Goal: Task Accomplishment & Management: Manage account settings

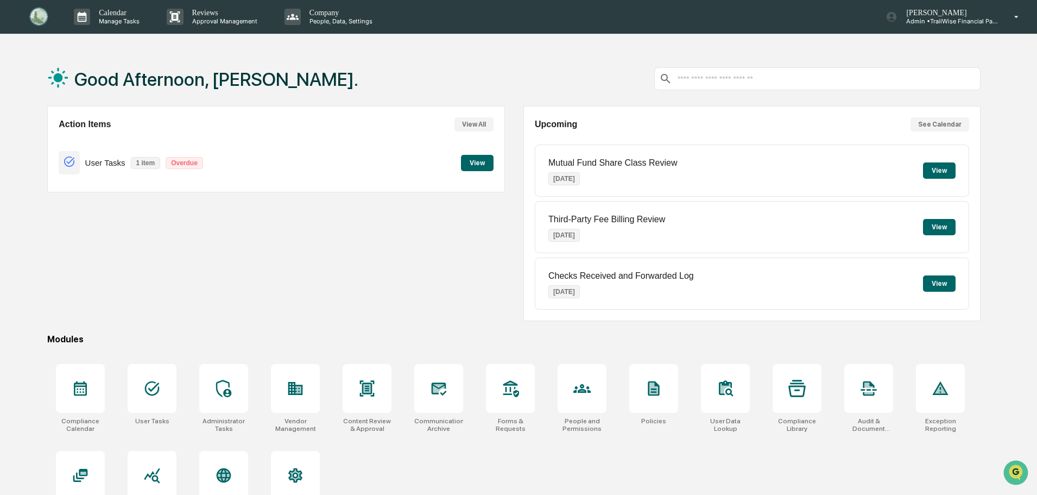
click at [471, 163] on button "View" at bounding box center [477, 163] width 33 height 16
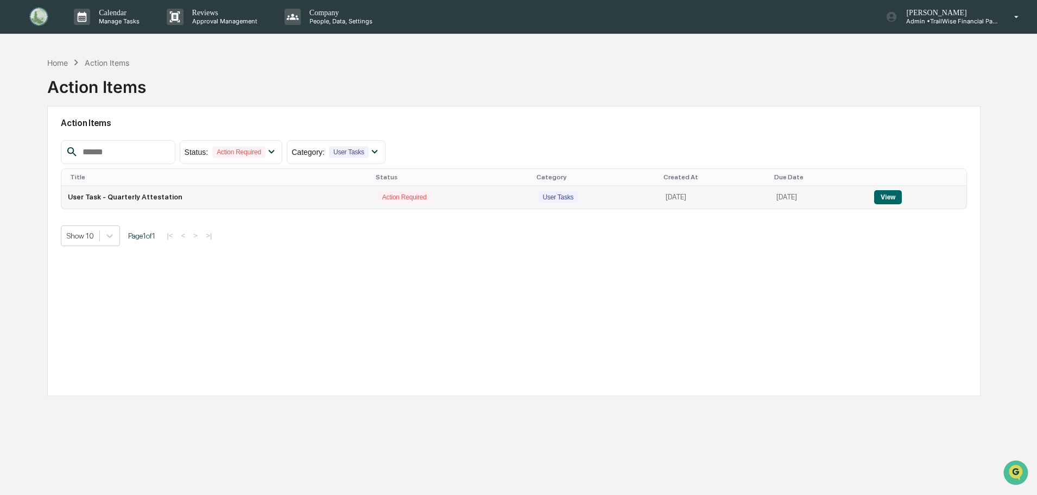
click at [893, 202] on button "View" at bounding box center [888, 197] width 28 height 14
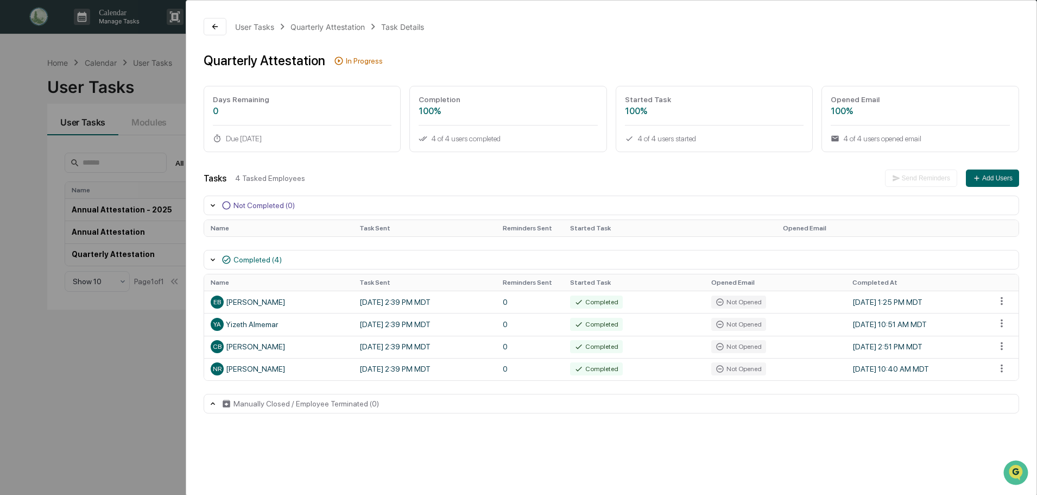
click at [210, 31] on button at bounding box center [215, 26] width 23 height 17
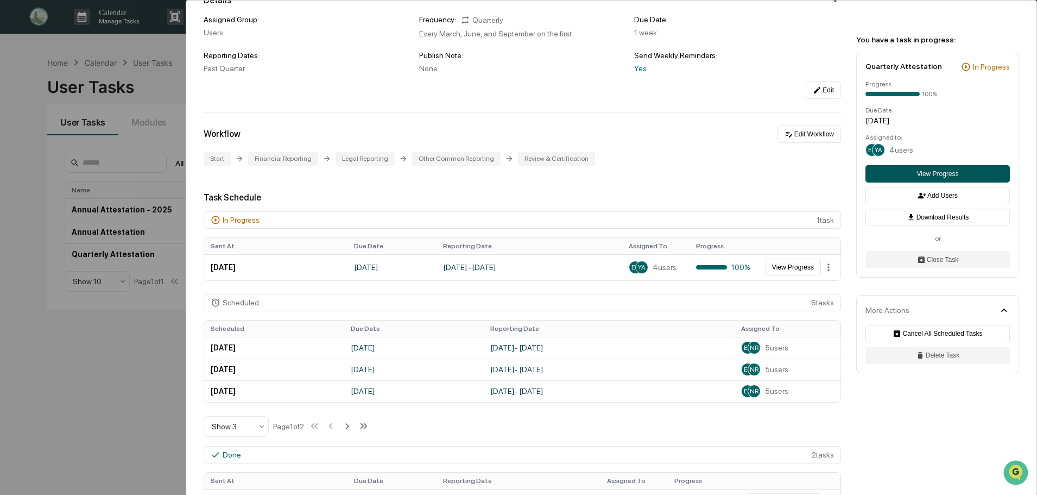
click at [949, 174] on button "View Progress" at bounding box center [938, 173] width 144 height 17
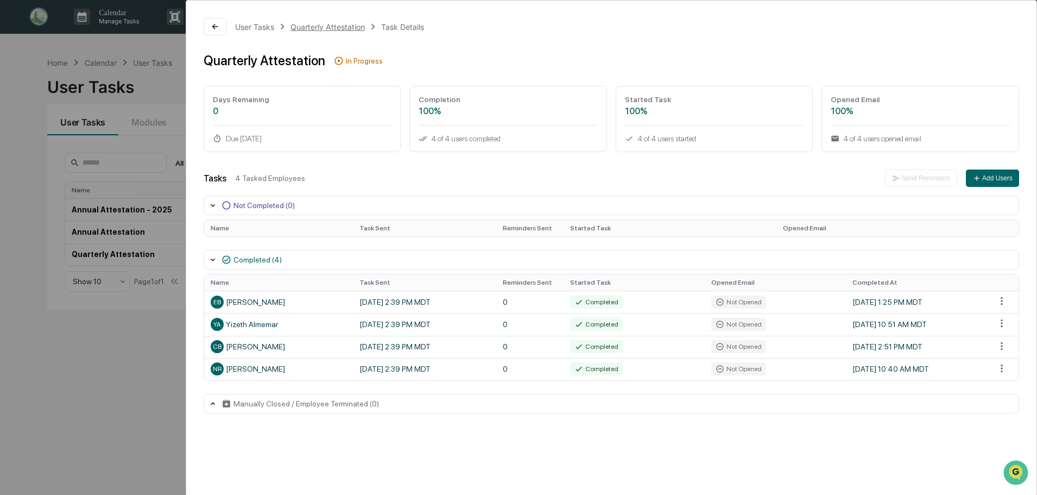
click at [342, 23] on div "Quarterly Attestation" at bounding box center [328, 26] width 74 height 9
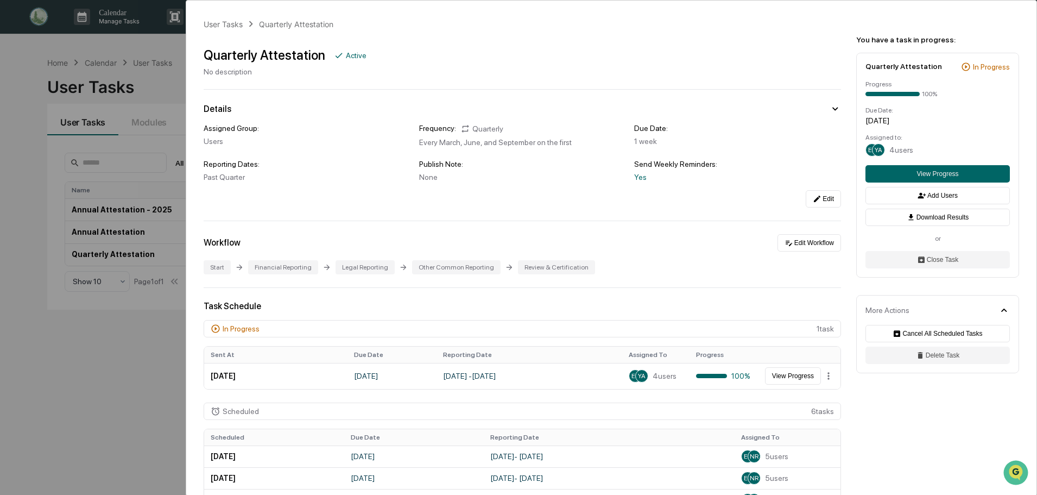
click at [125, 42] on div "User Tasks Quarterly Attestation Quarterly Attestation Active No description De…" at bounding box center [518, 247] width 1037 height 495
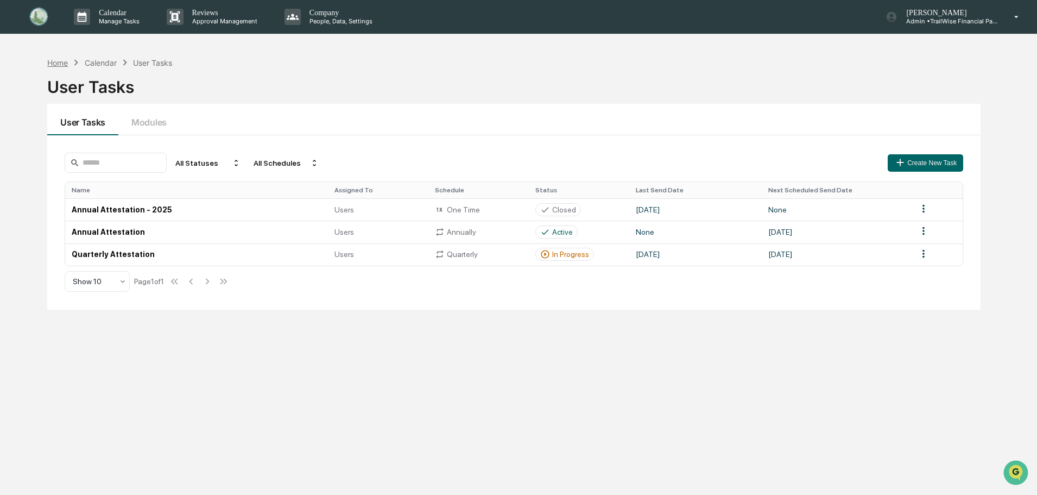
click at [59, 65] on div "Home" at bounding box center [57, 62] width 21 height 9
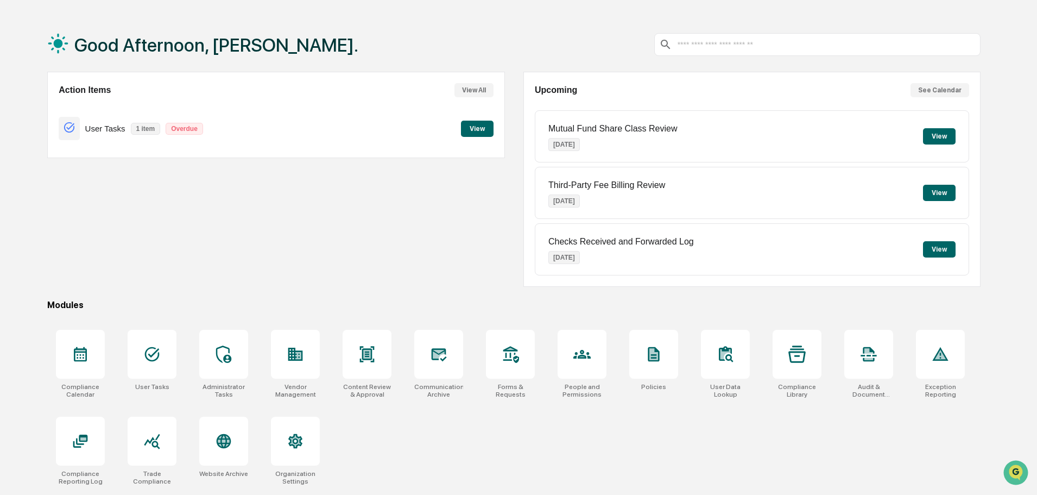
scroll to position [52, 0]
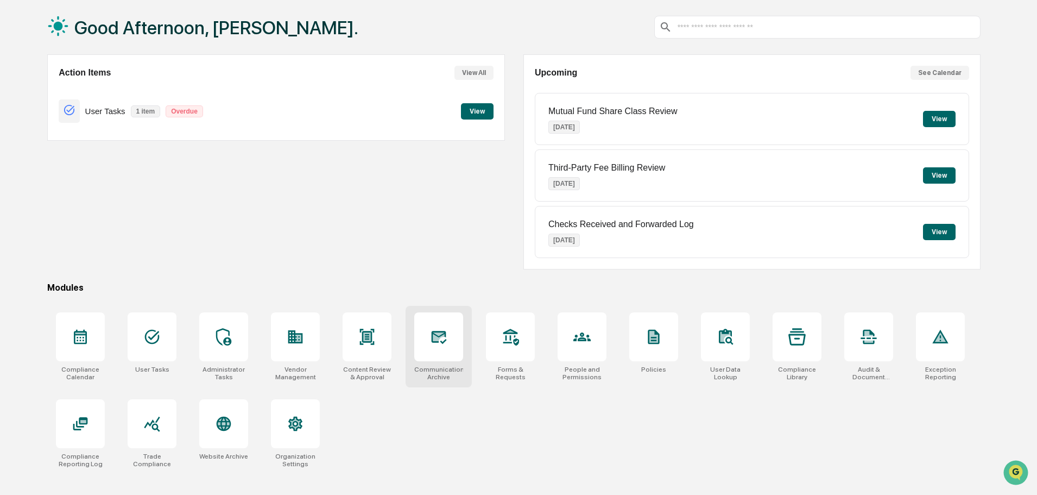
click at [441, 342] on icon at bounding box center [438, 336] width 17 height 17
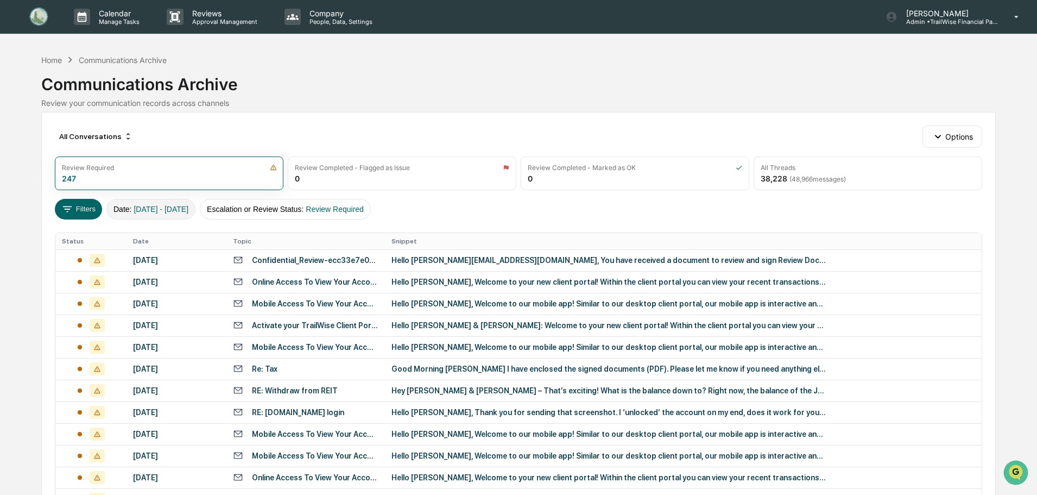
click at [143, 208] on span "[DATE] - [DATE]" at bounding box center [161, 209] width 55 height 9
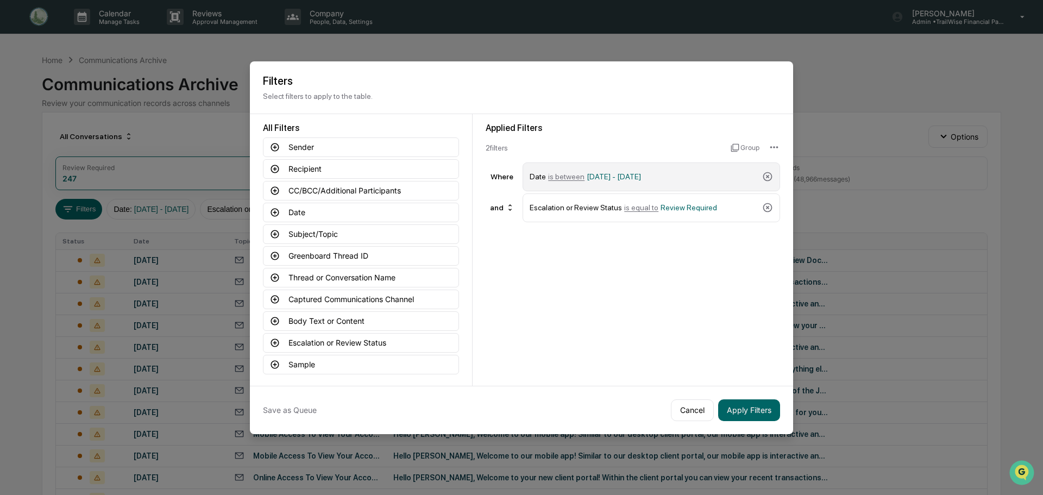
click at [641, 177] on span "[DATE] - [DATE]" at bounding box center [614, 176] width 54 height 9
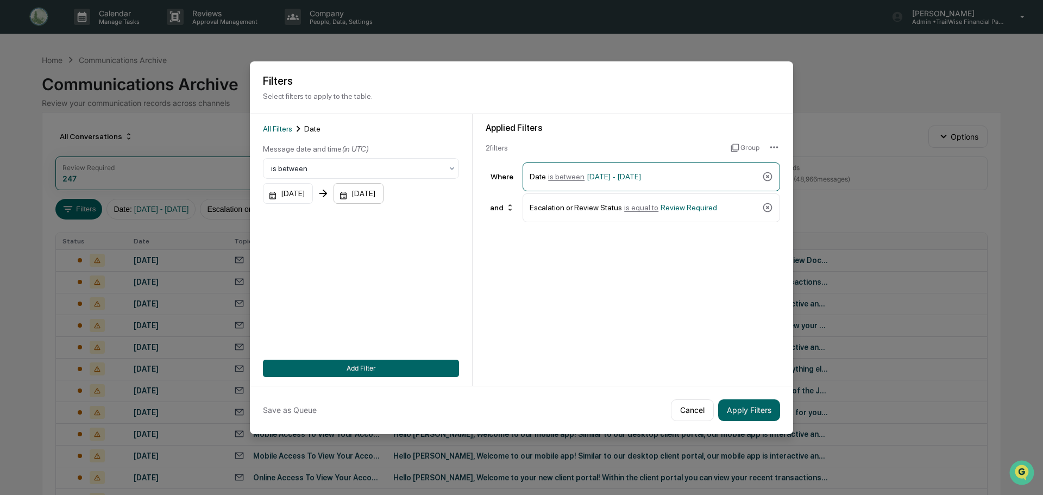
click at [383, 191] on div "[DATE]" at bounding box center [358, 193] width 50 height 21
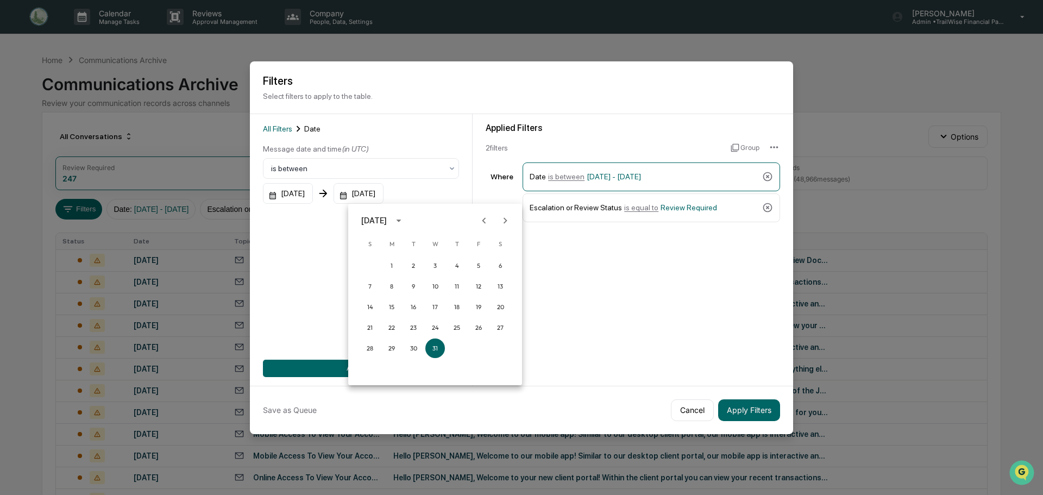
click at [587, 256] on div at bounding box center [521, 247] width 1043 height 495
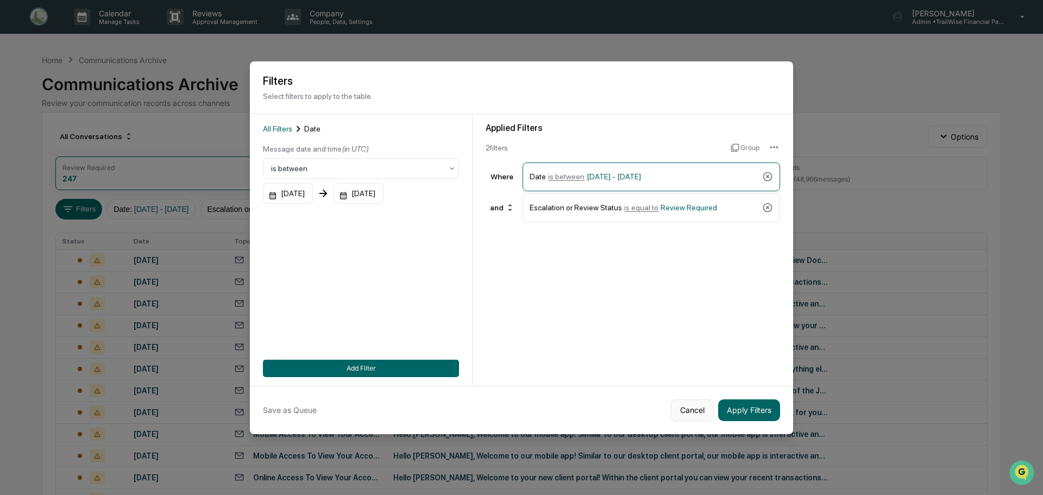
click at [690, 407] on button "Cancel" at bounding box center [692, 410] width 43 height 22
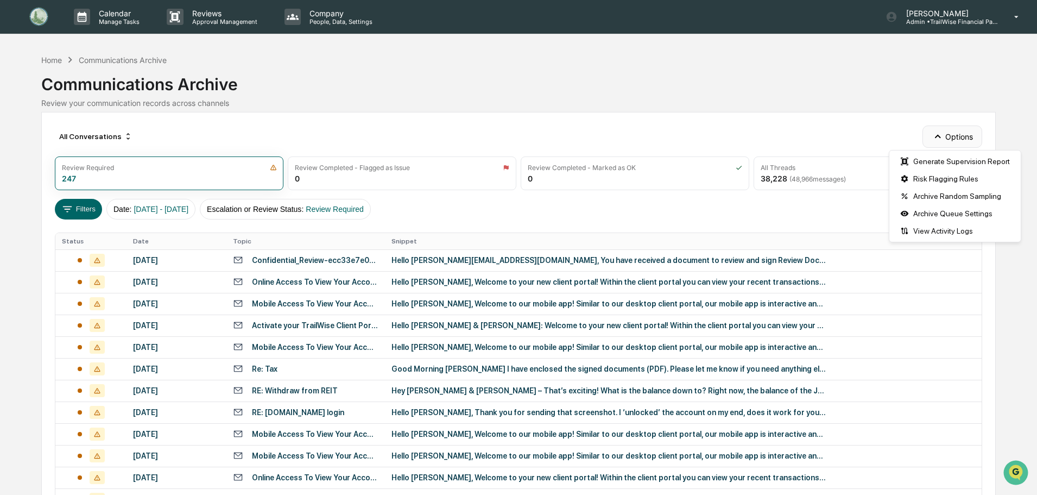
click at [956, 141] on button "Options" at bounding box center [952, 136] width 59 height 22
click at [173, 210] on span "[DATE] - [DATE]" at bounding box center [161, 209] width 55 height 9
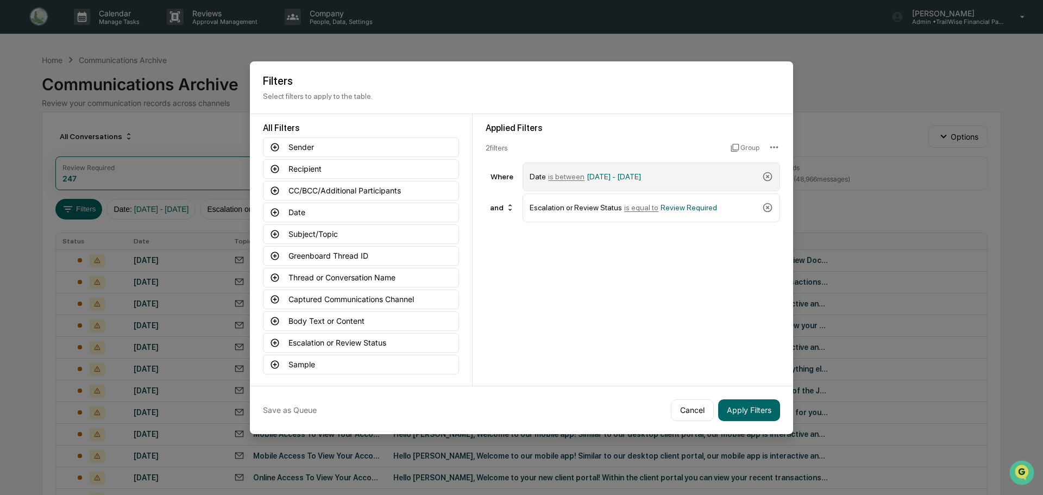
click at [618, 178] on span "[DATE] - [DATE]" at bounding box center [614, 176] width 54 height 9
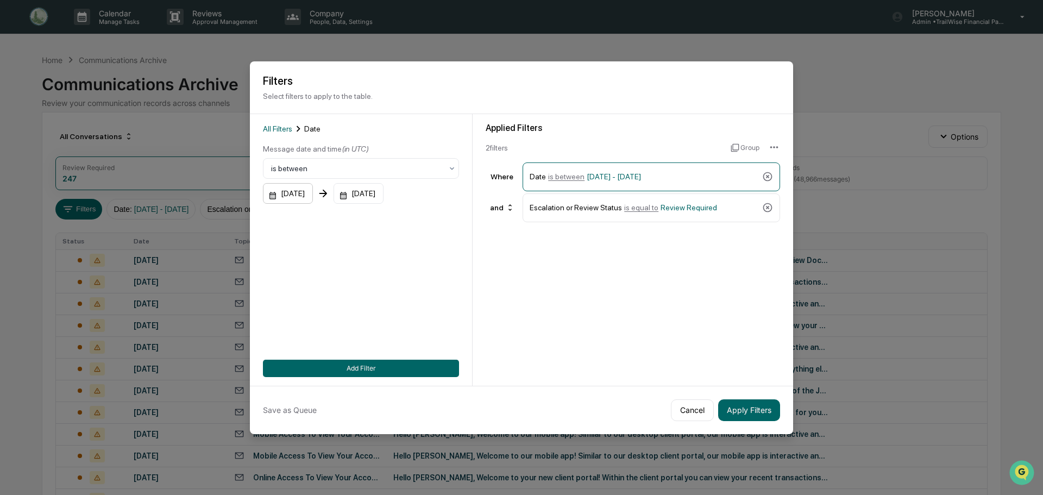
click at [304, 191] on div "[DATE]" at bounding box center [288, 193] width 50 height 21
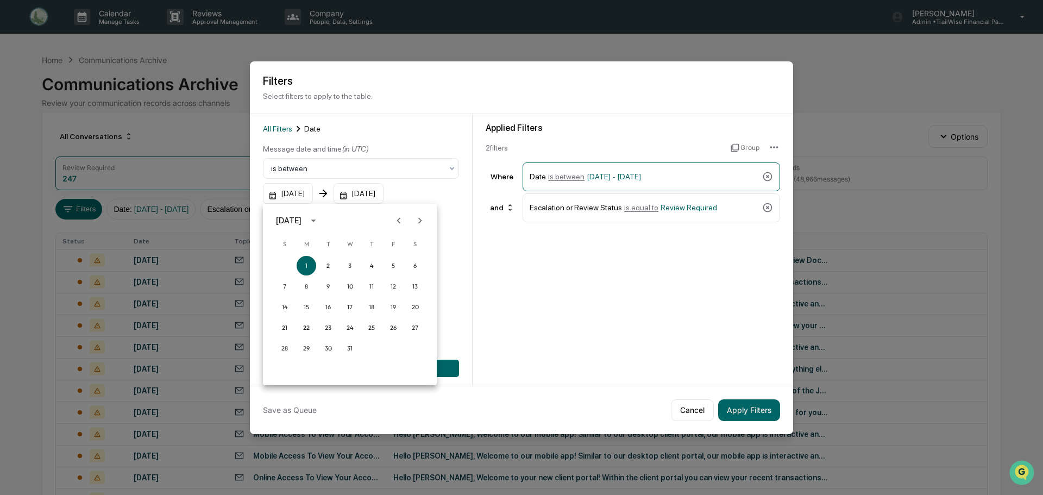
click at [301, 223] on div "[DATE]" at bounding box center [289, 221] width 26 height 12
click at [394, 307] on button "2025" at bounding box center [406, 309] width 39 height 20
click at [350, 244] on button "Feb" at bounding box center [349, 247] width 39 height 20
click at [419, 265] on button "1" at bounding box center [415, 266] width 20 height 20
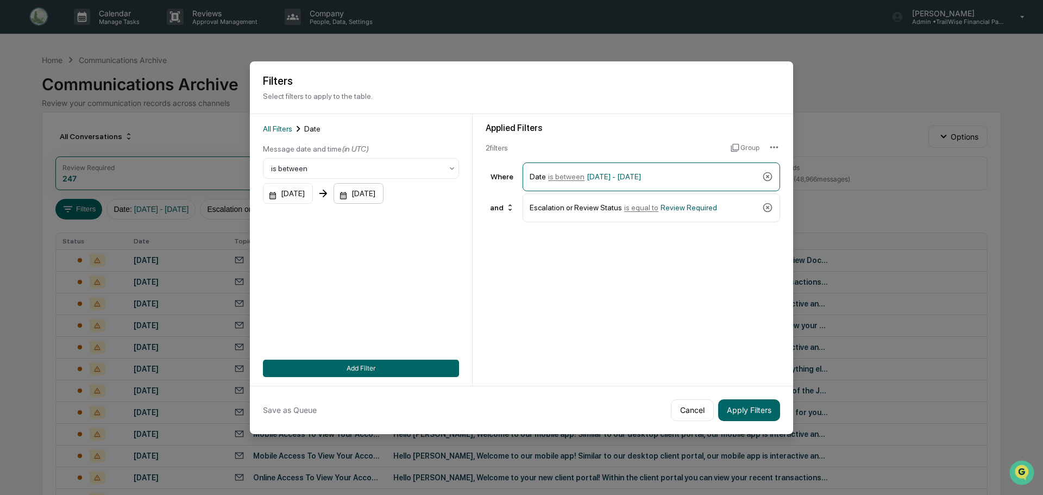
click at [383, 193] on div "[DATE]" at bounding box center [358, 193] width 50 height 21
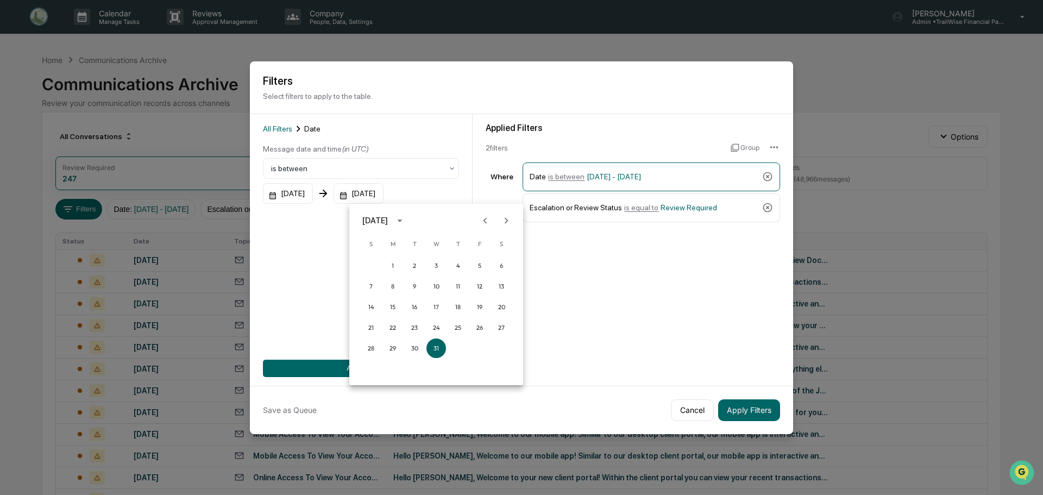
click at [388, 222] on div "[DATE]" at bounding box center [375, 221] width 26 height 12
click at [488, 309] on button "2025" at bounding box center [492, 309] width 39 height 20
click at [438, 246] on button "Feb" at bounding box center [436, 247] width 39 height 20
click at [480, 348] on button "28" at bounding box center [480, 348] width 20 height 20
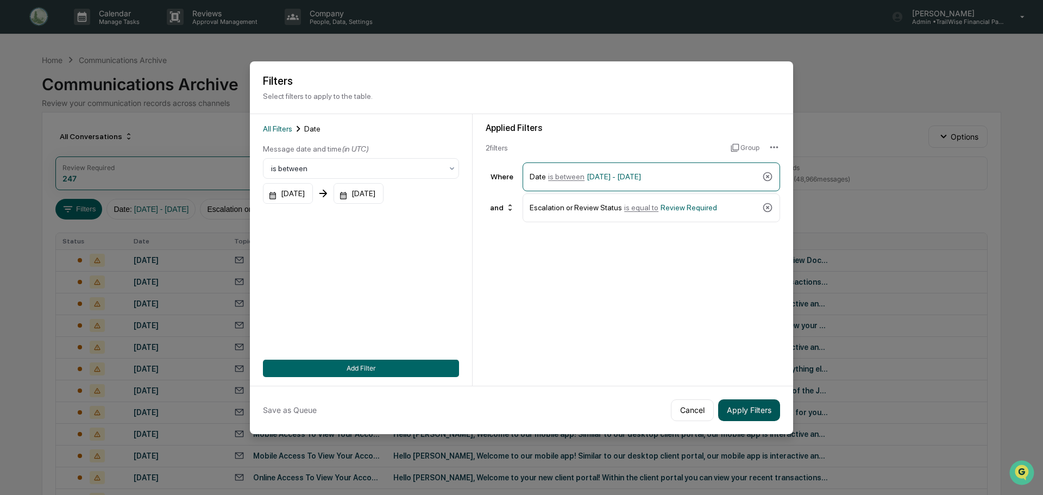
click at [741, 410] on button "Apply Filters" at bounding box center [749, 410] width 62 height 22
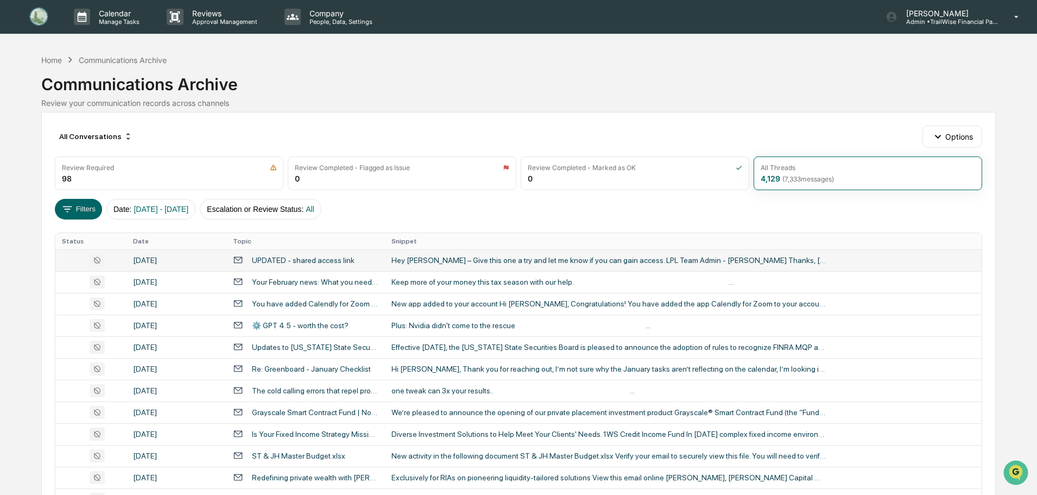
click at [95, 260] on icon at bounding box center [97, 260] width 15 height 13
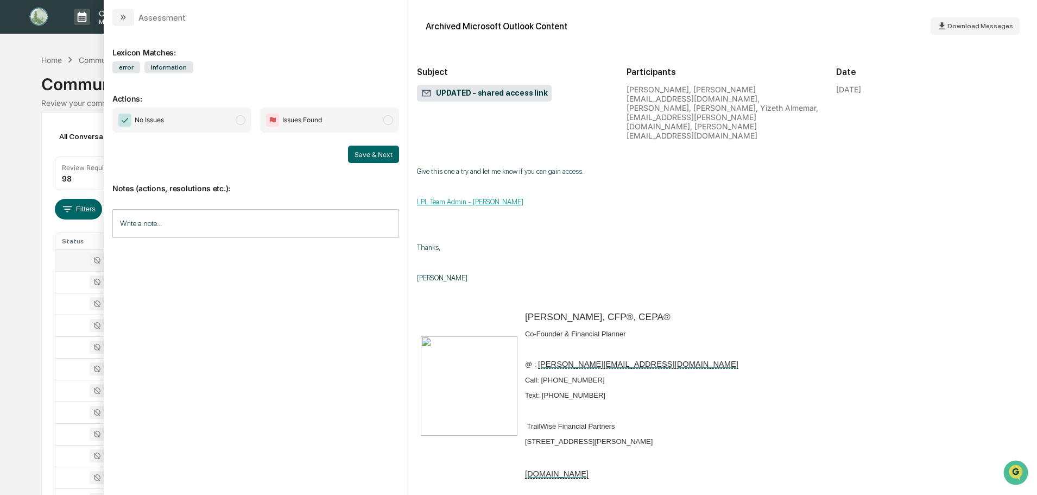
scroll to position [731, 0]
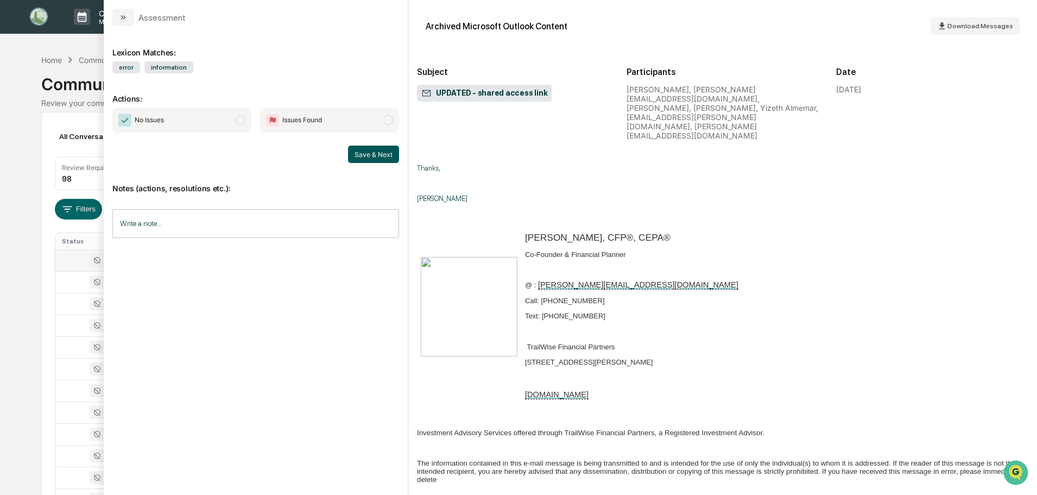
click at [381, 152] on button "Save & Next" at bounding box center [373, 154] width 51 height 17
click at [238, 119] on span "modal" at bounding box center [241, 120] width 10 height 10
click at [375, 156] on button "Save & Next" at bounding box center [373, 154] width 51 height 17
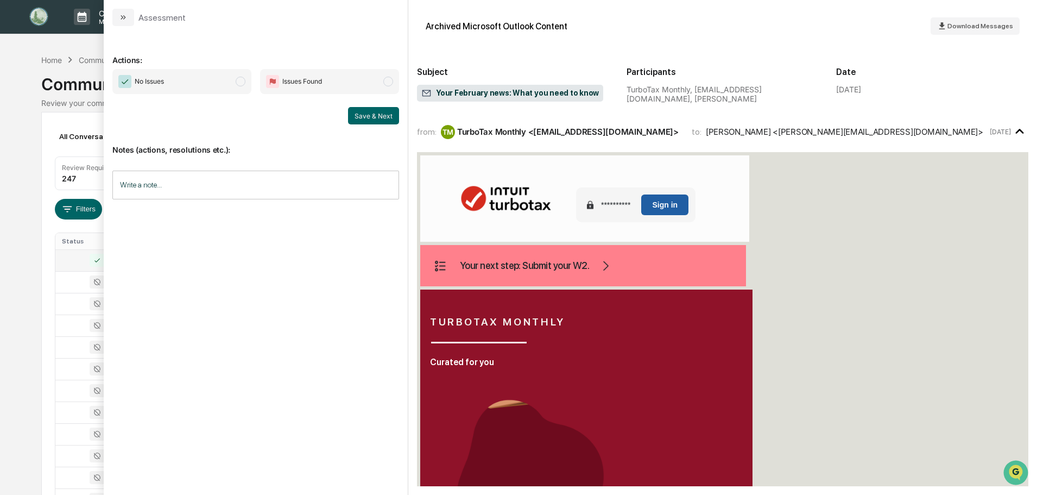
click at [239, 82] on span "modal" at bounding box center [241, 82] width 10 height 10
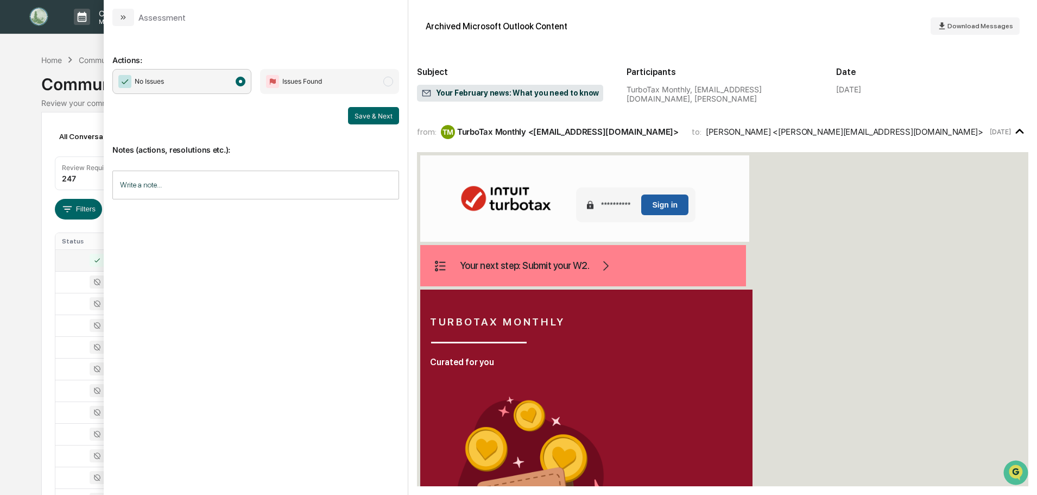
click at [379, 113] on button "Save & Next" at bounding box center [373, 115] width 51 height 17
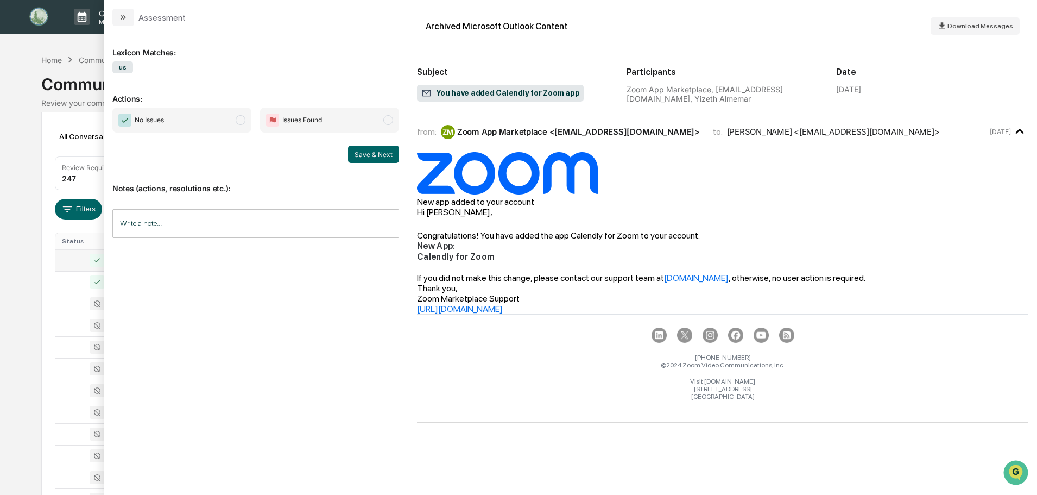
click at [238, 121] on span "modal" at bounding box center [241, 120] width 10 height 10
click at [382, 153] on button "Save & Next" at bounding box center [373, 154] width 51 height 17
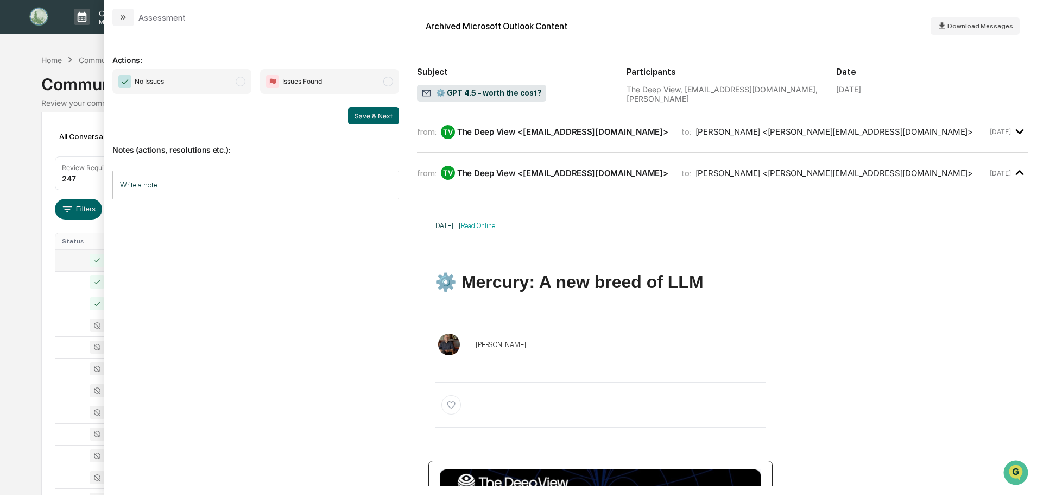
click at [241, 82] on span "modal" at bounding box center [241, 82] width 10 height 10
click at [370, 116] on button "Save & Next" at bounding box center [373, 115] width 51 height 17
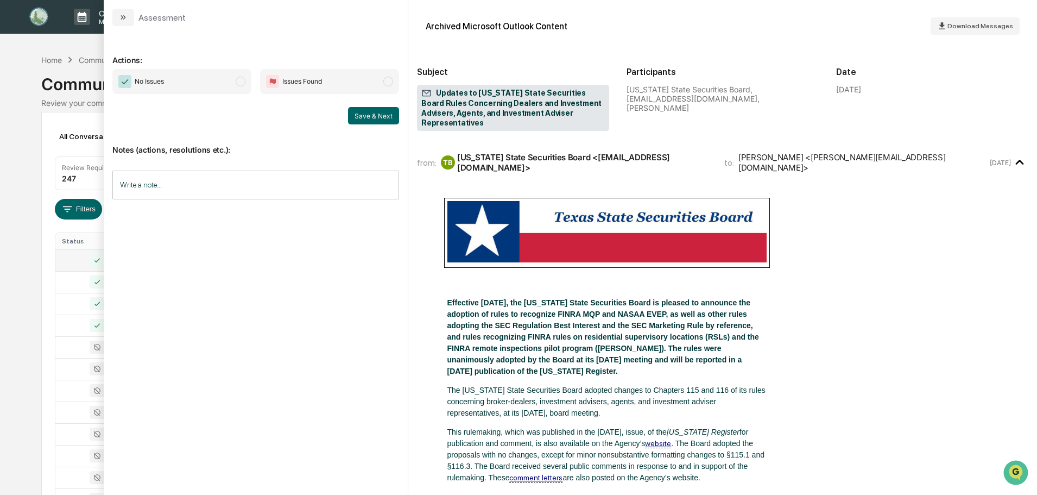
click at [238, 80] on span "modal" at bounding box center [241, 82] width 10 height 10
click at [370, 116] on button "Save & Next" at bounding box center [373, 115] width 51 height 17
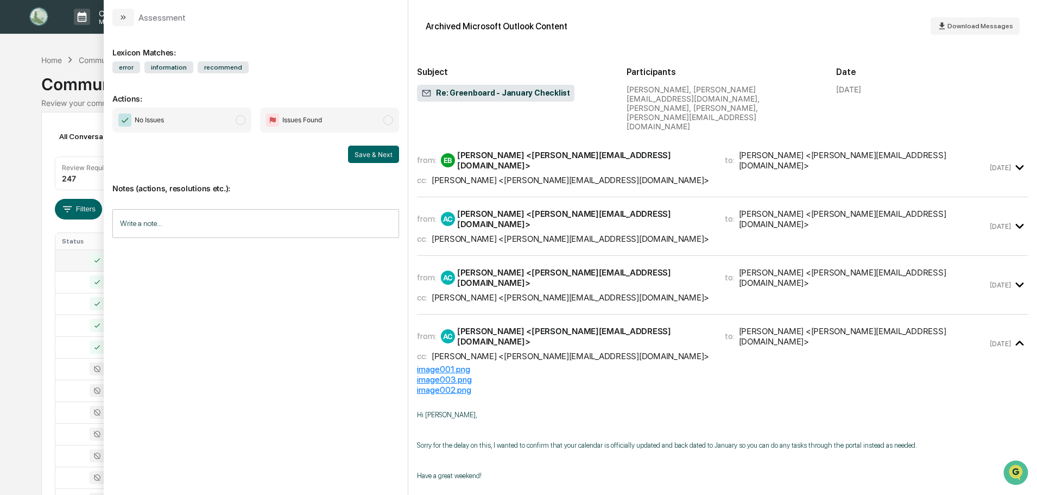
click at [241, 122] on span "modal" at bounding box center [241, 120] width 10 height 10
click at [369, 155] on button "Save & Next" at bounding box center [373, 154] width 51 height 17
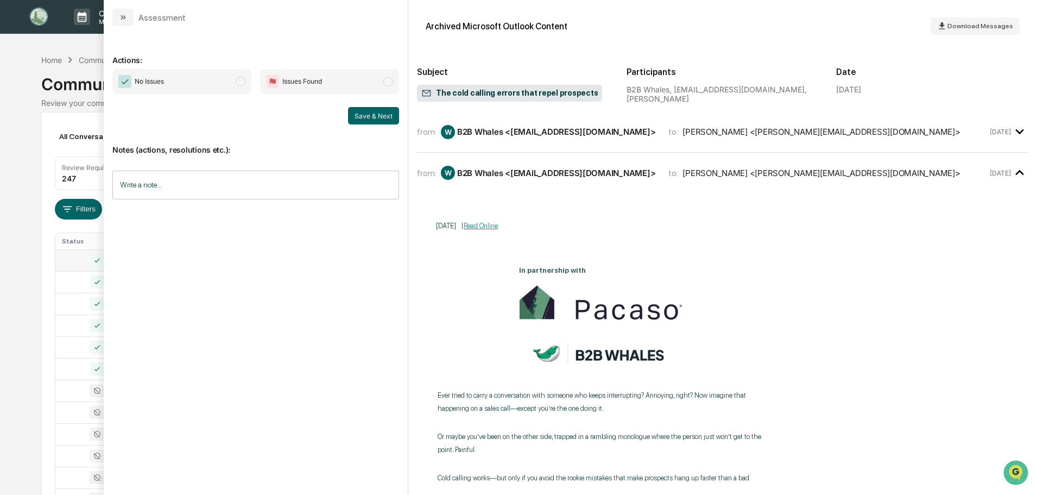
click at [240, 84] on span "modal" at bounding box center [241, 82] width 10 height 10
click at [362, 118] on button "Save & Next" at bounding box center [373, 115] width 51 height 17
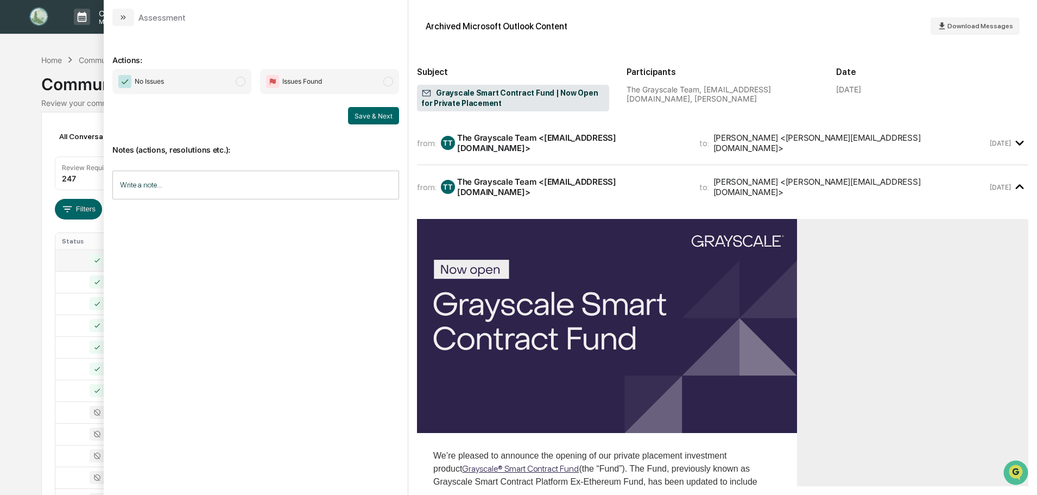
click at [242, 81] on span "modal" at bounding box center [241, 82] width 10 height 10
click at [361, 116] on button "Save & Next" at bounding box center [373, 115] width 51 height 17
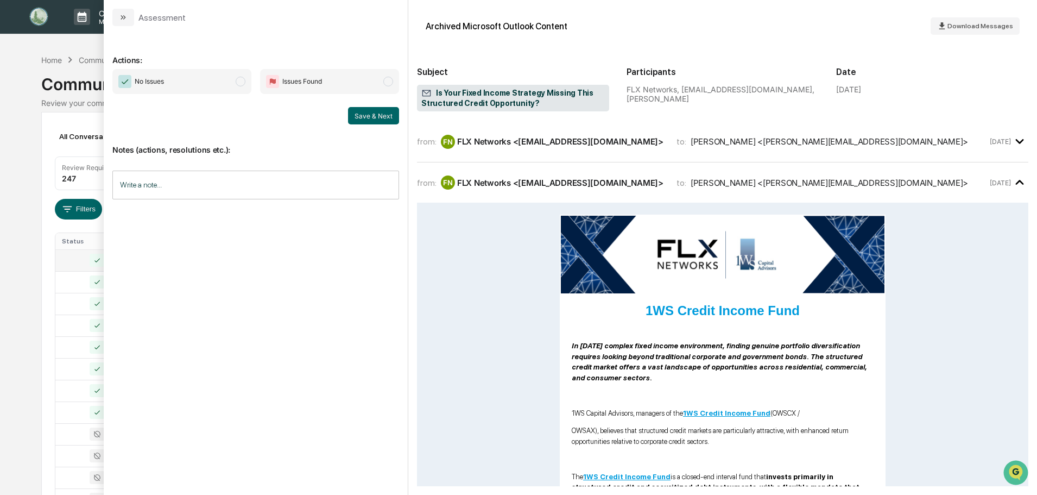
click at [241, 82] on span "modal" at bounding box center [241, 82] width 10 height 10
click at [376, 116] on button "Save & Next" at bounding box center [373, 115] width 51 height 17
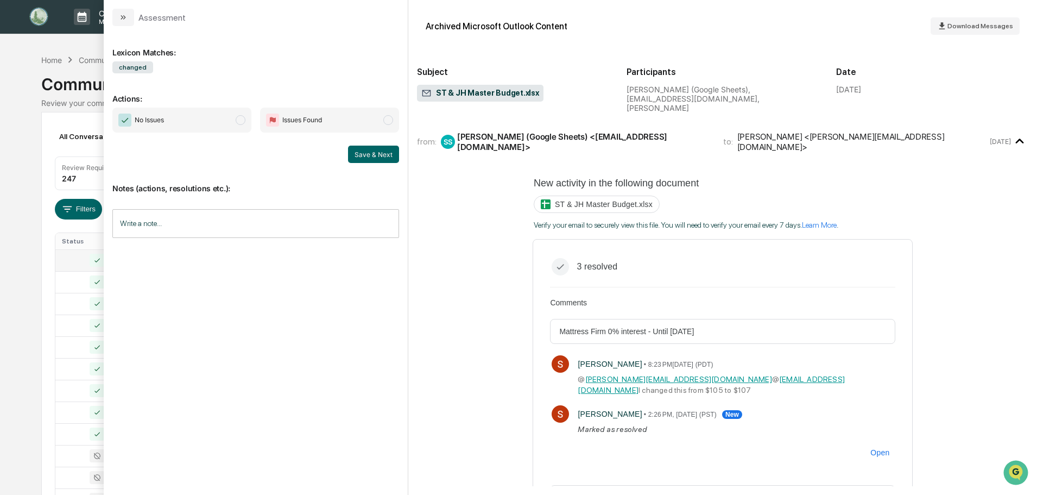
click at [239, 118] on span "modal" at bounding box center [241, 120] width 10 height 10
click at [376, 154] on button "Save & Next" at bounding box center [373, 154] width 51 height 17
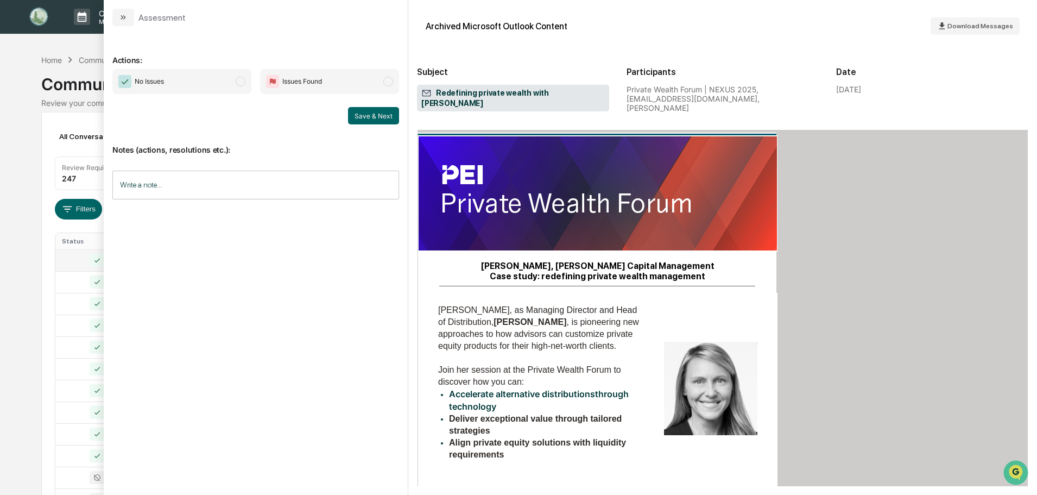
scroll to position [109, 0]
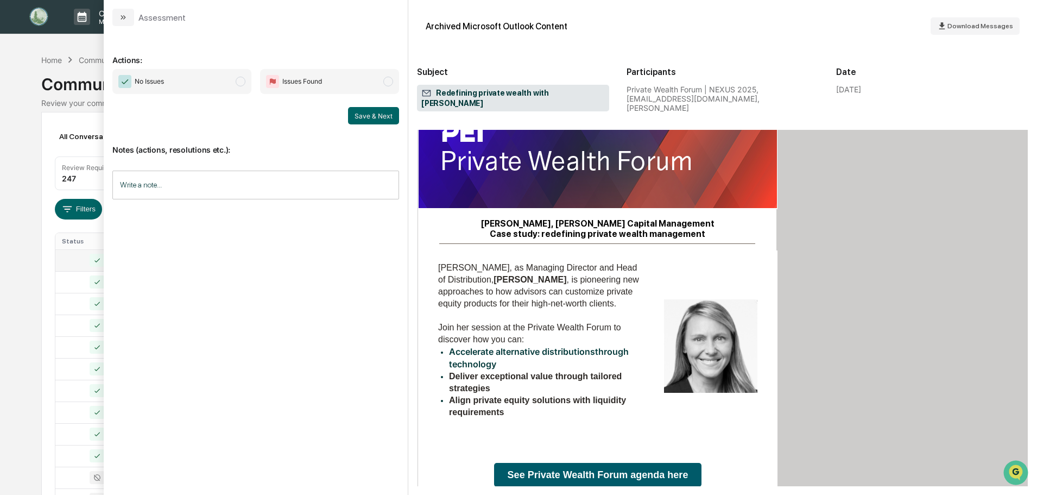
click at [240, 80] on span "modal" at bounding box center [241, 82] width 10 height 10
click at [375, 116] on button "Save & Next" at bounding box center [373, 115] width 51 height 17
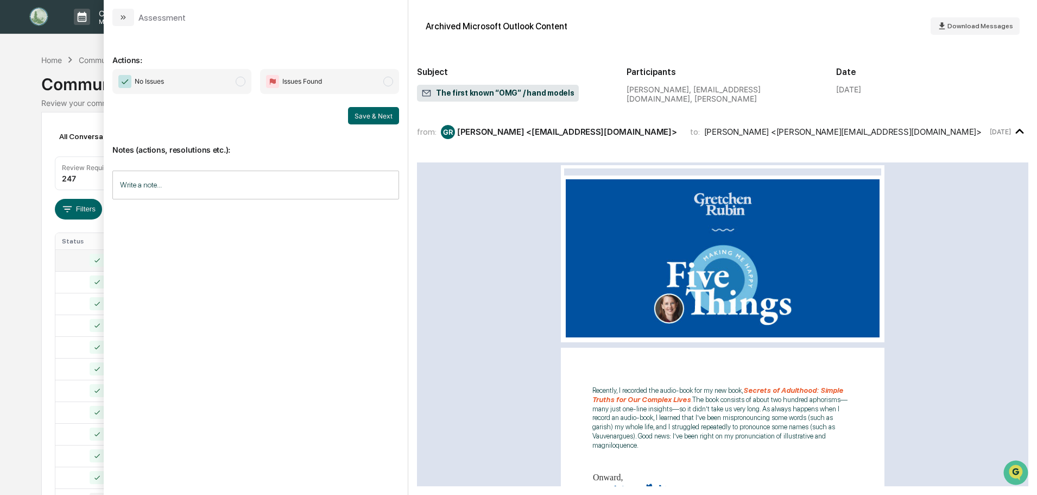
click at [240, 83] on span "modal" at bounding box center [241, 82] width 10 height 10
click at [370, 116] on button "Save & Next" at bounding box center [373, 115] width 51 height 17
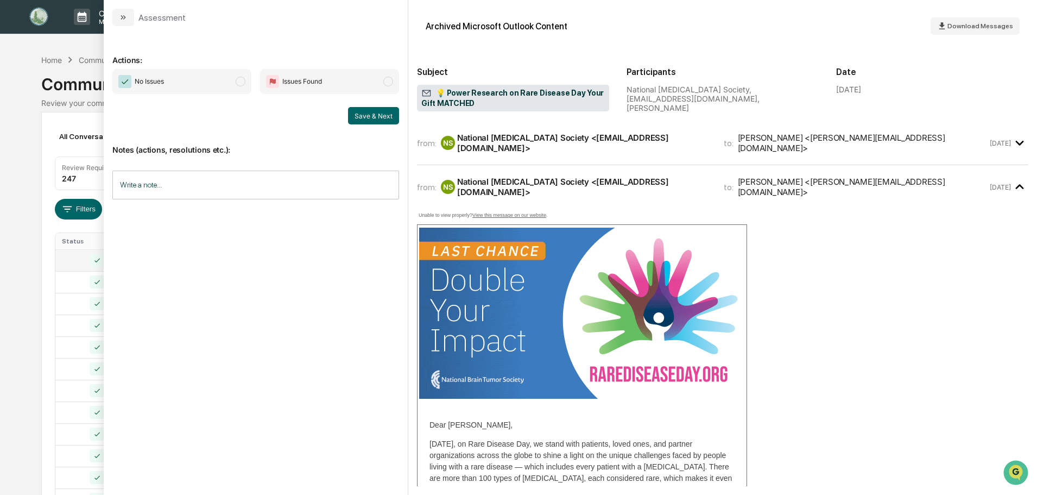
click at [240, 81] on span "modal" at bounding box center [241, 82] width 10 height 10
click at [383, 113] on button "Save & Next" at bounding box center [373, 115] width 51 height 17
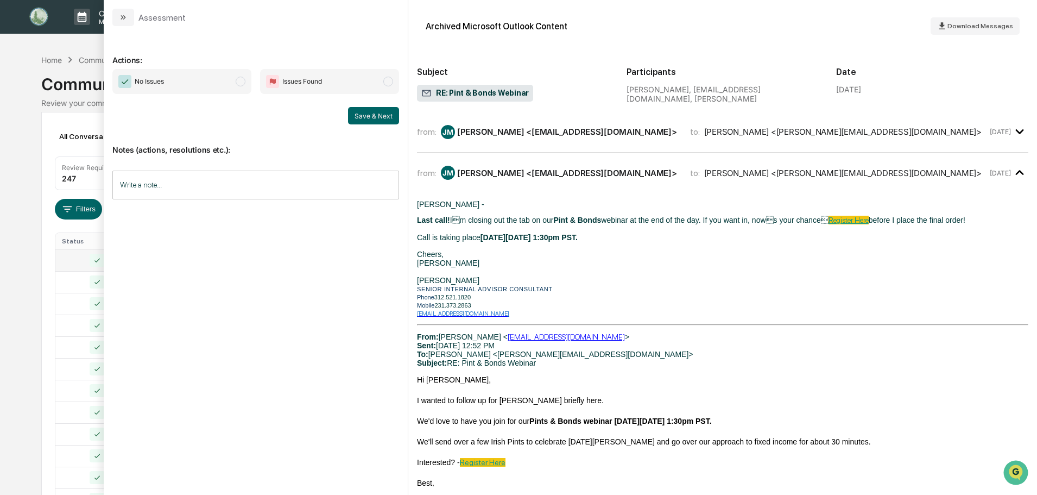
click at [238, 83] on span "modal" at bounding box center [241, 82] width 10 height 10
click at [380, 116] on button "Save & Next" at bounding box center [373, 115] width 51 height 17
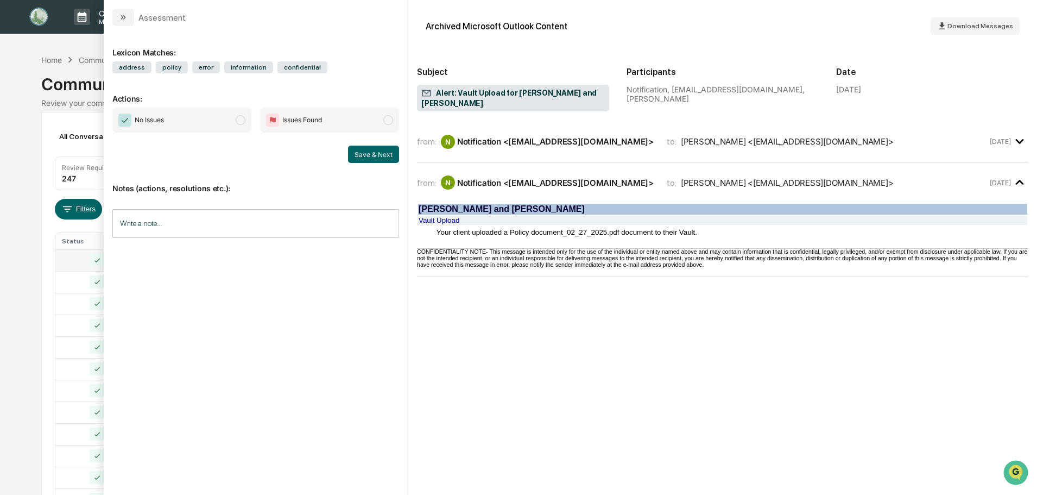
click at [243, 118] on span "modal" at bounding box center [241, 120] width 10 height 10
click at [379, 149] on button "Save & Next" at bounding box center [373, 154] width 51 height 17
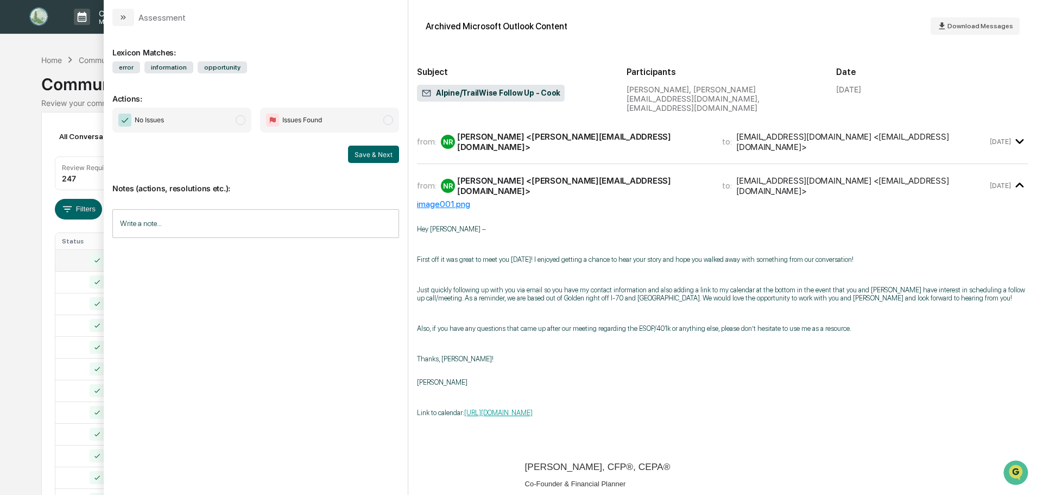
click at [242, 123] on span "modal" at bounding box center [241, 120] width 10 height 10
click at [370, 149] on button "Save & Next" at bounding box center [373, 154] width 51 height 17
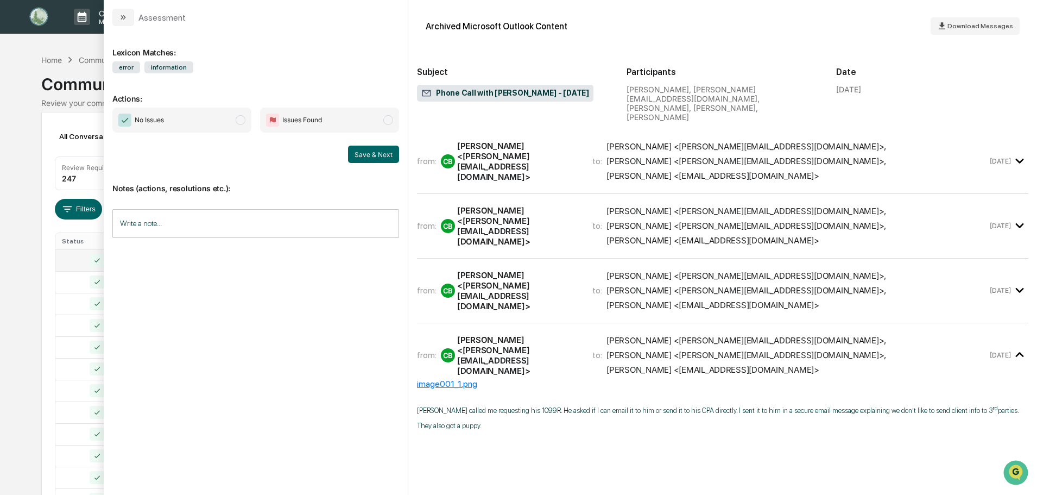
click at [240, 121] on span "modal" at bounding box center [241, 120] width 10 height 10
click at [375, 156] on button "Save & Next" at bounding box center [373, 154] width 51 height 17
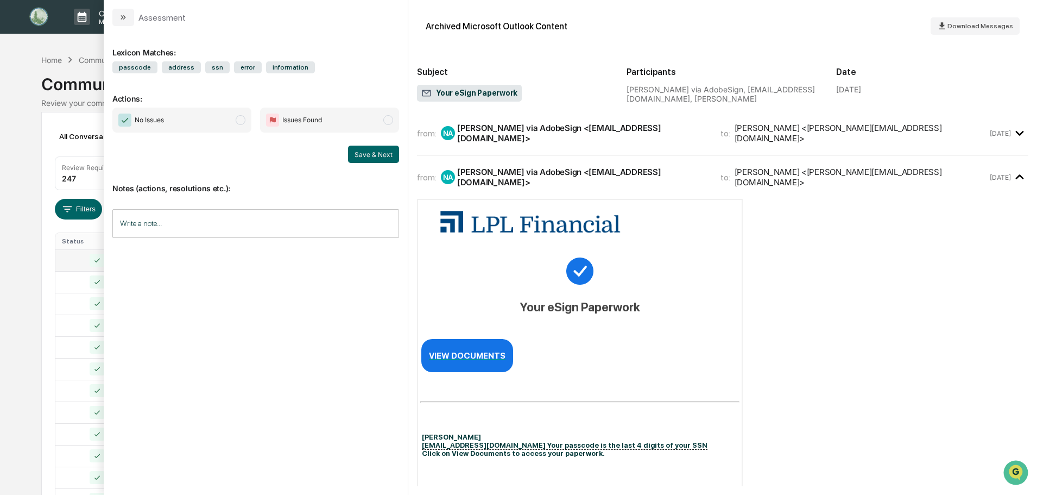
click at [243, 120] on span "modal" at bounding box center [241, 120] width 10 height 10
click at [372, 153] on button "Save & Next" at bounding box center [373, 154] width 51 height 17
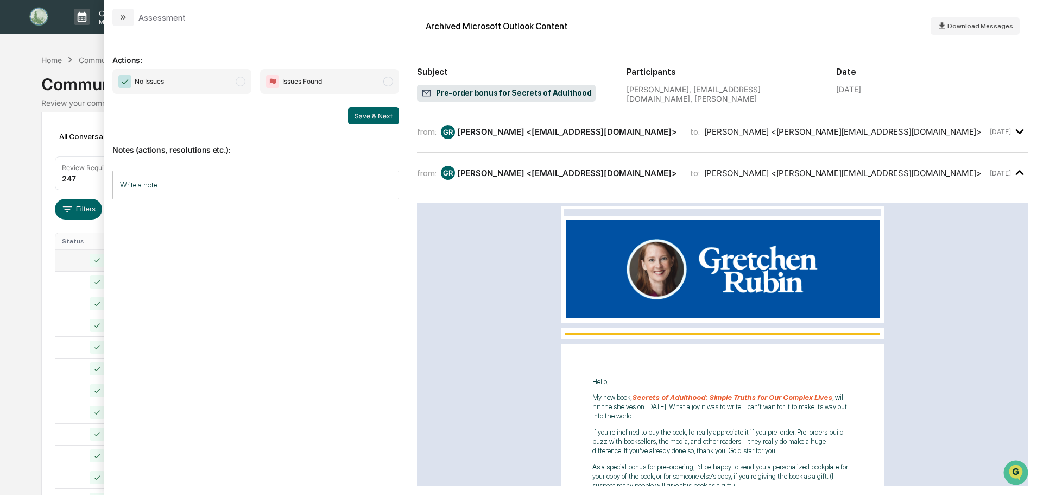
click at [242, 81] on span "modal" at bounding box center [241, 82] width 10 height 10
click at [383, 117] on button "Save & Next" at bounding box center [373, 115] width 51 height 17
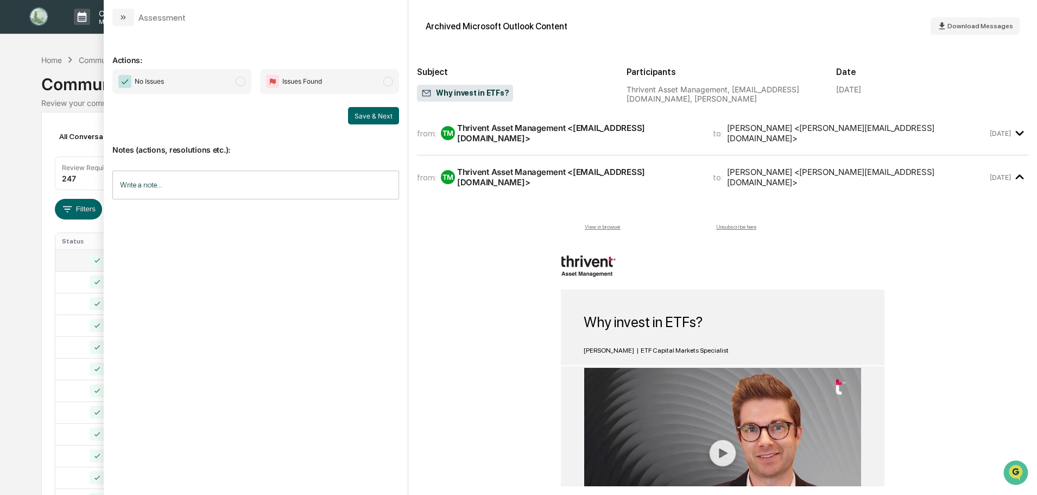
click at [242, 78] on span "modal" at bounding box center [241, 82] width 10 height 10
click at [355, 121] on button "Save & Next" at bounding box center [373, 115] width 51 height 17
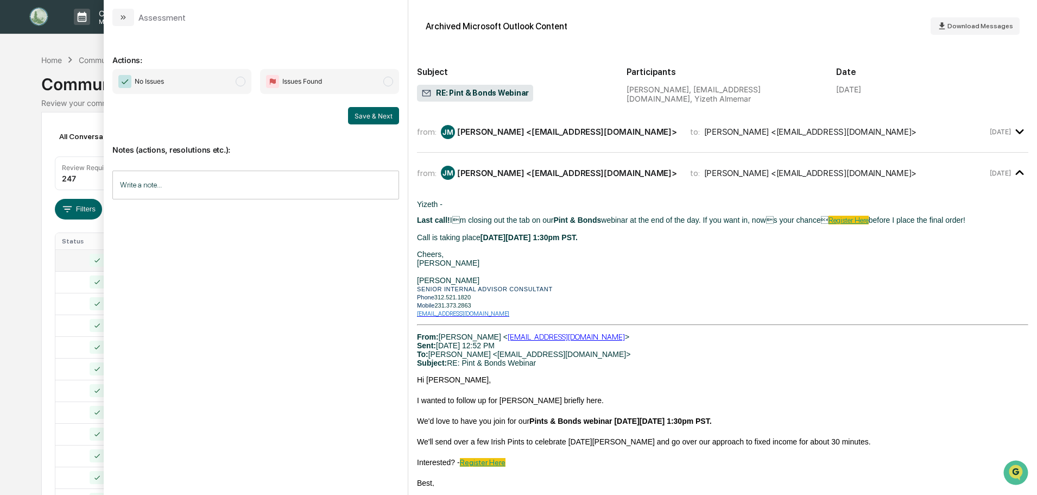
click at [241, 82] on span "modal" at bounding box center [241, 82] width 10 height 10
click at [373, 117] on button "Save & Next" at bounding box center [373, 115] width 51 height 17
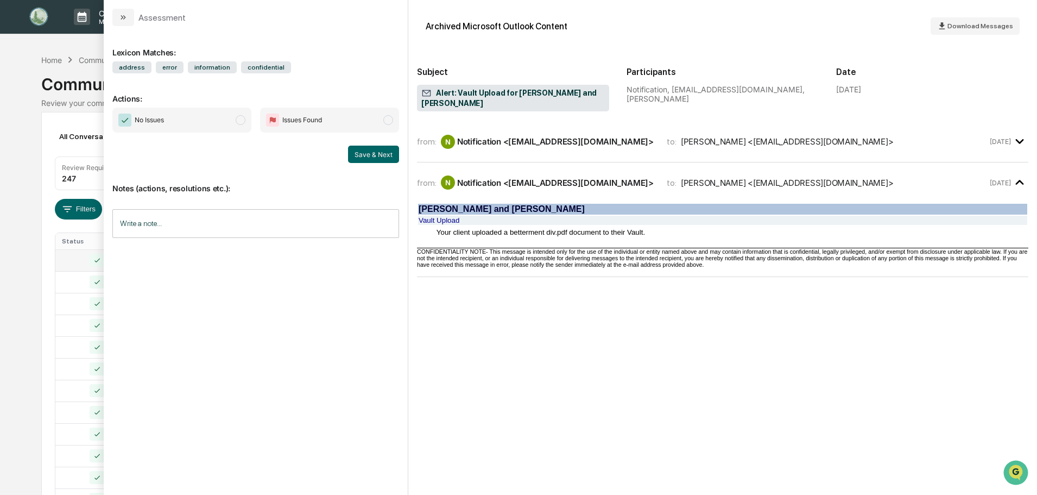
click at [240, 118] on span "modal" at bounding box center [241, 120] width 10 height 10
click at [368, 152] on button "Save & Next" at bounding box center [373, 154] width 51 height 17
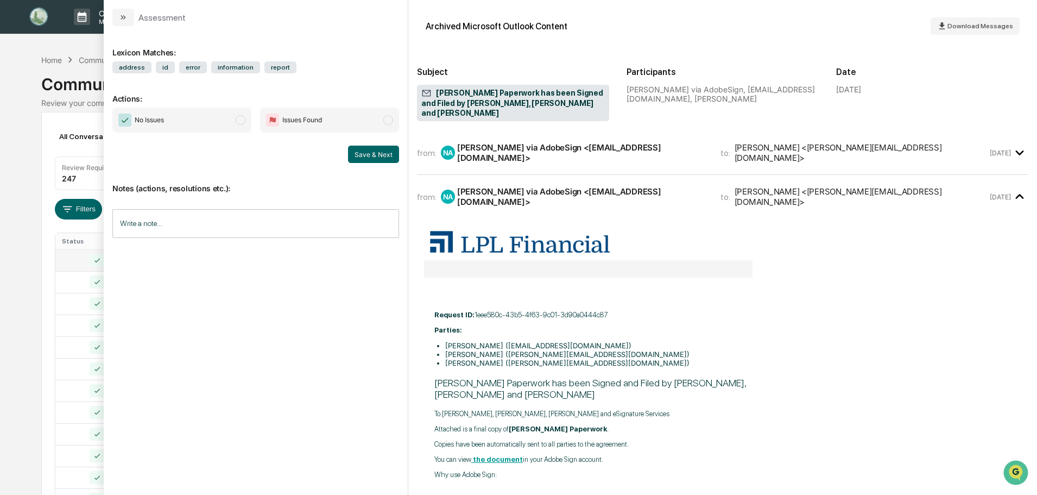
click at [242, 121] on span "modal" at bounding box center [241, 120] width 10 height 10
click at [363, 150] on button "Save & Next" at bounding box center [373, 154] width 51 height 17
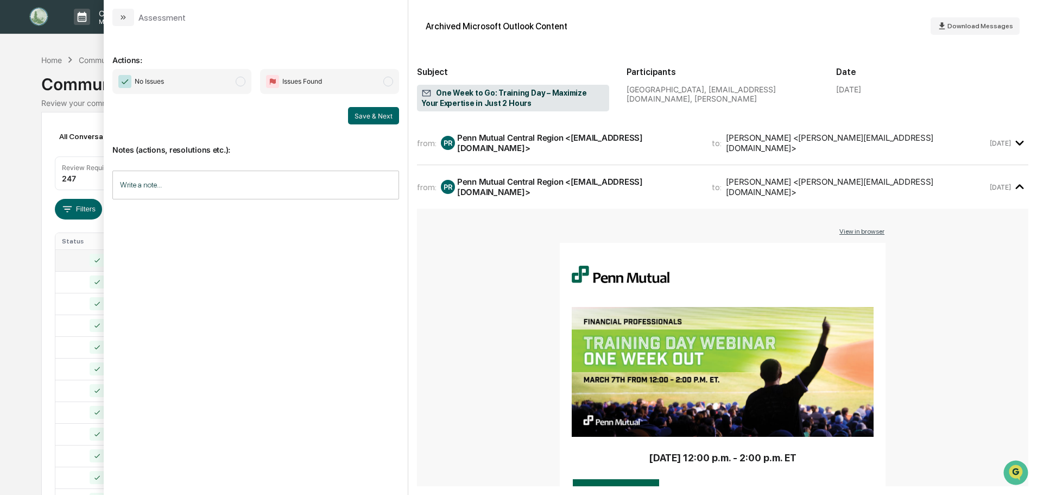
click at [241, 82] on span "modal" at bounding box center [241, 82] width 10 height 10
click at [361, 119] on button "Save & Next" at bounding box center [373, 115] width 51 height 17
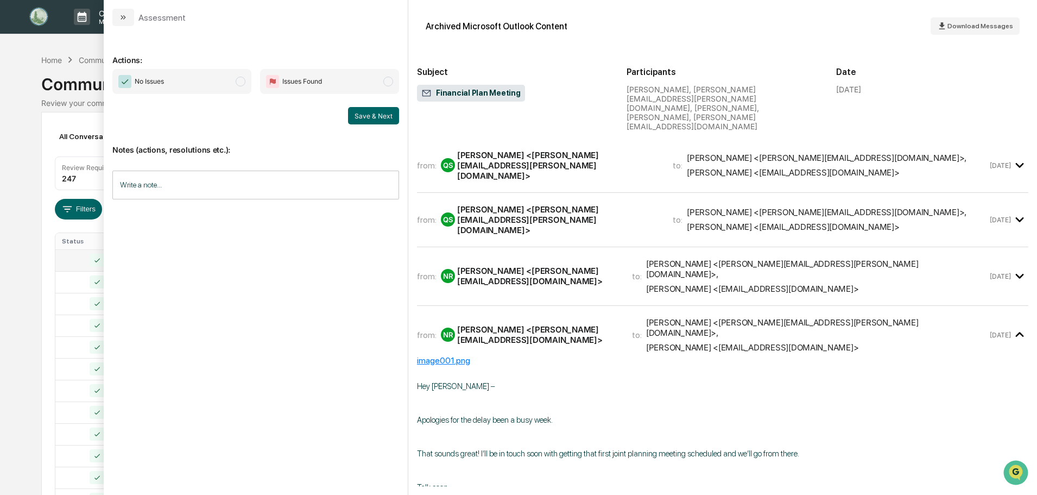
click at [1016, 156] on icon "modal" at bounding box center [1020, 165] width 18 height 18
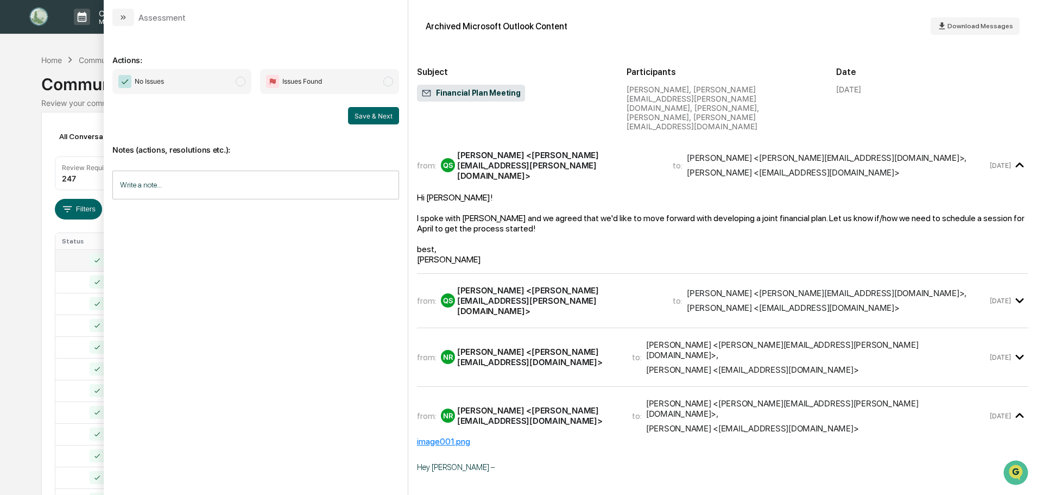
click at [238, 81] on span "modal" at bounding box center [241, 82] width 10 height 10
click at [388, 114] on button "Save & Next" at bounding box center [373, 115] width 51 height 17
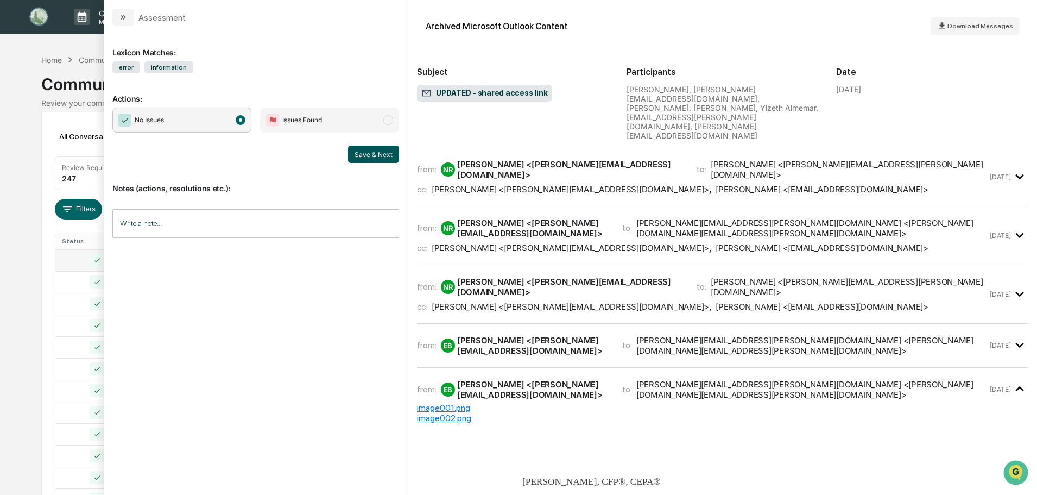
click at [382, 160] on button "Save & Next" at bounding box center [373, 154] width 51 height 17
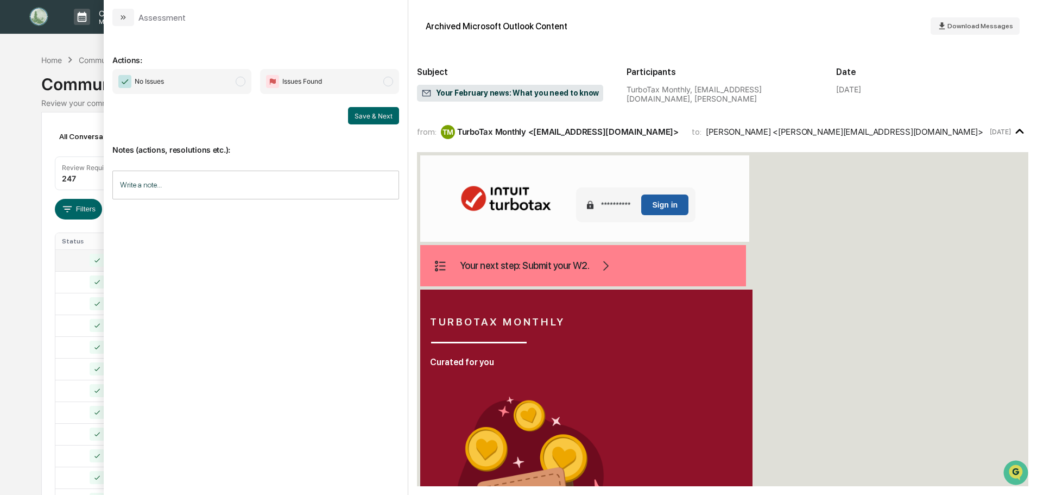
click at [238, 82] on span "modal" at bounding box center [241, 82] width 10 height 10
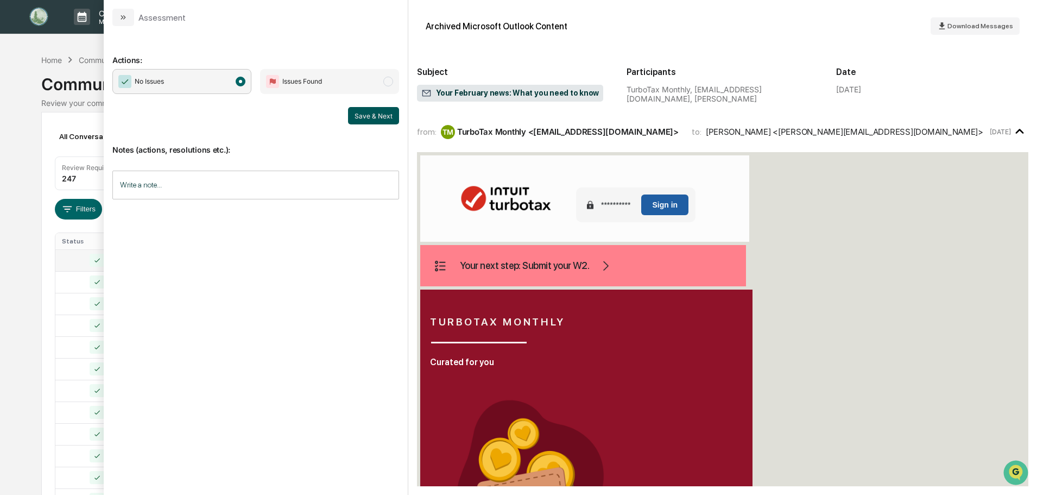
click at [367, 113] on button "Save & Next" at bounding box center [373, 115] width 51 height 17
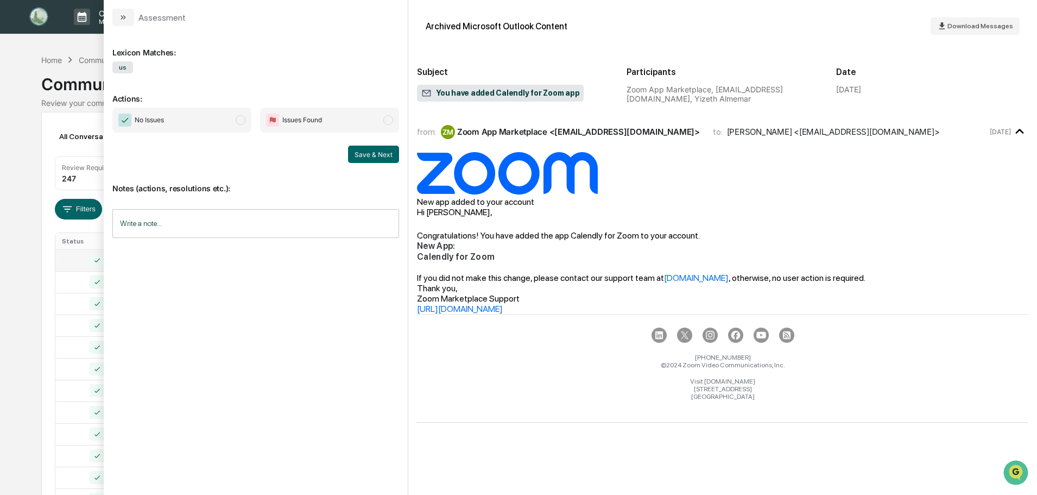
click at [238, 118] on span "modal" at bounding box center [241, 120] width 10 height 10
click at [369, 156] on button "Save & Next" at bounding box center [373, 154] width 51 height 17
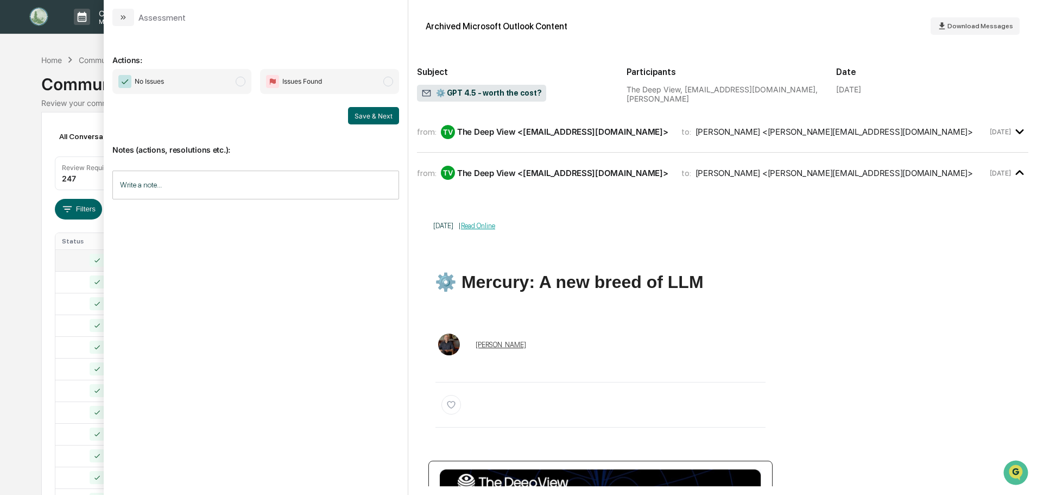
click at [244, 85] on span "modal" at bounding box center [241, 82] width 10 height 10
click at [382, 119] on button "Save & Next" at bounding box center [373, 115] width 51 height 17
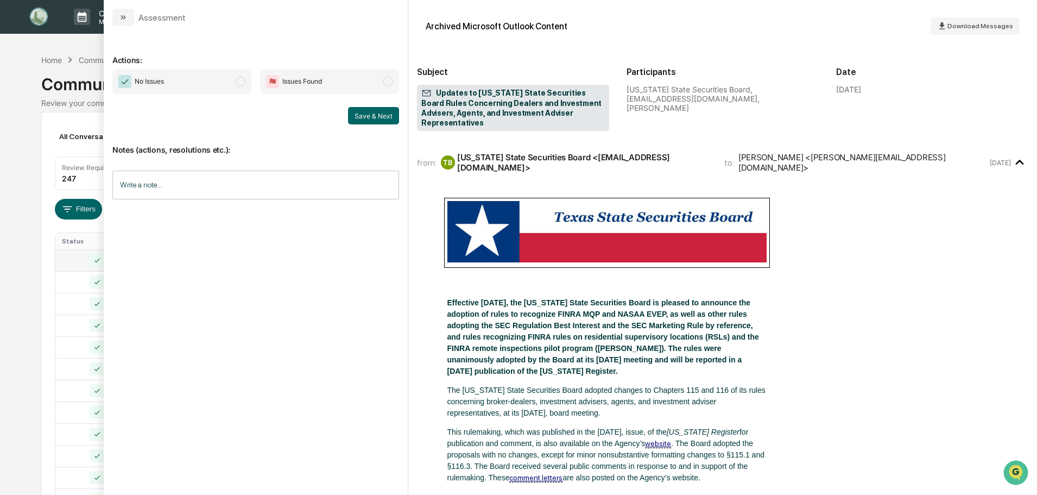
click at [242, 80] on span "modal" at bounding box center [241, 82] width 10 height 10
click at [399, 116] on button "Save & Next" at bounding box center [373, 115] width 51 height 17
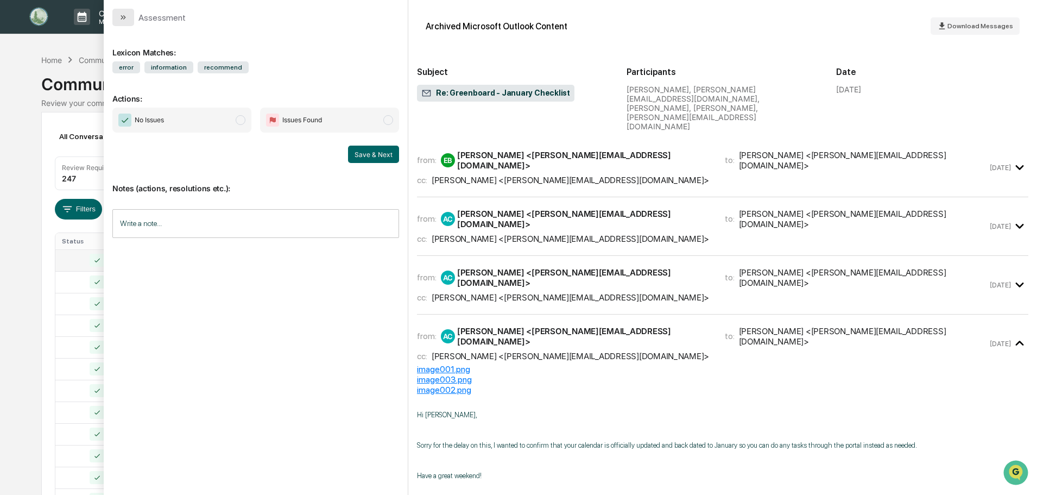
click at [125, 15] on icon "modal" at bounding box center [123, 17] width 9 height 9
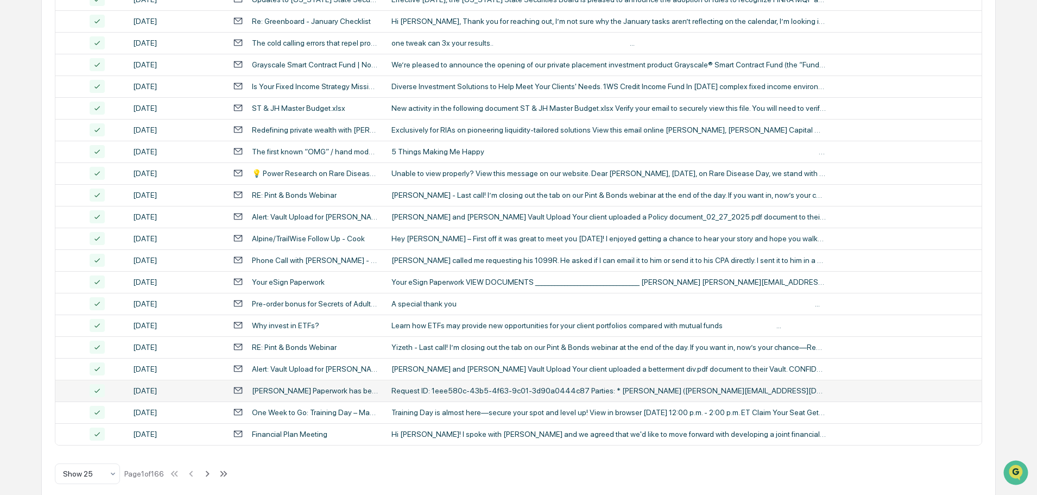
scroll to position [360, 0]
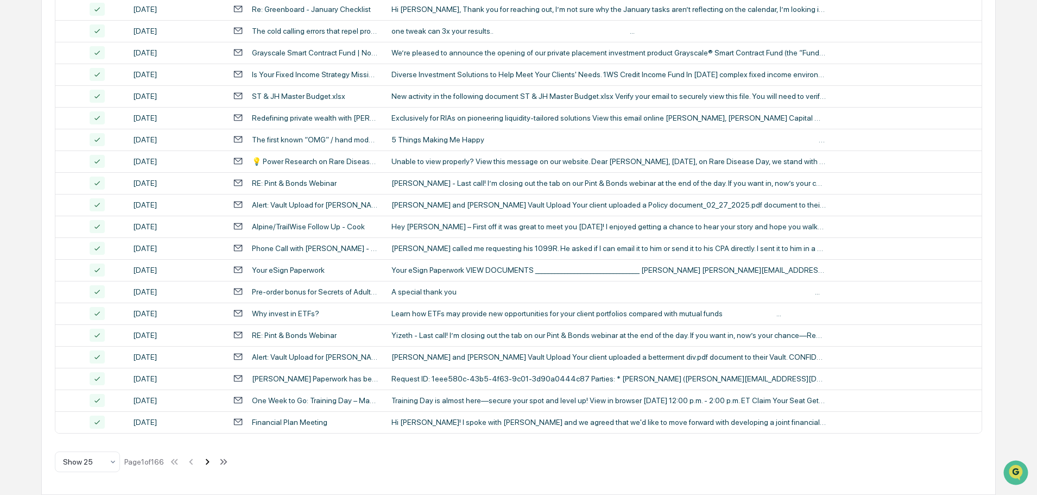
click at [207, 464] on icon at bounding box center [208, 462] width 12 height 12
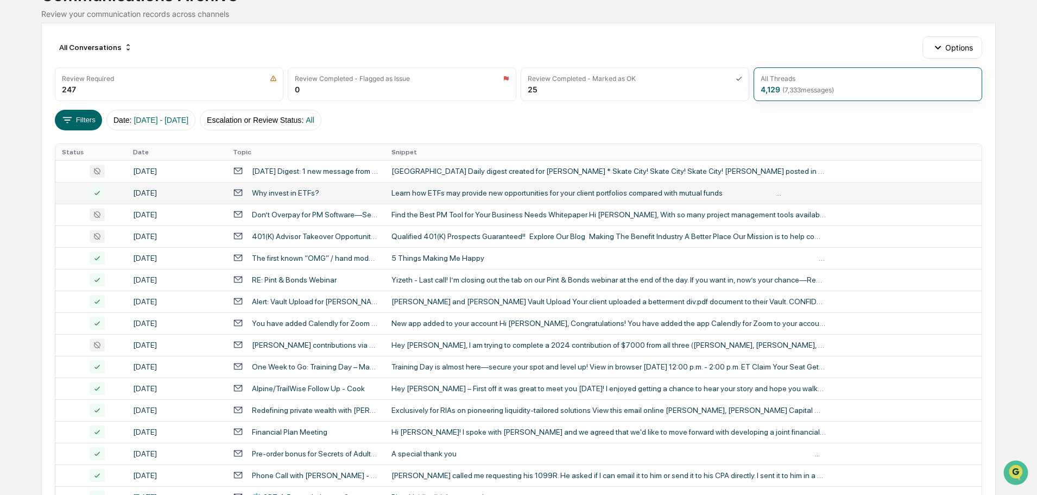
scroll to position [88, 0]
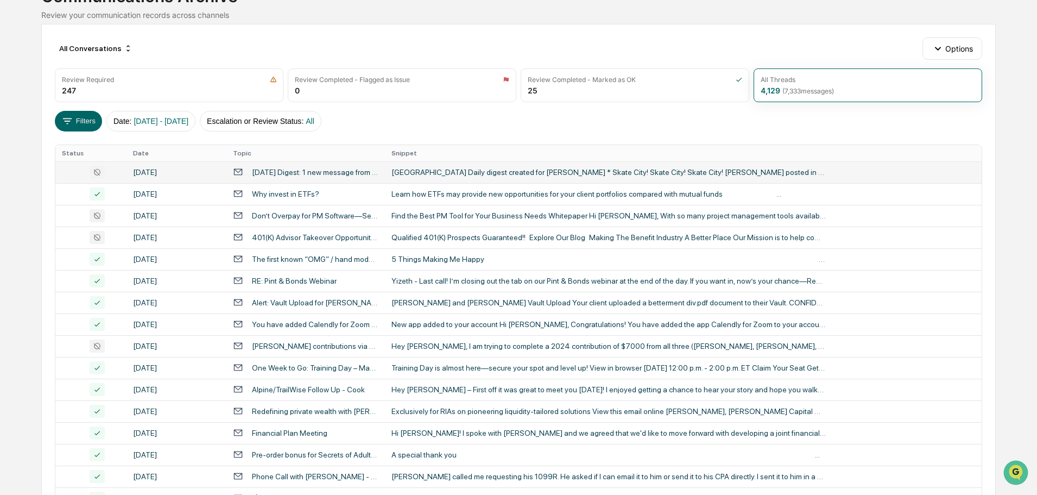
click at [92, 176] on icon at bounding box center [97, 172] width 15 height 13
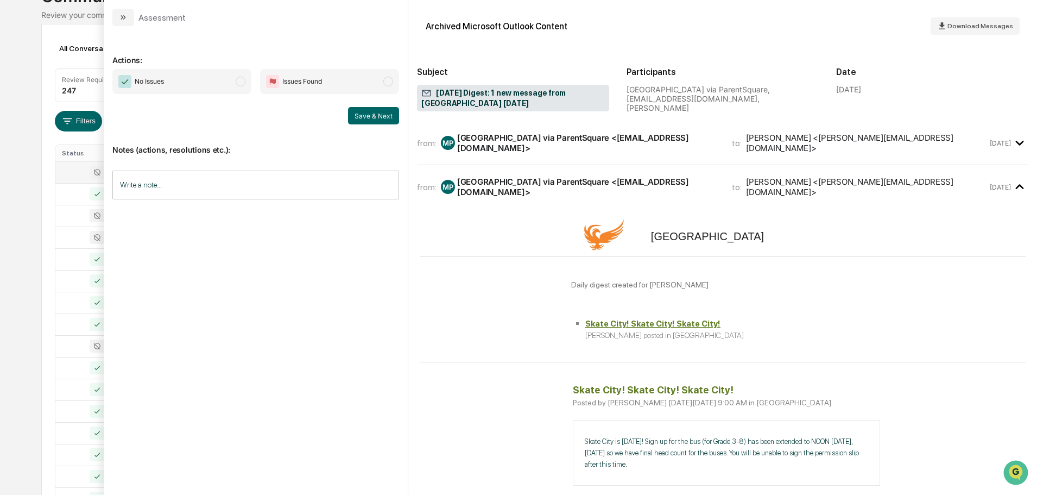
click at [241, 78] on span "modal" at bounding box center [241, 82] width 10 height 10
drag, startPoint x: 374, startPoint y: 112, endPoint x: 376, endPoint y: 118, distance: 6.1
click at [374, 113] on button "Save & Next" at bounding box center [373, 115] width 51 height 17
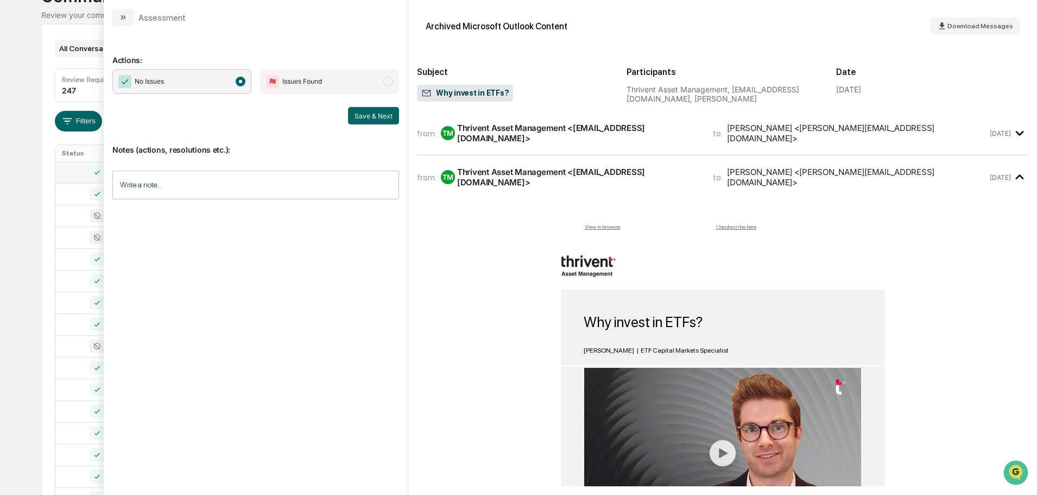
click at [68, 40] on div "All Conversations" at bounding box center [96, 48] width 82 height 17
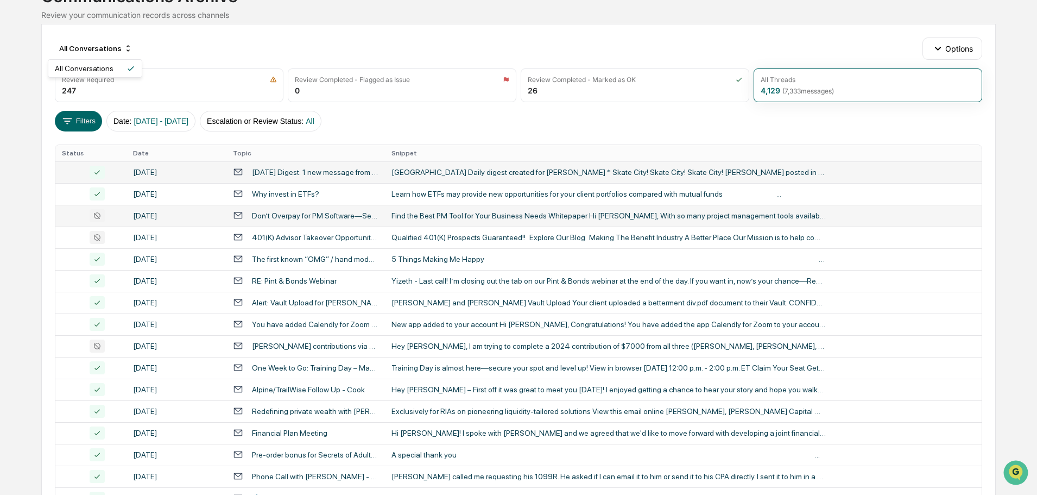
click at [98, 216] on icon at bounding box center [97, 215] width 15 height 13
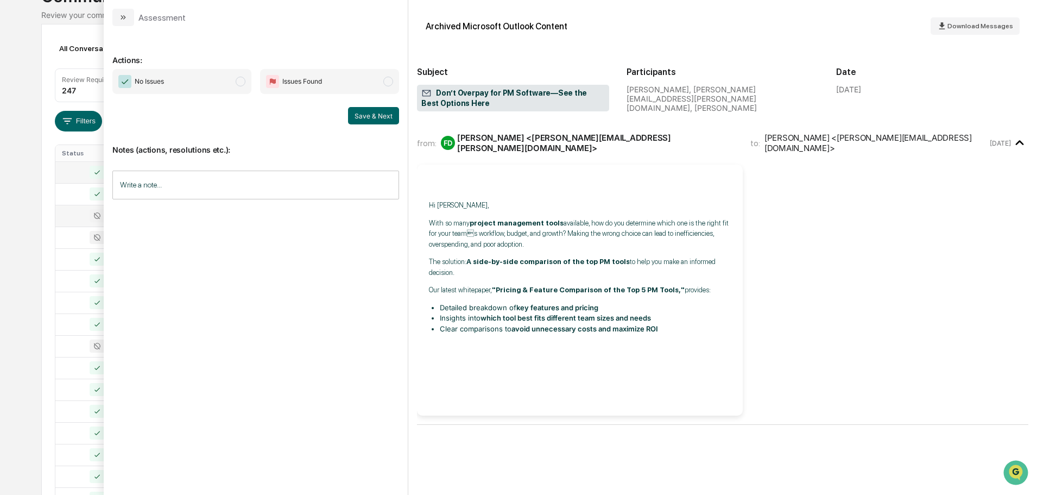
click at [239, 80] on span "modal" at bounding box center [241, 82] width 10 height 10
click at [357, 112] on button "Save & Next" at bounding box center [373, 115] width 51 height 17
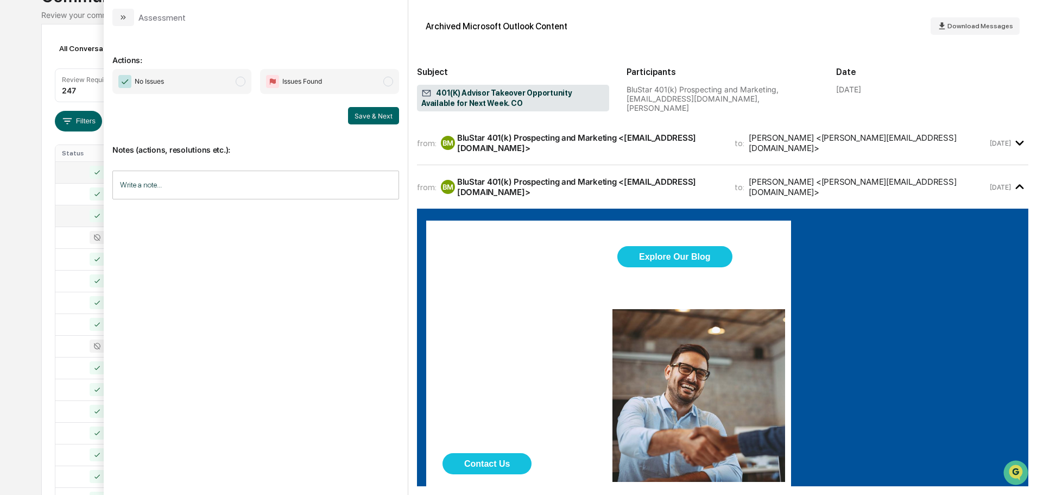
click at [238, 81] on span "modal" at bounding box center [241, 82] width 10 height 10
click at [362, 115] on button "Save & Next" at bounding box center [373, 115] width 51 height 17
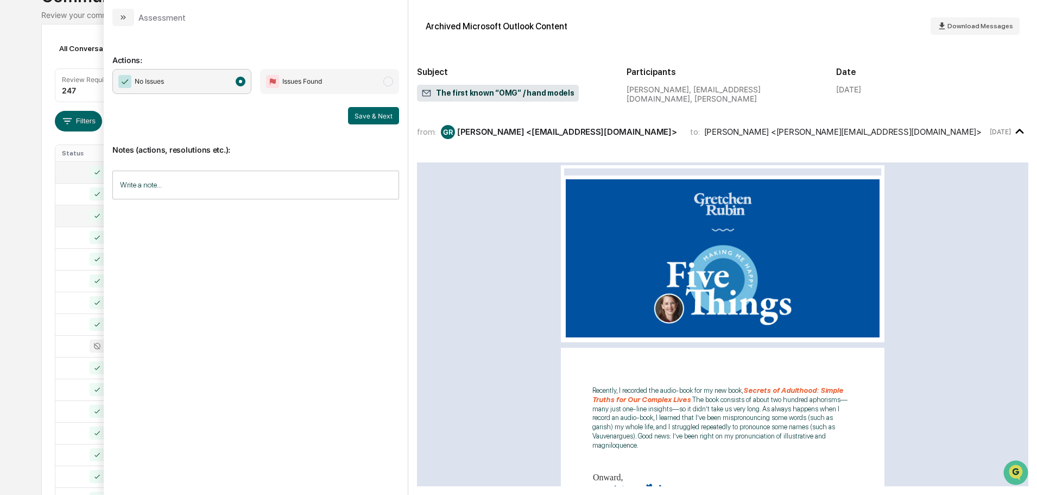
click at [13, 81] on div "Calendar Manage Tasks Reviews Approval Management Company People, Data, Setting…" at bounding box center [518, 339] width 1037 height 854
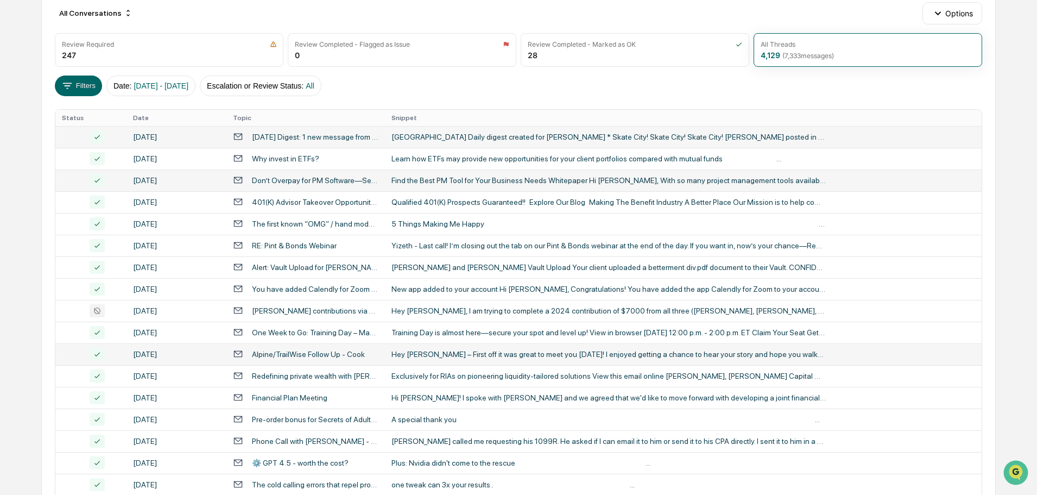
scroll to position [142, 0]
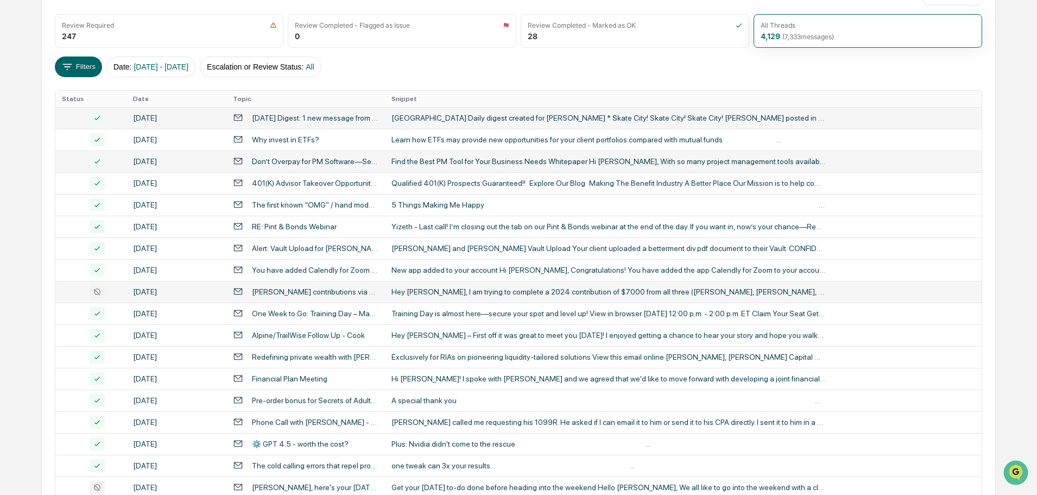
click at [96, 293] on icon at bounding box center [97, 291] width 15 height 13
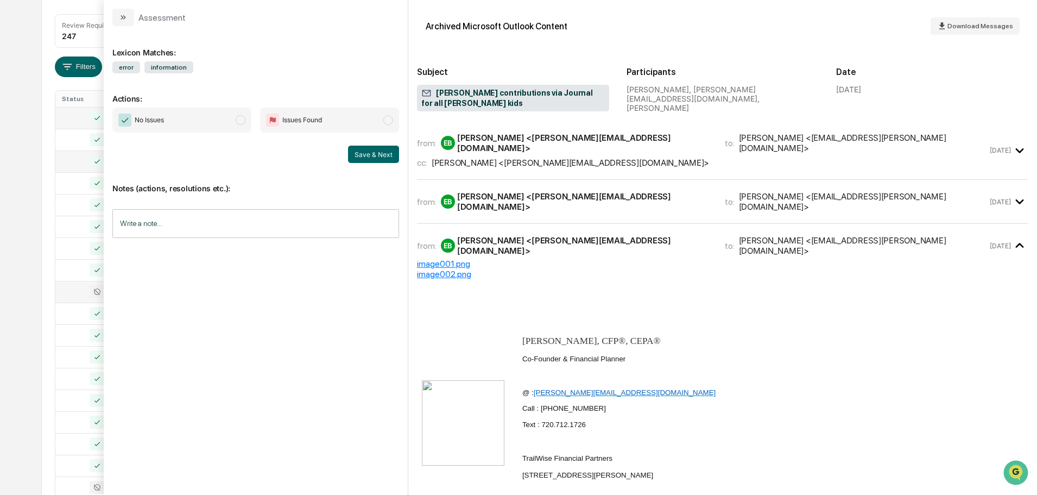
click at [240, 120] on span "modal" at bounding box center [241, 120] width 10 height 10
click at [366, 158] on button "Save & Next" at bounding box center [373, 154] width 51 height 17
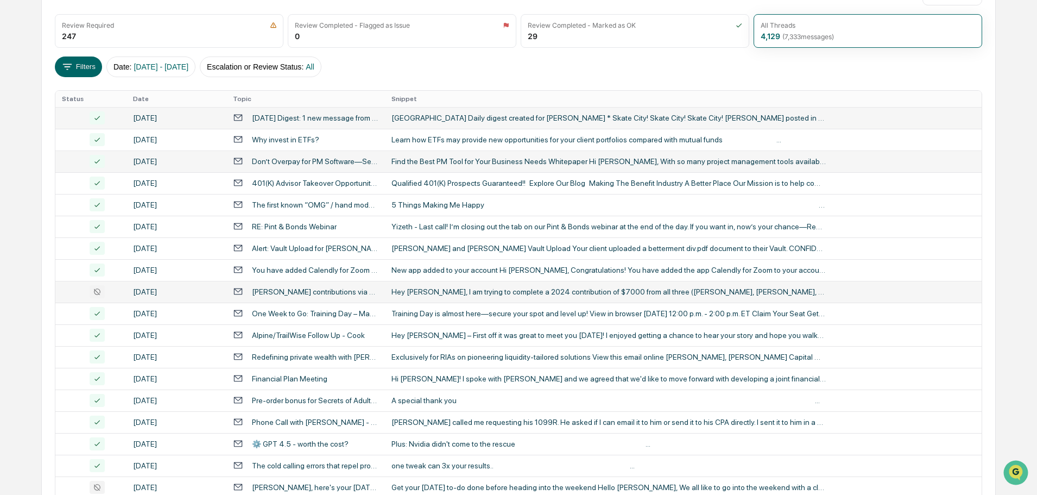
click at [48, 161] on div "All Conversations Options Review Required 247 Review Completed - Flagged as Iss…" at bounding box center [518, 341] width 954 height 742
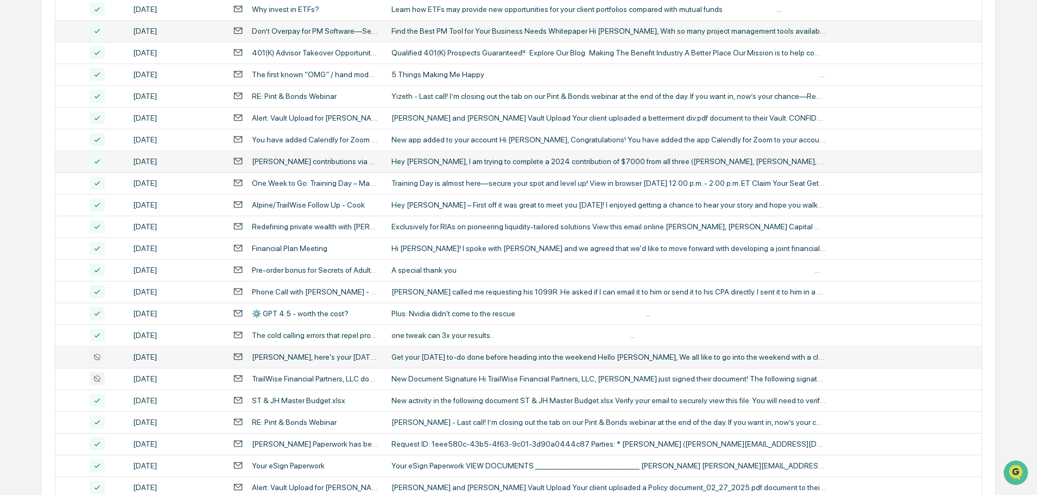
scroll to position [305, 0]
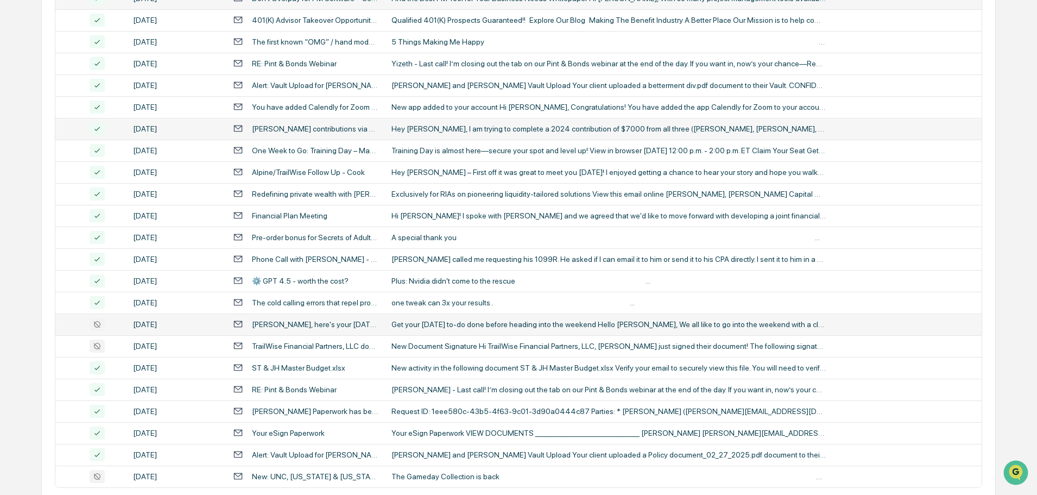
click at [99, 322] on icon at bounding box center [97, 324] width 15 height 13
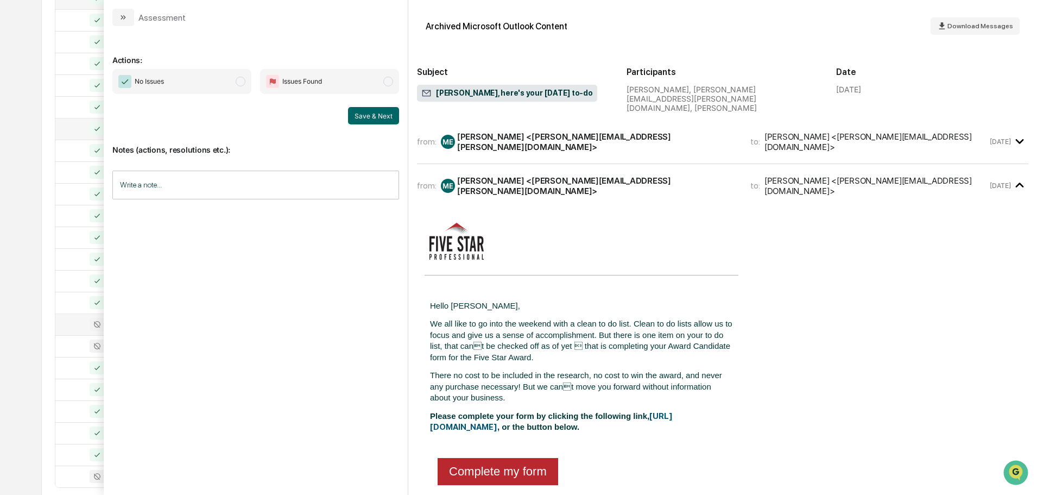
click at [245, 80] on span "No Issues" at bounding box center [181, 81] width 139 height 25
click at [369, 111] on button "Save & Next" at bounding box center [373, 115] width 51 height 17
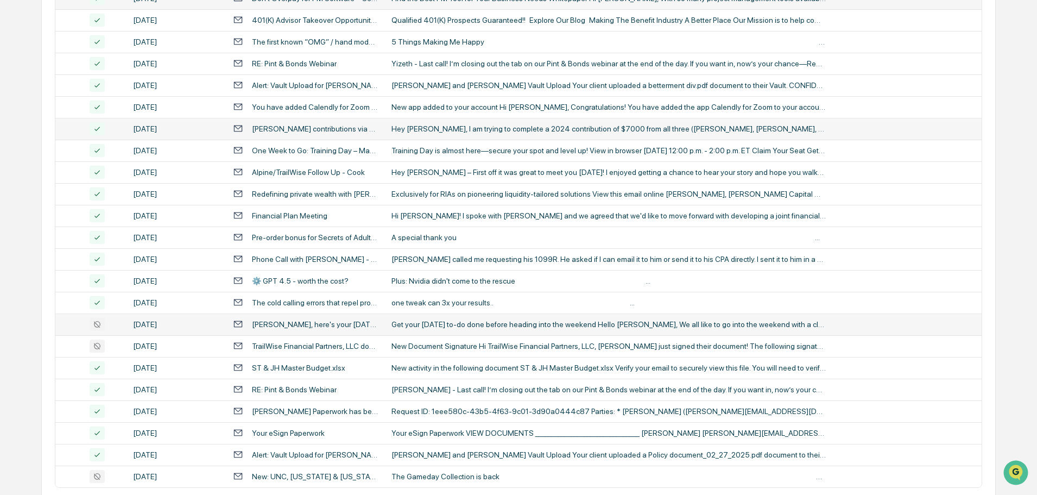
click at [44, 193] on div "All Conversations Options Review Required 247 Review Completed - Flagged as Iss…" at bounding box center [518, 178] width 954 height 742
click at [93, 343] on icon at bounding box center [97, 345] width 15 height 13
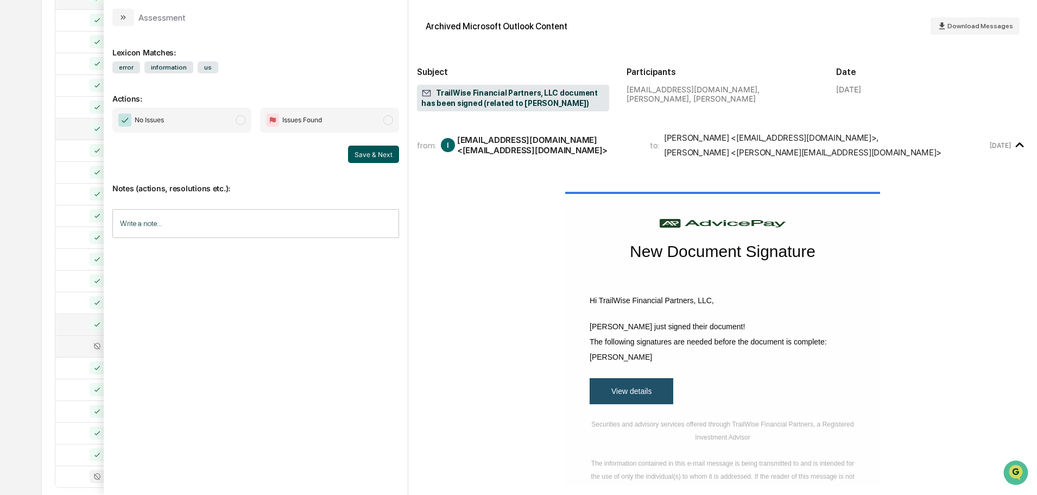
click at [376, 151] on button "Save & Next" at bounding box center [373, 154] width 51 height 17
click at [242, 118] on span "modal" at bounding box center [241, 120] width 10 height 10
click at [361, 152] on button "Save & Next" at bounding box center [373, 154] width 51 height 17
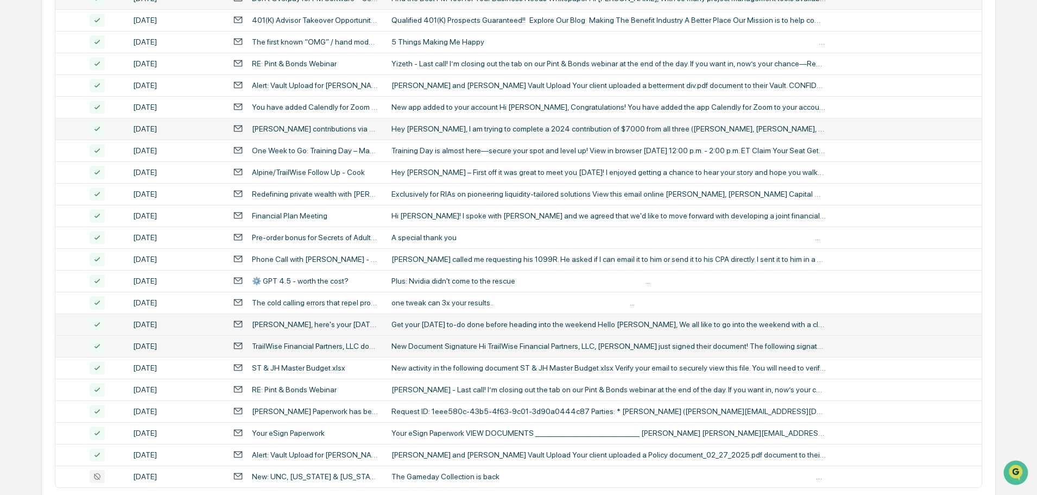
click at [39, 240] on div "Calendar Manage Tasks Reviews Approval Management Company People, Data, Setting…" at bounding box center [518, 122] width 1037 height 854
click at [97, 478] on icon at bounding box center [97, 476] width 15 height 13
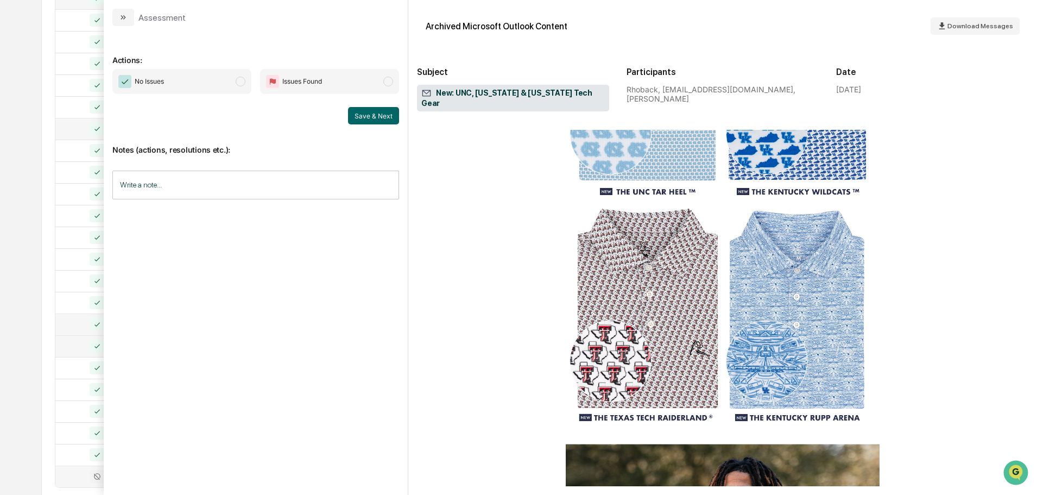
scroll to position [1032, 0]
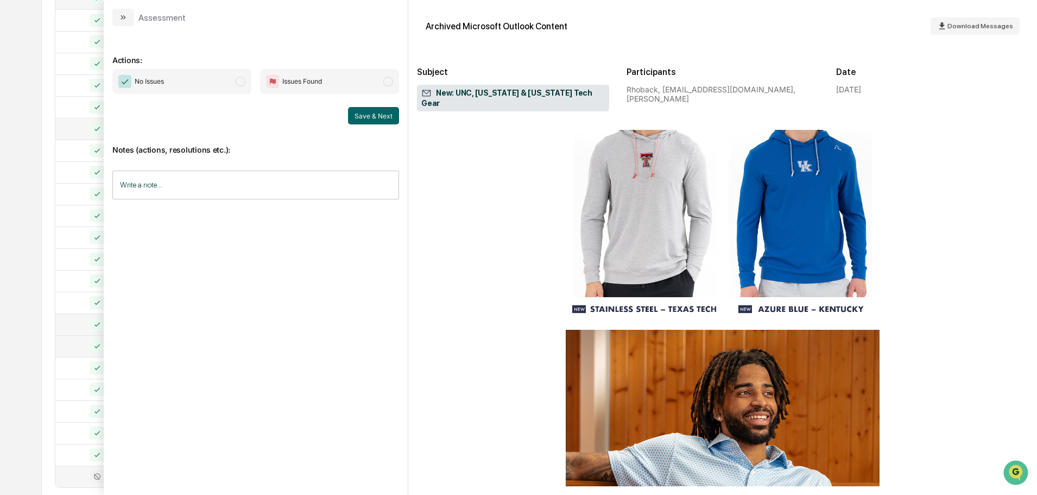
click at [239, 79] on span "modal" at bounding box center [241, 82] width 10 height 10
click at [361, 117] on button "Save & Next" at bounding box center [373, 115] width 51 height 17
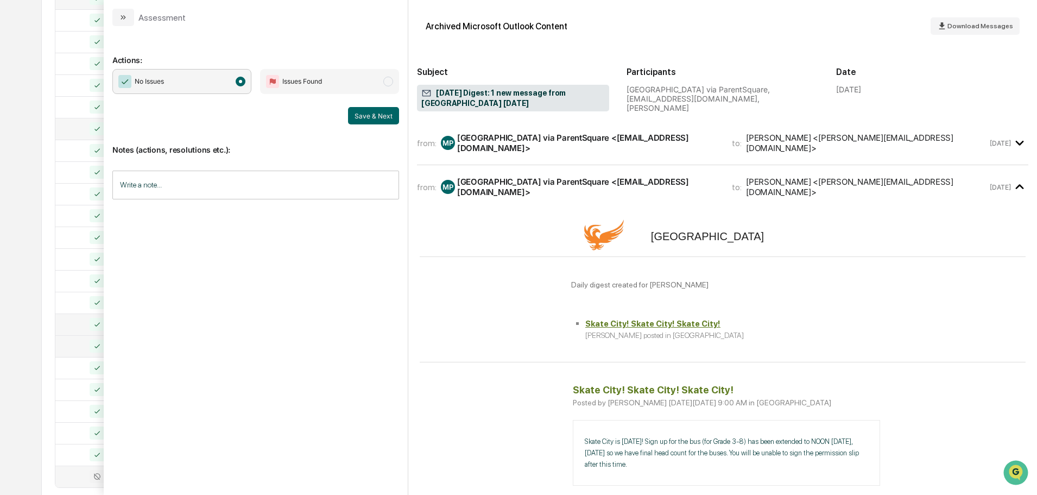
click at [49, 329] on div "All Conversations Options Review Required 247 Review Completed - Flagged as Iss…" at bounding box center [518, 178] width 954 height 742
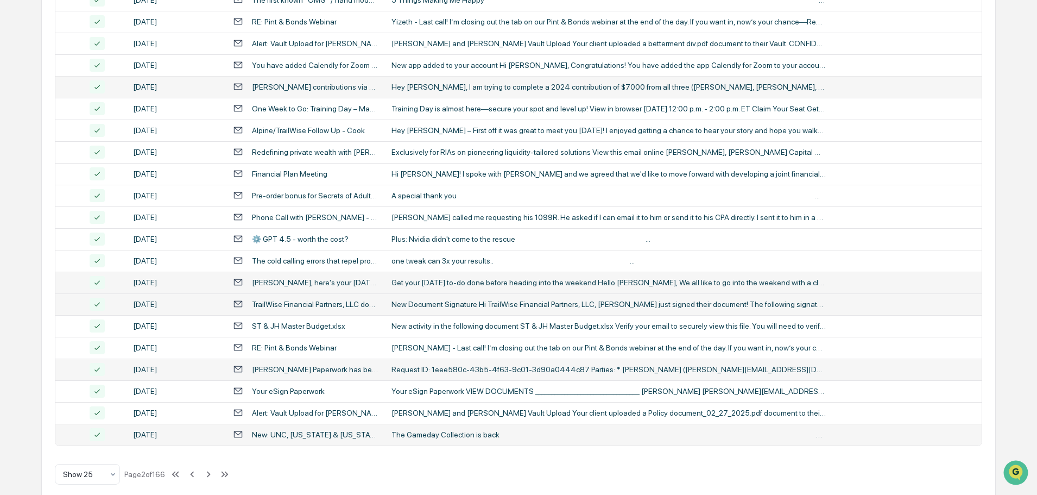
scroll to position [360, 0]
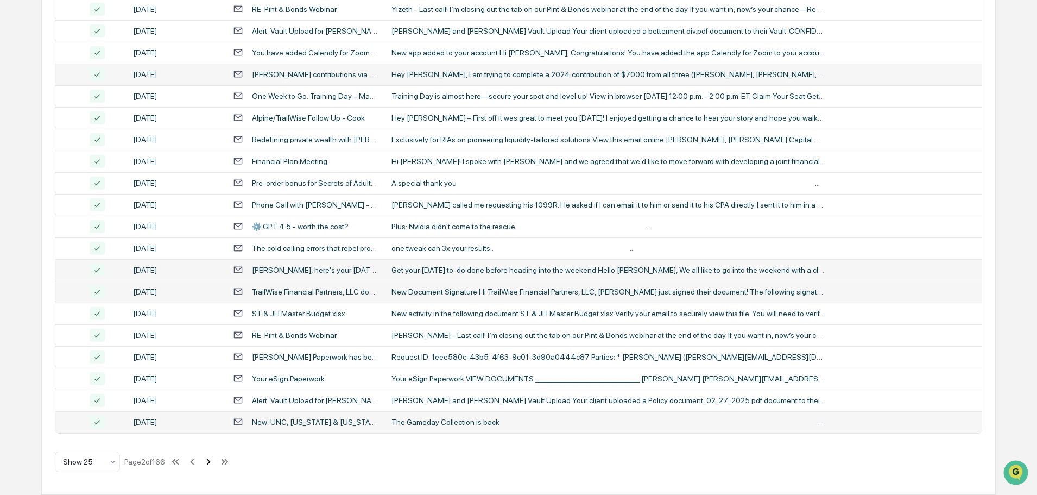
click at [212, 464] on icon at bounding box center [209, 462] width 12 height 12
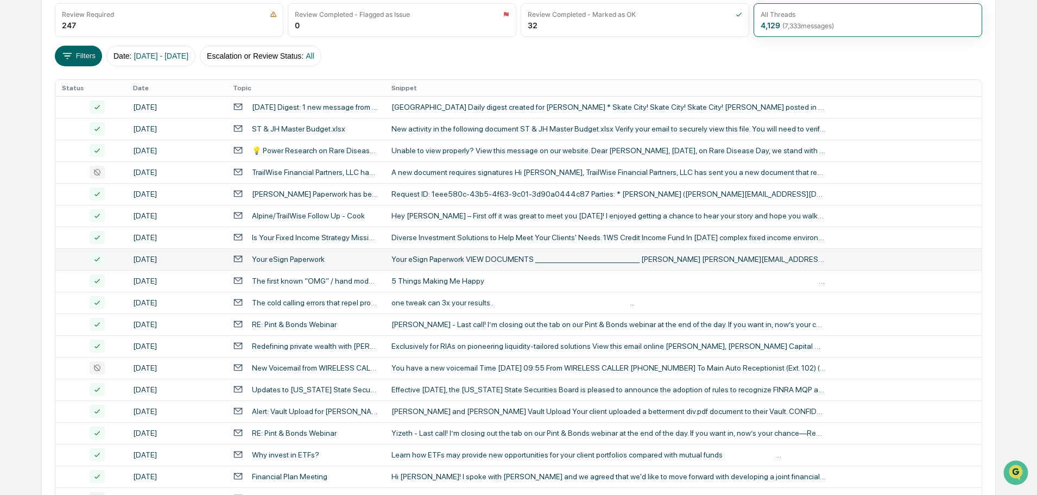
scroll to position [0, 0]
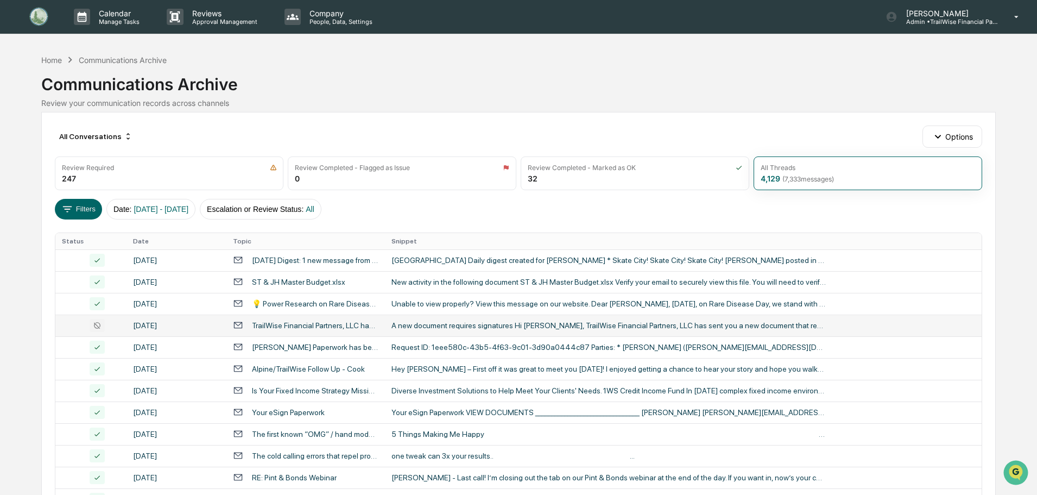
click at [96, 325] on icon at bounding box center [97, 325] width 7 height 7
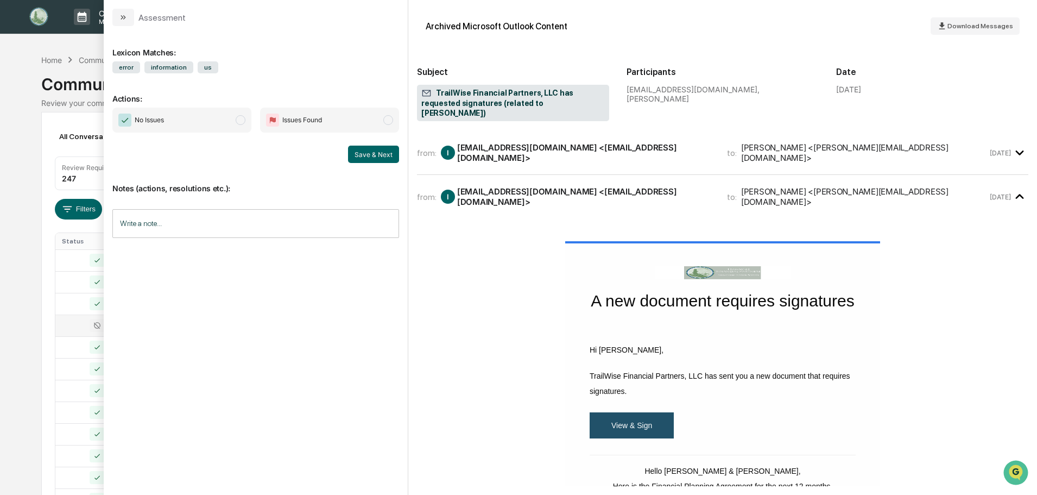
click at [242, 123] on span "modal" at bounding box center [241, 120] width 10 height 10
drag, startPoint x: 363, startPoint y: 154, endPoint x: 350, endPoint y: 156, distance: 12.6
click at [363, 154] on button "Save & Next" at bounding box center [373, 154] width 51 height 17
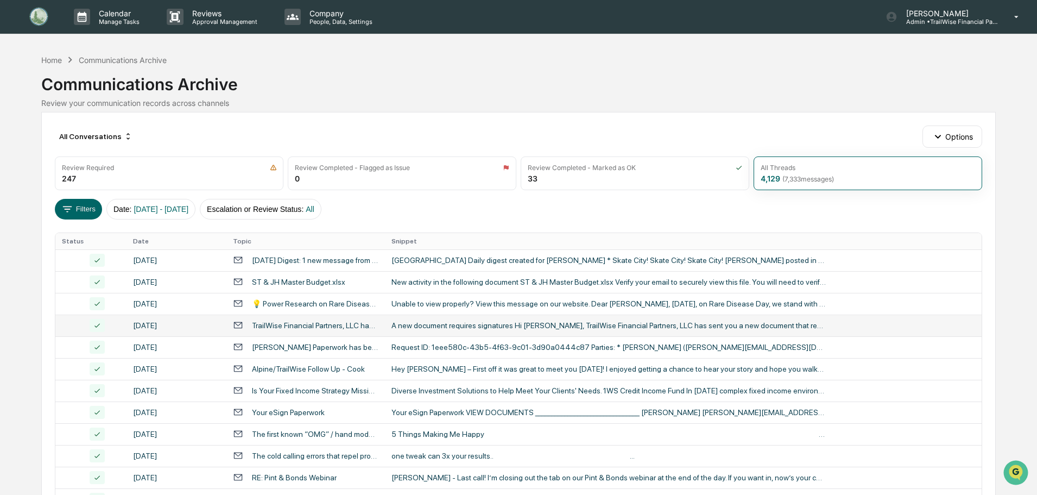
drag, startPoint x: 26, startPoint y: 144, endPoint x: 31, endPoint y: 144, distance: 5.5
click at [26, 144] on div "Calendar Manage Tasks Reviews Approval Management Company People, Data, Setting…" at bounding box center [518, 427] width 1037 height 854
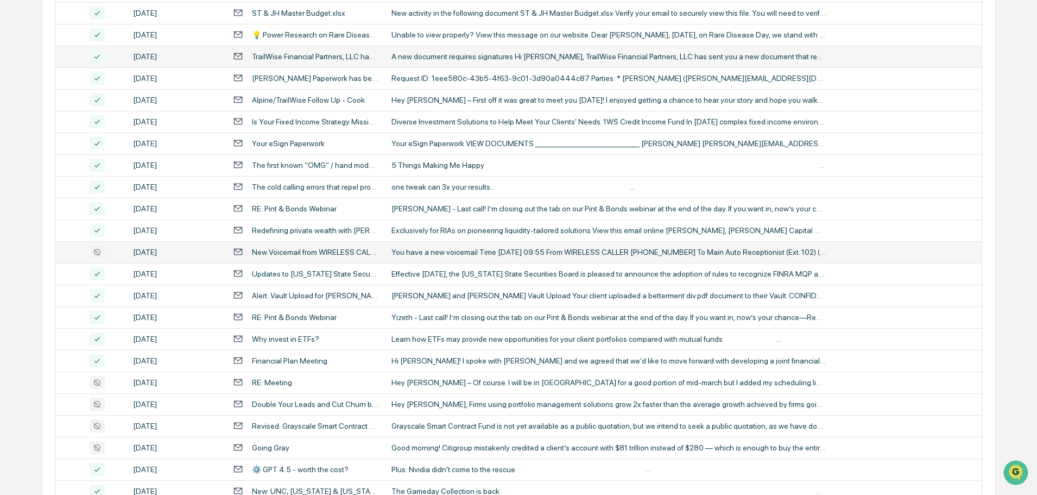
scroll to position [272, 0]
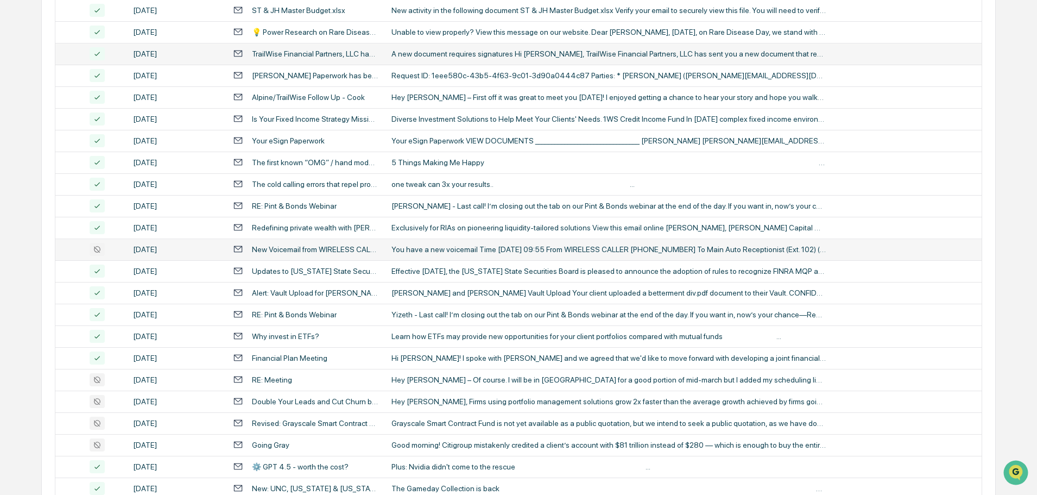
click at [96, 248] on icon at bounding box center [97, 249] width 7 height 7
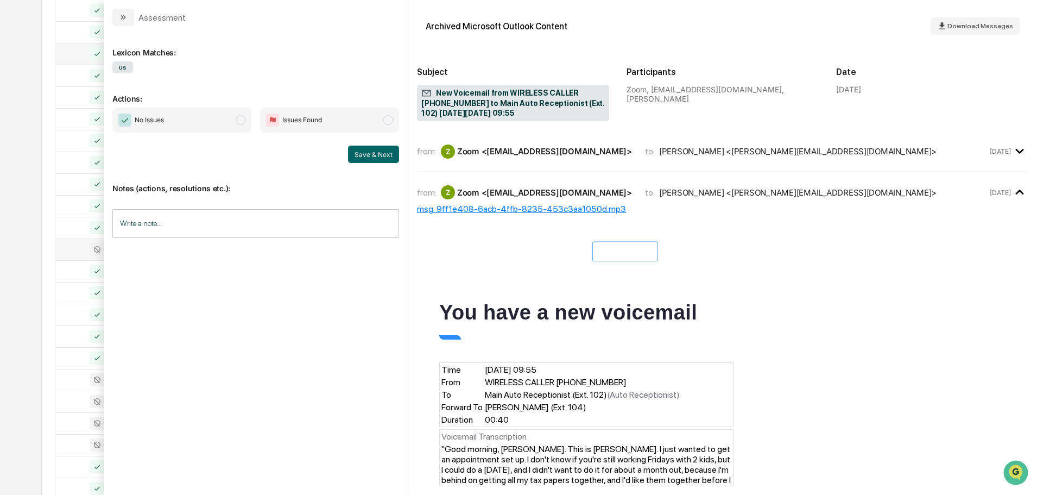
click at [242, 123] on span "modal" at bounding box center [241, 120] width 10 height 10
click at [377, 161] on button "Save & Next" at bounding box center [373, 154] width 51 height 17
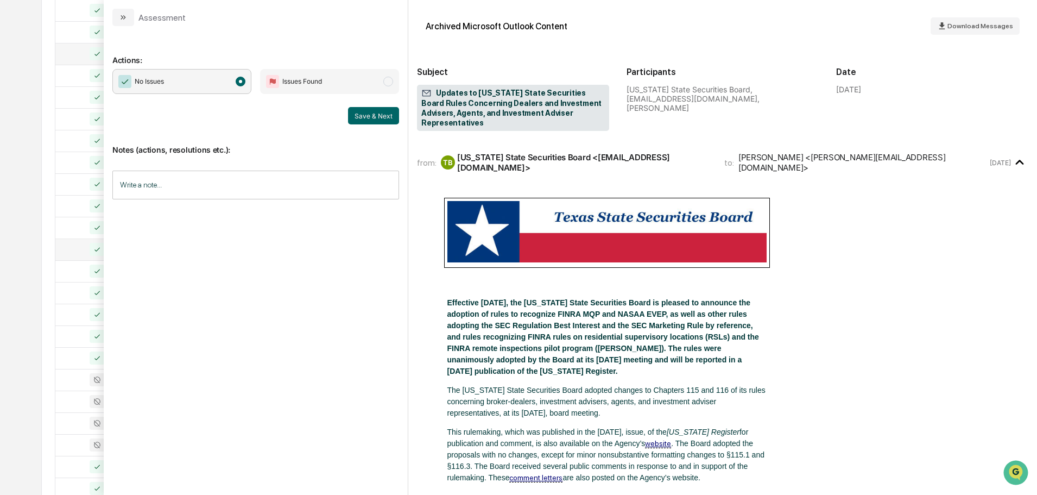
click at [51, 295] on div "All Conversations Options Review Required 247 Review Completed - Flagged as Iss…" at bounding box center [518, 211] width 954 height 742
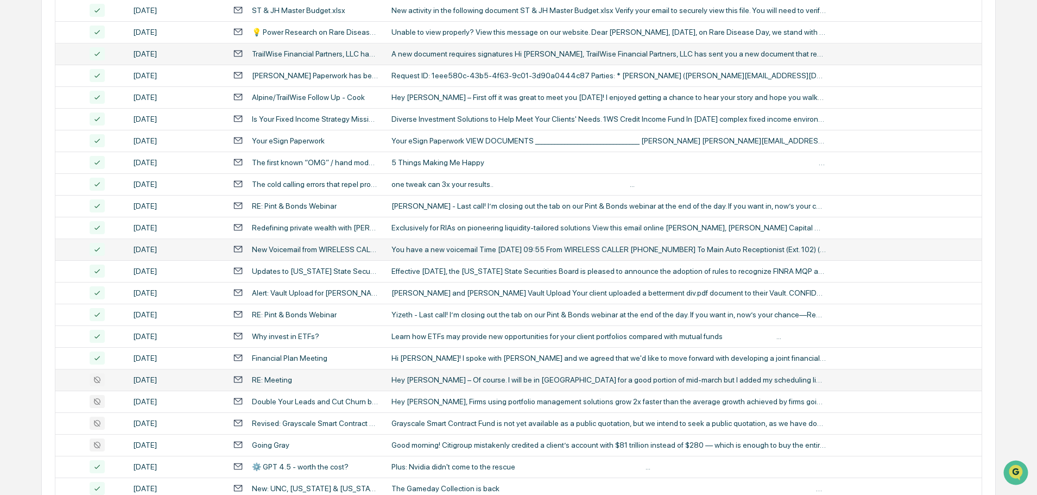
click at [96, 383] on icon at bounding box center [97, 379] width 15 height 13
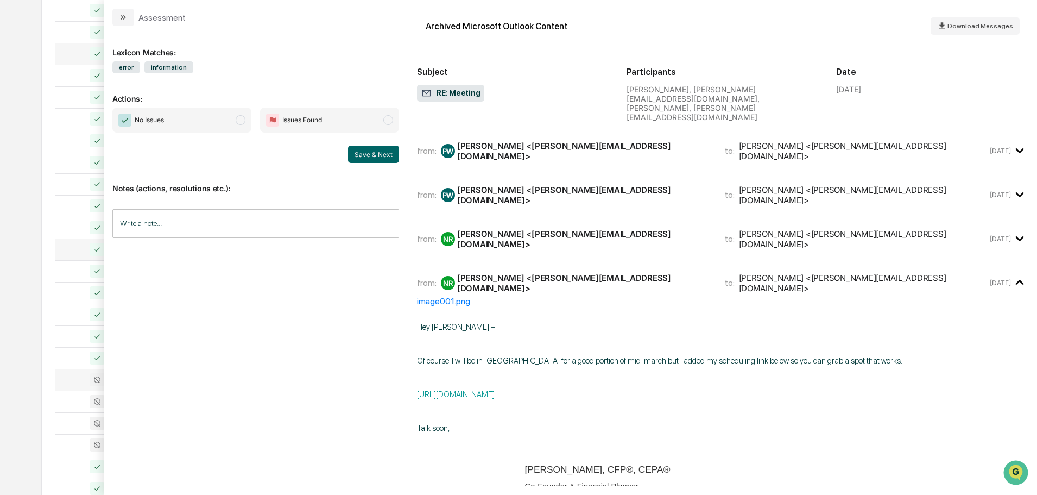
click at [240, 119] on span "modal" at bounding box center [241, 120] width 10 height 10
click at [371, 155] on button "Save & Next" at bounding box center [373, 154] width 51 height 17
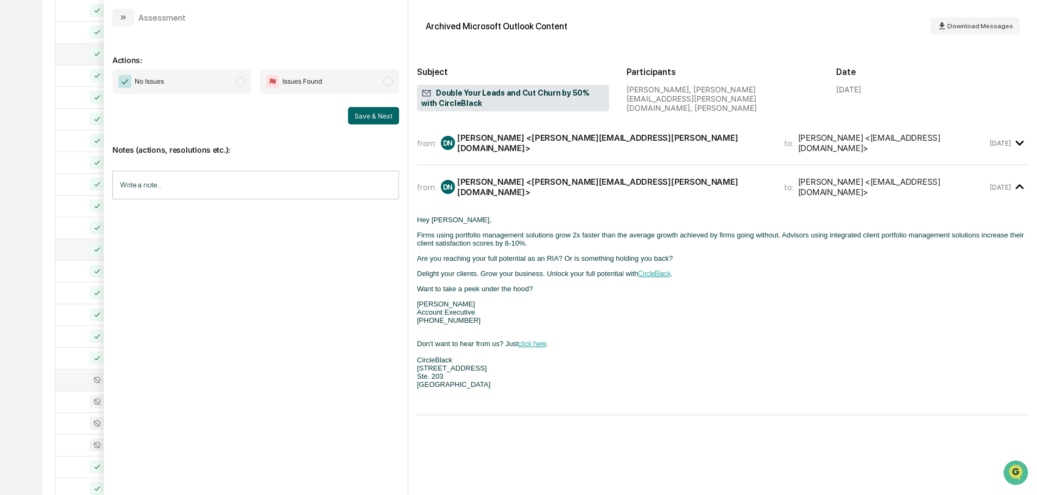
click at [45, 293] on div "All Conversations Options Review Required 247 Review Completed - Flagged as Iss…" at bounding box center [518, 211] width 954 height 742
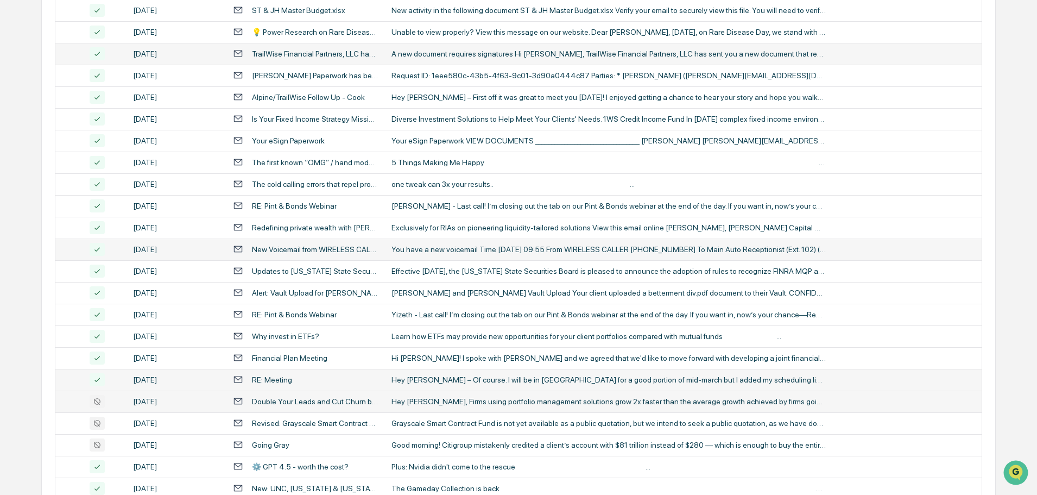
click at [98, 402] on icon at bounding box center [97, 401] width 15 height 13
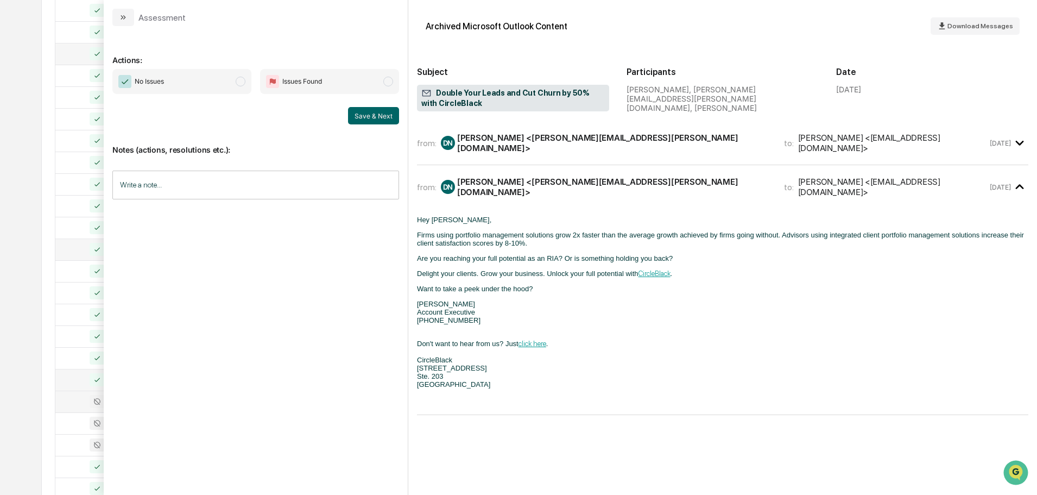
click at [238, 80] on span "modal" at bounding box center [241, 82] width 10 height 10
click at [386, 121] on button "Save & Next" at bounding box center [373, 115] width 51 height 17
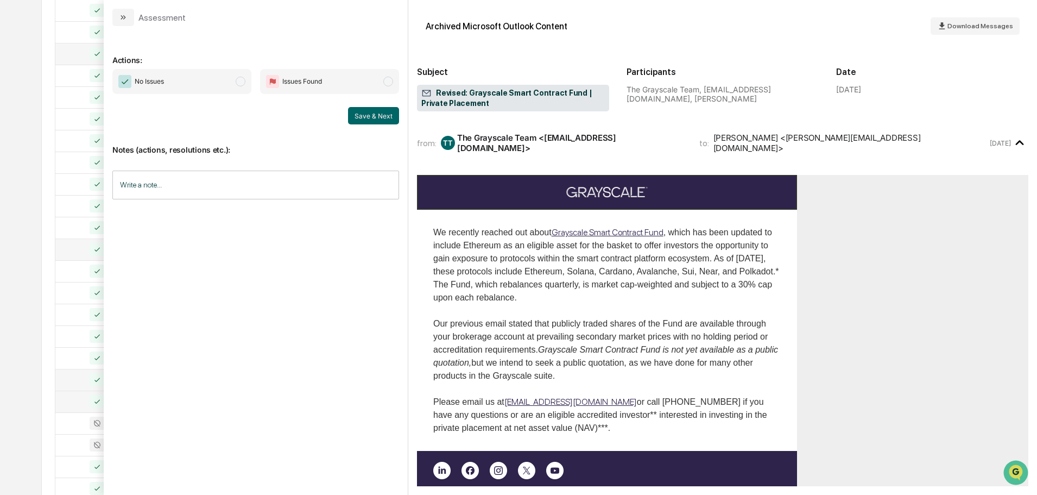
click at [245, 81] on span "modal" at bounding box center [241, 82] width 10 height 10
click at [389, 114] on button "Save & Next" at bounding box center [373, 115] width 51 height 17
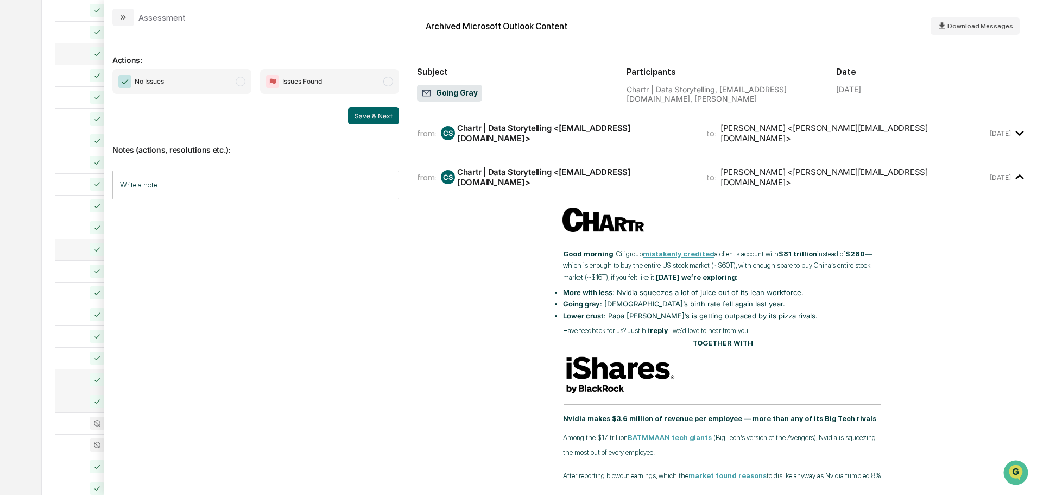
click at [237, 84] on span "modal" at bounding box center [241, 82] width 10 height 10
click at [374, 109] on button "Save & Next" at bounding box center [373, 115] width 51 height 17
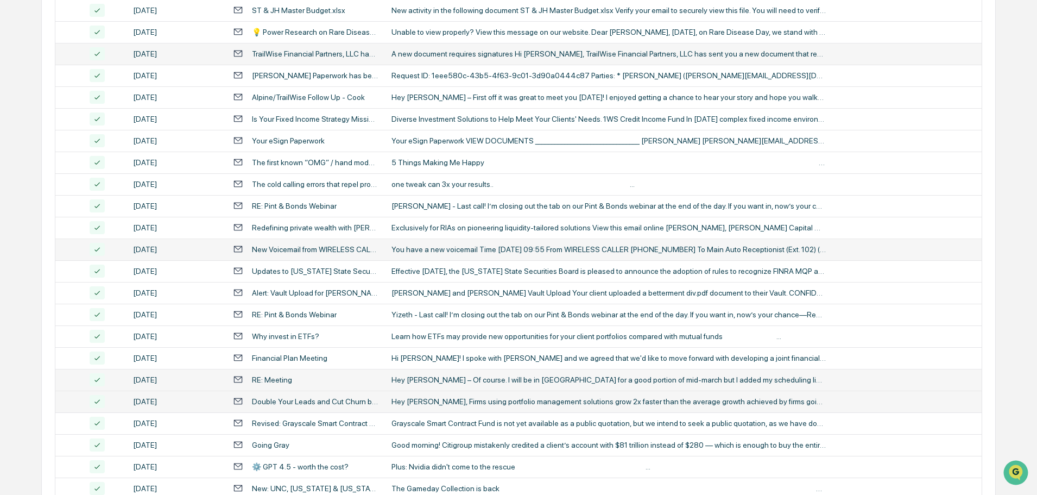
click at [45, 152] on div "All Conversations Options Review Required 247 Review Completed - Flagged as Iss…" at bounding box center [518, 211] width 954 height 742
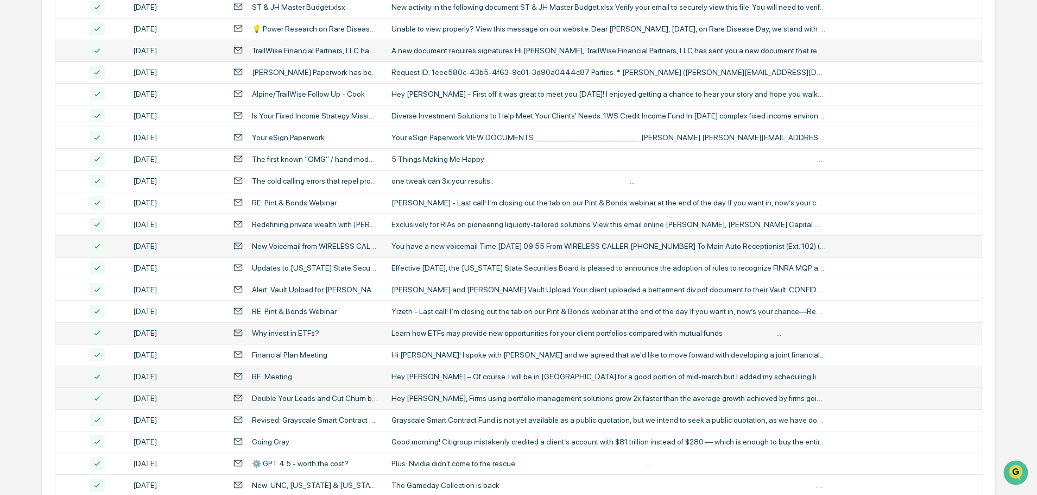
scroll to position [360, 0]
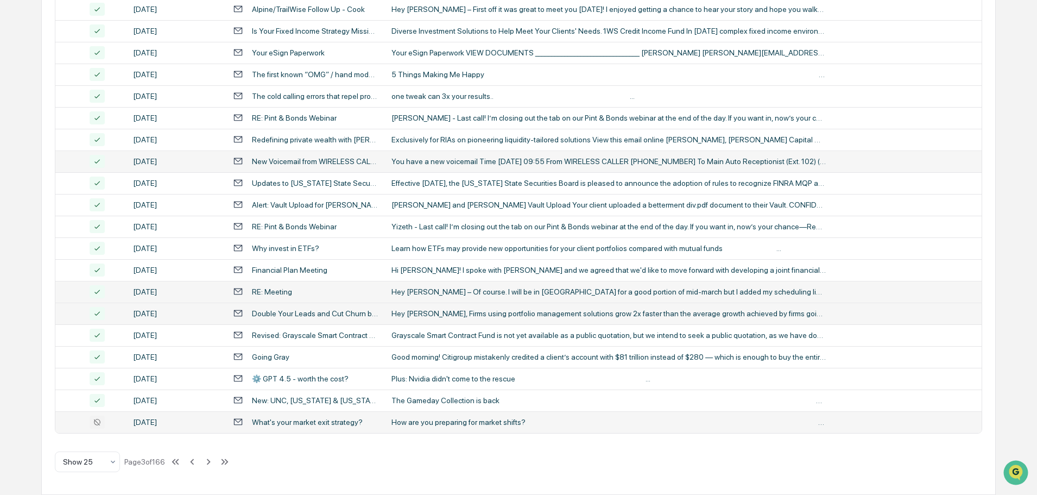
click at [98, 423] on icon at bounding box center [97, 422] width 15 height 13
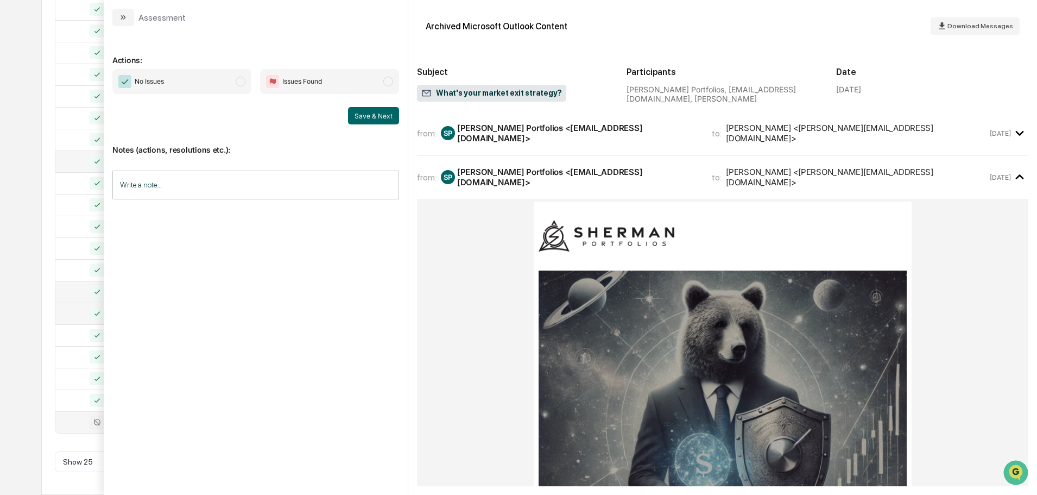
drag, startPoint x: 238, startPoint y: 79, endPoint x: 243, endPoint y: 85, distance: 7.7
click at [238, 79] on span "modal" at bounding box center [241, 82] width 10 height 10
click at [368, 115] on button "Save & Next" at bounding box center [373, 115] width 51 height 17
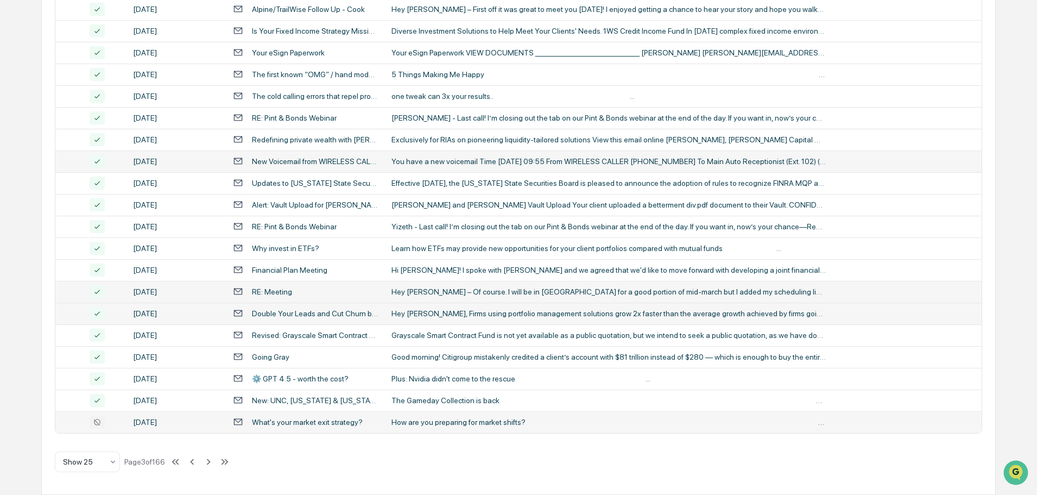
click at [29, 358] on div "Calendar Manage Tasks Reviews Approval Management Company People, Data, Setting…" at bounding box center [518, 67] width 1037 height 854
click at [211, 461] on icon at bounding box center [209, 462] width 12 height 12
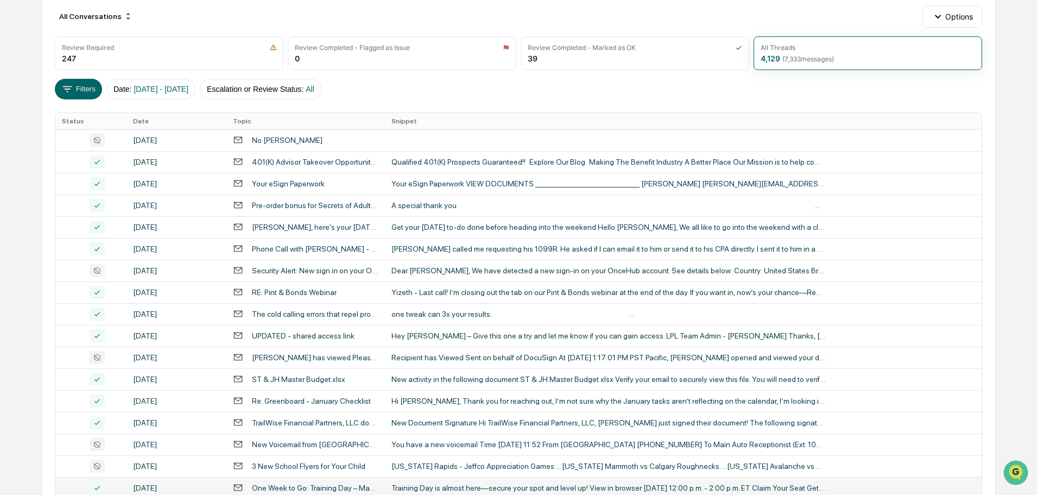
scroll to position [34, 0]
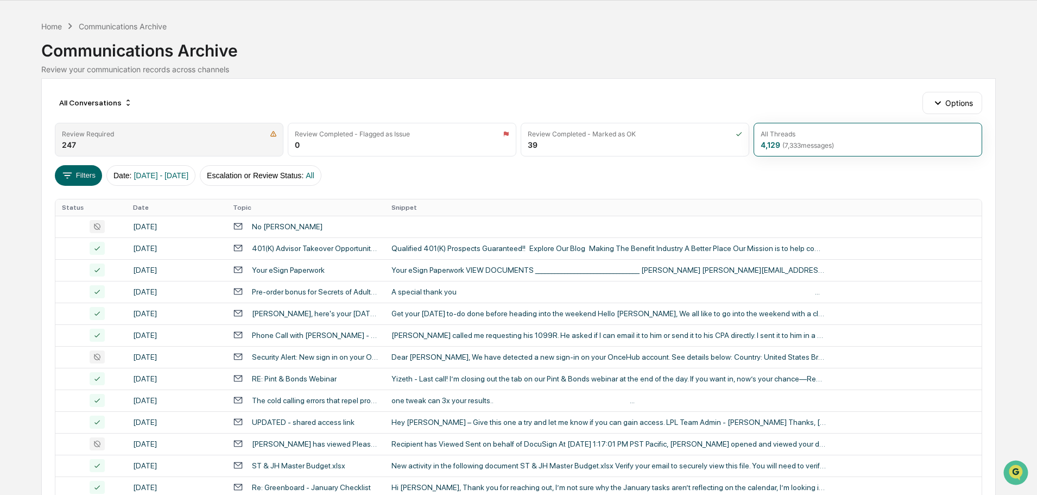
click at [184, 141] on div "Review Required 247" at bounding box center [169, 140] width 229 height 34
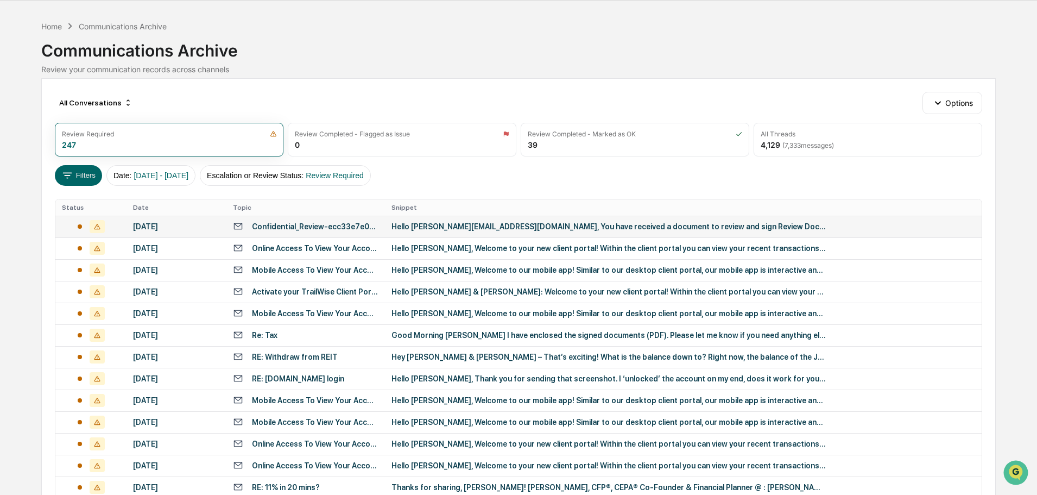
click at [94, 229] on icon at bounding box center [97, 226] width 15 height 13
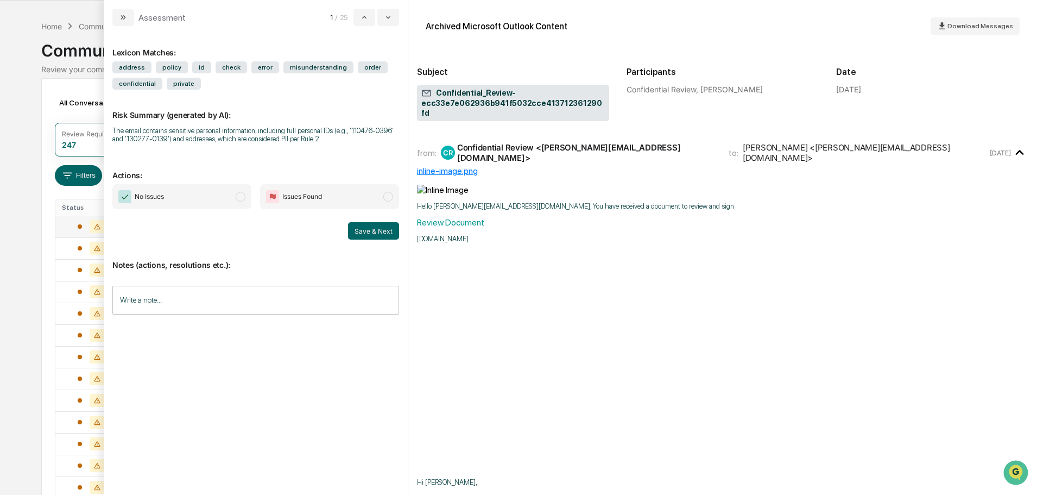
click at [239, 194] on span "modal" at bounding box center [241, 197] width 10 height 10
click at [380, 231] on button "Save & Next" at bounding box center [373, 230] width 51 height 17
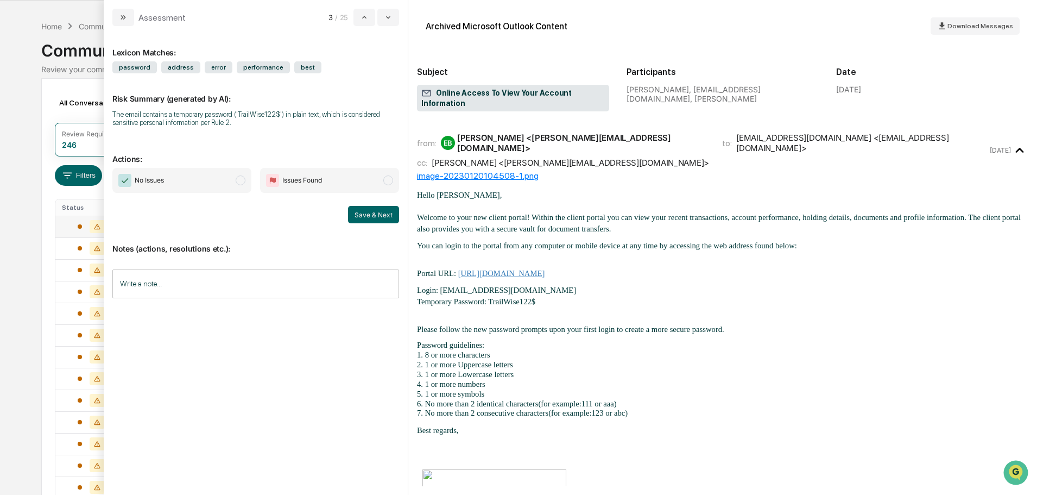
click at [243, 183] on span "modal" at bounding box center [241, 180] width 10 height 10
click at [381, 212] on button "Save & Next" at bounding box center [373, 214] width 51 height 17
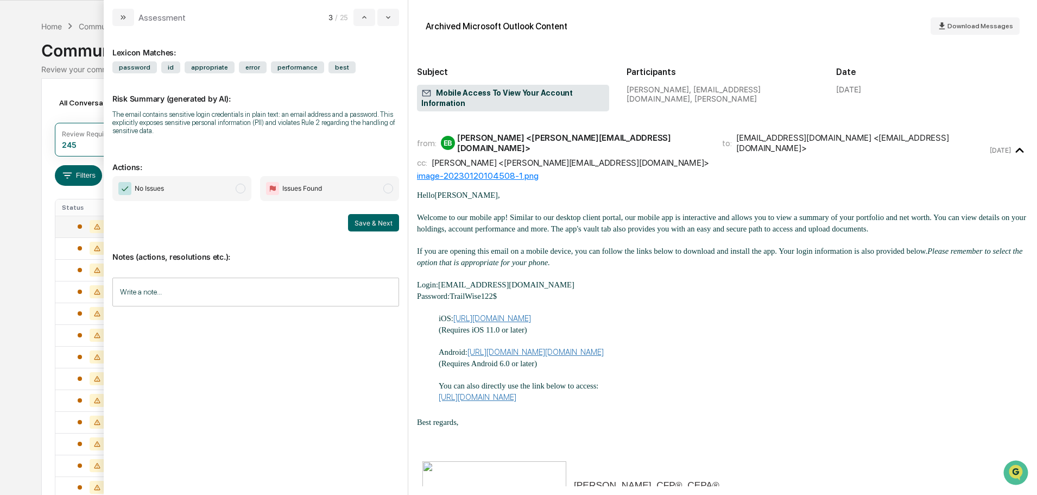
drag, startPoint x: 242, startPoint y: 191, endPoint x: 251, endPoint y: 193, distance: 9.4
click at [243, 191] on span "modal" at bounding box center [241, 189] width 10 height 10
click at [374, 223] on button "Save & Next" at bounding box center [373, 222] width 51 height 17
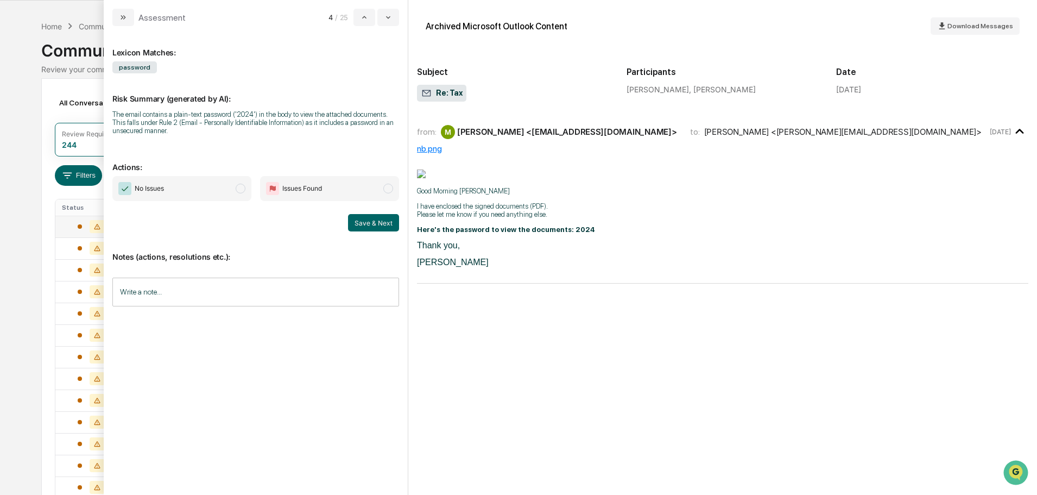
drag, startPoint x: 243, startPoint y: 188, endPoint x: 255, endPoint y: 194, distance: 13.6
click at [243, 189] on span "modal" at bounding box center [241, 189] width 10 height 10
click at [390, 186] on span "modal" at bounding box center [388, 189] width 10 height 10
click at [385, 221] on button "Save & Next" at bounding box center [373, 222] width 51 height 17
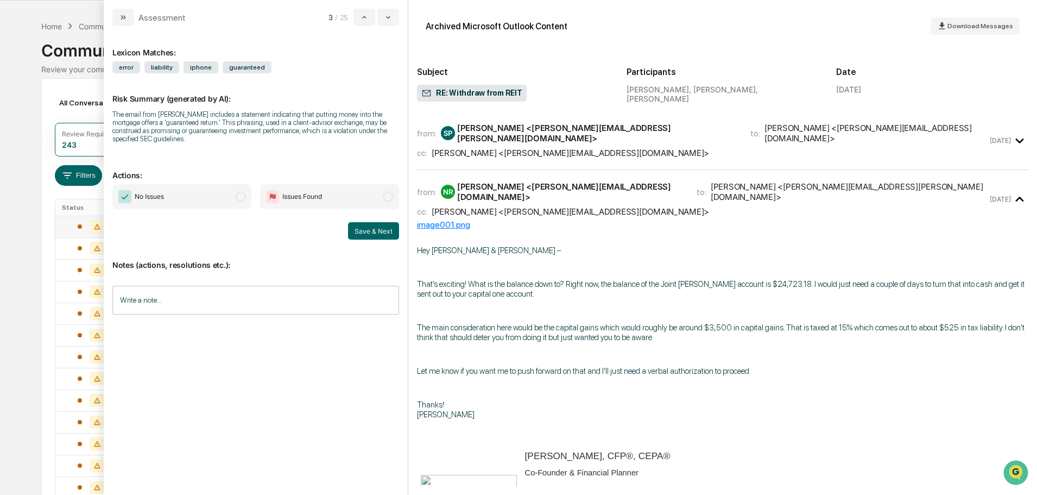
click at [241, 197] on span "modal" at bounding box center [241, 197] width 10 height 10
click at [1016, 139] on icon "modal" at bounding box center [1020, 141] width 8 height 5
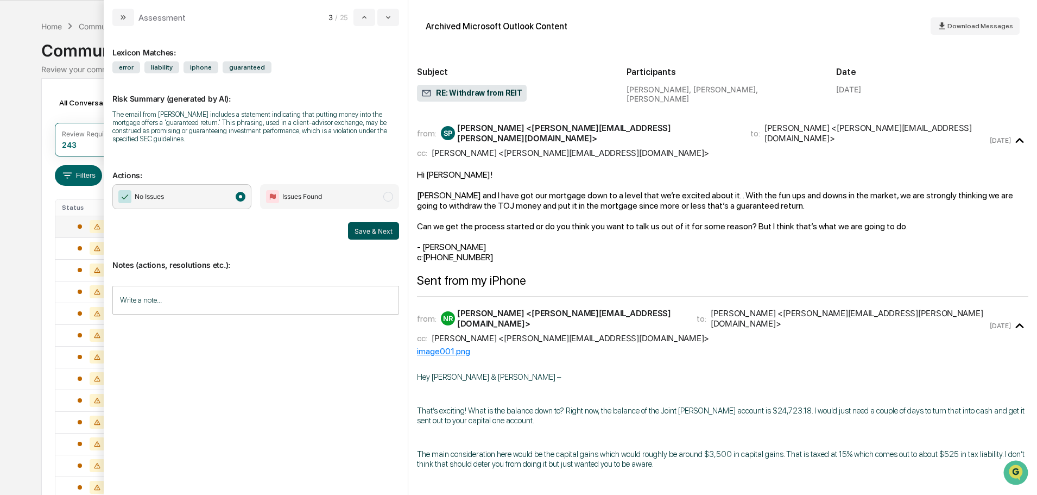
click at [383, 230] on button "Save & Next" at bounding box center [373, 230] width 51 height 17
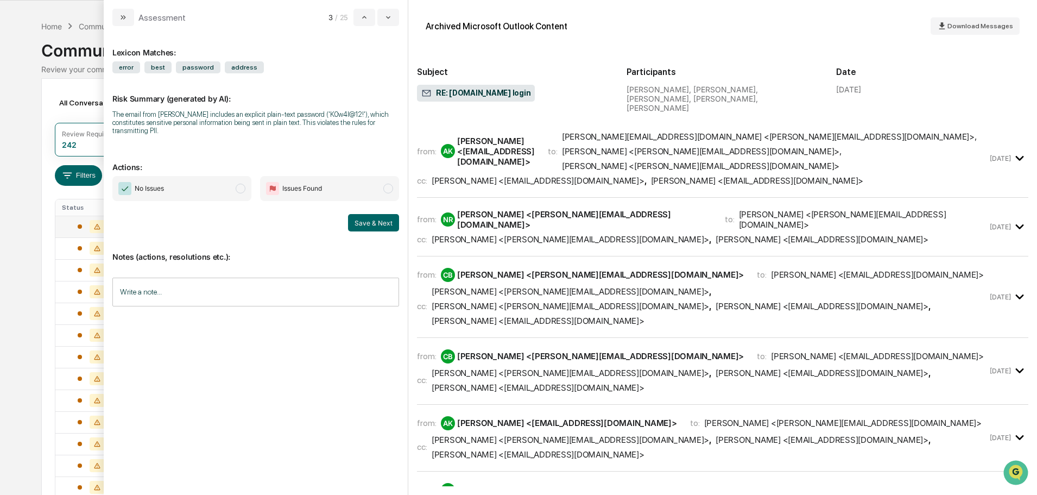
click at [391, 188] on span "modal" at bounding box center [388, 189] width 10 height 10
click at [391, 223] on button "Save & Next" at bounding box center [373, 222] width 51 height 17
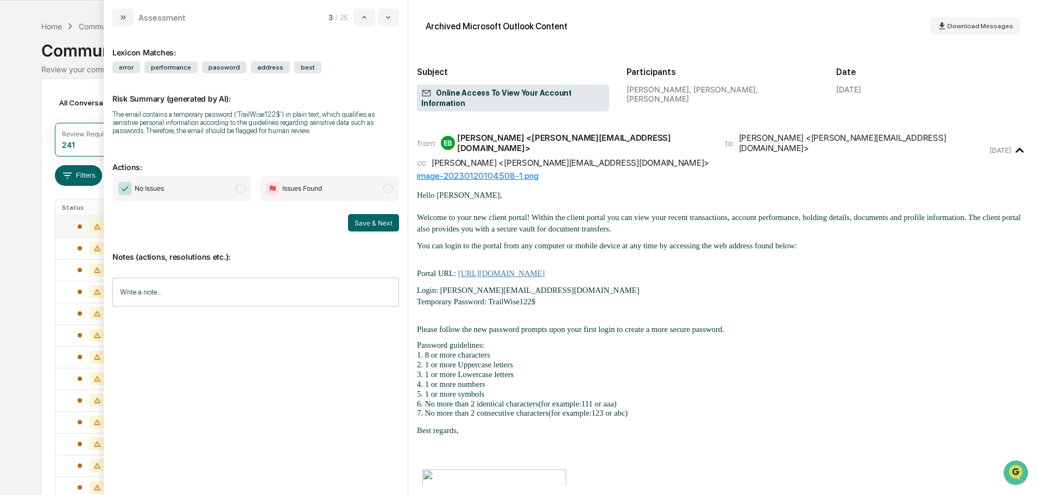
click at [243, 188] on span "modal" at bounding box center [241, 189] width 10 height 10
click at [376, 218] on button "Save & Next" at bounding box center [373, 222] width 51 height 17
click at [242, 184] on span "modal" at bounding box center [241, 189] width 10 height 10
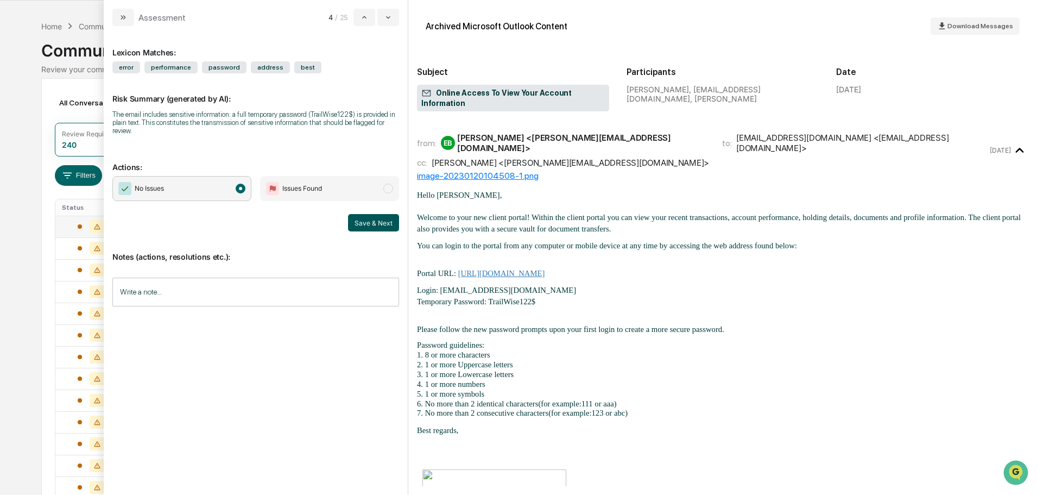
click at [366, 215] on button "Save & Next" at bounding box center [373, 222] width 51 height 17
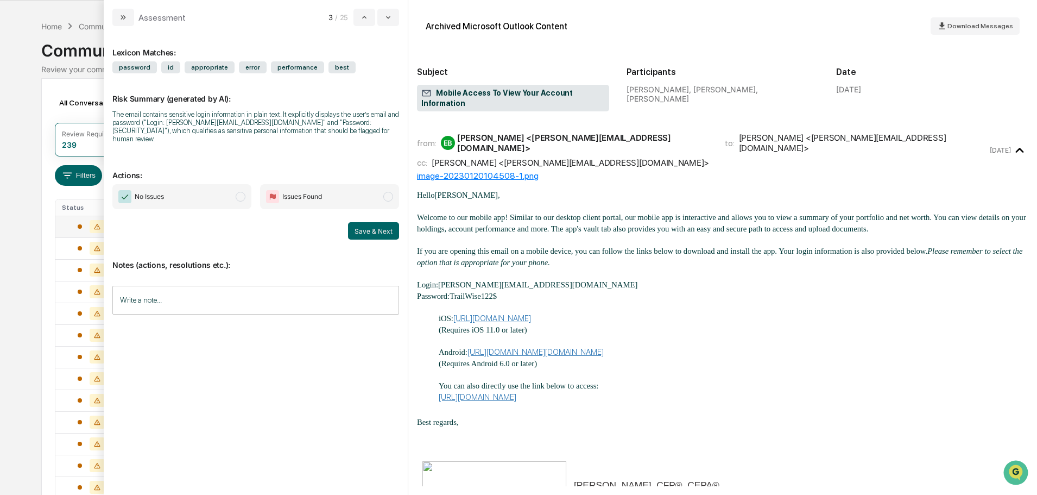
click at [238, 192] on span "modal" at bounding box center [241, 197] width 10 height 10
click at [376, 222] on button "Save & Next" at bounding box center [373, 230] width 51 height 17
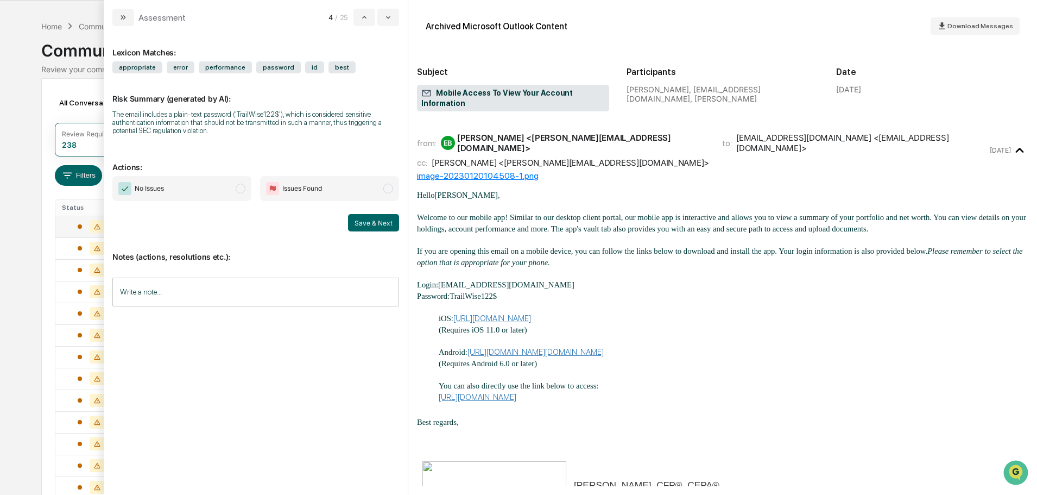
click at [243, 188] on span "modal" at bounding box center [241, 189] width 10 height 10
click at [386, 222] on button "Save & Next" at bounding box center [373, 222] width 51 height 17
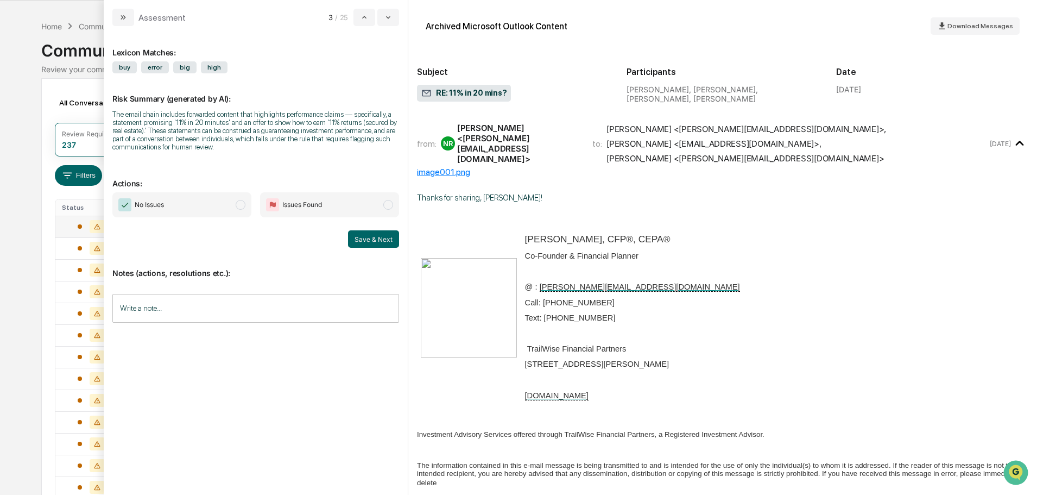
click at [240, 204] on span "modal" at bounding box center [241, 205] width 10 height 10
click at [371, 235] on button "Save & Next" at bounding box center [373, 238] width 51 height 17
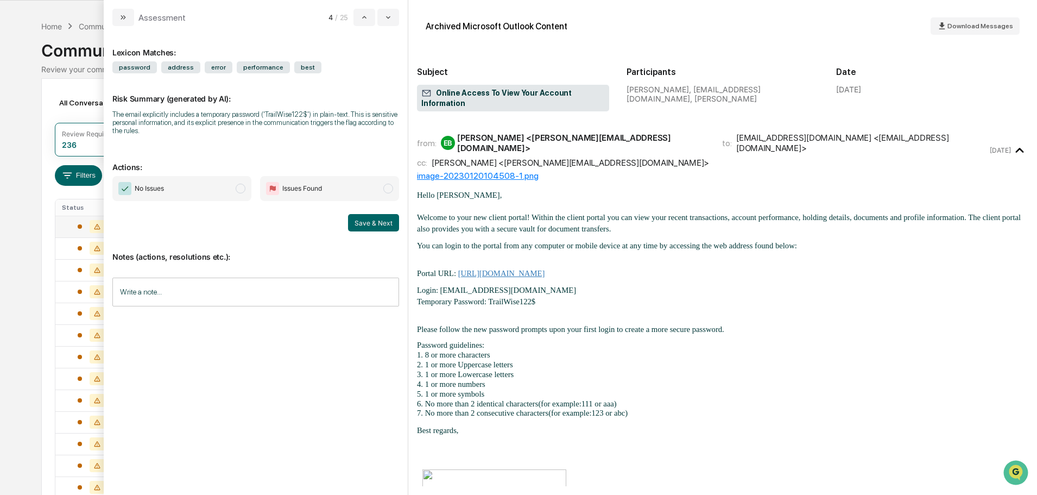
click at [243, 190] on span "modal" at bounding box center [241, 189] width 10 height 10
click at [366, 222] on button "Save & Next" at bounding box center [373, 222] width 51 height 17
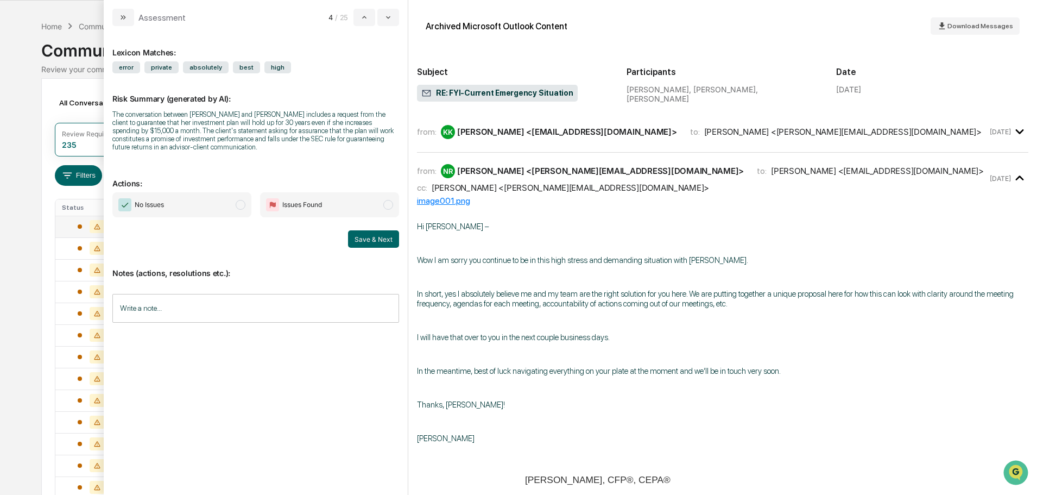
click at [240, 202] on span "modal" at bounding box center [241, 205] width 10 height 10
click at [376, 241] on button "Save & Next" at bounding box center [373, 238] width 51 height 17
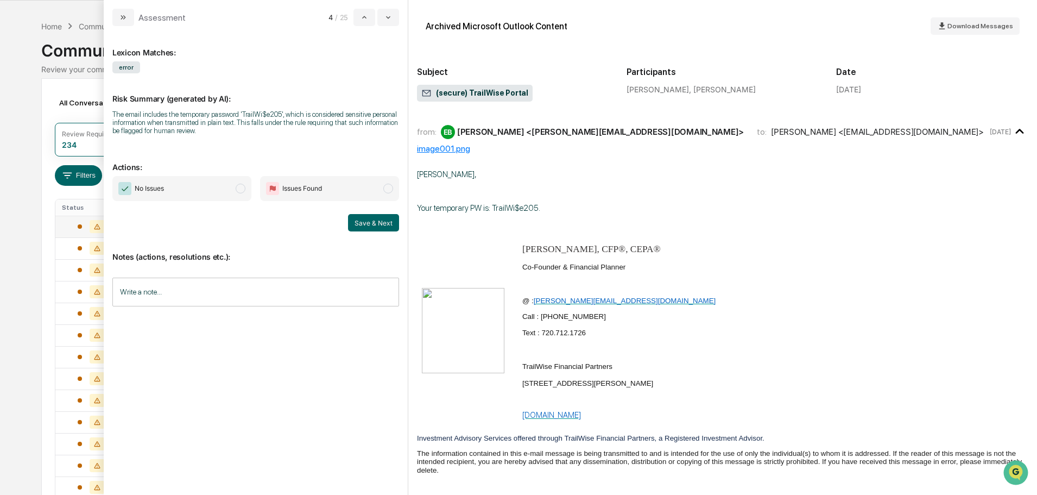
click at [241, 190] on span "modal" at bounding box center [241, 189] width 10 height 10
click at [370, 223] on button "Save & Next" at bounding box center [373, 222] width 51 height 17
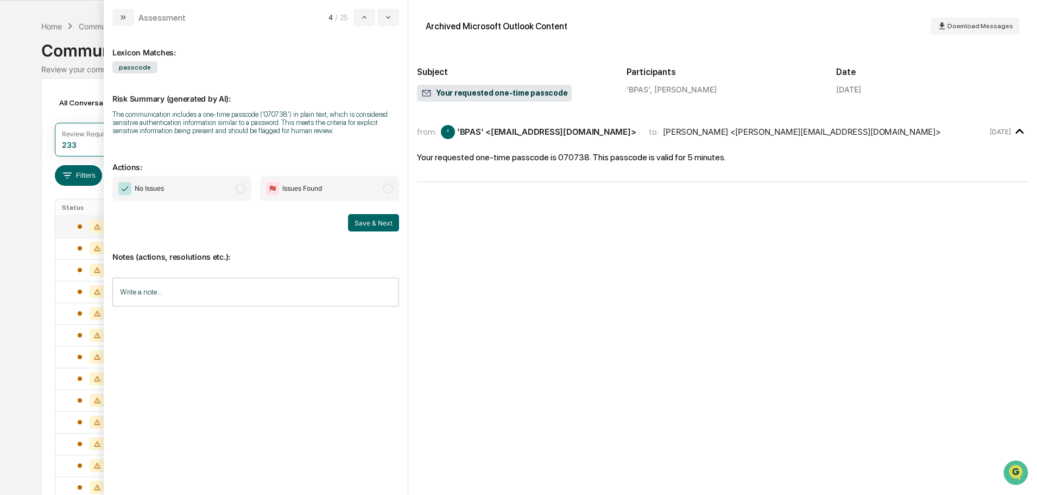
click at [242, 185] on span "modal" at bounding box center [241, 189] width 10 height 10
click at [382, 218] on button "Save & Next" at bounding box center [373, 222] width 51 height 17
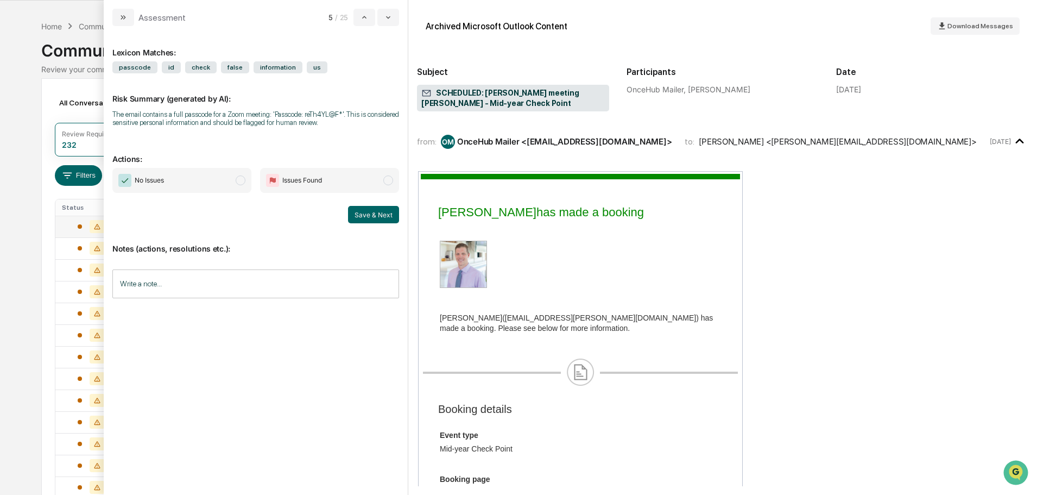
click at [245, 177] on span "No Issues" at bounding box center [181, 180] width 139 height 25
click at [378, 213] on button "Save & Next" at bounding box center [373, 214] width 51 height 17
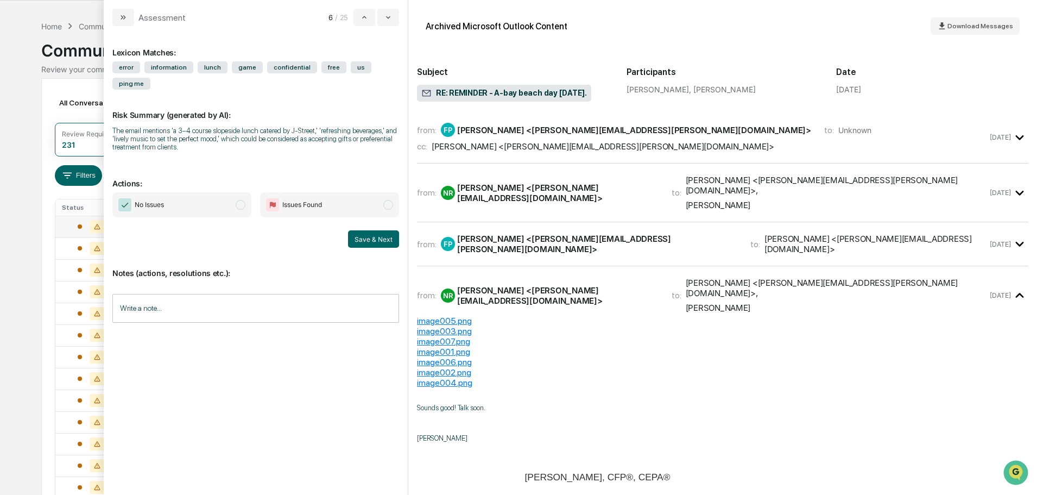
click at [241, 200] on span "modal" at bounding box center [241, 205] width 10 height 10
click at [362, 230] on button "Save & Next" at bounding box center [373, 238] width 51 height 17
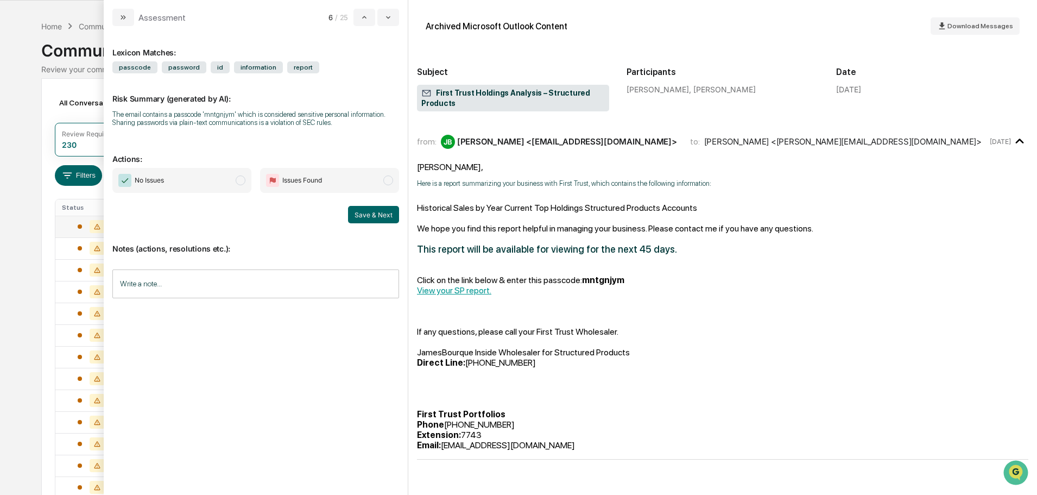
click at [241, 180] on span "modal" at bounding box center [241, 180] width 10 height 10
drag, startPoint x: 382, startPoint y: 218, endPoint x: 376, endPoint y: 217, distance: 6.2
click at [382, 218] on button "Save & Next" at bounding box center [373, 214] width 51 height 17
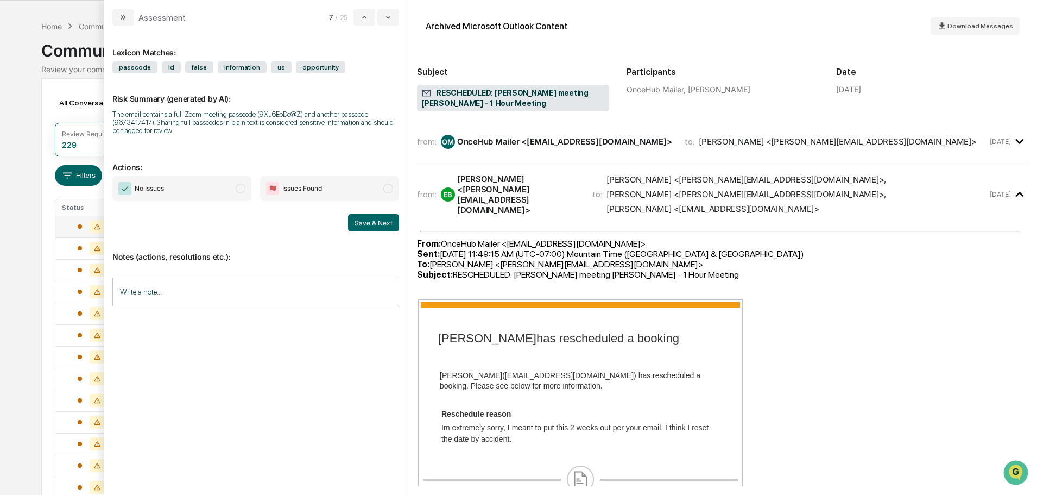
click at [247, 185] on span "No Issues" at bounding box center [181, 188] width 139 height 25
click at [371, 220] on button "Save & Next" at bounding box center [373, 222] width 51 height 17
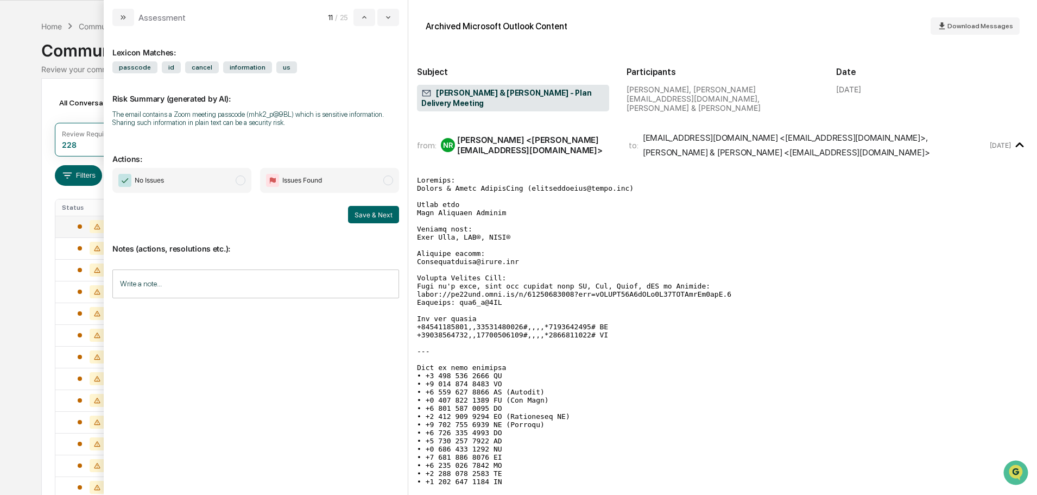
click at [238, 180] on span "modal" at bounding box center [241, 180] width 10 height 10
click at [362, 214] on button "Save & Next" at bounding box center [373, 214] width 51 height 17
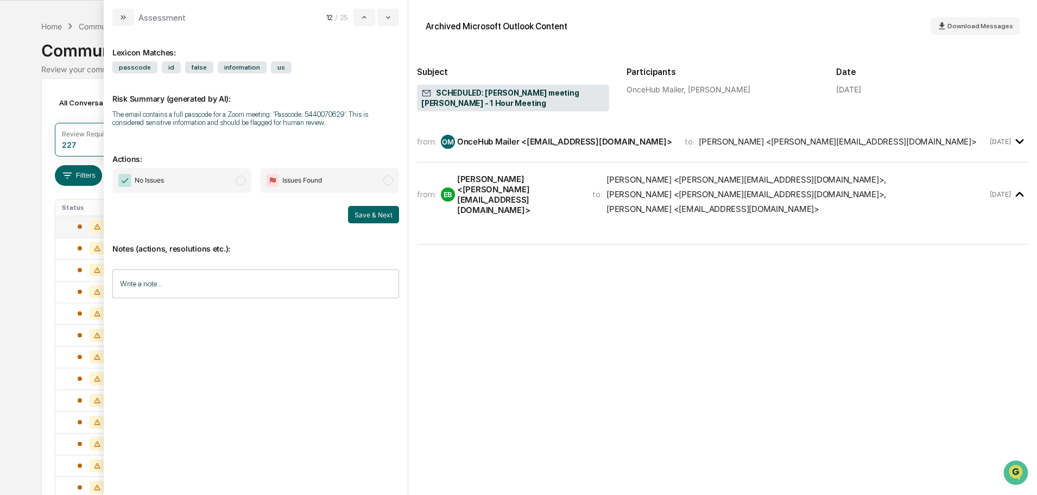
click at [242, 180] on span "modal" at bounding box center [241, 180] width 10 height 10
click at [370, 212] on button "Save & Next" at bounding box center [373, 214] width 51 height 17
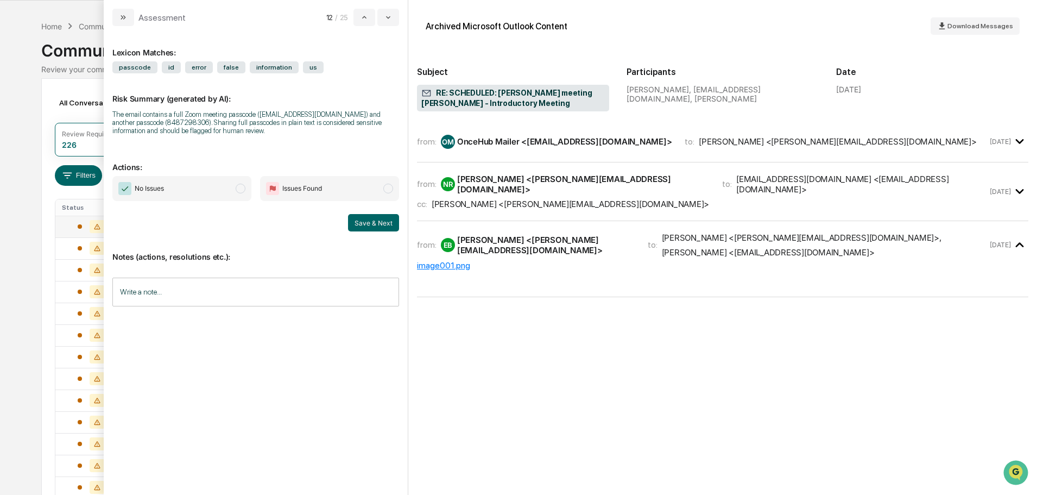
click at [245, 190] on span "No Issues" at bounding box center [181, 188] width 139 height 25
click at [364, 216] on button "Save & Next" at bounding box center [373, 222] width 51 height 17
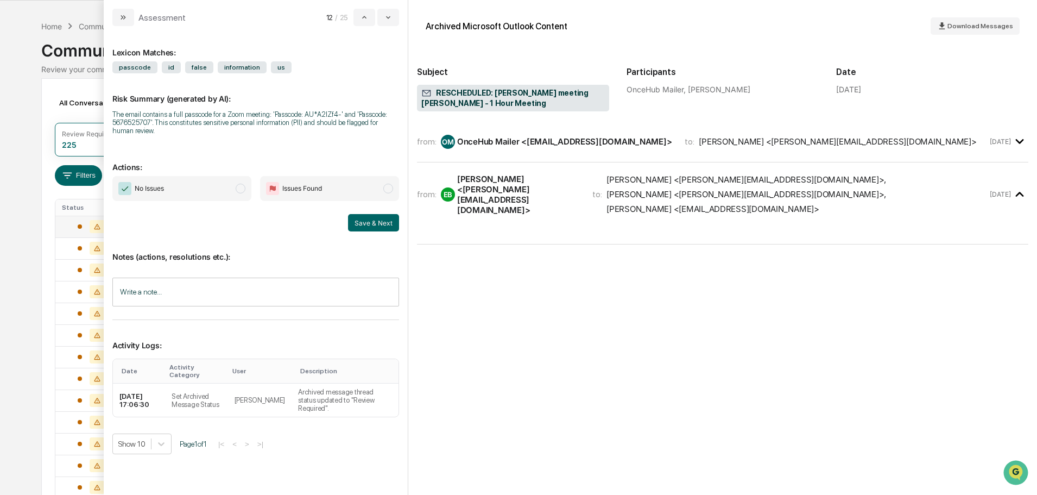
drag, startPoint x: 238, startPoint y: 187, endPoint x: 261, endPoint y: 189, distance: 23.4
click at [238, 188] on span "modal" at bounding box center [241, 189] width 10 height 10
click at [358, 217] on button "Save & Next" at bounding box center [373, 222] width 51 height 17
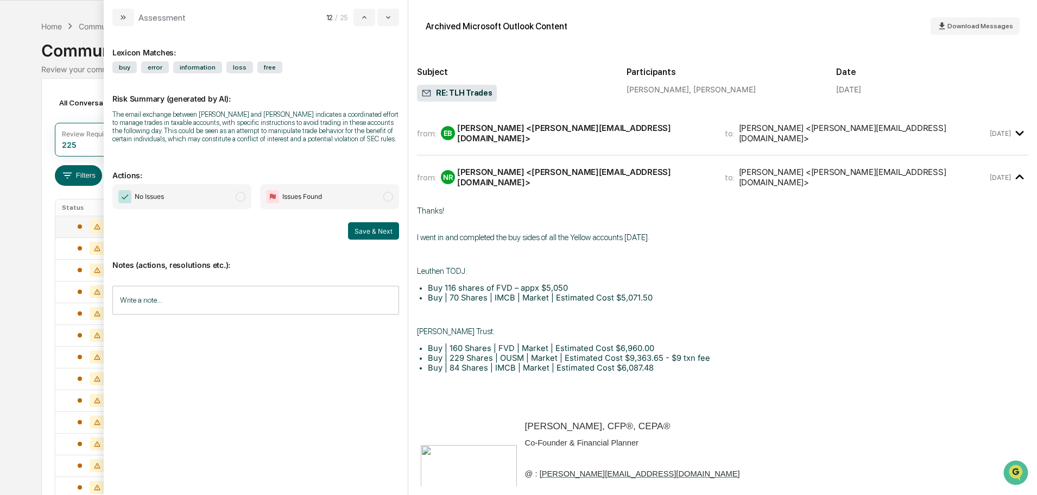
click at [241, 196] on span "modal" at bounding box center [241, 197] width 10 height 10
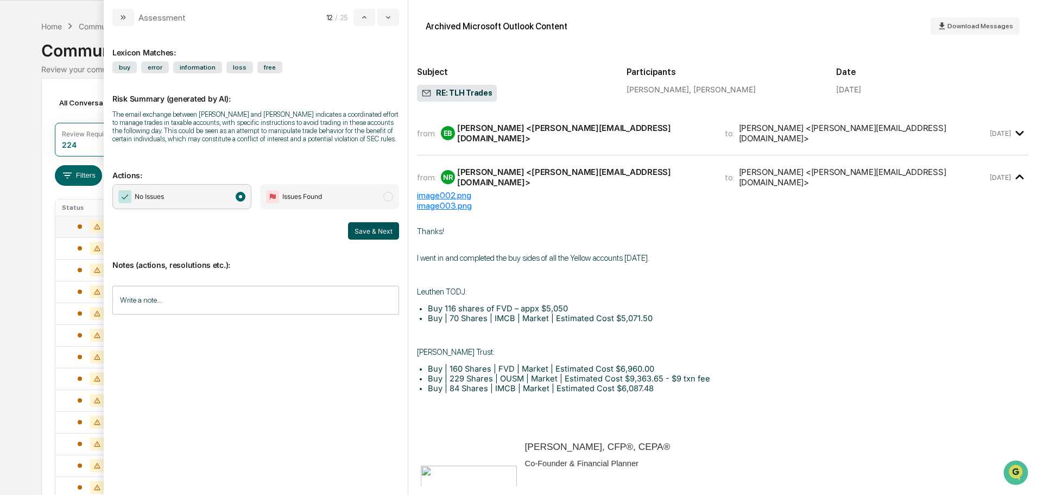
click at [378, 228] on button "Save & Next" at bounding box center [373, 230] width 51 height 17
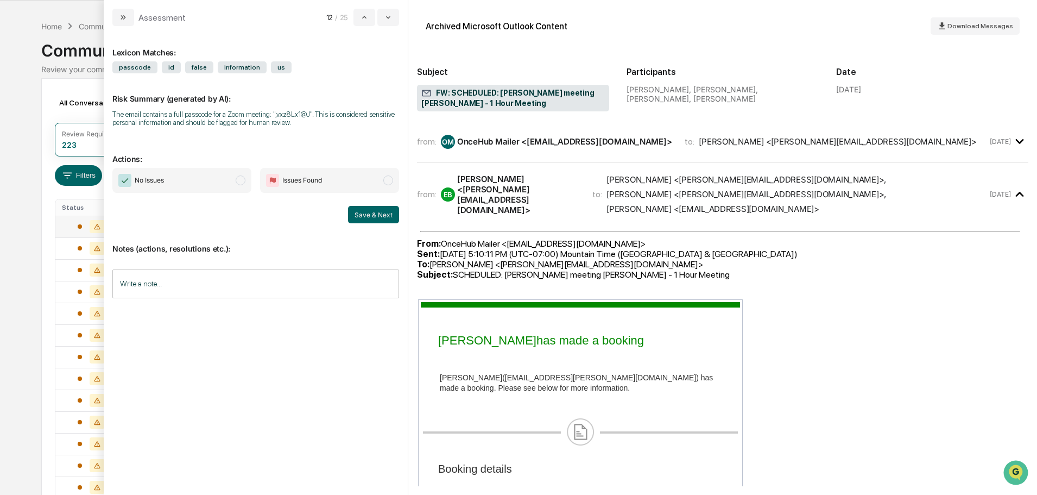
click at [237, 178] on span "modal" at bounding box center [241, 180] width 10 height 10
click at [368, 211] on button "Save & Next" at bounding box center [373, 214] width 51 height 17
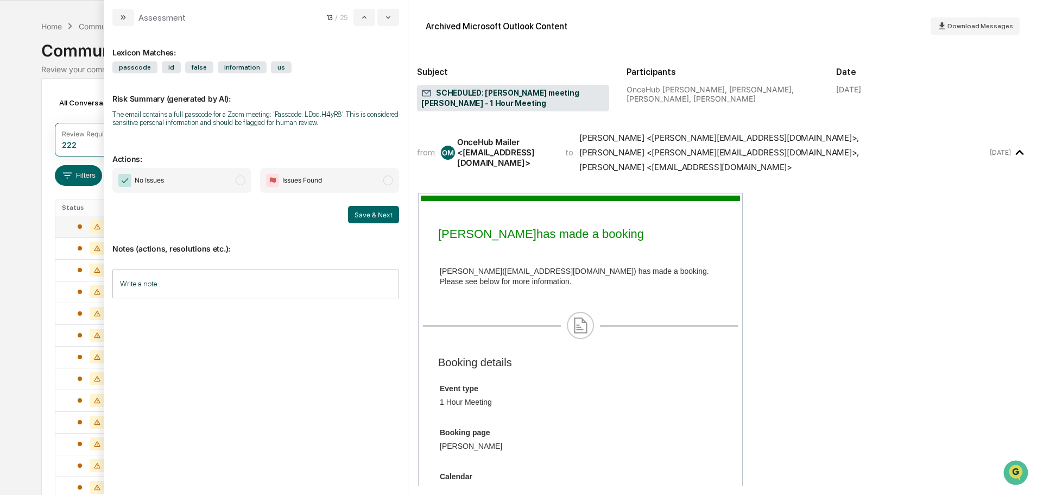
click at [241, 181] on span "modal" at bounding box center [241, 180] width 10 height 10
click at [376, 217] on button "Save & Next" at bounding box center [373, 214] width 51 height 17
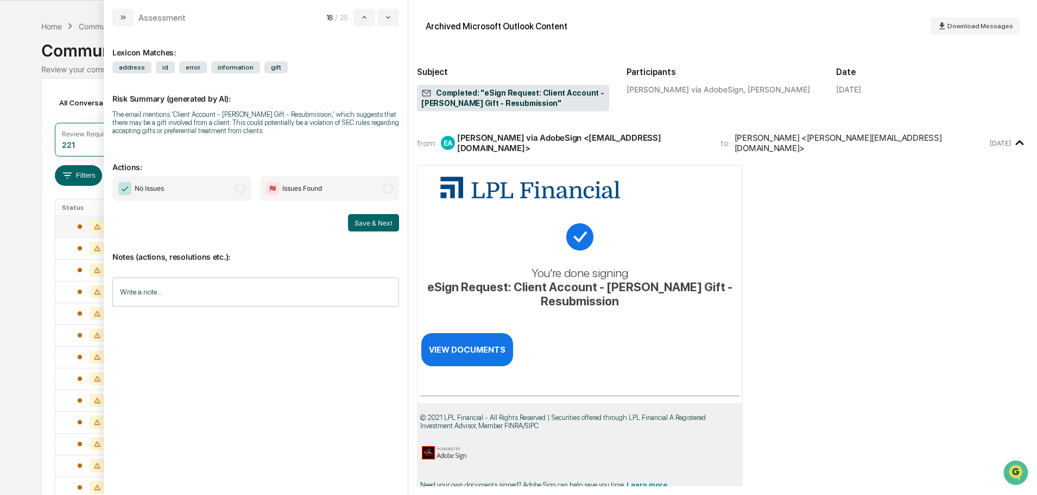
click at [243, 185] on span "modal" at bounding box center [241, 189] width 10 height 10
click at [383, 219] on button "Save & Next" at bounding box center [373, 222] width 51 height 17
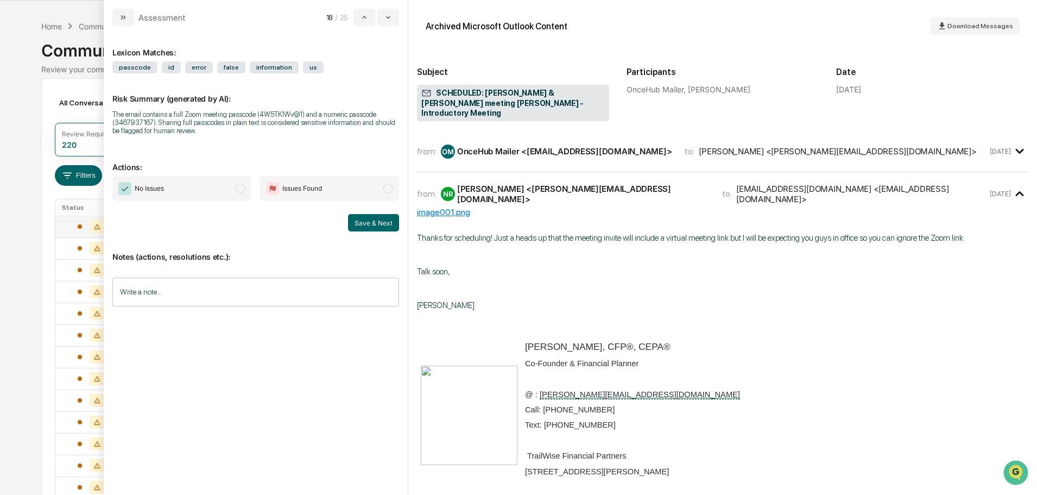
click at [241, 190] on span "modal" at bounding box center [241, 189] width 10 height 10
drag, startPoint x: 351, startPoint y: 221, endPoint x: 361, endPoint y: 222, distance: 10.4
click at [356, 222] on button "Save & Next" at bounding box center [373, 222] width 51 height 17
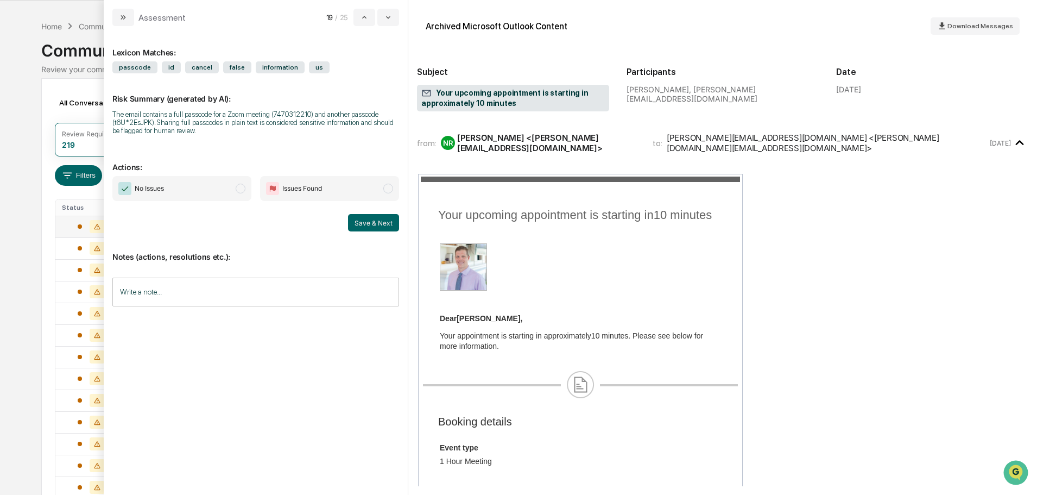
click at [243, 190] on span "modal" at bounding box center [241, 189] width 10 height 10
click at [365, 228] on button "Save & Next" at bounding box center [373, 222] width 51 height 17
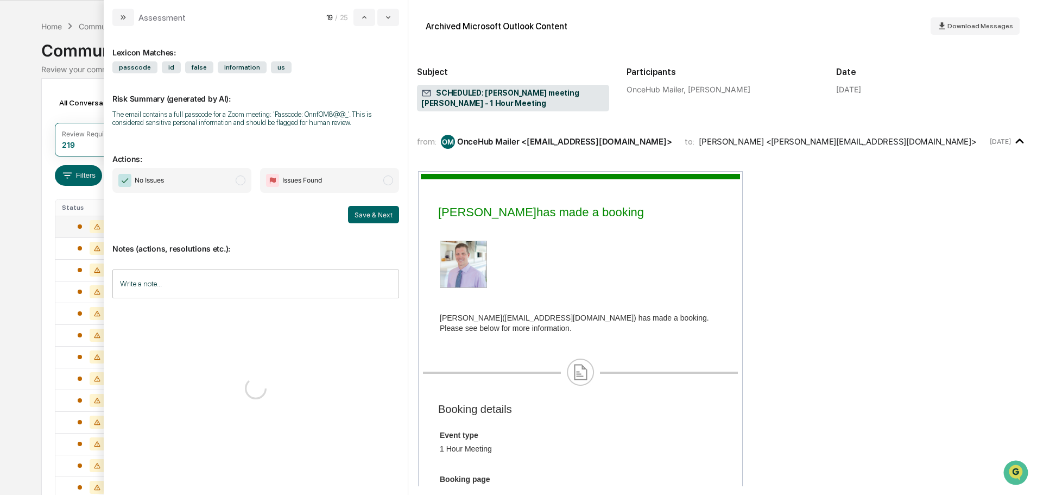
click at [245, 185] on span "No Issues" at bounding box center [181, 180] width 139 height 25
click at [374, 218] on button "Save & Next" at bounding box center [373, 214] width 51 height 17
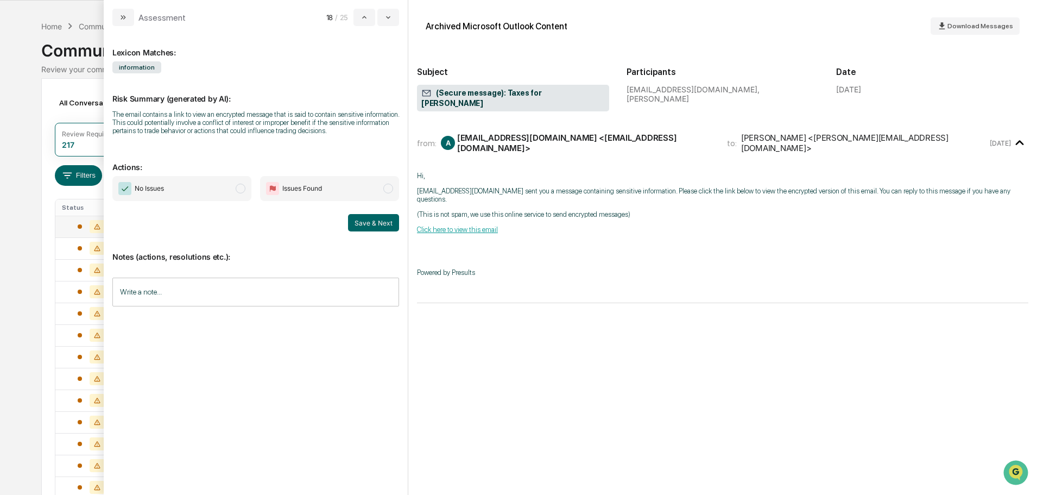
click at [244, 188] on span "modal" at bounding box center [241, 189] width 10 height 10
click at [378, 221] on button "Save & Next" at bounding box center [373, 222] width 51 height 17
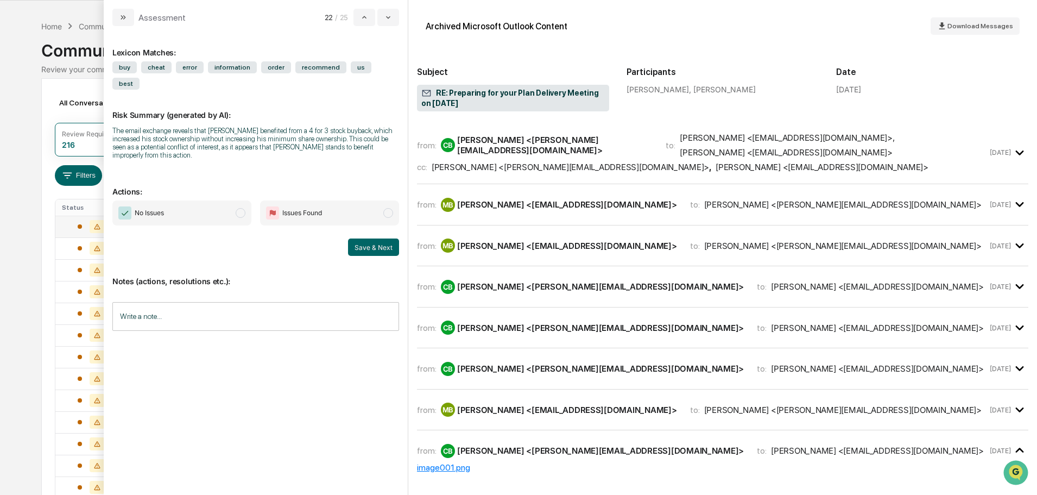
click at [236, 208] on span "modal" at bounding box center [241, 213] width 10 height 10
click at [372, 238] on button "Save & Next" at bounding box center [373, 246] width 51 height 17
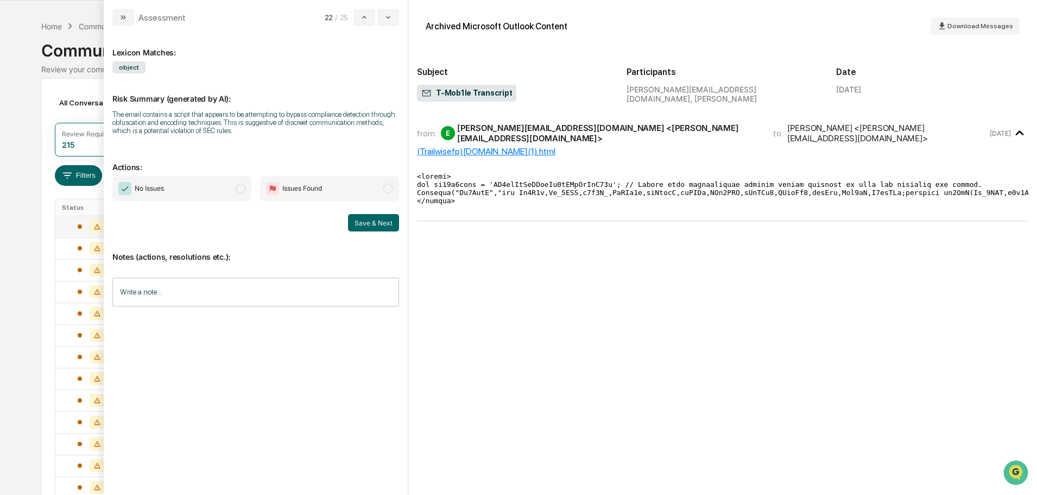
click at [237, 191] on span "modal" at bounding box center [241, 189] width 10 height 10
click at [391, 223] on button "Save & Next" at bounding box center [373, 222] width 51 height 17
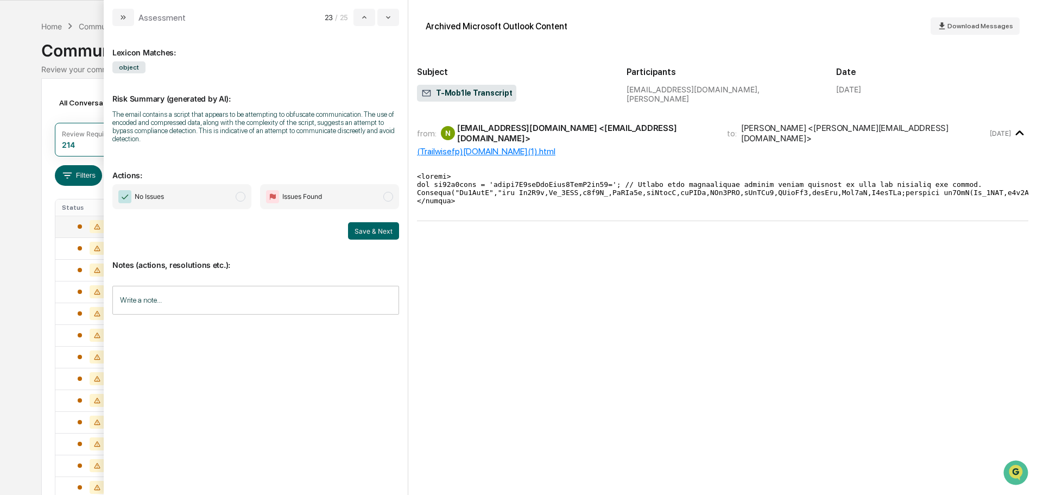
drag, startPoint x: 241, startPoint y: 199, endPoint x: 311, endPoint y: 218, distance: 72.6
click at [241, 199] on span "modal" at bounding box center [241, 197] width 10 height 10
click at [399, 225] on button "Save & Next" at bounding box center [373, 230] width 51 height 17
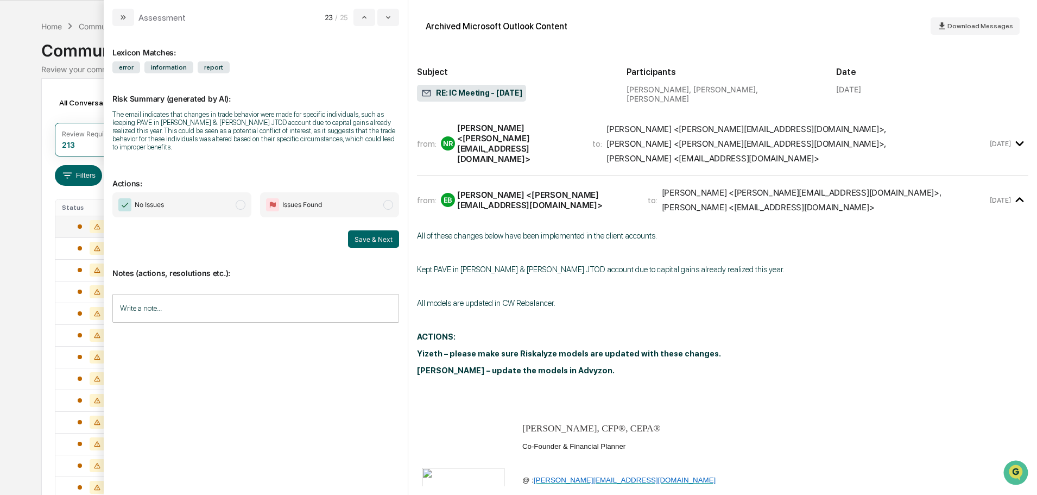
click at [242, 205] on span "modal" at bounding box center [241, 205] width 10 height 10
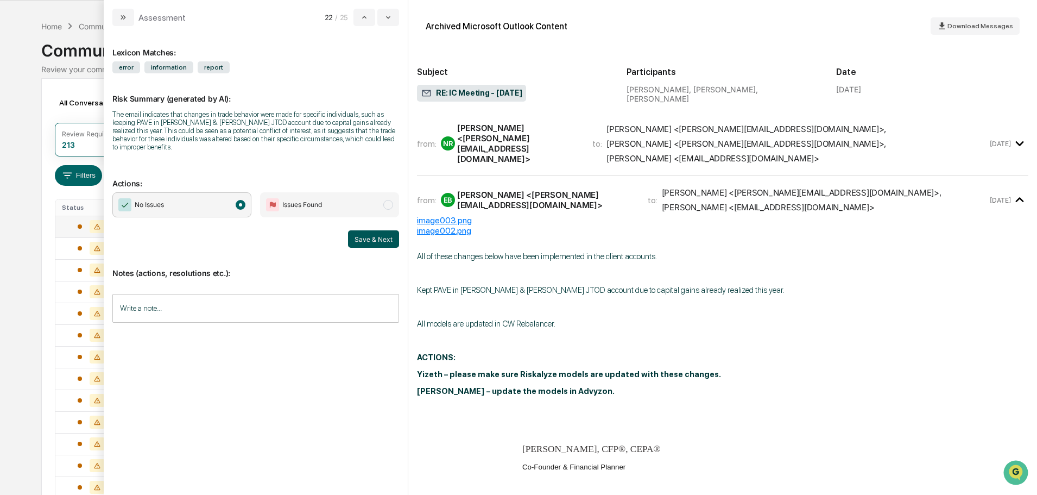
click at [387, 238] on button "Save & Next" at bounding box center [373, 238] width 51 height 17
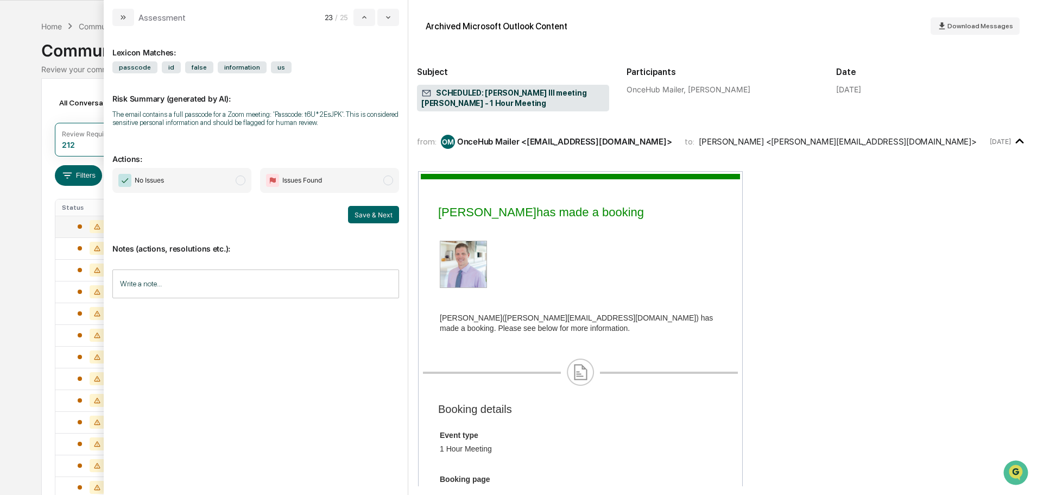
click at [239, 180] on span "modal" at bounding box center [241, 180] width 10 height 10
click at [366, 214] on button "Save & Next" at bounding box center [373, 214] width 51 height 17
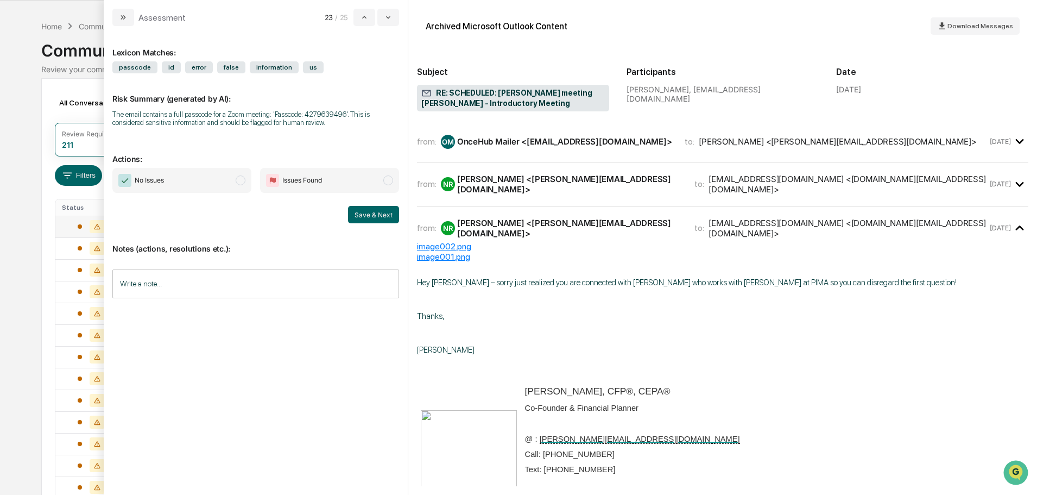
click at [241, 184] on span "modal" at bounding box center [241, 180] width 10 height 10
drag, startPoint x: 366, startPoint y: 211, endPoint x: 357, endPoint y: 206, distance: 10.2
click at [367, 212] on button "Save & Next" at bounding box center [373, 214] width 51 height 17
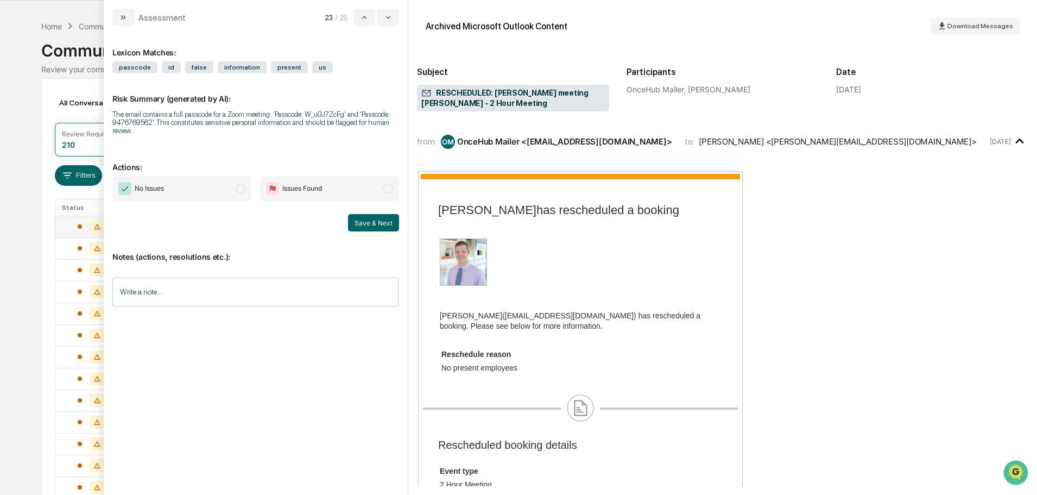
click at [242, 193] on span "modal" at bounding box center [241, 189] width 10 height 10
click at [368, 212] on div "No Issues Issues Found Save & Next" at bounding box center [255, 203] width 287 height 55
click at [368, 217] on button "Save & Next" at bounding box center [373, 222] width 51 height 17
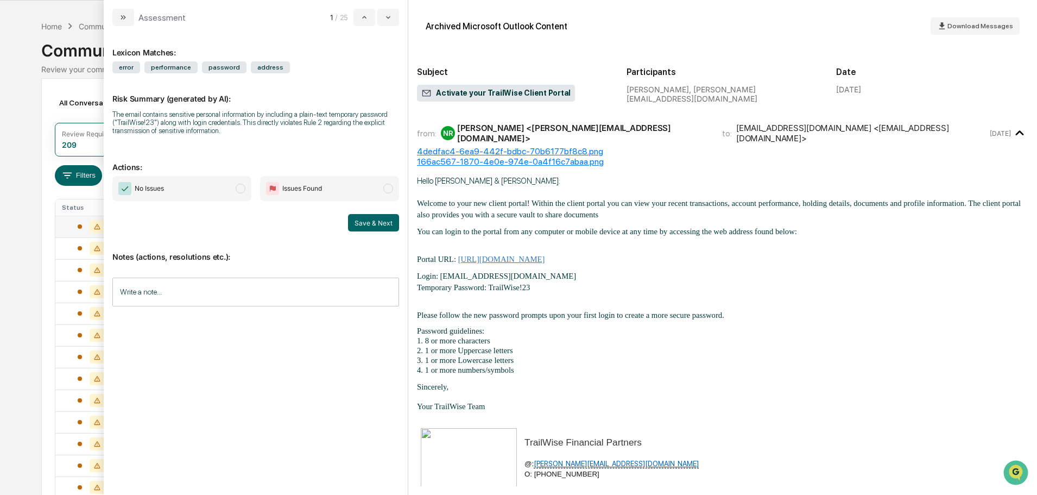
click at [238, 190] on span "modal" at bounding box center [241, 189] width 10 height 10
click at [372, 218] on button "Save & Next" at bounding box center [373, 222] width 51 height 17
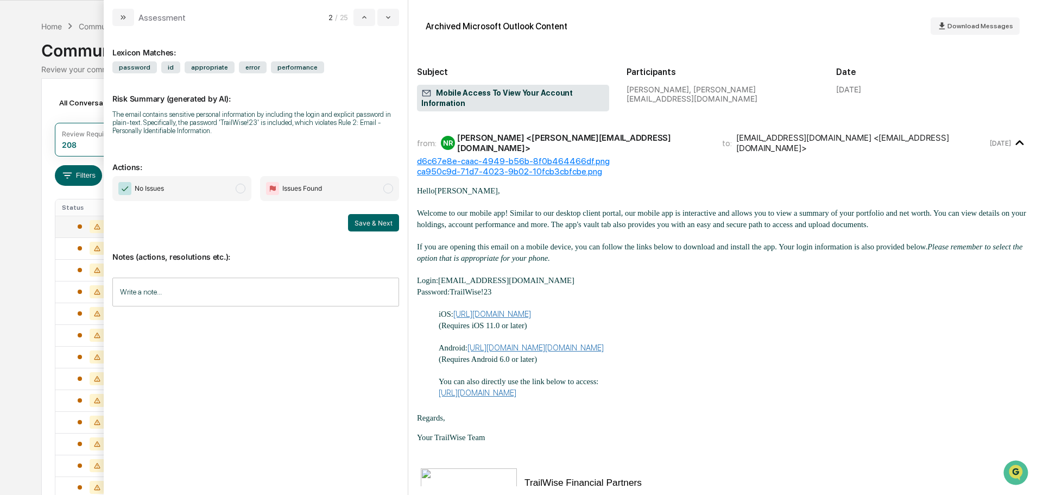
click at [243, 193] on span "modal" at bounding box center [241, 189] width 10 height 10
click at [357, 224] on button "Save & Next" at bounding box center [373, 222] width 51 height 17
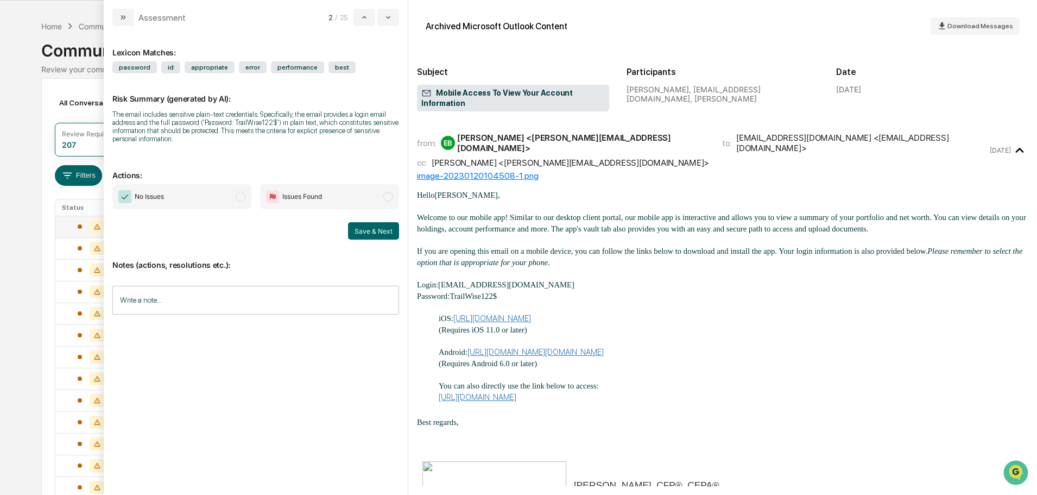
drag, startPoint x: 244, startPoint y: 197, endPoint x: 257, endPoint y: 205, distance: 15.4
click at [244, 197] on span "modal" at bounding box center [241, 197] width 10 height 10
click at [373, 232] on button "Save & Next" at bounding box center [373, 230] width 51 height 17
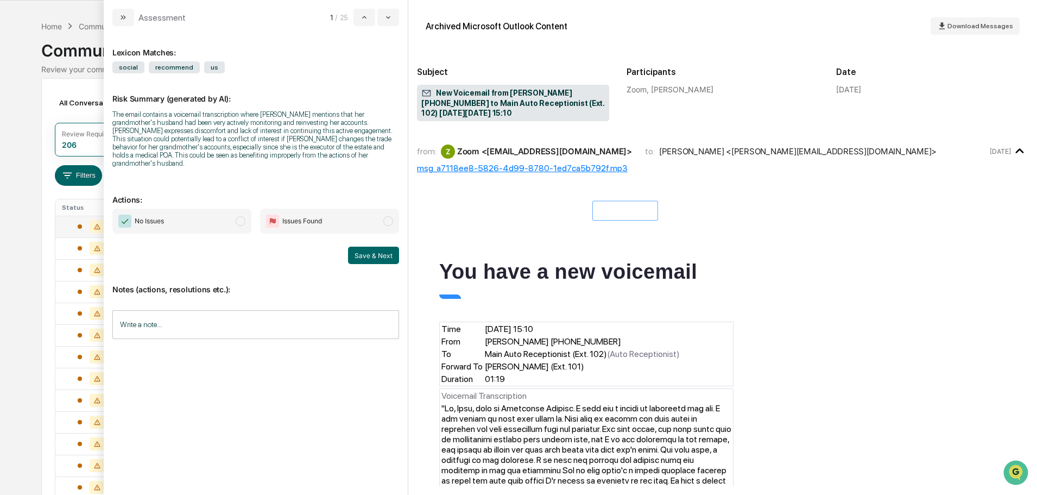
click at [237, 216] on span "modal" at bounding box center [241, 221] width 10 height 10
click at [381, 247] on button "Save & Next" at bounding box center [373, 255] width 51 height 17
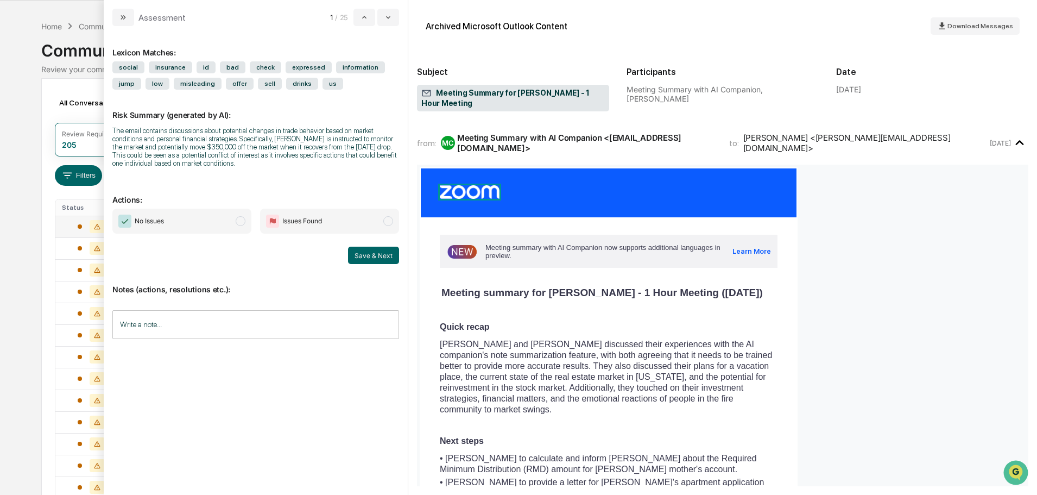
click at [240, 222] on span "modal" at bounding box center [241, 221] width 10 height 10
click at [364, 252] on button "Save & Next" at bounding box center [373, 255] width 51 height 17
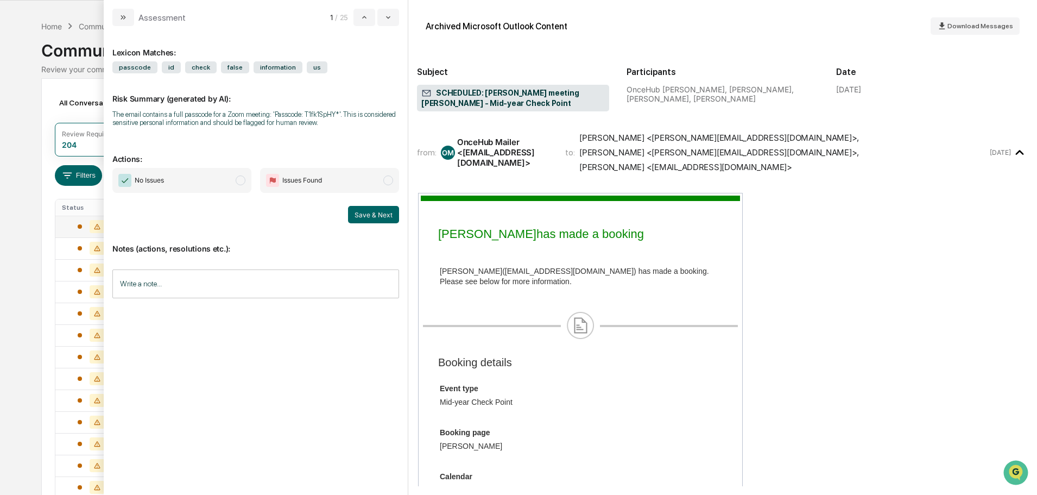
drag, startPoint x: 238, startPoint y: 179, endPoint x: 245, endPoint y: 182, distance: 7.6
click at [239, 180] on span "modal" at bounding box center [241, 180] width 10 height 10
click at [377, 213] on button "Save & Next" at bounding box center [373, 214] width 51 height 17
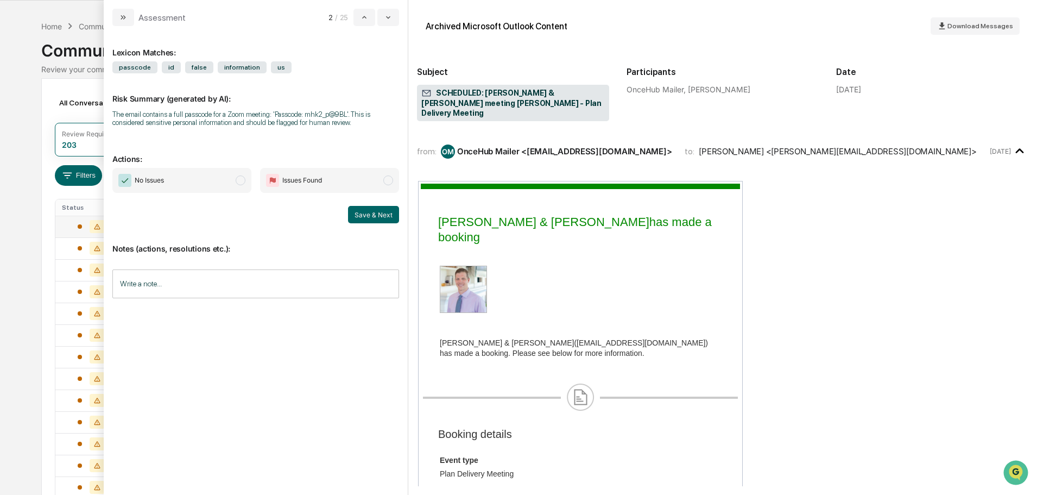
drag, startPoint x: 242, startPoint y: 179, endPoint x: 250, endPoint y: 185, distance: 10.4
click at [243, 179] on span "modal" at bounding box center [241, 180] width 10 height 10
click at [358, 209] on button "Save & Next" at bounding box center [373, 214] width 51 height 17
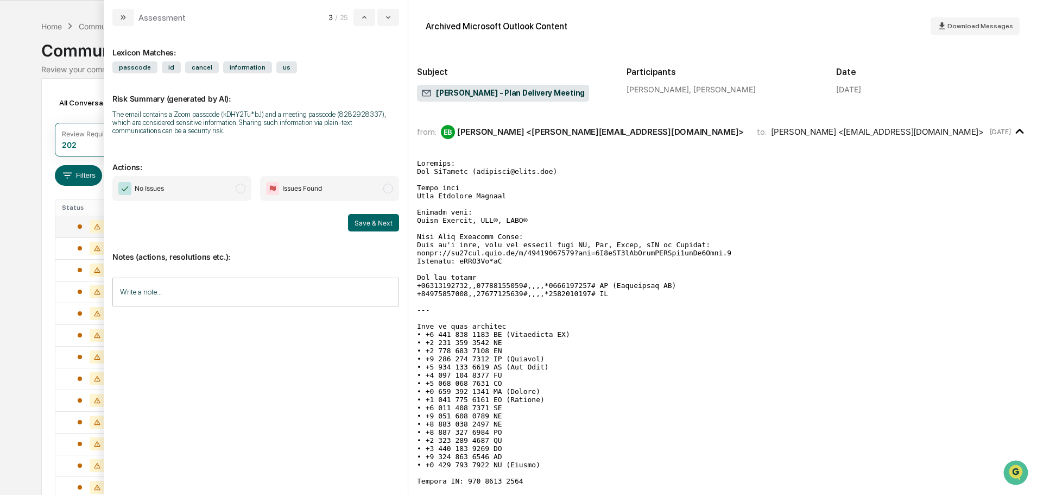
click at [237, 188] on span "modal" at bounding box center [241, 189] width 10 height 10
click at [385, 226] on button "Save & Next" at bounding box center [373, 222] width 51 height 17
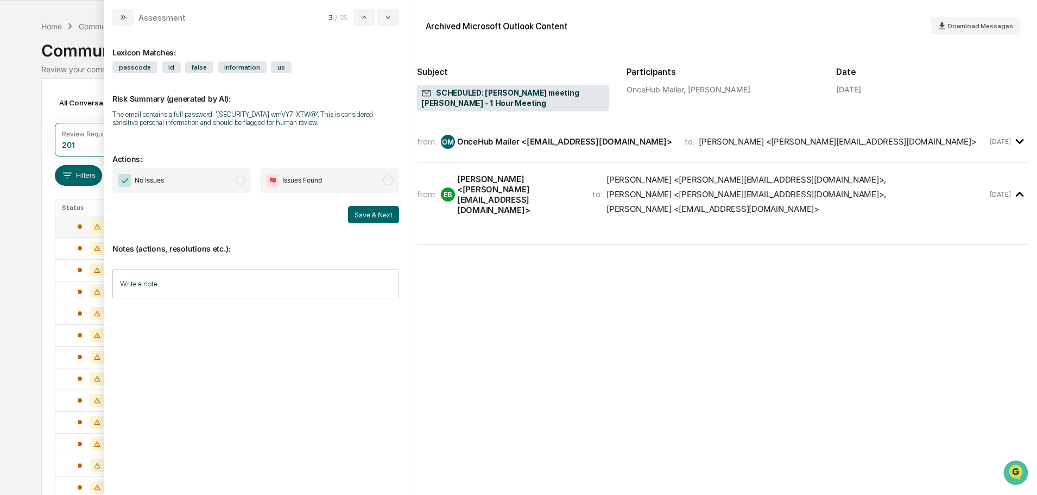
click at [242, 181] on span "modal" at bounding box center [241, 180] width 10 height 10
click at [375, 217] on button "Save & Next" at bounding box center [373, 214] width 51 height 17
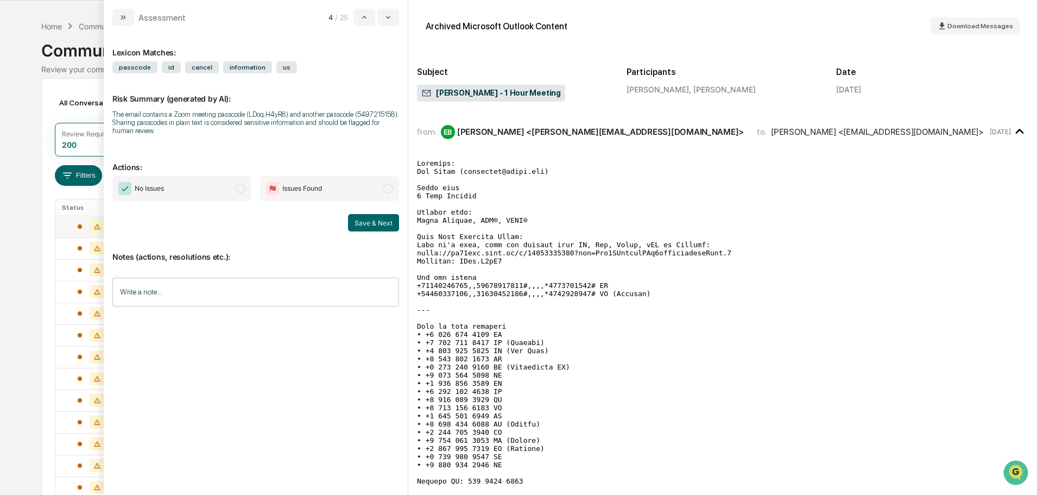
click at [240, 190] on span "modal" at bounding box center [241, 189] width 10 height 10
click at [390, 225] on button "Save & Next" at bounding box center [373, 222] width 51 height 17
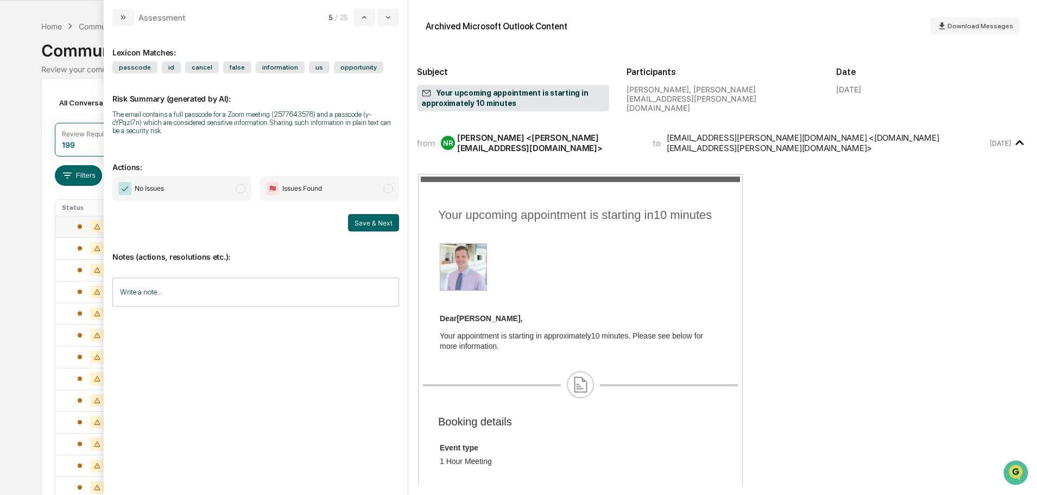
click at [239, 190] on span "modal" at bounding box center [241, 189] width 10 height 10
click at [367, 218] on button "Save & Next" at bounding box center [373, 222] width 51 height 17
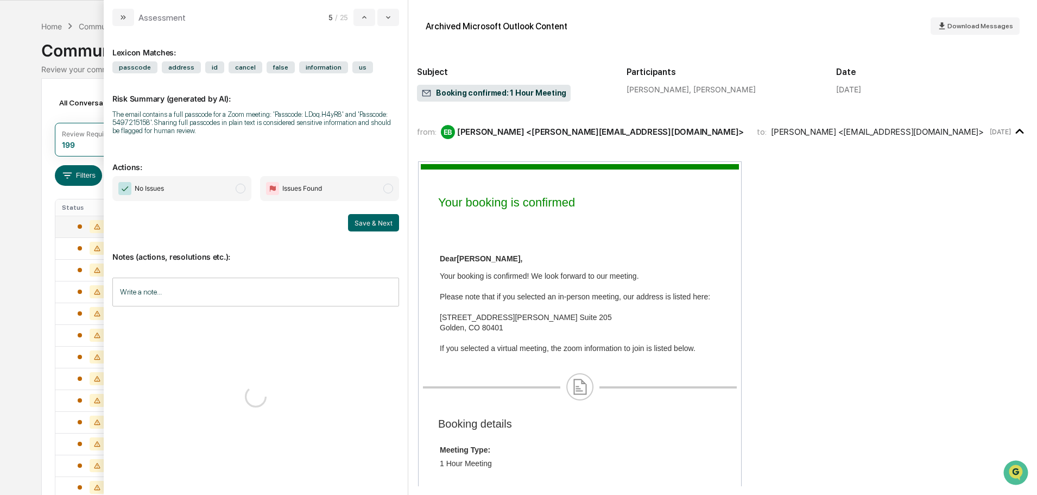
click at [244, 187] on span "modal" at bounding box center [241, 189] width 10 height 10
drag, startPoint x: 376, startPoint y: 226, endPoint x: 328, endPoint y: 198, distance: 55.5
click at [376, 227] on button "Save & Next" at bounding box center [373, 222] width 51 height 17
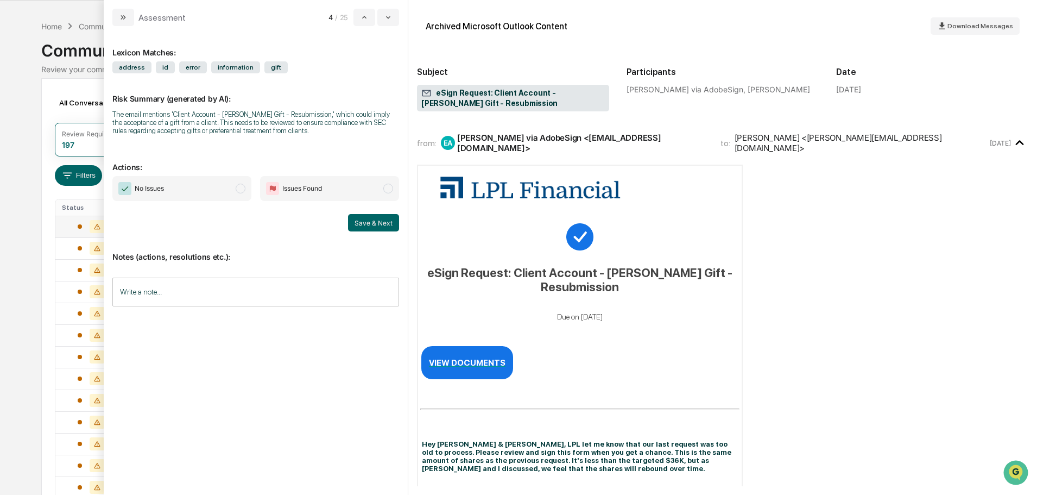
click at [237, 189] on span "modal" at bounding box center [241, 189] width 10 height 10
click at [386, 221] on button "Save & Next" at bounding box center [373, 222] width 51 height 17
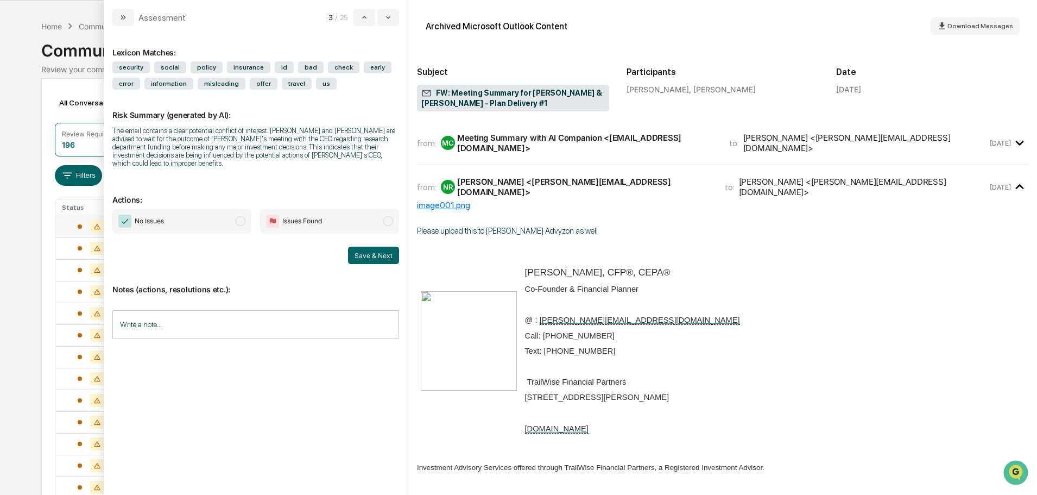
click at [240, 216] on span "modal" at bounding box center [241, 221] width 10 height 10
click at [381, 247] on button "Save & Next" at bounding box center [373, 255] width 51 height 17
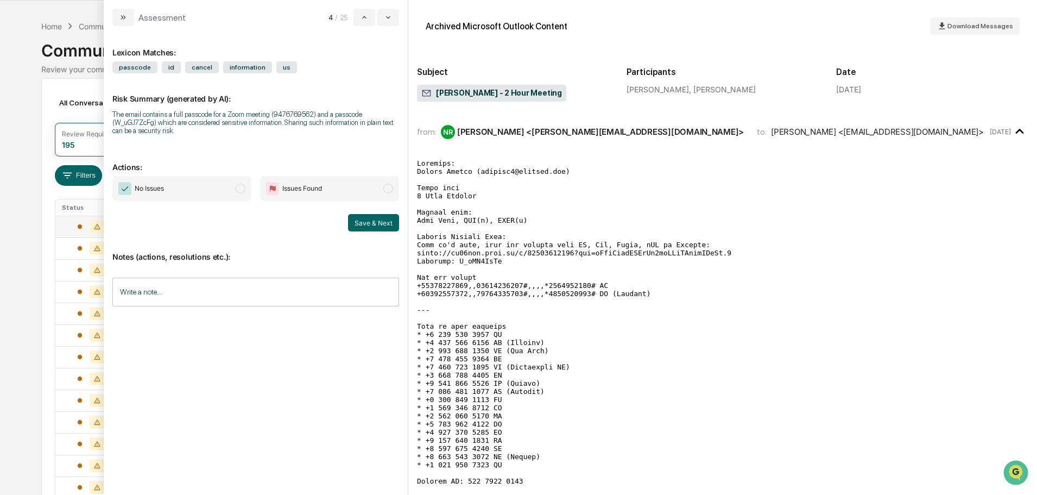
click at [238, 194] on span "No Issues" at bounding box center [181, 188] width 139 height 25
click at [376, 228] on button "Save & Next" at bounding box center [373, 222] width 51 height 17
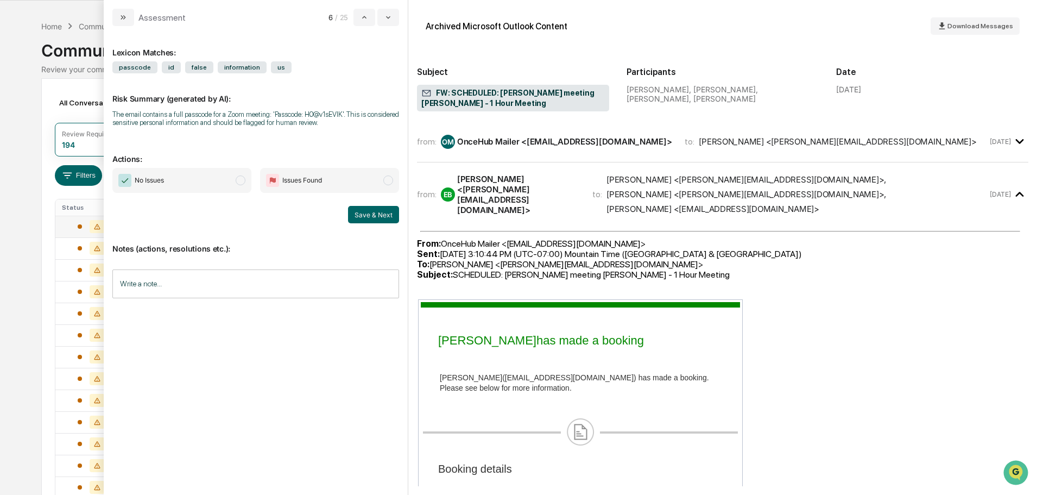
click at [241, 184] on span "modal" at bounding box center [241, 180] width 10 height 10
click at [391, 215] on button "Save & Next" at bounding box center [373, 214] width 51 height 17
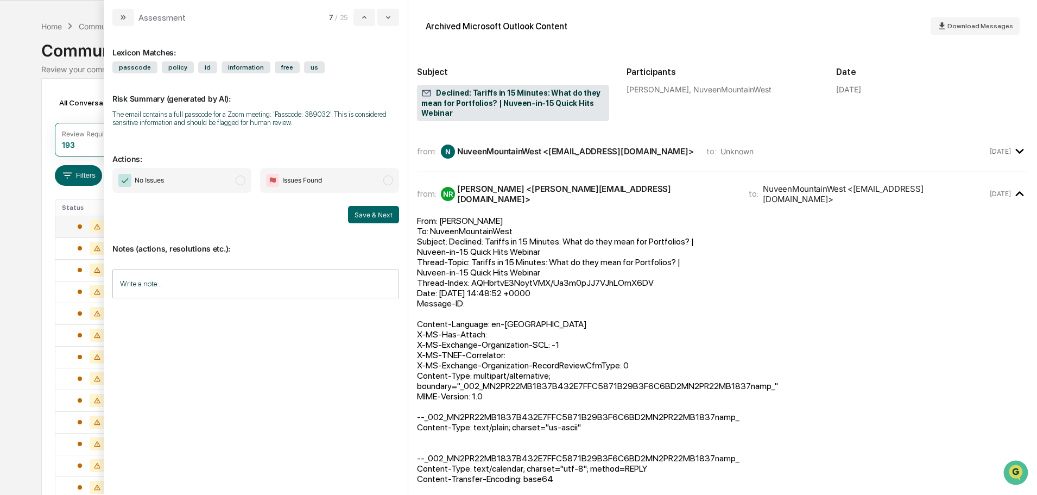
click at [240, 181] on span "modal" at bounding box center [241, 180] width 10 height 10
click at [391, 212] on button "Save & Next" at bounding box center [373, 214] width 51 height 17
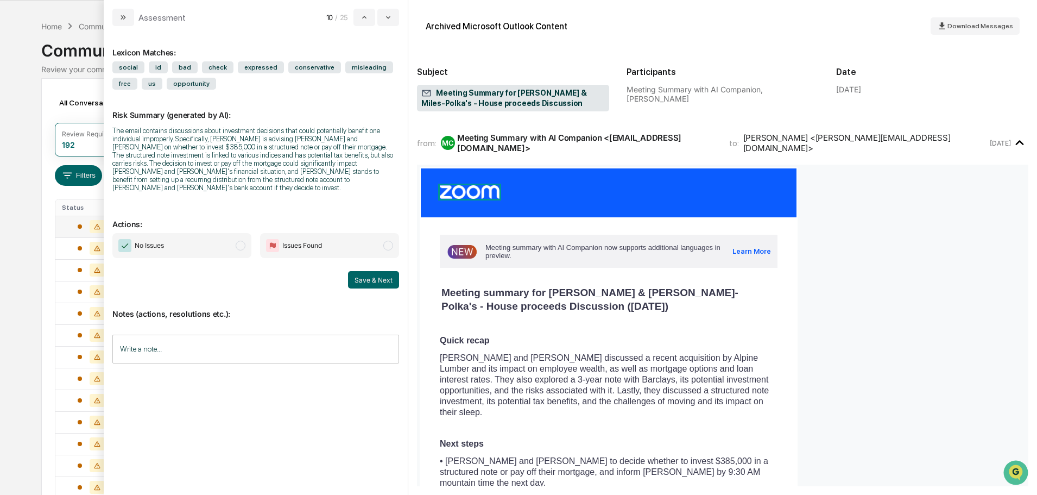
click at [245, 236] on span "No Issues" at bounding box center [181, 245] width 139 height 25
click at [381, 271] on button "Save & Next" at bounding box center [373, 279] width 51 height 17
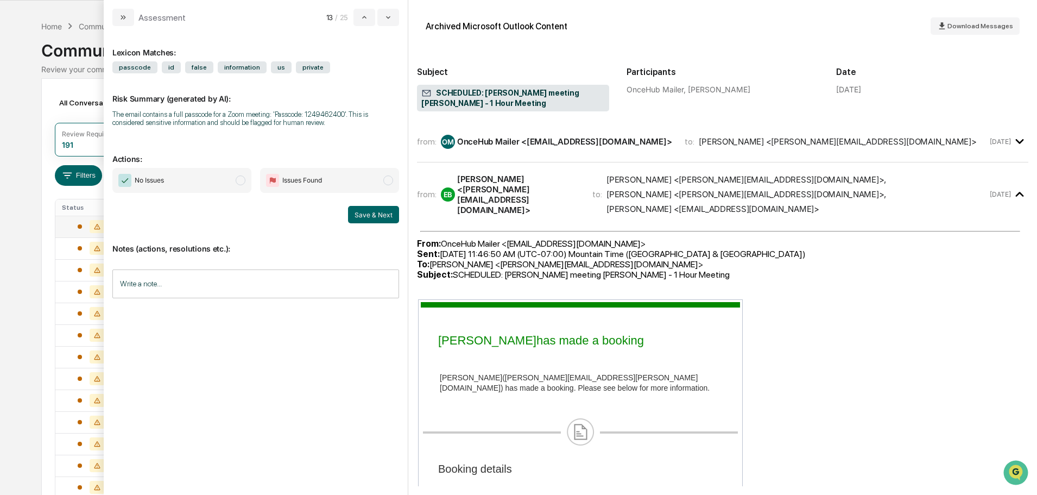
click at [241, 181] on span "modal" at bounding box center [241, 180] width 10 height 10
click at [382, 220] on button "Save & Next" at bounding box center [373, 214] width 51 height 17
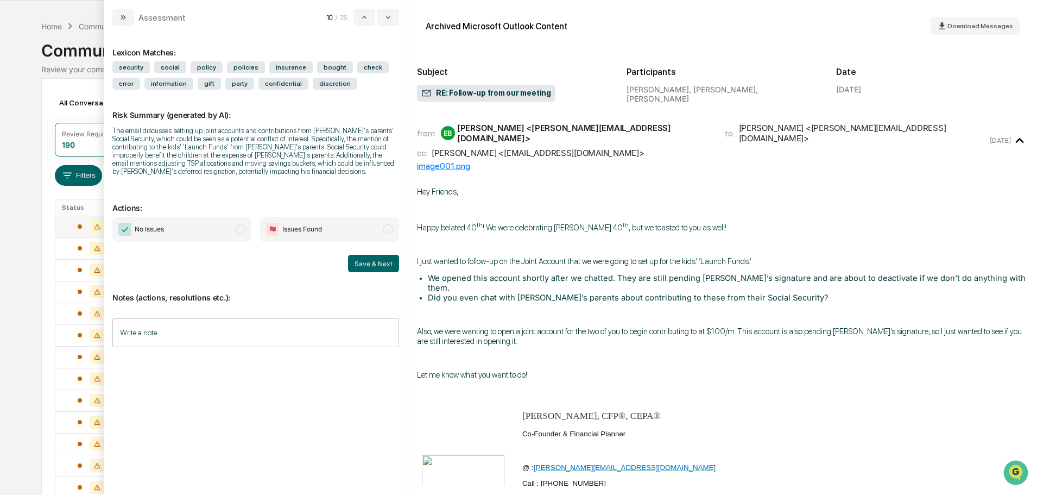
click at [242, 229] on span "modal" at bounding box center [241, 229] width 10 height 10
click at [367, 265] on button "Save & Next" at bounding box center [373, 263] width 51 height 17
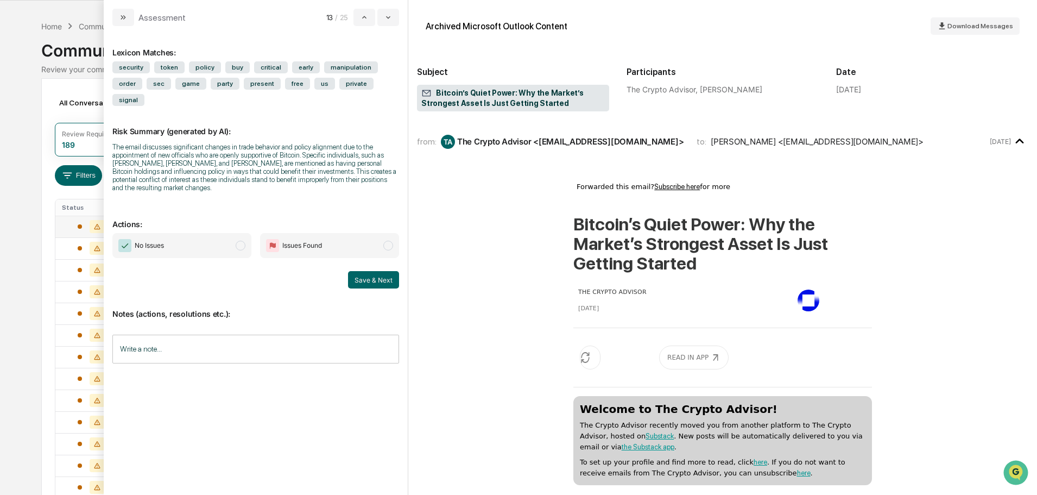
click at [240, 241] on span "modal" at bounding box center [241, 246] width 10 height 10
click at [386, 271] on button "Save & Next" at bounding box center [373, 279] width 51 height 17
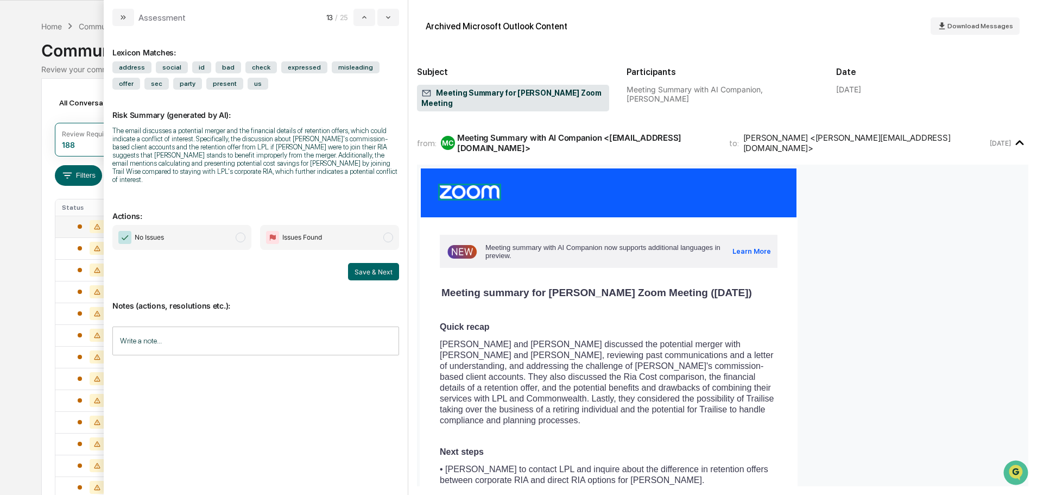
click at [238, 232] on span "modal" at bounding box center [241, 237] width 10 height 10
click at [376, 265] on button "Save & Next" at bounding box center [373, 271] width 51 height 17
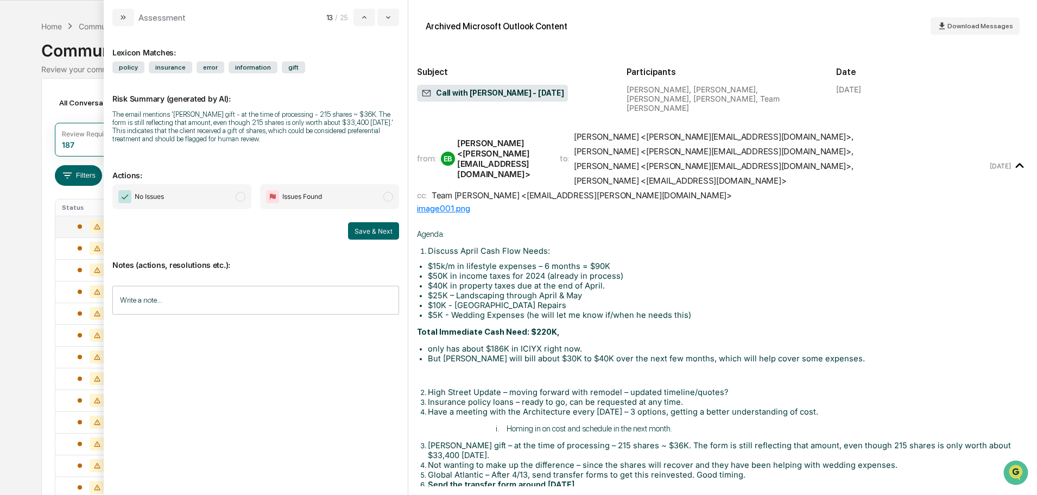
click at [237, 199] on span "modal" at bounding box center [241, 197] width 10 height 10
click at [376, 234] on button "Save & Next" at bounding box center [373, 230] width 51 height 17
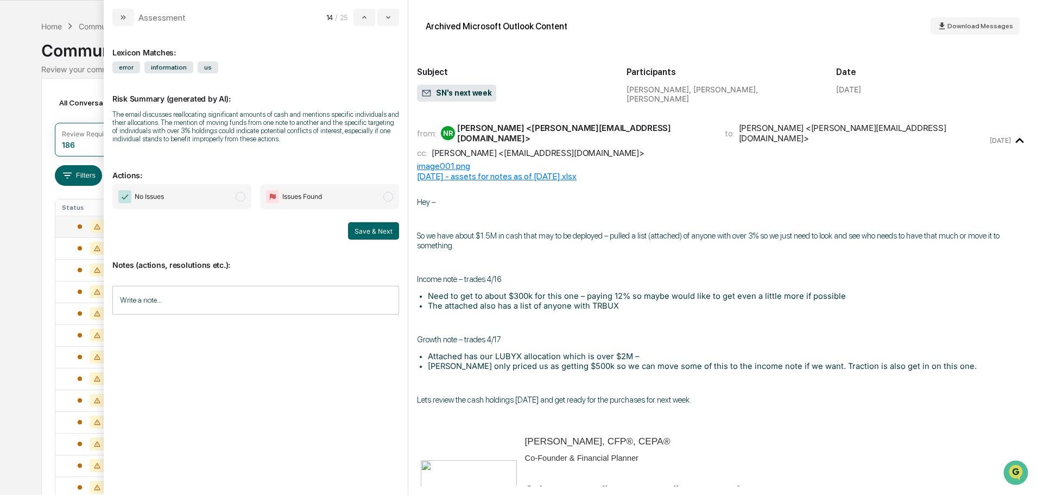
click at [238, 197] on span "modal" at bounding box center [241, 197] width 10 height 10
click at [387, 229] on button "Save & Next" at bounding box center [373, 230] width 51 height 17
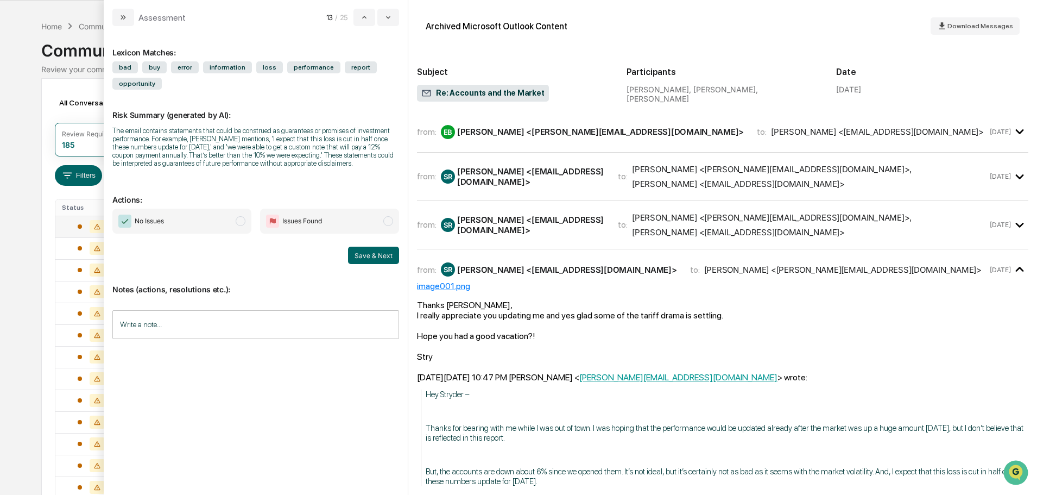
click at [240, 219] on span "modal" at bounding box center [241, 221] width 10 height 10
click at [379, 253] on button "Save & Next" at bounding box center [373, 255] width 51 height 17
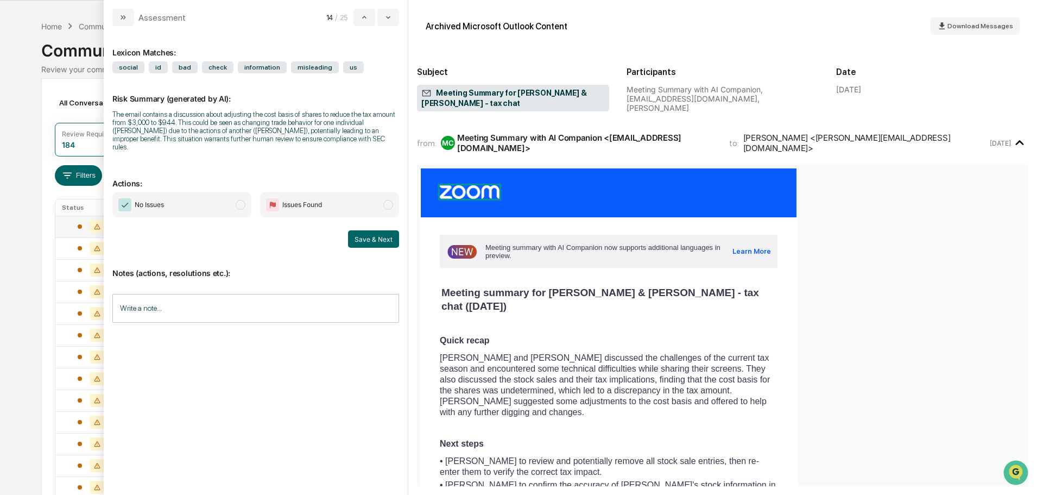
click at [242, 200] on span "modal" at bounding box center [241, 205] width 10 height 10
click at [379, 230] on button "Save & Next" at bounding box center [373, 238] width 51 height 17
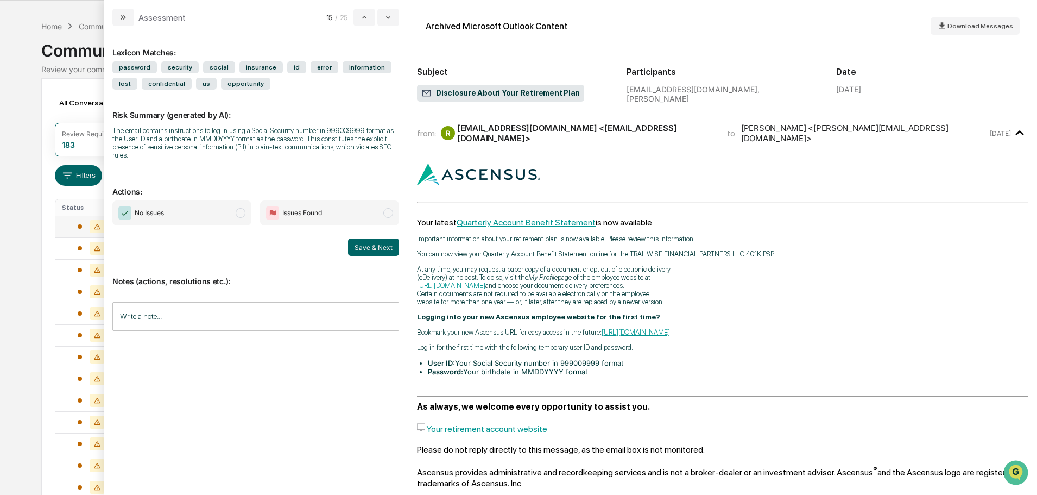
click at [246, 210] on span "No Issues" at bounding box center [181, 212] width 139 height 25
click at [369, 248] on button "Save & Next" at bounding box center [373, 246] width 51 height 17
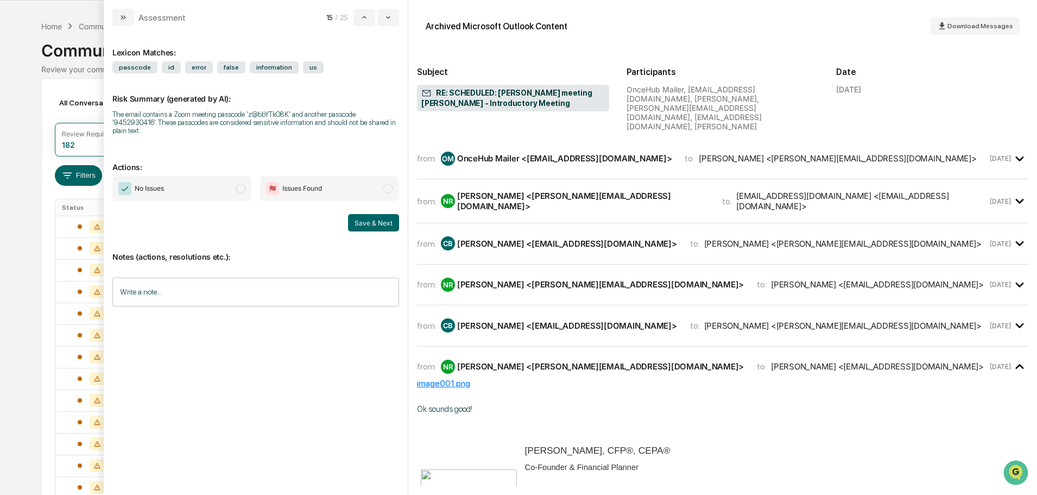
drag, startPoint x: 0, startPoint y: 0, endPoint x: 250, endPoint y: 199, distance: 319.7
click at [242, 193] on span "No Issues" at bounding box center [181, 188] width 139 height 25
click at [374, 229] on button "Save & Next" at bounding box center [373, 222] width 51 height 17
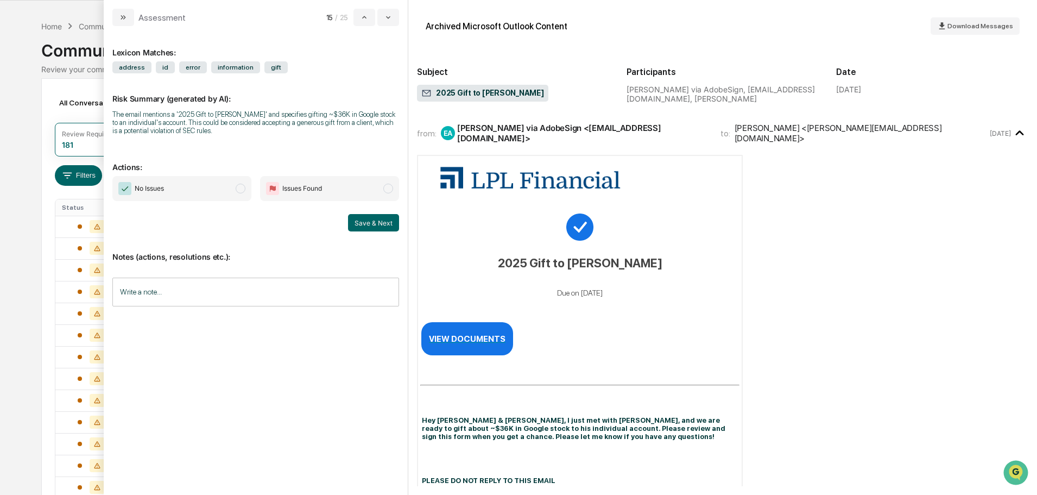
click at [246, 185] on span "No Issues" at bounding box center [181, 188] width 139 height 25
click at [375, 216] on button "Save & Next" at bounding box center [373, 222] width 51 height 17
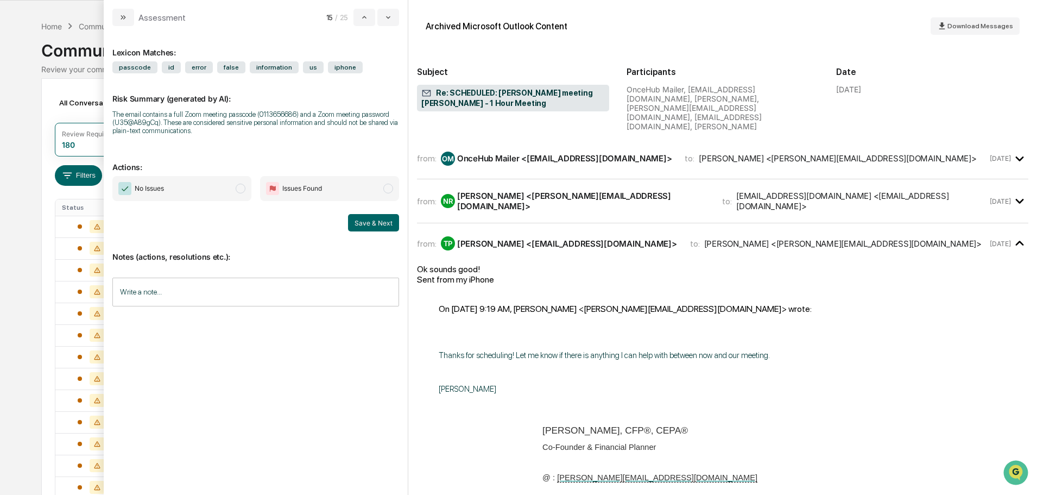
click at [243, 191] on span "modal" at bounding box center [241, 189] width 10 height 10
click at [380, 226] on button "Save & Next" at bounding box center [373, 222] width 51 height 17
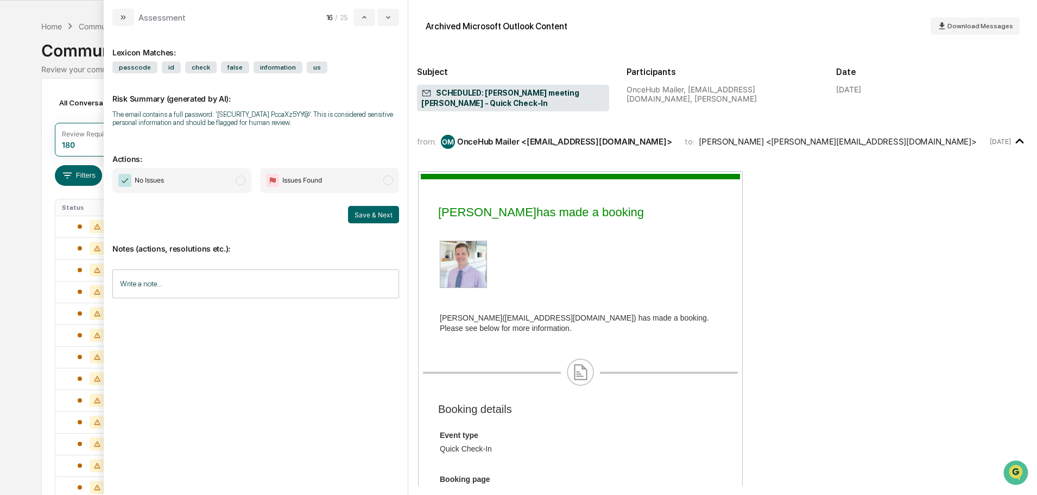
click at [242, 180] on span "modal" at bounding box center [241, 180] width 10 height 10
click at [372, 211] on button "Save & Next" at bounding box center [373, 214] width 51 height 17
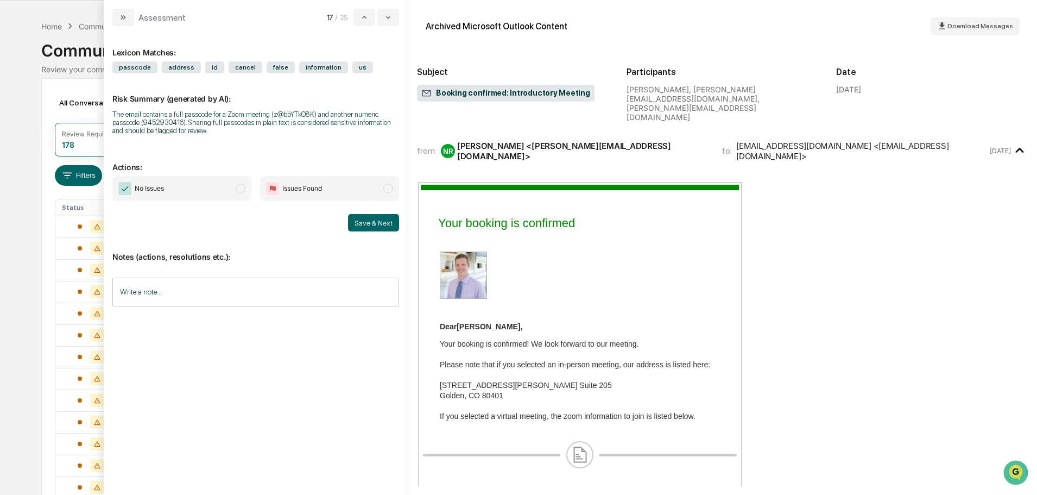
click at [241, 188] on span "modal" at bounding box center [241, 189] width 10 height 10
click at [379, 226] on button "Save & Next" at bounding box center [373, 222] width 51 height 17
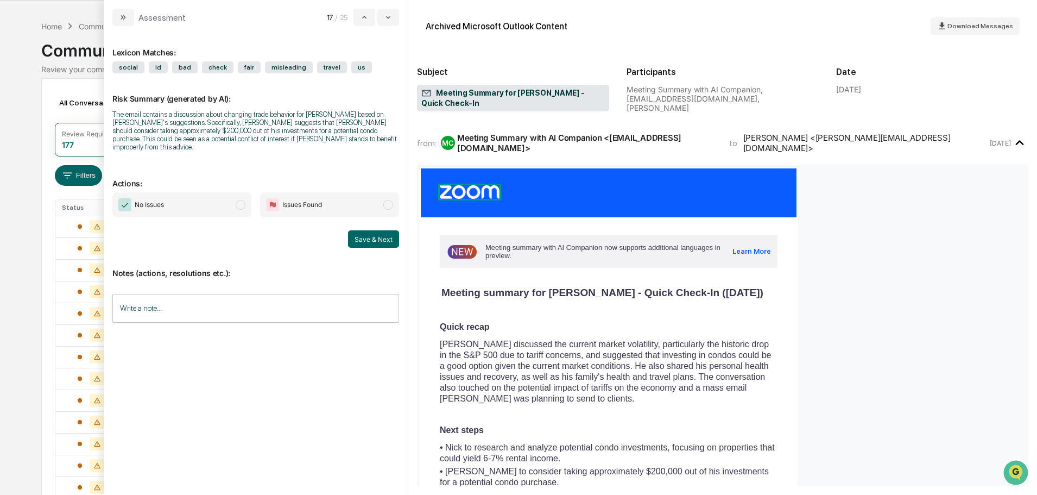
click at [237, 200] on span "modal" at bounding box center [241, 205] width 10 height 10
click at [374, 232] on button "Save & Next" at bounding box center [373, 238] width 51 height 17
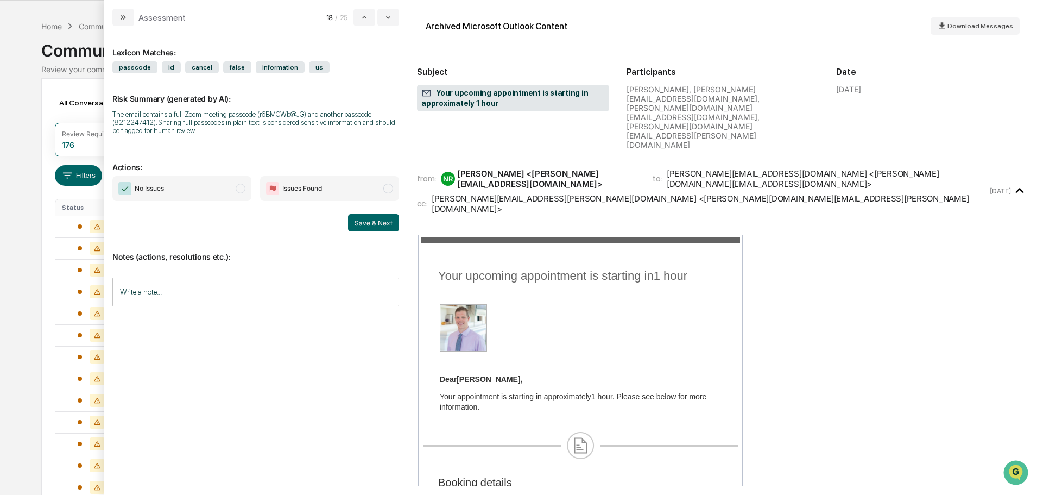
click at [238, 187] on span "modal" at bounding box center [241, 189] width 10 height 10
click at [352, 225] on button "Save & Next" at bounding box center [373, 222] width 51 height 17
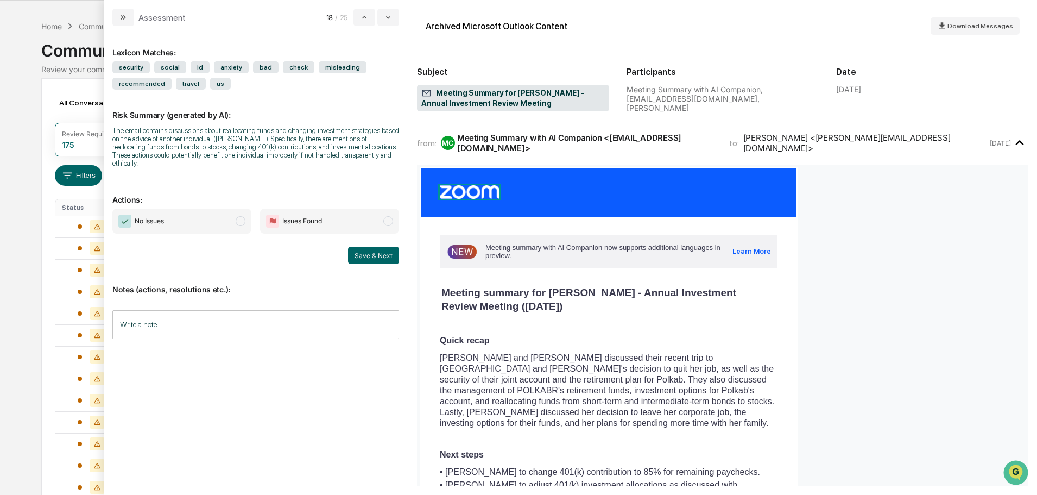
click at [242, 216] on span "modal" at bounding box center [241, 221] width 10 height 10
click at [388, 253] on button "Save & Next" at bounding box center [373, 255] width 51 height 17
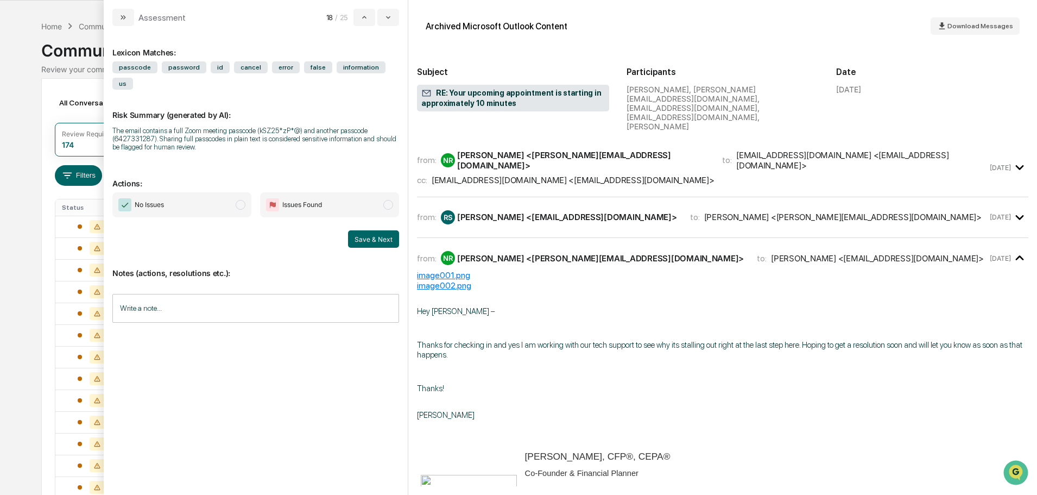
drag, startPoint x: 244, startPoint y: 186, endPoint x: 300, endPoint y: 204, distance: 58.6
click at [244, 200] on span "modal" at bounding box center [241, 205] width 10 height 10
click at [372, 230] on button "Save & Next" at bounding box center [373, 238] width 51 height 17
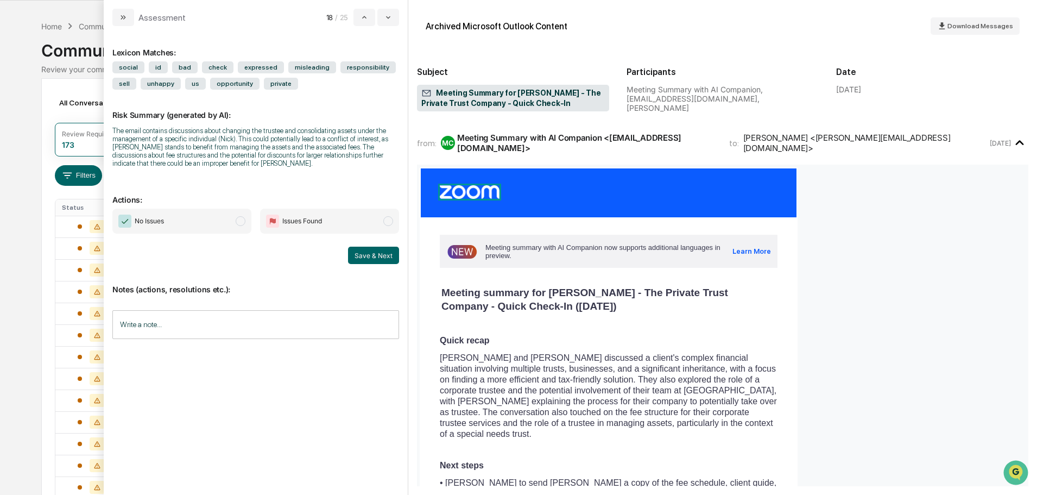
drag, startPoint x: 239, startPoint y: 221, endPoint x: 259, endPoint y: 230, distance: 22.3
click at [240, 221] on span "modal" at bounding box center [241, 221] width 10 height 10
click at [381, 258] on button "Save & Next" at bounding box center [373, 255] width 51 height 17
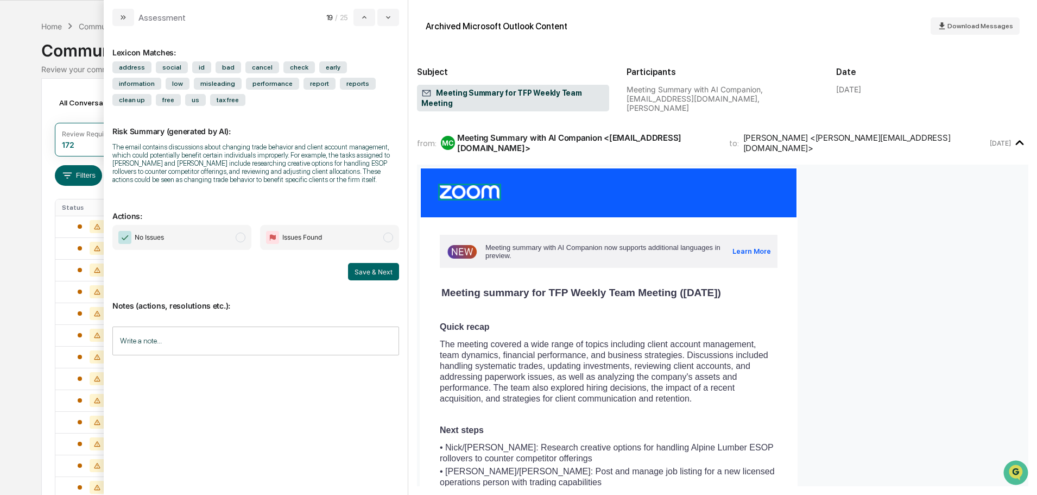
click at [240, 236] on span "modal" at bounding box center [241, 237] width 10 height 10
click at [375, 273] on button "Save & Next" at bounding box center [373, 271] width 51 height 17
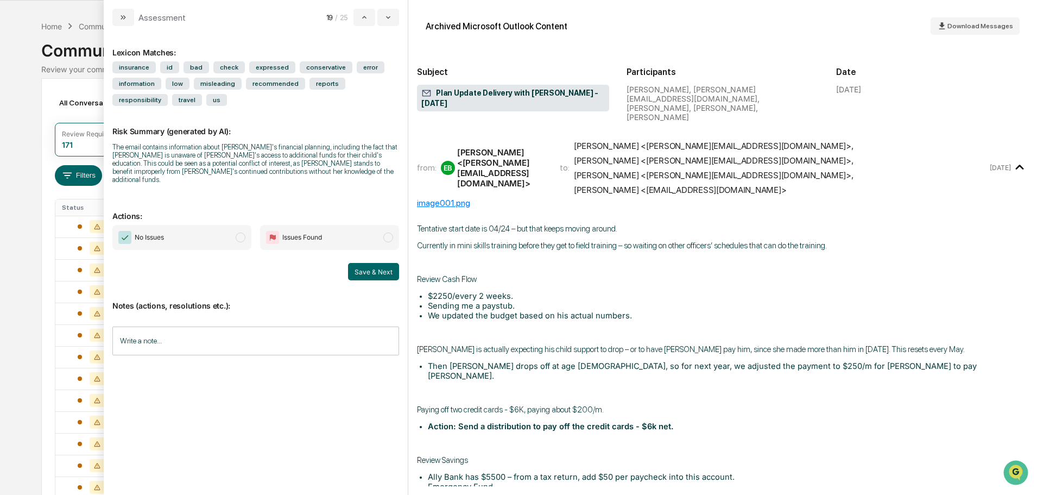
click at [243, 232] on span "modal" at bounding box center [241, 237] width 10 height 10
click at [377, 266] on button "Save & Next" at bounding box center [373, 271] width 51 height 17
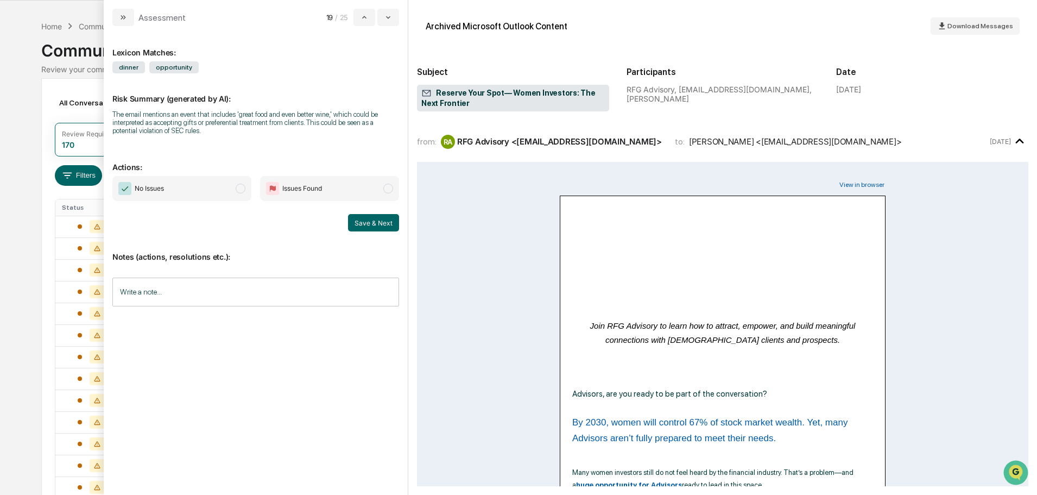
click at [240, 186] on span "modal" at bounding box center [241, 189] width 10 height 10
click at [382, 224] on button "Save & Next" at bounding box center [373, 222] width 51 height 17
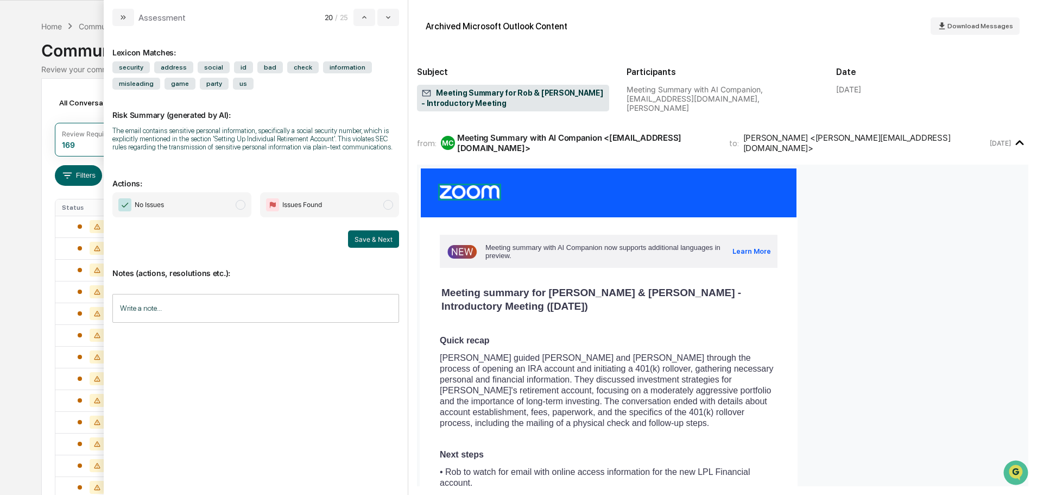
click at [243, 204] on span "modal" at bounding box center [241, 205] width 10 height 10
click at [368, 239] on button "Save & Next" at bounding box center [373, 238] width 51 height 17
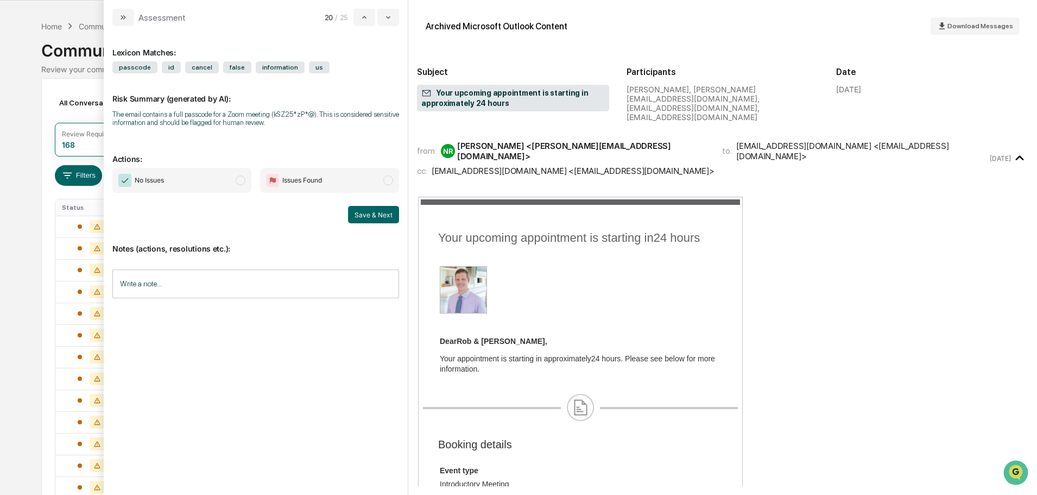
click at [243, 181] on span "modal" at bounding box center [241, 180] width 10 height 10
click at [354, 211] on button "Save & Next" at bounding box center [373, 214] width 51 height 17
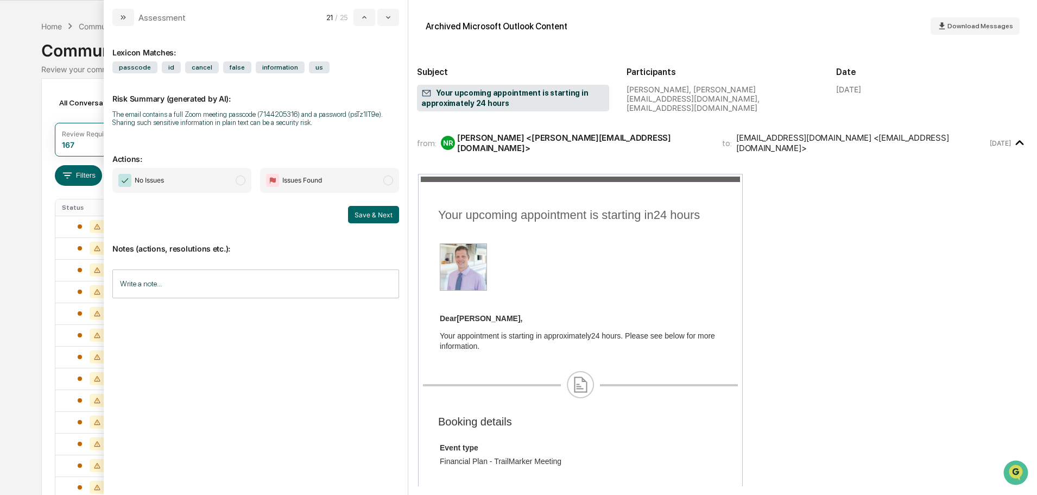
drag, startPoint x: 242, startPoint y: 185, endPoint x: 254, endPoint y: 186, distance: 11.4
click at [242, 186] on span "No Issues" at bounding box center [181, 180] width 139 height 25
click at [386, 218] on button "Save & Next" at bounding box center [373, 214] width 51 height 17
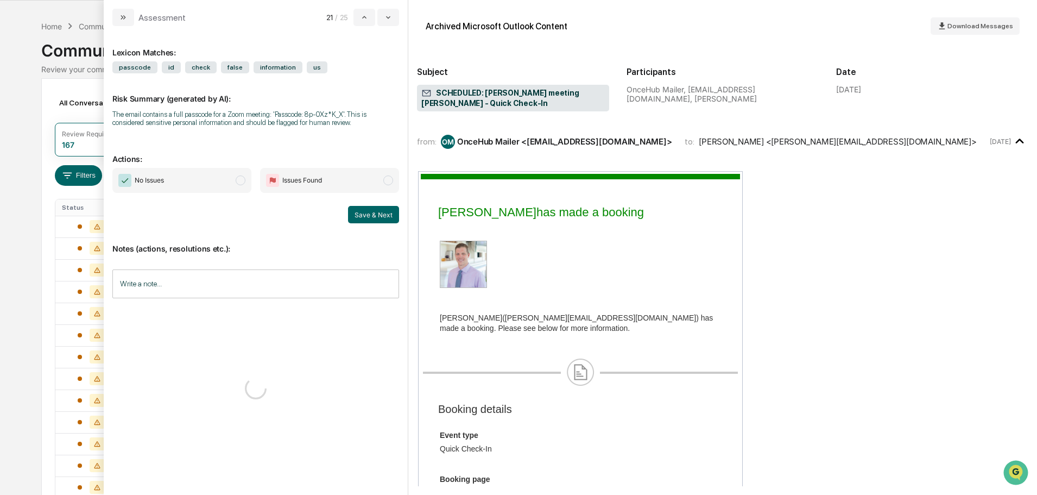
click at [241, 179] on span "modal" at bounding box center [241, 180] width 10 height 10
click at [386, 211] on button "Save & Next" at bounding box center [373, 214] width 51 height 17
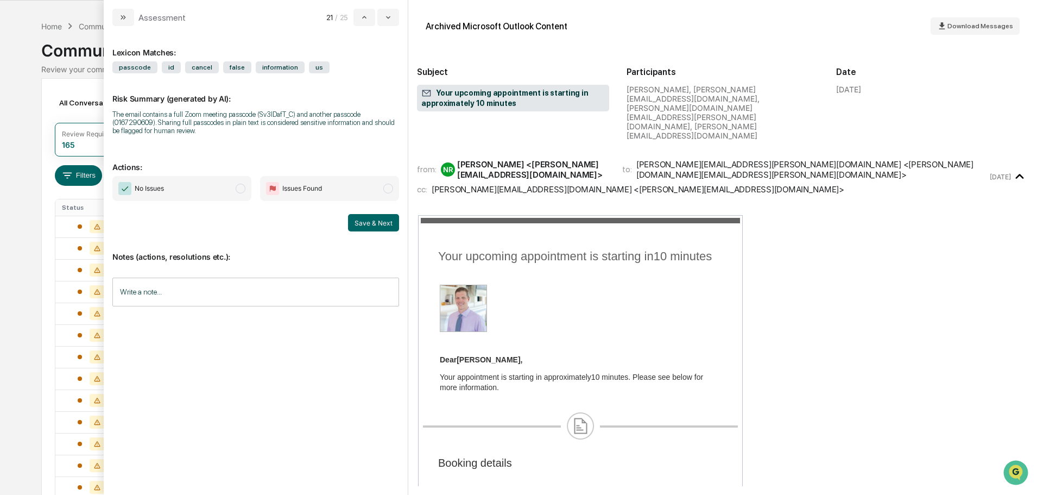
click at [241, 188] on span "modal" at bounding box center [241, 189] width 10 height 10
click at [366, 222] on button "Save & Next" at bounding box center [373, 222] width 51 height 17
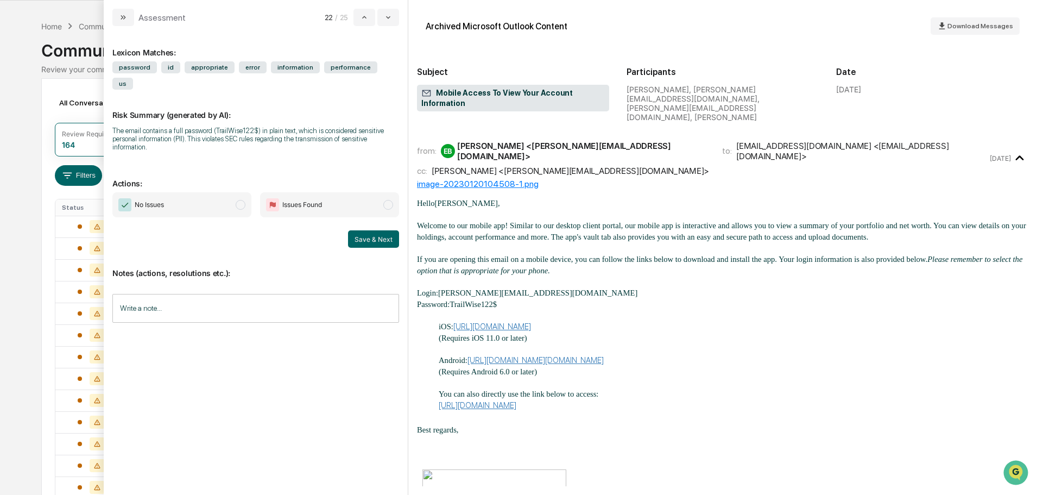
click at [239, 200] on span "modal" at bounding box center [241, 205] width 10 height 10
click at [374, 230] on button "Save & Next" at bounding box center [373, 238] width 51 height 17
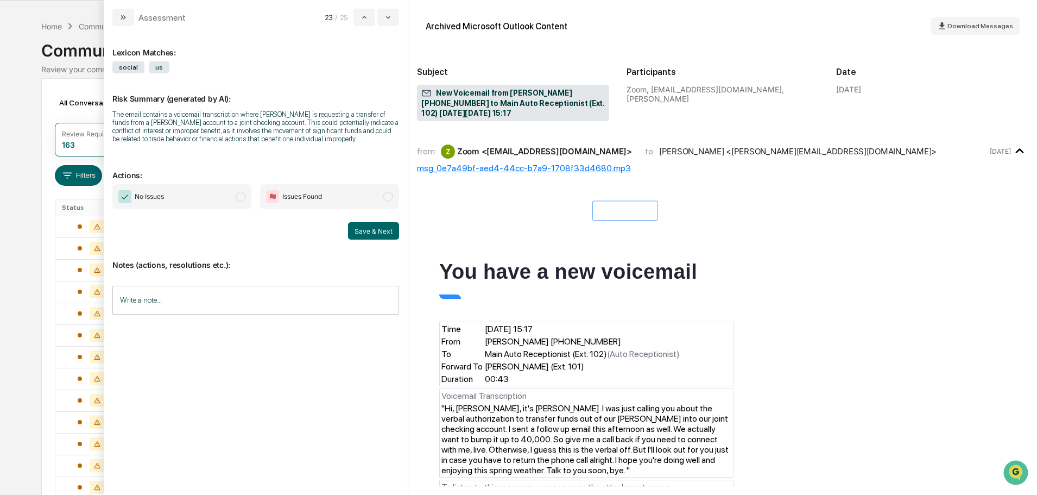
click at [242, 196] on span "modal" at bounding box center [241, 197] width 10 height 10
click at [366, 232] on button "Save & Next" at bounding box center [373, 230] width 51 height 17
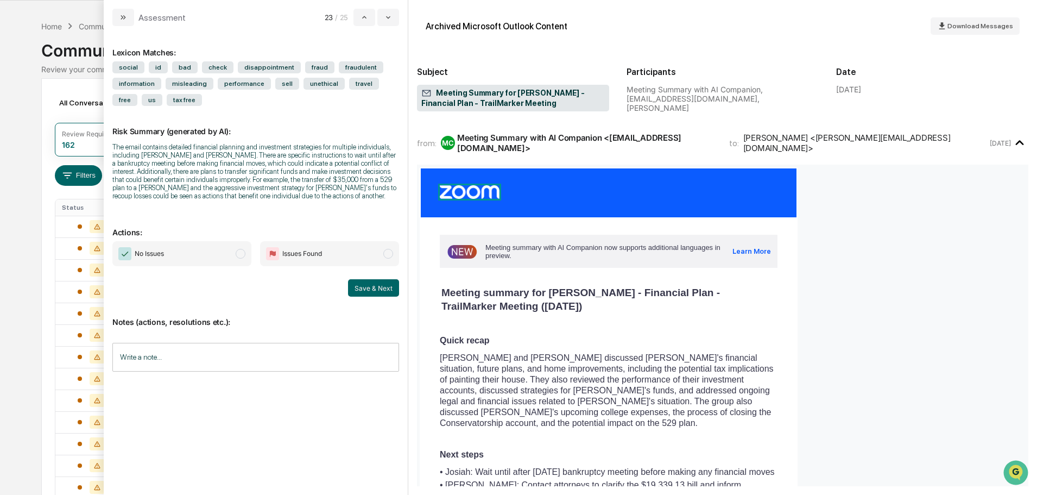
click at [241, 253] on span "modal" at bounding box center [241, 254] width 10 height 10
click at [364, 285] on button "Save & Next" at bounding box center [373, 287] width 51 height 17
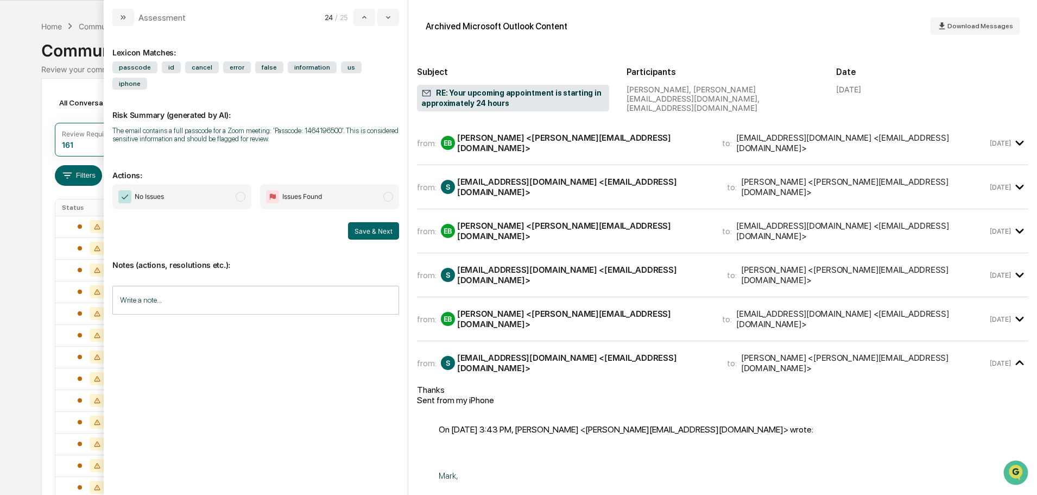
click at [238, 192] on span "modal" at bounding box center [241, 197] width 10 height 10
click at [377, 222] on button "Save & Next" at bounding box center [373, 230] width 51 height 17
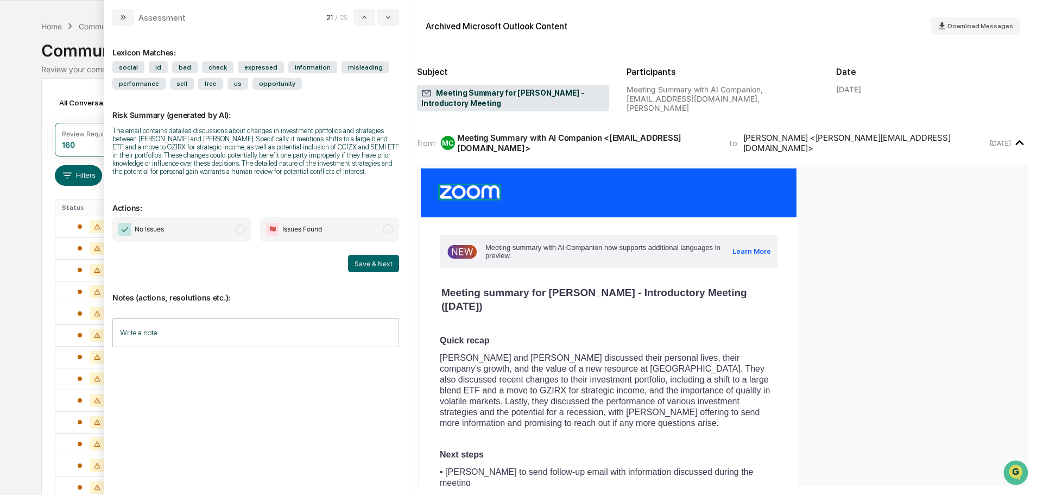
click at [245, 227] on span "modal" at bounding box center [241, 229] width 10 height 10
click at [366, 262] on button "Save & Next" at bounding box center [373, 263] width 51 height 17
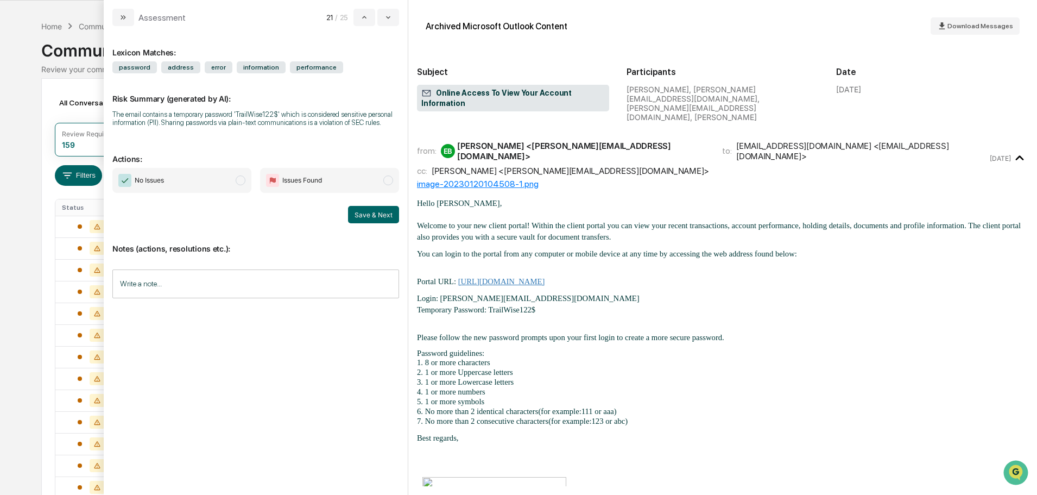
click at [240, 176] on span "modal" at bounding box center [241, 180] width 10 height 10
click at [360, 216] on button "Save & Next" at bounding box center [373, 214] width 51 height 17
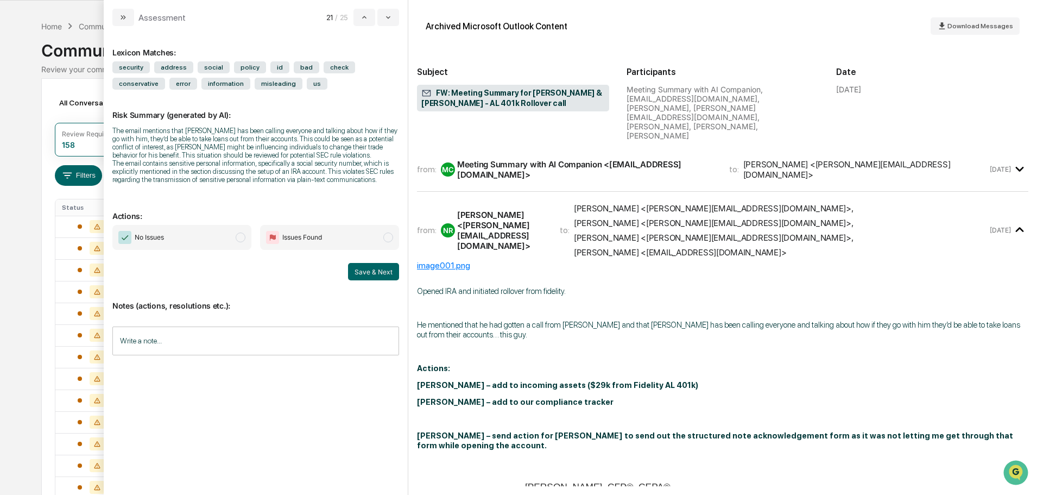
click at [242, 235] on span "modal" at bounding box center [241, 237] width 10 height 10
click at [370, 272] on button "Save & Next" at bounding box center [373, 271] width 51 height 17
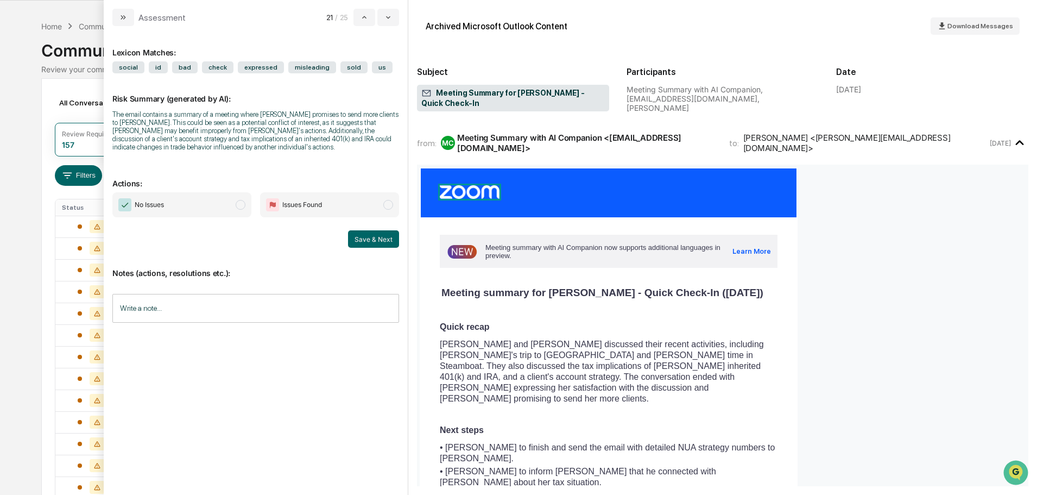
click at [243, 207] on span "modal" at bounding box center [241, 205] width 10 height 10
click at [378, 233] on button "Save & Next" at bounding box center [373, 238] width 51 height 17
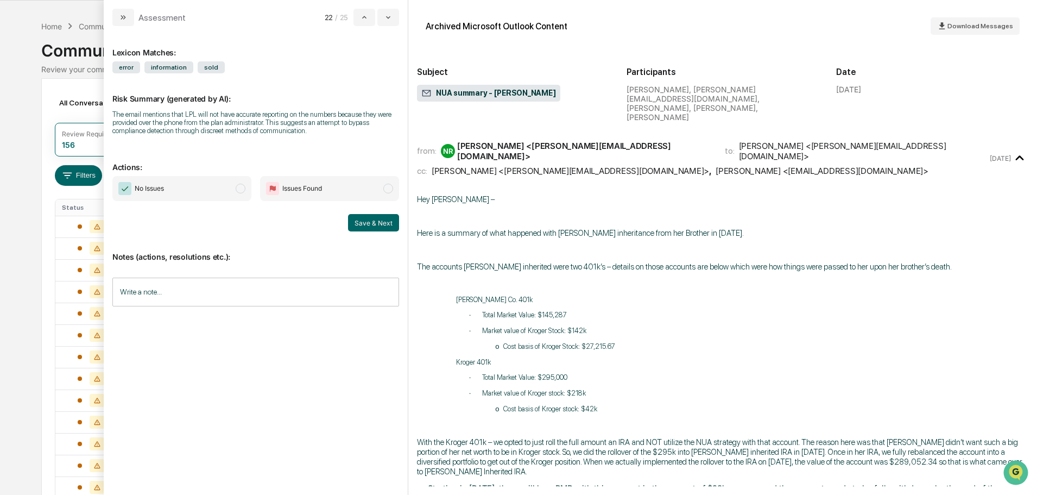
click at [238, 189] on span "modal" at bounding box center [241, 189] width 10 height 10
click at [364, 224] on button "Save & Next" at bounding box center [373, 222] width 51 height 17
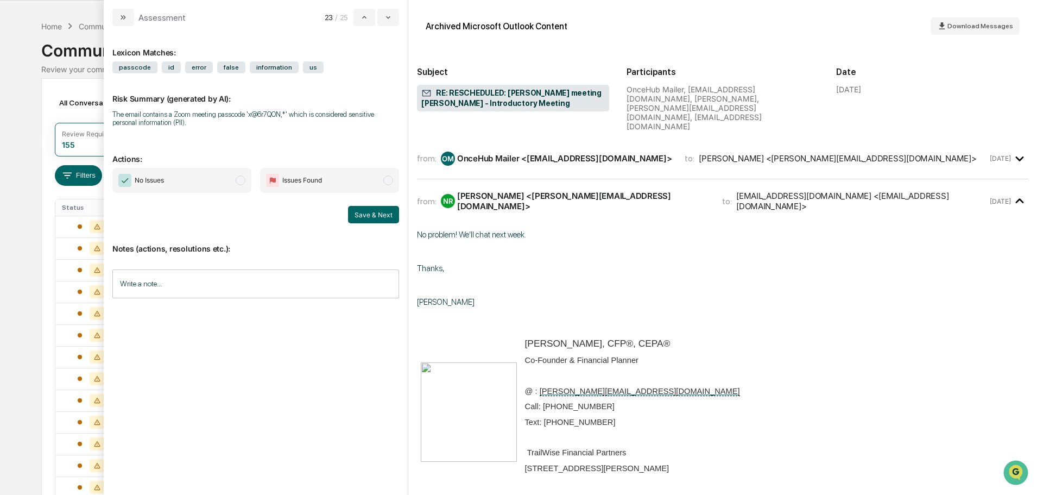
click at [239, 181] on span "modal" at bounding box center [241, 180] width 10 height 10
click at [366, 211] on button "Save & Next" at bounding box center [373, 214] width 51 height 17
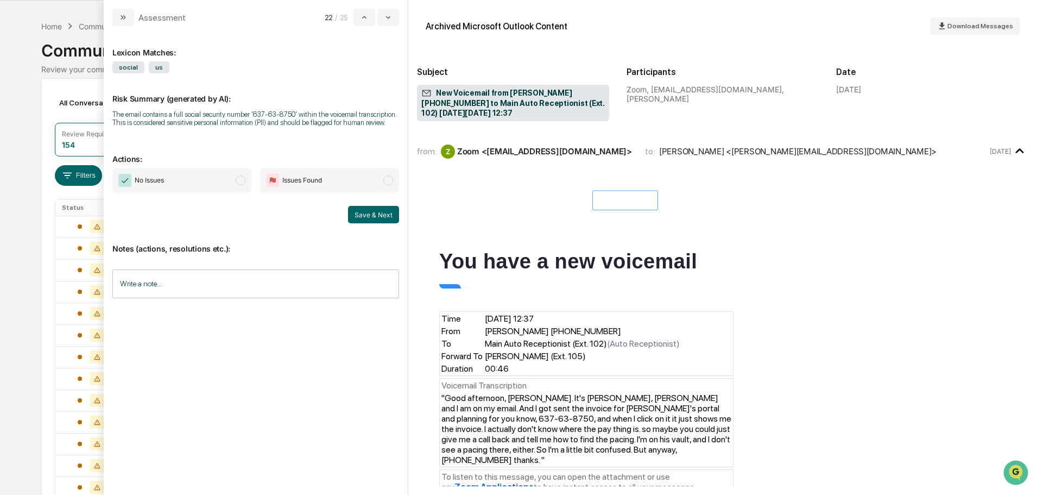
click at [240, 182] on span "modal" at bounding box center [241, 180] width 10 height 10
drag, startPoint x: 389, startPoint y: 211, endPoint x: 347, endPoint y: 209, distance: 42.5
click at [388, 211] on button "Save & Next" at bounding box center [373, 214] width 51 height 17
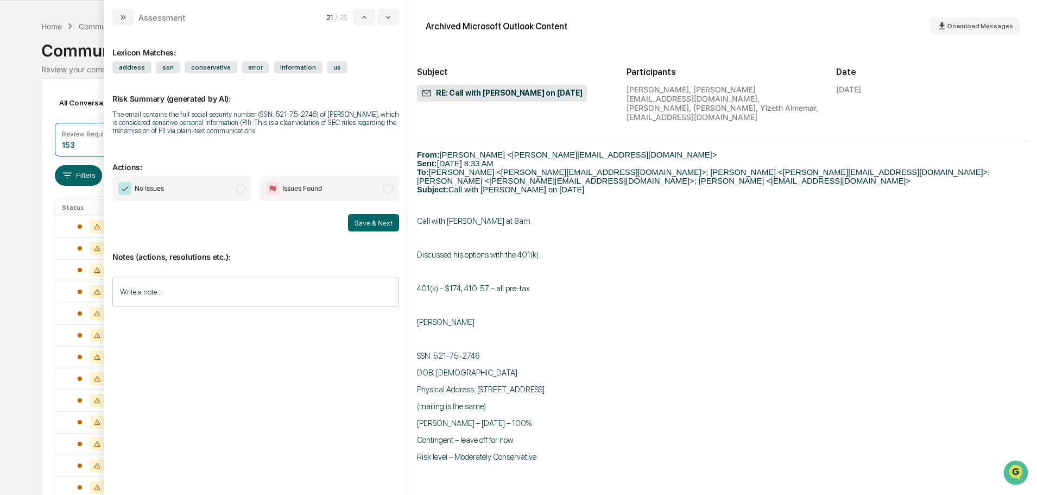
scroll to position [489, 0]
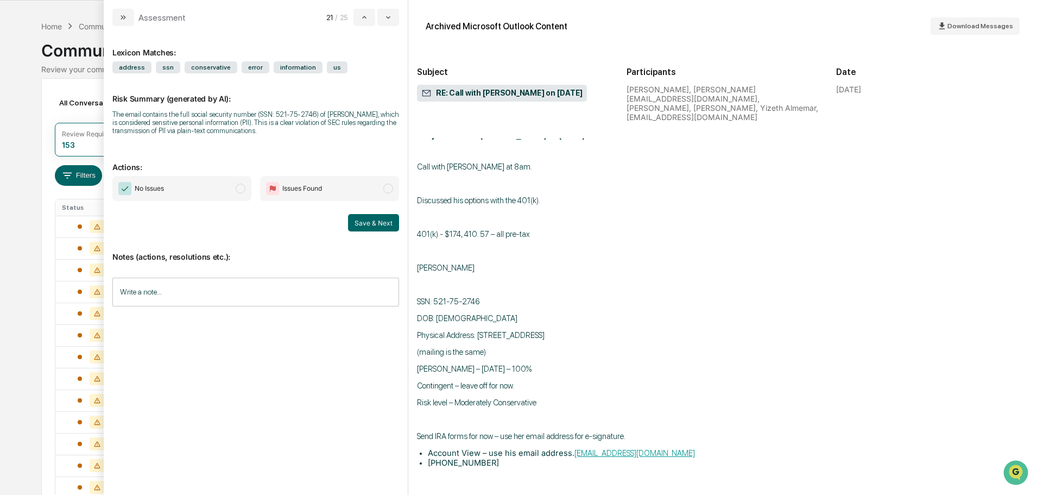
click at [238, 188] on span "modal" at bounding box center [241, 189] width 10 height 10
click at [385, 221] on button "Save & Next" at bounding box center [373, 222] width 51 height 17
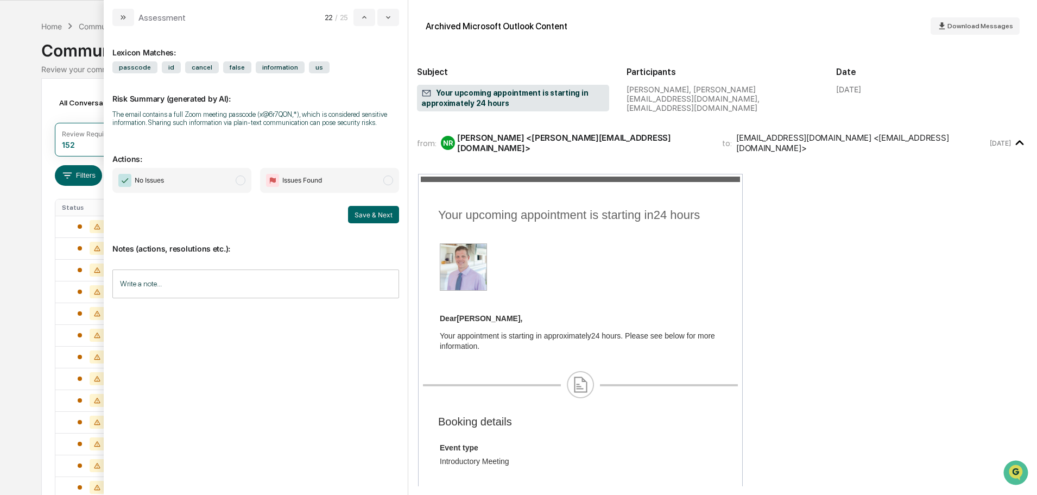
click at [240, 179] on span "modal" at bounding box center [241, 180] width 10 height 10
click at [360, 212] on button "Save & Next" at bounding box center [373, 214] width 51 height 17
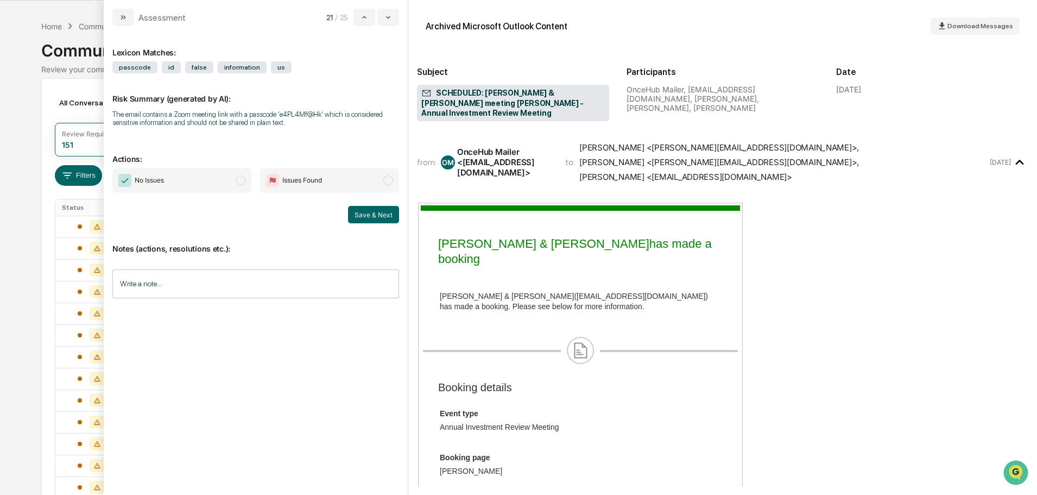
click at [237, 180] on span "modal" at bounding box center [241, 180] width 10 height 10
click at [364, 208] on button "Save & Next" at bounding box center [373, 214] width 51 height 17
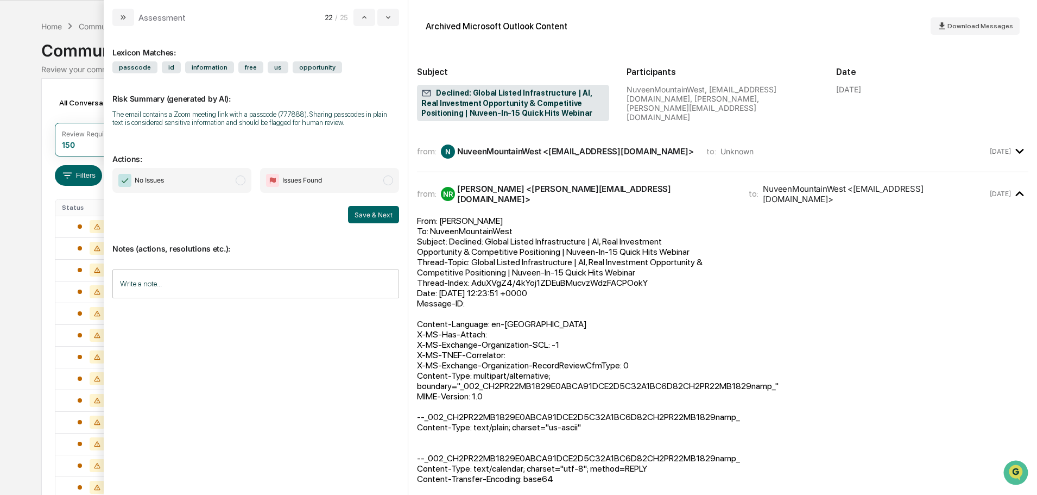
click at [243, 179] on span "modal" at bounding box center [241, 180] width 10 height 10
click at [376, 212] on button "Save & Next" at bounding box center [373, 214] width 51 height 17
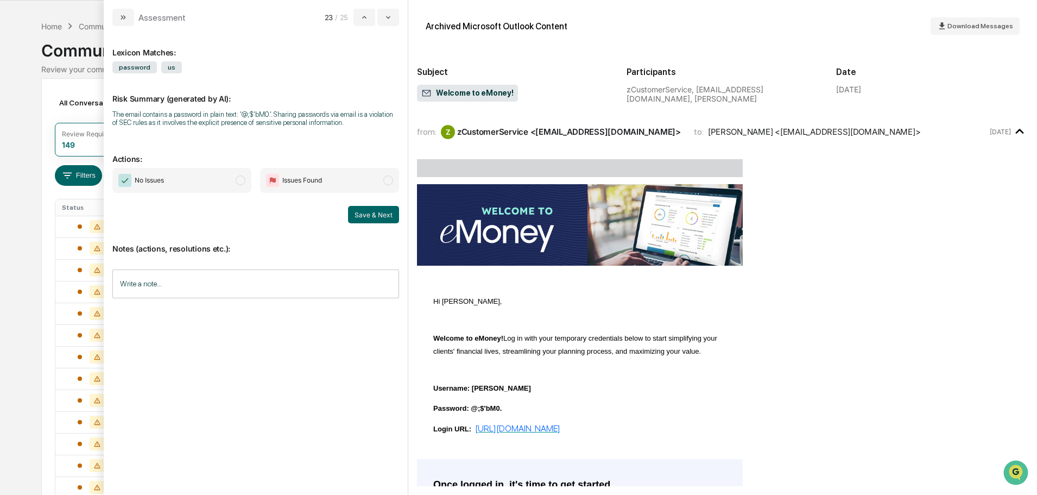
click at [243, 180] on span "modal" at bounding box center [241, 180] width 10 height 10
drag, startPoint x: 376, startPoint y: 213, endPoint x: 366, endPoint y: 205, distance: 13.5
click at [377, 214] on button "Save & Next" at bounding box center [373, 214] width 51 height 17
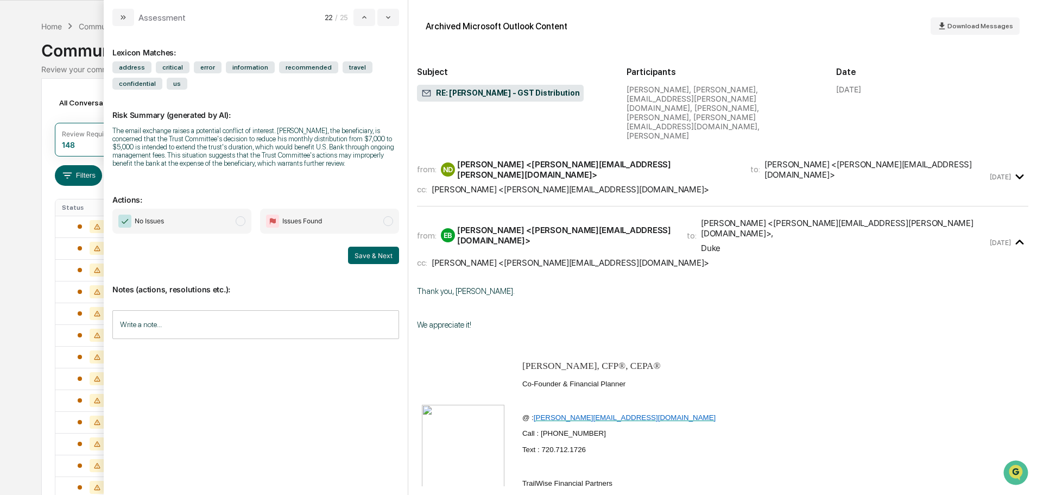
click at [244, 219] on span "modal" at bounding box center [241, 221] width 10 height 10
click at [381, 256] on button "Save & Next" at bounding box center [373, 255] width 51 height 17
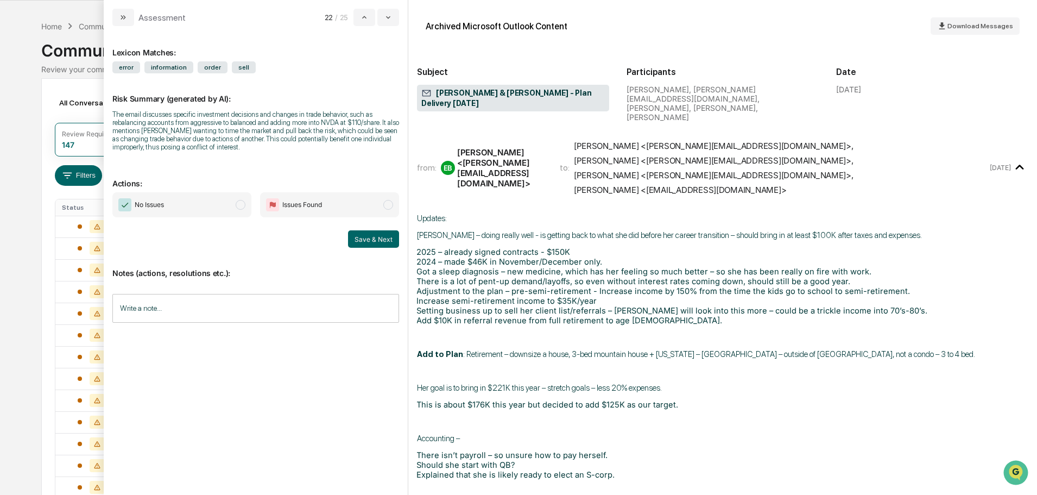
drag, startPoint x: 239, startPoint y: 205, endPoint x: 278, endPoint y: 222, distance: 42.4
click at [239, 206] on span "modal" at bounding box center [241, 205] width 10 height 10
click at [361, 238] on button "Save & Next" at bounding box center [373, 238] width 51 height 17
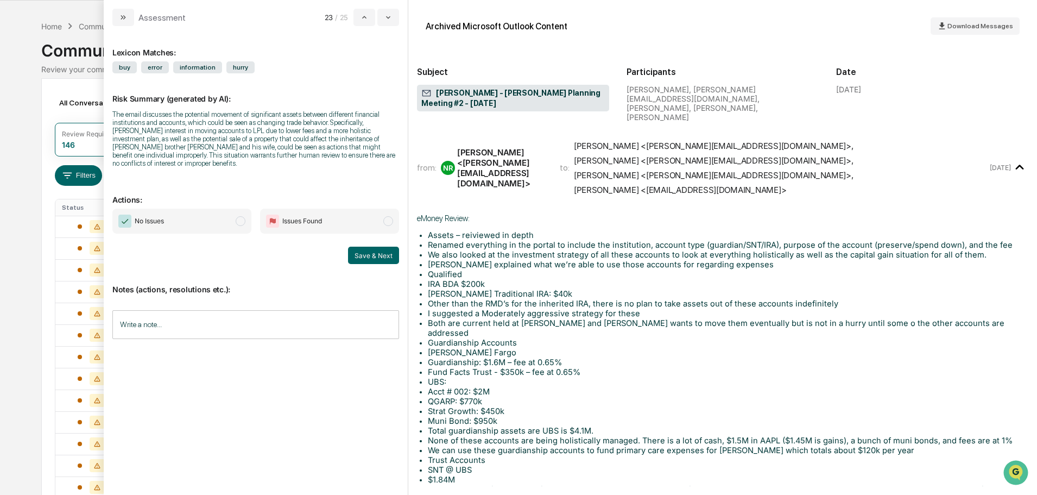
click at [248, 213] on span "No Issues" at bounding box center [181, 221] width 139 height 25
click at [380, 250] on button "Save & Next" at bounding box center [373, 255] width 51 height 17
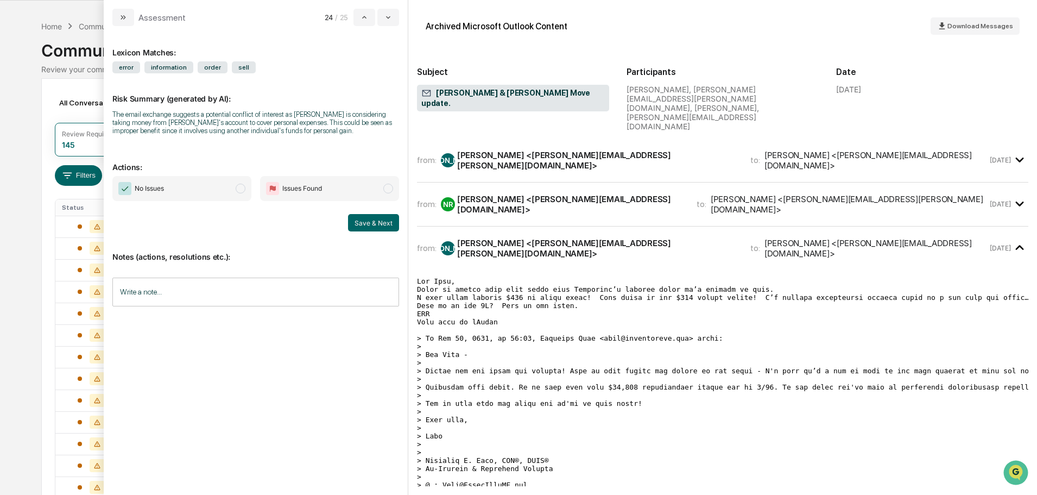
click at [234, 185] on span "No Issues" at bounding box center [181, 188] width 139 height 25
click at [381, 222] on button "Save & Next" at bounding box center [373, 222] width 51 height 17
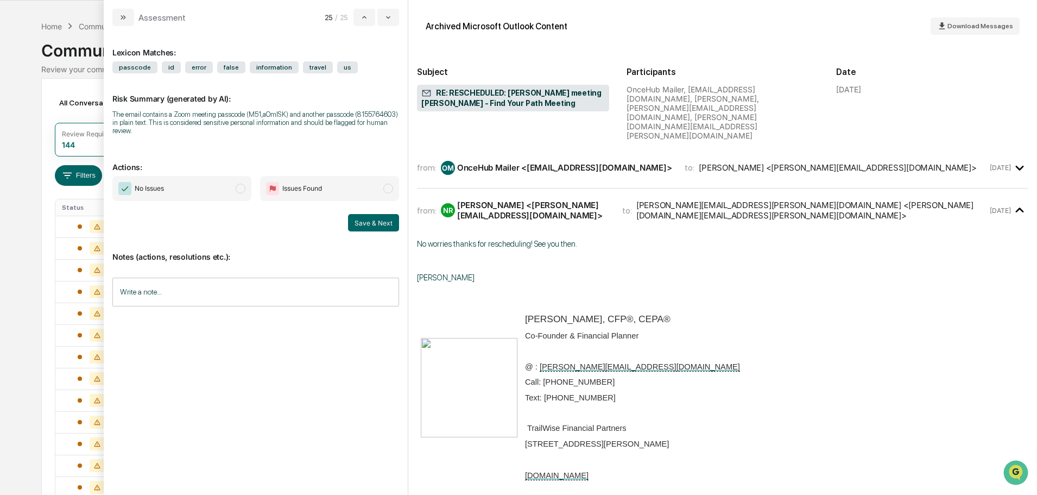
drag, startPoint x: 247, startPoint y: 186, endPoint x: 267, endPoint y: 213, distance: 34.2
click at [247, 186] on span "No Issues" at bounding box center [181, 188] width 139 height 25
click at [363, 228] on button "Save & Next" at bounding box center [373, 222] width 51 height 17
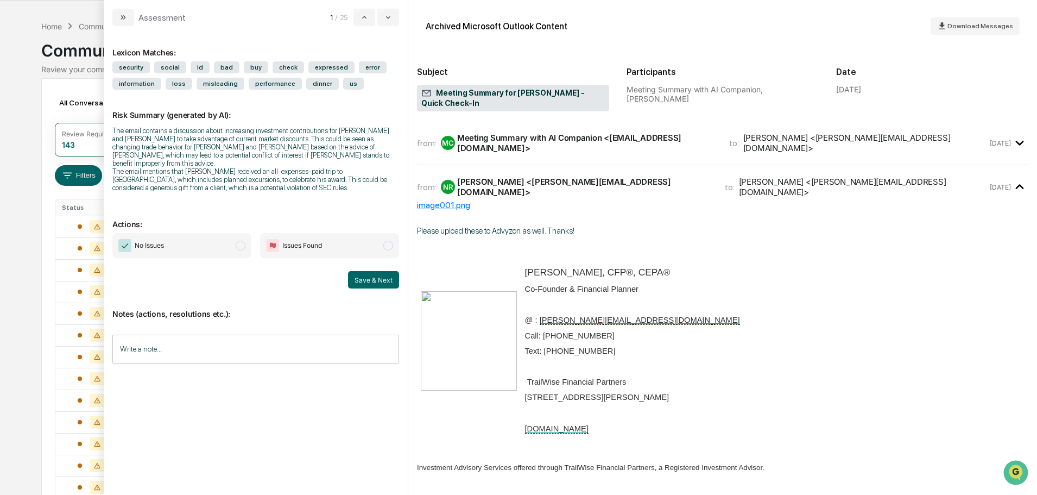
click at [240, 241] on span "modal" at bounding box center [241, 246] width 10 height 10
click at [386, 271] on button "Save & Next" at bounding box center [373, 279] width 51 height 17
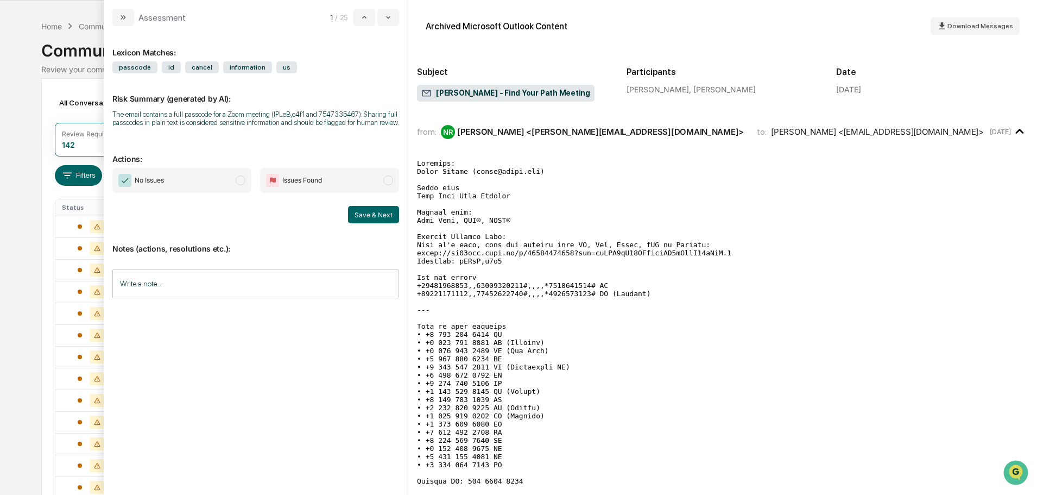
click at [244, 178] on span "modal" at bounding box center [241, 180] width 10 height 10
click at [359, 216] on button "Save & Next" at bounding box center [373, 214] width 51 height 17
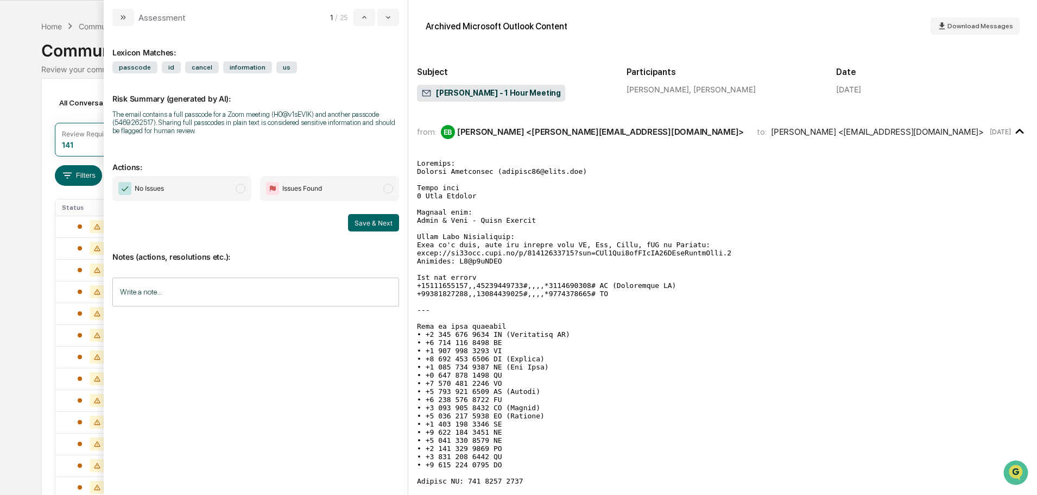
click at [240, 189] on span "modal" at bounding box center [241, 189] width 10 height 10
click at [381, 216] on button "Save & Next" at bounding box center [373, 222] width 51 height 17
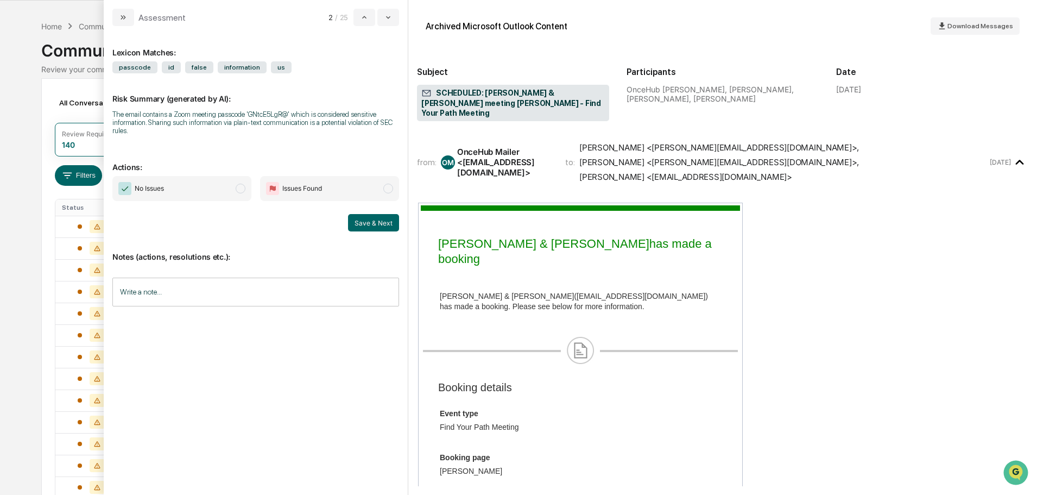
click at [241, 186] on span "modal" at bounding box center [241, 189] width 10 height 10
click at [399, 229] on div "Lexicon Matches: passcode id false information us Risk Summary (generated by AI…" at bounding box center [256, 260] width 304 height 469
click at [395, 226] on button "Save & Next" at bounding box center [373, 222] width 51 height 17
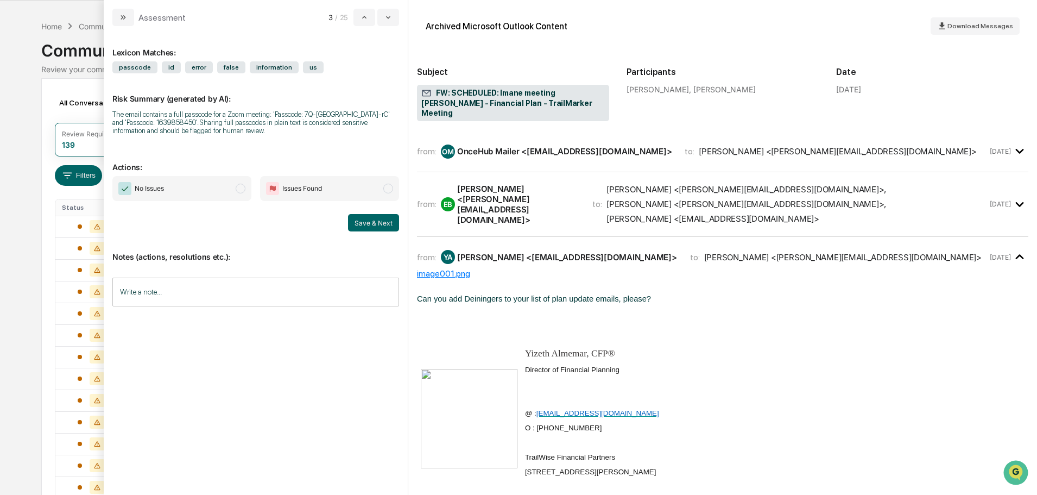
click at [240, 190] on span "modal" at bounding box center [241, 189] width 10 height 10
click at [356, 224] on button "Save & Next" at bounding box center [373, 222] width 51 height 17
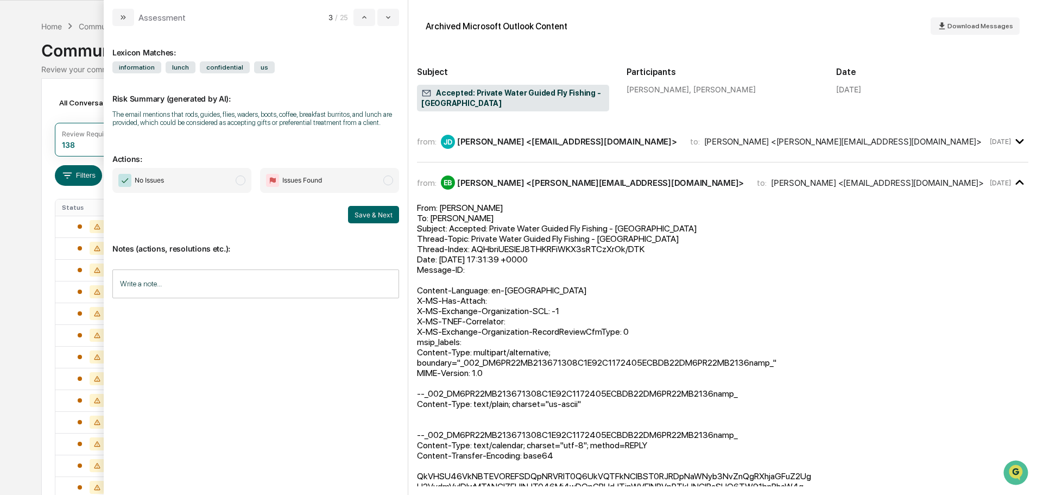
click at [244, 179] on span "modal" at bounding box center [241, 180] width 10 height 10
click at [368, 206] on button "Save & Next" at bounding box center [373, 214] width 51 height 17
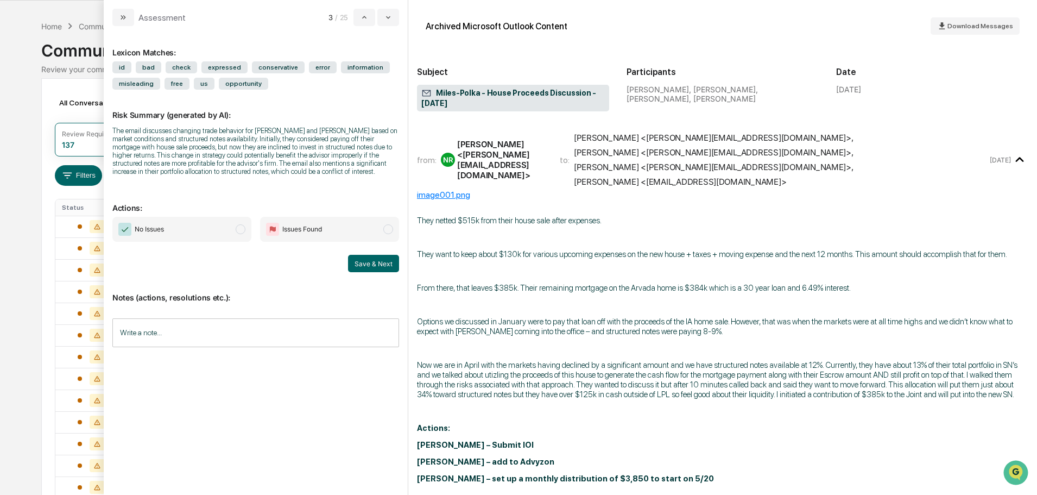
click at [243, 228] on span "modal" at bounding box center [241, 229] width 10 height 10
click at [370, 262] on button "Save & Next" at bounding box center [373, 263] width 51 height 17
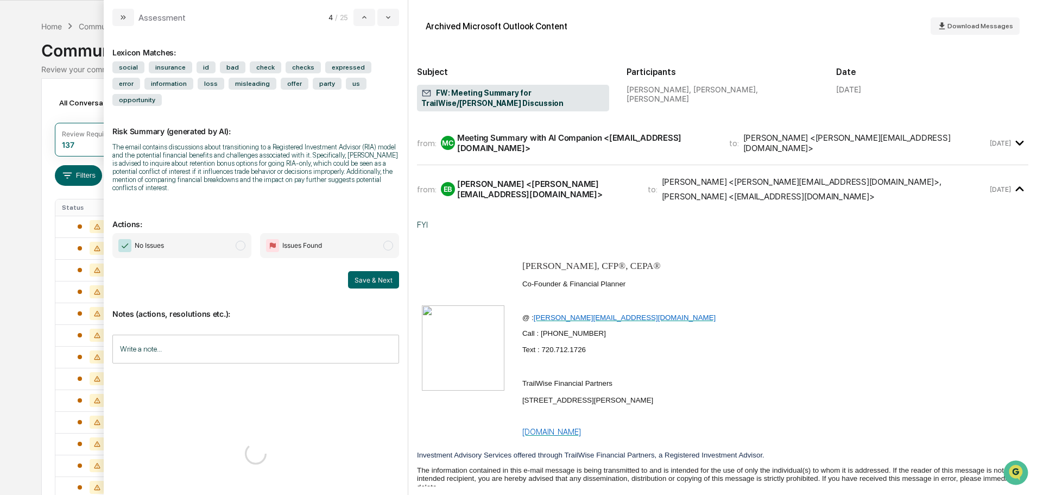
click at [241, 241] on span "modal" at bounding box center [241, 246] width 10 height 10
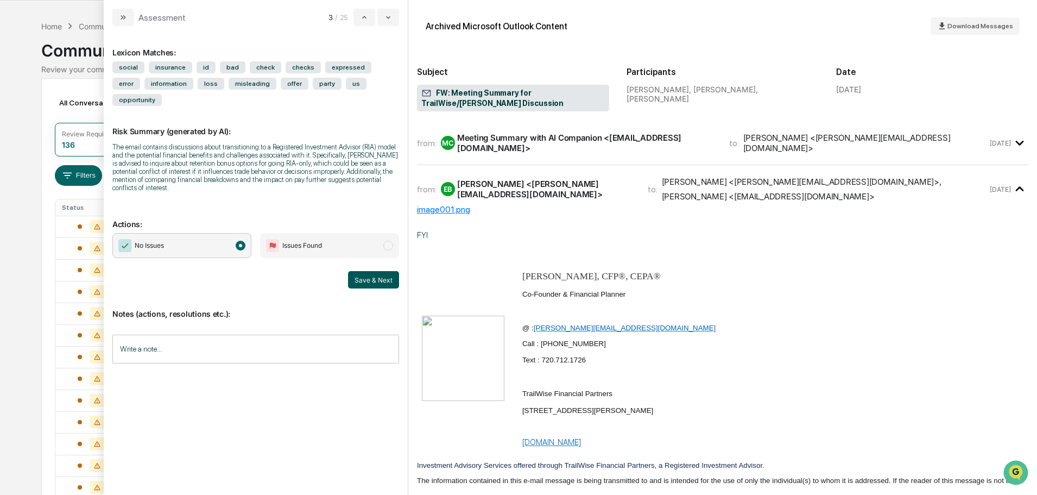
click at [376, 271] on button "Save & Next" at bounding box center [373, 279] width 51 height 17
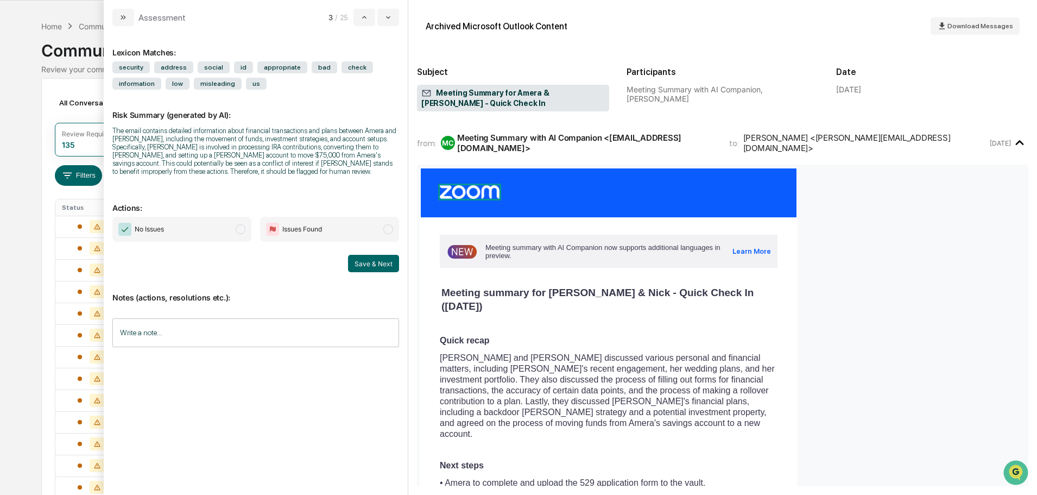
click at [244, 230] on span "modal" at bounding box center [241, 229] width 10 height 10
click at [243, 226] on span "modal" at bounding box center [241, 229] width 10 height 10
click at [361, 257] on button "Save & Next" at bounding box center [373, 263] width 51 height 17
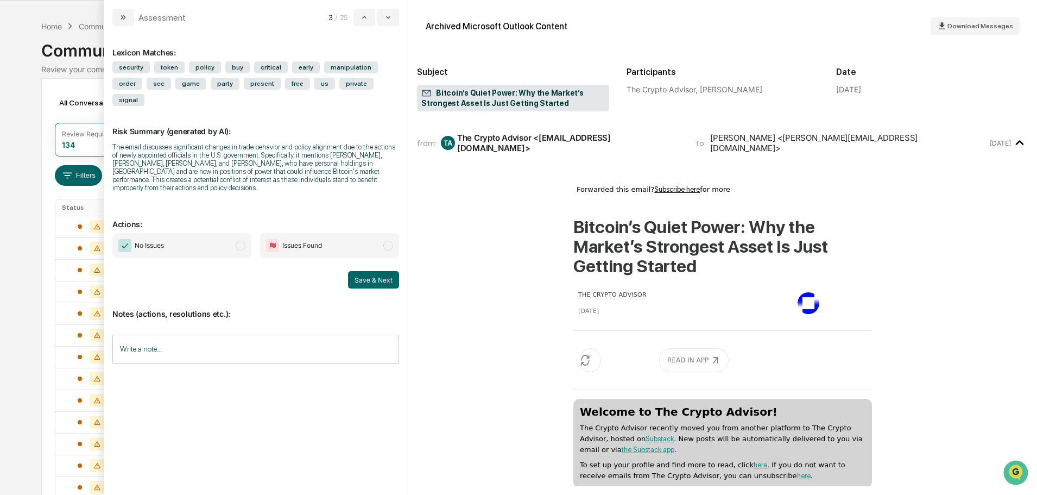
click at [243, 241] on span "modal" at bounding box center [241, 246] width 10 height 10
click at [378, 271] on button "Save & Next" at bounding box center [373, 279] width 51 height 17
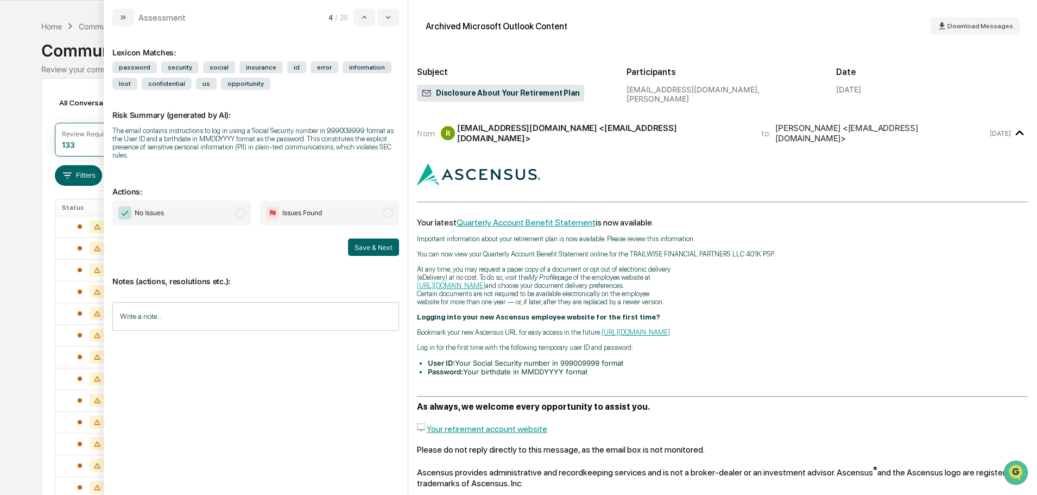
click at [242, 210] on span "modal" at bounding box center [241, 213] width 10 height 10
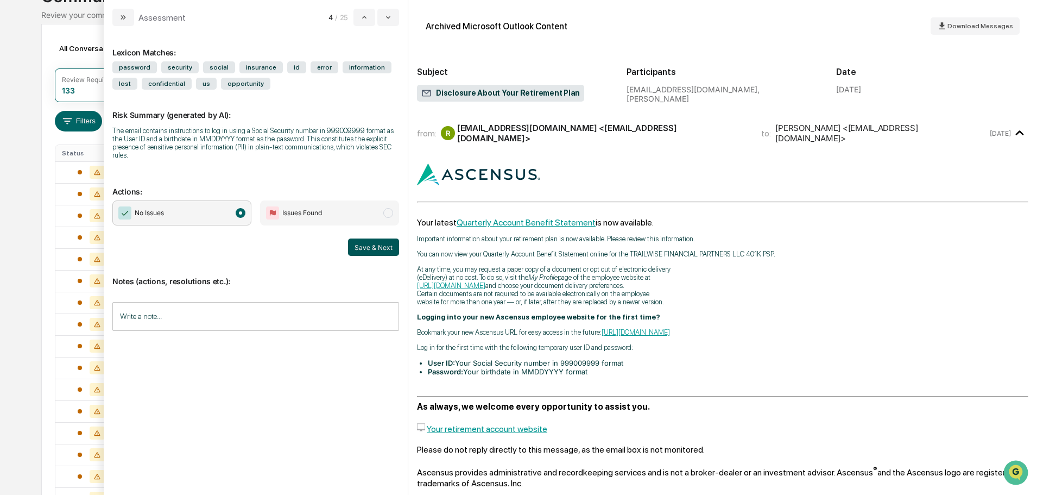
click at [387, 248] on button "Save & Next" at bounding box center [373, 246] width 51 height 17
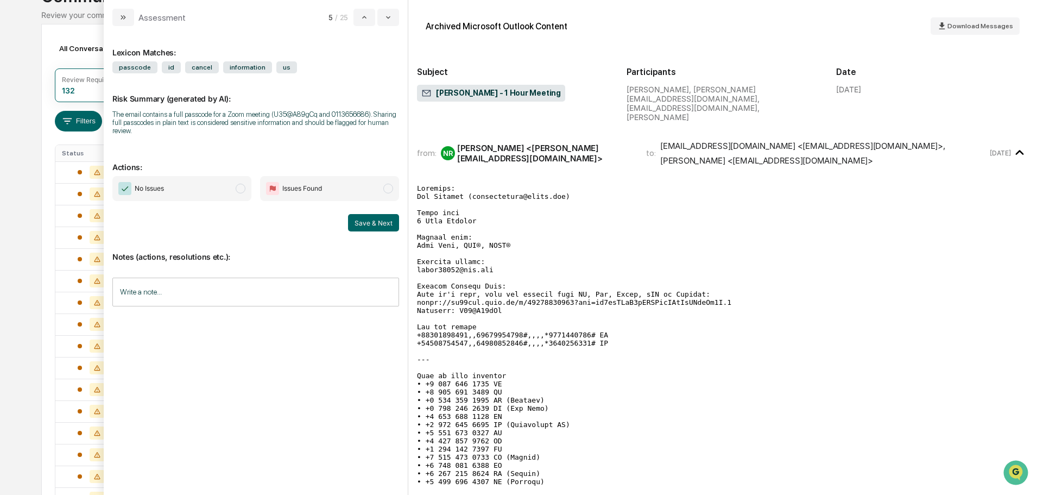
click at [243, 185] on span "modal" at bounding box center [241, 189] width 10 height 10
click at [376, 224] on button "Save & Next" at bounding box center [373, 222] width 51 height 17
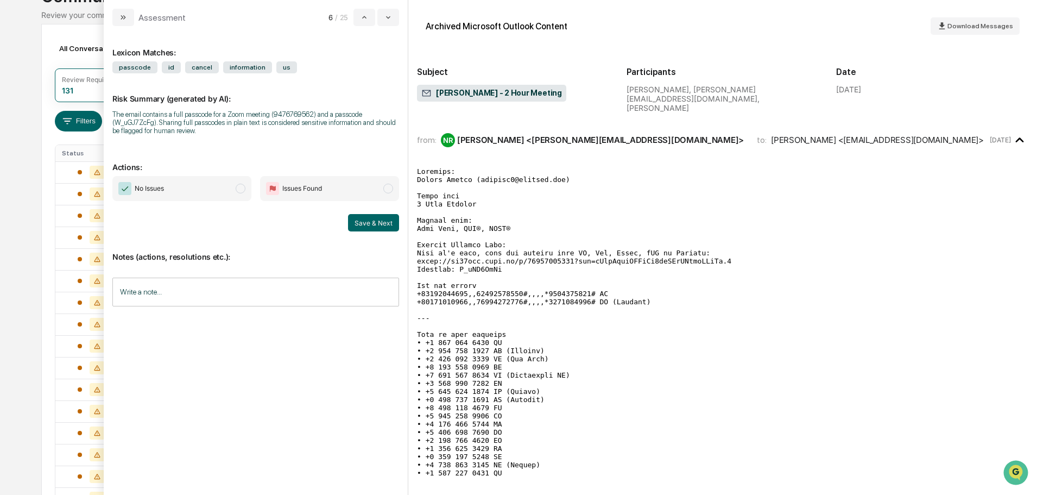
click at [244, 190] on span "modal" at bounding box center [241, 189] width 10 height 10
click at [366, 224] on button "Save & Next" at bounding box center [373, 222] width 51 height 17
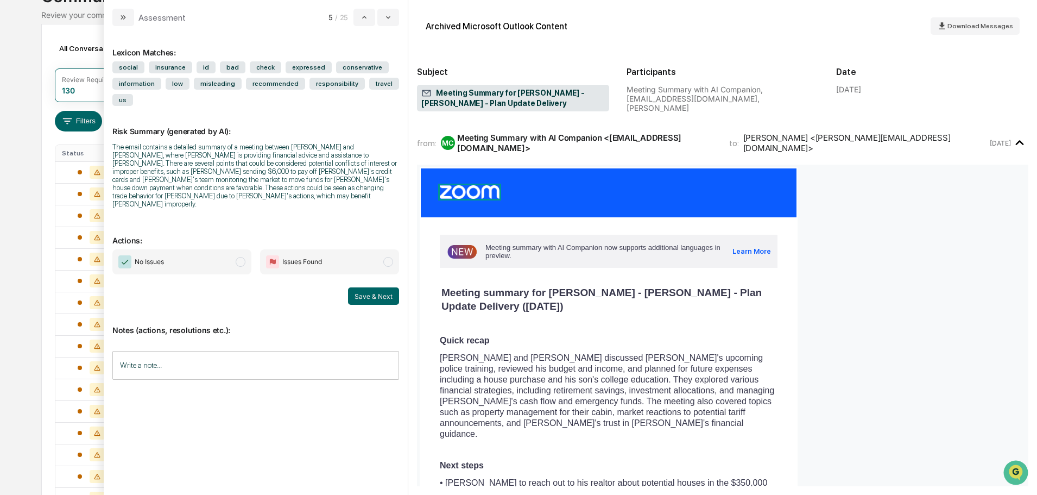
click at [240, 257] on span "modal" at bounding box center [241, 262] width 10 height 10
click at [377, 287] on button "Save & Next" at bounding box center [373, 295] width 51 height 17
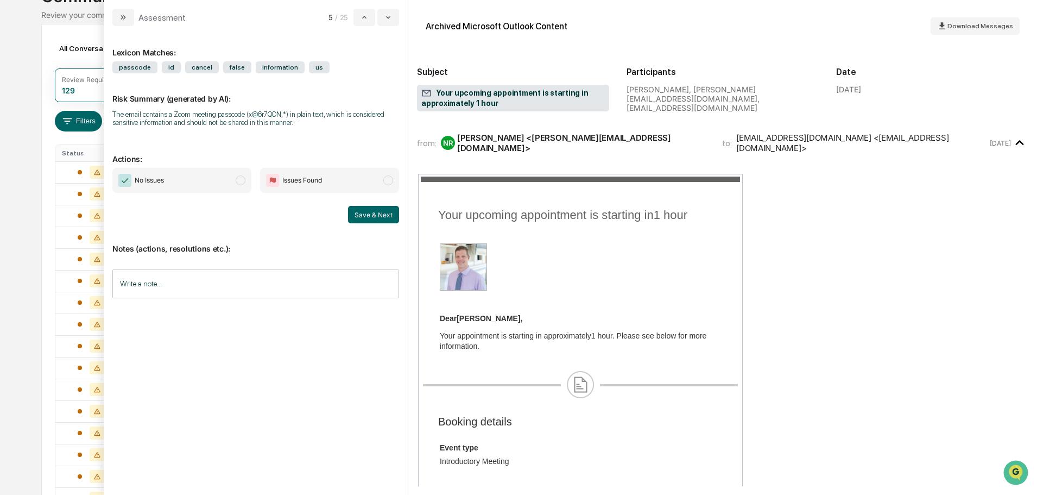
click at [242, 178] on span "modal" at bounding box center [241, 180] width 10 height 10
click at [396, 218] on button "Save & Next" at bounding box center [373, 214] width 51 height 17
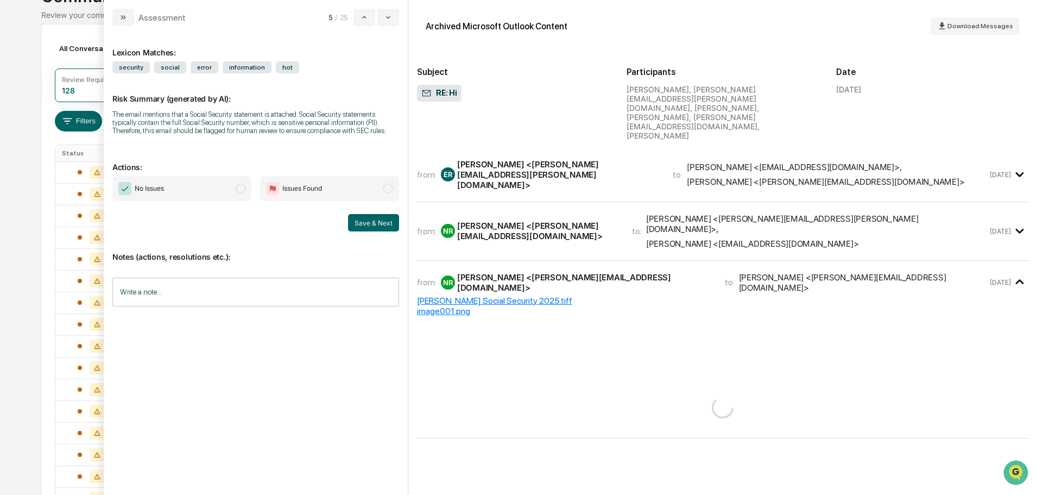
click at [243, 190] on span "modal" at bounding box center [241, 189] width 10 height 10
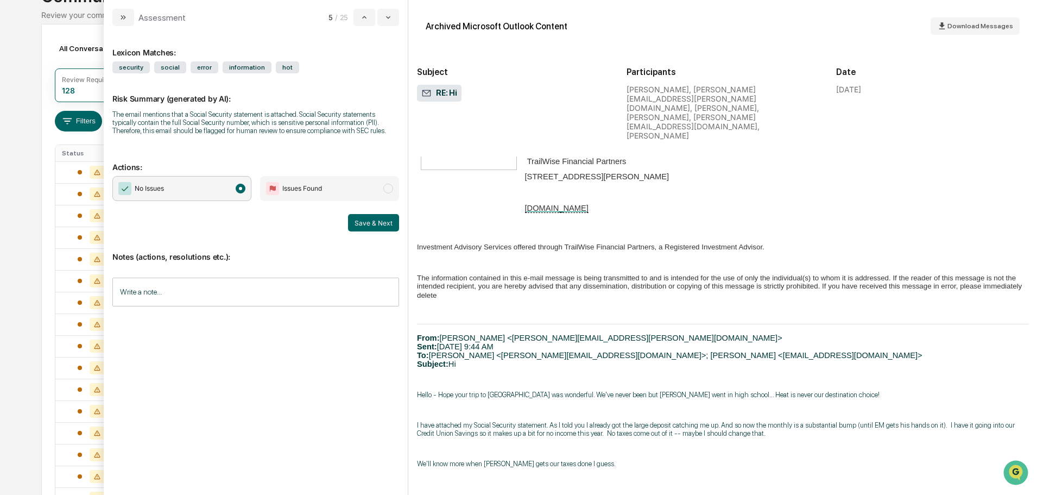
scroll to position [399, 0]
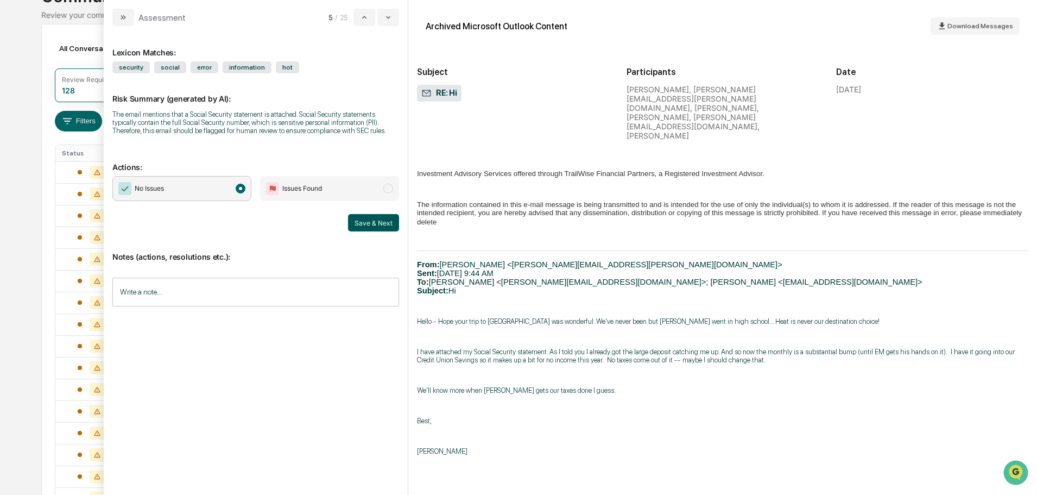
click at [358, 222] on button "Save & Next" at bounding box center [373, 222] width 51 height 17
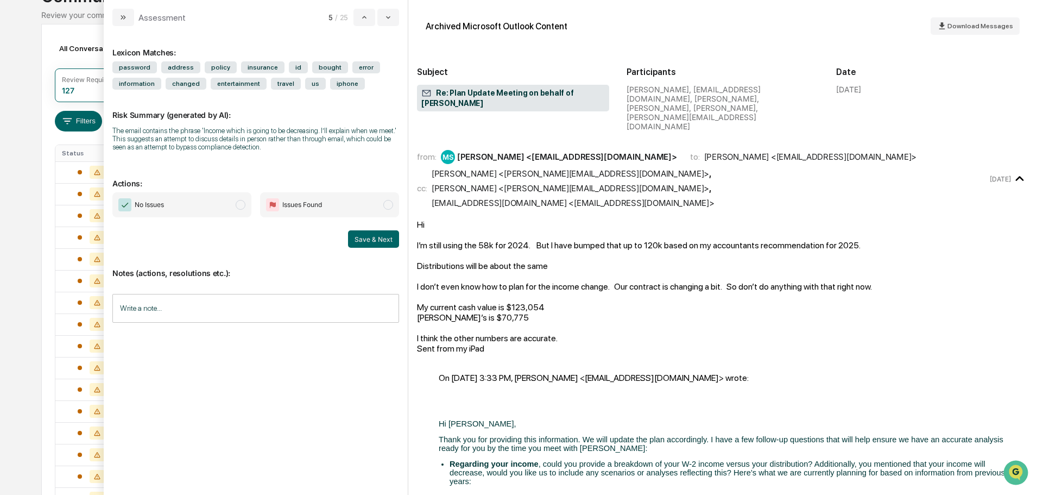
click at [240, 205] on span "modal" at bounding box center [241, 205] width 10 height 10
click at [380, 235] on button "Save & Next" at bounding box center [373, 238] width 51 height 17
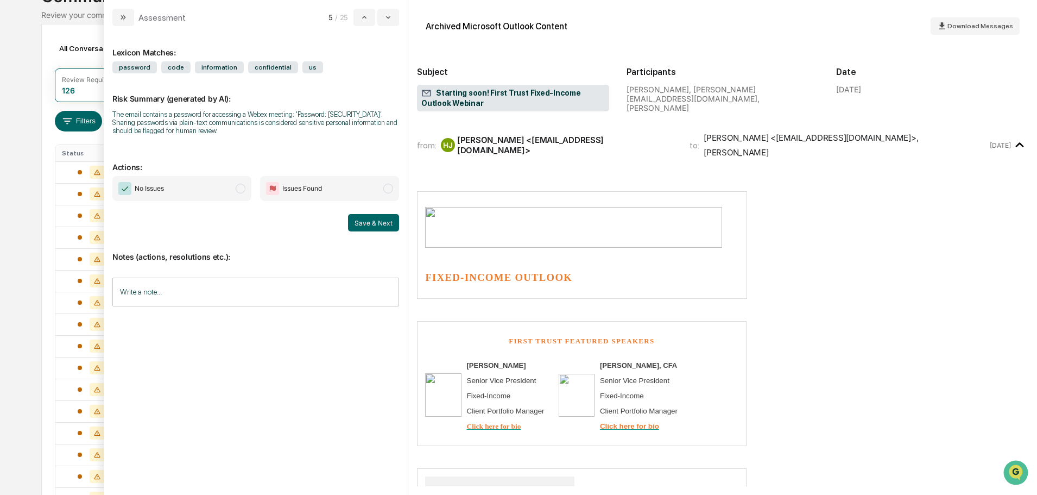
click at [243, 191] on span "modal" at bounding box center [241, 189] width 10 height 10
click at [375, 224] on button "Save & Next" at bounding box center [373, 222] width 51 height 17
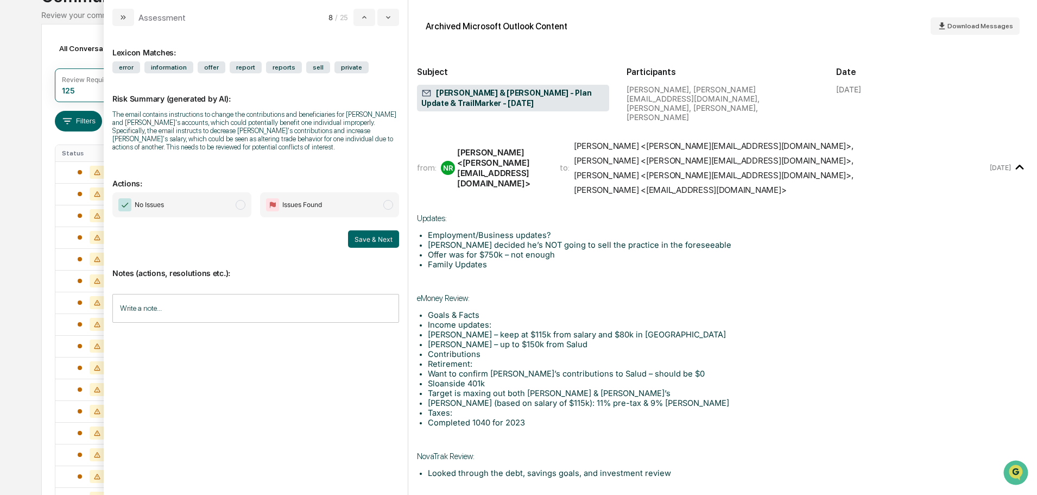
click at [236, 202] on span "modal" at bounding box center [241, 205] width 10 height 10
click at [374, 237] on button "Save & Next" at bounding box center [373, 238] width 51 height 17
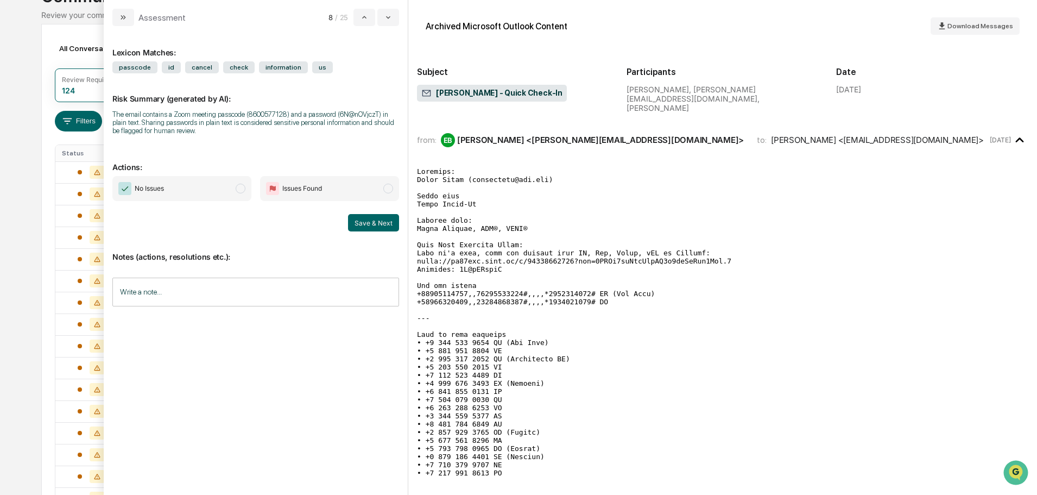
click at [238, 187] on span "modal" at bounding box center [241, 189] width 10 height 10
click at [377, 221] on button "Save & Next" at bounding box center [373, 222] width 51 height 17
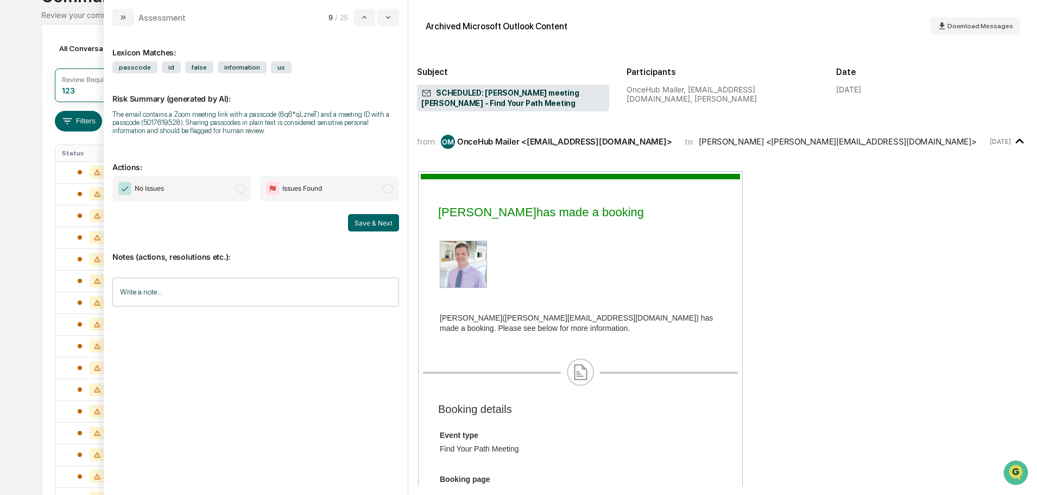
click at [243, 186] on span "modal" at bounding box center [241, 189] width 10 height 10
click at [367, 222] on button "Save & Next" at bounding box center [373, 222] width 51 height 17
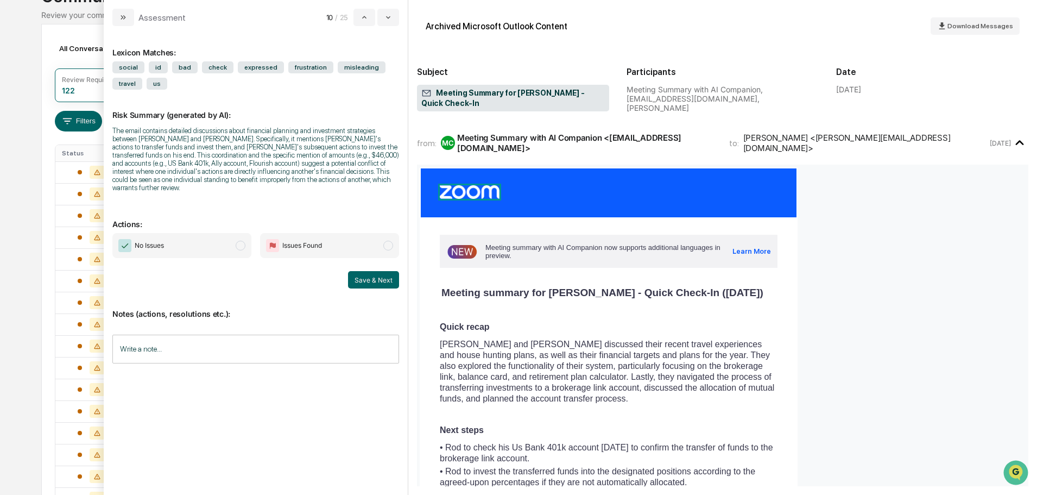
click at [239, 241] on span "modal" at bounding box center [241, 246] width 10 height 10
click at [368, 271] on button "Save & Next" at bounding box center [373, 279] width 51 height 17
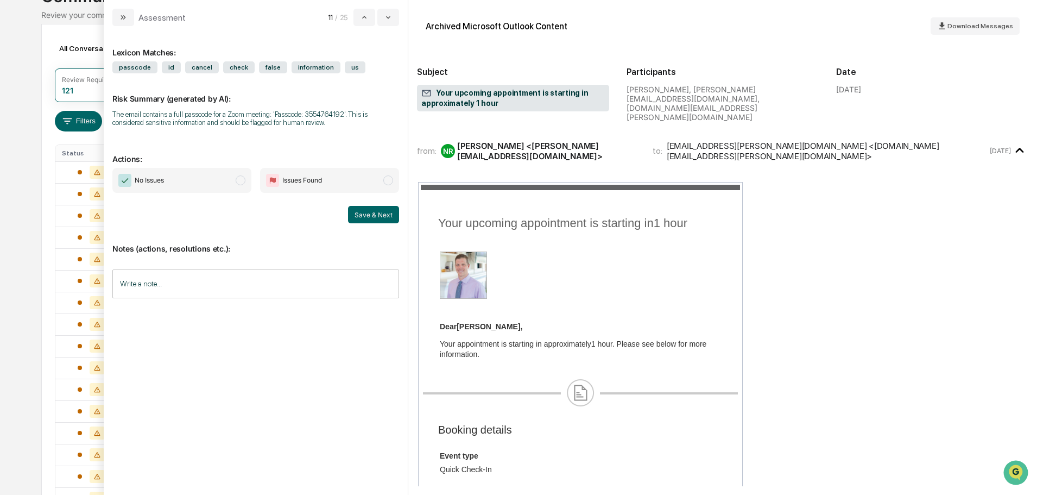
click at [240, 181] on span "modal" at bounding box center [241, 180] width 10 height 10
click at [361, 216] on button "Save & Next" at bounding box center [373, 214] width 51 height 17
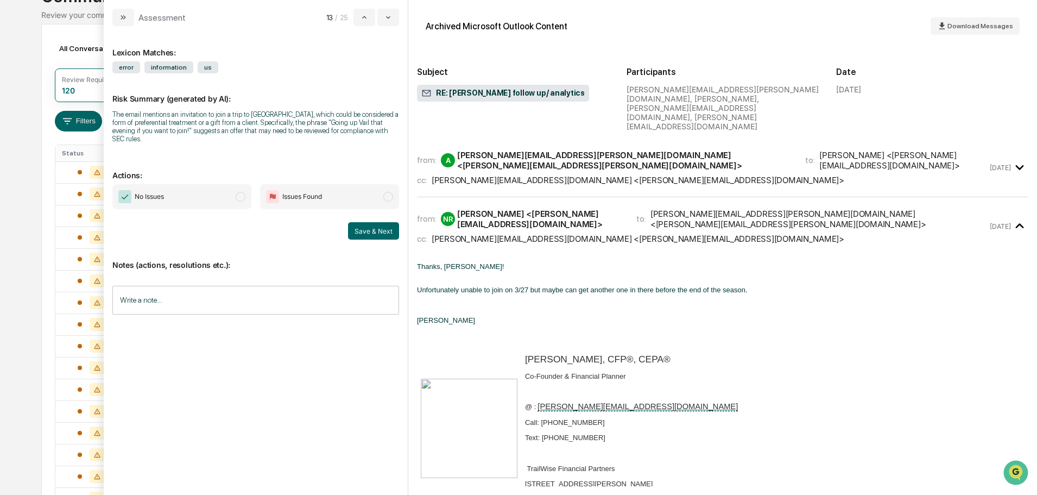
click at [243, 192] on span "modal" at bounding box center [241, 197] width 10 height 10
click at [381, 222] on button "Save & Next" at bounding box center [373, 230] width 51 height 17
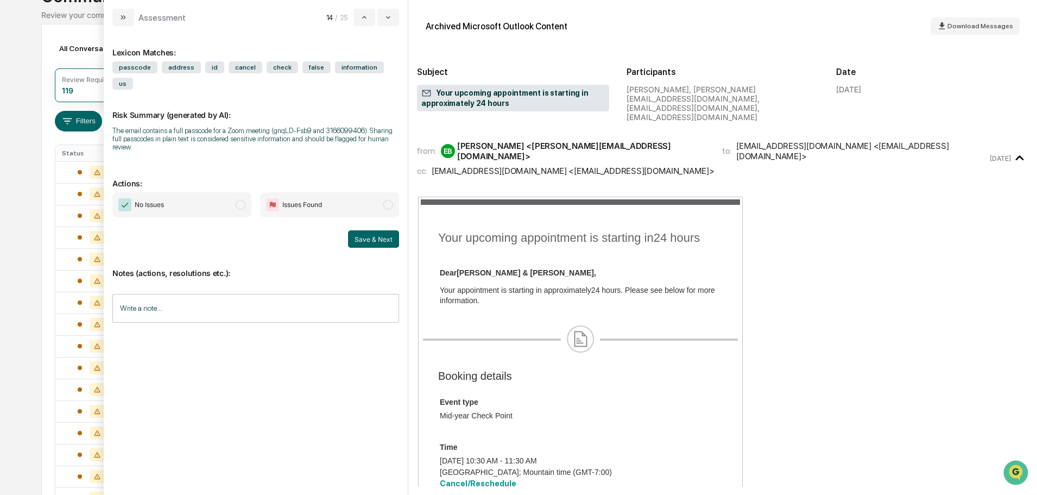
click at [245, 192] on span "No Issues" at bounding box center [181, 204] width 139 height 25
click at [371, 230] on button "Save & Next" at bounding box center [373, 238] width 51 height 17
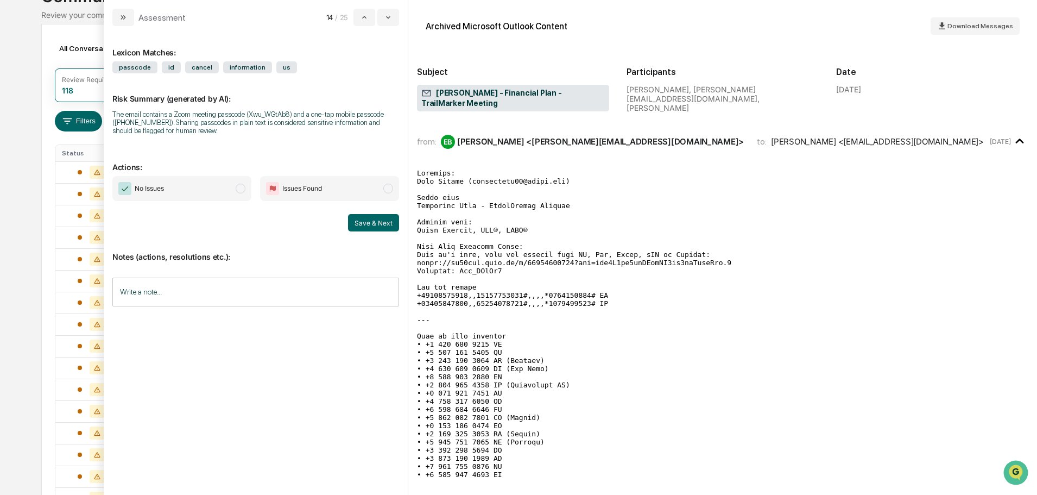
click at [238, 188] on span "modal" at bounding box center [241, 189] width 10 height 10
click at [388, 221] on button "Save & Next" at bounding box center [373, 222] width 51 height 17
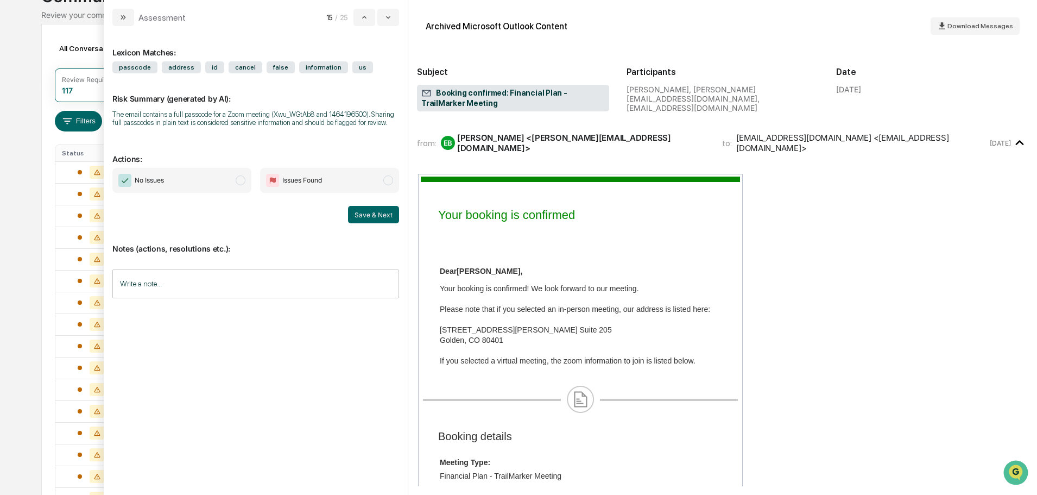
click at [238, 184] on span "modal" at bounding box center [241, 180] width 10 height 10
click at [350, 205] on div "No Issues Issues Found Save & Next" at bounding box center [255, 195] width 287 height 55
click at [369, 214] on button "Save & Next" at bounding box center [373, 214] width 51 height 17
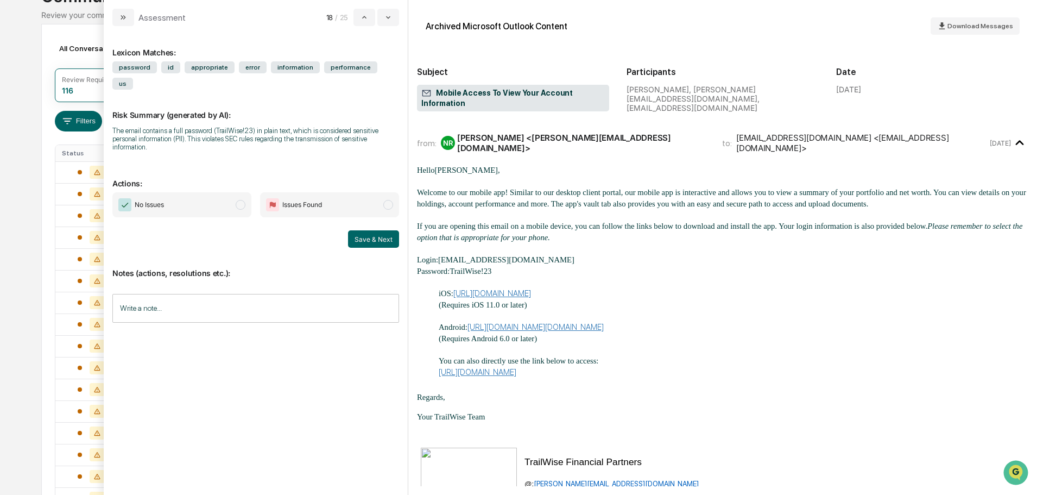
click at [241, 200] on span "modal" at bounding box center [241, 205] width 10 height 10
click at [377, 230] on button "Save & Next" at bounding box center [373, 238] width 51 height 17
click at [244, 200] on span "modal" at bounding box center [241, 205] width 10 height 10
click at [387, 230] on button "Save & Next" at bounding box center [373, 238] width 51 height 17
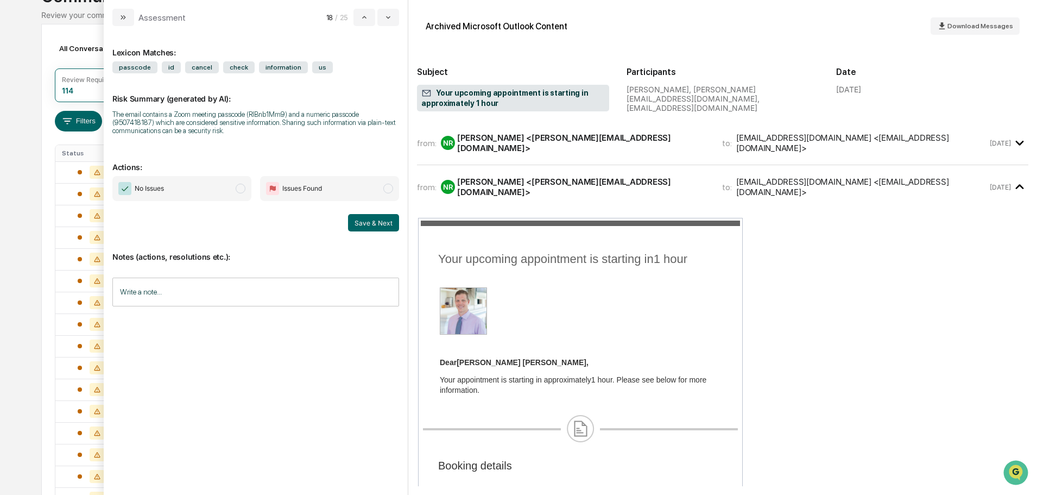
drag, startPoint x: 237, startPoint y: 182, endPoint x: 251, endPoint y: 191, distance: 15.8
click at [237, 183] on span "No Issues" at bounding box center [181, 188] width 139 height 25
click at [372, 222] on button "Save & Next" at bounding box center [373, 222] width 51 height 17
click at [246, 179] on span "No Issues" at bounding box center [181, 188] width 139 height 25
click at [393, 214] on button "Save & Next" at bounding box center [373, 222] width 51 height 17
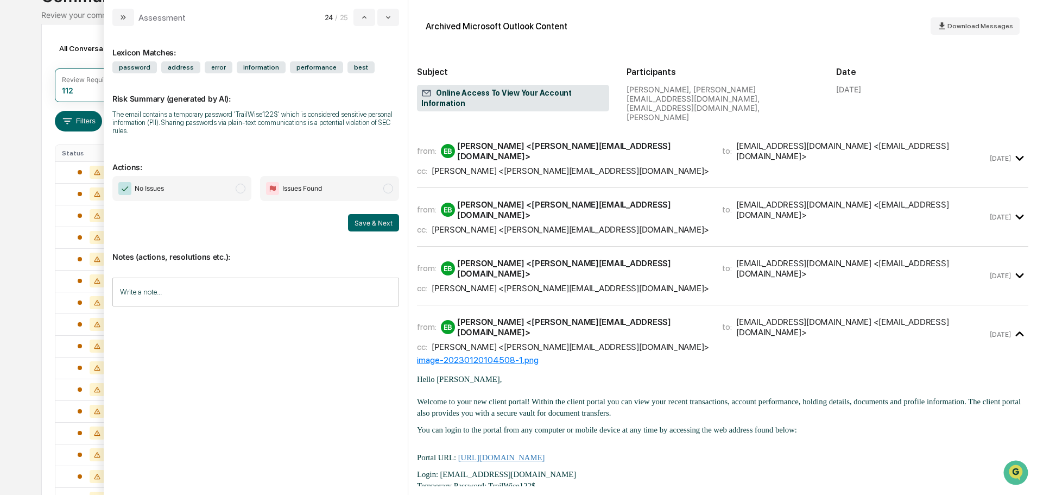
click at [241, 186] on span "modal" at bounding box center [241, 189] width 10 height 10
click at [360, 222] on button "Save & Next" at bounding box center [373, 222] width 51 height 17
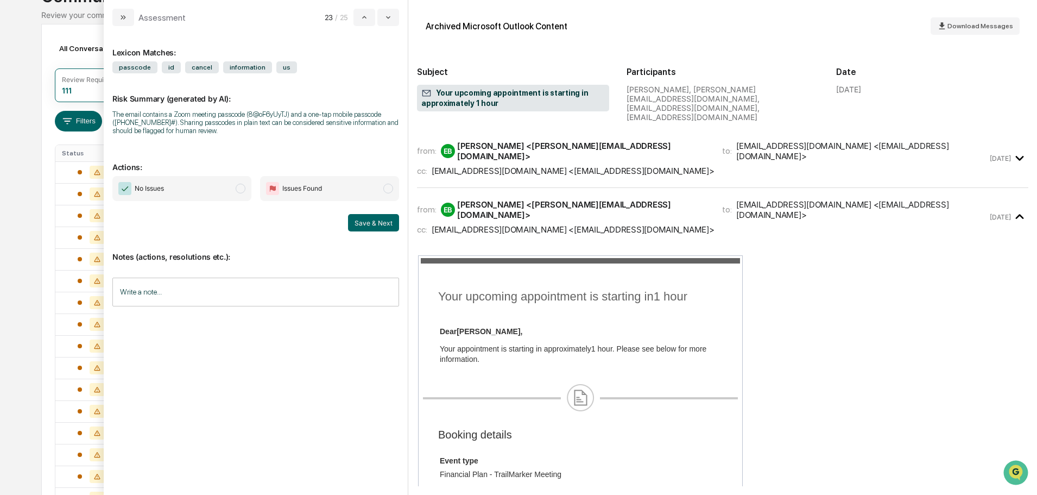
click at [239, 188] on span "modal" at bounding box center [241, 189] width 10 height 10
click at [387, 221] on button "Save & Next" at bounding box center [373, 222] width 51 height 17
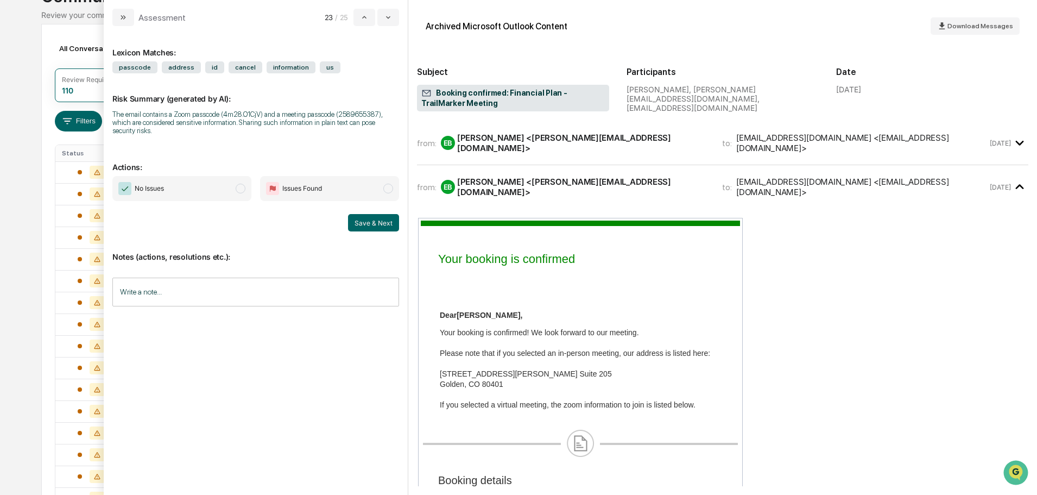
drag, startPoint x: 239, startPoint y: 190, endPoint x: 335, endPoint y: 202, distance: 96.3
click at [240, 190] on span "modal" at bounding box center [241, 189] width 10 height 10
click at [391, 229] on button "Save & Next" at bounding box center [373, 222] width 51 height 17
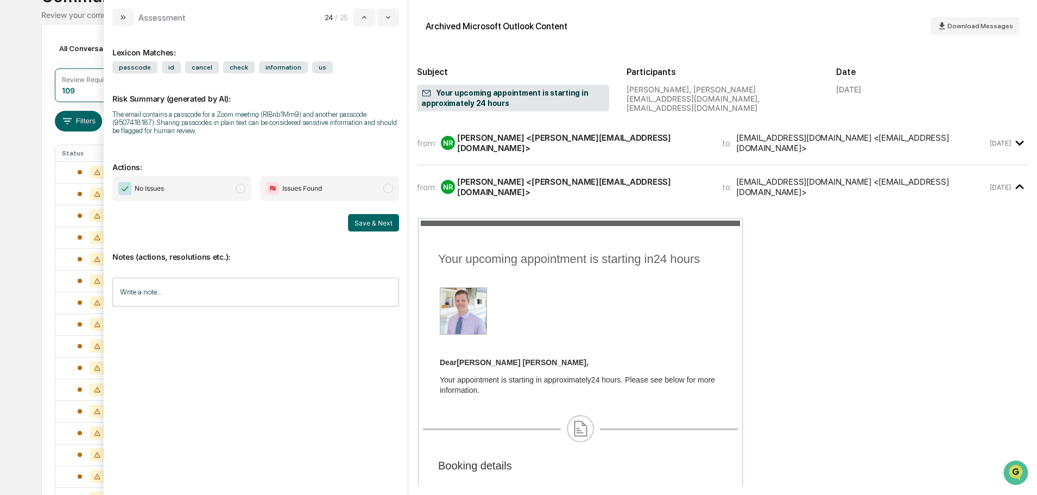
click at [247, 191] on span "No Issues" at bounding box center [181, 188] width 139 height 25
click at [393, 227] on button "Save & Next" at bounding box center [373, 222] width 51 height 17
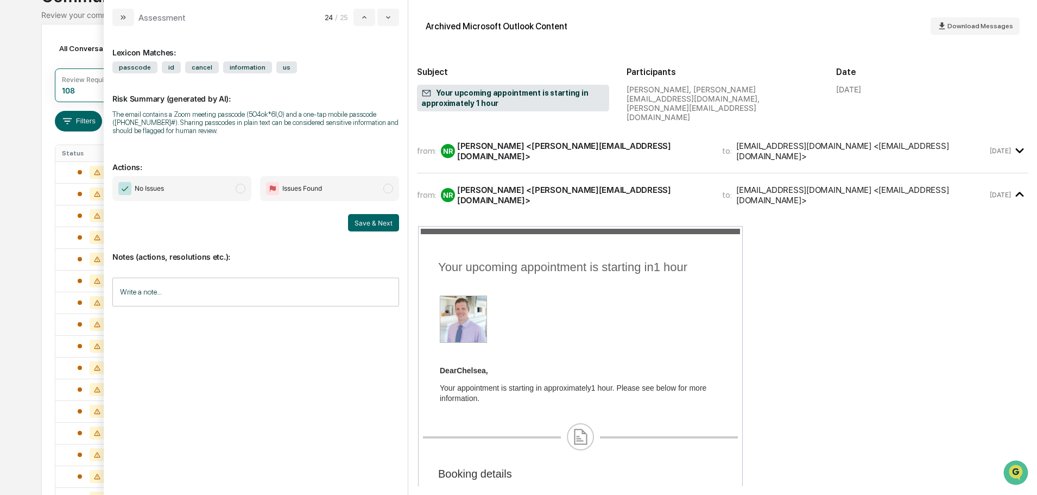
click at [241, 191] on span "modal" at bounding box center [241, 189] width 10 height 10
click at [398, 225] on button "Save & Next" at bounding box center [373, 222] width 51 height 17
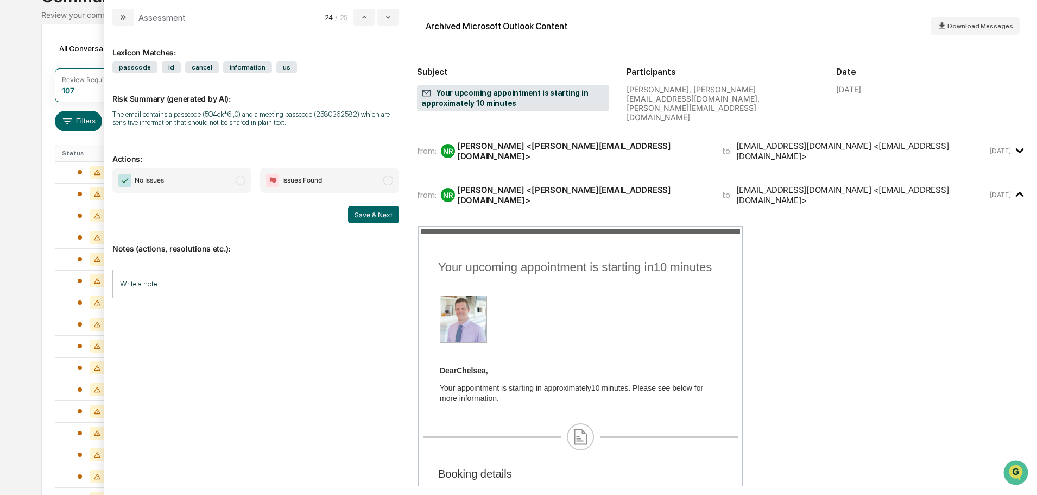
click at [241, 180] on span "modal" at bounding box center [241, 180] width 10 height 10
click at [386, 217] on button "Save & Next" at bounding box center [373, 214] width 51 height 17
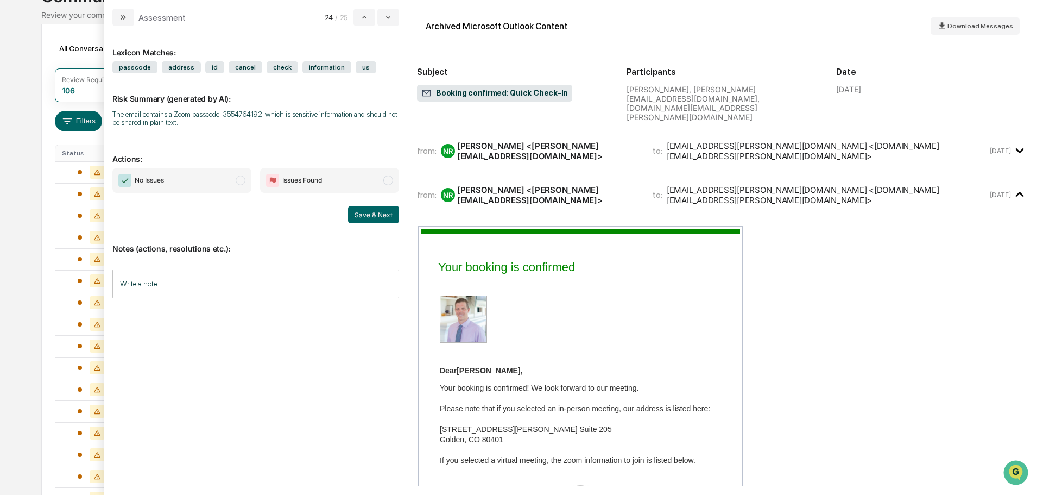
click at [244, 181] on span "modal" at bounding box center [241, 180] width 10 height 10
click at [369, 222] on button "Save & Next" at bounding box center [373, 214] width 51 height 17
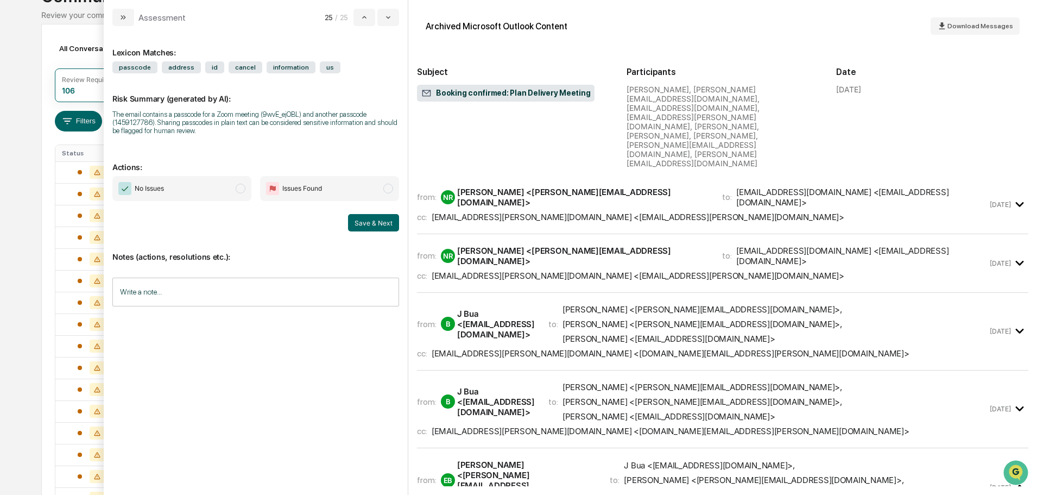
click at [239, 188] on span "modal" at bounding box center [241, 189] width 10 height 10
click at [379, 223] on button "Save & Next" at bounding box center [373, 222] width 51 height 17
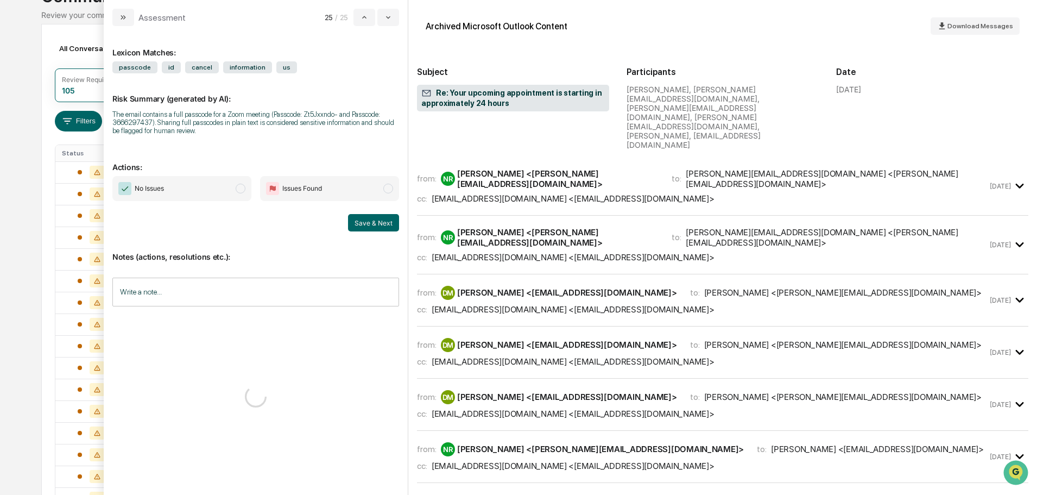
click at [237, 189] on span "modal" at bounding box center [241, 189] width 10 height 10
click at [367, 223] on button "Save & Next" at bounding box center [373, 222] width 51 height 17
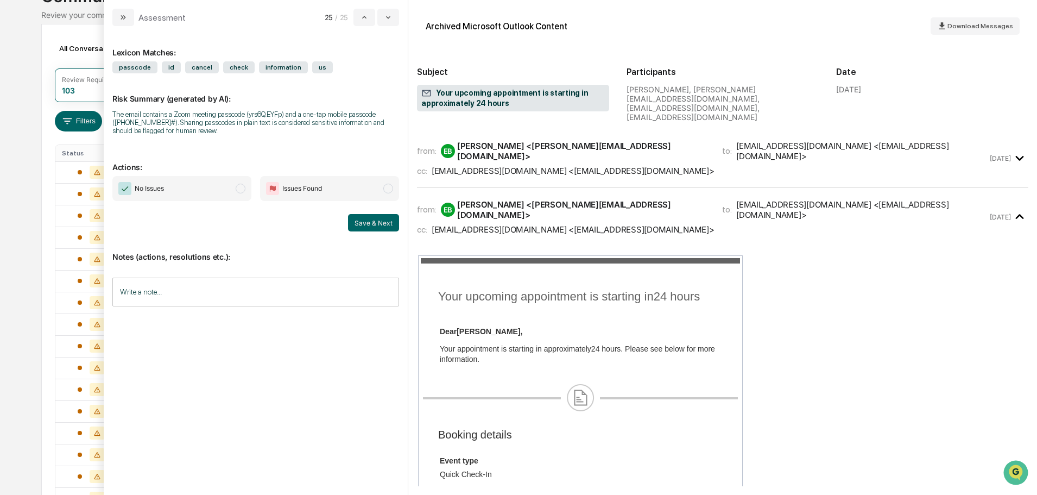
click at [240, 188] on span "modal" at bounding box center [241, 189] width 10 height 10
click at [372, 221] on button "Save & Next" at bounding box center [373, 222] width 51 height 17
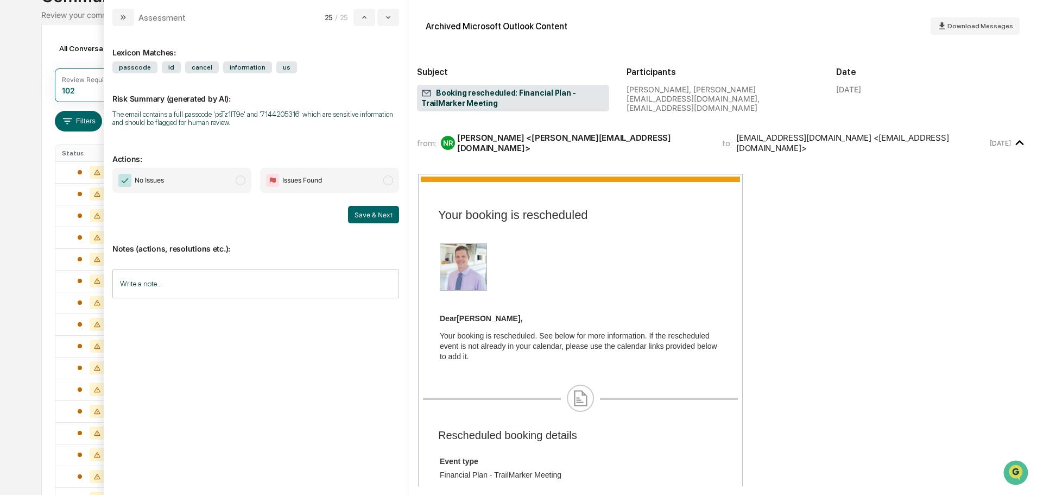
click at [246, 182] on span "No Issues" at bounding box center [181, 180] width 139 height 25
click at [379, 216] on button "Save & Next" at bounding box center [373, 214] width 51 height 17
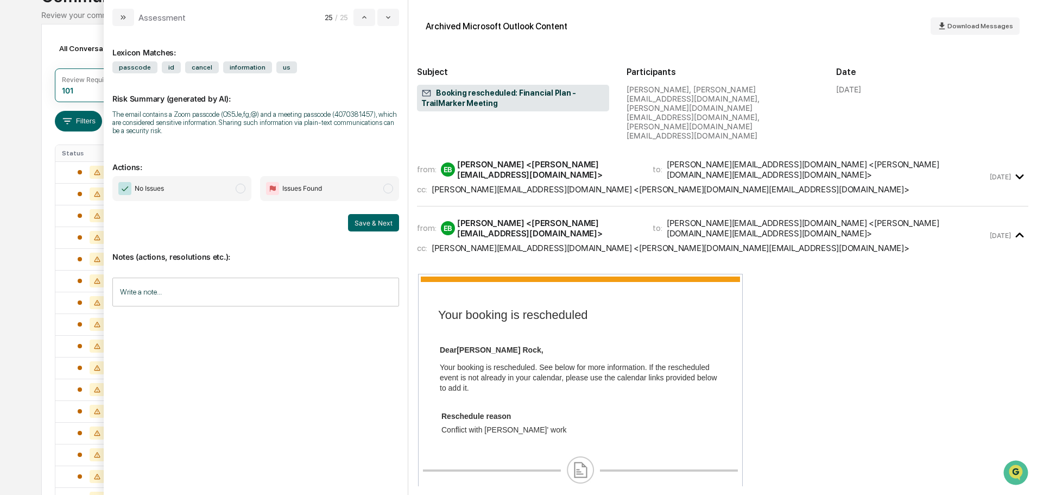
click at [241, 188] on span "modal" at bounding box center [241, 189] width 10 height 10
click at [394, 225] on button "Save & Next" at bounding box center [373, 222] width 51 height 17
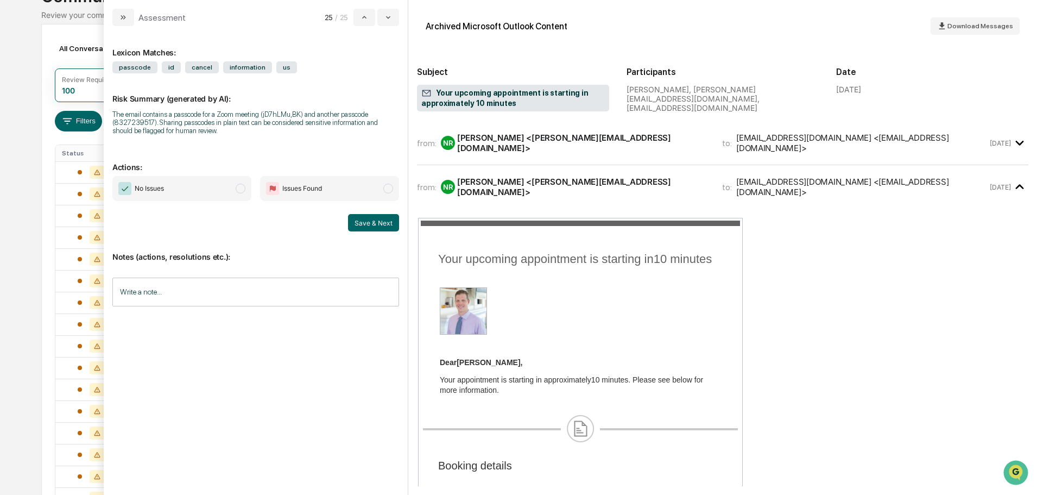
click at [243, 187] on span "modal" at bounding box center [241, 189] width 10 height 10
click at [382, 221] on button "Save & Next" at bounding box center [373, 222] width 51 height 17
click at [242, 191] on span "modal" at bounding box center [241, 189] width 10 height 10
click at [372, 224] on button "Save & Next" at bounding box center [373, 222] width 51 height 17
click at [243, 188] on span "modal" at bounding box center [241, 189] width 10 height 10
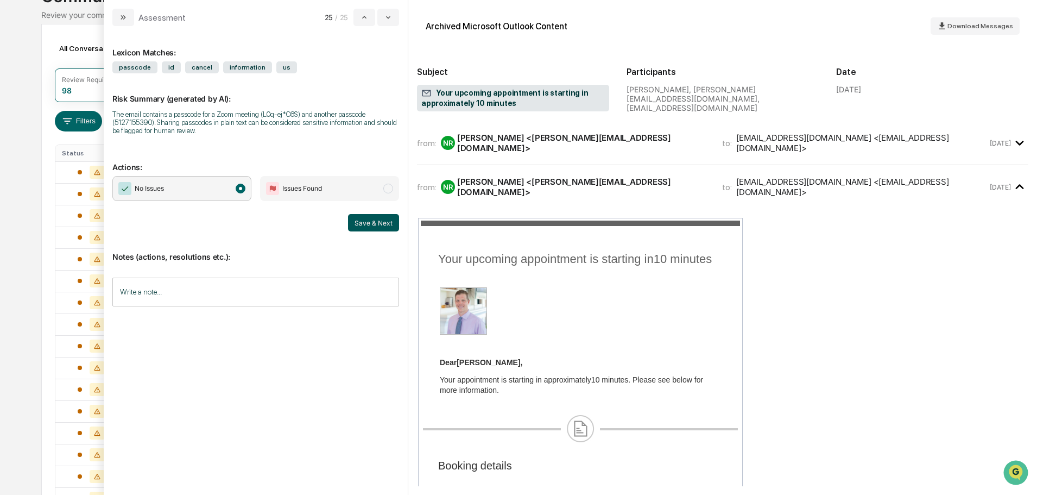
click at [377, 228] on button "Save & Next" at bounding box center [373, 222] width 51 height 17
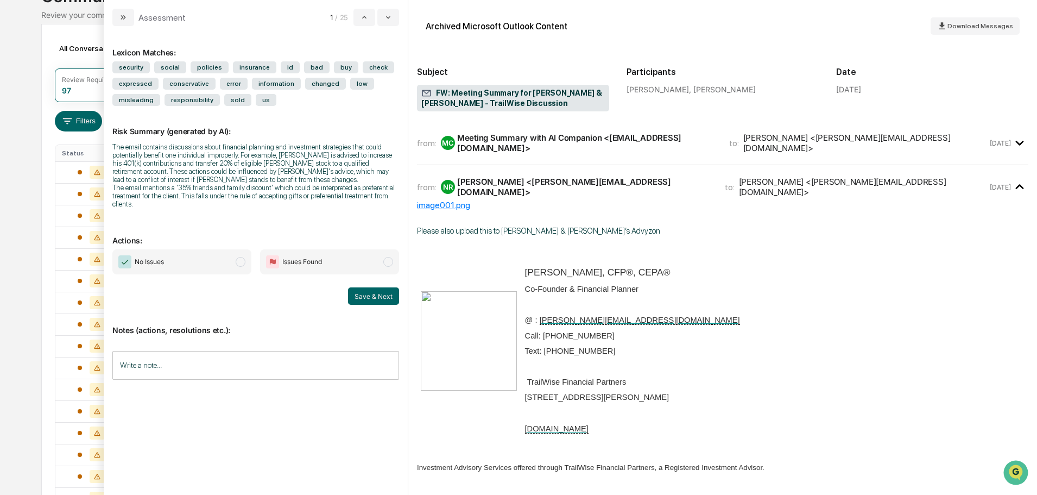
click at [242, 262] on span "modal" at bounding box center [241, 262] width 10 height 10
click at [373, 298] on button "Save & Next" at bounding box center [373, 295] width 51 height 17
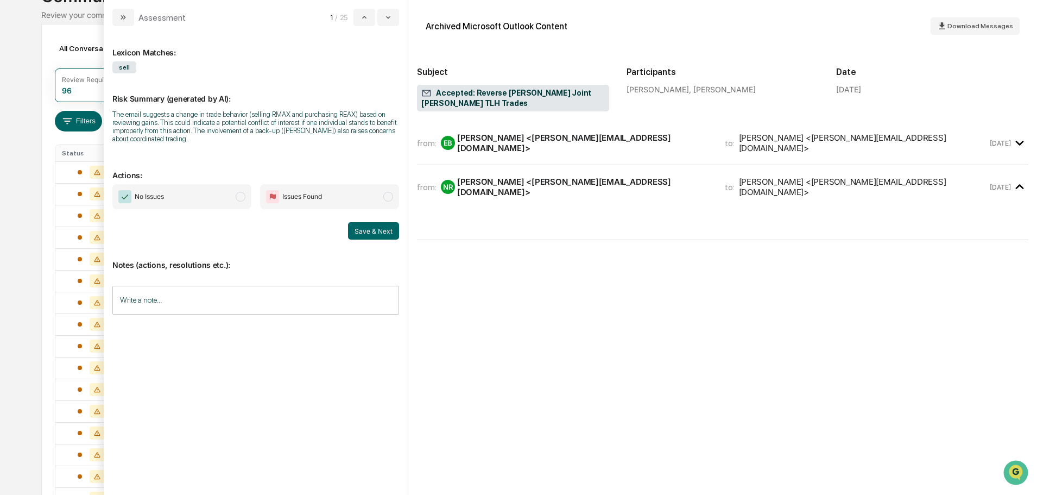
click at [241, 194] on span "modal" at bounding box center [241, 197] width 10 height 10
click at [366, 230] on button "Save & Next" at bounding box center [373, 230] width 51 height 17
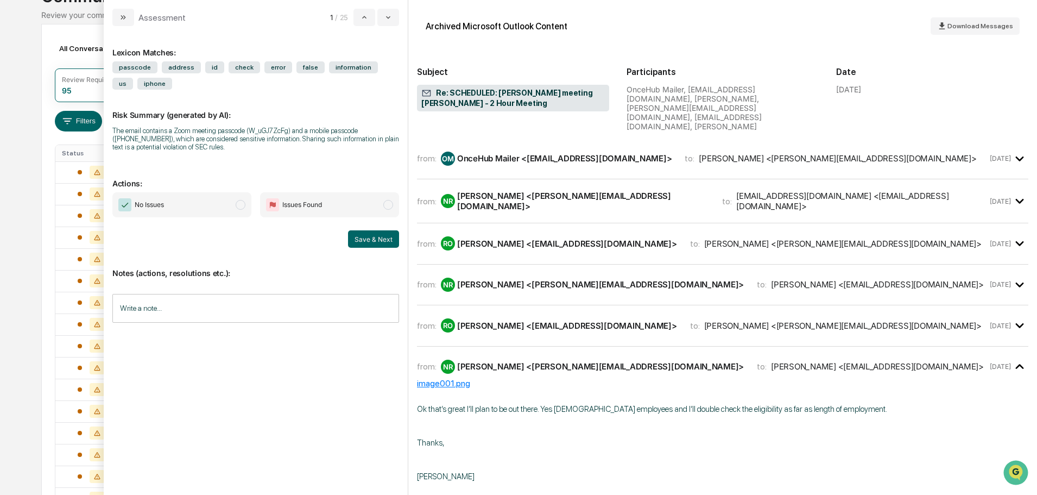
drag, startPoint x: 238, startPoint y: 202, endPoint x: 255, endPoint y: 221, distance: 25.0
click at [239, 203] on span "modal" at bounding box center [241, 205] width 10 height 10
click at [355, 243] on button "Save & Next" at bounding box center [373, 238] width 51 height 17
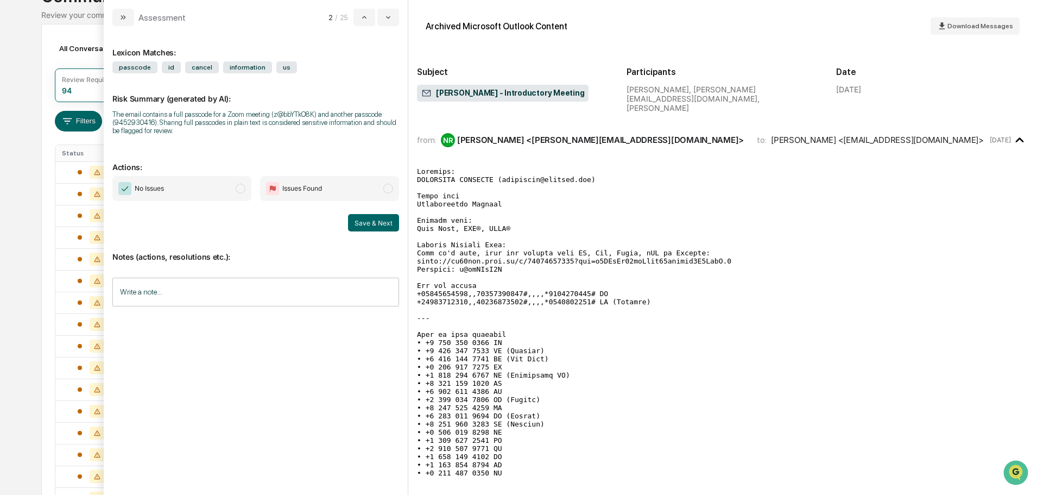
click at [248, 193] on span "No Issues" at bounding box center [181, 188] width 139 height 25
click at [372, 229] on button "Save & Next" at bounding box center [373, 222] width 51 height 17
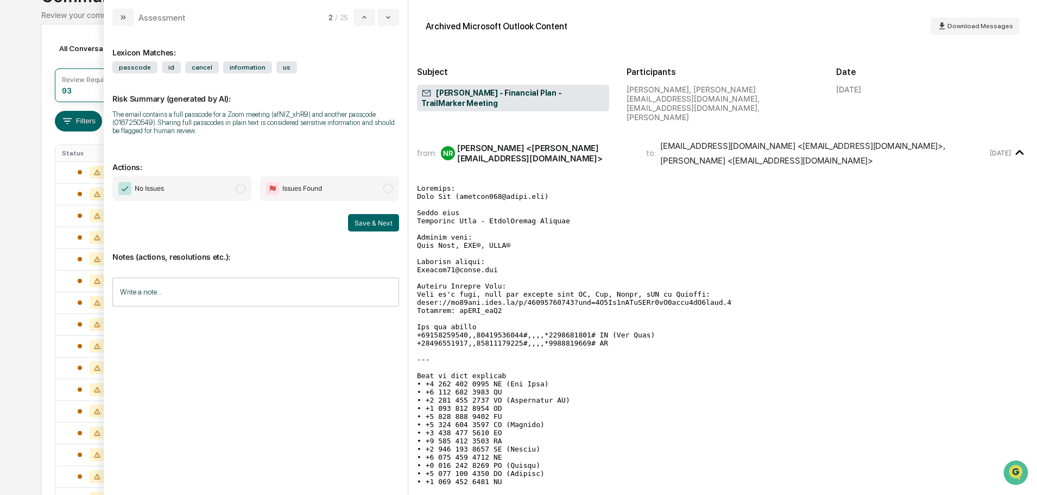
click at [237, 194] on span "No Issues" at bounding box center [181, 188] width 139 height 25
click at [372, 224] on button "Save & Next" at bounding box center [373, 222] width 51 height 17
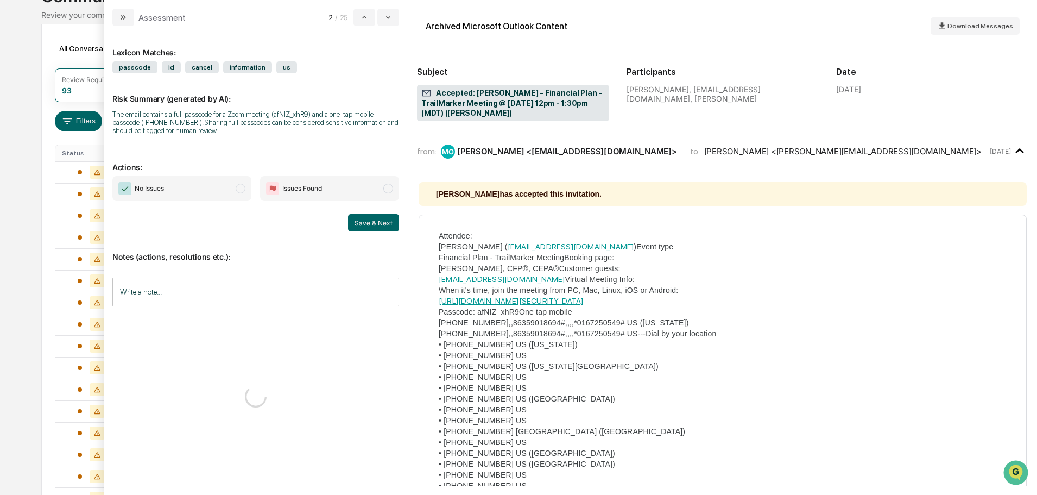
click at [236, 185] on span "No Issues" at bounding box center [181, 188] width 139 height 25
click at [372, 225] on button "Save & Next" at bounding box center [373, 222] width 51 height 17
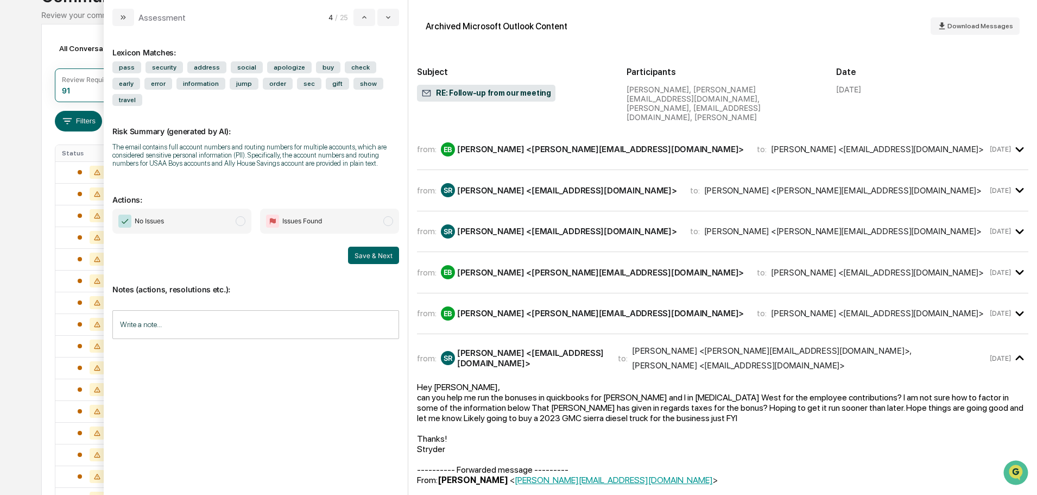
click at [240, 216] on span "modal" at bounding box center [241, 221] width 10 height 10
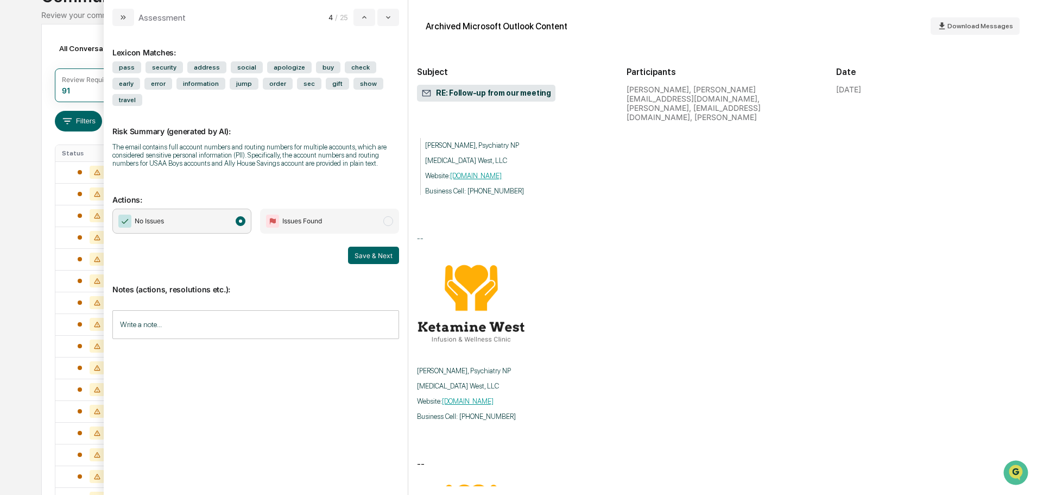
scroll to position [3693, 0]
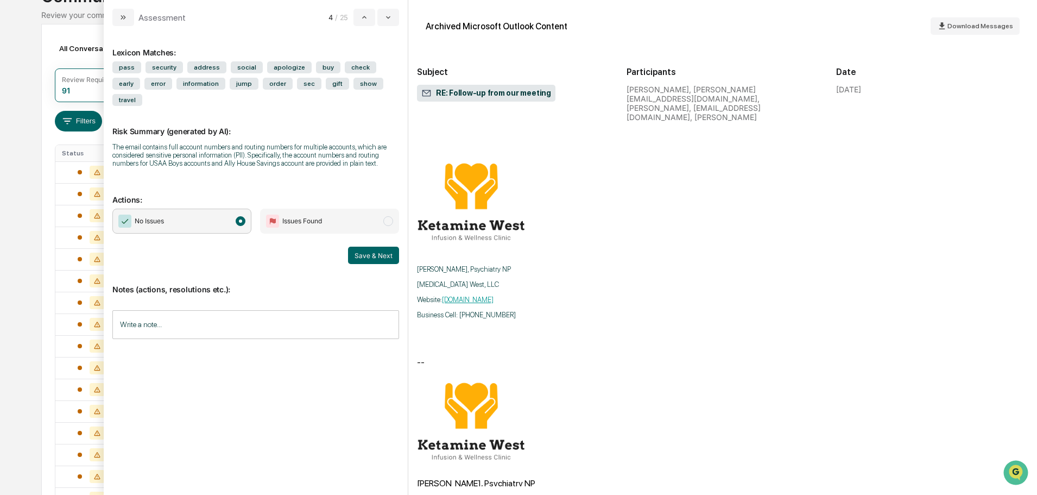
drag, startPoint x: 392, startPoint y: 203, endPoint x: 389, endPoint y: 214, distance: 11.2
click at [392, 216] on span "modal" at bounding box center [388, 221] width 10 height 10
click at [385, 247] on button "Save & Next" at bounding box center [373, 255] width 51 height 17
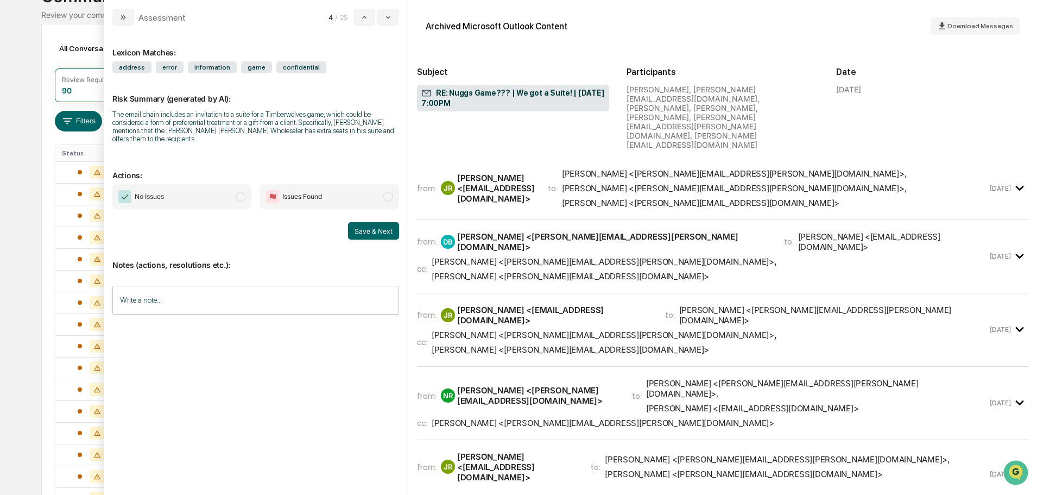
click at [243, 192] on span "modal" at bounding box center [241, 197] width 10 height 10
click at [380, 222] on button "Save & Next" at bounding box center [373, 230] width 51 height 17
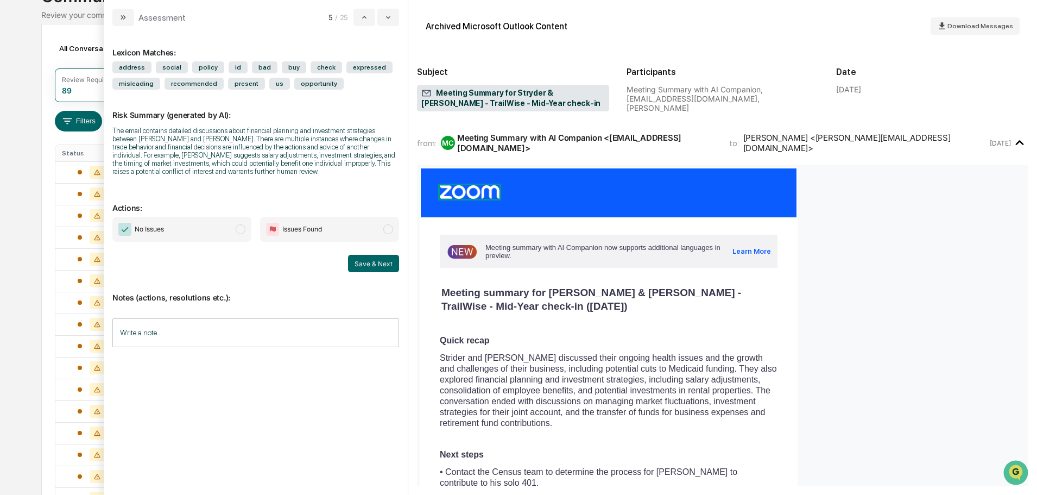
click at [246, 230] on span "No Issues" at bounding box center [181, 229] width 139 height 25
click at [378, 263] on button "Save & Next" at bounding box center [373, 263] width 51 height 17
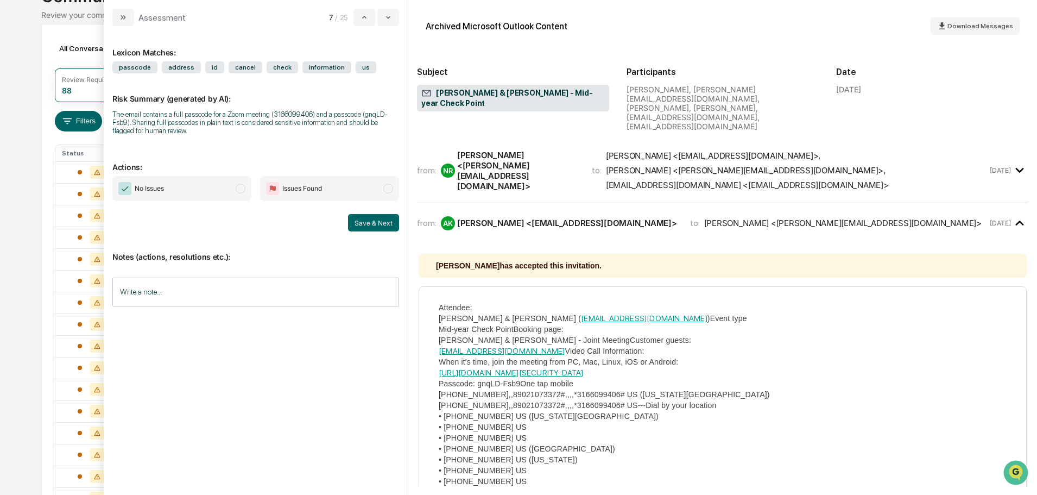
drag, startPoint x: 239, startPoint y: 184, endPoint x: 293, endPoint y: 212, distance: 60.7
click at [241, 186] on span "modal" at bounding box center [241, 189] width 10 height 10
click at [358, 223] on button "Save & Next" at bounding box center [373, 222] width 51 height 17
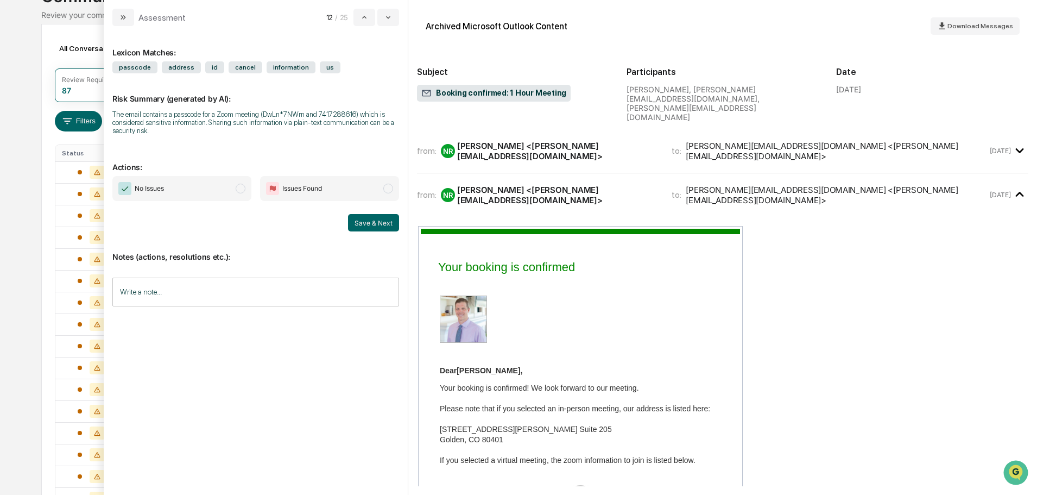
click at [236, 190] on span "modal" at bounding box center [241, 189] width 10 height 10
click at [381, 225] on button "Save & Next" at bounding box center [373, 222] width 51 height 17
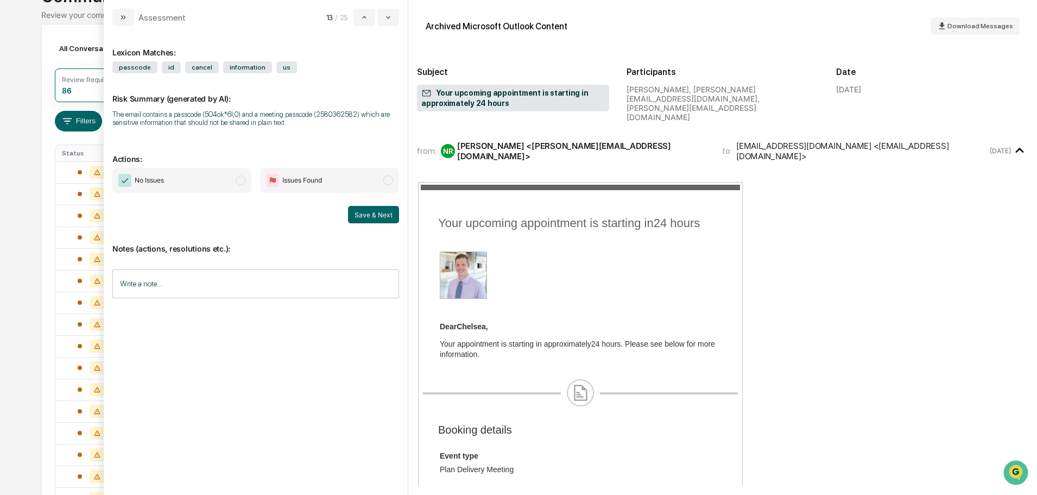
click at [241, 185] on span "modal" at bounding box center [241, 180] width 10 height 10
click at [384, 220] on button "Save & Next" at bounding box center [373, 214] width 51 height 17
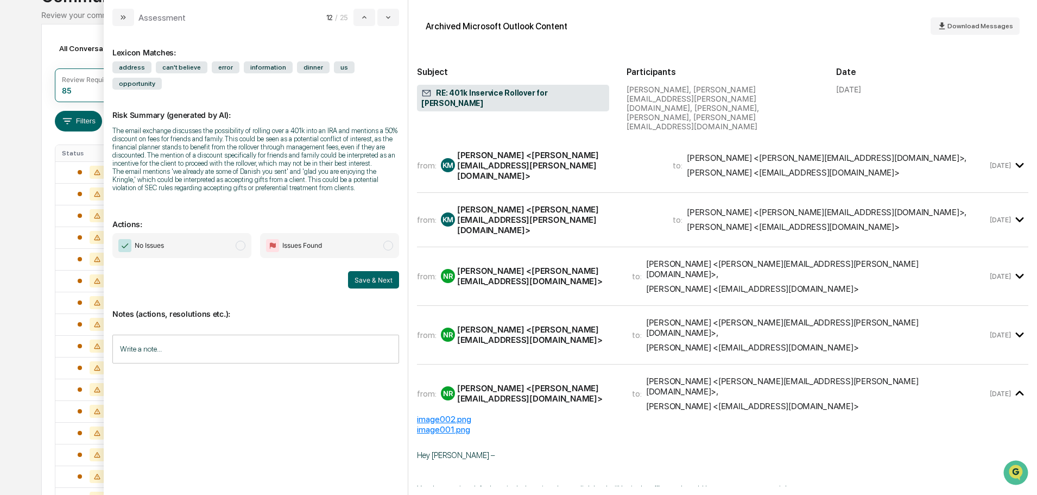
click at [245, 233] on span "No Issues" at bounding box center [181, 245] width 139 height 25
click at [372, 271] on button "Save & Next" at bounding box center [373, 279] width 51 height 17
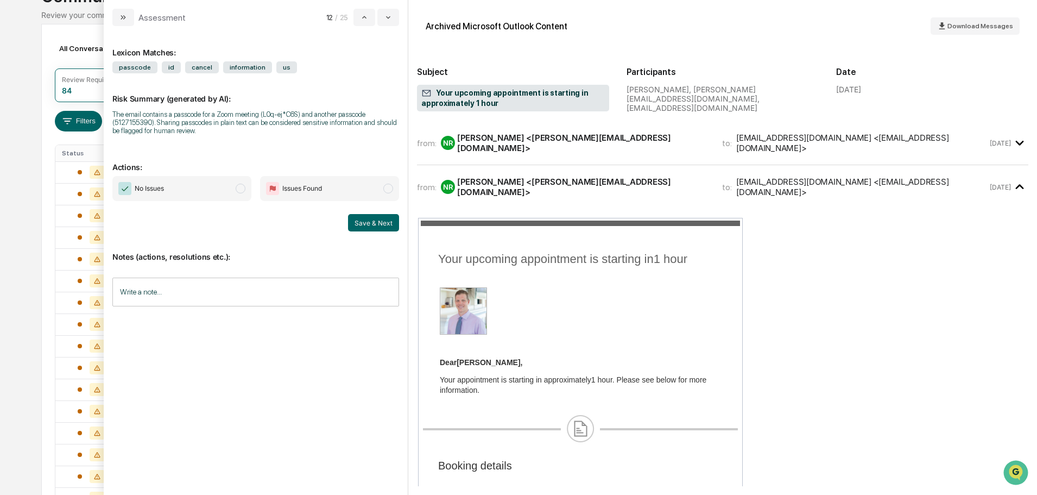
click at [241, 189] on span "modal" at bounding box center [241, 189] width 10 height 10
click at [362, 226] on button "Save & Next" at bounding box center [373, 222] width 51 height 17
click at [243, 184] on span "modal" at bounding box center [241, 189] width 10 height 10
click at [392, 229] on button "Save & Next" at bounding box center [373, 222] width 51 height 17
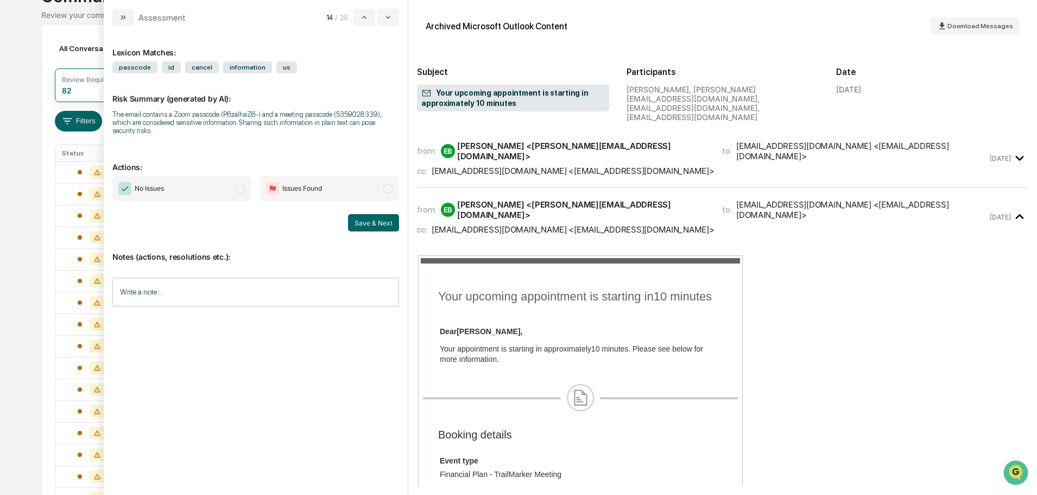
click at [243, 184] on span "modal" at bounding box center [241, 189] width 10 height 10
click at [368, 215] on button "Save & Next" at bounding box center [373, 222] width 51 height 17
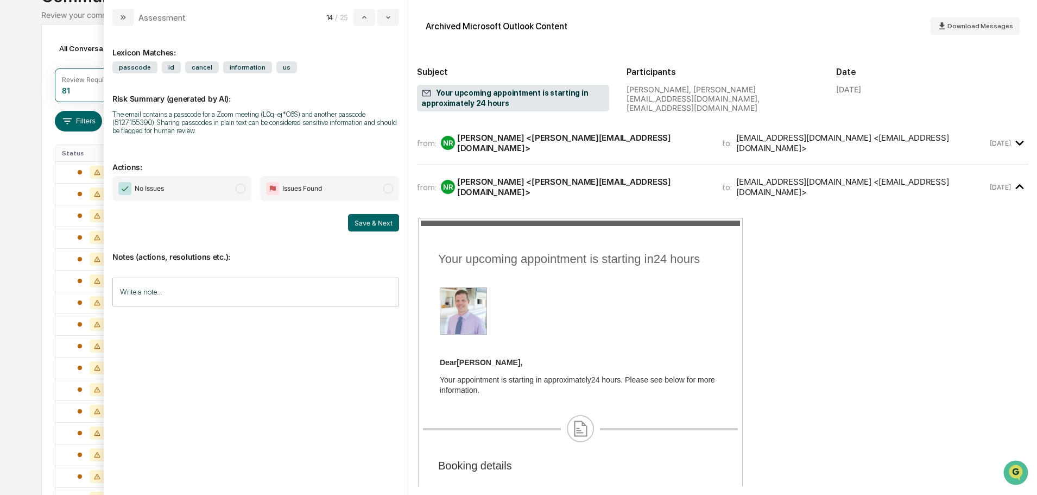
click at [247, 192] on span "No Issues" at bounding box center [181, 188] width 139 height 25
click at [377, 216] on button "Save & Next" at bounding box center [373, 222] width 51 height 17
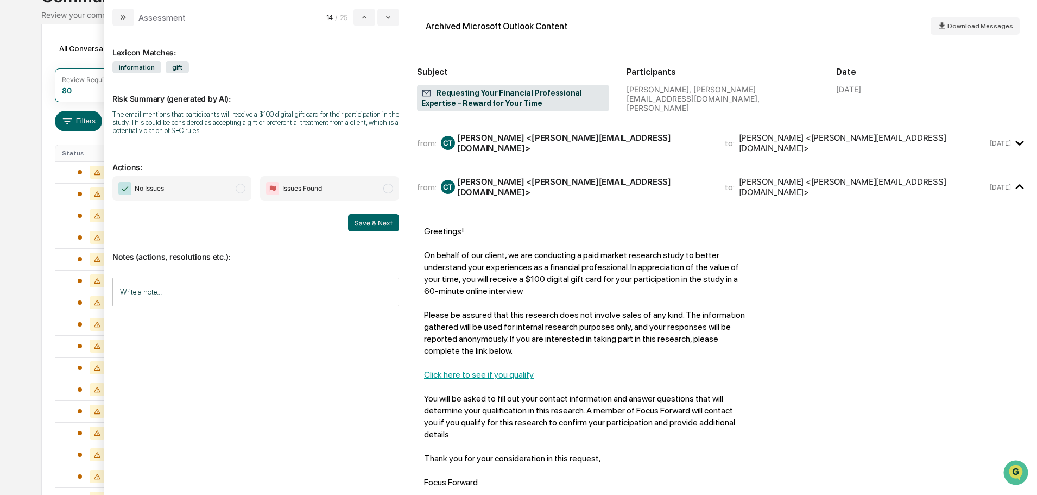
click at [235, 191] on span "No Issues" at bounding box center [181, 188] width 139 height 25
click at [356, 222] on button "Save & Next" at bounding box center [373, 222] width 51 height 17
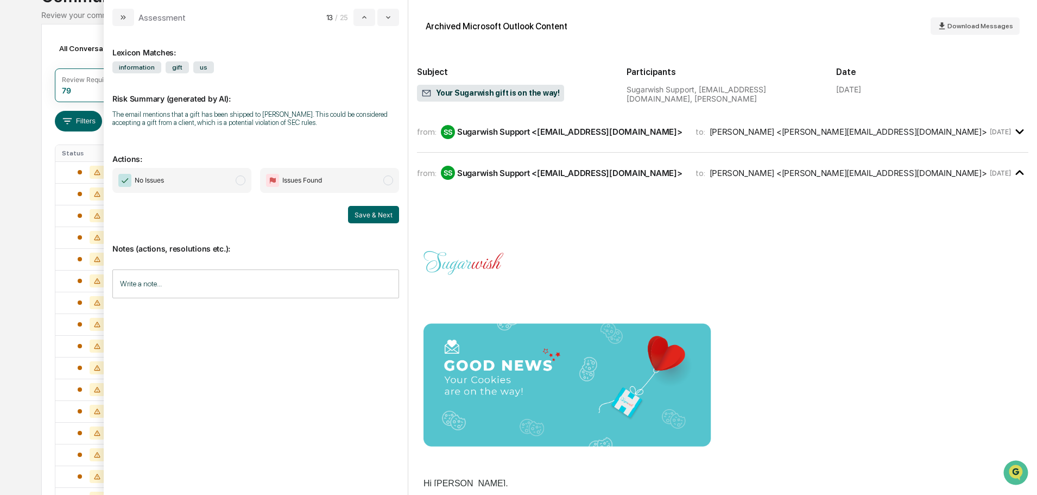
click at [241, 178] on span "modal" at bounding box center [241, 180] width 10 height 10
click at [368, 212] on button "Save & Next" at bounding box center [373, 214] width 51 height 17
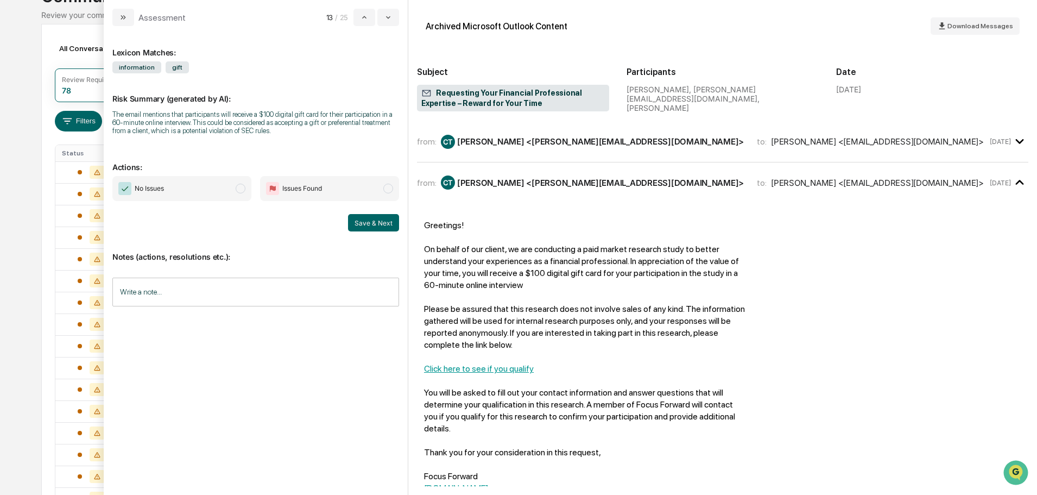
click at [247, 192] on span "No Issues" at bounding box center [181, 188] width 139 height 25
click at [373, 219] on button "Save & Next" at bounding box center [373, 222] width 51 height 17
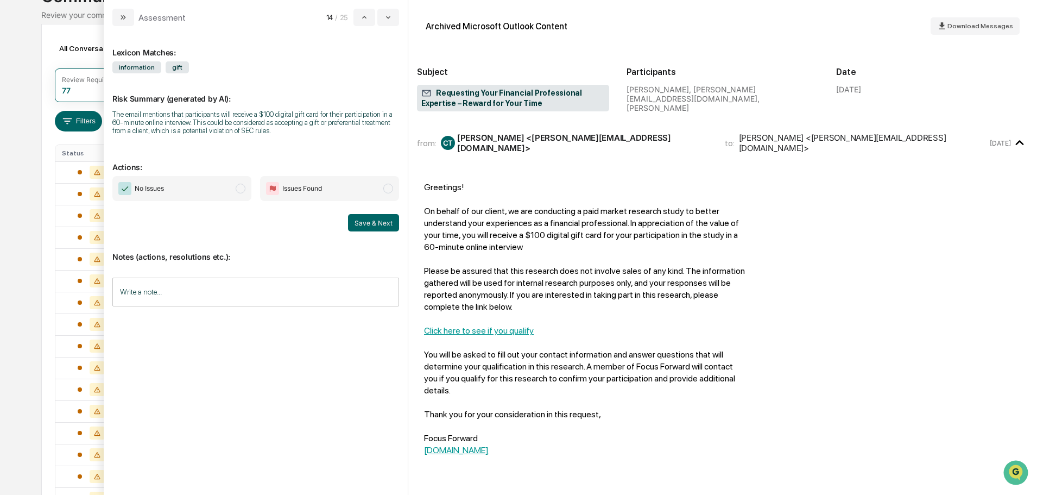
click at [234, 188] on span "No Issues" at bounding box center [181, 188] width 139 height 25
click at [368, 221] on button "Save & Next" at bounding box center [373, 222] width 51 height 17
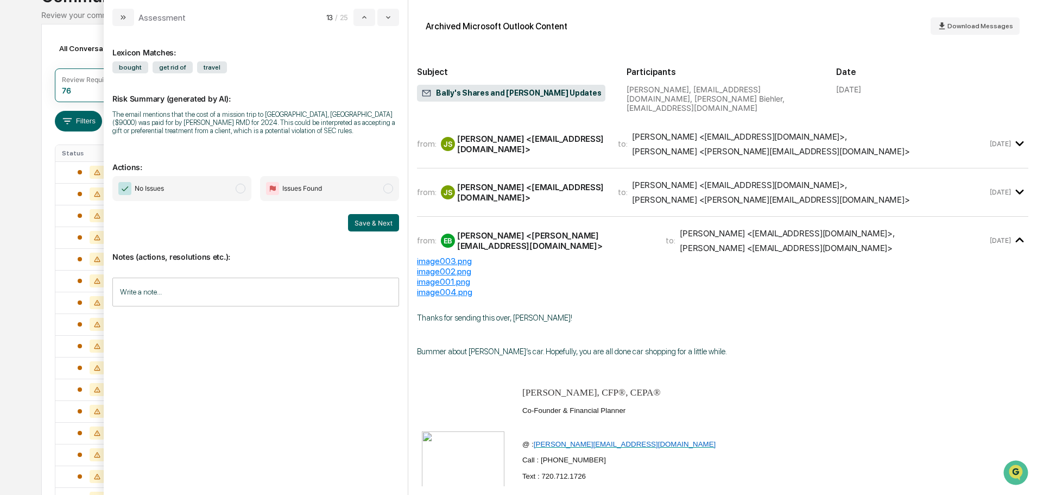
click at [241, 188] on span "modal" at bounding box center [241, 189] width 10 height 10
drag, startPoint x: 366, startPoint y: 221, endPoint x: 361, endPoint y: 221, distance: 5.5
click at [367, 221] on button "Save & Next" at bounding box center [373, 222] width 51 height 17
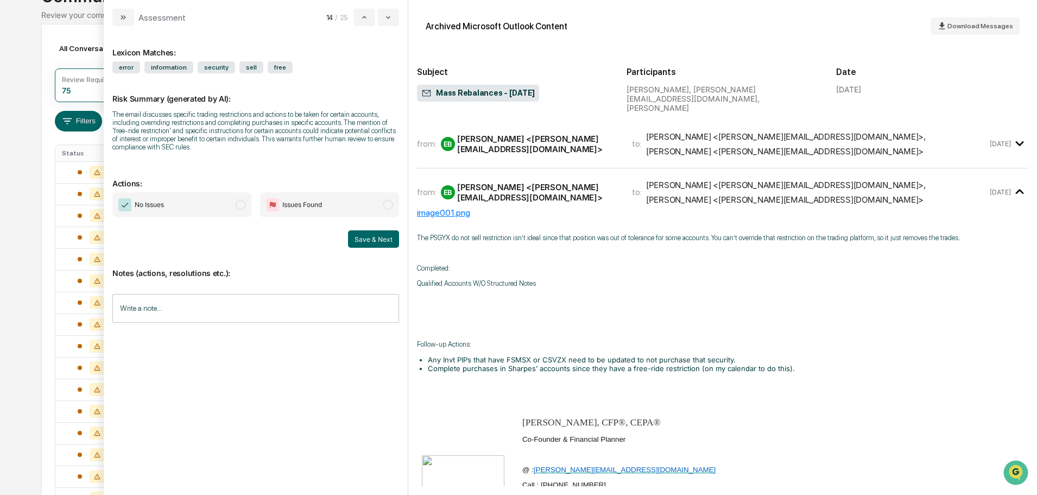
click at [246, 206] on span "No Issues" at bounding box center [181, 204] width 139 height 25
click at [377, 240] on button "Save & Next" at bounding box center [373, 238] width 51 height 17
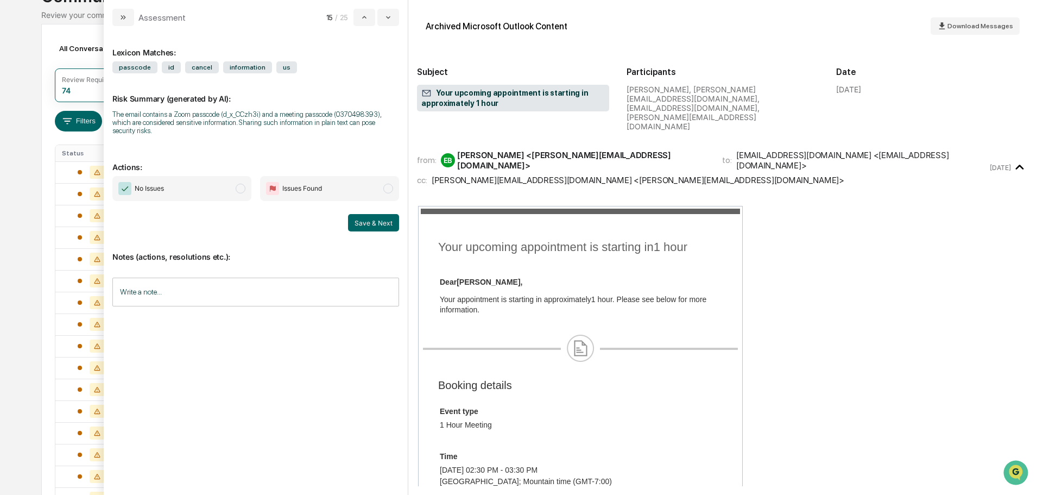
click at [244, 184] on span "modal" at bounding box center [241, 189] width 10 height 10
drag, startPoint x: 382, startPoint y: 218, endPoint x: 371, endPoint y: 232, distance: 17.8
click at [381, 220] on button "Save & Next" at bounding box center [373, 222] width 51 height 17
click at [241, 189] on span "modal" at bounding box center [241, 189] width 10 height 10
click at [361, 223] on button "Save & Next" at bounding box center [373, 222] width 51 height 17
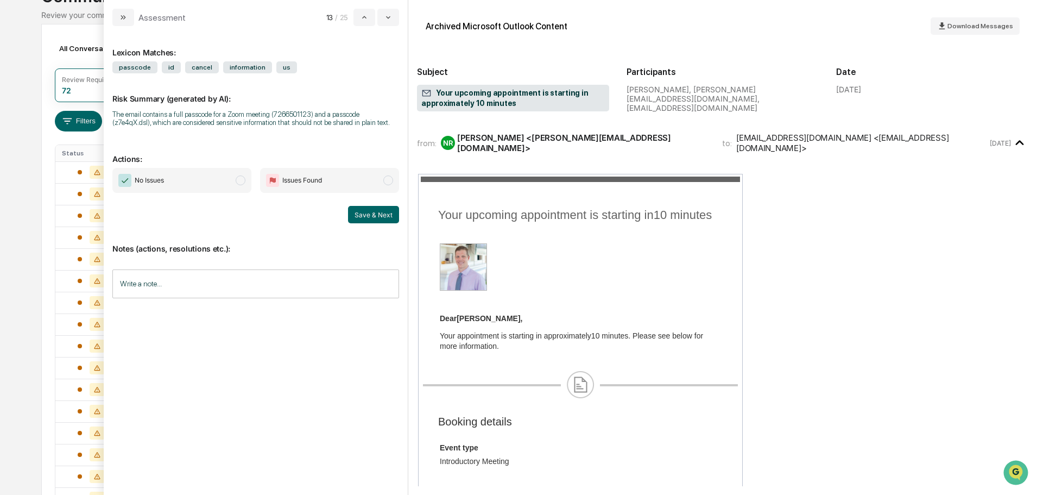
drag, startPoint x: 242, startPoint y: 180, endPoint x: 292, endPoint y: 212, distance: 59.5
click at [242, 181] on span "modal" at bounding box center [241, 180] width 10 height 10
click at [388, 215] on button "Save & Next" at bounding box center [373, 214] width 51 height 17
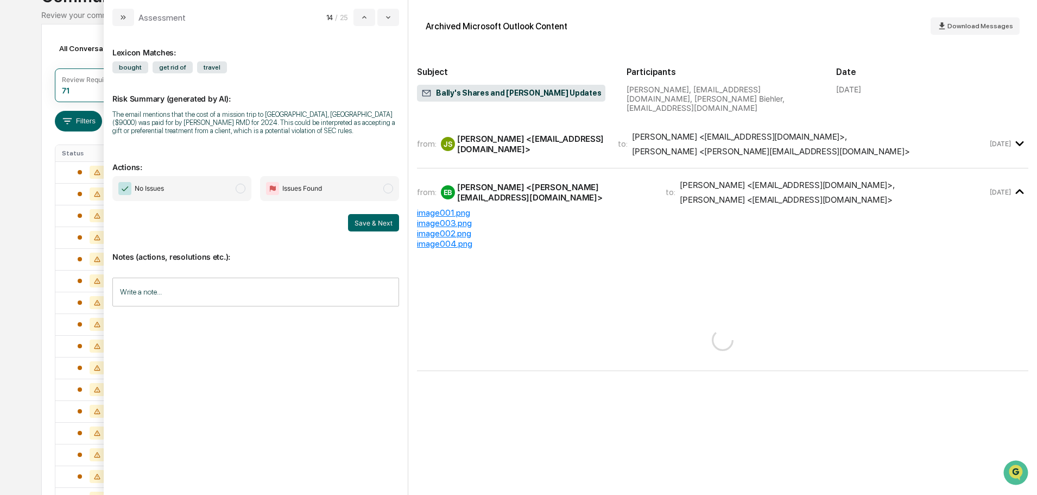
click at [238, 187] on span "modal" at bounding box center [241, 189] width 10 height 10
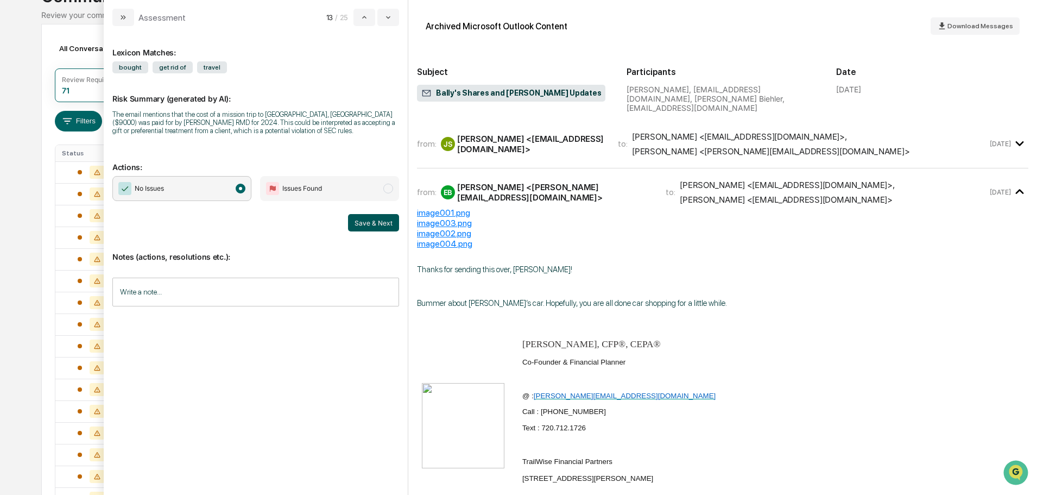
click at [372, 219] on button "Save & Next" at bounding box center [373, 222] width 51 height 17
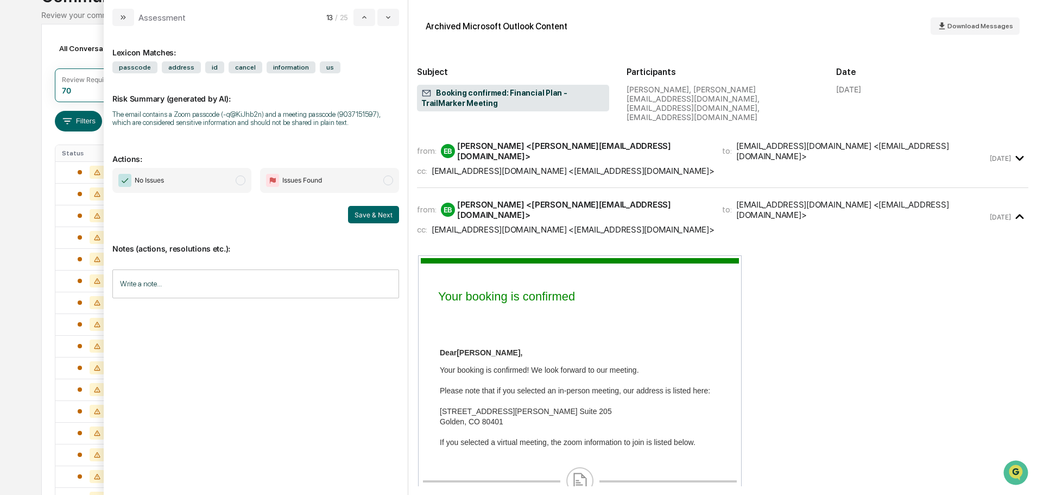
drag, startPoint x: 240, startPoint y: 180, endPoint x: 267, endPoint y: 193, distance: 30.4
click at [240, 181] on span "modal" at bounding box center [241, 180] width 10 height 10
click at [361, 216] on button "Save & Next" at bounding box center [373, 214] width 51 height 17
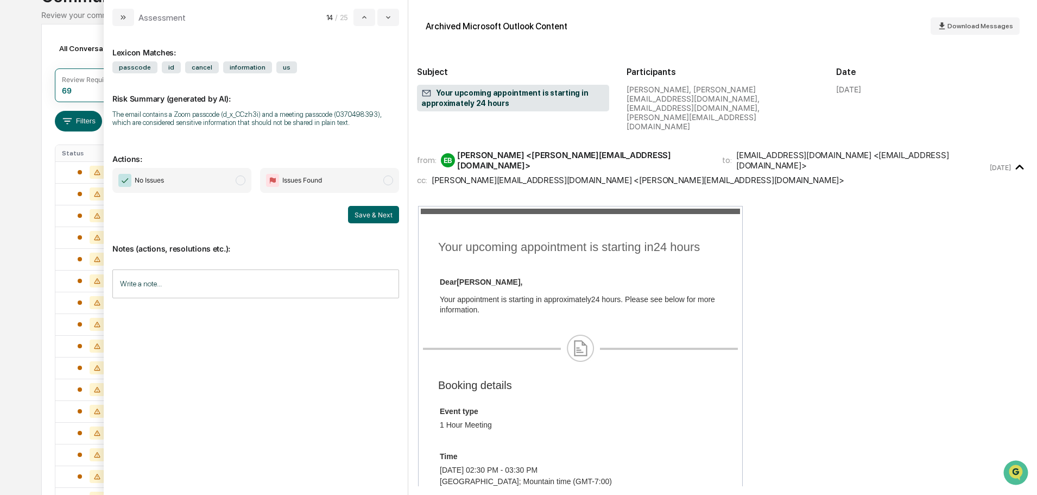
drag, startPoint x: 242, startPoint y: 179, endPoint x: 273, endPoint y: 195, distance: 35.2
click at [241, 181] on span "modal" at bounding box center [241, 180] width 10 height 10
click at [367, 218] on button "Save & Next" at bounding box center [373, 214] width 51 height 17
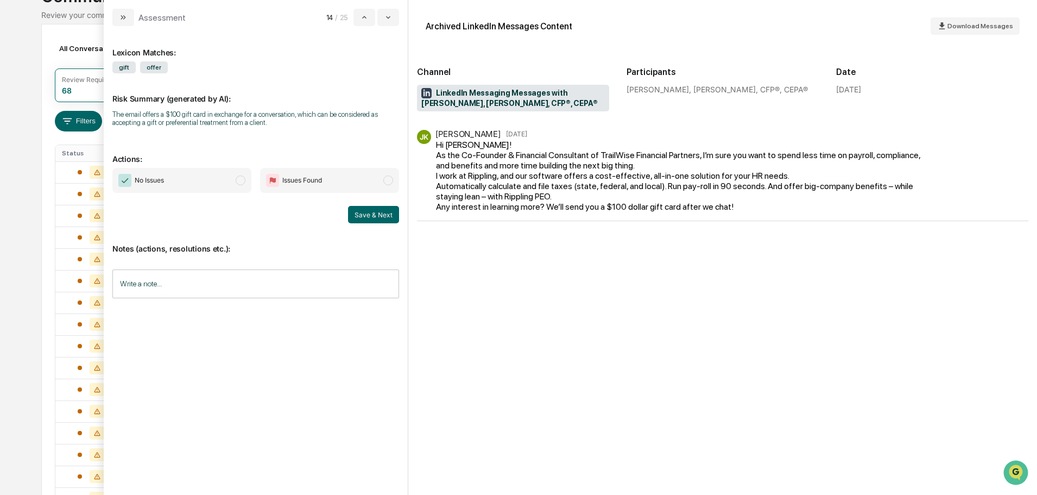
drag, startPoint x: 242, startPoint y: 180, endPoint x: 257, endPoint y: 190, distance: 18.4
click at [242, 181] on span "modal" at bounding box center [241, 180] width 10 height 10
click at [383, 218] on button "Save & Next" at bounding box center [373, 214] width 51 height 17
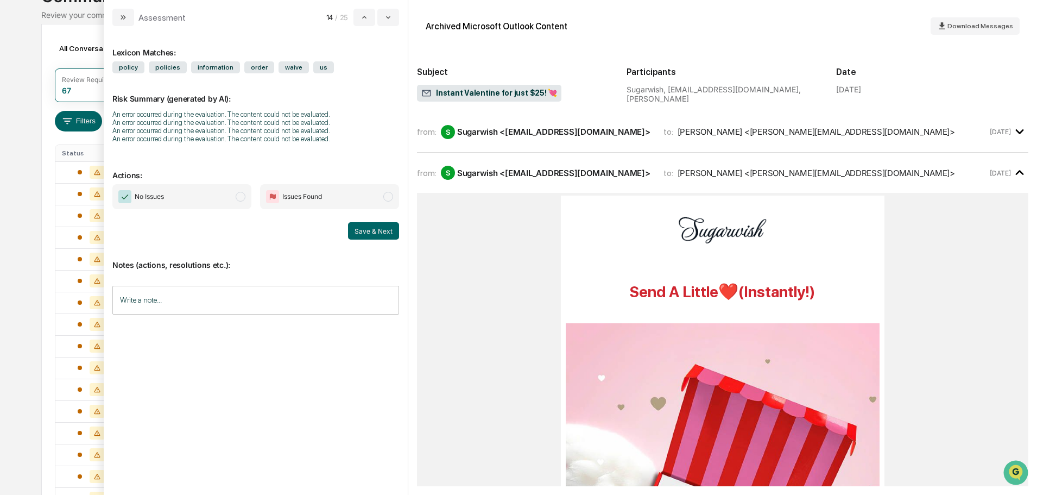
click at [241, 196] on span "modal" at bounding box center [241, 197] width 10 height 10
click at [365, 234] on button "Save & Next" at bounding box center [373, 230] width 51 height 17
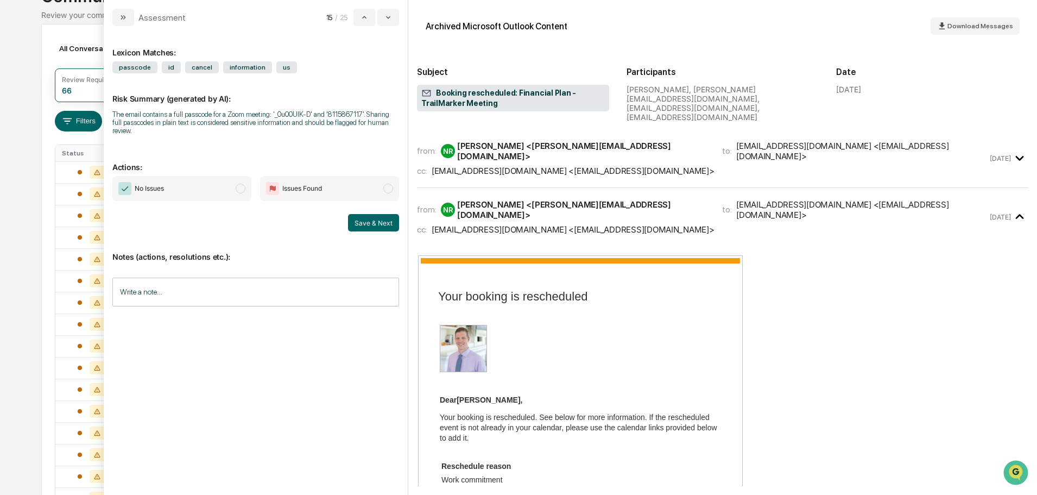
drag, startPoint x: 237, startPoint y: 179, endPoint x: 275, endPoint y: 203, distance: 45.1
click at [237, 184] on span "modal" at bounding box center [241, 189] width 10 height 10
drag, startPoint x: 372, startPoint y: 218, endPoint x: 363, endPoint y: 213, distance: 10.0
click at [373, 219] on button "Save & Next" at bounding box center [373, 222] width 51 height 17
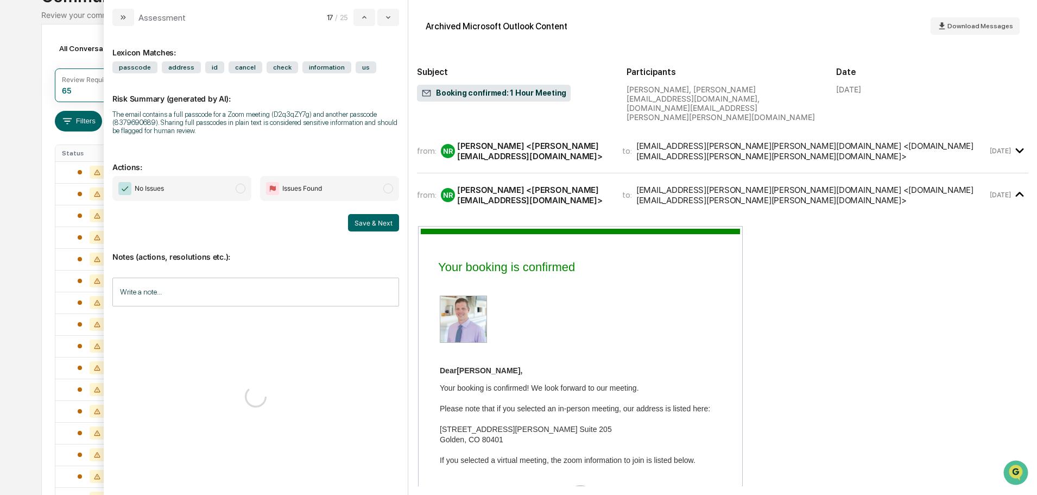
click at [242, 192] on span "modal" at bounding box center [241, 189] width 10 height 10
drag, startPoint x: 399, startPoint y: 225, endPoint x: 391, endPoint y: 225, distance: 8.1
click at [400, 225] on div "Lexicon Matches: passcode address id cancel check information us Risk Summary (…" at bounding box center [256, 260] width 304 height 469
click at [385, 225] on button "Save & Next" at bounding box center [373, 222] width 51 height 17
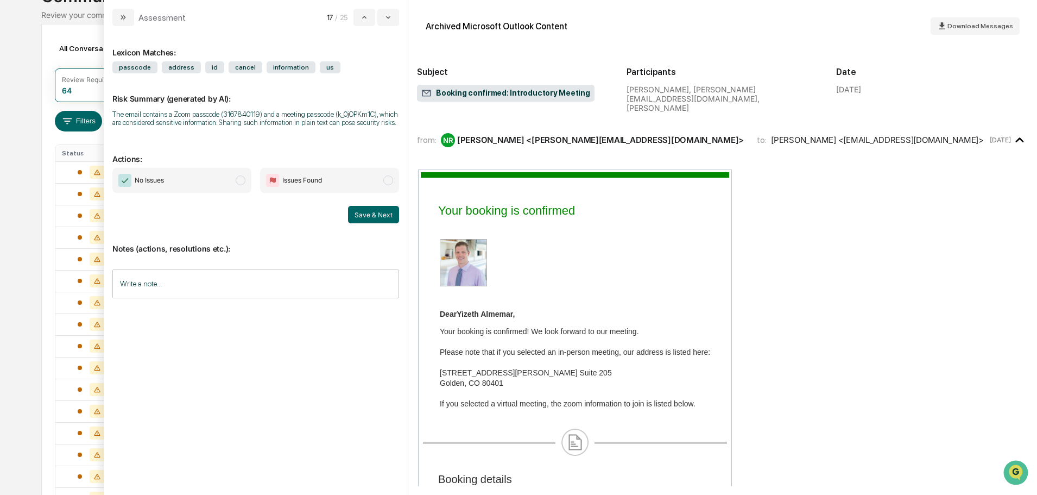
click at [242, 173] on span "No Issues" at bounding box center [181, 180] width 139 height 25
click at [382, 209] on button "Save & Next" at bounding box center [373, 214] width 51 height 17
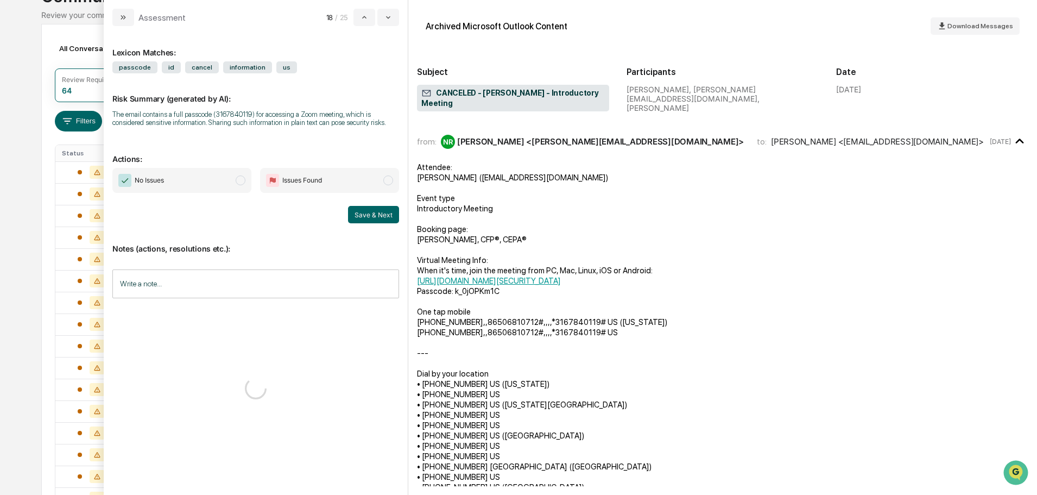
click at [240, 183] on span "modal" at bounding box center [241, 180] width 10 height 10
click at [372, 208] on button "Save & Next" at bounding box center [373, 214] width 51 height 17
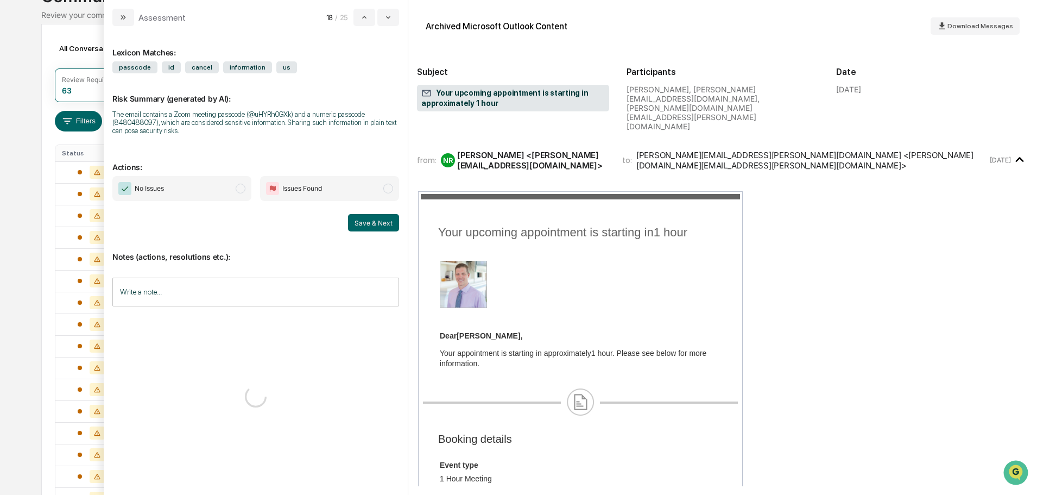
click at [241, 185] on span "No Issues" at bounding box center [181, 188] width 139 height 25
click at [368, 223] on button "Save & Next" at bounding box center [373, 222] width 51 height 17
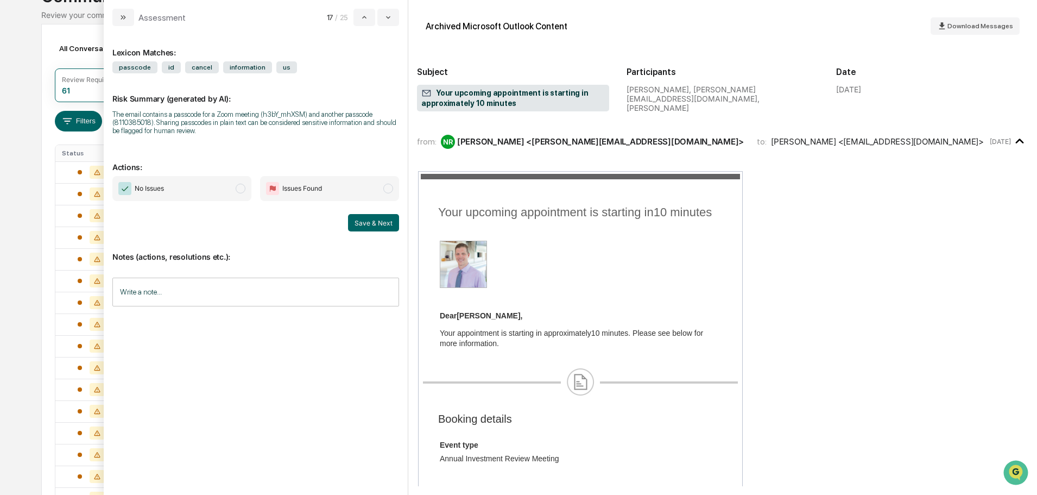
click at [239, 187] on span "modal" at bounding box center [241, 189] width 10 height 10
click at [361, 218] on button "Save & Next" at bounding box center [373, 222] width 51 height 17
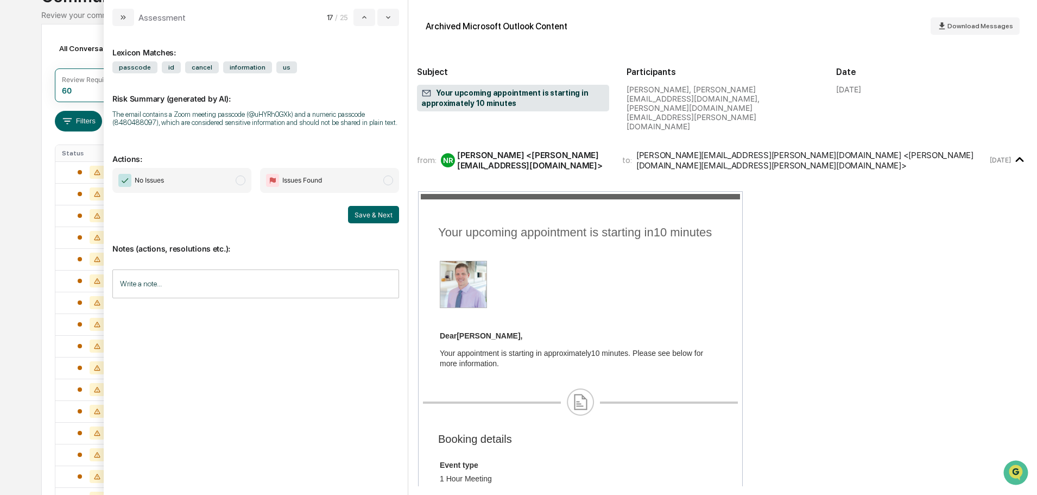
click at [241, 177] on span "modal" at bounding box center [241, 180] width 10 height 10
click at [383, 216] on button "Save & Next" at bounding box center [373, 214] width 51 height 17
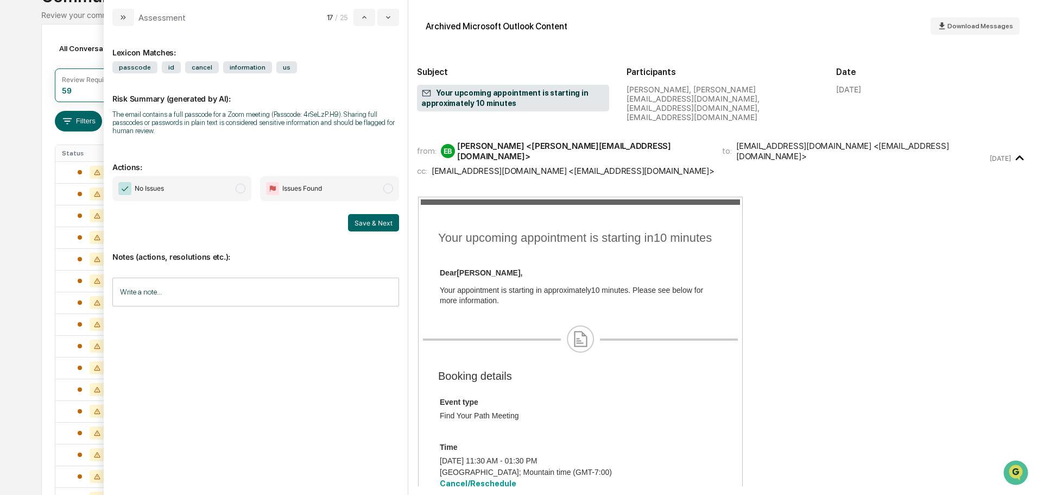
click at [240, 193] on span "No Issues" at bounding box center [181, 188] width 139 height 25
click at [379, 220] on button "Save & Next" at bounding box center [373, 222] width 51 height 17
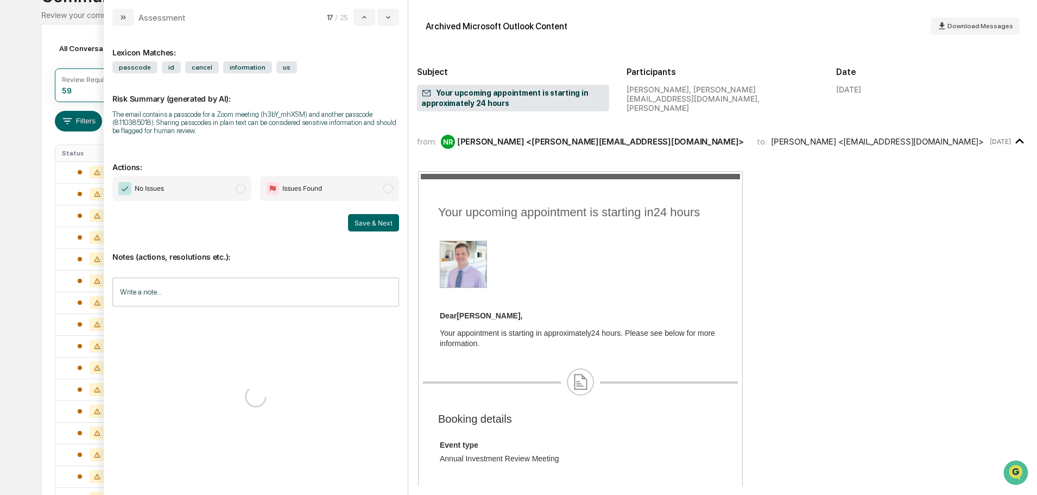
click at [242, 190] on span "modal" at bounding box center [241, 189] width 10 height 10
click at [370, 222] on button "Save & Next" at bounding box center [373, 222] width 51 height 17
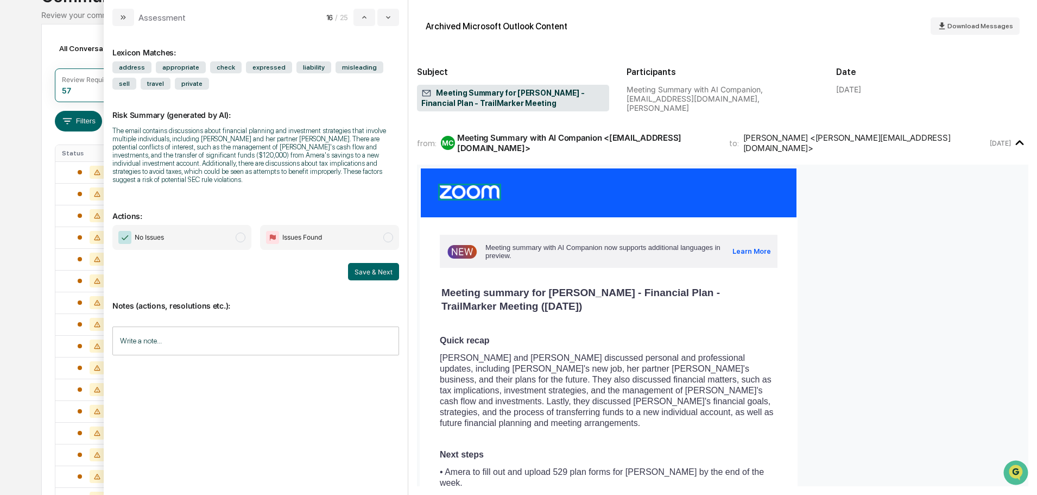
click at [238, 232] on span "modal" at bounding box center [241, 237] width 10 height 10
click at [368, 263] on button "Save & Next" at bounding box center [373, 271] width 51 height 17
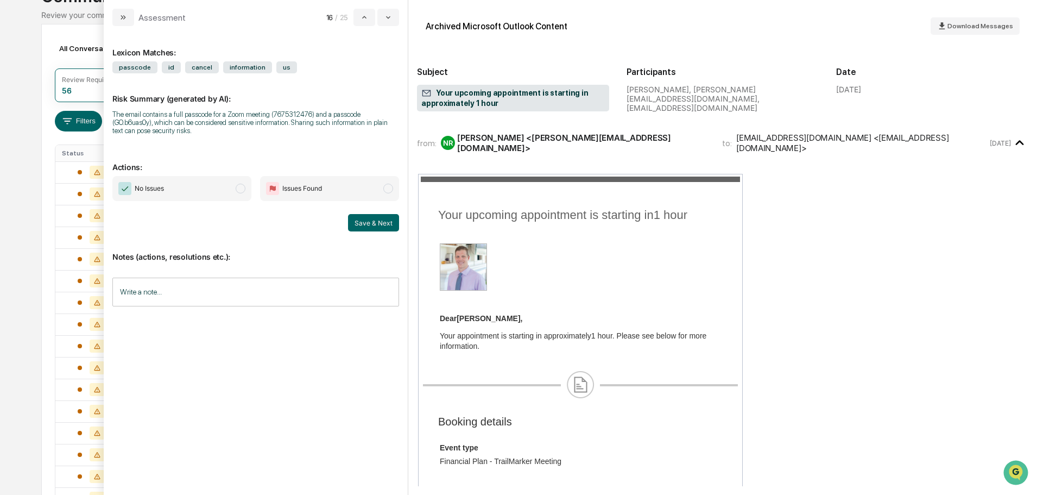
click at [243, 185] on span "modal" at bounding box center [241, 189] width 10 height 10
click at [361, 226] on button "Save & Next" at bounding box center [373, 222] width 51 height 17
click at [240, 192] on span "modal" at bounding box center [241, 189] width 10 height 10
click at [361, 229] on button "Save & Next" at bounding box center [373, 222] width 51 height 17
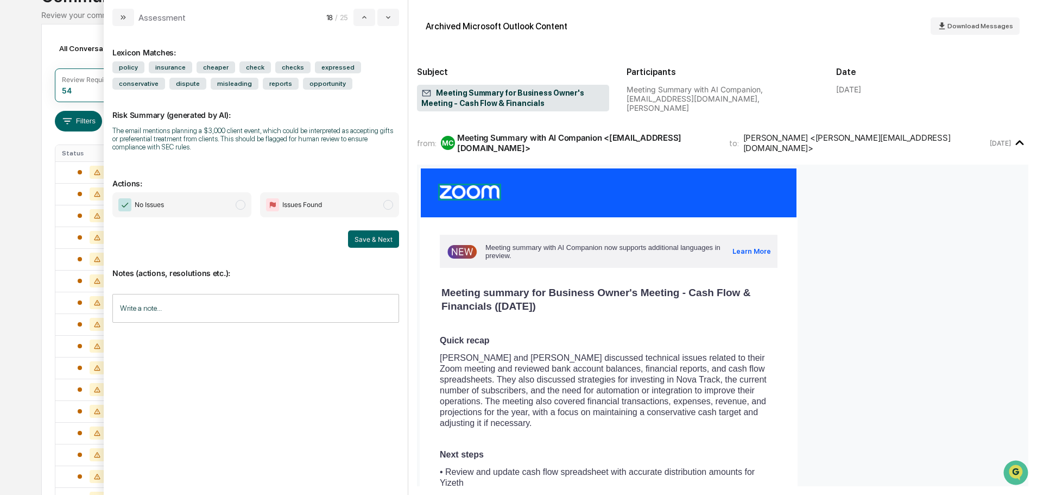
click at [241, 203] on span "modal" at bounding box center [241, 205] width 10 height 10
click at [371, 238] on button "Save & Next" at bounding box center [373, 238] width 51 height 17
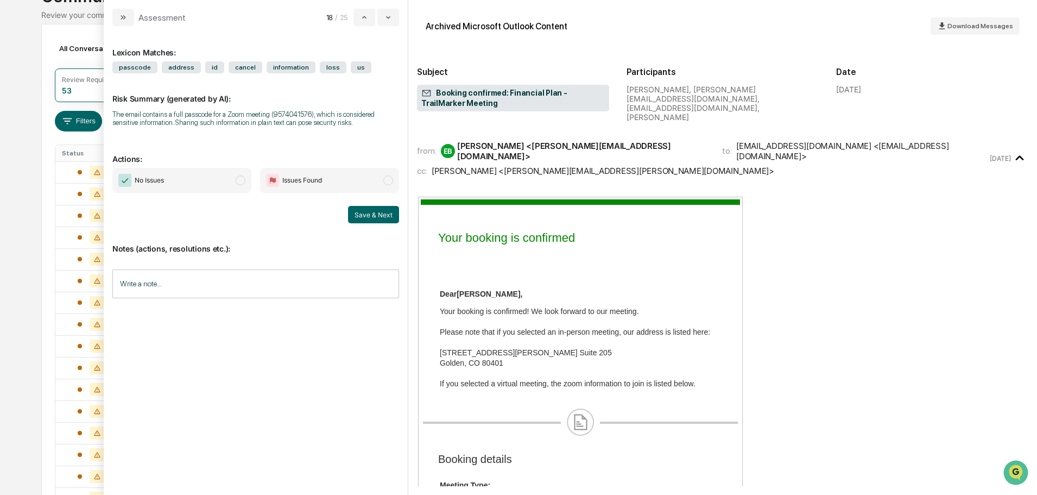
click at [240, 180] on span "modal" at bounding box center [241, 180] width 10 height 10
click at [368, 215] on button "Save & Next" at bounding box center [373, 214] width 51 height 17
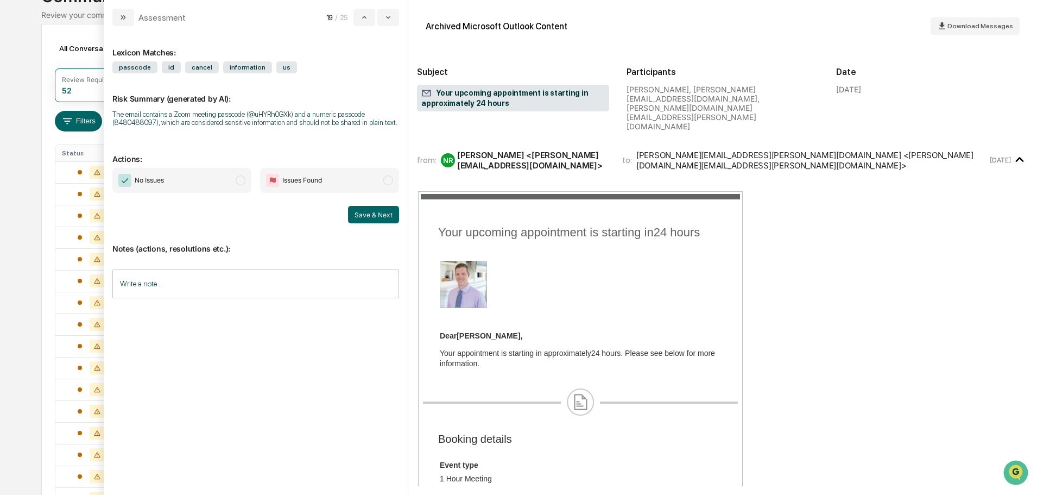
click at [237, 180] on span "modal" at bounding box center [241, 180] width 10 height 10
click at [396, 211] on button "Save & Next" at bounding box center [373, 214] width 51 height 17
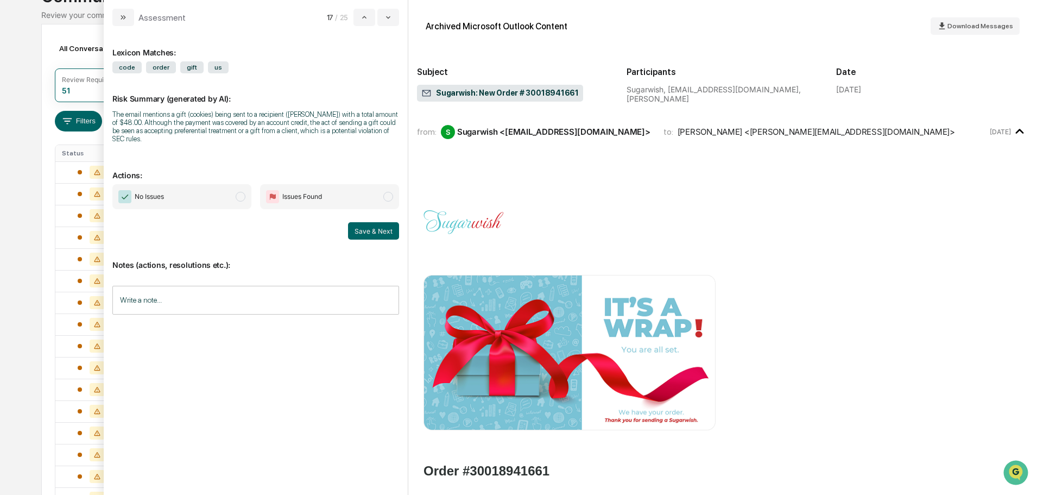
click at [241, 196] on span "modal" at bounding box center [241, 197] width 10 height 10
click at [367, 231] on button "Save & Next" at bounding box center [373, 230] width 51 height 17
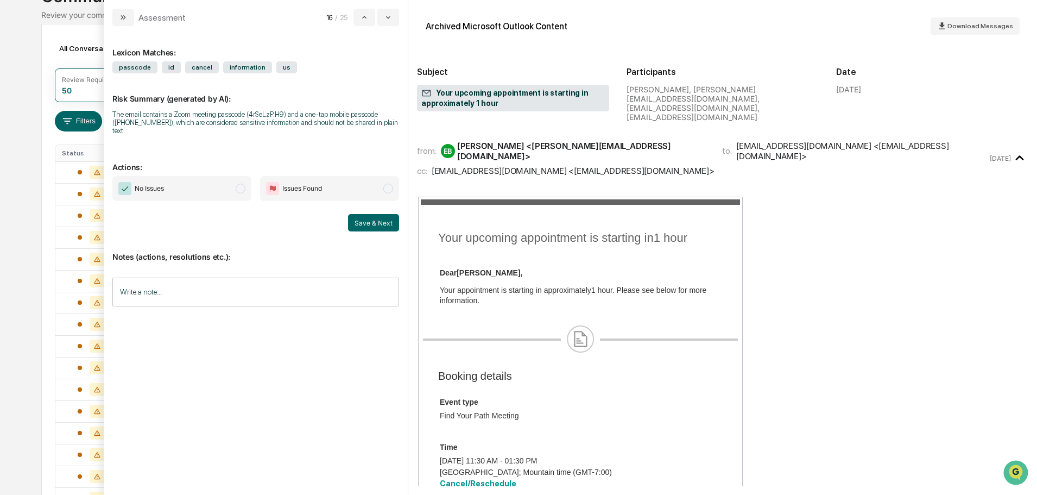
click at [244, 176] on span "No Issues" at bounding box center [181, 188] width 139 height 25
click at [368, 215] on button "Save & Next" at bounding box center [373, 222] width 51 height 17
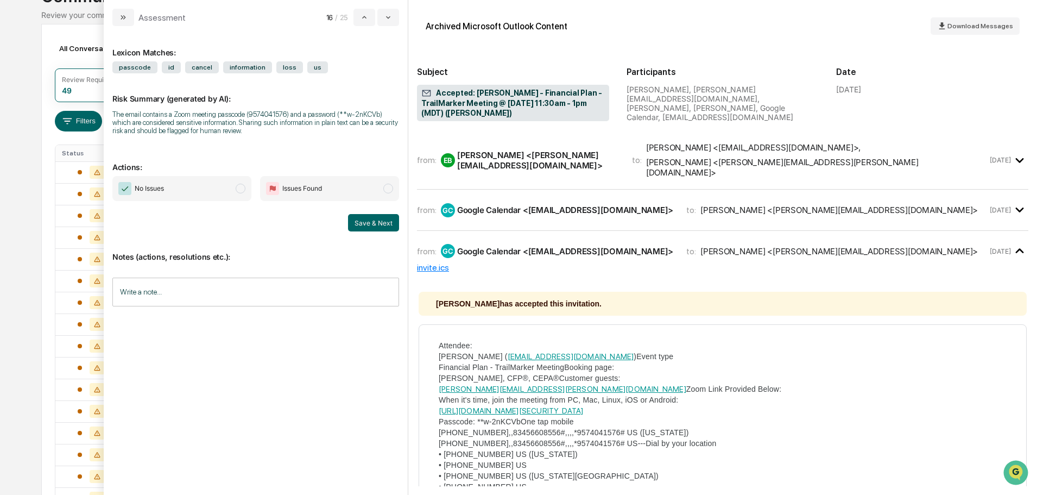
click at [244, 188] on span "modal" at bounding box center [241, 189] width 10 height 10
click at [373, 219] on button "Save & Next" at bounding box center [373, 222] width 51 height 17
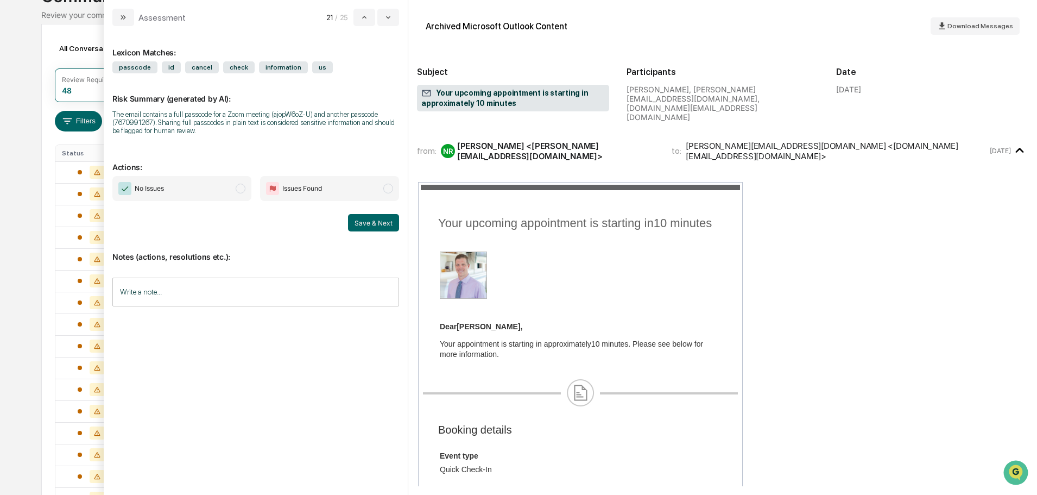
click at [242, 188] on span "modal" at bounding box center [241, 189] width 10 height 10
click at [361, 224] on button "Save & Next" at bounding box center [373, 222] width 51 height 17
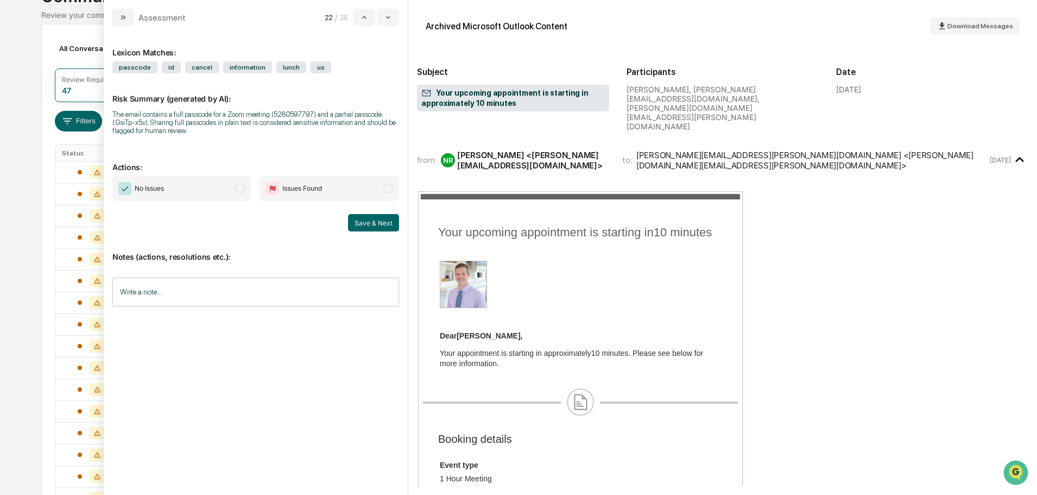
click at [238, 190] on span "modal" at bounding box center [241, 189] width 10 height 10
click at [376, 226] on button "Save & Next" at bounding box center [373, 222] width 51 height 17
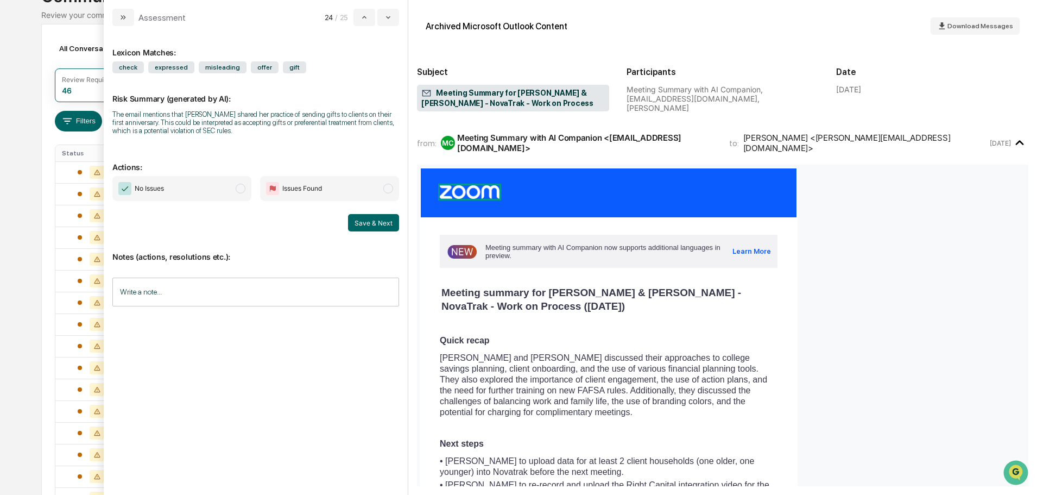
click at [240, 185] on span "modal" at bounding box center [241, 189] width 10 height 10
click at [367, 224] on button "Save & Next" at bounding box center [373, 222] width 51 height 17
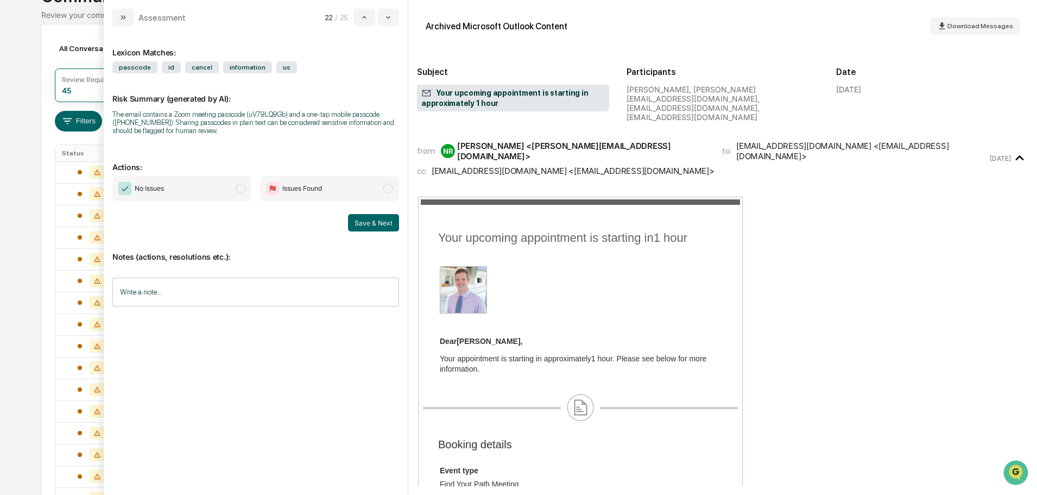
click at [241, 193] on span "modal" at bounding box center [241, 189] width 10 height 10
click at [412, 226] on div "Archived Microsoft Outlook Content Download Messages Subject Your upcoming appo…" at bounding box center [722, 247] width 629 height 495
click at [393, 223] on button "Save & Next" at bounding box center [373, 222] width 51 height 17
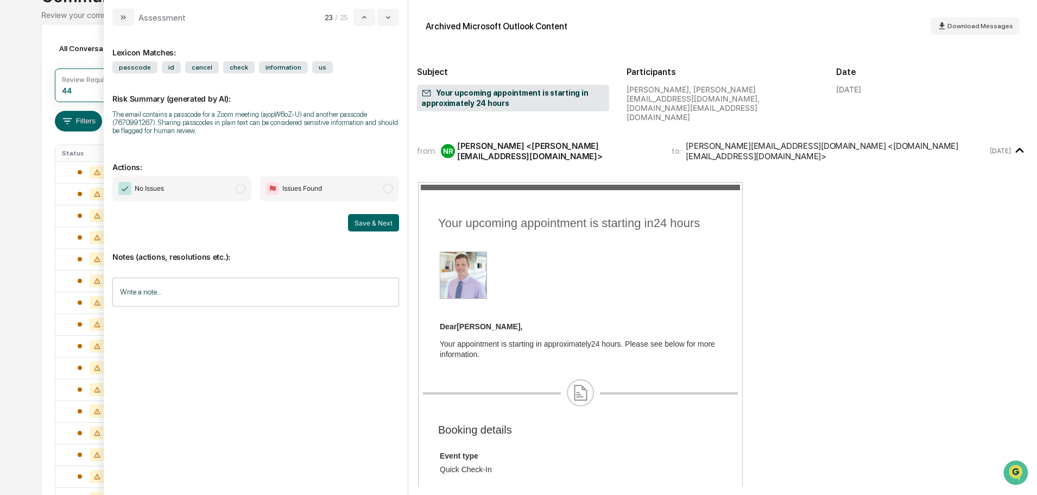
drag, startPoint x: 239, startPoint y: 187, endPoint x: 305, endPoint y: 217, distance: 72.2
click at [239, 187] on span "modal" at bounding box center [241, 189] width 10 height 10
click at [373, 223] on button "Save & Next" at bounding box center [373, 222] width 51 height 17
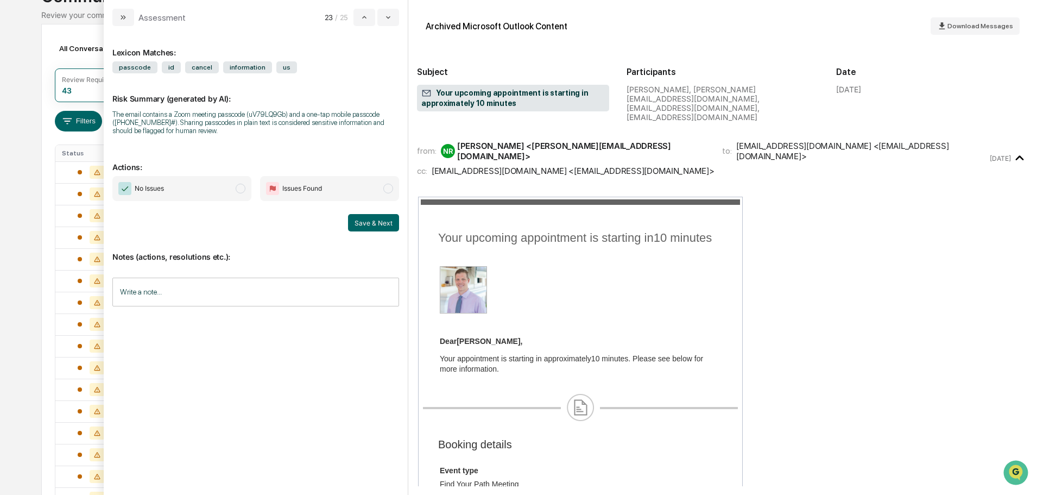
click at [242, 188] on span "modal" at bounding box center [241, 189] width 10 height 10
drag, startPoint x: 364, startPoint y: 226, endPoint x: 360, endPoint y: 222, distance: 6.2
click at [365, 226] on button "Save & Next" at bounding box center [373, 222] width 51 height 17
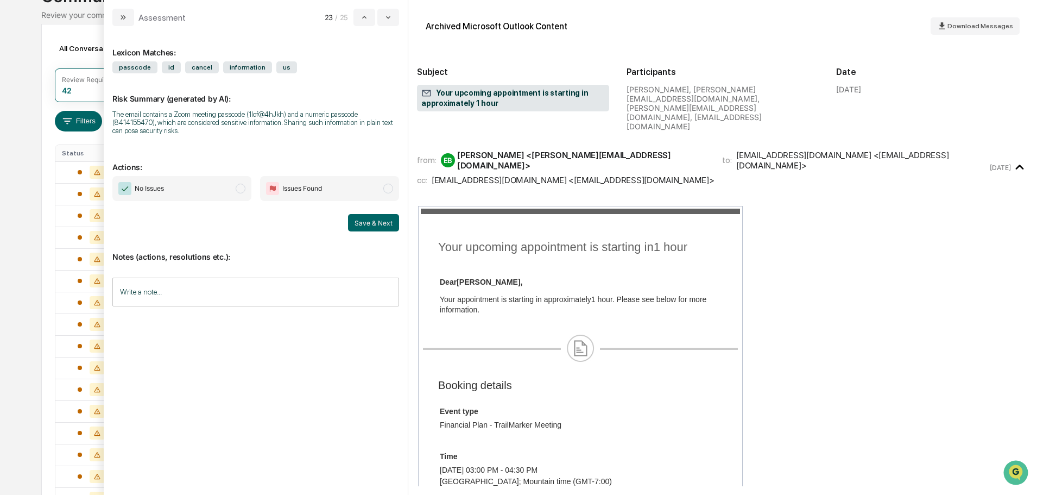
click at [239, 193] on span "modal" at bounding box center [241, 189] width 10 height 10
click at [364, 224] on button "Save & Next" at bounding box center [373, 222] width 51 height 17
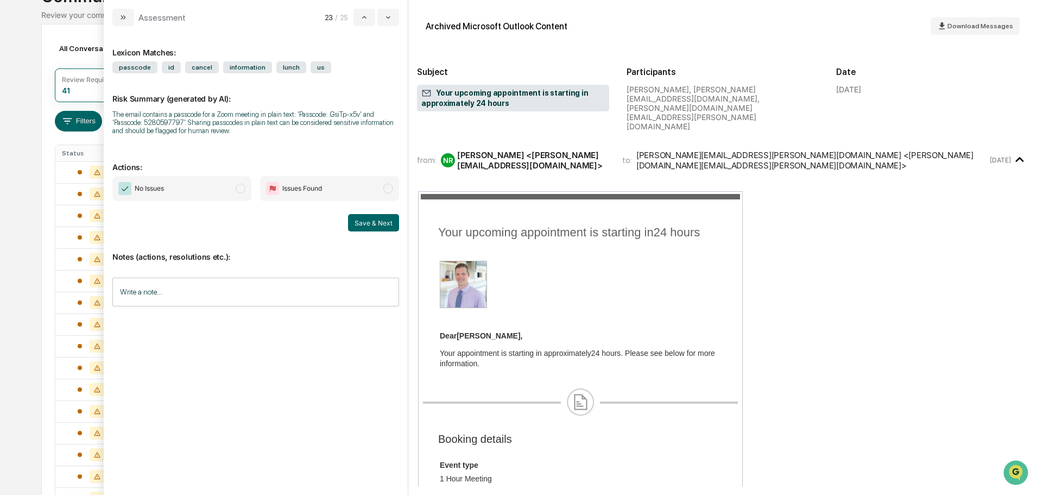
click at [237, 184] on span "No Issues" at bounding box center [181, 188] width 139 height 25
click at [361, 224] on button "Save & Next" at bounding box center [373, 222] width 51 height 17
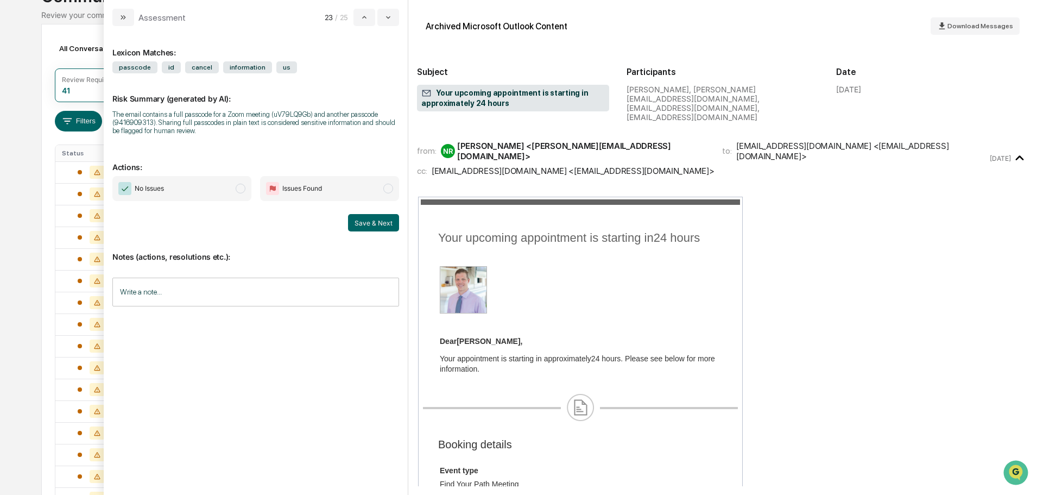
click at [239, 184] on span "No Issues" at bounding box center [181, 188] width 139 height 25
click at [368, 224] on button "Save & Next" at bounding box center [373, 222] width 51 height 17
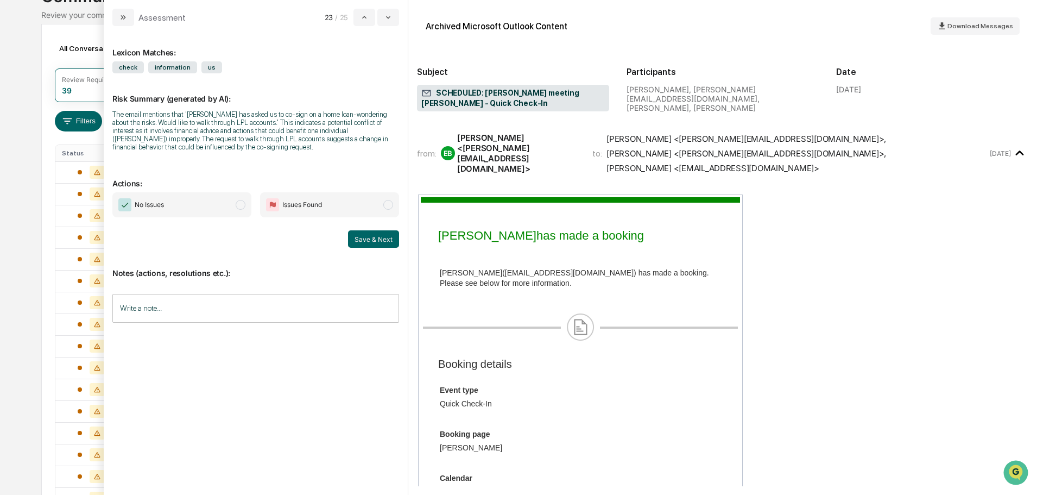
click at [237, 206] on span "modal" at bounding box center [241, 205] width 10 height 10
click at [375, 240] on button "Save & Next" at bounding box center [373, 238] width 51 height 17
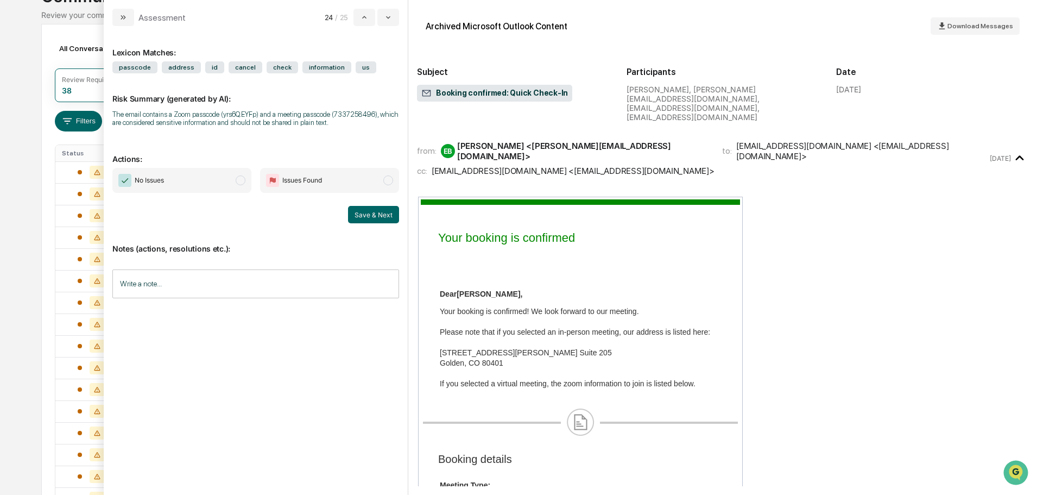
drag, startPoint x: 239, startPoint y: 181, endPoint x: 252, endPoint y: 181, distance: 13.0
click at [240, 181] on span "modal" at bounding box center [241, 180] width 10 height 10
click at [359, 216] on button "Save & Next" at bounding box center [373, 214] width 51 height 17
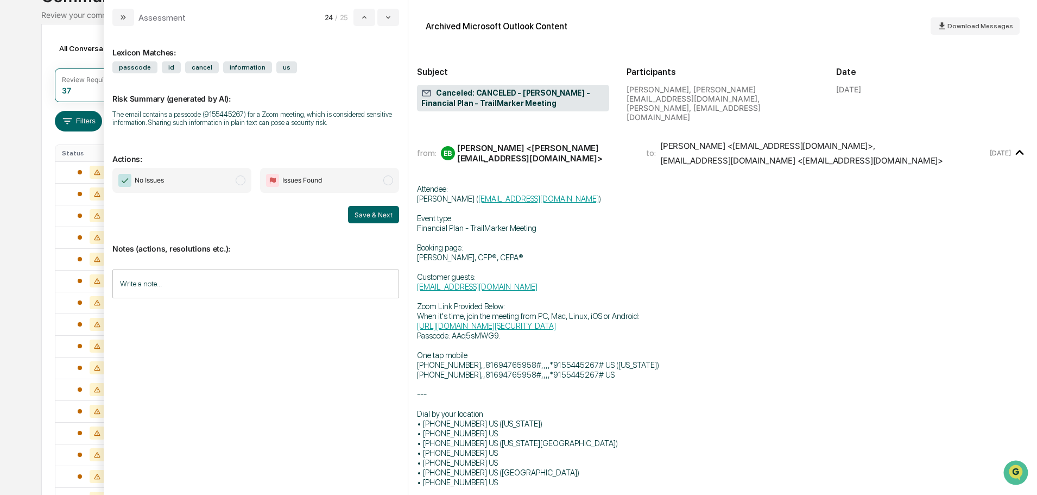
click at [243, 179] on span "modal" at bounding box center [241, 180] width 10 height 10
click at [369, 216] on button "Save & Next" at bounding box center [373, 214] width 51 height 17
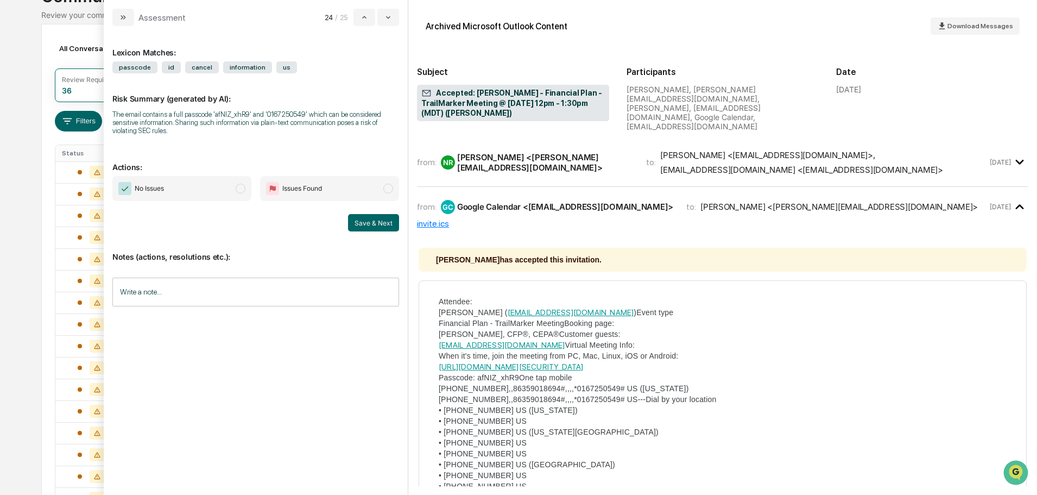
drag, startPoint x: 241, startPoint y: 186, endPoint x: 259, endPoint y: 189, distance: 18.2
click at [241, 186] on span "modal" at bounding box center [241, 189] width 10 height 10
click at [362, 224] on button "Save & Next" at bounding box center [373, 222] width 51 height 17
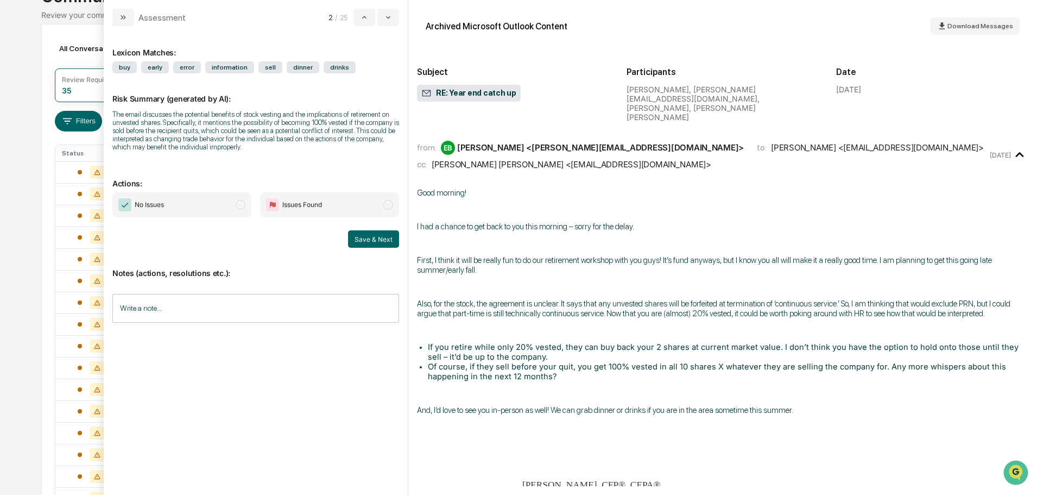
click at [241, 202] on span "modal" at bounding box center [241, 205] width 10 height 10
click at [374, 230] on button "Save & Next" at bounding box center [373, 238] width 51 height 17
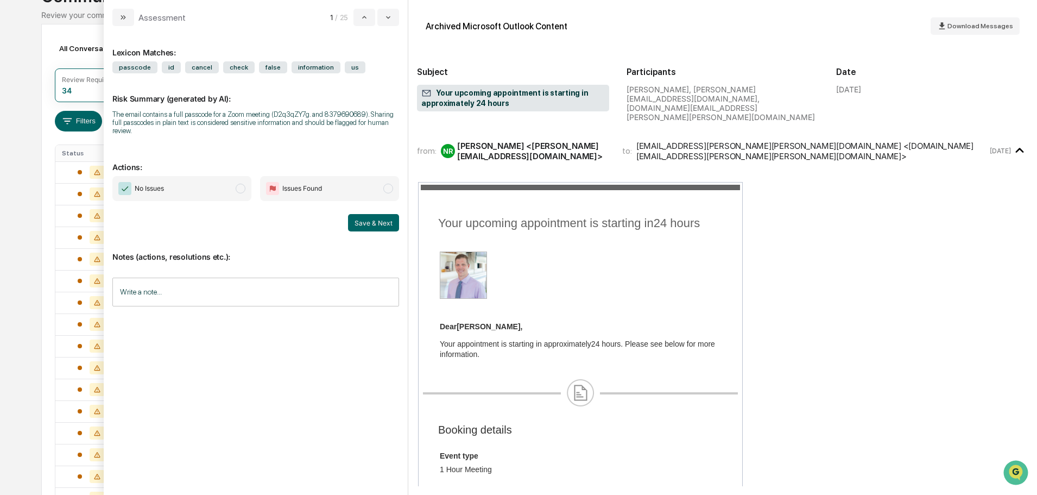
click at [241, 188] on span "modal" at bounding box center [241, 189] width 10 height 10
click at [366, 220] on button "Save & Next" at bounding box center [373, 222] width 51 height 17
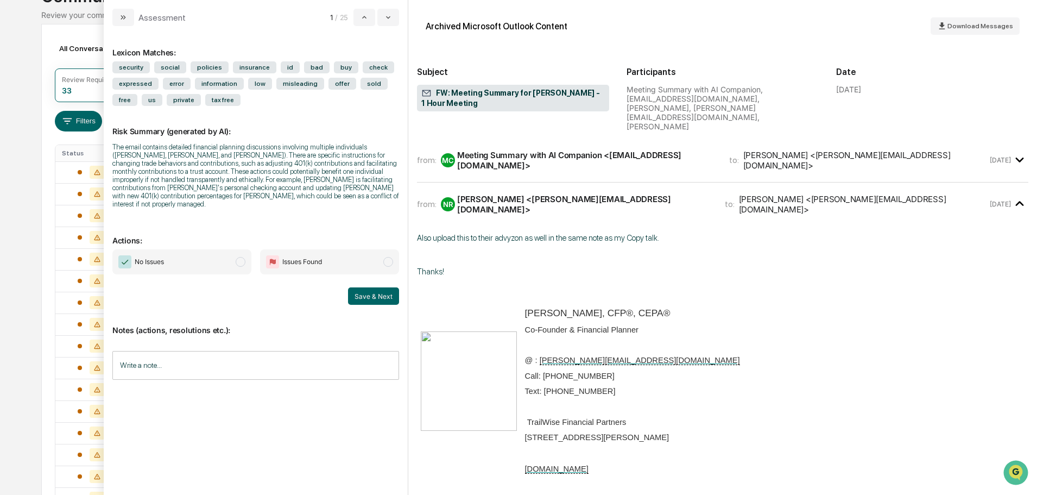
click at [236, 257] on span "modal" at bounding box center [241, 262] width 10 height 10
click at [361, 287] on button "Save & Next" at bounding box center [373, 295] width 51 height 17
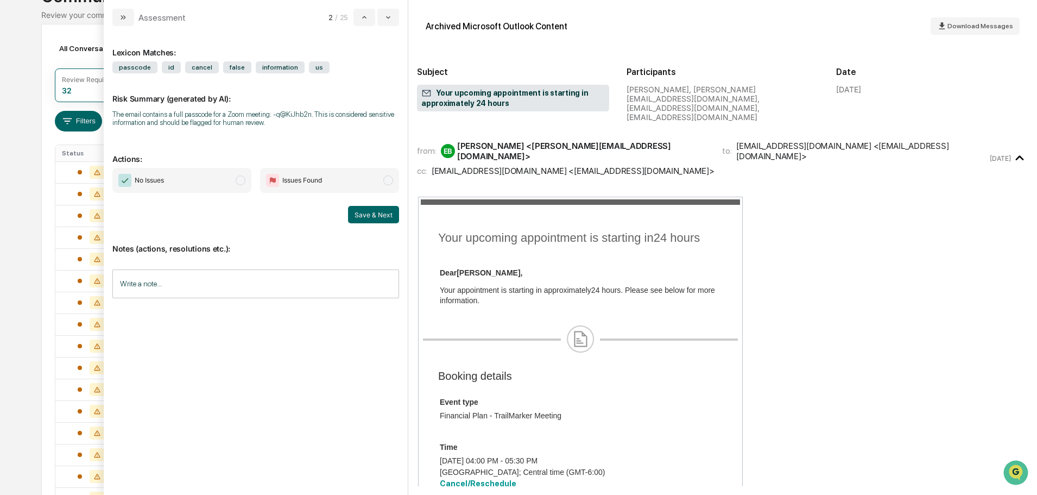
click at [240, 175] on span "No Issues" at bounding box center [181, 180] width 139 height 25
click at [372, 217] on button "Save & Next" at bounding box center [373, 214] width 51 height 17
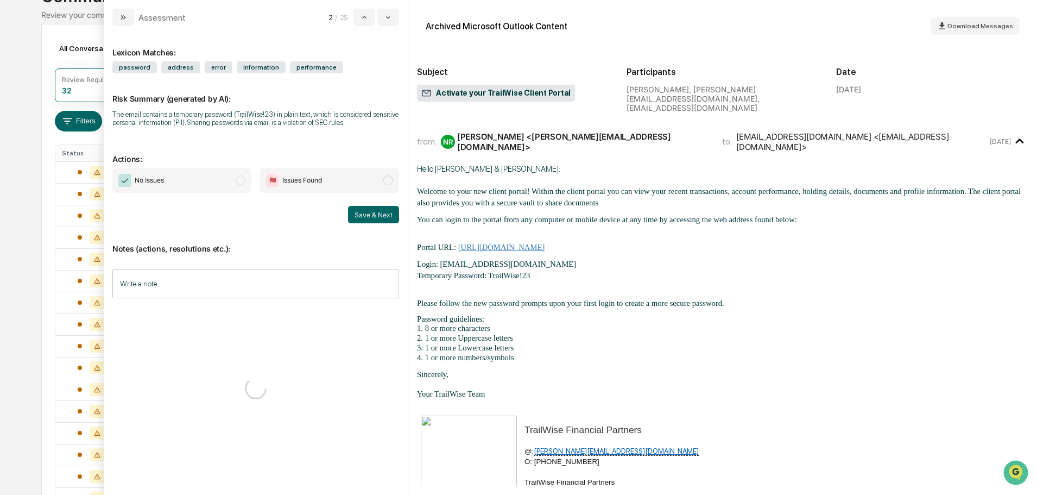
click at [235, 181] on span "No Issues" at bounding box center [181, 180] width 139 height 25
click at [373, 217] on button "Save & Next" at bounding box center [373, 214] width 51 height 17
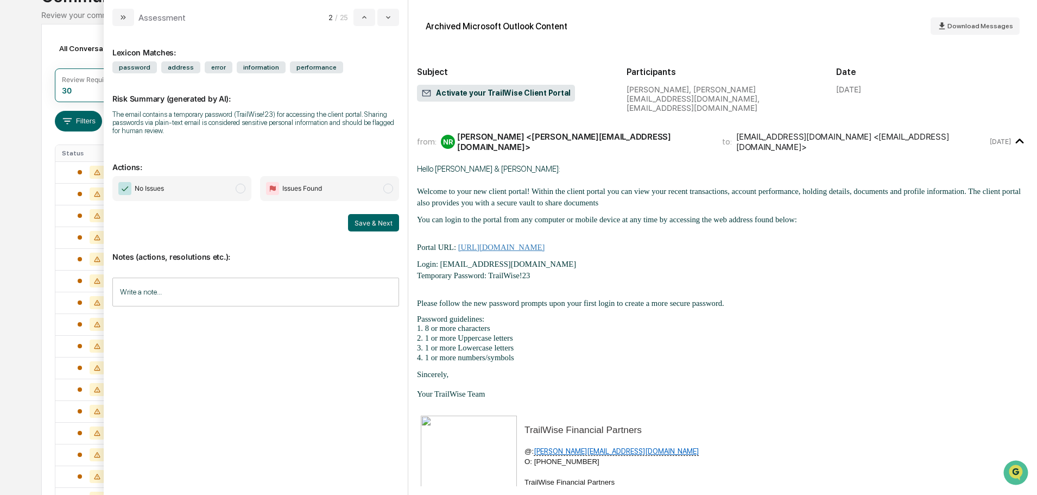
click at [237, 184] on span "No Issues" at bounding box center [181, 188] width 139 height 25
click at [383, 223] on button "Save & Next" at bounding box center [373, 222] width 51 height 17
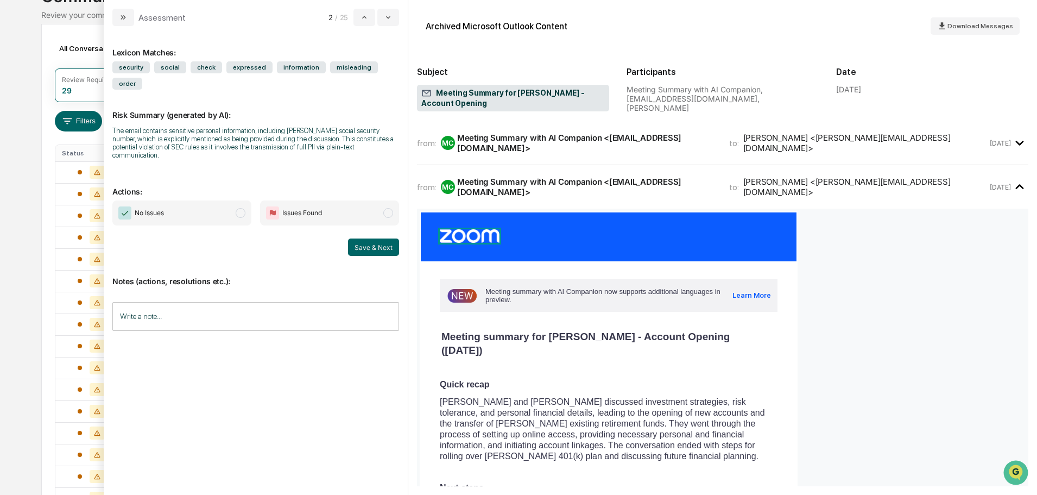
click at [236, 208] on span "modal" at bounding box center [241, 213] width 10 height 10
click at [389, 208] on span "modal" at bounding box center [388, 213] width 10 height 10
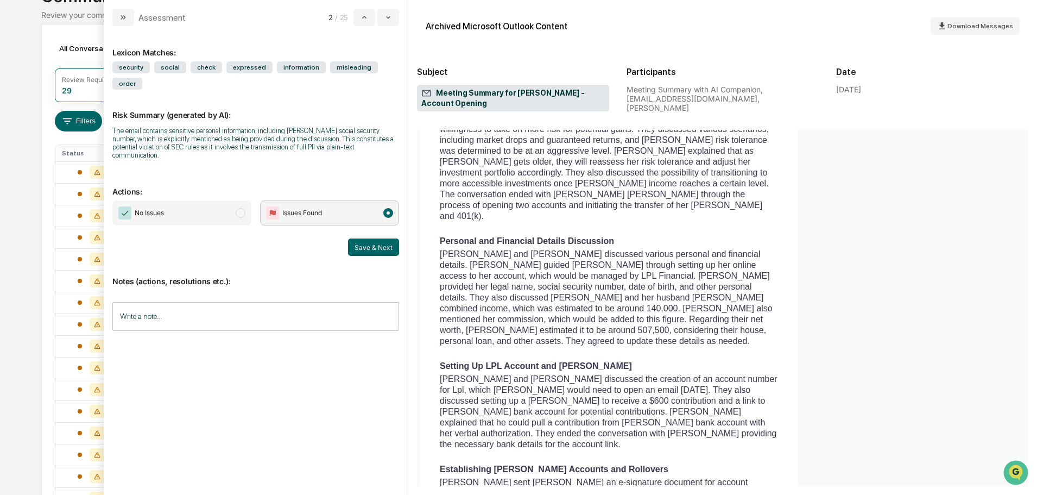
scroll to position [489, 0]
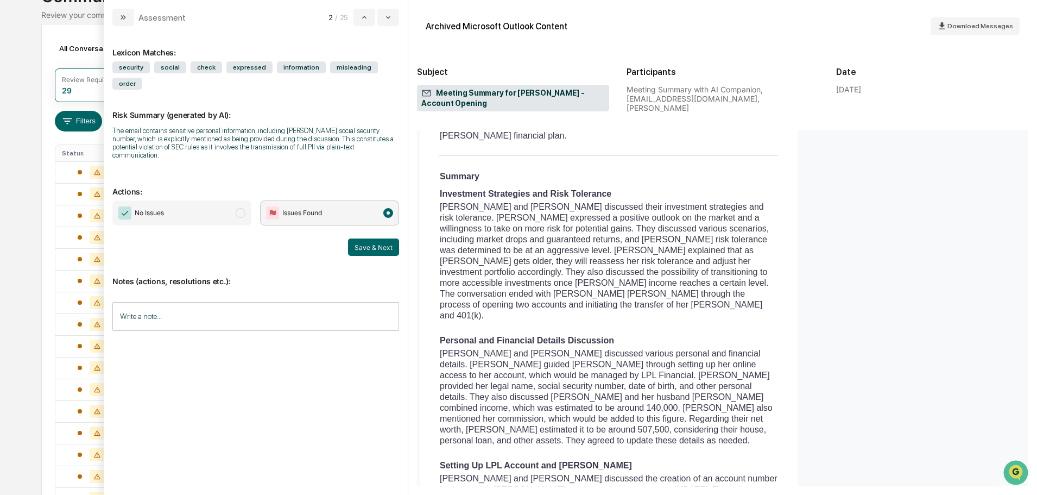
click at [243, 208] on span "modal" at bounding box center [241, 213] width 10 height 10
click at [363, 238] on button "Save & Next" at bounding box center [373, 246] width 51 height 17
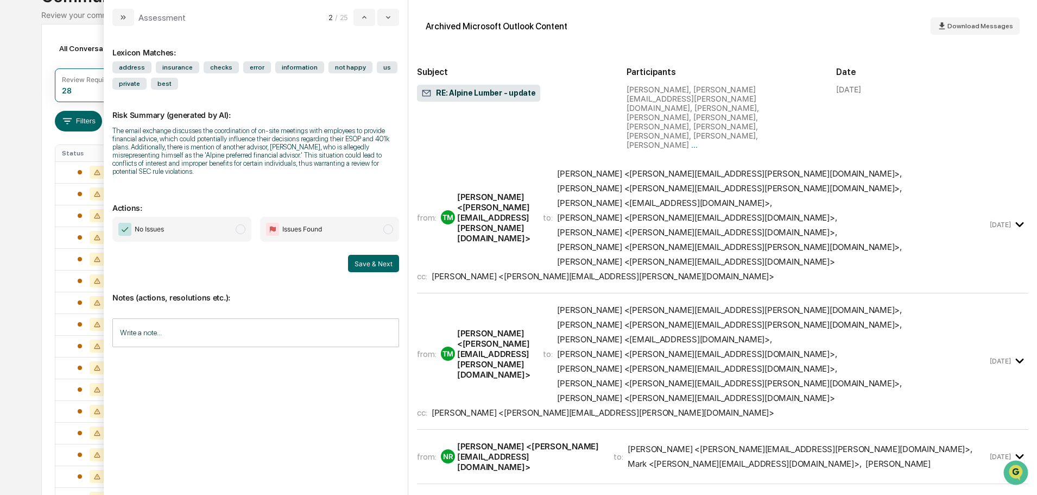
click at [240, 229] on span "modal" at bounding box center [241, 229] width 10 height 10
click at [363, 258] on button "Save & Next" at bounding box center [373, 263] width 51 height 17
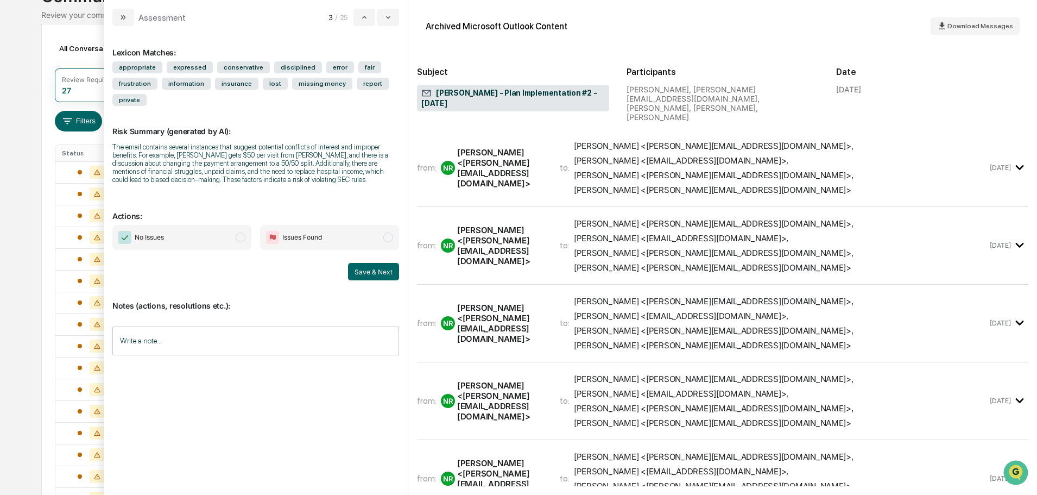
click at [234, 235] on span "No Issues" at bounding box center [181, 237] width 139 height 25
click at [367, 269] on button "Save & Next" at bounding box center [373, 271] width 51 height 17
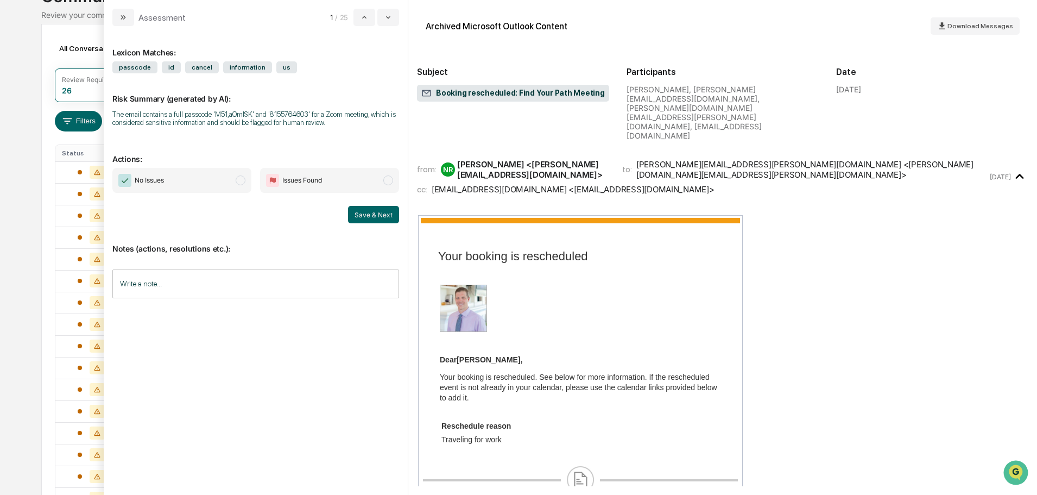
click at [243, 181] on span "modal" at bounding box center [241, 180] width 10 height 10
click at [355, 214] on button "Save & Next" at bounding box center [373, 214] width 51 height 17
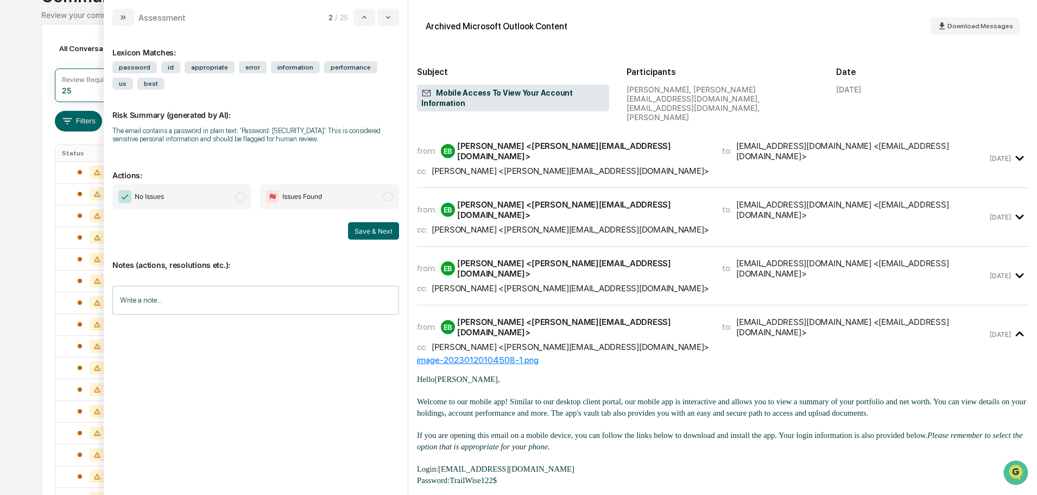
click at [240, 196] on span "modal" at bounding box center [241, 197] width 10 height 10
click at [362, 232] on button "Save & Next" at bounding box center [373, 230] width 51 height 17
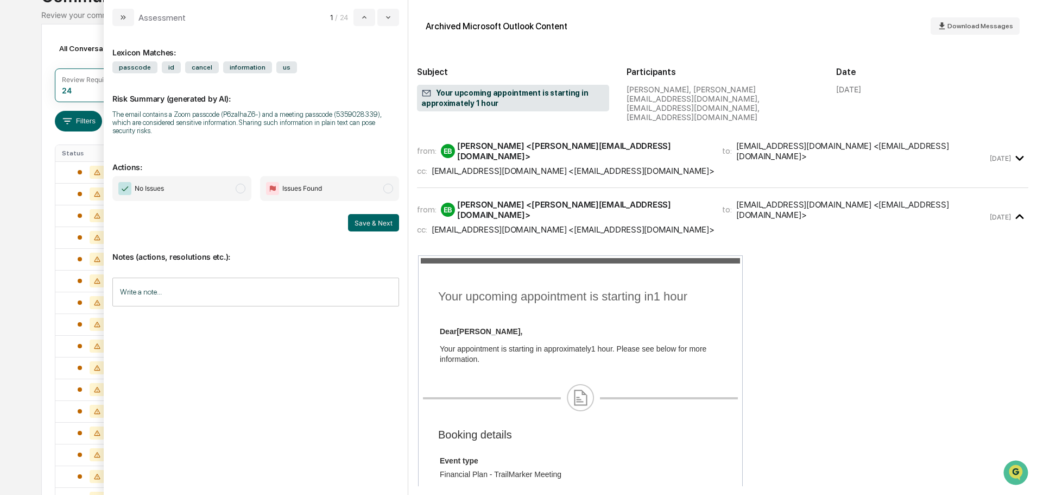
click at [238, 184] on span "modal" at bounding box center [241, 189] width 10 height 10
click at [372, 218] on button "Save & Next" at bounding box center [373, 222] width 51 height 17
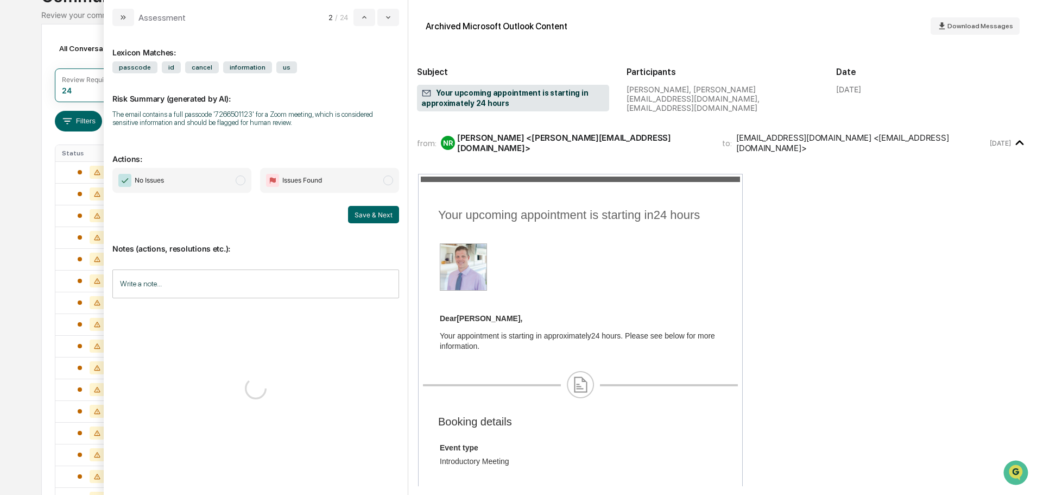
click at [244, 182] on span "modal" at bounding box center [241, 180] width 10 height 10
click at [373, 211] on button "Save & Next" at bounding box center [373, 214] width 51 height 17
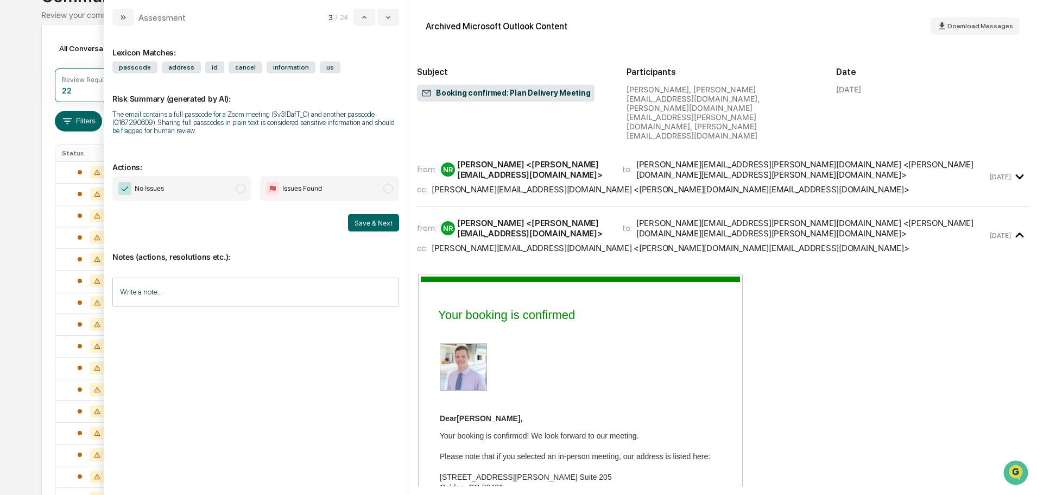
drag, startPoint x: 241, startPoint y: 191, endPoint x: 249, endPoint y: 192, distance: 8.8
click at [241, 191] on span "modal" at bounding box center [241, 189] width 10 height 10
click at [363, 226] on button "Save & Next" at bounding box center [373, 222] width 51 height 17
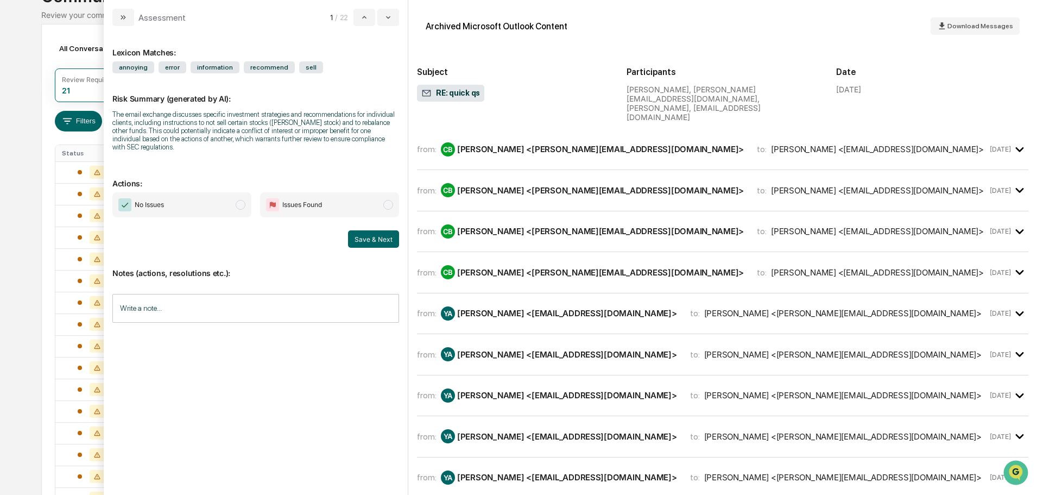
click at [242, 200] on span "modal" at bounding box center [241, 205] width 10 height 10
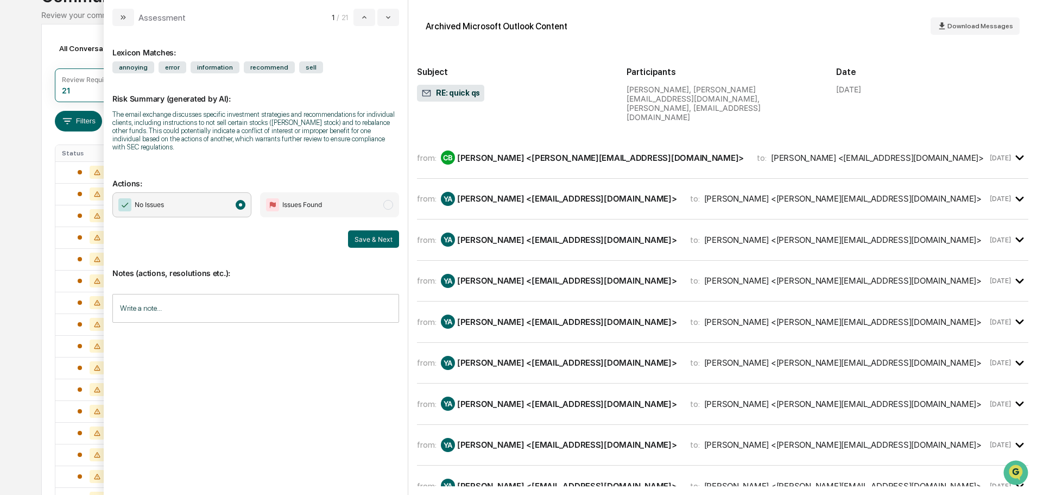
scroll to position [109, 0]
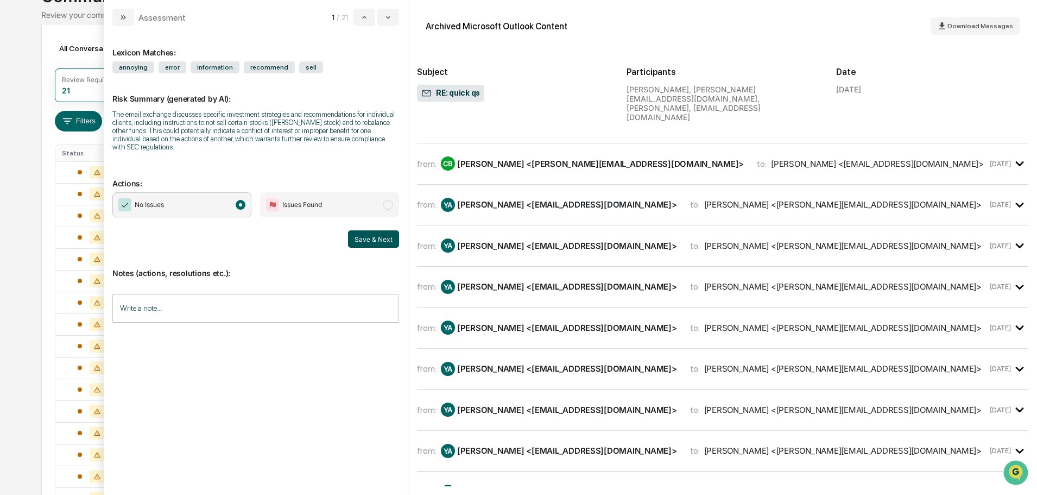
click at [385, 232] on button "Save & Next" at bounding box center [373, 238] width 51 height 17
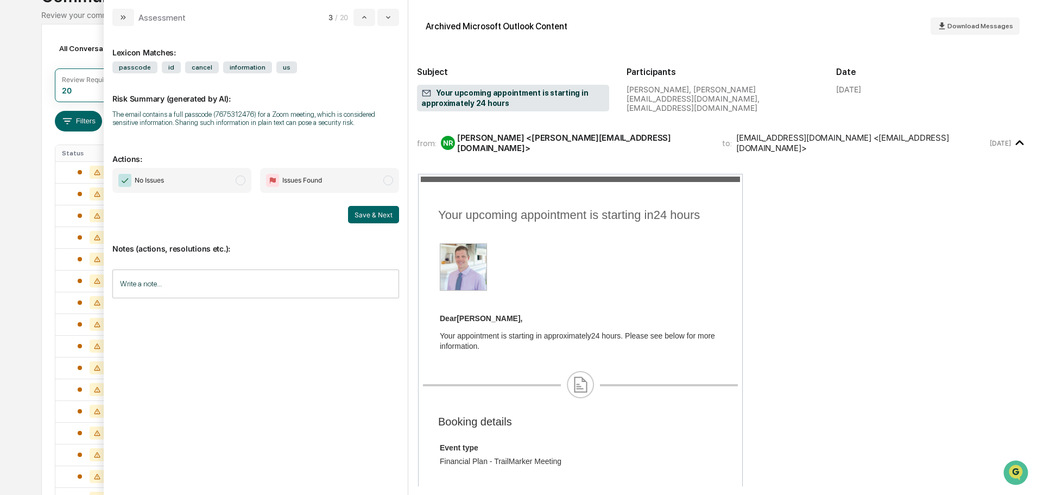
drag, startPoint x: 240, startPoint y: 178, endPoint x: 266, endPoint y: 188, distance: 28.0
click at [240, 179] on span "modal" at bounding box center [241, 180] width 10 height 10
click at [366, 217] on button "Save & Next" at bounding box center [373, 214] width 51 height 17
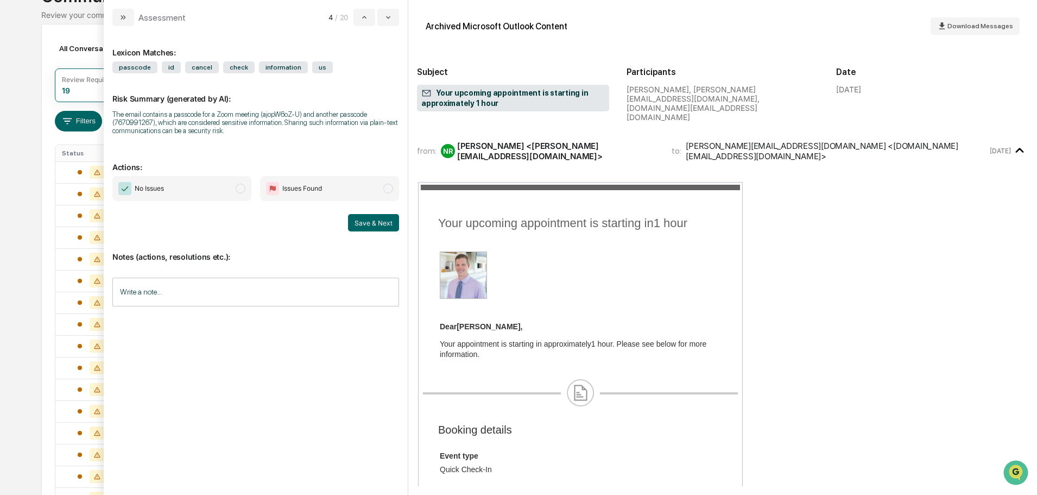
click at [238, 185] on span "modal" at bounding box center [241, 189] width 10 height 10
click at [380, 224] on button "Save & Next" at bounding box center [373, 222] width 51 height 17
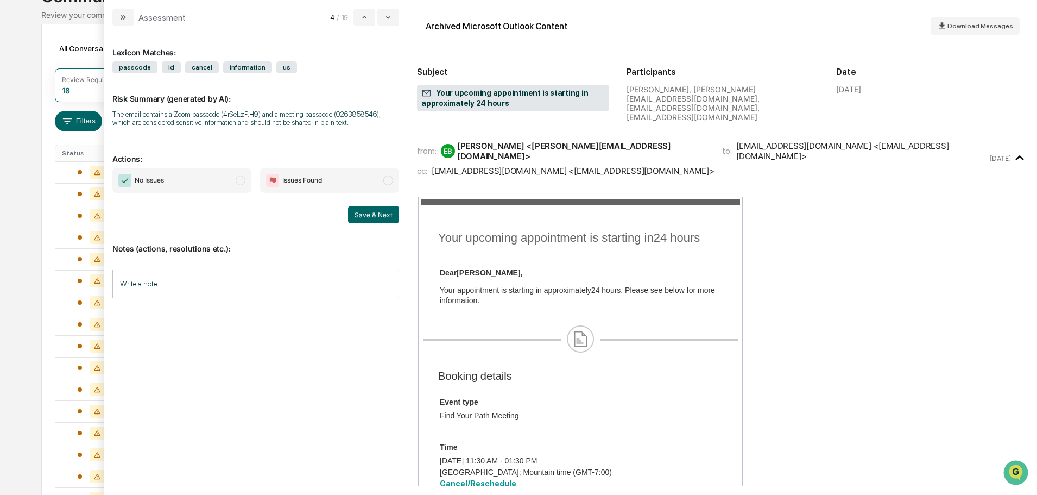
click at [242, 182] on span "modal" at bounding box center [241, 180] width 10 height 10
click at [374, 218] on button "Save & Next" at bounding box center [373, 214] width 51 height 17
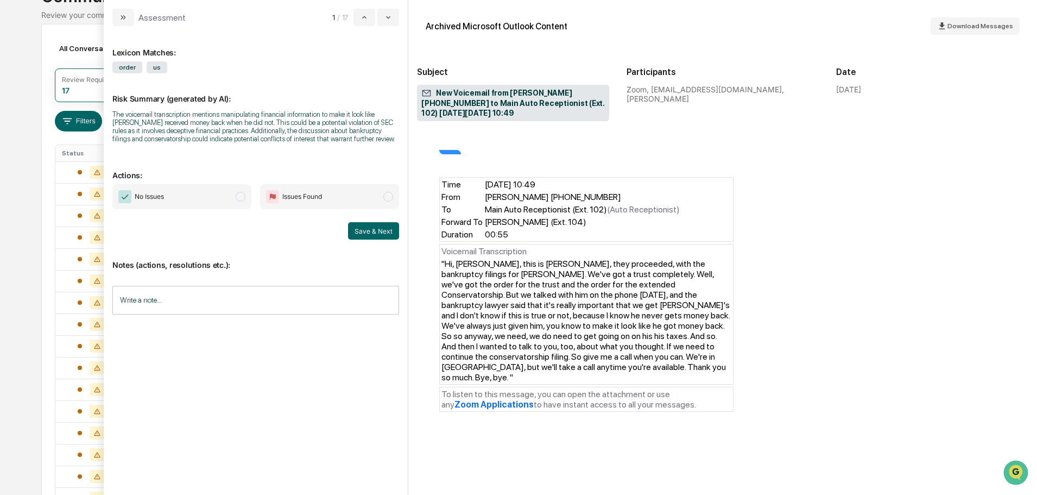
scroll to position [163, 0]
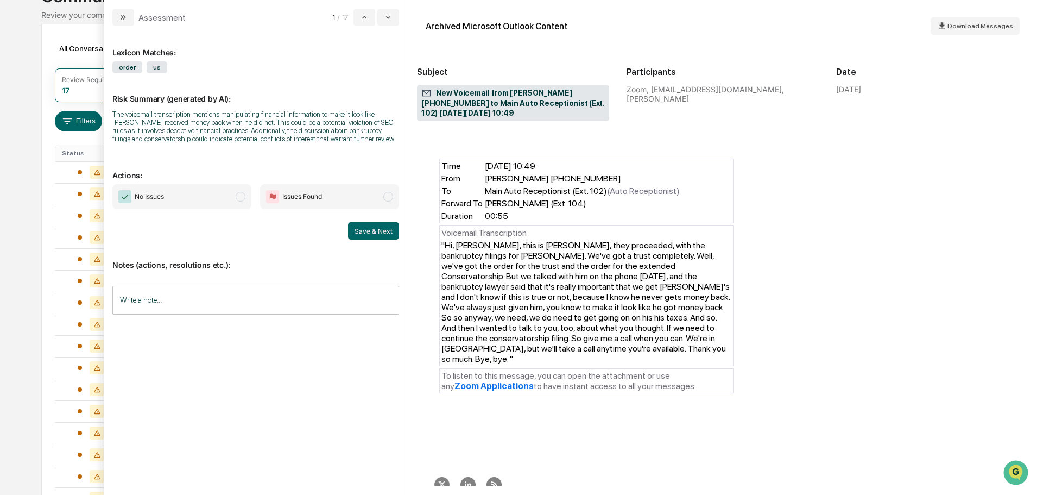
click at [238, 198] on span "modal" at bounding box center [241, 197] width 10 height 10
click at [358, 234] on button "Save & Next" at bounding box center [373, 230] width 51 height 17
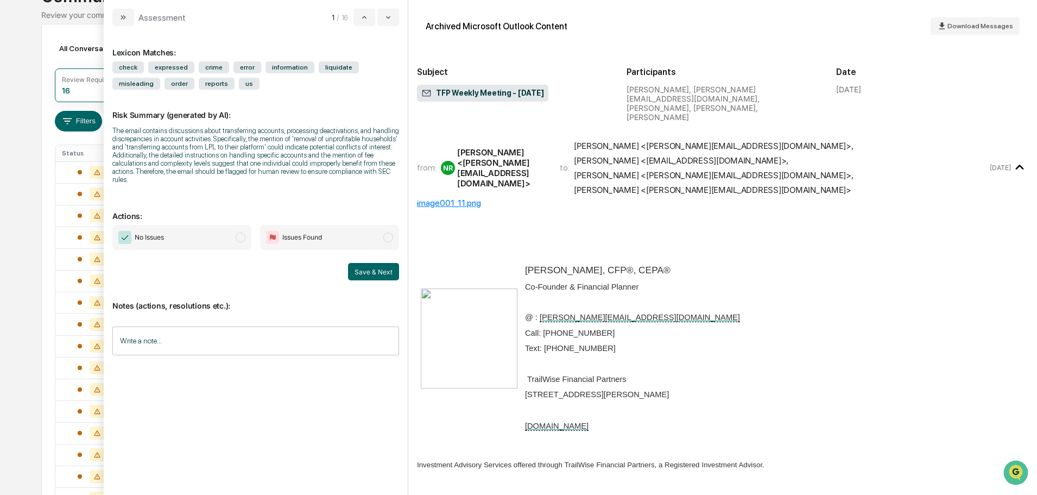
click at [245, 237] on span "modal" at bounding box center [241, 237] width 10 height 10
click at [382, 272] on button "Save & Next" at bounding box center [373, 271] width 51 height 17
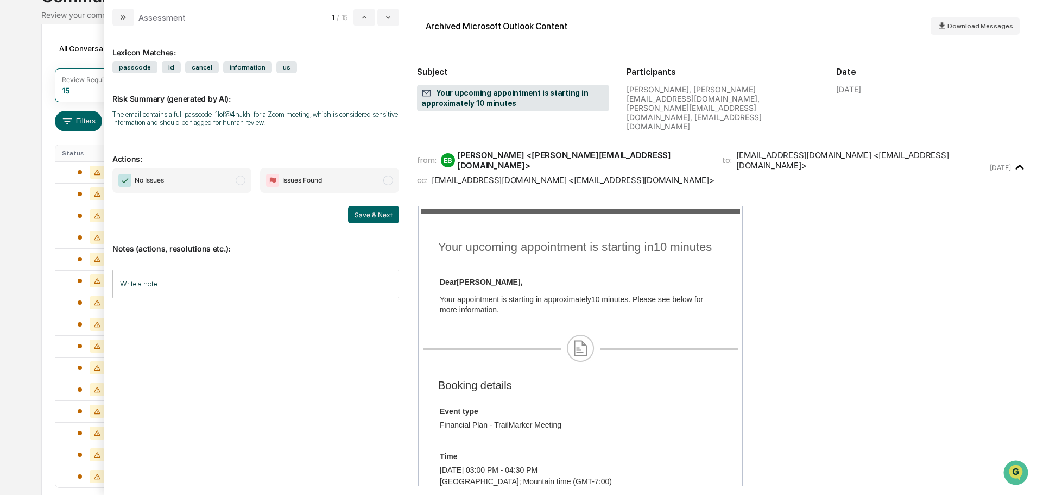
click at [238, 181] on span "modal" at bounding box center [241, 180] width 10 height 10
click at [361, 213] on button "Save & Next" at bounding box center [373, 214] width 51 height 17
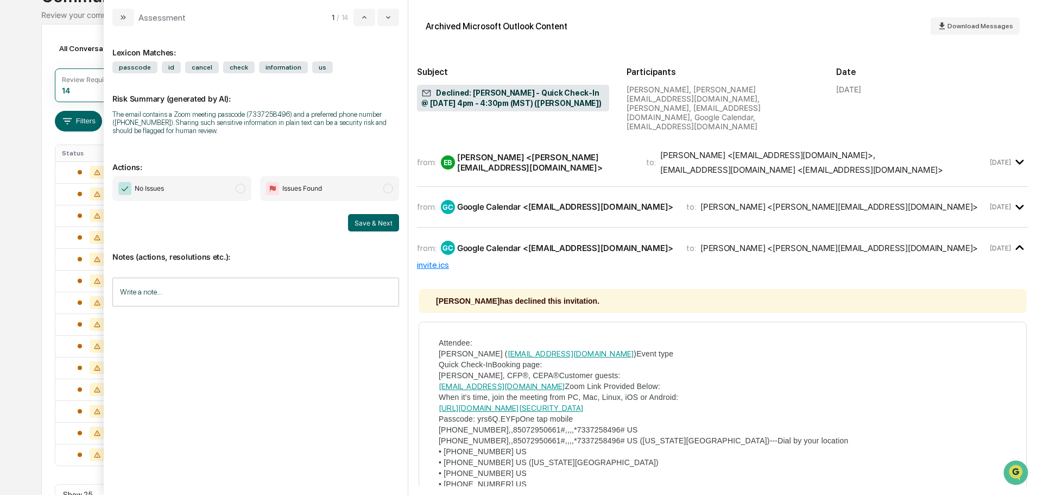
drag, startPoint x: 243, startPoint y: 188, endPoint x: 309, endPoint y: 230, distance: 78.4
click at [243, 188] on span "modal" at bounding box center [241, 189] width 10 height 10
click at [373, 225] on button "Save & Next" at bounding box center [373, 222] width 51 height 17
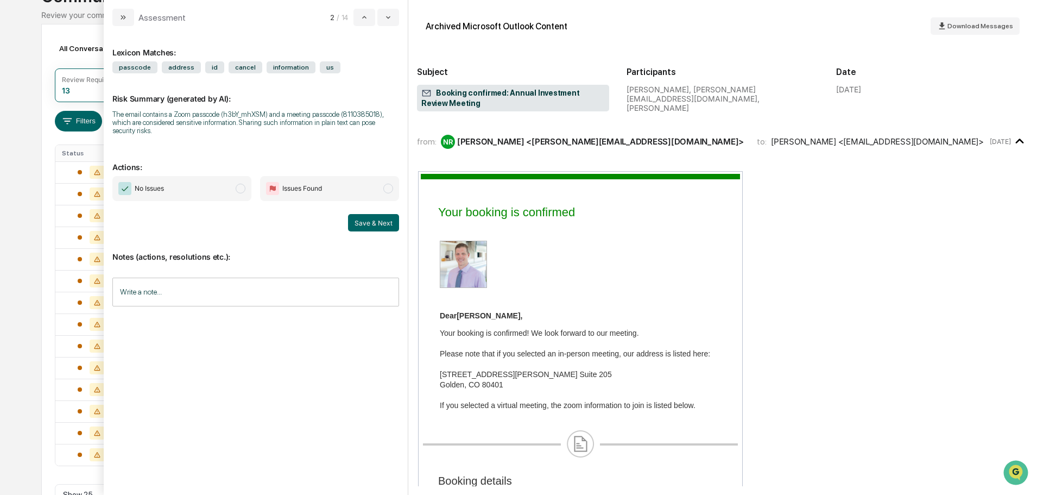
click at [239, 186] on span "modal" at bounding box center [241, 189] width 10 height 10
click at [376, 223] on button "Save & Next" at bounding box center [373, 222] width 51 height 17
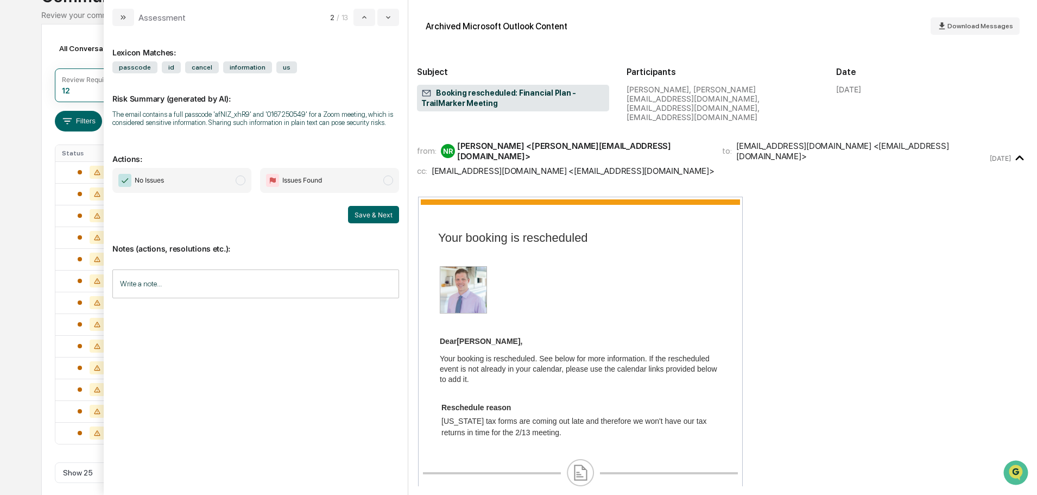
click at [243, 182] on span "modal" at bounding box center [241, 180] width 10 height 10
drag, startPoint x: 369, startPoint y: 212, endPoint x: 337, endPoint y: 200, distance: 34.5
click at [369, 212] on button "Save & Next" at bounding box center [373, 214] width 51 height 17
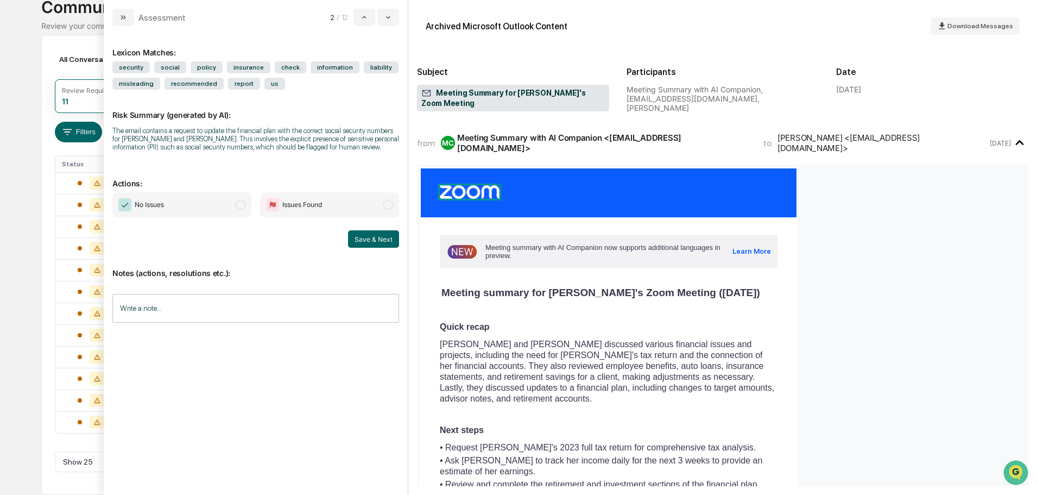
click at [239, 201] on span "modal" at bounding box center [241, 205] width 10 height 10
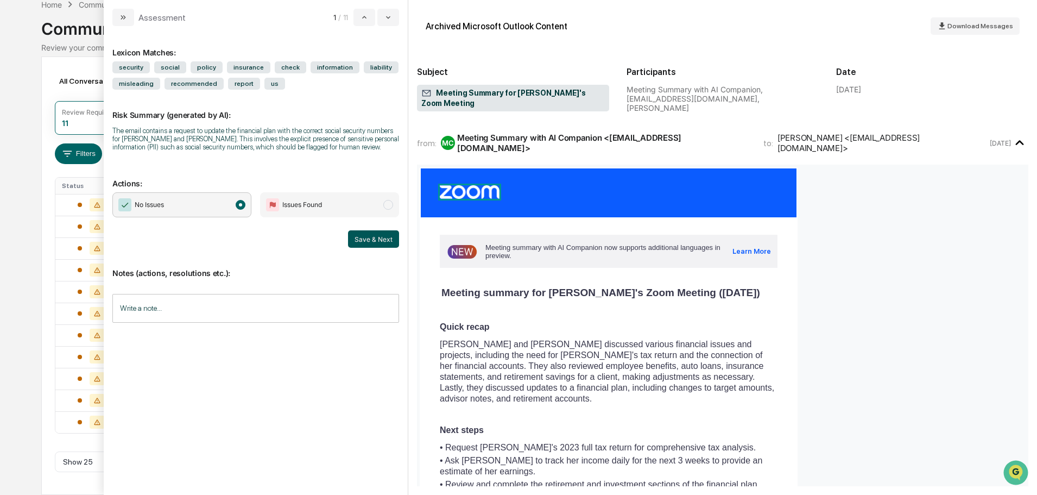
scroll to position [55, 0]
click at [384, 234] on button "Save & Next" at bounding box center [373, 238] width 51 height 17
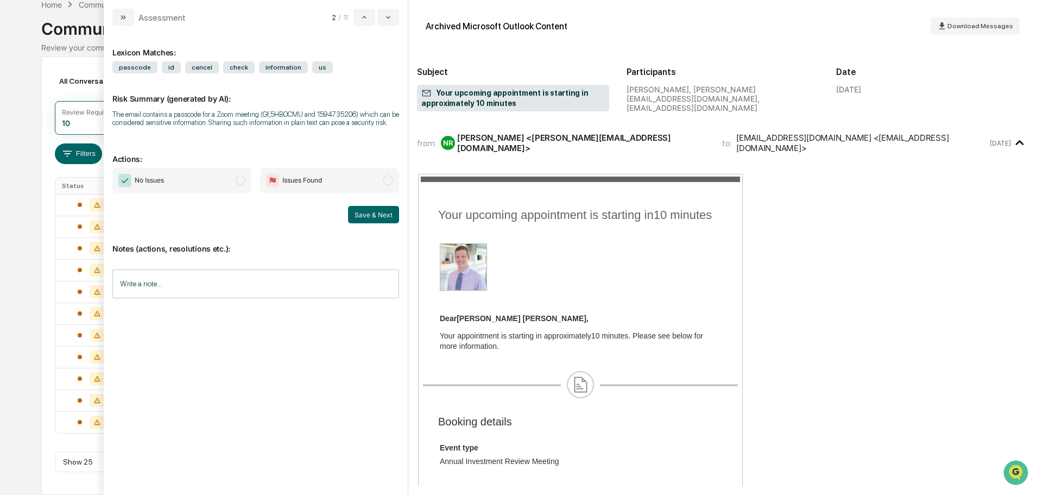
click at [239, 184] on span "modal" at bounding box center [241, 180] width 10 height 10
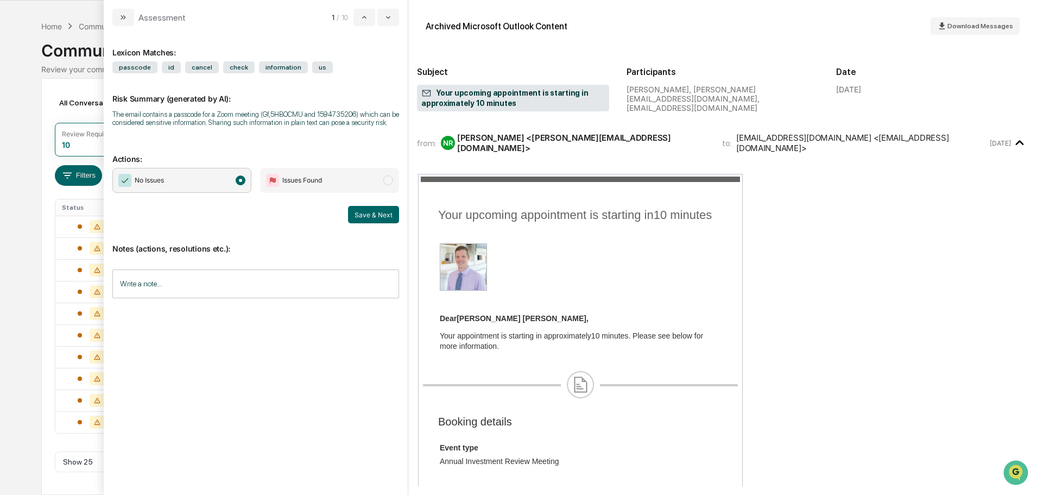
scroll to position [34, 0]
click at [373, 220] on button "Save & Next" at bounding box center [373, 214] width 51 height 17
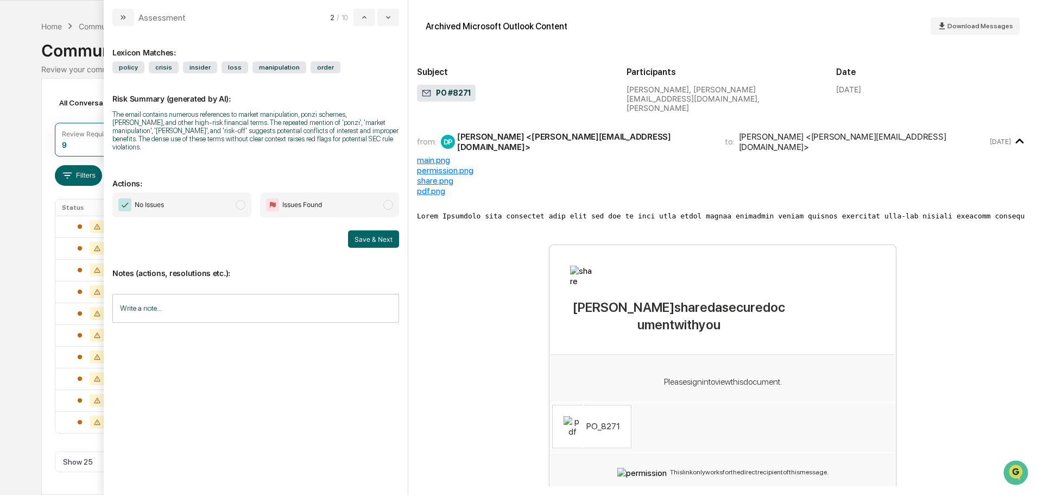
scroll to position [12, 0]
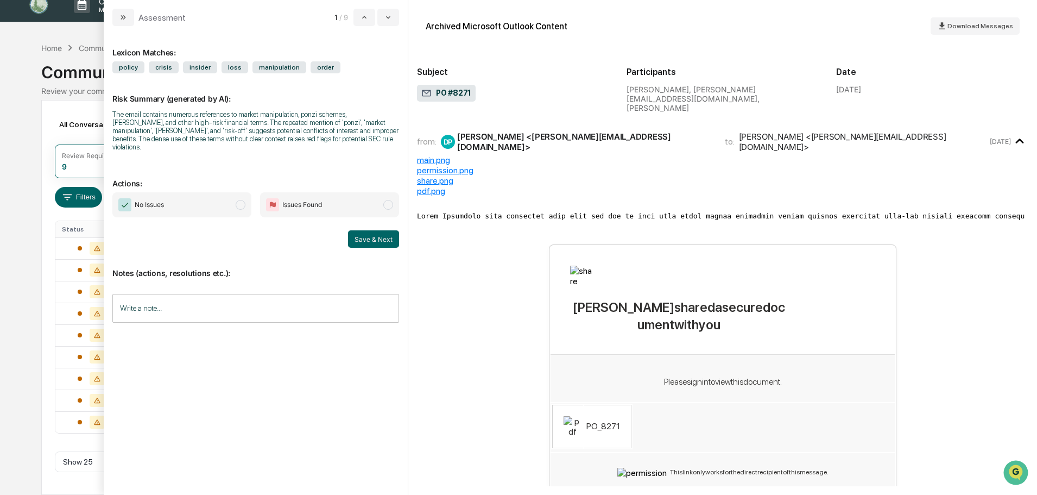
click at [386, 200] on span "modal" at bounding box center [388, 205] width 10 height 10
click at [230, 303] on input "Write a note..." at bounding box center [255, 308] width 287 height 29
click at [380, 389] on button "Save" at bounding box center [384, 397] width 29 height 17
click at [377, 230] on button "Save & Next" at bounding box center [373, 238] width 51 height 17
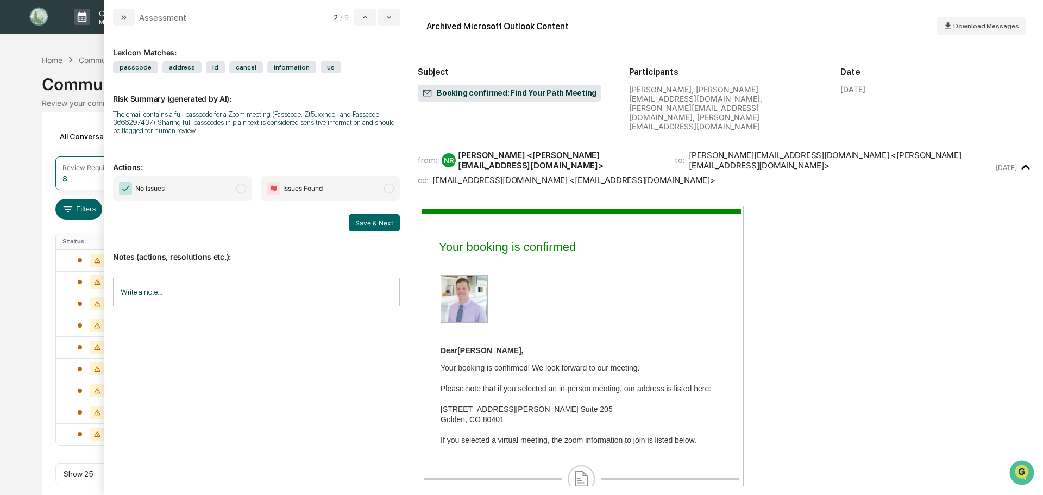
click at [232, 187] on span "No Issues" at bounding box center [182, 188] width 139 height 25
click at [359, 222] on button "Save & Next" at bounding box center [374, 222] width 51 height 17
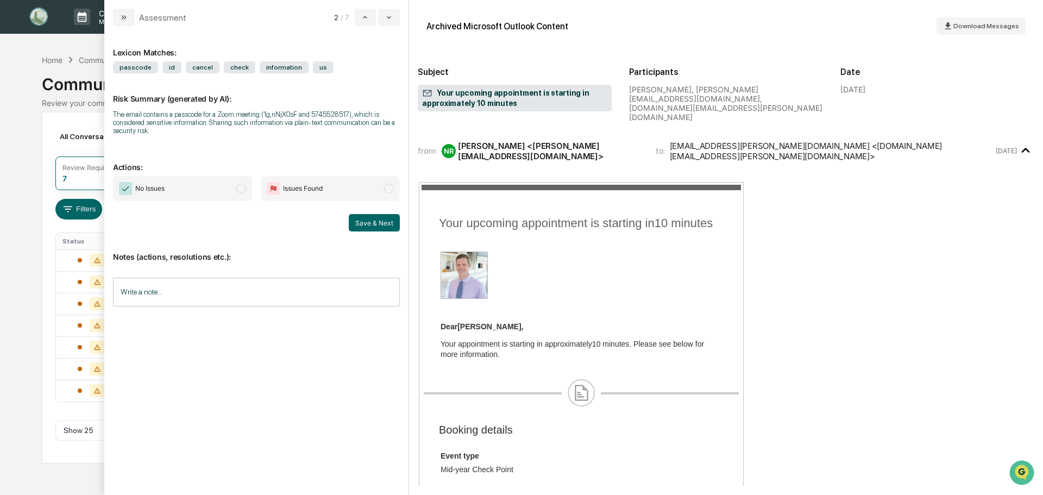
click at [246, 185] on span "No Issues" at bounding box center [182, 188] width 139 height 25
click at [364, 219] on button "Save & Next" at bounding box center [374, 222] width 51 height 17
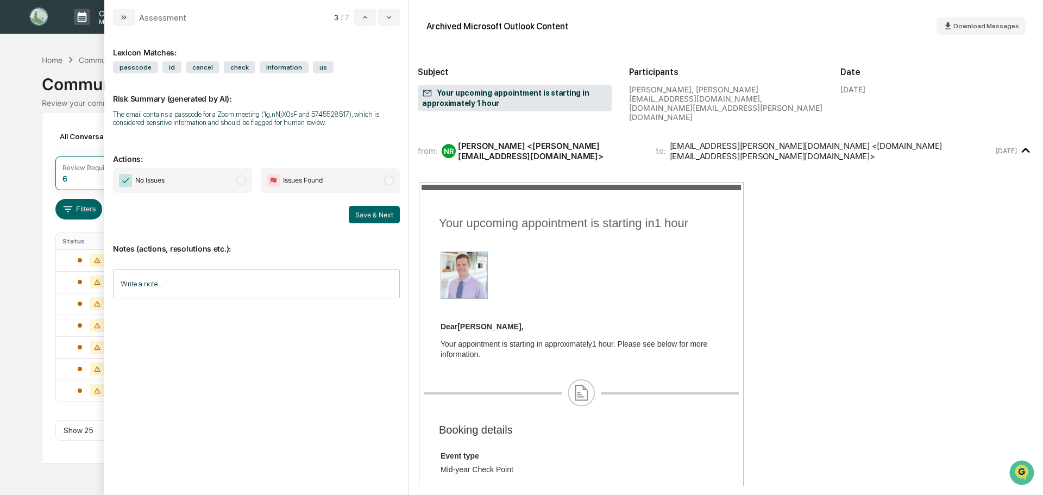
click at [241, 181] on span "modal" at bounding box center [241, 180] width 10 height 10
click at [357, 215] on button "Save & Next" at bounding box center [374, 214] width 51 height 17
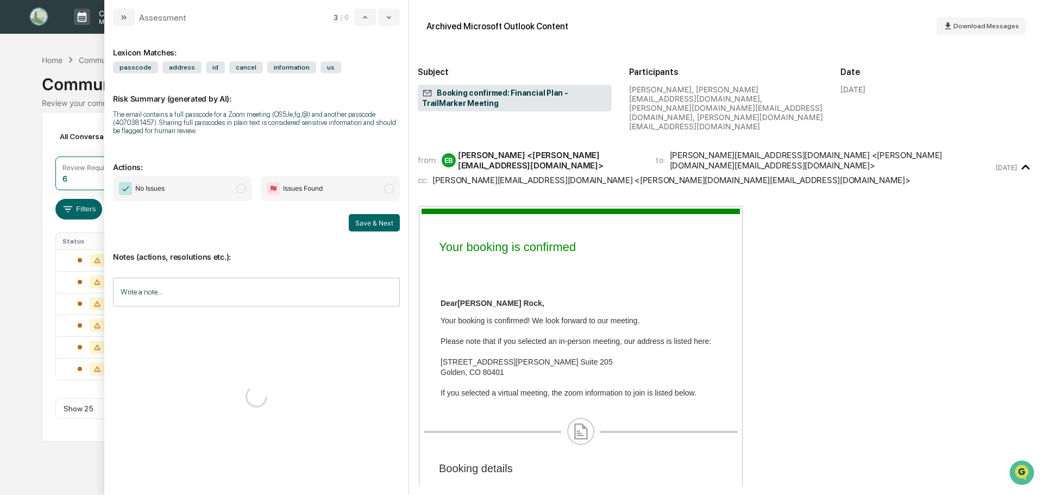
click at [240, 187] on span "modal" at bounding box center [241, 189] width 10 height 10
click at [387, 233] on div "Notes (actions, resolutions etc.): Write a note... Write a note..." at bounding box center [256, 275] width 287 height 88
click at [386, 226] on button "Save & Next" at bounding box center [374, 222] width 51 height 17
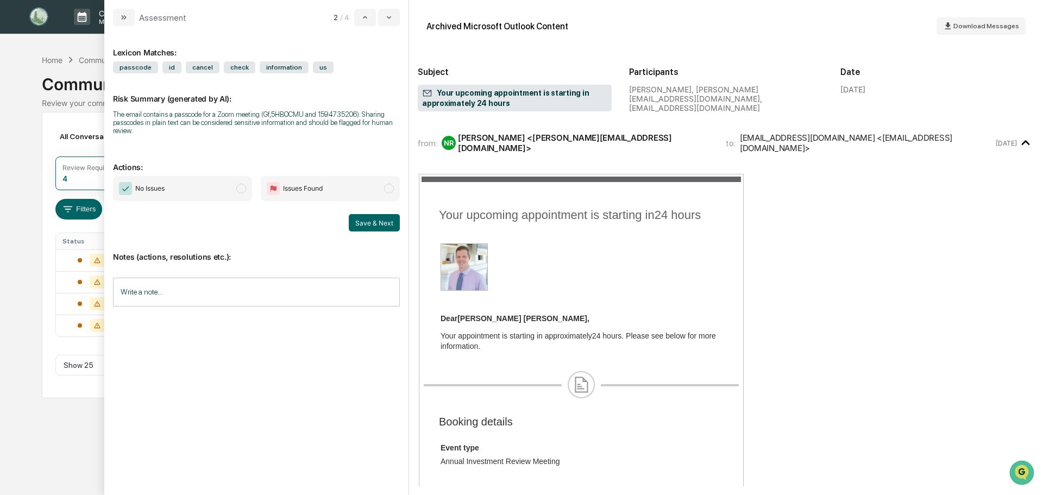
click at [244, 188] on span "modal" at bounding box center [241, 189] width 10 height 10
click at [355, 218] on button "Save & Next" at bounding box center [374, 222] width 51 height 17
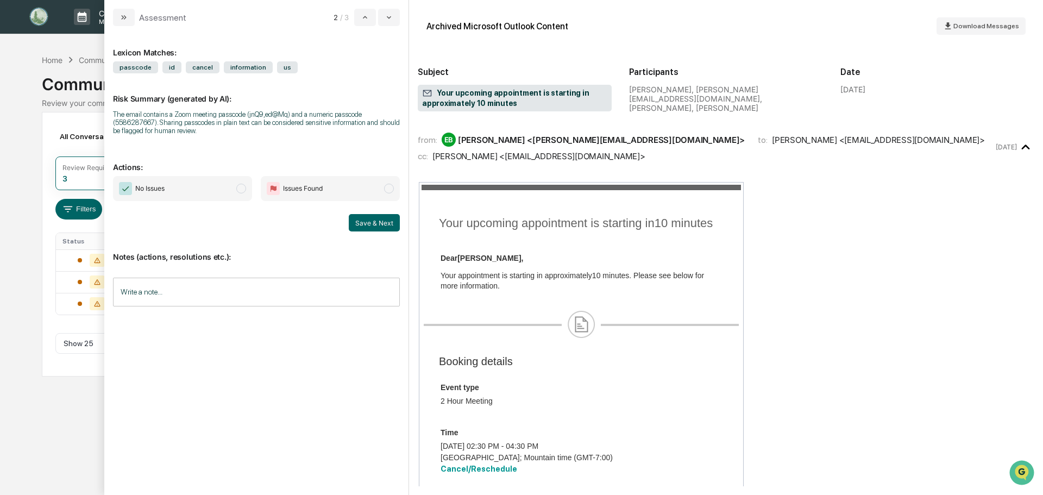
click at [241, 185] on span "modal" at bounding box center [241, 189] width 10 height 10
click at [391, 226] on button "Save & Next" at bounding box center [374, 222] width 51 height 17
click at [240, 187] on span "modal" at bounding box center [241, 189] width 10 height 10
click at [361, 221] on button "Save & Next" at bounding box center [374, 222] width 51 height 17
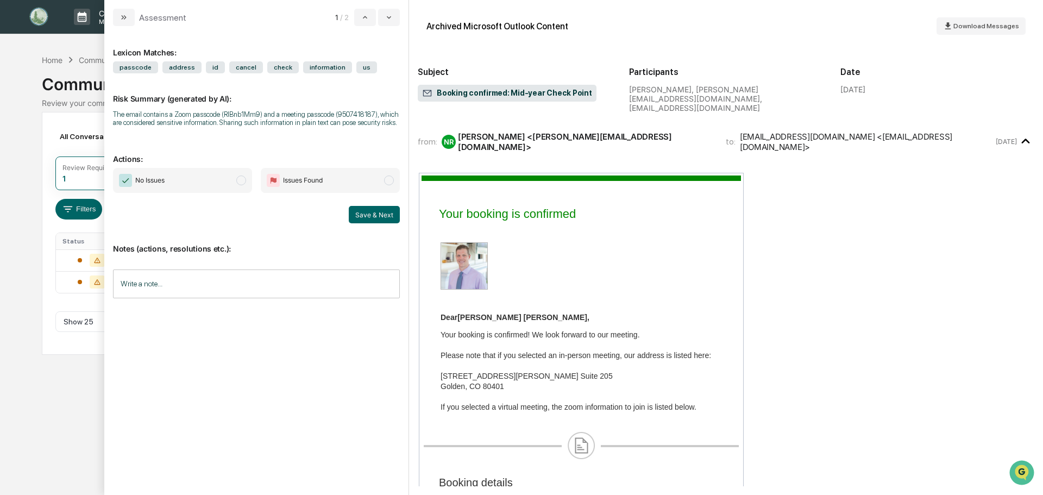
click at [241, 177] on span "modal" at bounding box center [241, 180] width 10 height 10
click at [386, 215] on button "Save & Next" at bounding box center [374, 214] width 51 height 17
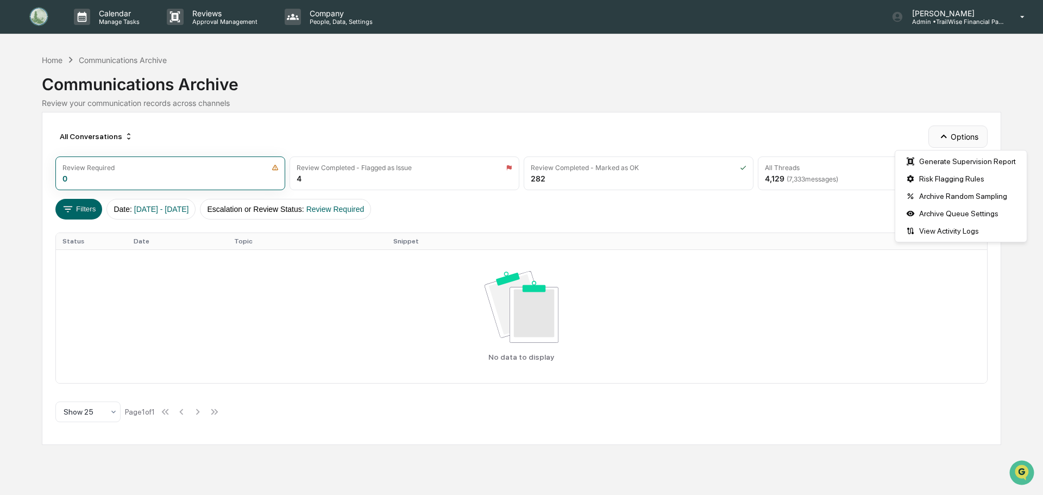
click at [972, 136] on button "Options" at bounding box center [957, 136] width 59 height 22
click at [963, 162] on div "Generate Supervision Report" at bounding box center [960, 161] width 127 height 17
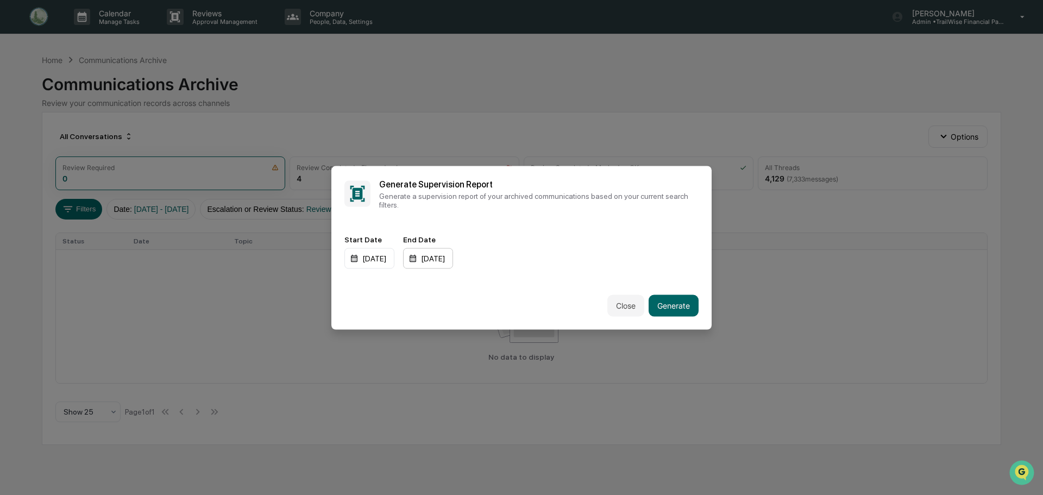
click at [451, 257] on div "12/31/2025" at bounding box center [428, 258] width 50 height 21
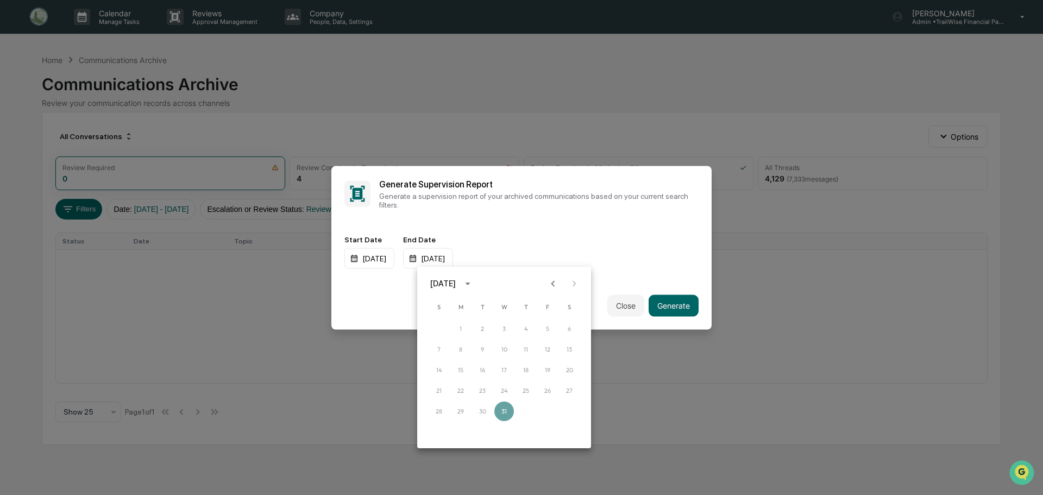
click at [554, 285] on icon "Previous month" at bounding box center [553, 284] width 12 height 12
click at [553, 285] on icon "Previous month" at bounding box center [553, 283] width 4 height 6
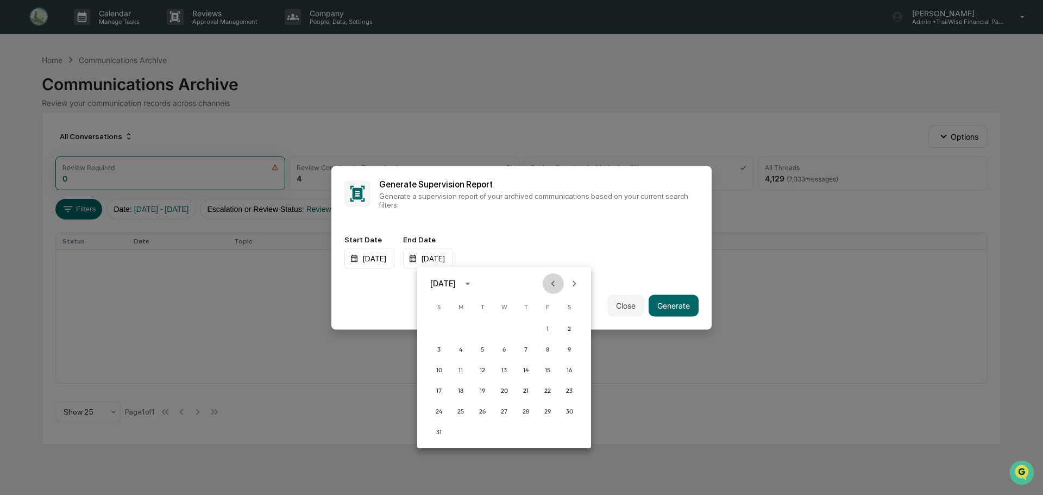
click at [553, 285] on icon "Previous month" at bounding box center [553, 283] width 4 height 6
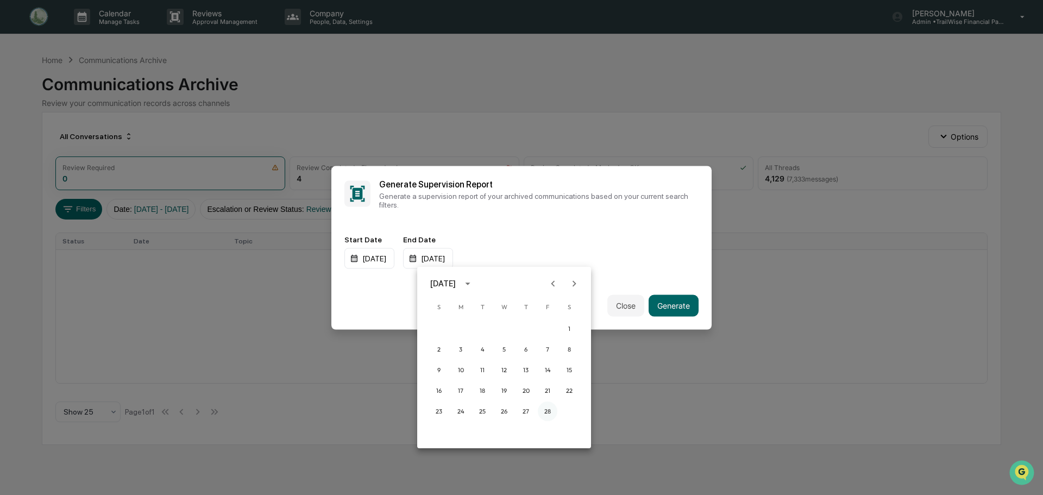
click at [548, 408] on button "28" at bounding box center [548, 411] width 20 height 20
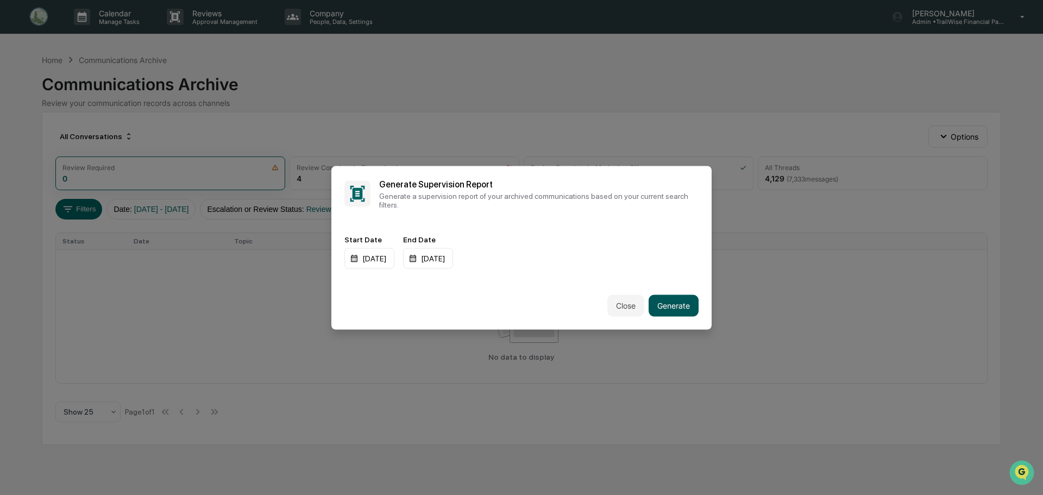
click at [666, 307] on button "Generate" at bounding box center [674, 305] width 50 height 22
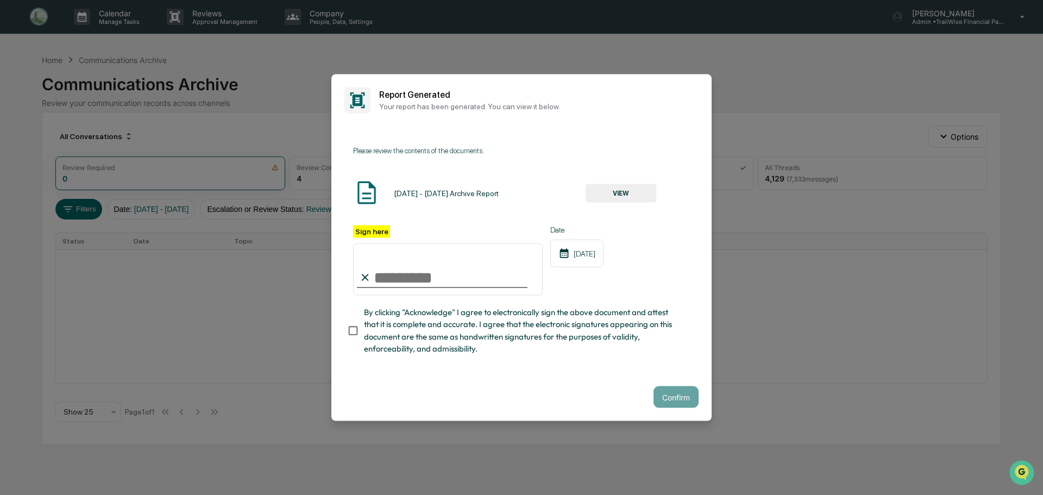
click at [626, 194] on button "VIEW" at bounding box center [621, 193] width 71 height 18
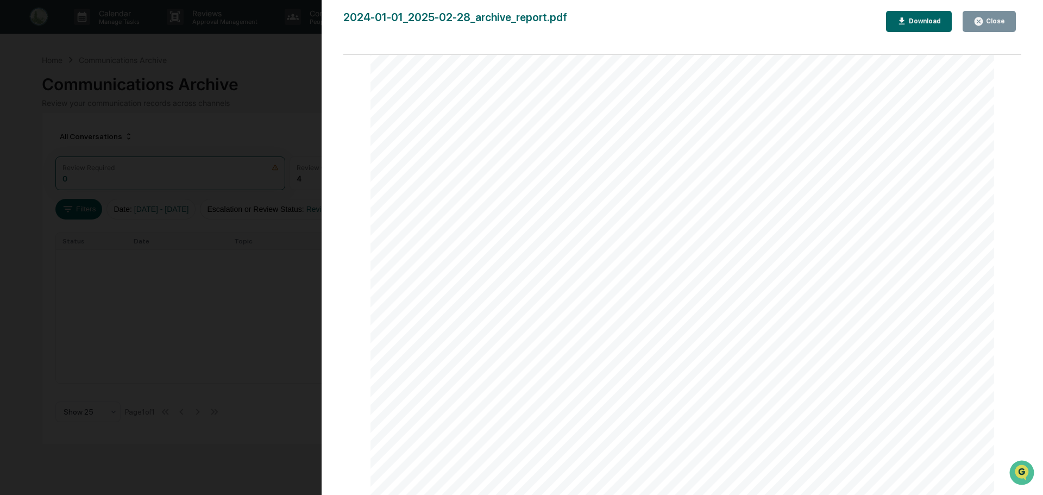
scroll to position [3219, 0]
click at [921, 22] on div "Download" at bounding box center [924, 21] width 34 height 8
click at [293, 75] on div "Version History 09/18/2025, 08:50 PM Emily Biehler 2024-01-01_2025-02-28_archiv…" at bounding box center [521, 247] width 1043 height 495
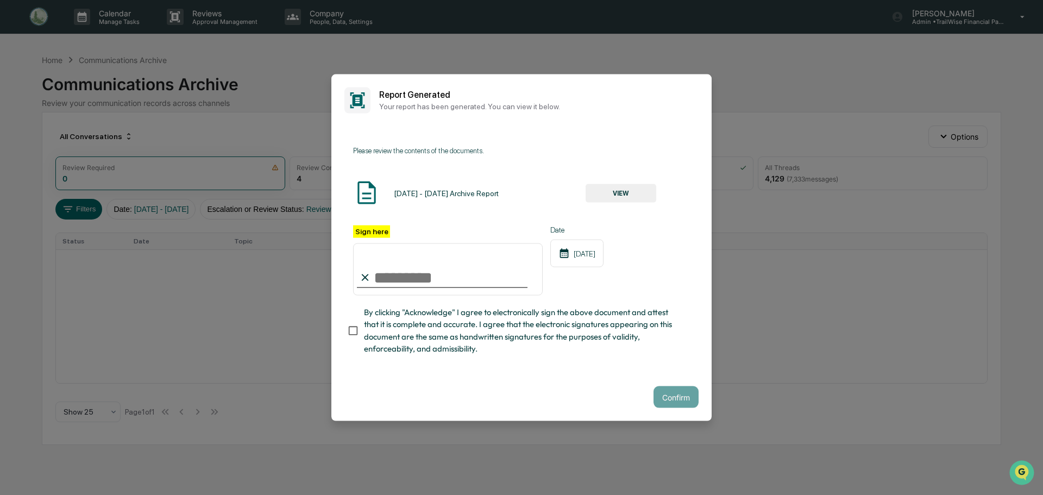
click at [383, 278] on input "Sign here" at bounding box center [448, 269] width 190 height 52
type input "**********"
click at [675, 394] on button "Confirm" at bounding box center [675, 397] width 45 height 22
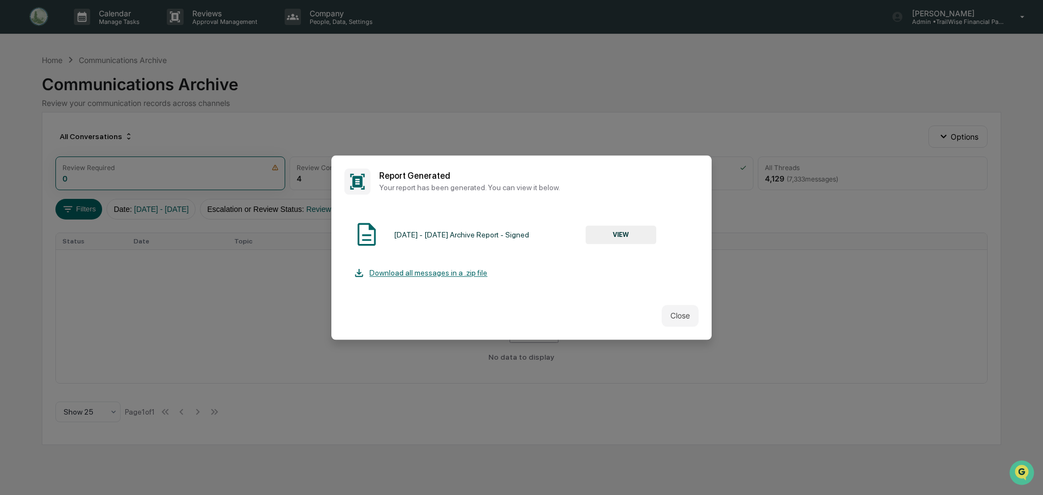
click at [634, 236] on button "VIEW" at bounding box center [621, 234] width 71 height 18
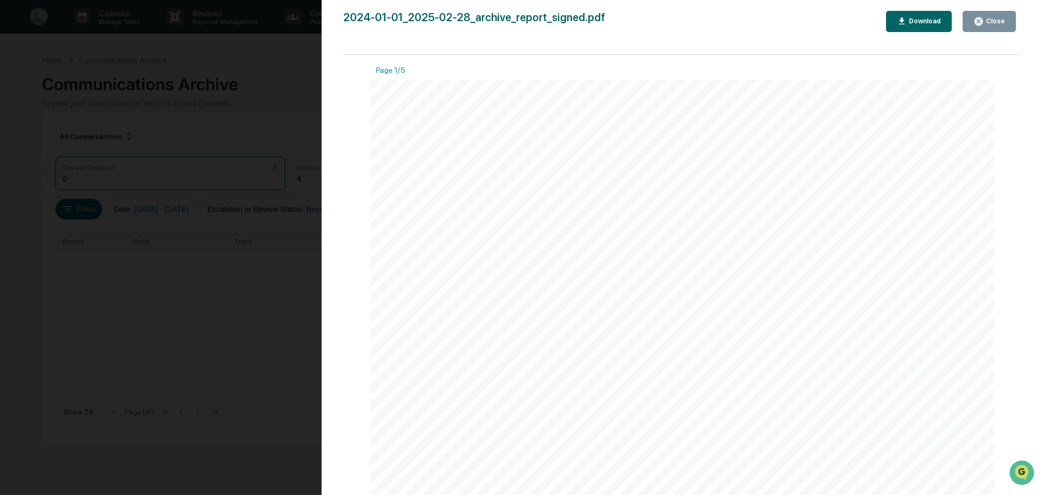
click at [924, 21] on div "Download" at bounding box center [924, 21] width 34 height 8
click at [991, 20] on div "Close" at bounding box center [994, 21] width 21 height 8
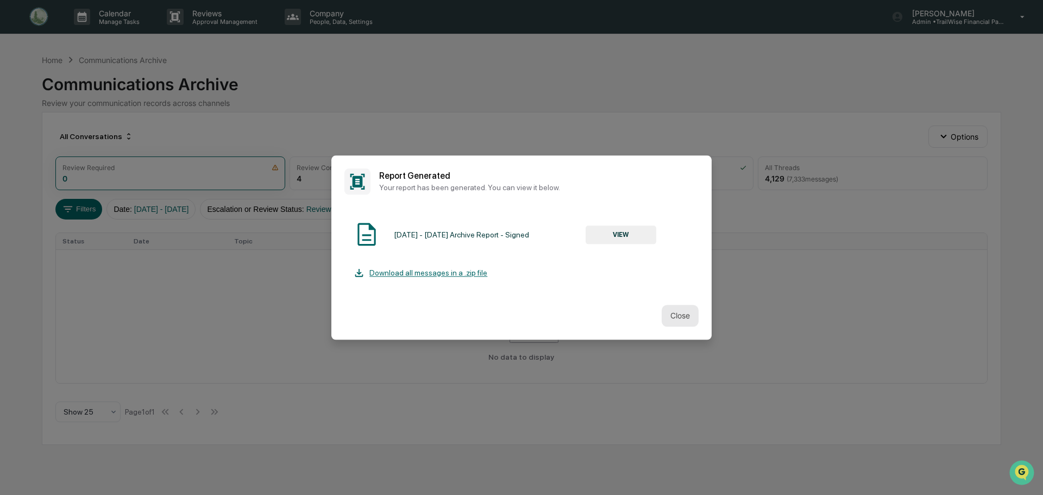
click at [683, 316] on button "Close" at bounding box center [680, 316] width 37 height 22
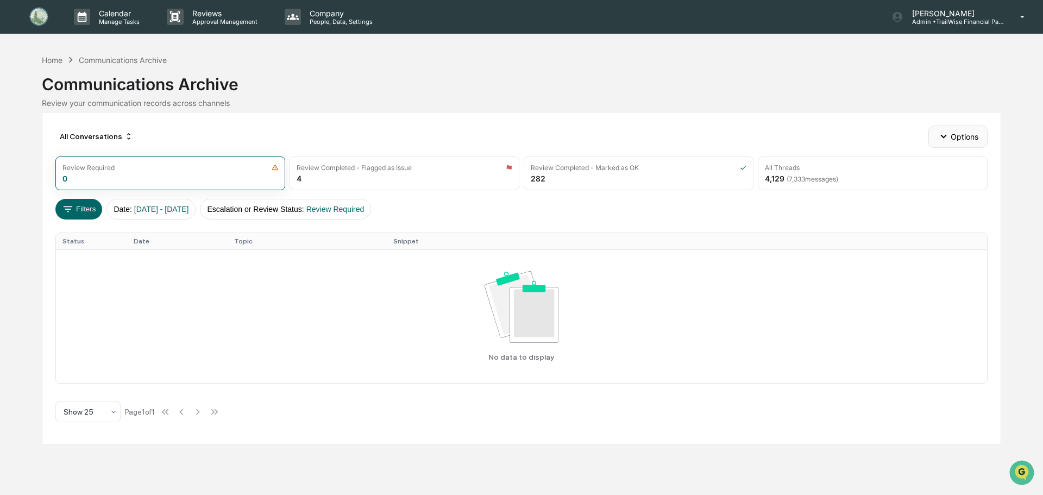
click at [952, 136] on button "Options" at bounding box center [957, 136] width 59 height 22
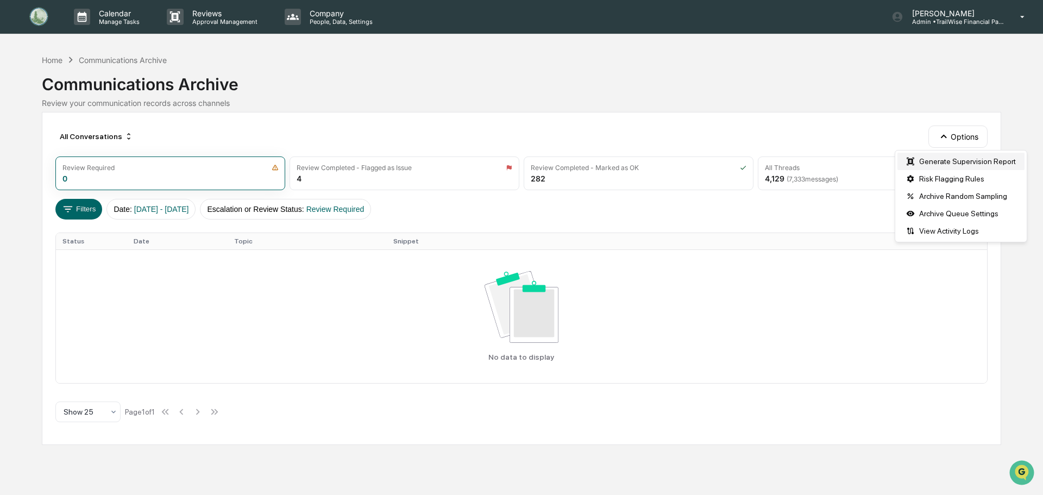
click at [940, 158] on div "Generate Supervision Report" at bounding box center [960, 161] width 127 height 17
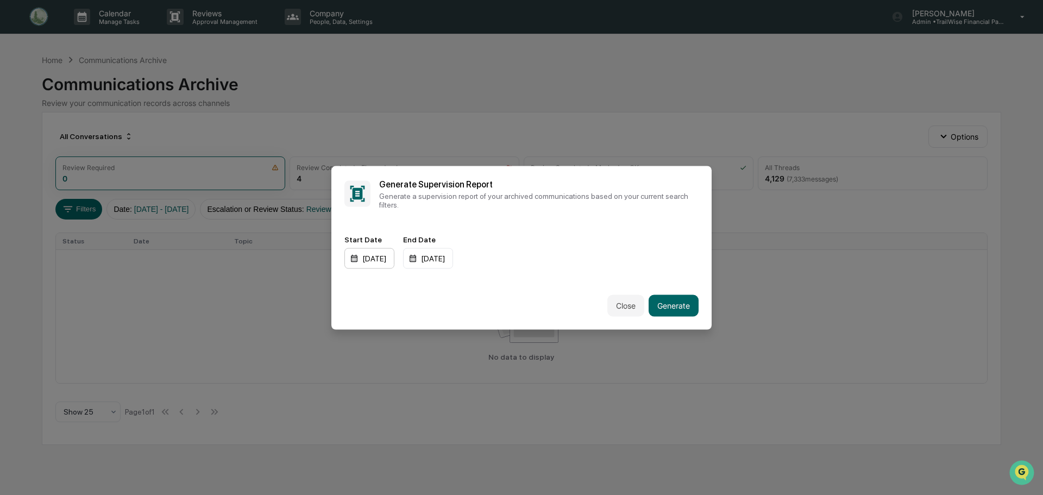
click at [391, 254] on div "01/01/2024" at bounding box center [369, 258] width 50 height 21
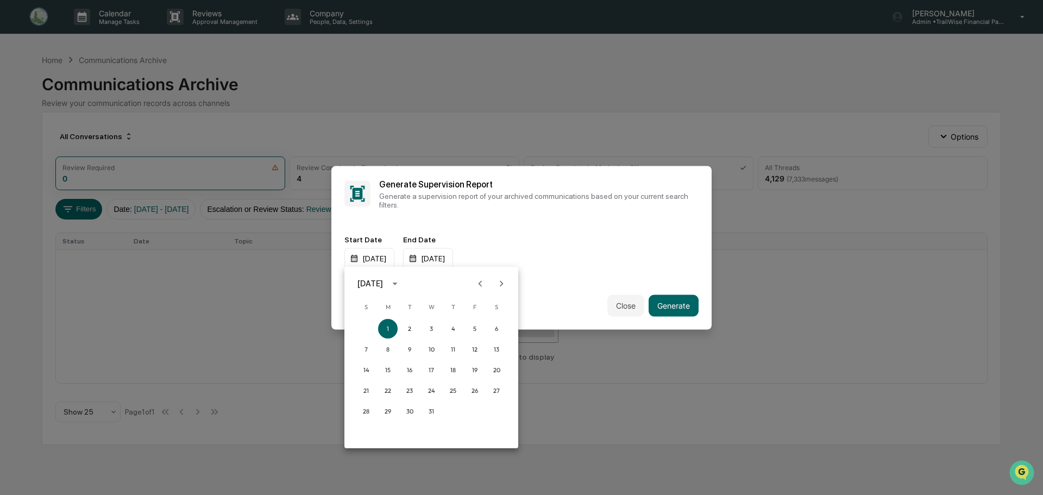
click at [383, 284] on div "January 2024" at bounding box center [370, 284] width 26 height 12
click at [488, 371] on button "2025" at bounding box center [487, 372] width 39 height 20
click at [502, 309] on button "Mar" at bounding box center [487, 310] width 39 height 20
click at [383, 281] on div "March 2025" at bounding box center [370, 284] width 26 height 12
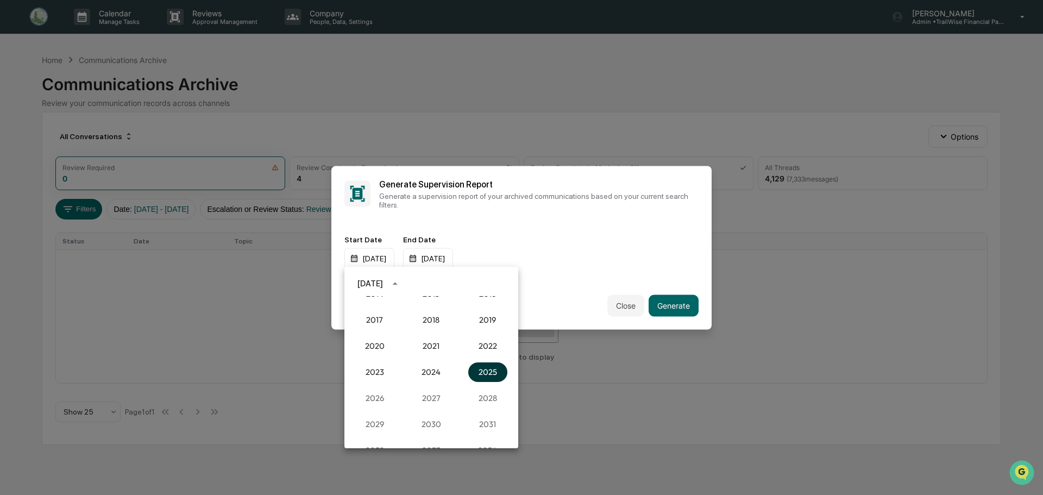
click at [485, 373] on button "2025" at bounding box center [487, 372] width 39 height 20
click at [490, 311] on button "Mar" at bounding box center [487, 310] width 39 height 20
click at [499, 330] on button "1" at bounding box center [497, 329] width 20 height 20
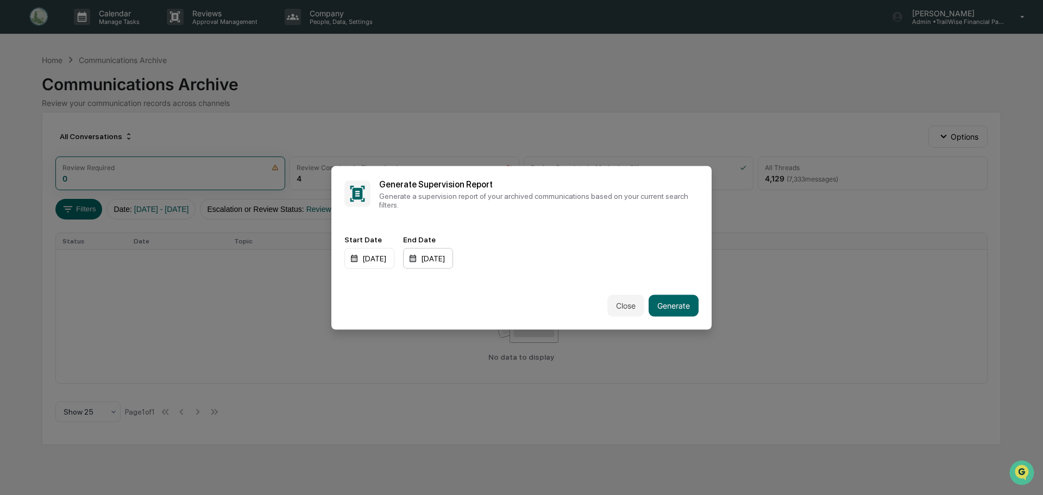
click at [452, 257] on div "12/31/2025" at bounding box center [428, 258] width 50 height 21
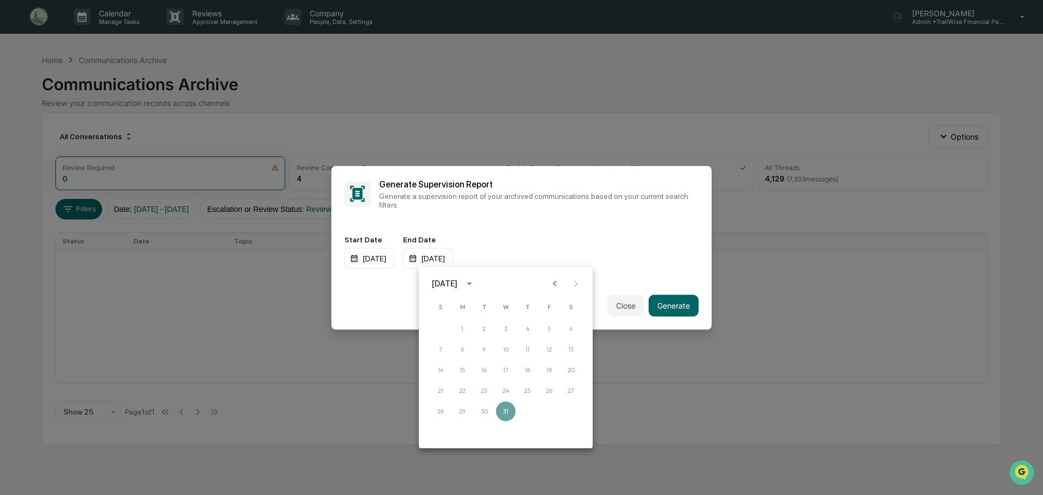
click at [457, 282] on div "December 2025" at bounding box center [445, 284] width 26 height 12
click at [563, 370] on button "2025" at bounding box center [562, 372] width 39 height 20
click at [450, 339] on button "Apr" at bounding box center [449, 339] width 39 height 20
click at [504, 408] on button "30" at bounding box center [506, 411] width 20 height 20
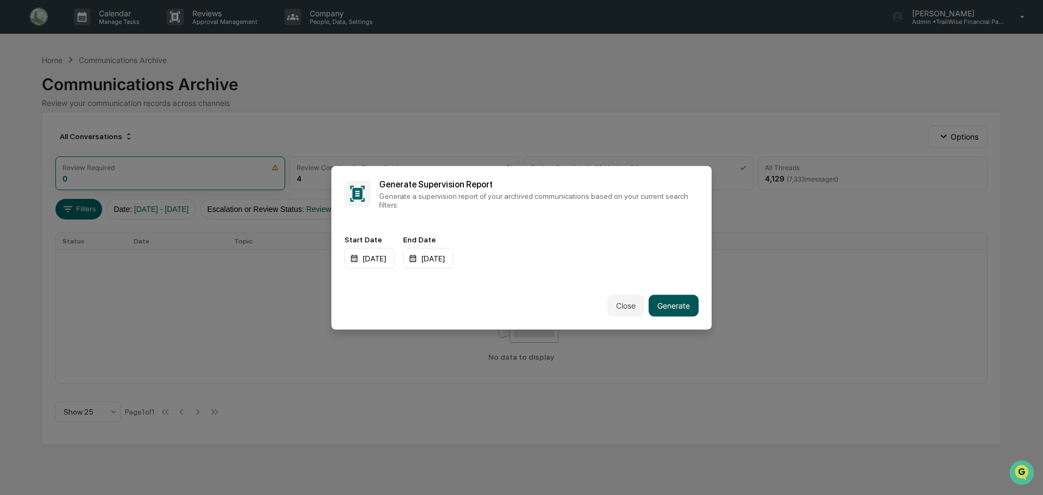
click at [682, 306] on button "Generate" at bounding box center [674, 305] width 50 height 22
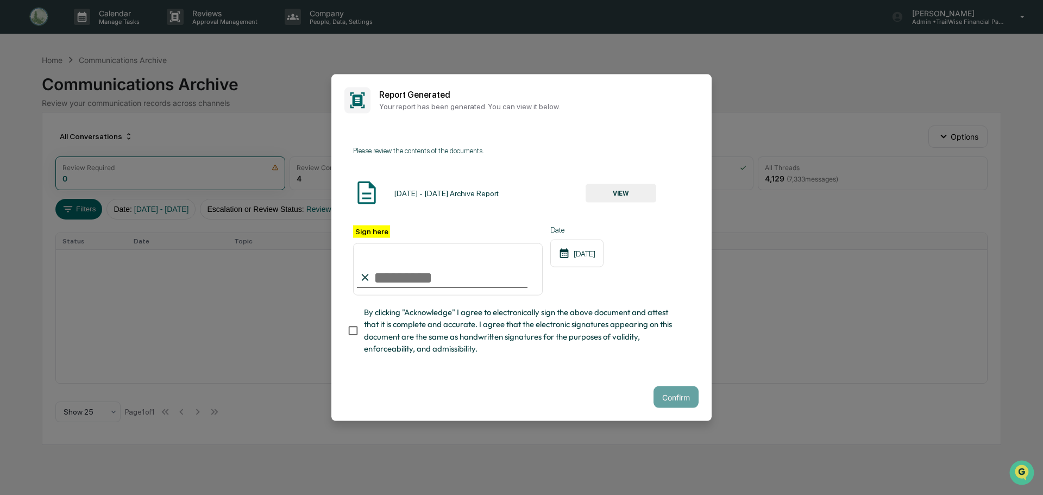
click at [635, 193] on button "VIEW" at bounding box center [621, 193] width 71 height 18
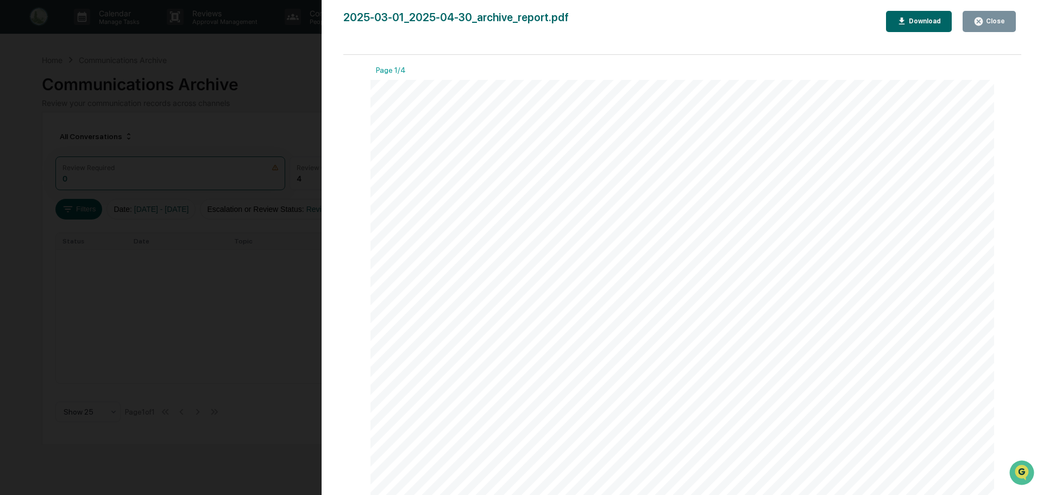
click at [928, 18] on div "Download" at bounding box center [924, 21] width 34 height 8
click at [995, 21] on div "Close" at bounding box center [994, 21] width 21 height 8
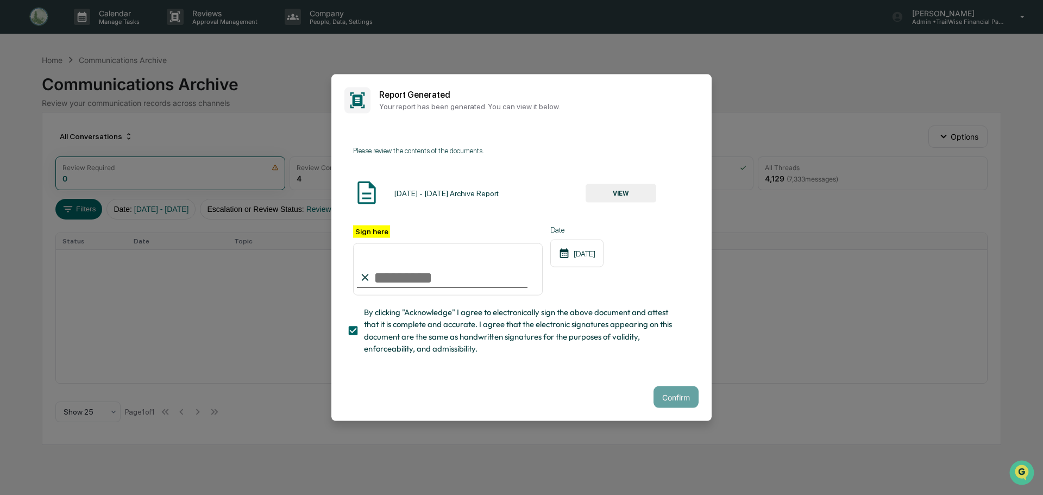
click at [389, 275] on input "Sign here" at bounding box center [448, 269] width 190 height 52
type input "**********"
click at [684, 393] on button "Confirm" at bounding box center [675, 397] width 45 height 22
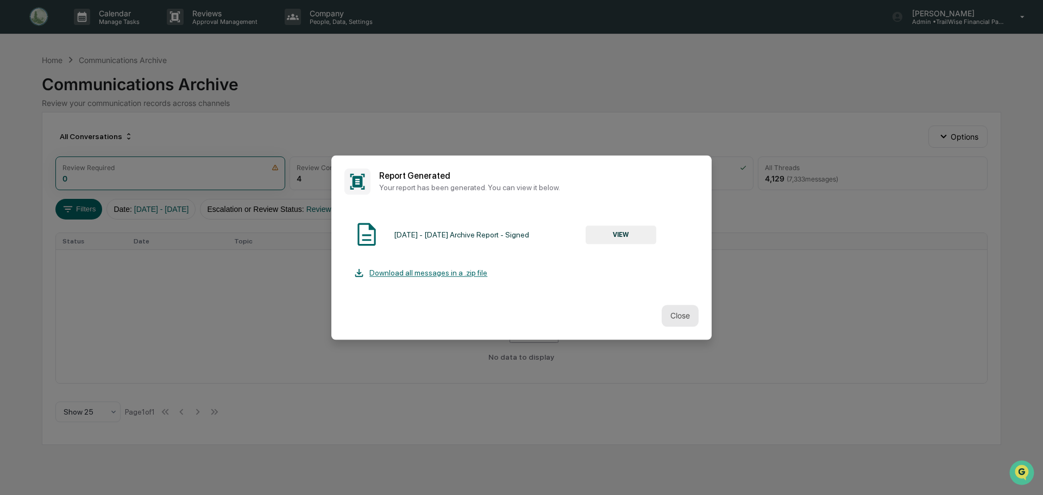
click at [683, 315] on button "Close" at bounding box center [680, 316] width 37 height 22
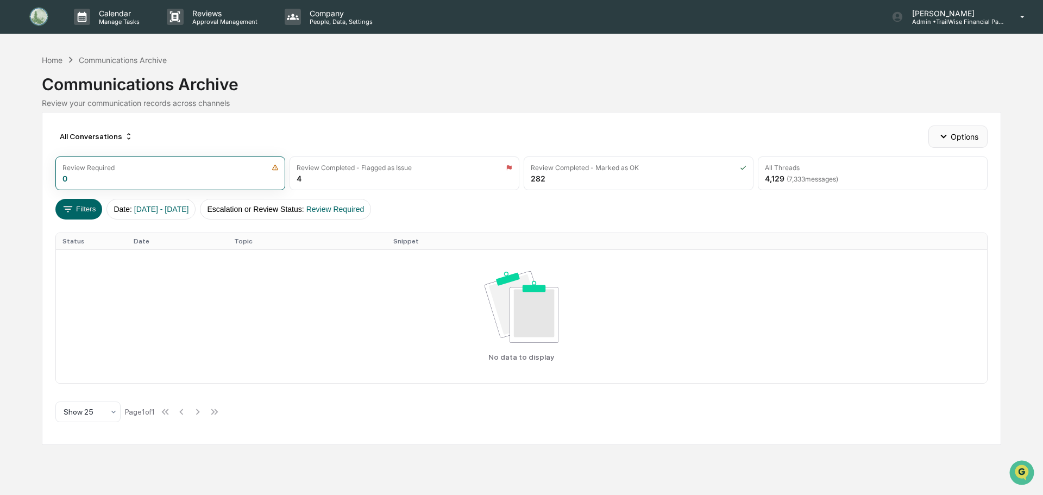
click at [952, 138] on button "Options" at bounding box center [957, 136] width 59 height 22
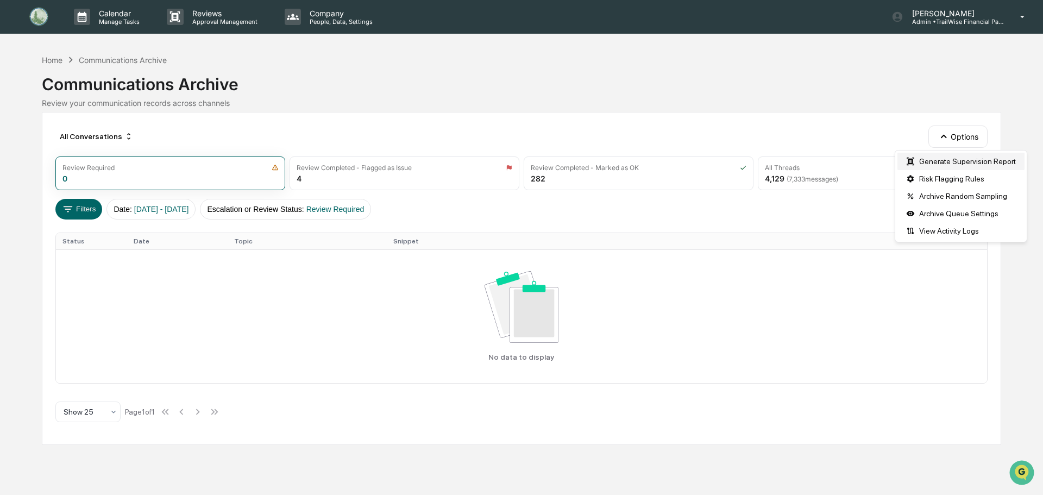
click at [942, 162] on div "Generate Supervision Report" at bounding box center [960, 161] width 127 height 17
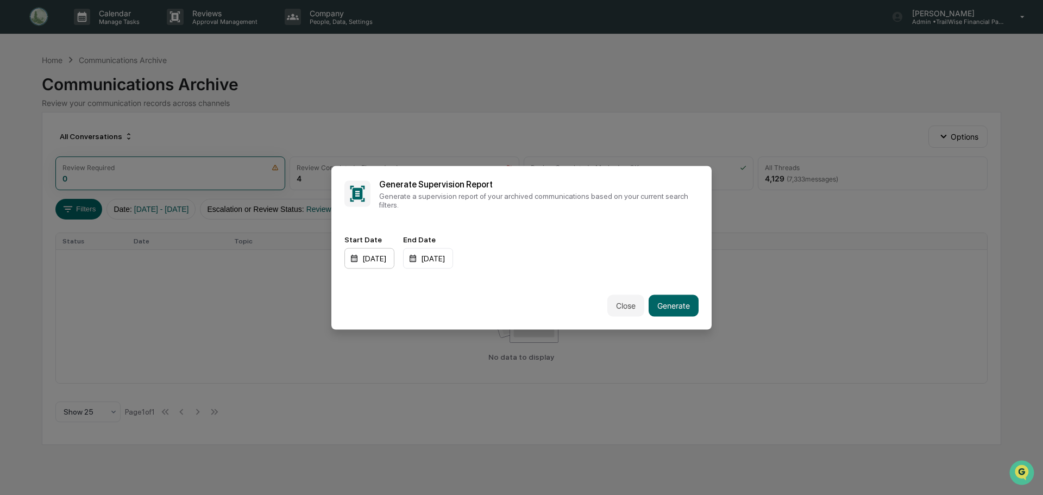
click at [382, 254] on div "[DATE]" at bounding box center [369, 258] width 50 height 21
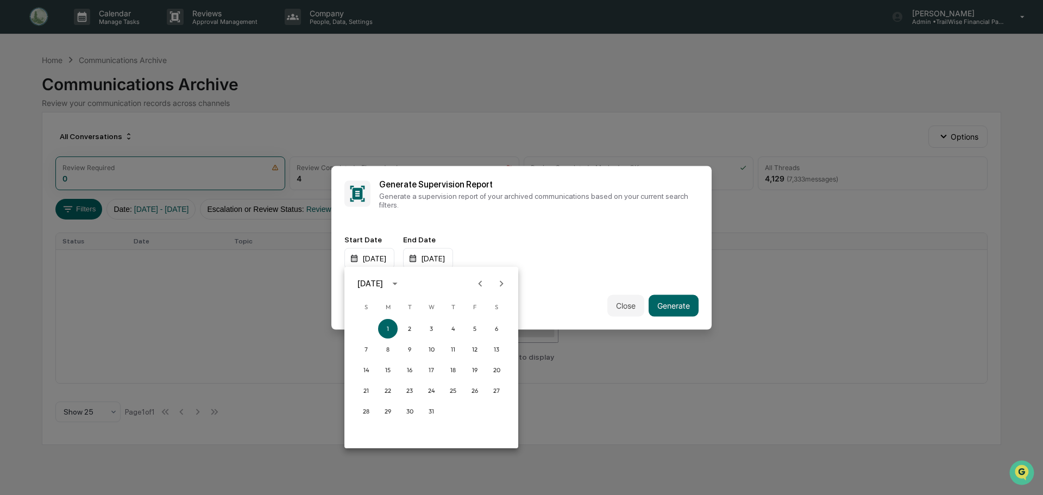
click at [397, 285] on icon "calendar view is open, switch to year view" at bounding box center [394, 283] width 5 height 3
click at [498, 370] on button "2025" at bounding box center [487, 372] width 39 height 20
click at [435, 339] on button "May" at bounding box center [431, 339] width 39 height 20
click at [454, 330] on button "1" at bounding box center [453, 329] width 20 height 20
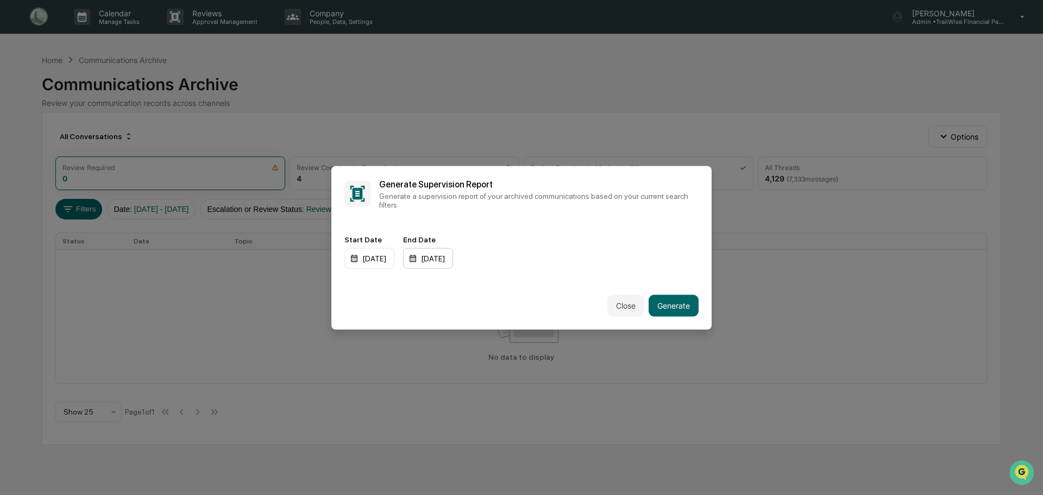
click at [453, 253] on div "[DATE]" at bounding box center [428, 258] width 50 height 21
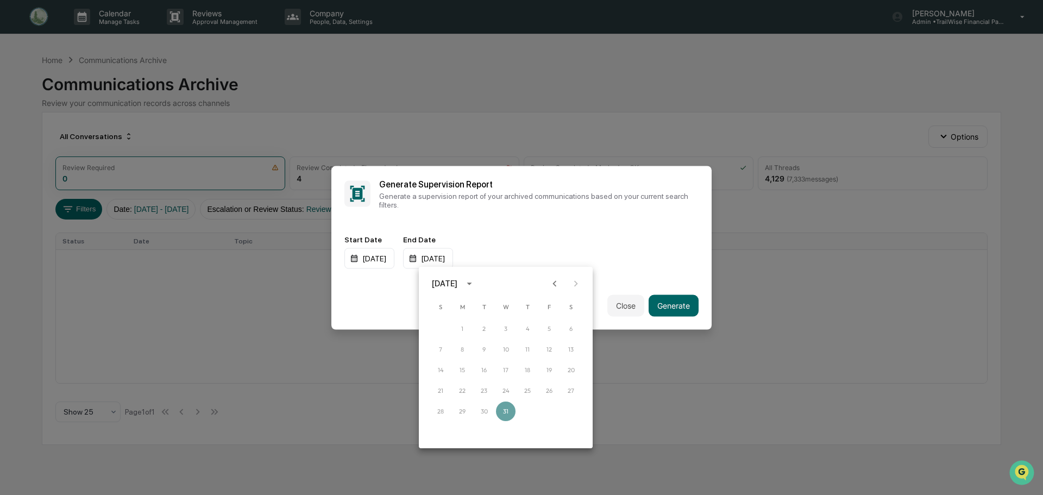
click at [475, 283] on icon "calendar view is open, switch to year view" at bounding box center [469, 284] width 12 height 12
click at [556, 373] on button "2025" at bounding box center [562, 372] width 39 height 20
click at [561, 338] on button "Jun" at bounding box center [562, 339] width 39 height 20
click at [463, 412] on button "30" at bounding box center [462, 411] width 20 height 20
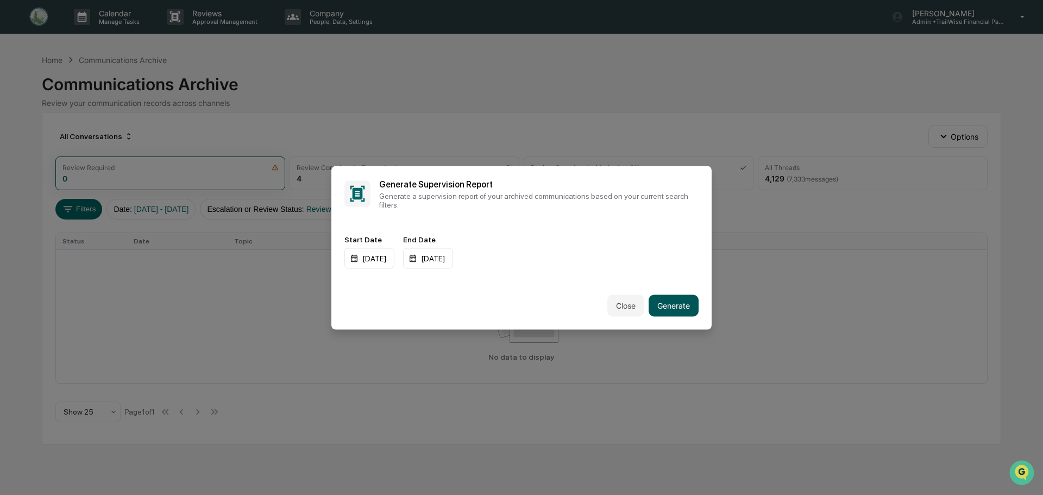
click at [666, 305] on button "Generate" at bounding box center [674, 305] width 50 height 22
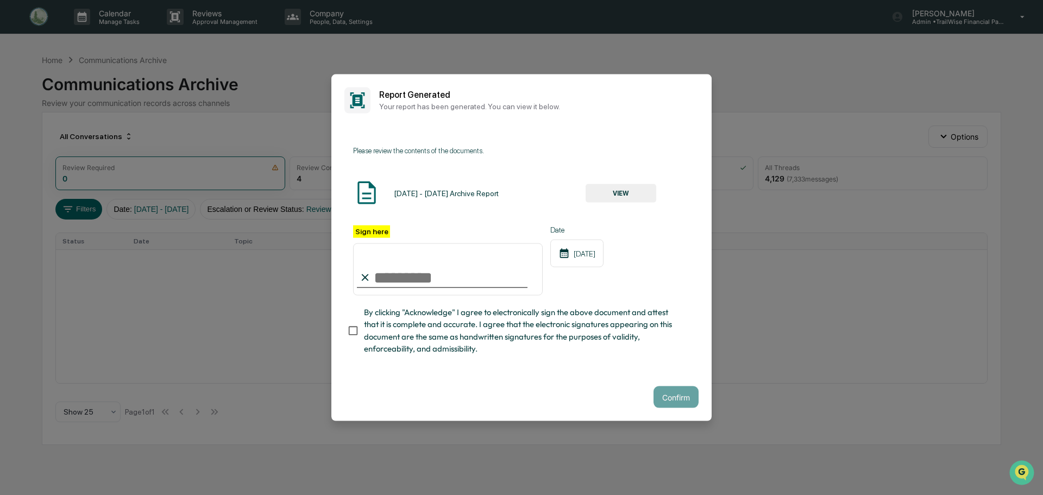
click at [612, 191] on button "VIEW" at bounding box center [621, 193] width 71 height 18
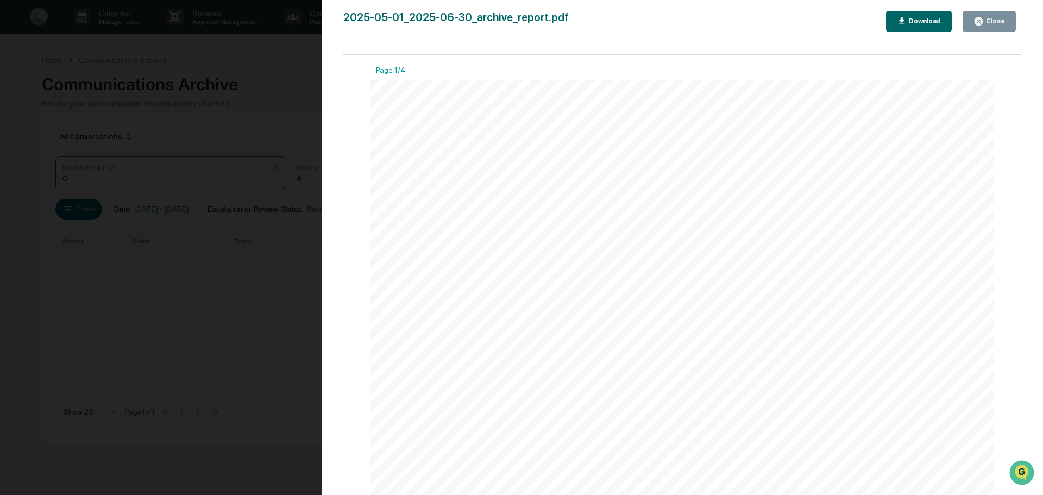
click at [915, 22] on div "Download" at bounding box center [924, 21] width 34 height 8
click at [991, 24] on div "Close" at bounding box center [994, 21] width 21 height 8
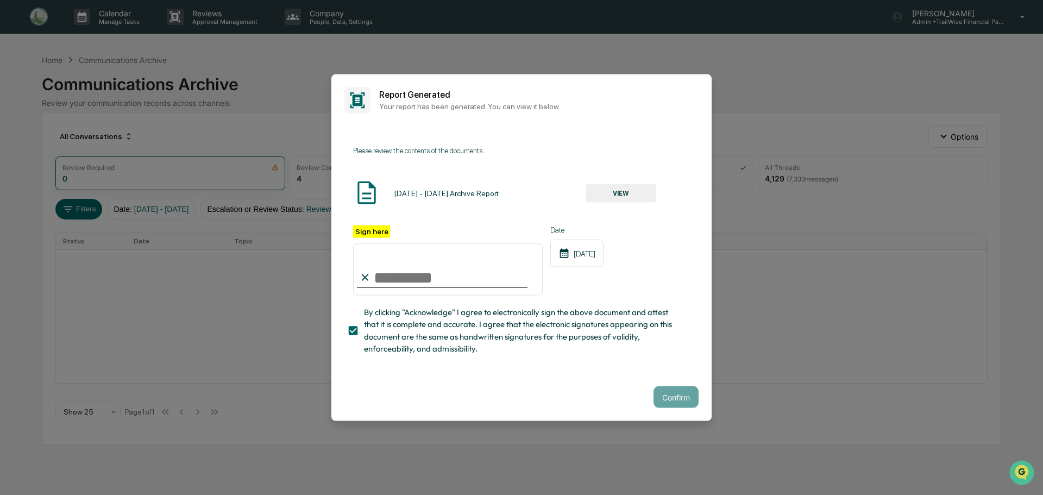
click at [388, 265] on input "Sign here" at bounding box center [448, 269] width 190 height 52
type input "**********"
click at [674, 398] on button "Confirm" at bounding box center [675, 397] width 45 height 22
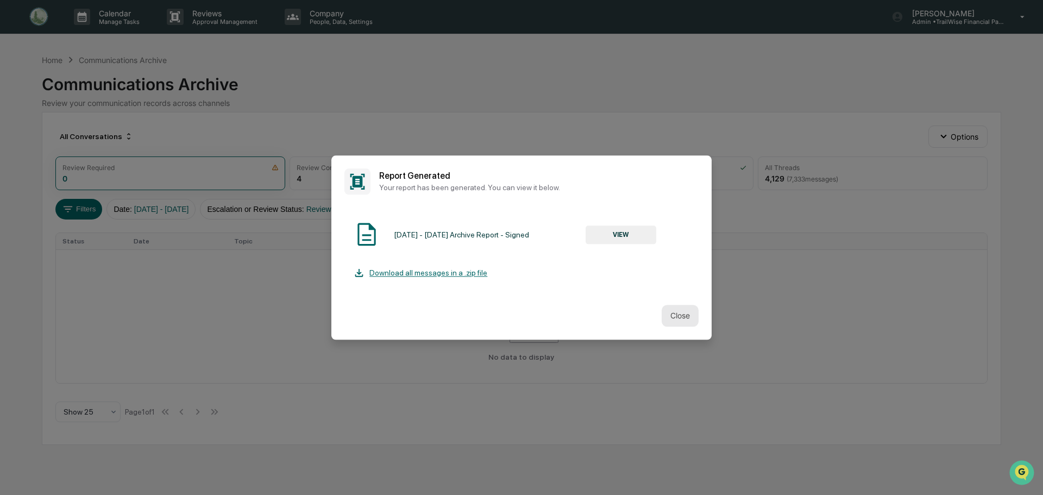
click at [681, 313] on button "Close" at bounding box center [680, 316] width 37 height 22
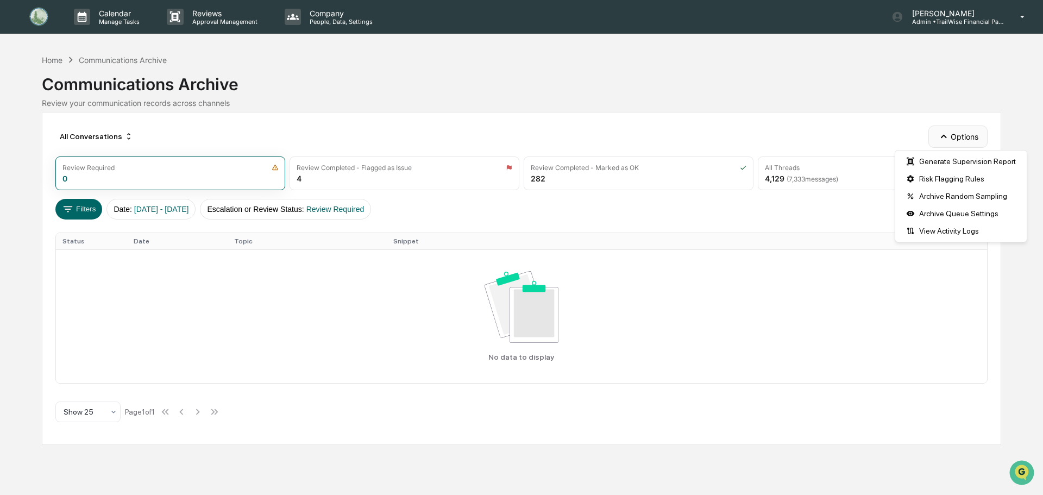
click at [954, 139] on button "Options" at bounding box center [957, 136] width 59 height 22
click at [951, 161] on div "Generate Supervision Report" at bounding box center [960, 161] width 127 height 17
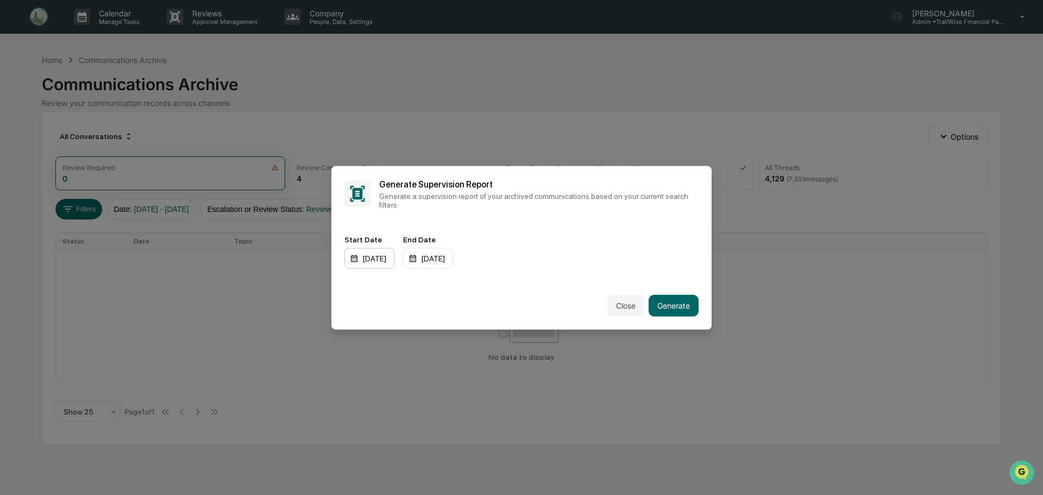
click at [375, 258] on div "01/01/2024" at bounding box center [369, 258] width 50 height 21
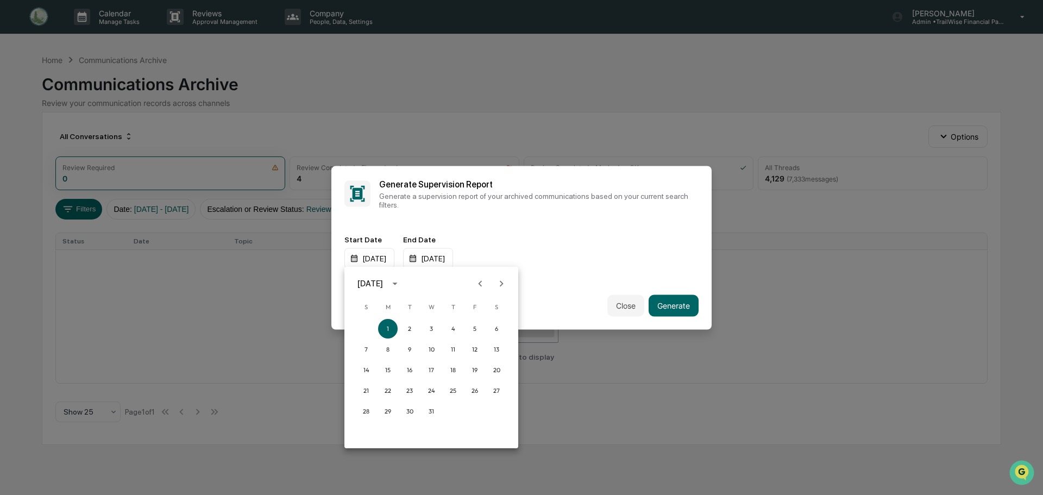
click at [383, 283] on div "January 2024" at bounding box center [370, 284] width 26 height 12
click at [486, 373] on button "2025" at bounding box center [487, 372] width 39 height 20
click at [375, 369] on button "Jul" at bounding box center [374, 367] width 39 height 20
click at [407, 329] on button "1" at bounding box center [410, 329] width 20 height 20
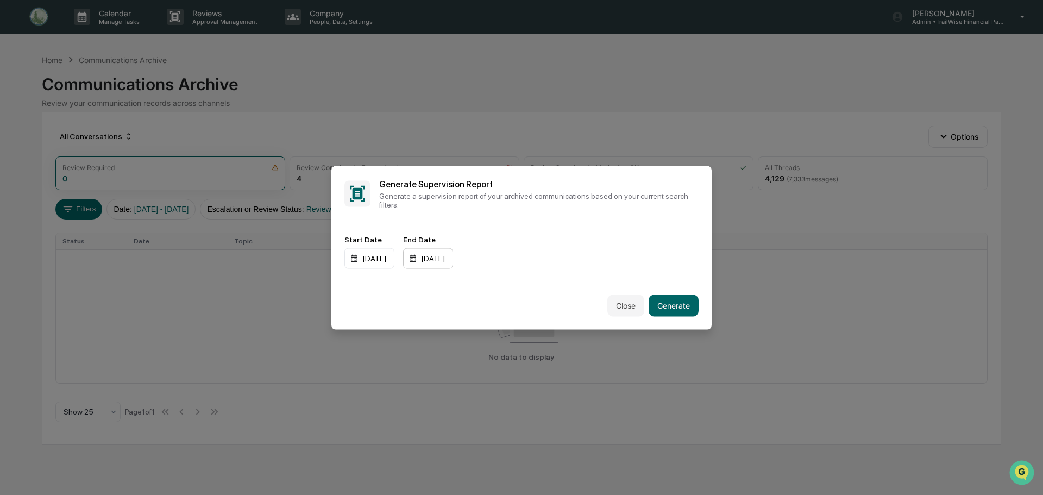
click at [446, 260] on div "12/31/2025" at bounding box center [428, 258] width 50 height 21
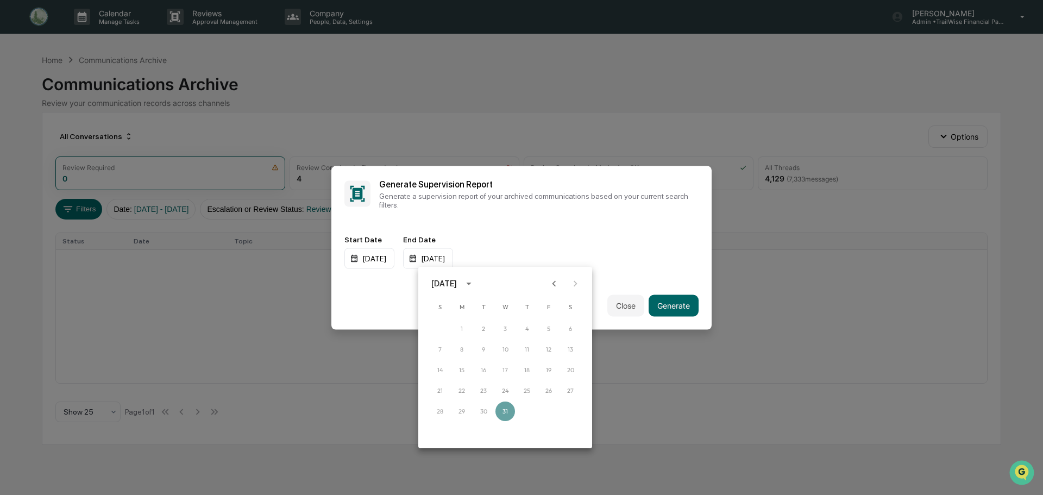
click at [455, 280] on div "December 2025" at bounding box center [444, 284] width 26 height 12
click at [547, 371] on button "2025" at bounding box center [561, 372] width 39 height 20
click at [505, 369] on button "Aug" at bounding box center [505, 367] width 39 height 20
click at [438, 432] on button "31" at bounding box center [440, 432] width 20 height 20
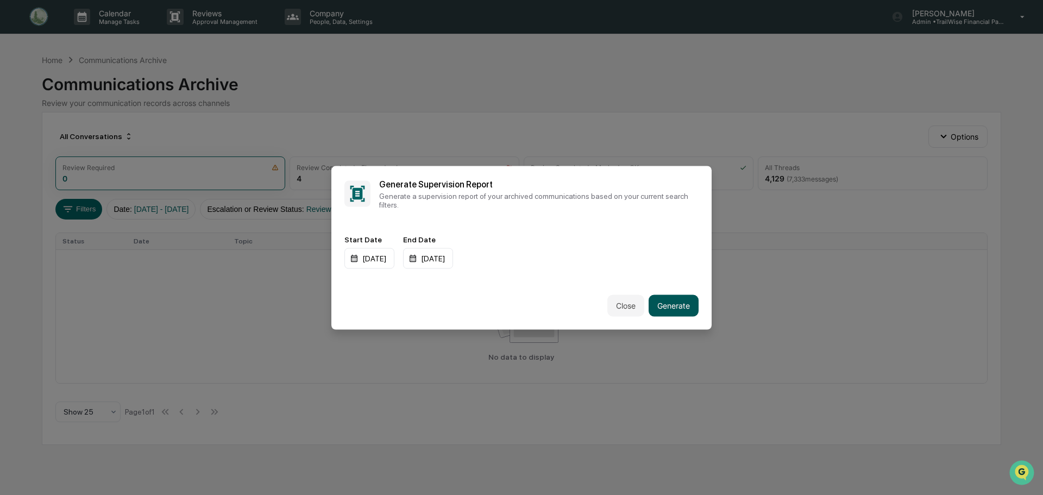
click at [676, 304] on button "Generate" at bounding box center [674, 305] width 50 height 22
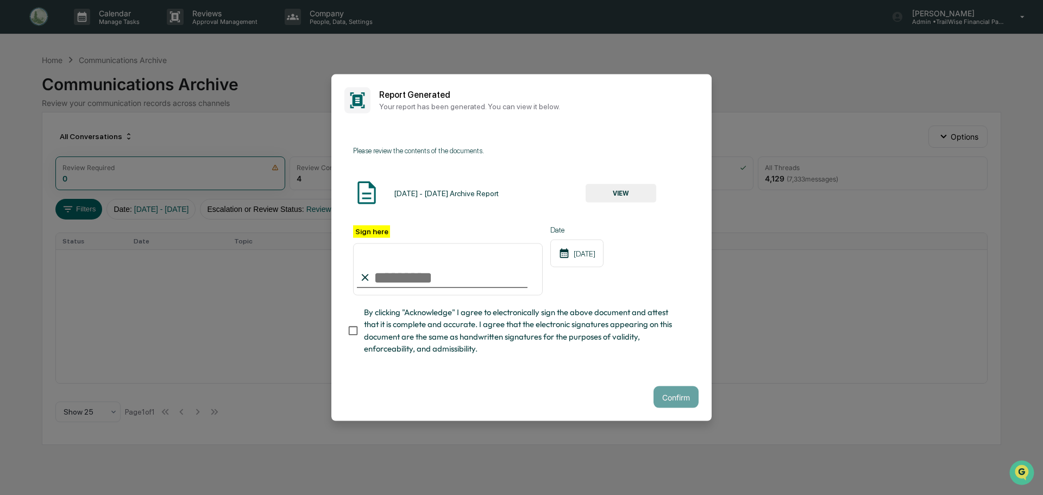
click at [615, 192] on button "VIEW" at bounding box center [621, 193] width 71 height 18
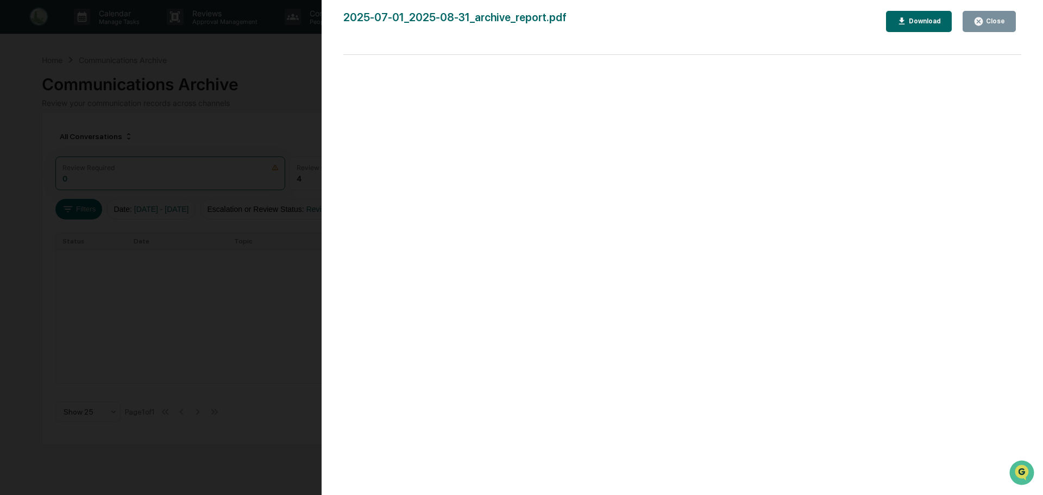
click at [930, 18] on div "Download" at bounding box center [919, 21] width 45 height 10
click at [997, 21] on div "Close" at bounding box center [994, 21] width 21 height 8
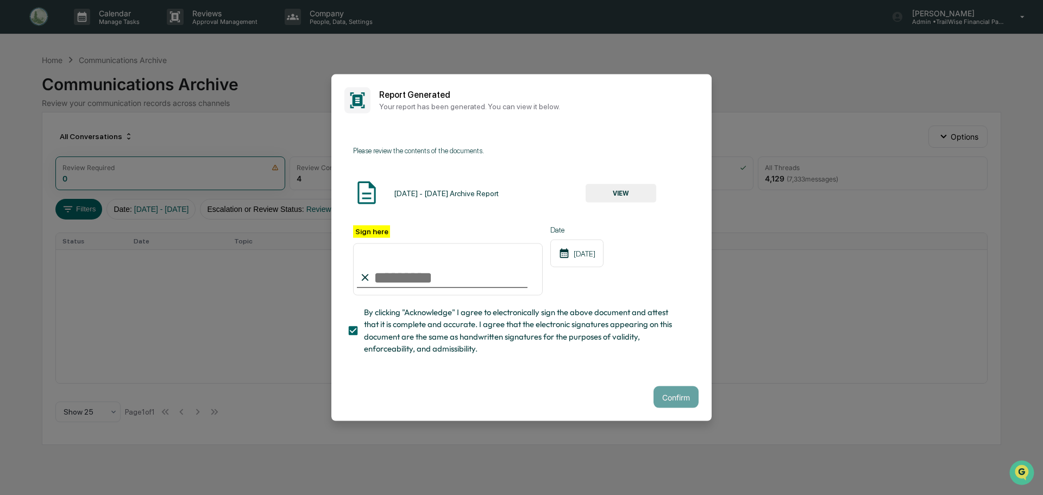
click at [375, 270] on input "Sign here" at bounding box center [448, 269] width 190 height 52
type input "**********"
click at [672, 396] on button "Confirm" at bounding box center [675, 397] width 45 height 22
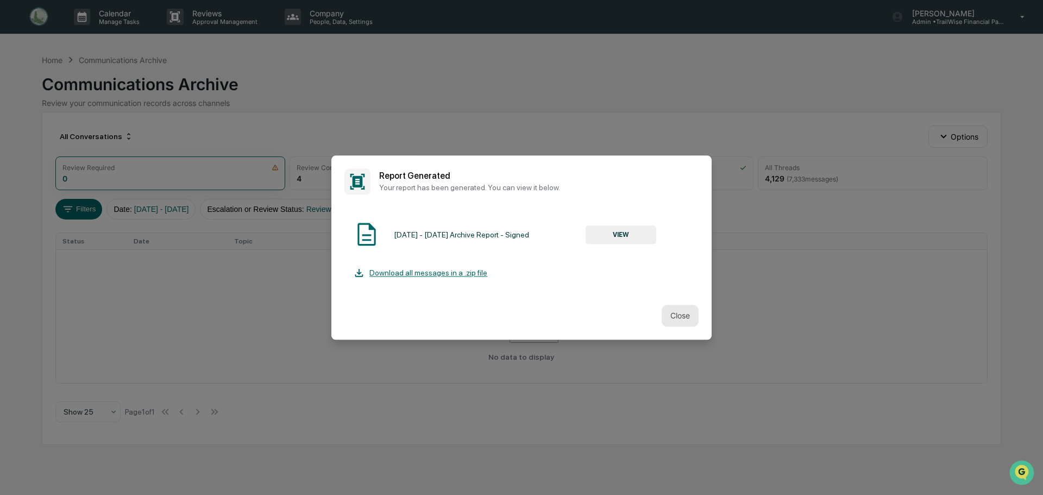
click at [678, 317] on button "Close" at bounding box center [680, 316] width 37 height 22
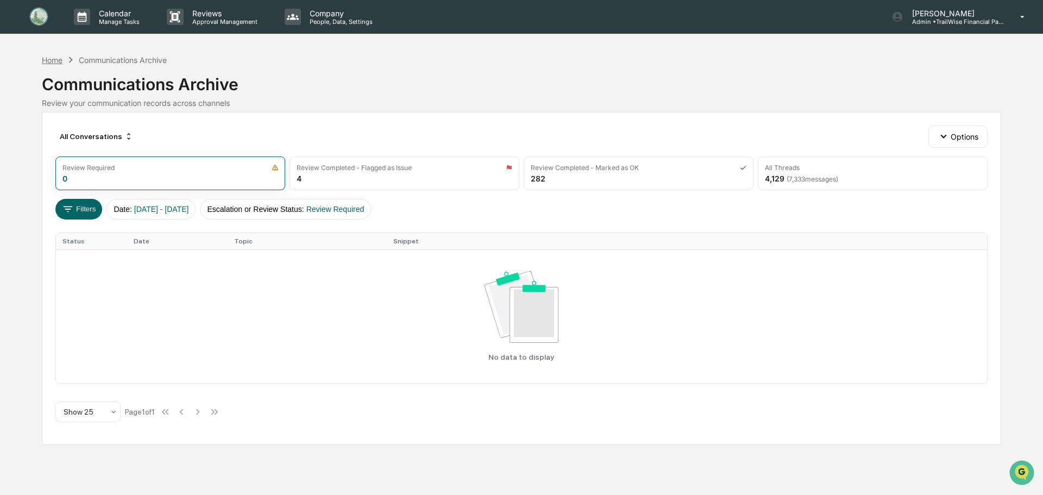
click at [56, 64] on div "Home" at bounding box center [52, 59] width 21 height 9
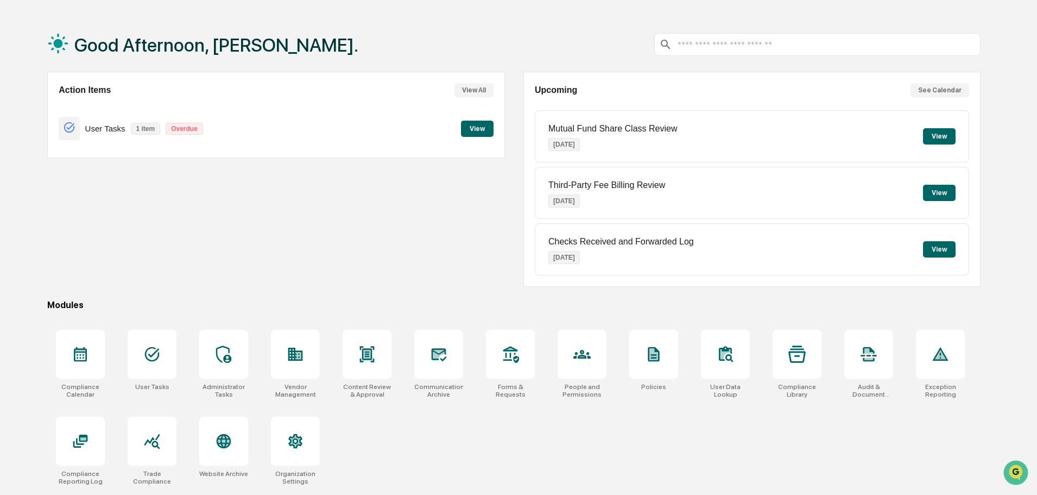
scroll to position [52, 0]
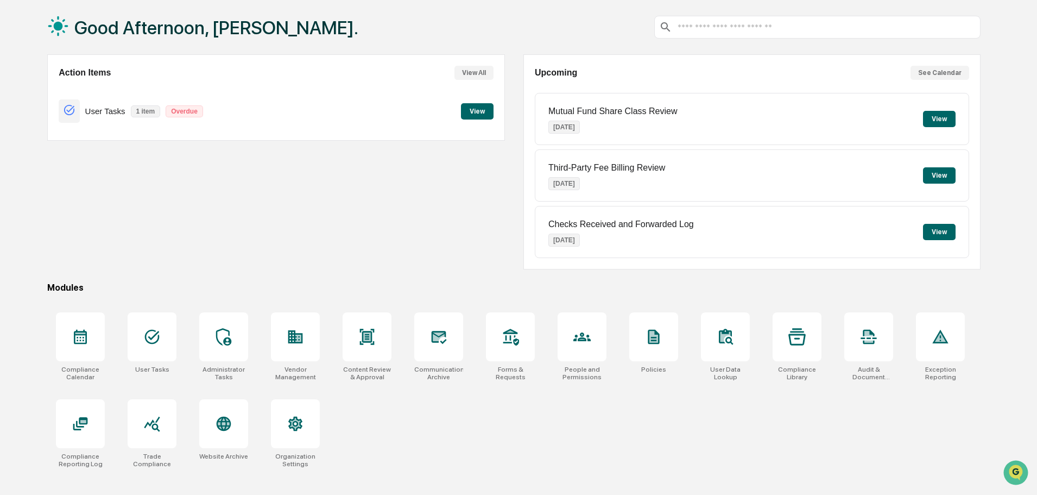
click at [936, 115] on button "View" at bounding box center [939, 119] width 33 height 16
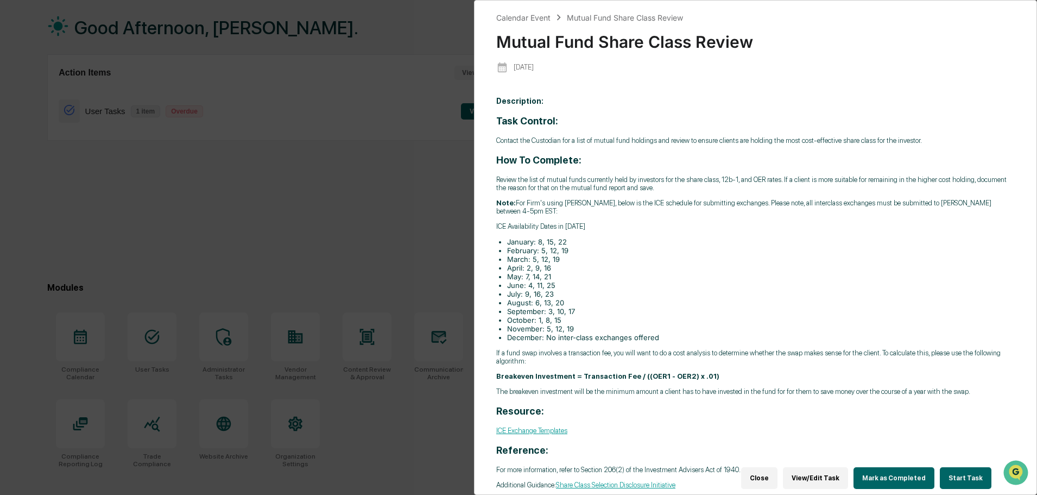
click at [898, 475] on button "Mark as Completed" at bounding box center [894, 478] width 81 height 22
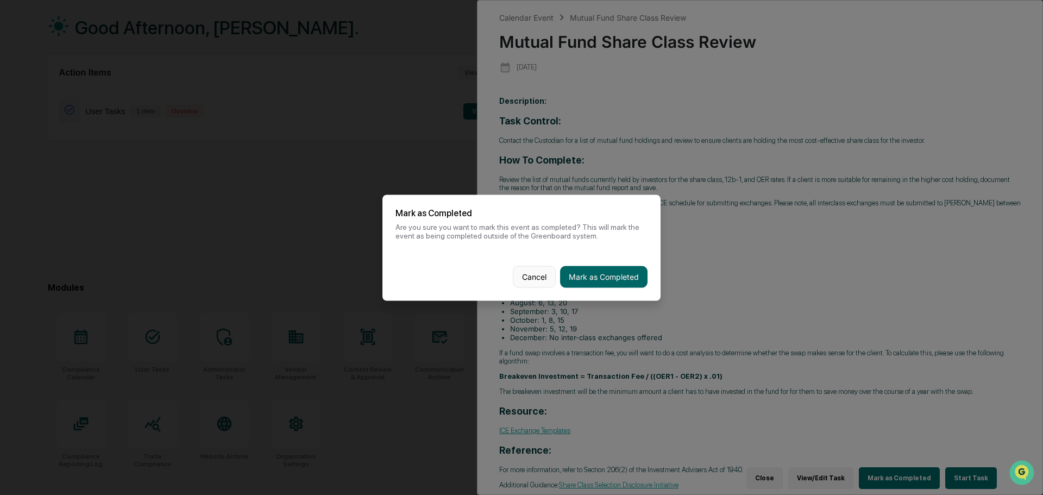
click at [532, 276] on button "Cancel" at bounding box center [534, 277] width 43 height 22
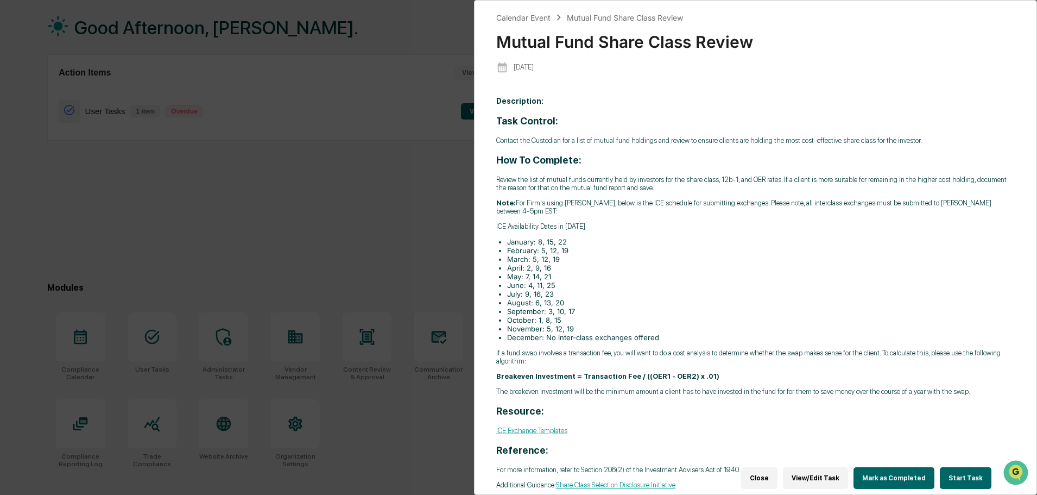
click at [949, 471] on button "Start Task" at bounding box center [966, 478] width 52 height 22
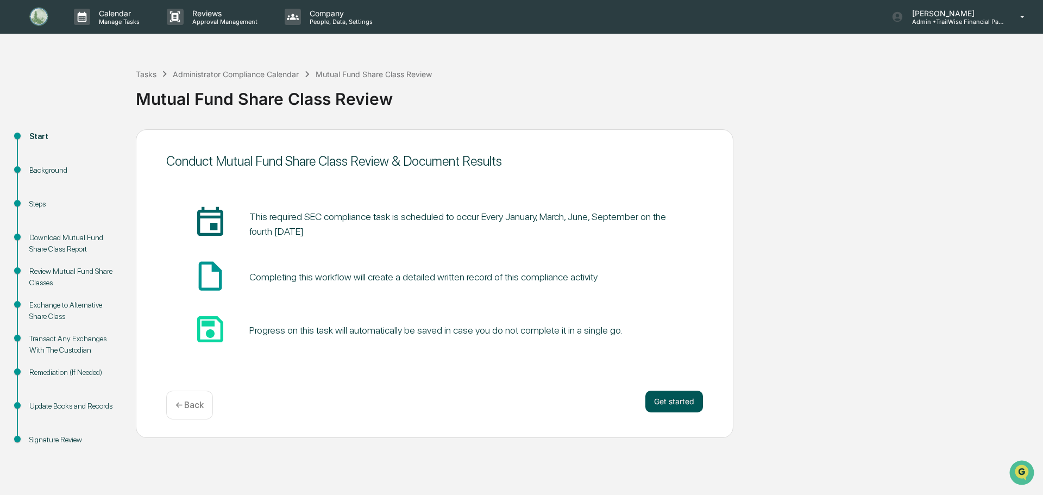
click at [666, 405] on button "Get started" at bounding box center [674, 402] width 58 height 22
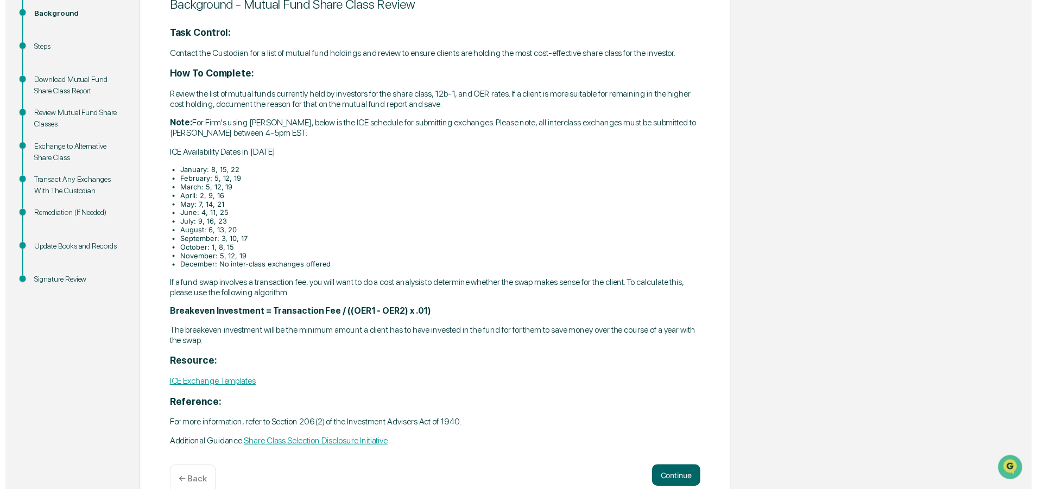
scroll to position [179, 0]
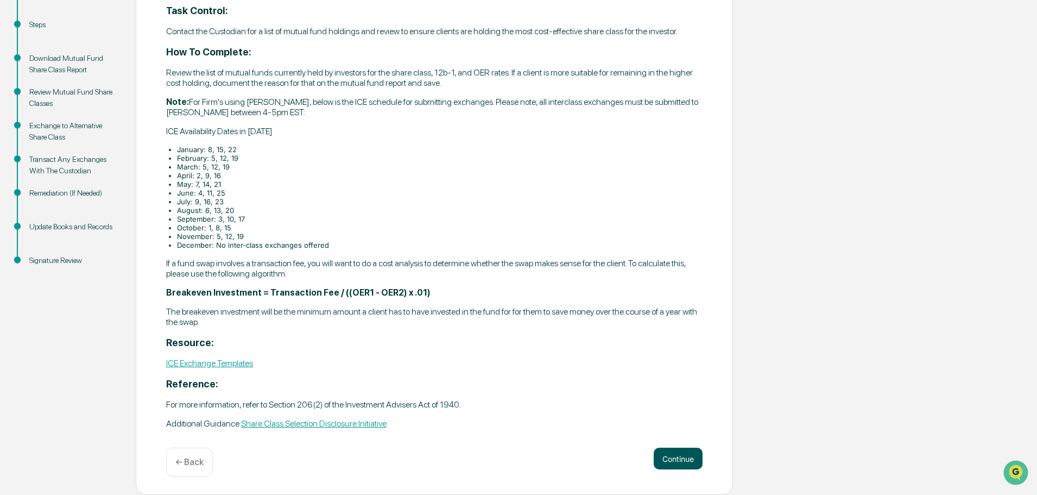
click at [668, 452] on button "Continue" at bounding box center [678, 459] width 49 height 22
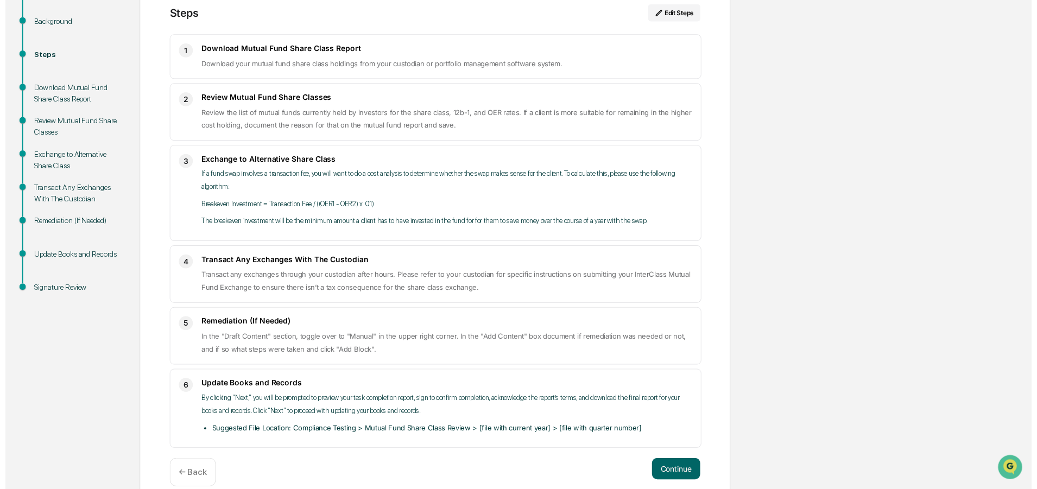
scroll to position [165, 0]
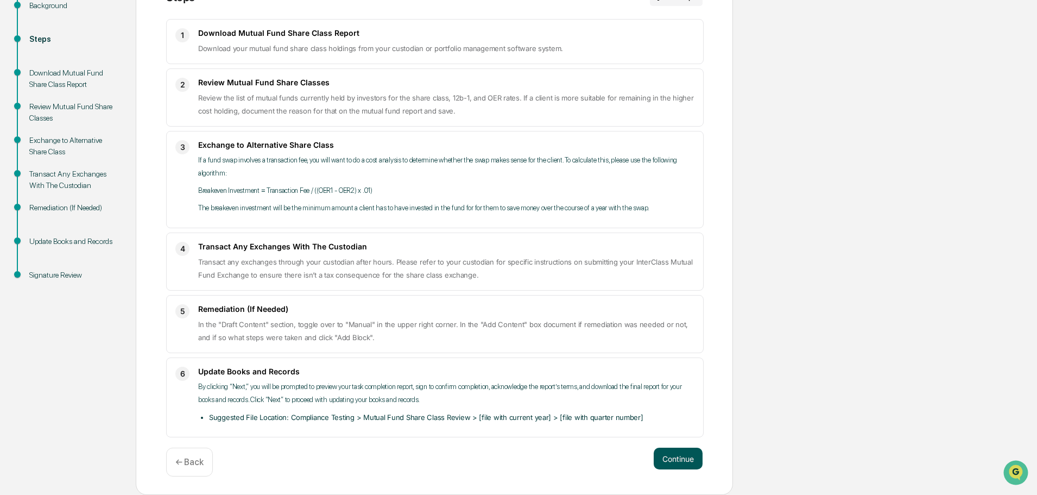
click at [673, 462] on button "Continue" at bounding box center [678, 459] width 49 height 22
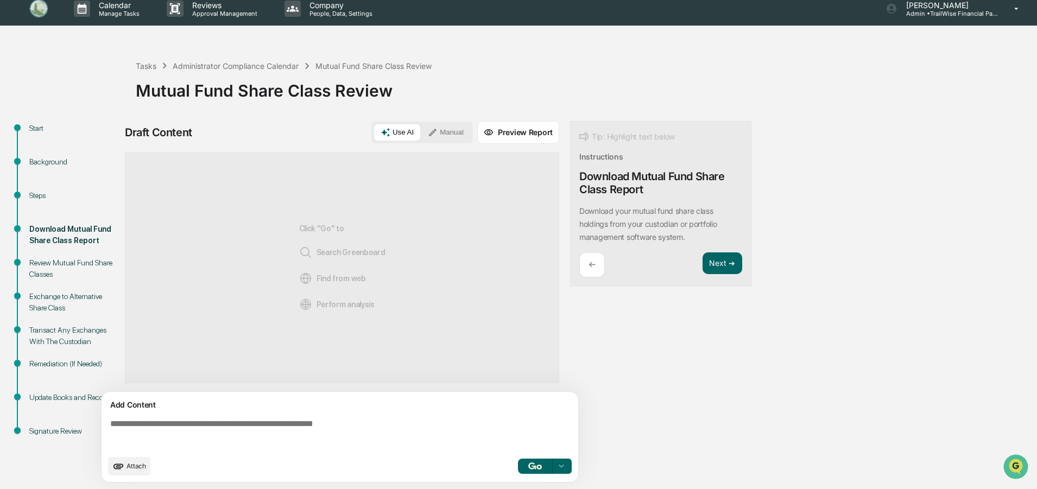
scroll to position [8, 0]
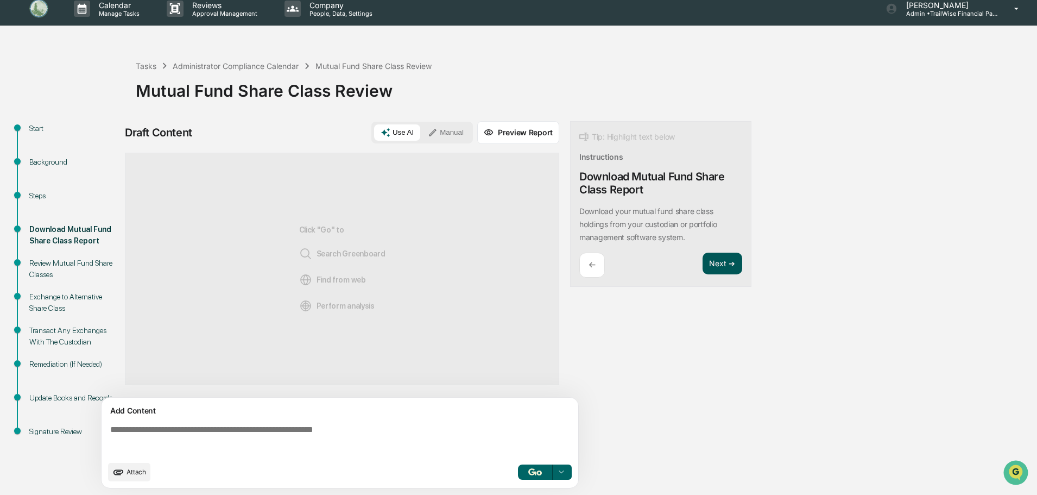
click at [722, 260] on button "Next ➔" at bounding box center [723, 264] width 40 height 22
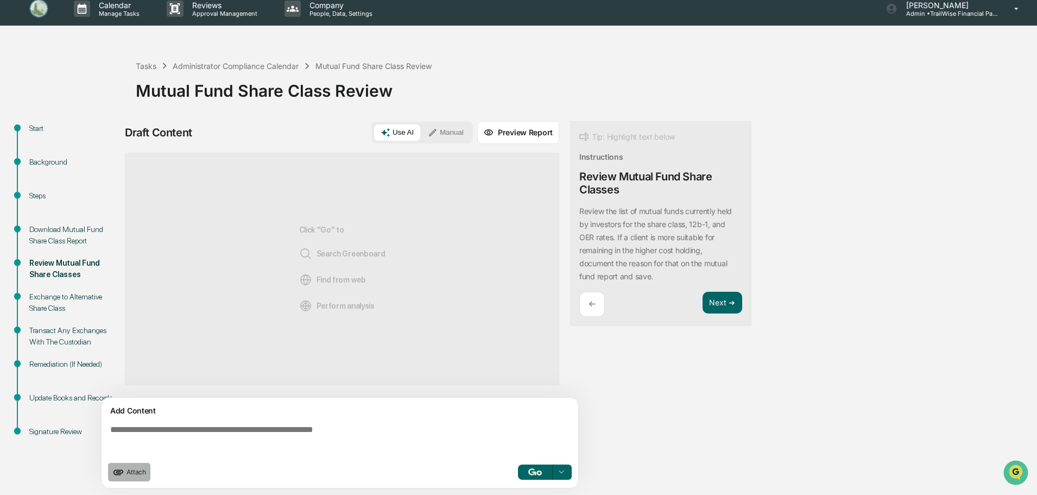
click at [127, 469] on span "Attach" at bounding box center [137, 472] width 20 height 8
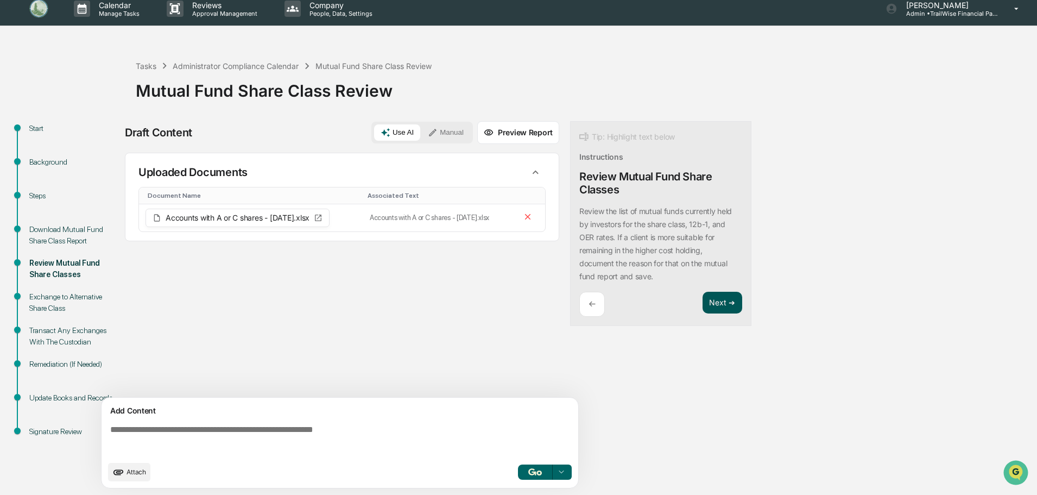
click at [719, 301] on button "Next ➔" at bounding box center [723, 303] width 40 height 22
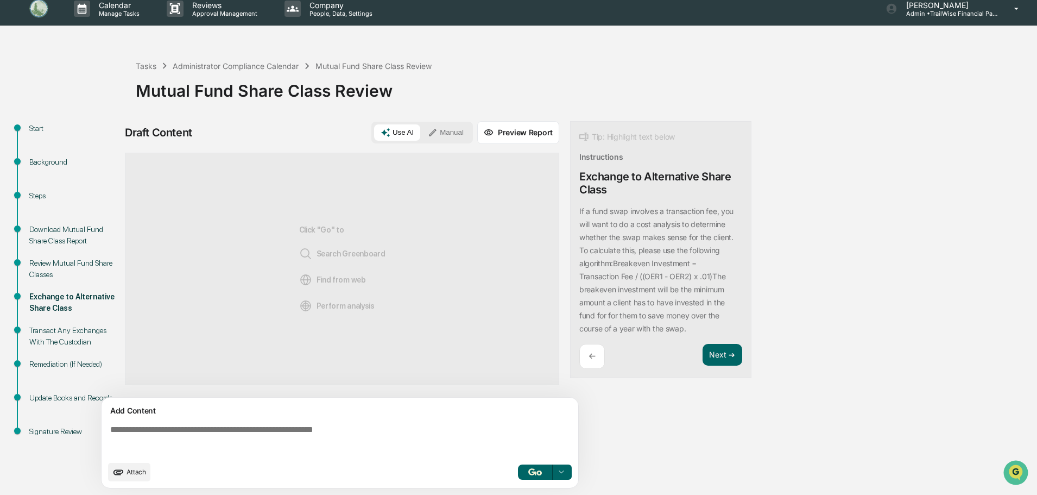
click at [133, 427] on textarea at bounding box center [342, 439] width 473 height 39
click at [131, 473] on span "Attach" at bounding box center [137, 472] width 20 height 8
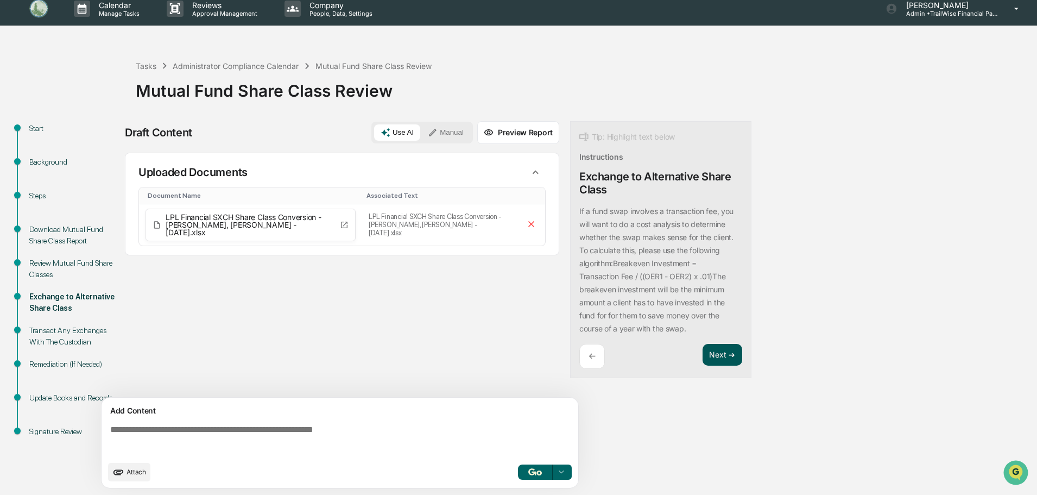
click at [723, 355] on button "Next ➔" at bounding box center [723, 355] width 40 height 22
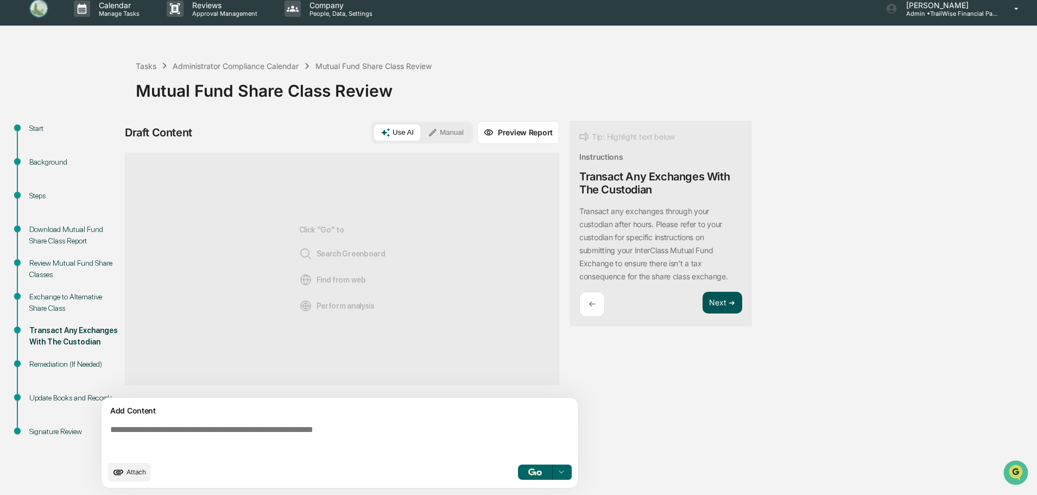
click at [723, 303] on button "Next ➔" at bounding box center [723, 303] width 40 height 22
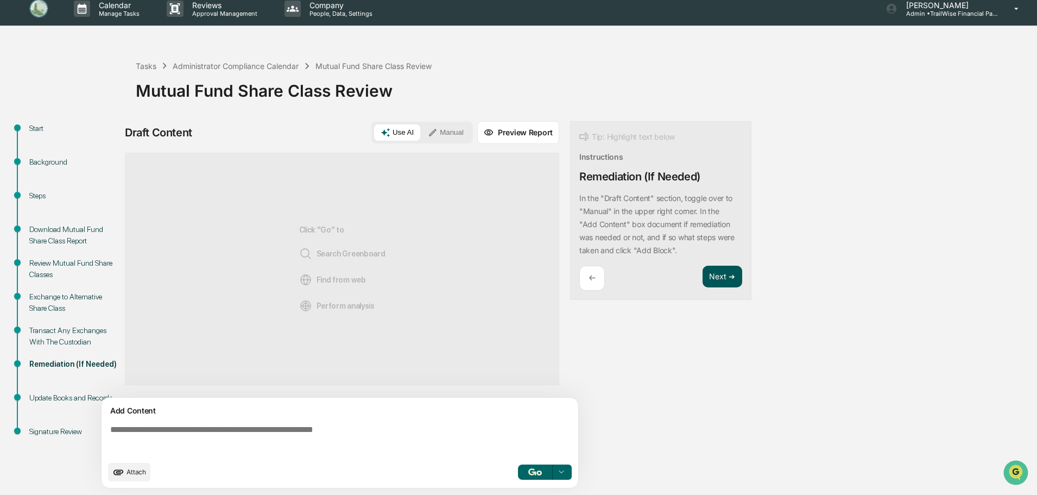
click at [721, 272] on button "Next ➔" at bounding box center [723, 277] width 40 height 22
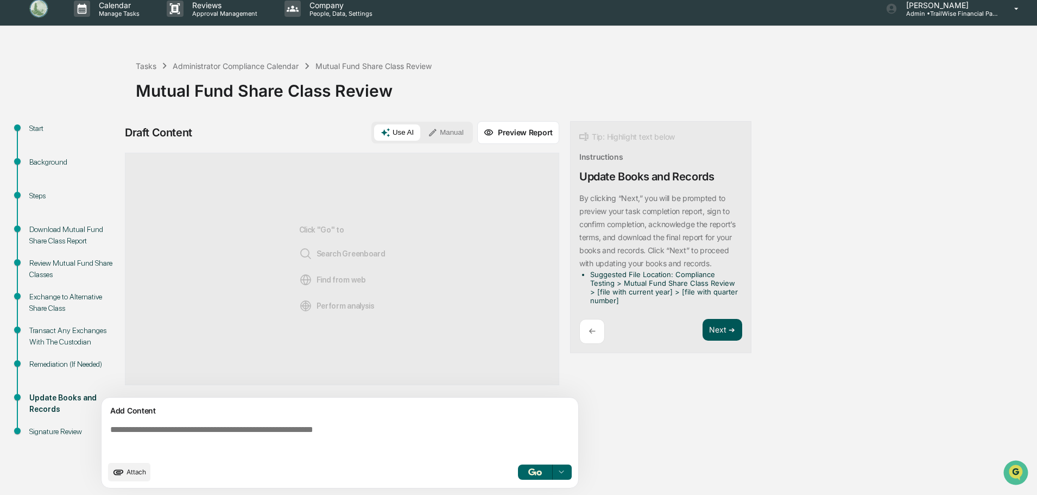
click at [725, 330] on button "Next ➔" at bounding box center [723, 330] width 40 height 22
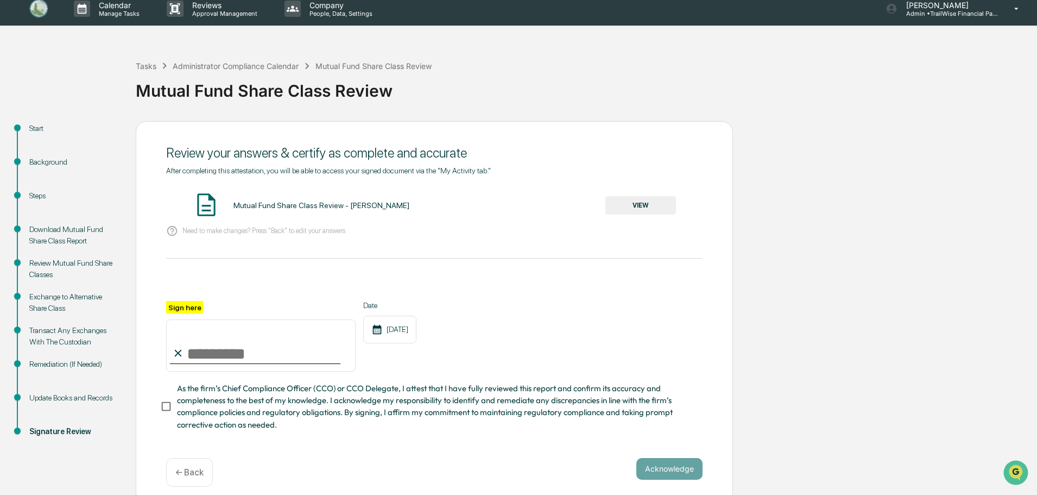
click at [651, 206] on button "VIEW" at bounding box center [641, 205] width 71 height 18
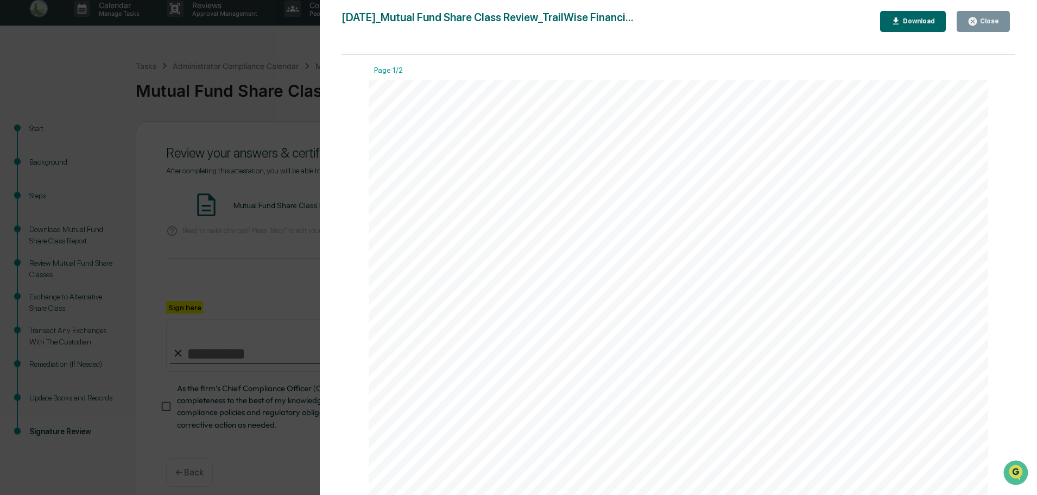
click at [917, 21] on div "Download" at bounding box center [918, 21] width 34 height 8
click at [992, 20] on div "Close" at bounding box center [988, 21] width 21 height 8
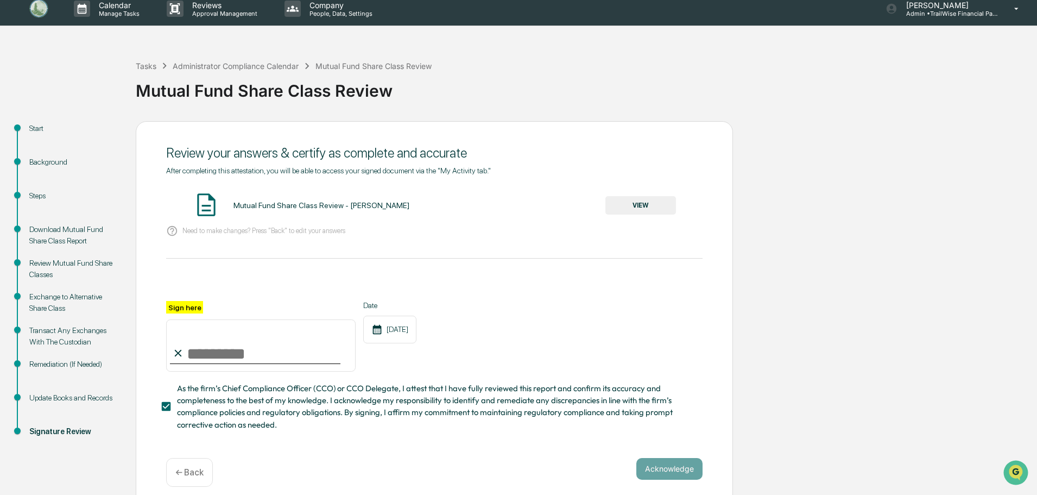
click at [193, 356] on input "Sign here" at bounding box center [261, 345] width 190 height 52
type input "**********"
click at [685, 477] on button "Acknowledge" at bounding box center [670, 469] width 66 height 22
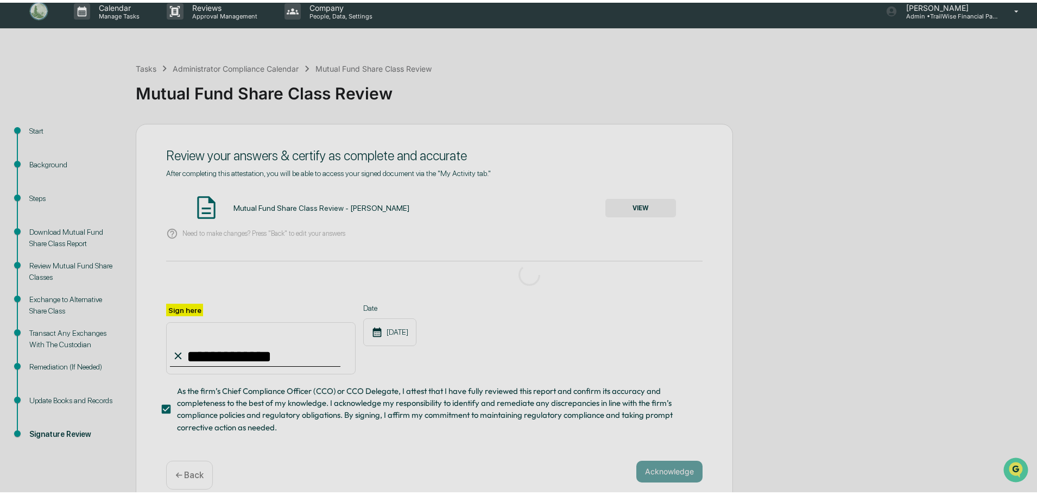
scroll to position [0, 0]
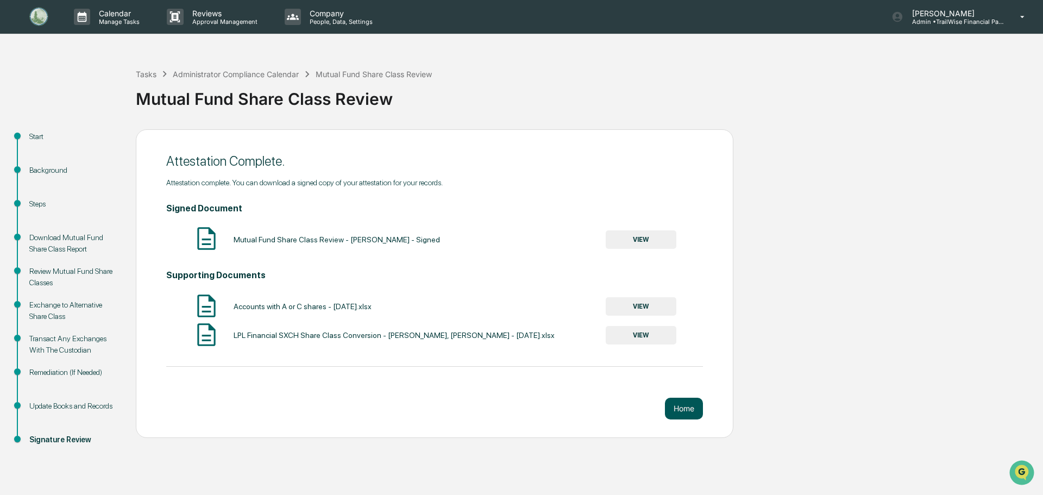
click at [684, 407] on button "Home" at bounding box center [684, 409] width 38 height 22
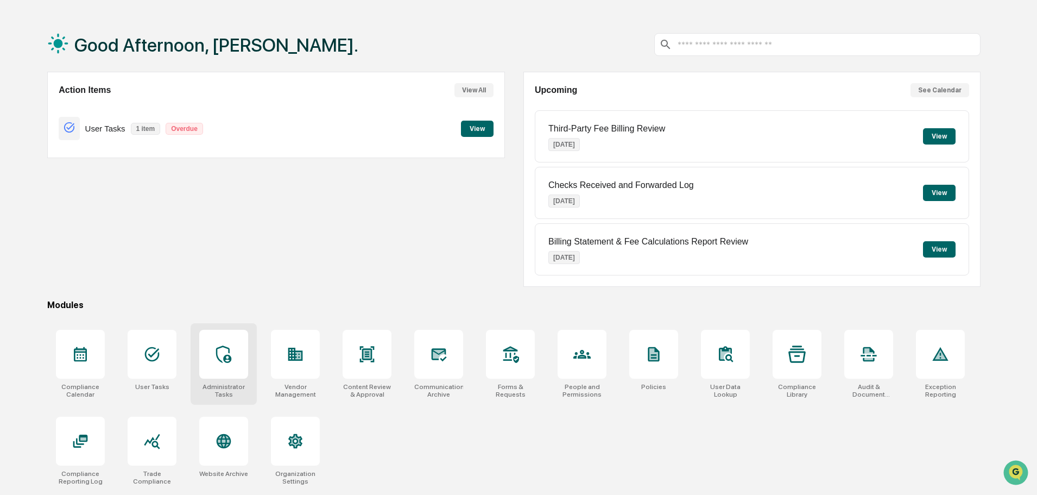
scroll to position [52, 0]
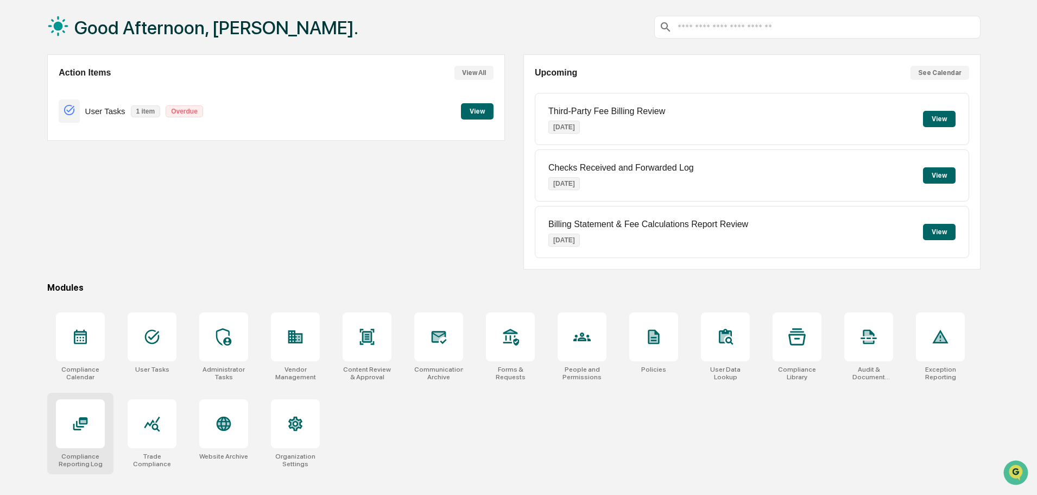
click at [84, 429] on icon at bounding box center [80, 423] width 17 height 17
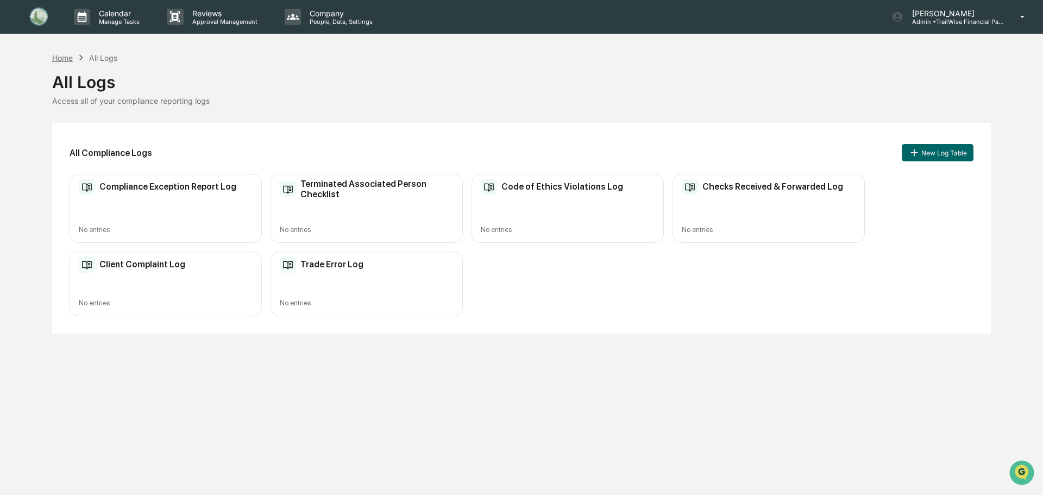
click at [66, 57] on div "Home" at bounding box center [62, 57] width 21 height 9
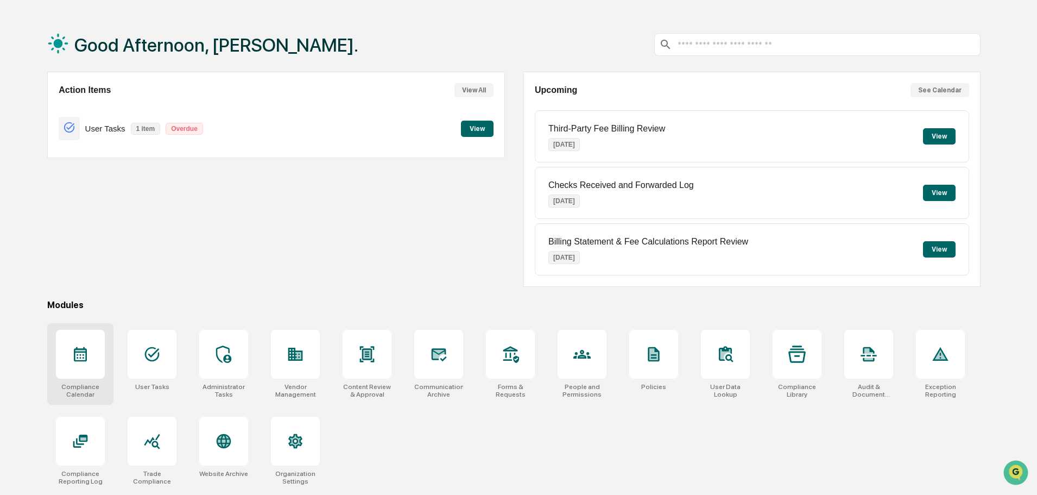
scroll to position [52, 0]
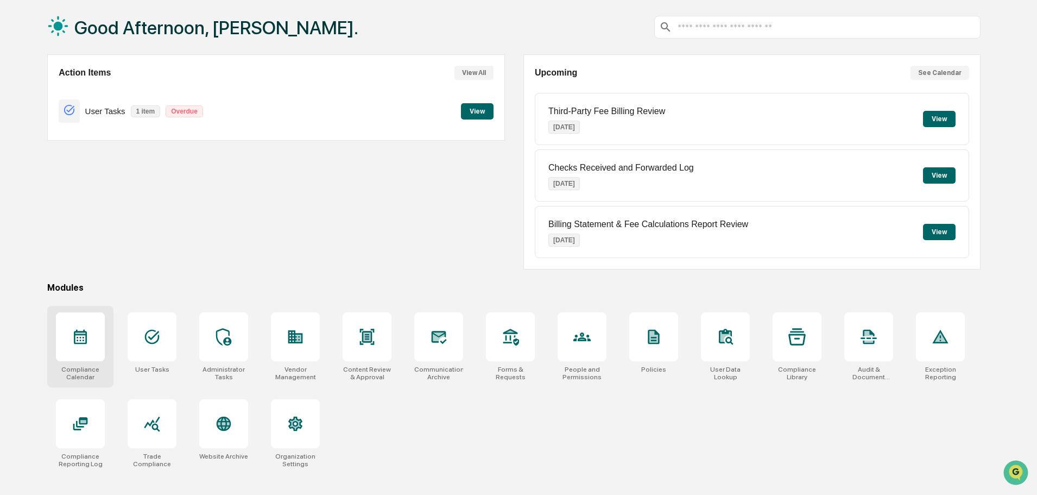
click at [73, 335] on icon at bounding box center [80, 336] width 17 height 17
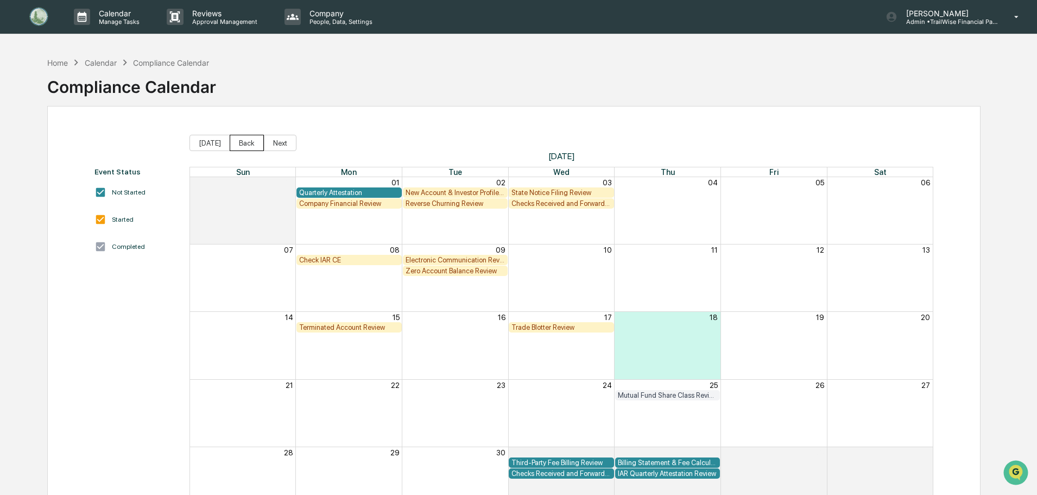
click at [242, 144] on button "Back" at bounding box center [247, 143] width 34 height 16
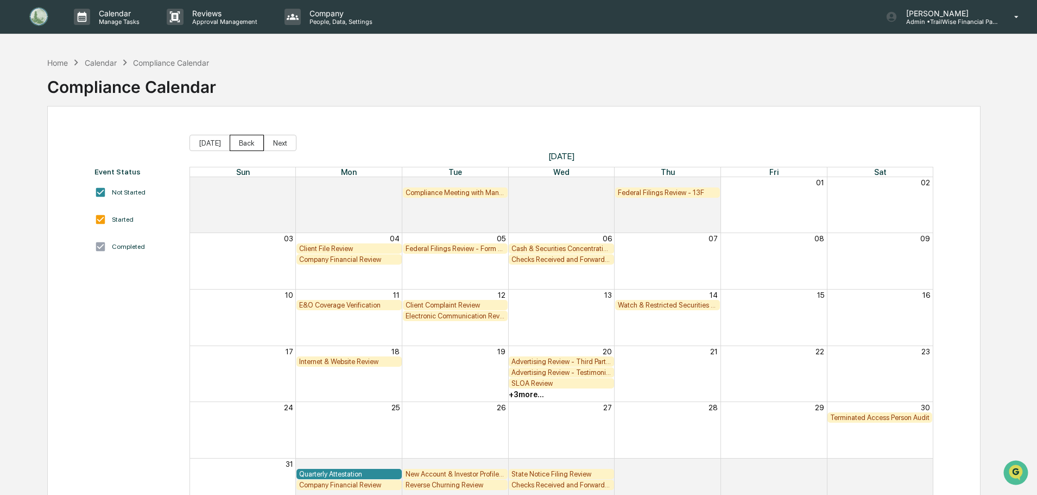
click at [242, 144] on button "Back" at bounding box center [247, 143] width 34 height 16
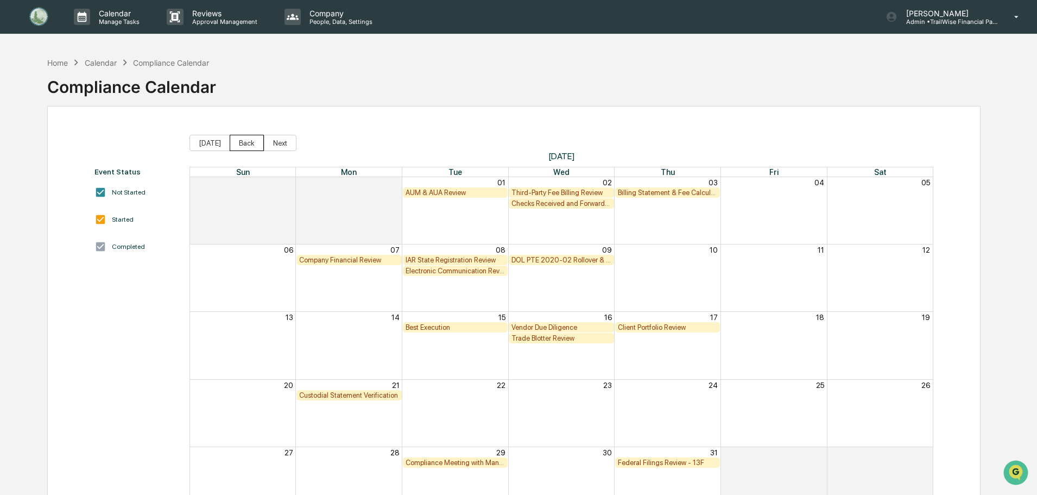
click at [242, 144] on button "Back" at bounding box center [247, 143] width 34 height 16
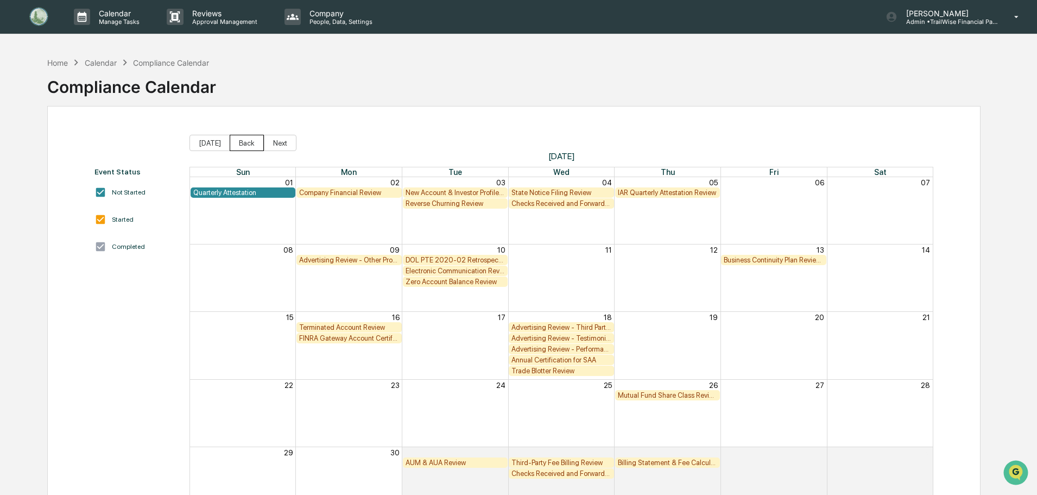
click at [242, 144] on button "Back" at bounding box center [247, 143] width 34 height 16
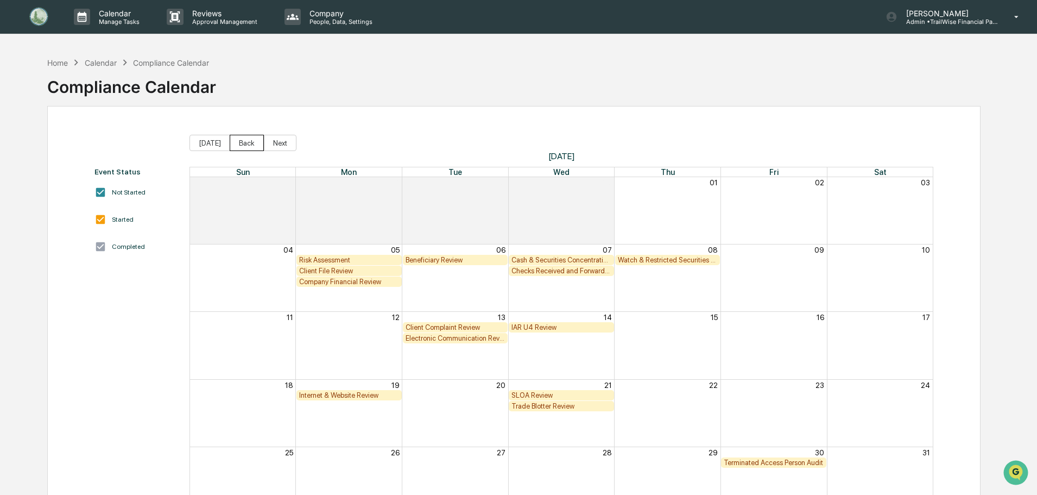
click at [242, 144] on button "Back" at bounding box center [247, 143] width 34 height 16
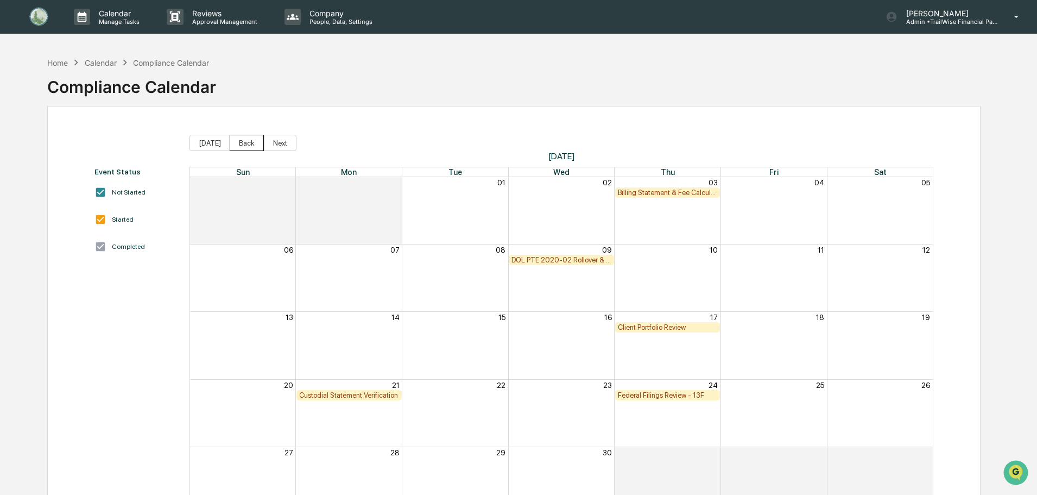
click at [242, 144] on button "Back" at bounding box center [247, 143] width 34 height 16
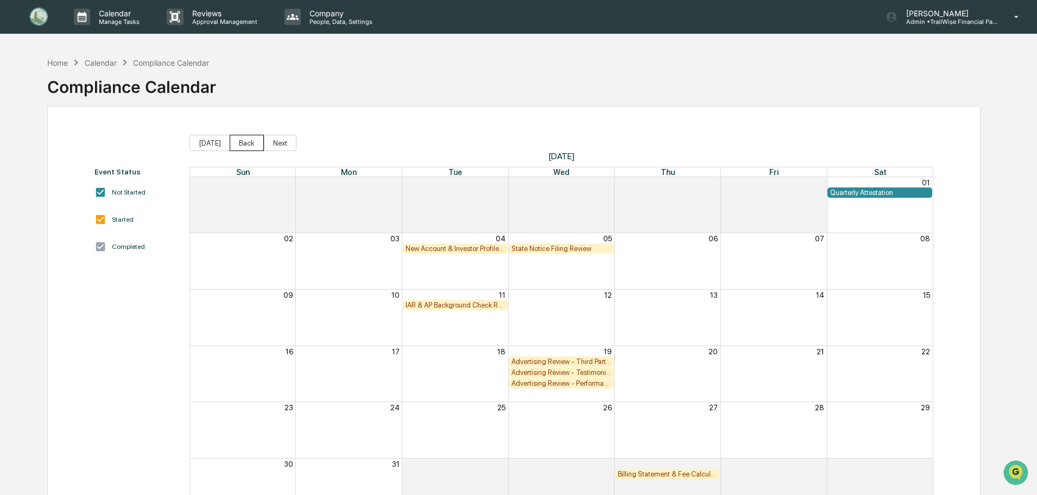
click at [242, 144] on button "Back" at bounding box center [247, 143] width 34 height 16
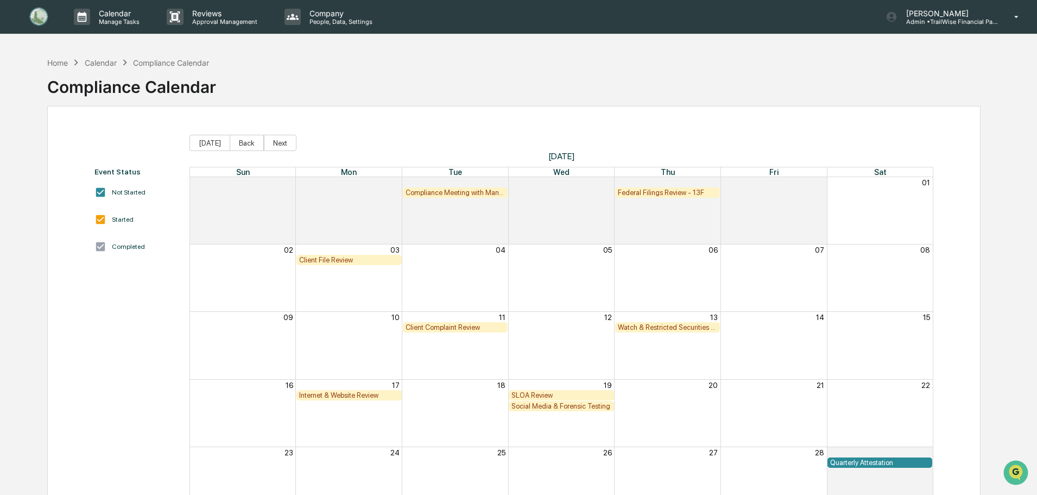
click at [437, 192] on div "Compliance Meeting with Management" at bounding box center [456, 192] width 100 height 8
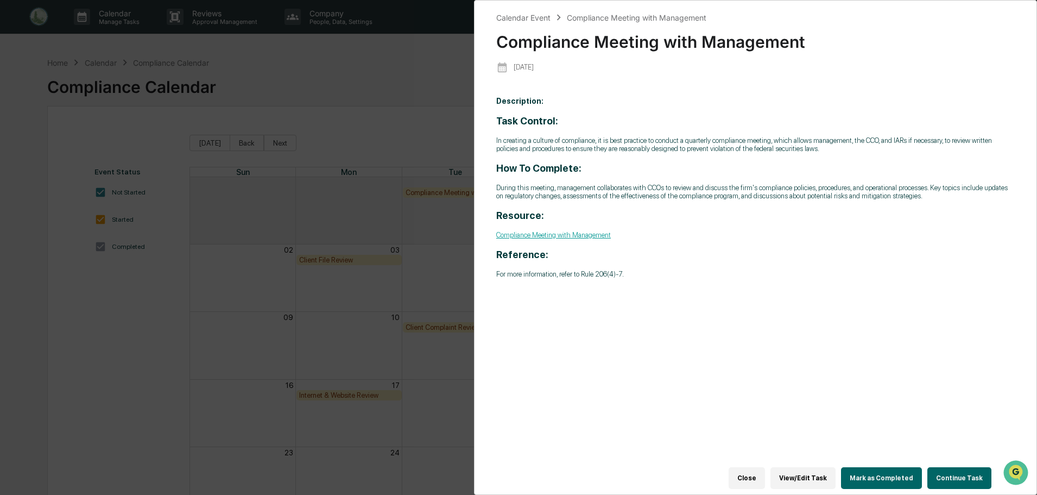
click at [891, 470] on button "Mark as Completed" at bounding box center [881, 478] width 81 height 22
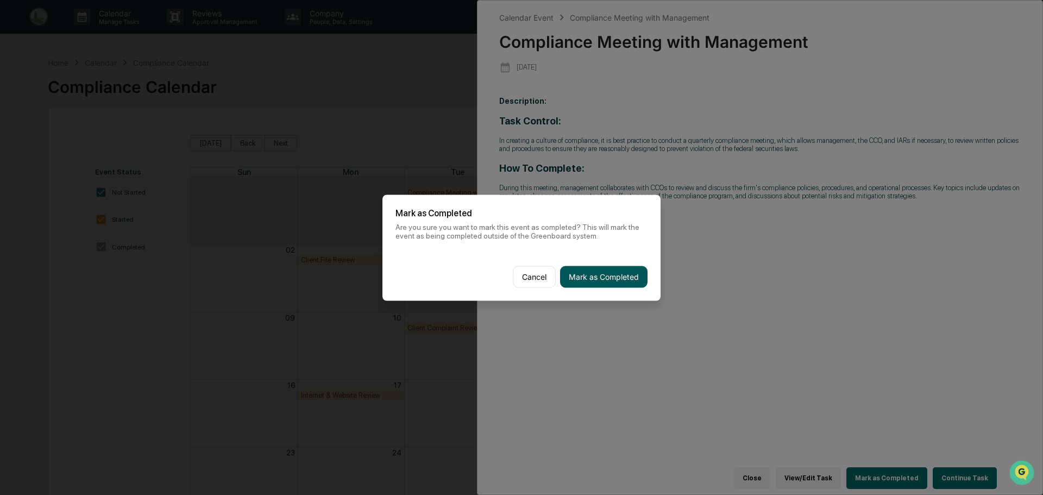
click at [615, 278] on button "Mark as Completed" at bounding box center [603, 277] width 87 height 22
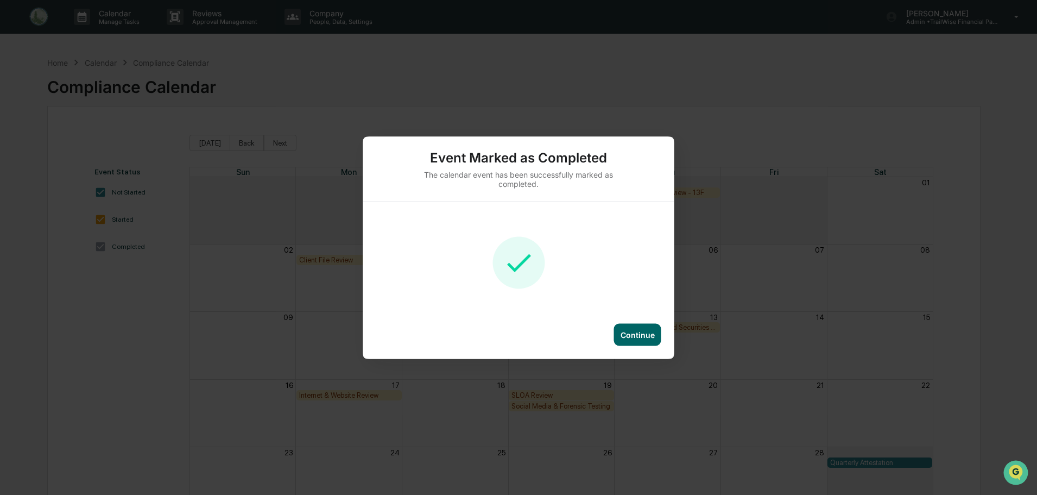
drag, startPoint x: 636, startPoint y: 337, endPoint x: 643, endPoint y: 325, distance: 13.6
click at [636, 336] on div "Continue" at bounding box center [638, 334] width 34 height 9
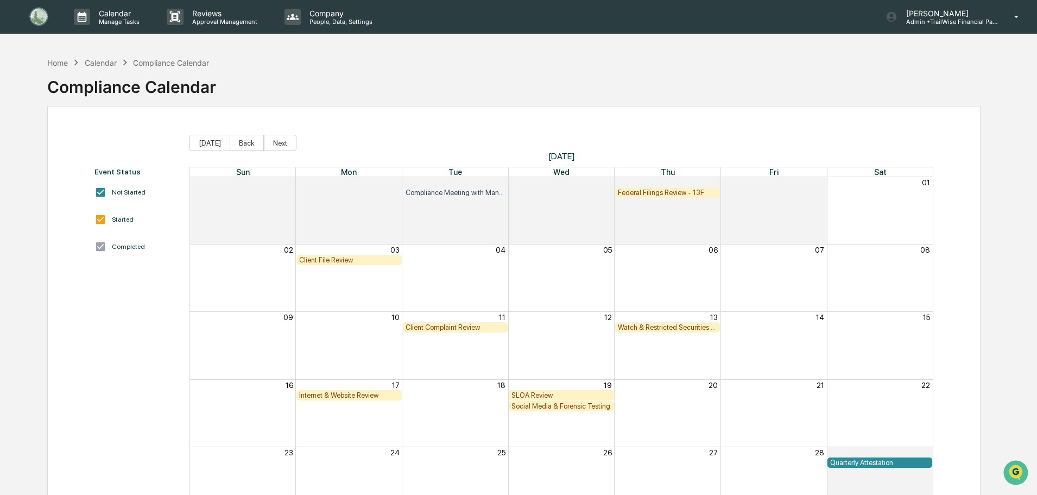
click at [668, 192] on div "Federal Filings Review - 13F" at bounding box center [668, 192] width 100 height 8
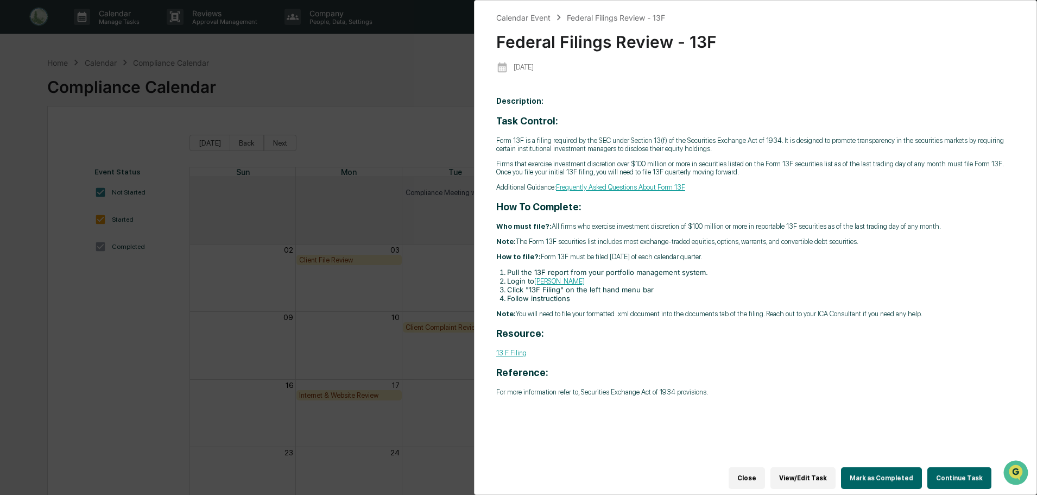
click at [884, 473] on button "Mark as Completed" at bounding box center [881, 478] width 81 height 22
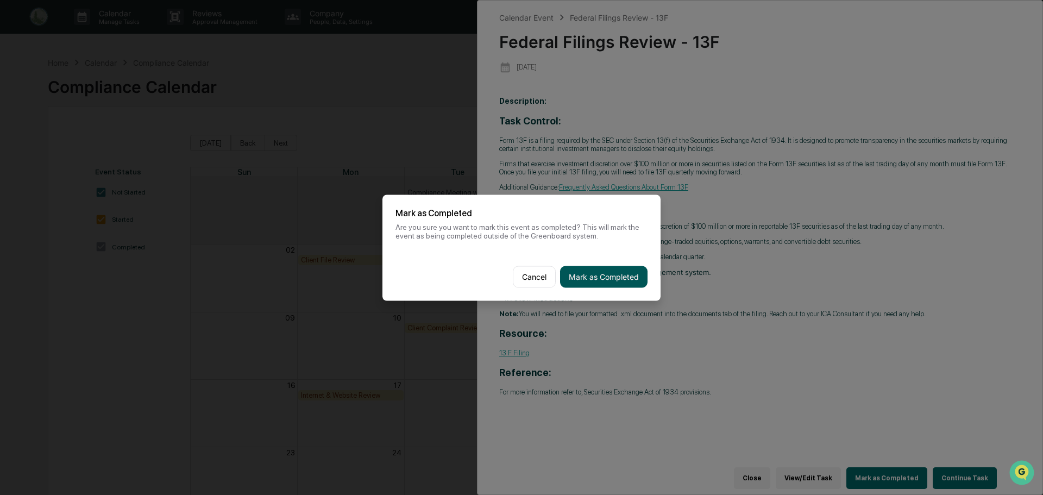
click at [603, 273] on button "Mark as Completed" at bounding box center [603, 277] width 87 height 22
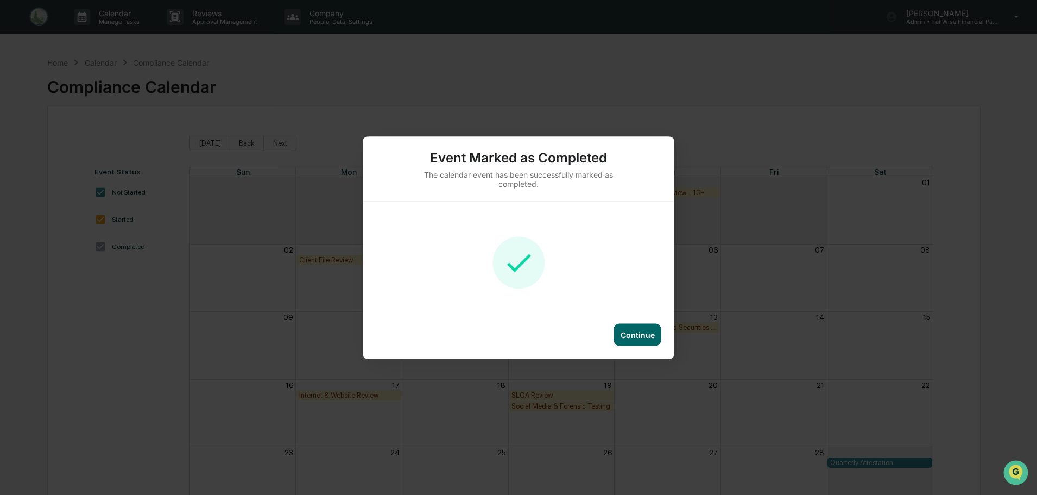
click at [629, 333] on div "Continue" at bounding box center [638, 334] width 34 height 9
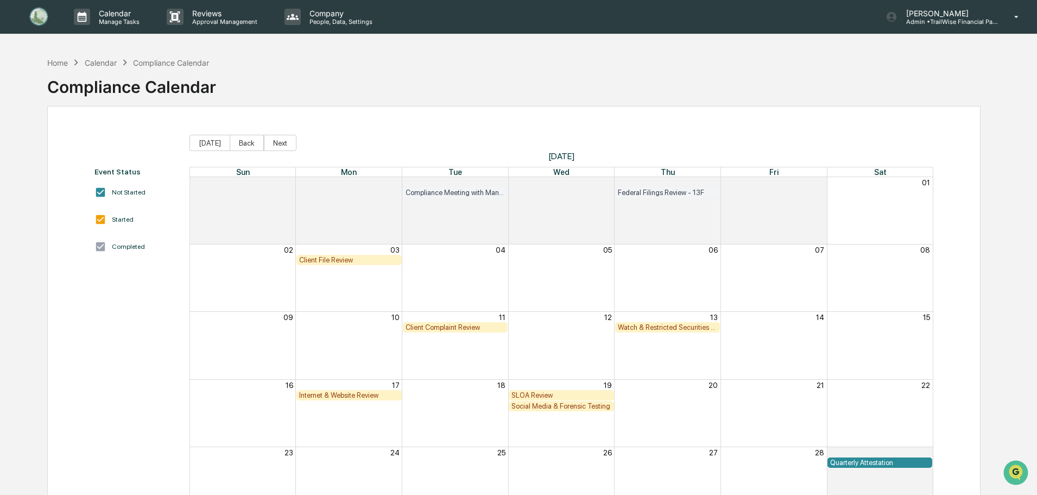
click at [650, 325] on div "Watch & Restricted Securities List" at bounding box center [668, 327] width 100 height 8
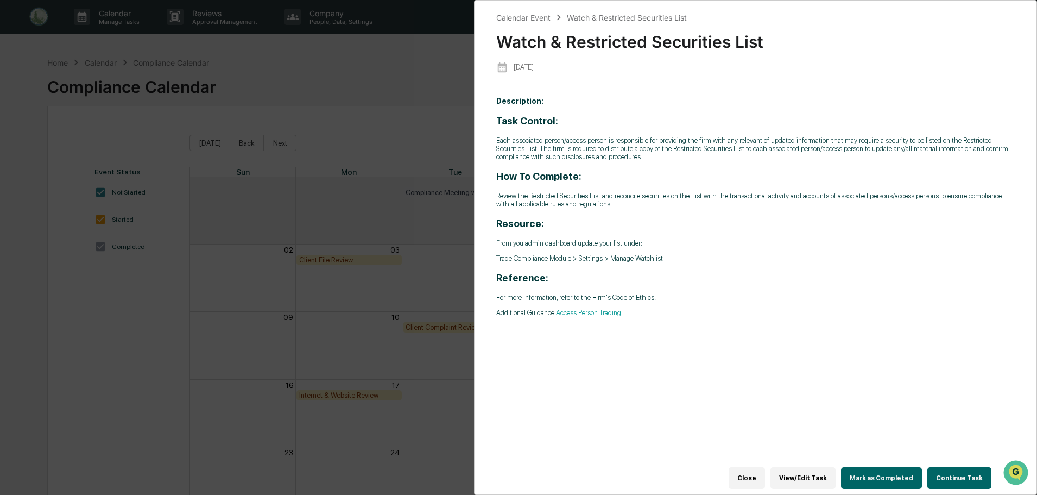
click at [758, 473] on button "Close" at bounding box center [747, 478] width 36 height 22
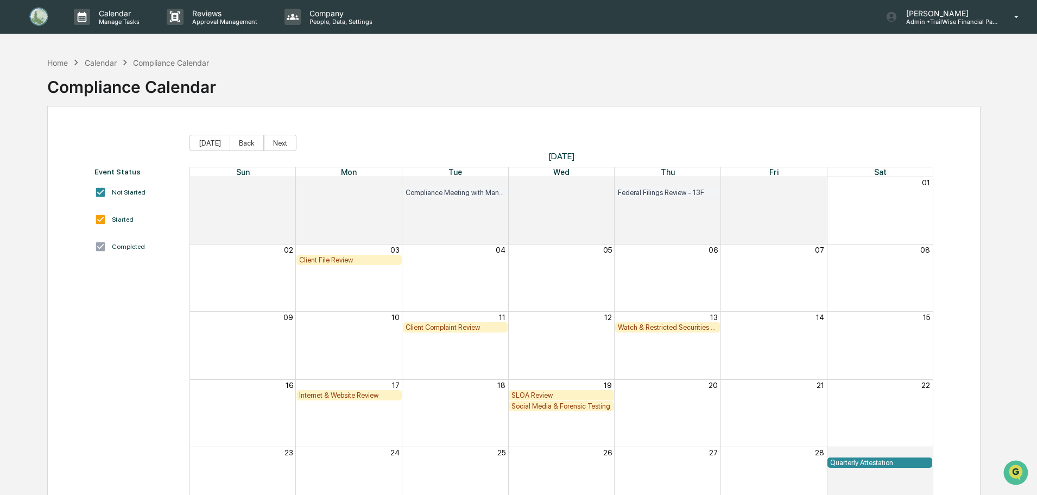
click at [41, 16] on img at bounding box center [39, 17] width 26 height 22
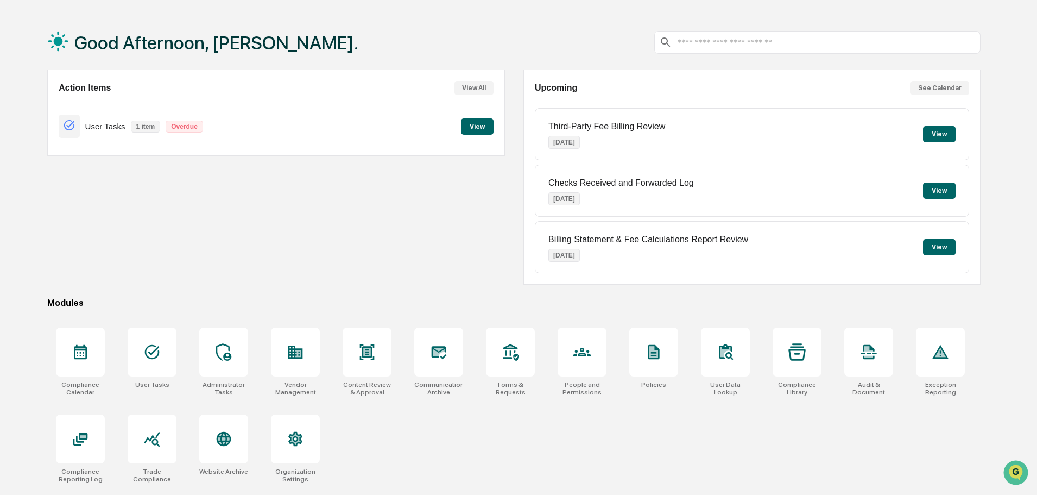
scroll to position [52, 0]
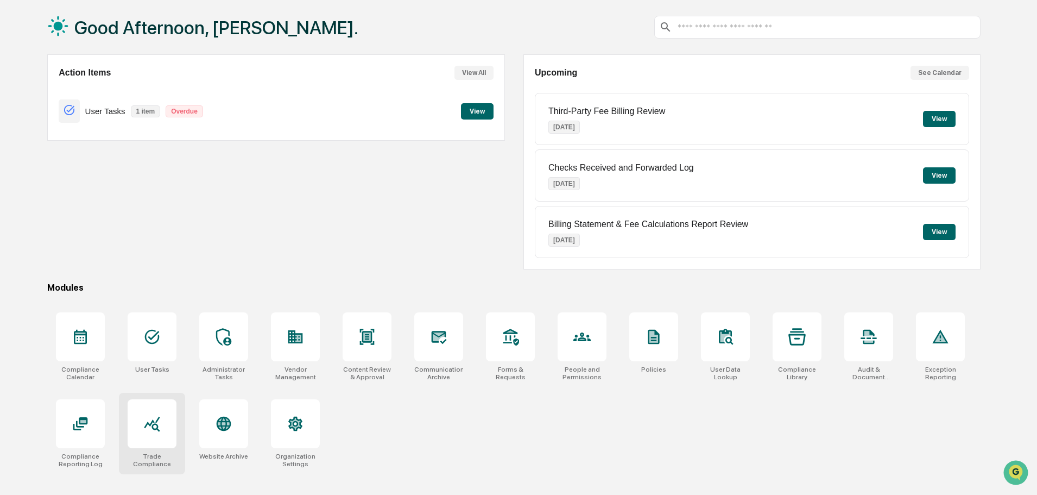
click at [161, 432] on div at bounding box center [152, 423] width 49 height 49
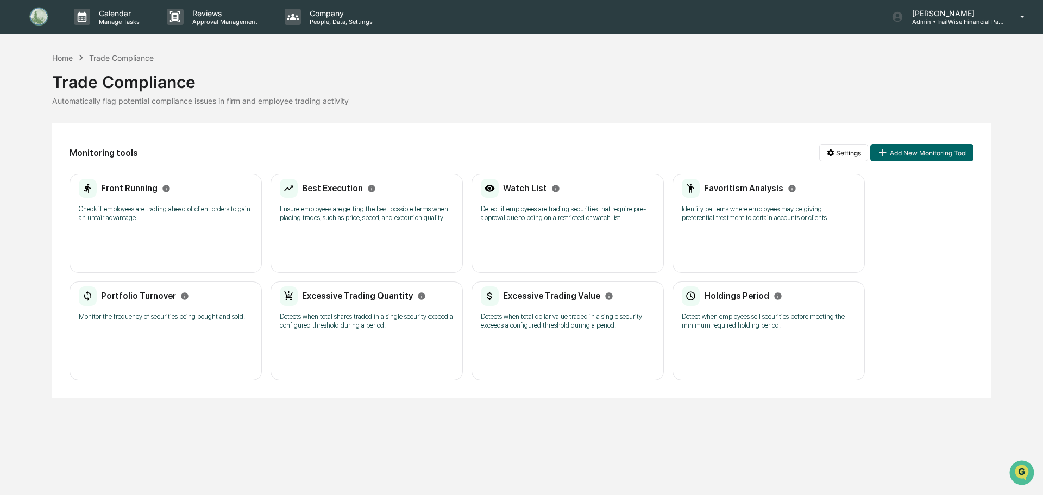
click at [757, 212] on p "Identify patterns where employees may be giving preferential treatment to certa…" at bounding box center [769, 213] width 174 height 17
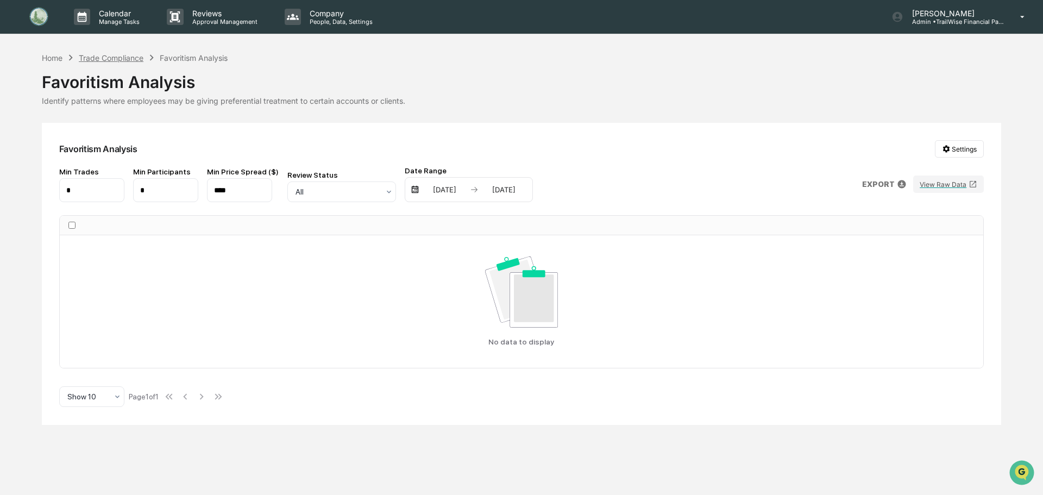
click at [111, 56] on div "Trade Compliance" at bounding box center [111, 57] width 65 height 9
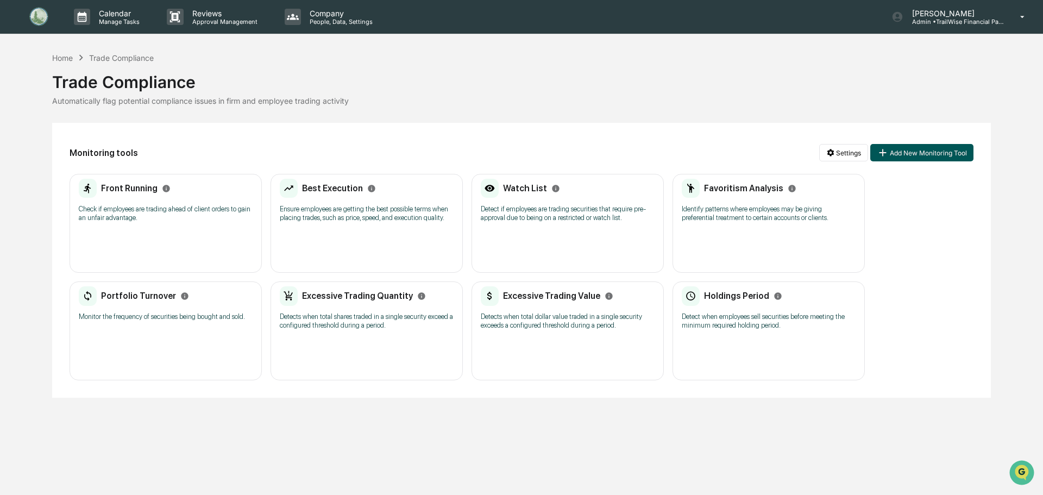
click at [914, 153] on button "Add New Monitoring Tool" at bounding box center [921, 152] width 103 height 17
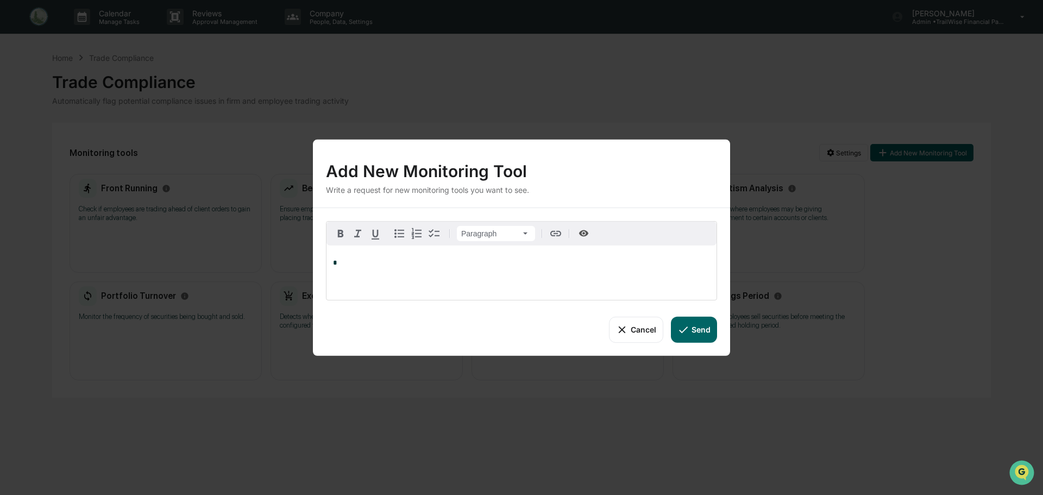
click at [650, 330] on button "Cancel" at bounding box center [636, 329] width 54 height 26
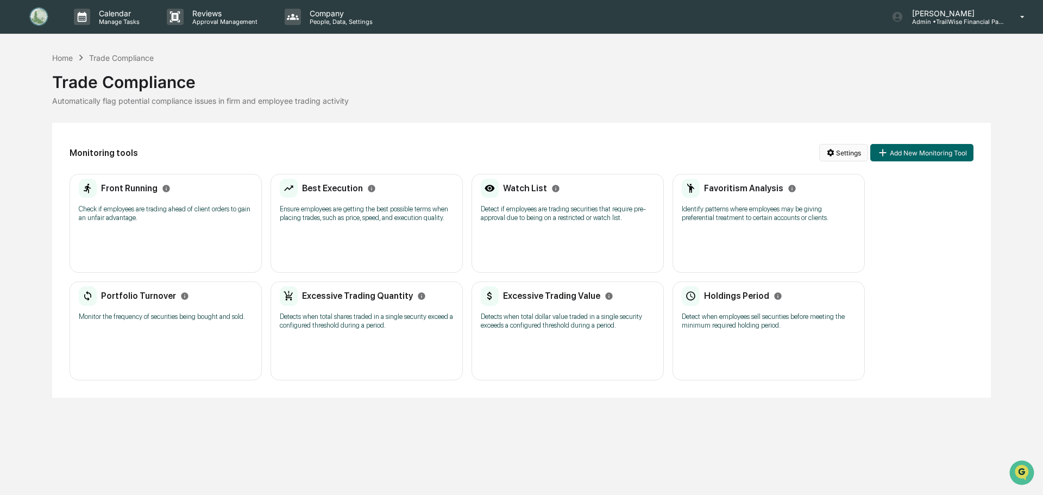
click at [847, 156] on html "Calendar Manage Tasks Reviews Approval Management Company People, Data, Setting…" at bounding box center [521, 247] width 1043 height 495
click at [849, 228] on div "View Activity Logs" at bounding box center [845, 226] width 133 height 17
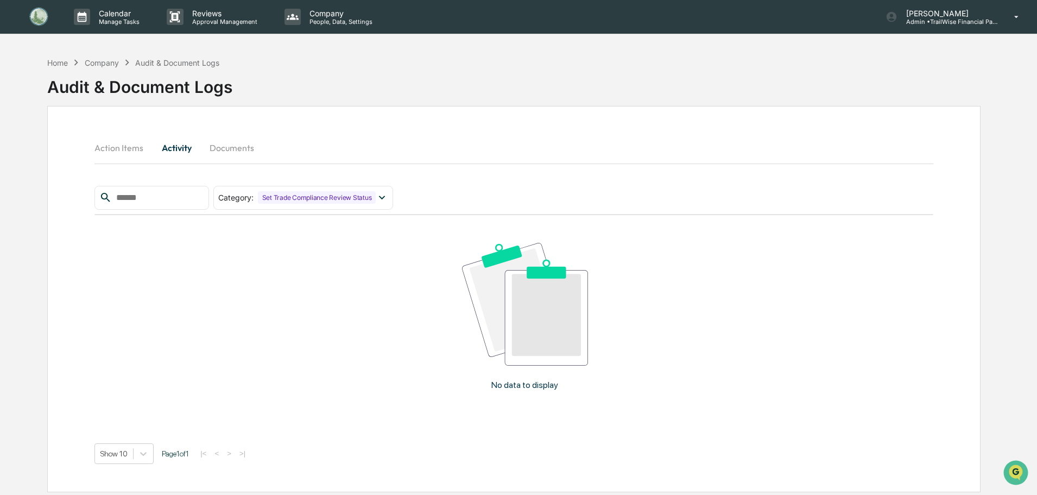
click at [115, 152] on button "Action Items" at bounding box center [124, 148] width 58 height 26
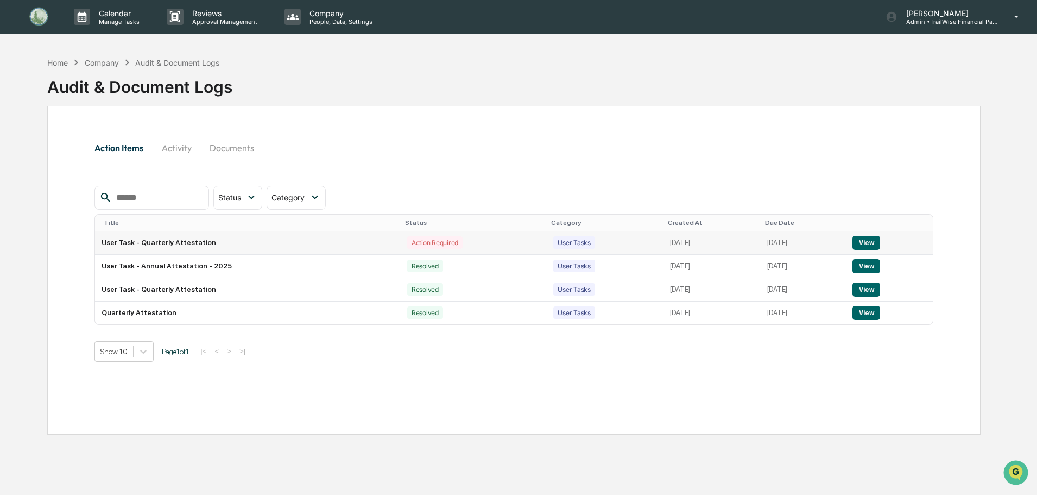
click at [879, 236] on button "View" at bounding box center [867, 243] width 28 height 14
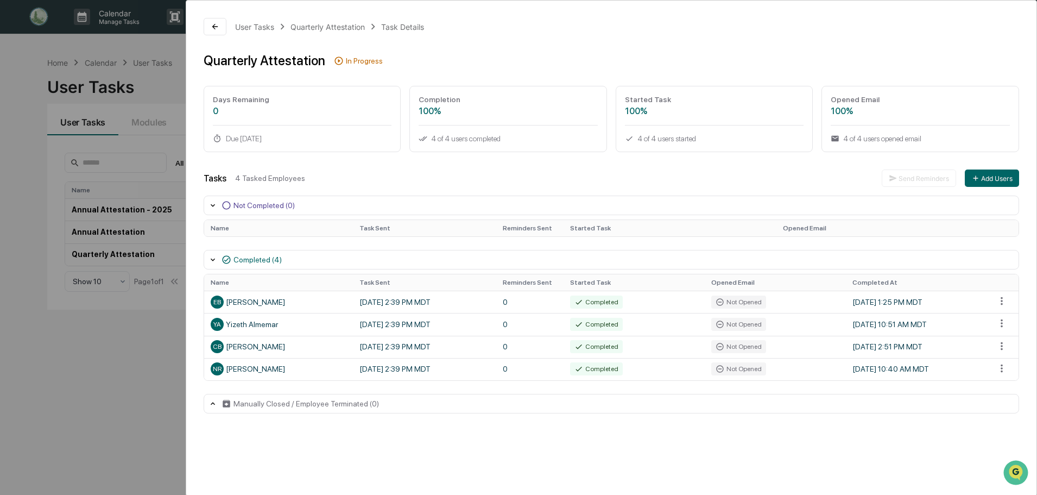
click at [216, 405] on icon at bounding box center [213, 403] width 9 height 9
click at [215, 204] on icon at bounding box center [213, 205] width 9 height 9
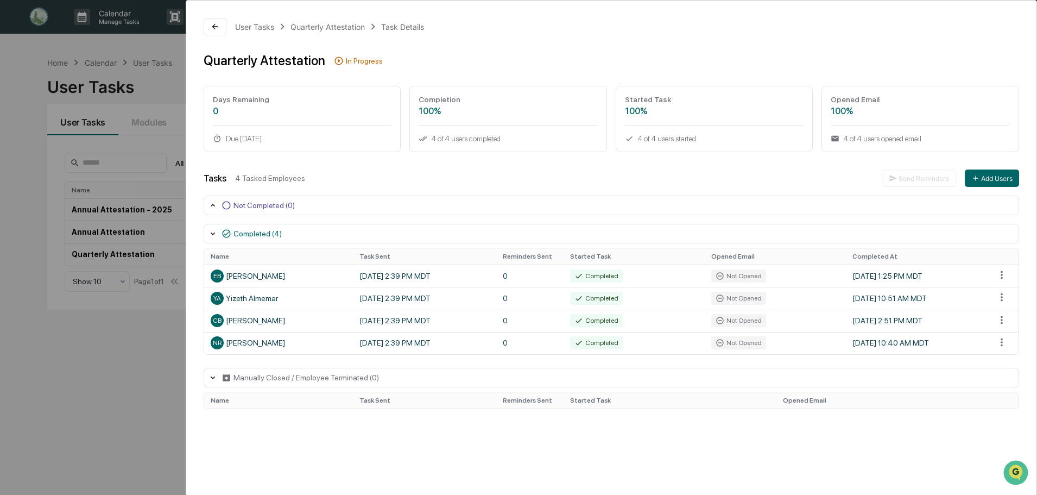
click at [215, 203] on icon at bounding box center [213, 205] width 9 height 9
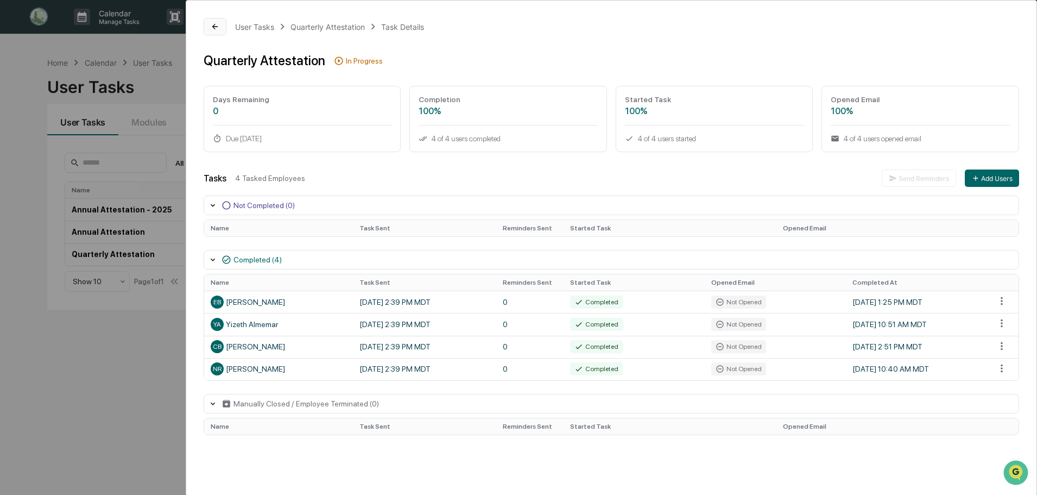
click at [214, 29] on icon at bounding box center [215, 26] width 9 height 9
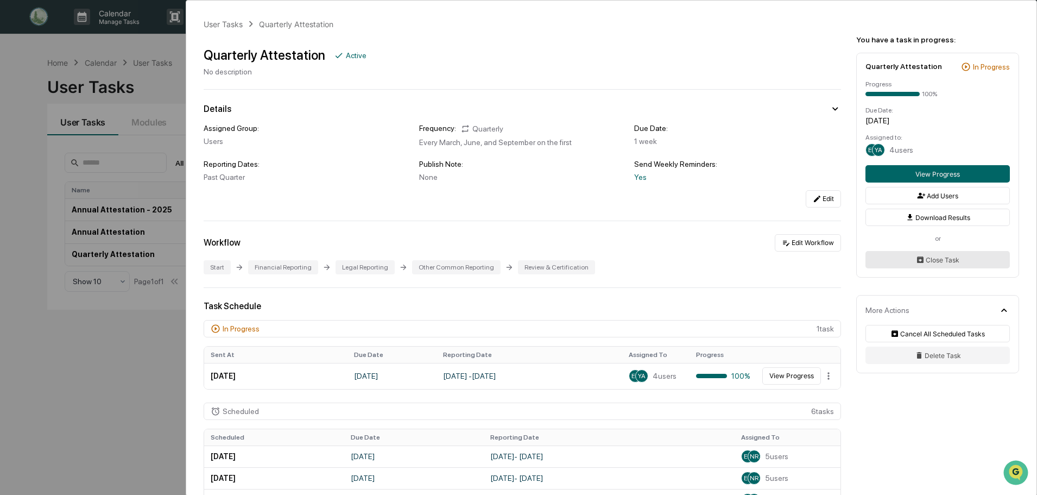
click at [950, 261] on button "Close Task" at bounding box center [938, 259] width 144 height 17
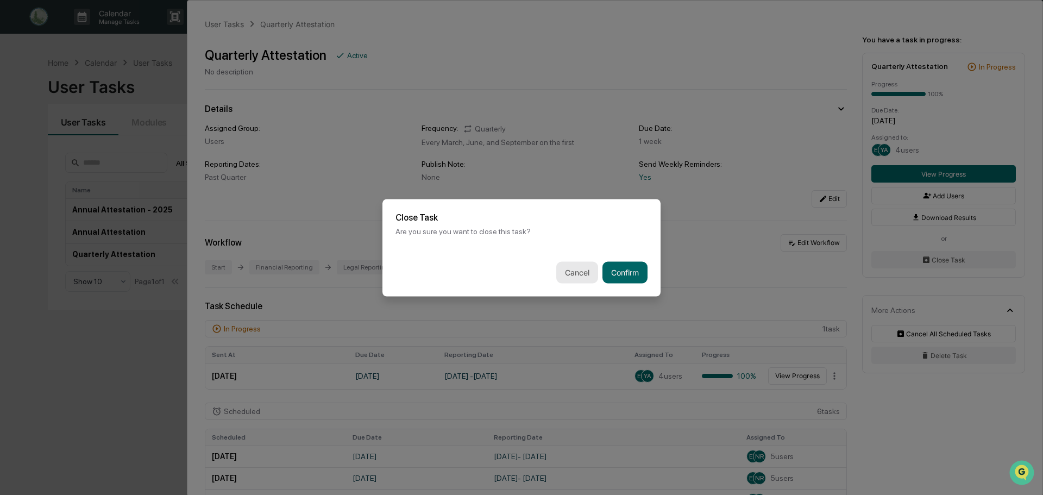
click at [582, 278] on button "Cancel" at bounding box center [577, 272] width 42 height 22
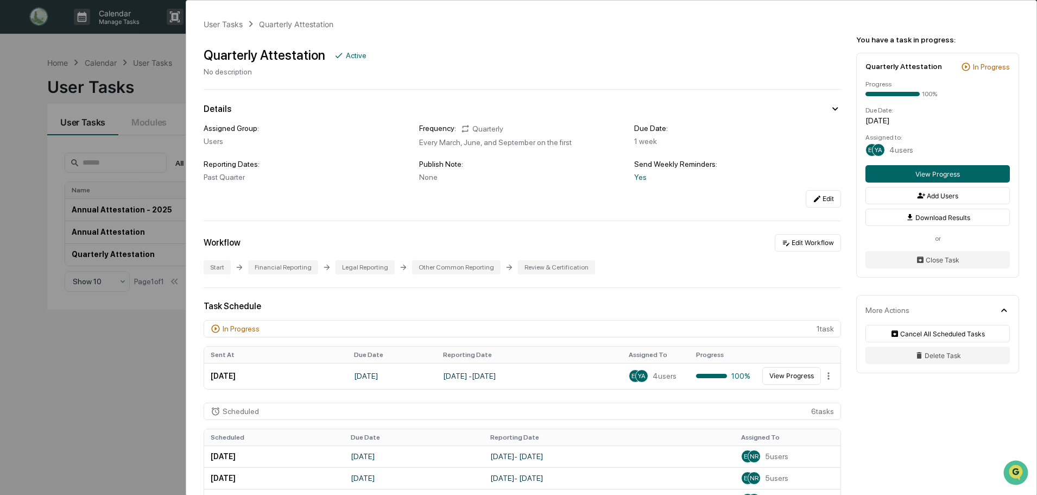
click at [107, 381] on div "User Tasks Quarterly Attestation Quarterly Attestation Active No description De…" at bounding box center [518, 247] width 1037 height 495
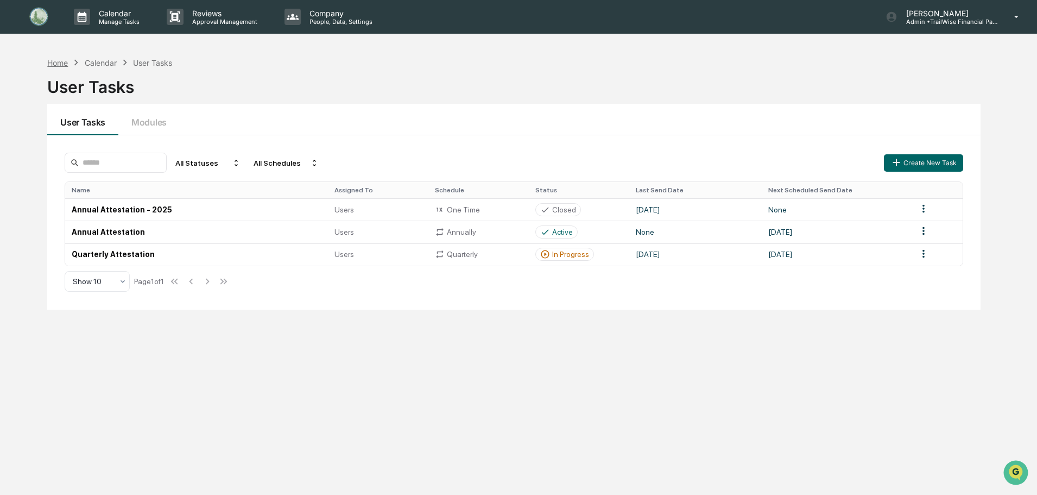
click at [52, 65] on div "Home" at bounding box center [57, 62] width 21 height 9
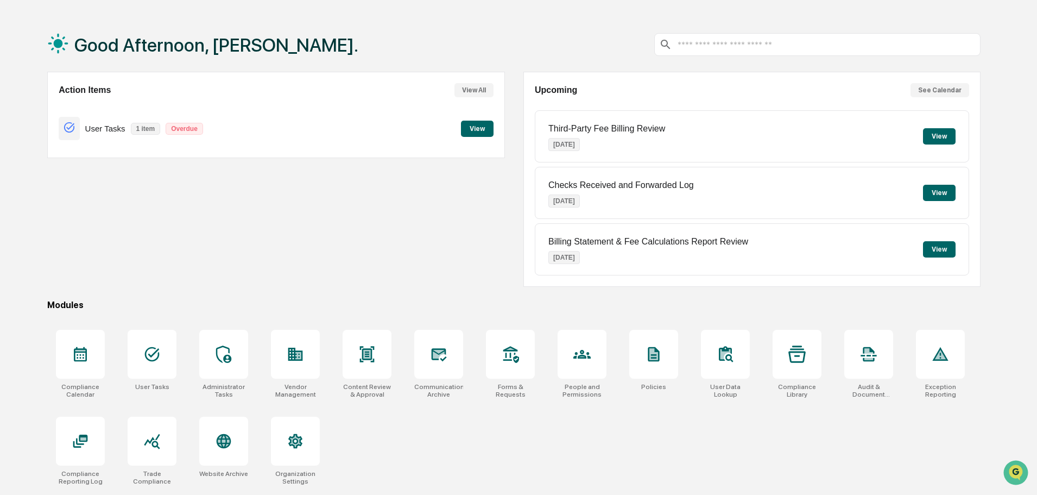
scroll to position [52, 0]
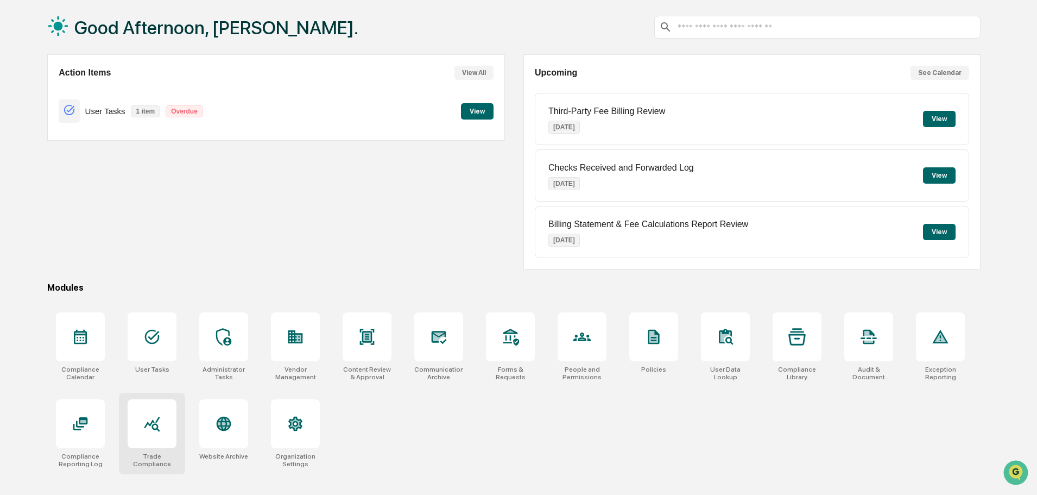
click at [160, 430] on icon at bounding box center [152, 424] width 16 height 15
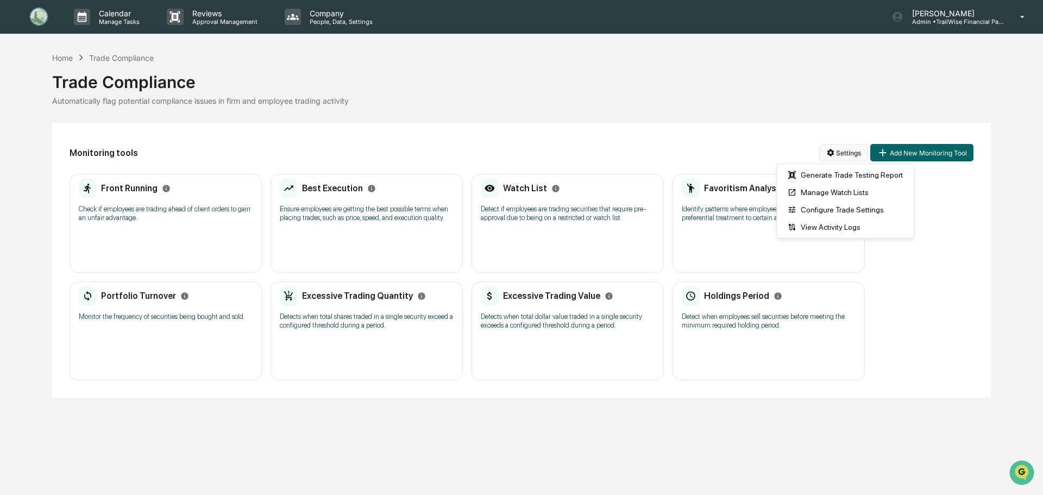
click at [844, 154] on html "Calendar Manage Tasks Reviews Approval Management Company People, Data, Setting…" at bounding box center [521, 247] width 1043 height 495
click at [837, 227] on div "View Activity Logs" at bounding box center [845, 226] width 133 height 17
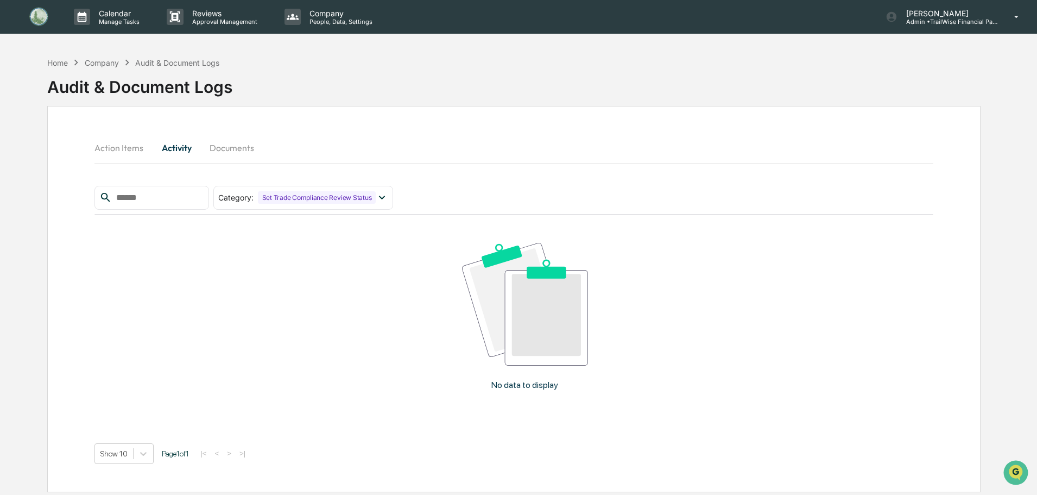
click at [230, 150] on button "Documents" at bounding box center [232, 148] width 62 height 26
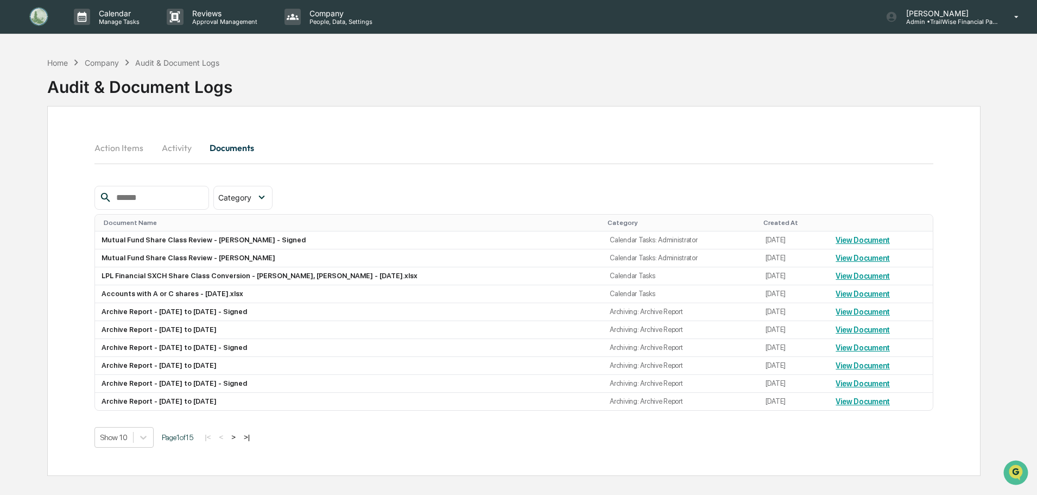
click at [116, 148] on button "Action Items" at bounding box center [124, 148] width 58 height 26
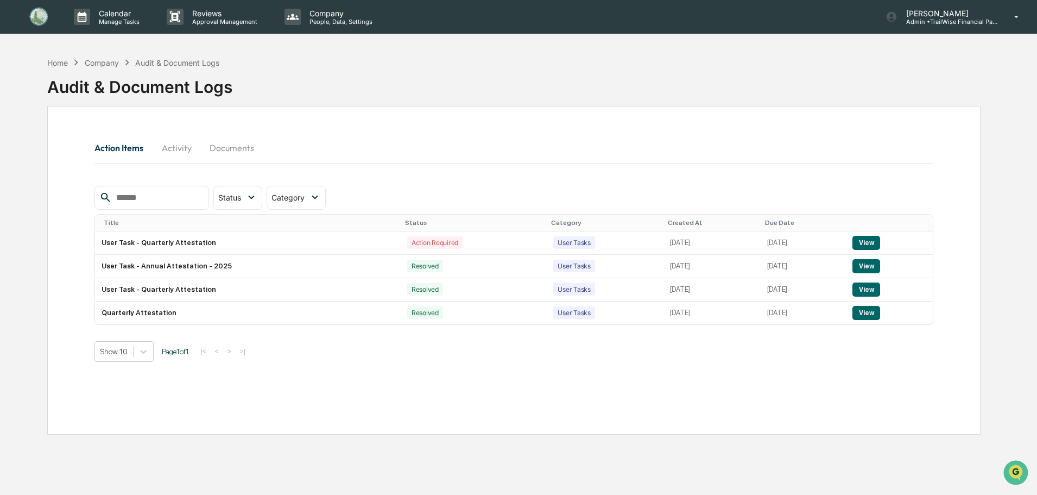
click at [172, 145] on button "Activity" at bounding box center [176, 148] width 49 height 26
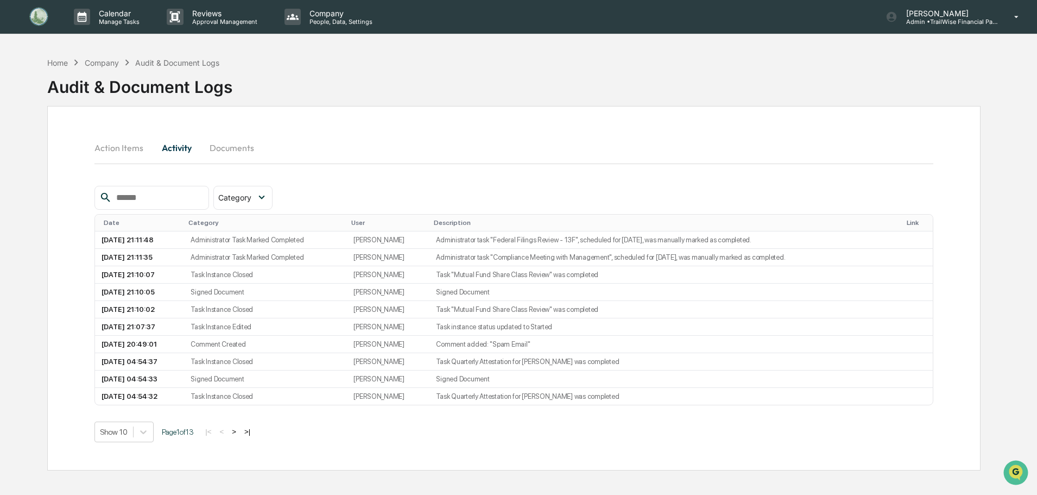
click at [117, 63] on div "Company" at bounding box center [102, 62] width 34 height 9
click at [100, 65] on div "Company" at bounding box center [102, 62] width 34 height 9
click at [65, 66] on div "Home" at bounding box center [57, 62] width 21 height 9
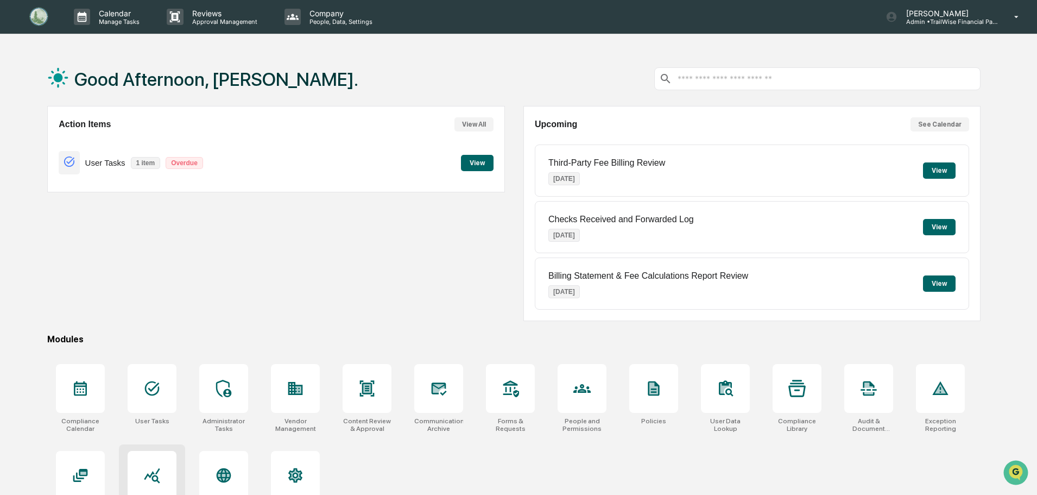
click at [160, 470] on icon at bounding box center [151, 475] width 17 height 17
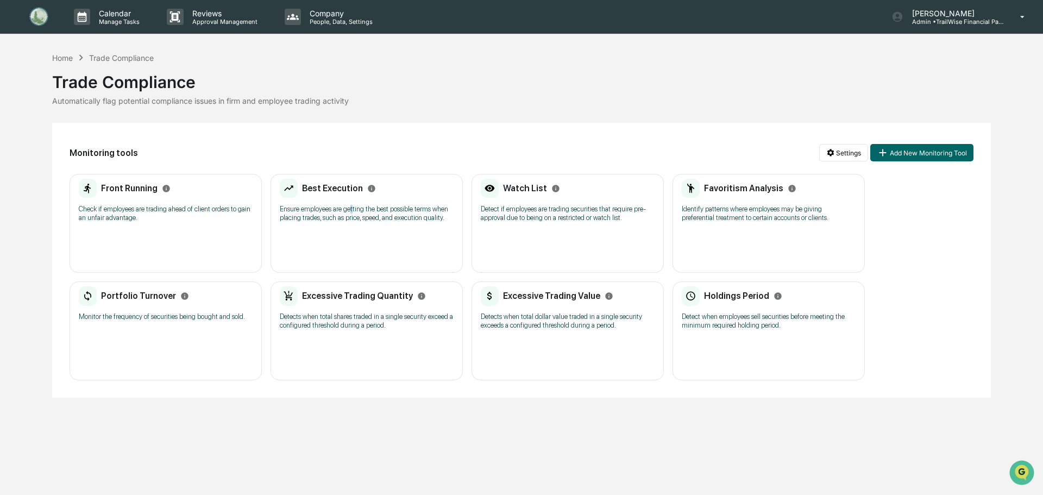
click at [352, 199] on div "Best Execution Ensure employees are getting the best possible terms when placin…" at bounding box center [367, 204] width 174 height 51
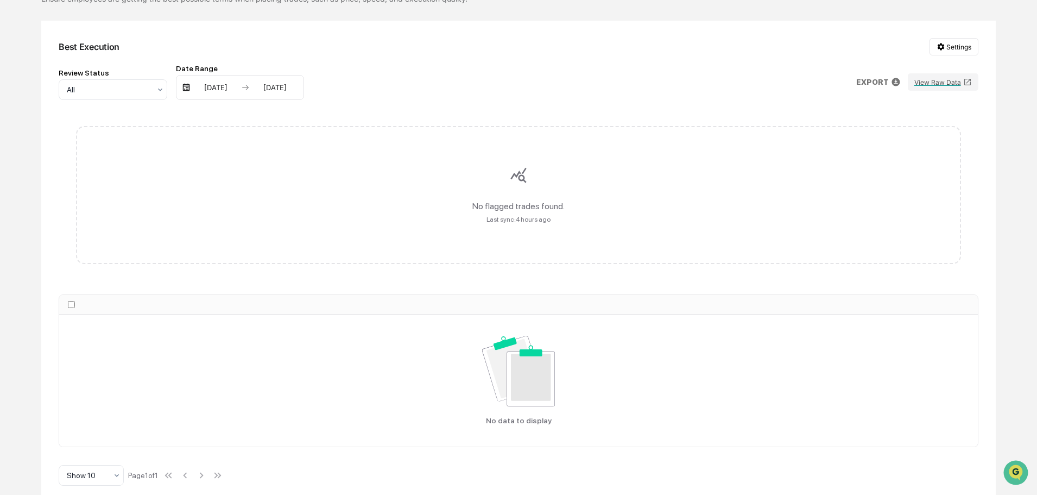
scroll to position [109, 0]
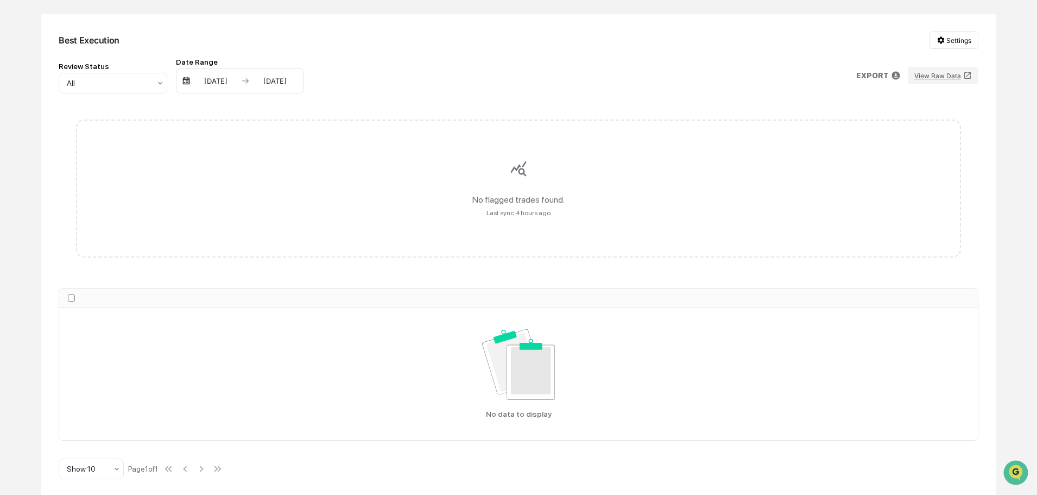
click at [515, 210] on div "Last sync: 4 hours ago" at bounding box center [519, 213] width 64 height 8
click at [528, 174] on div "No flagged trades found. Last sync: 4 hours ago" at bounding box center [518, 188] width 885 height 138
click at [871, 73] on p "EXPORT" at bounding box center [873, 75] width 33 height 9
click at [940, 74] on div at bounding box center [521, 247] width 1043 height 495
click at [942, 74] on button "View Raw Data" at bounding box center [943, 75] width 71 height 17
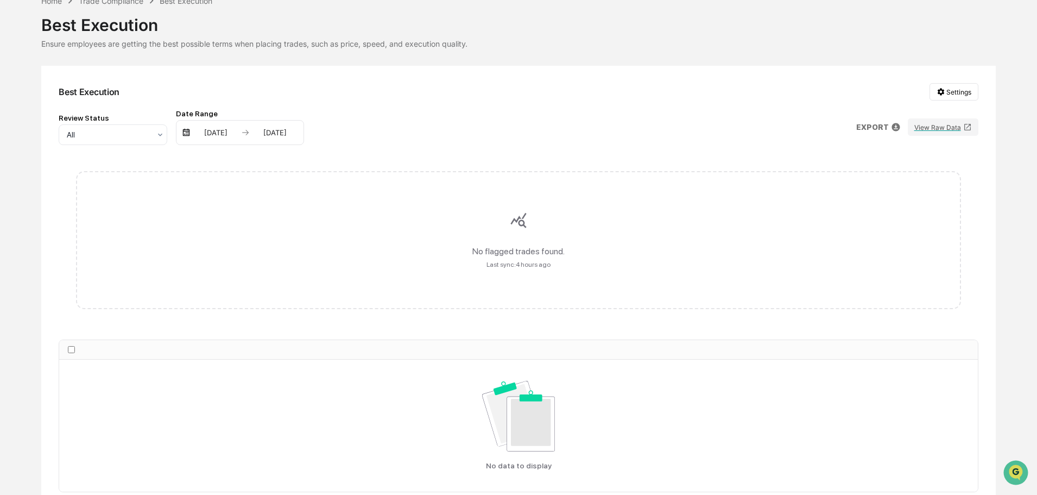
scroll to position [0, 0]
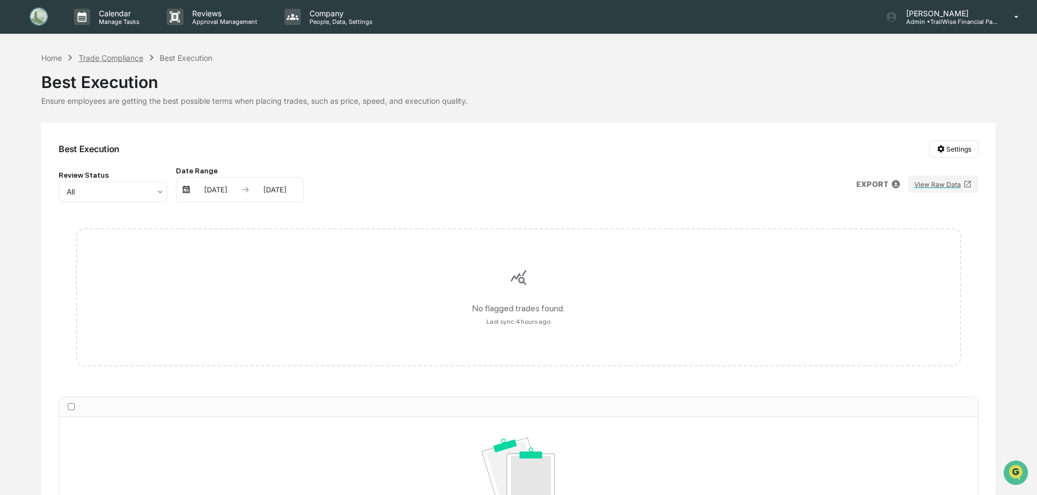
click at [131, 56] on div "Trade Compliance" at bounding box center [111, 57] width 65 height 9
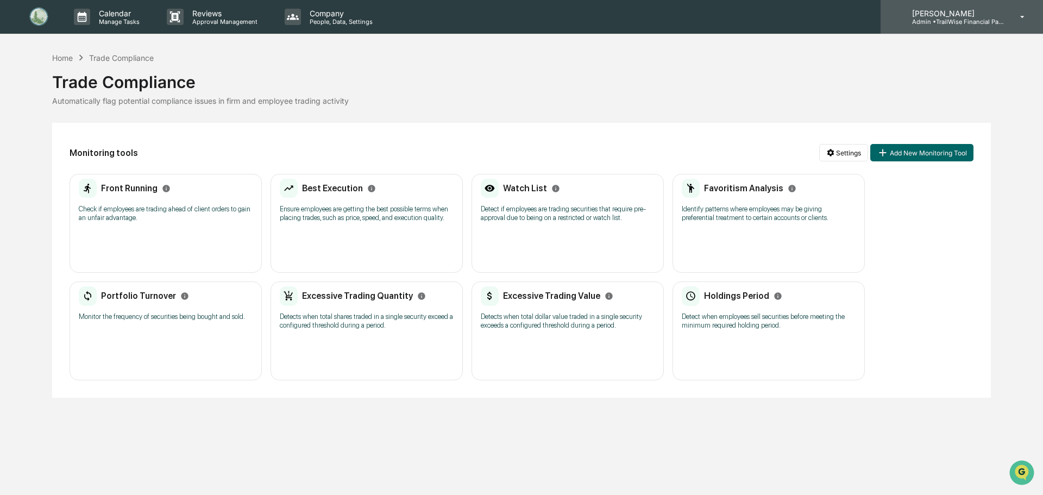
click at [993, 16] on p "[PERSON_NAME]" at bounding box center [953, 13] width 101 height 9
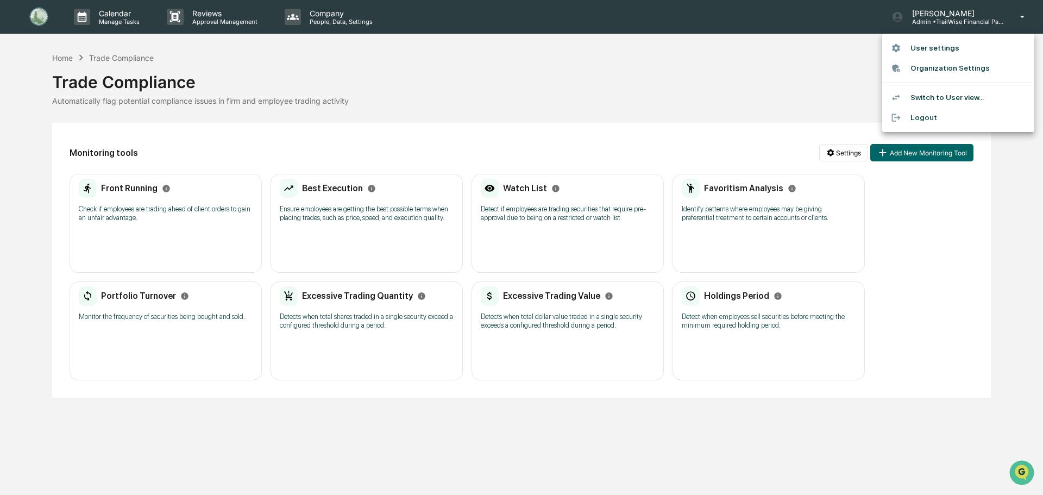
click at [933, 47] on li "User settings" at bounding box center [958, 48] width 152 height 20
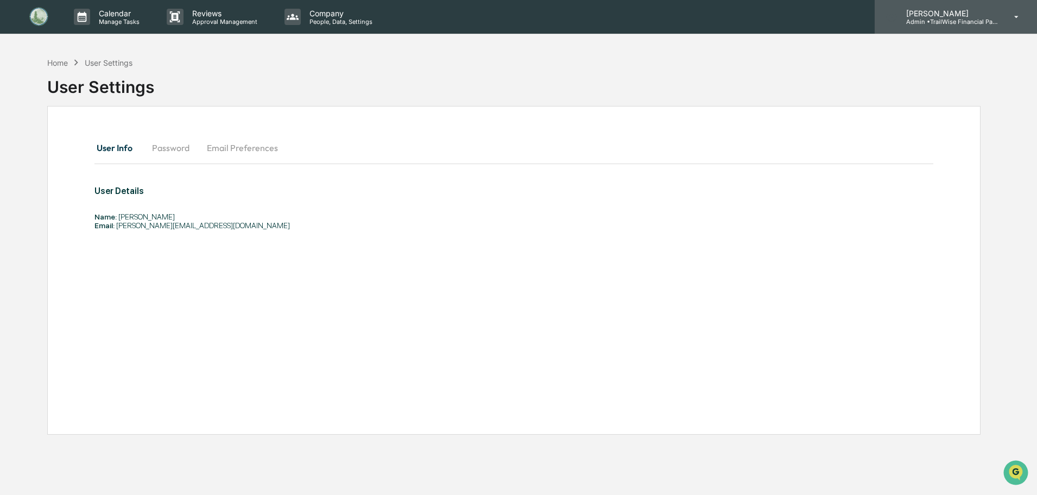
click at [980, 22] on p "Admin • TrailWise Financial Partners" at bounding box center [948, 22] width 101 height 8
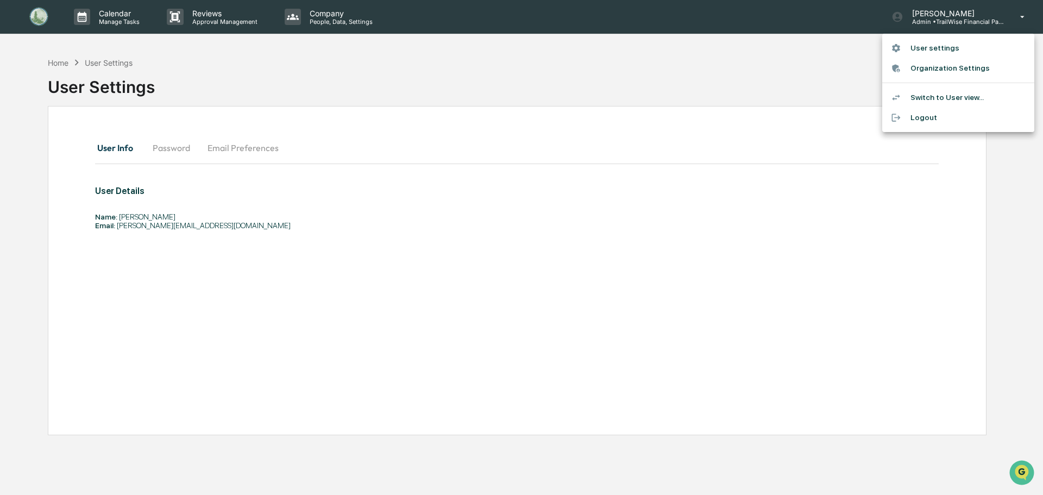
click at [930, 99] on li "Switch to User view..." at bounding box center [958, 97] width 152 height 20
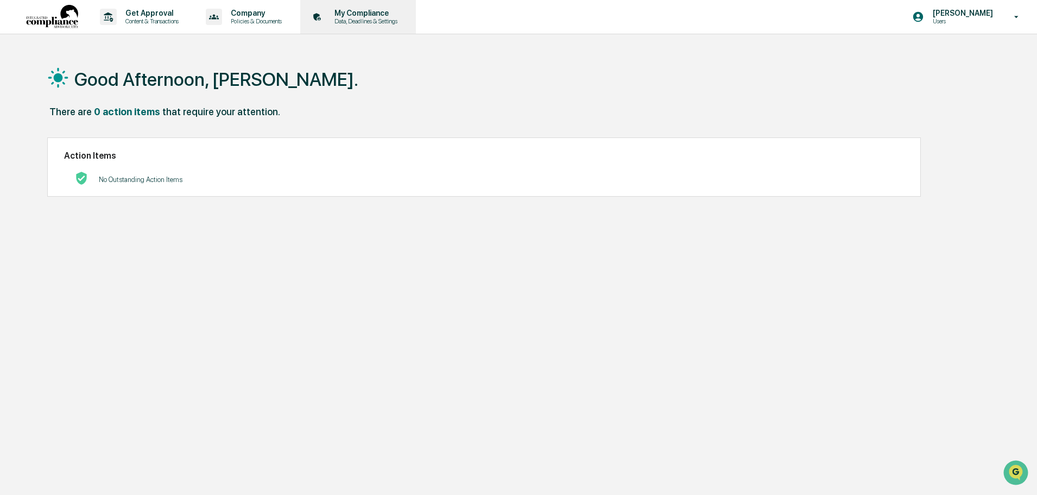
click at [360, 16] on p "My Compliance" at bounding box center [364, 13] width 77 height 9
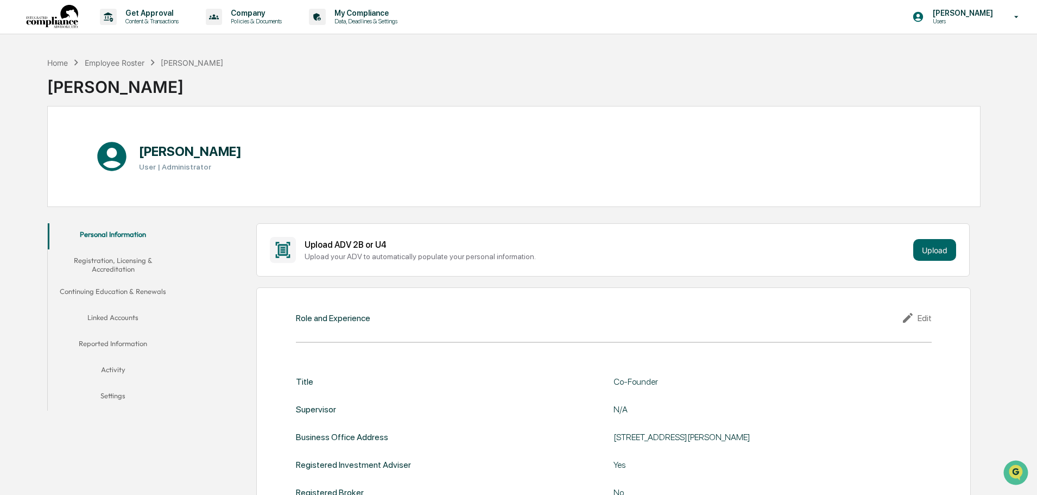
click at [120, 263] on button "Registration, Licensing & Accreditation" at bounding box center [113, 264] width 130 height 31
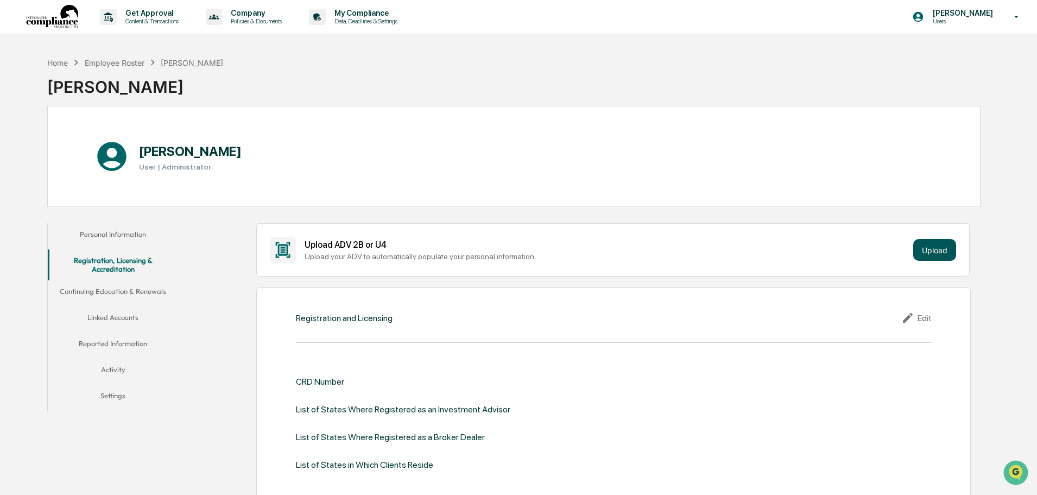
click at [942, 241] on button "Upload" at bounding box center [935, 250] width 43 height 22
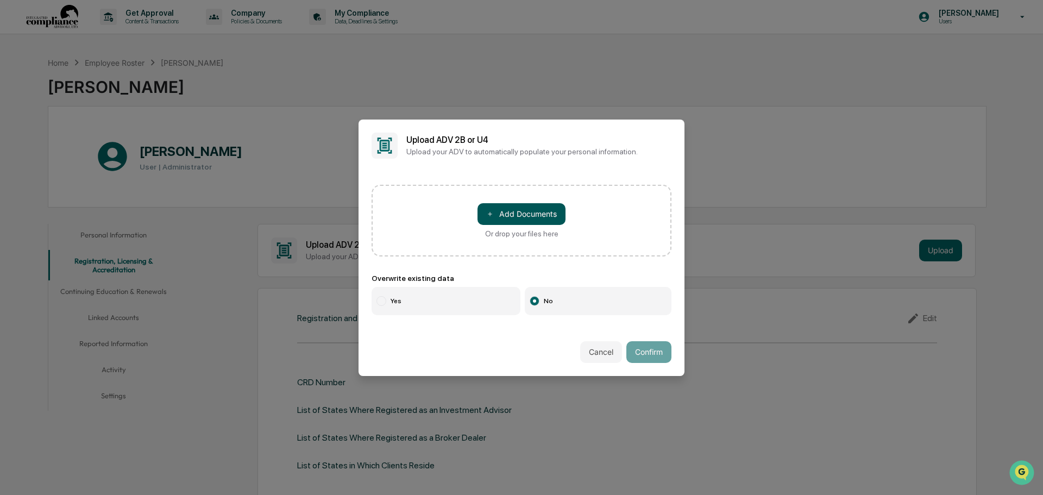
click at [537, 212] on button "＋ Add Documents" at bounding box center [521, 214] width 88 height 22
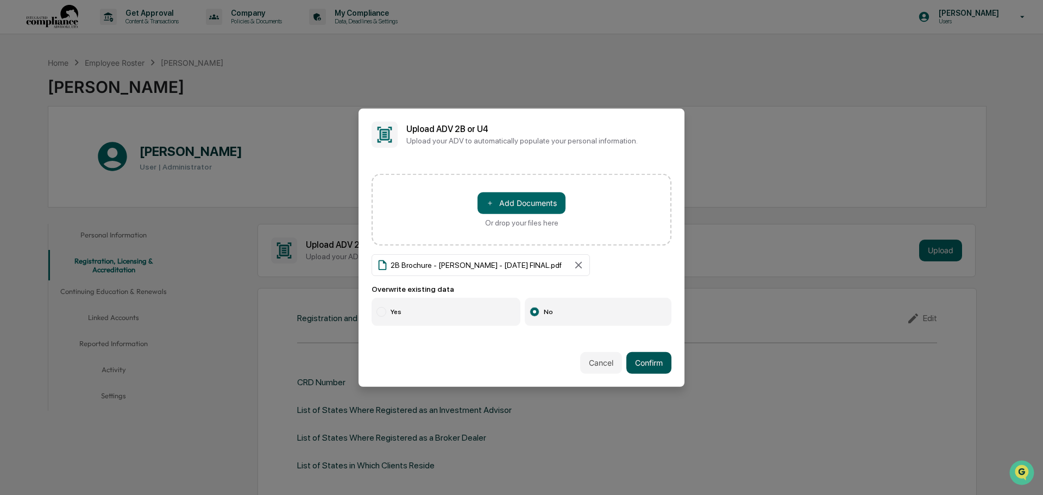
click at [650, 361] on button "Confirm" at bounding box center [648, 363] width 45 height 22
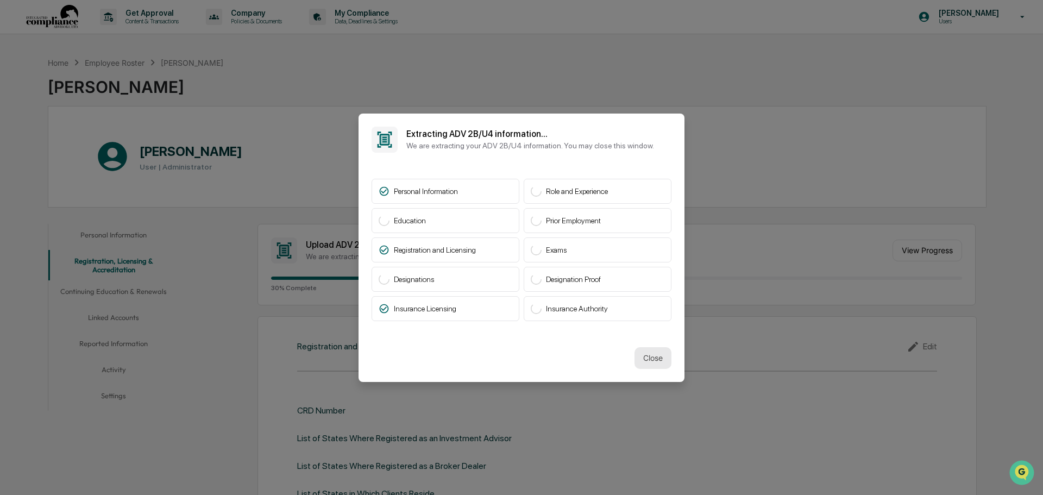
click at [658, 360] on button "Close" at bounding box center [652, 358] width 37 height 22
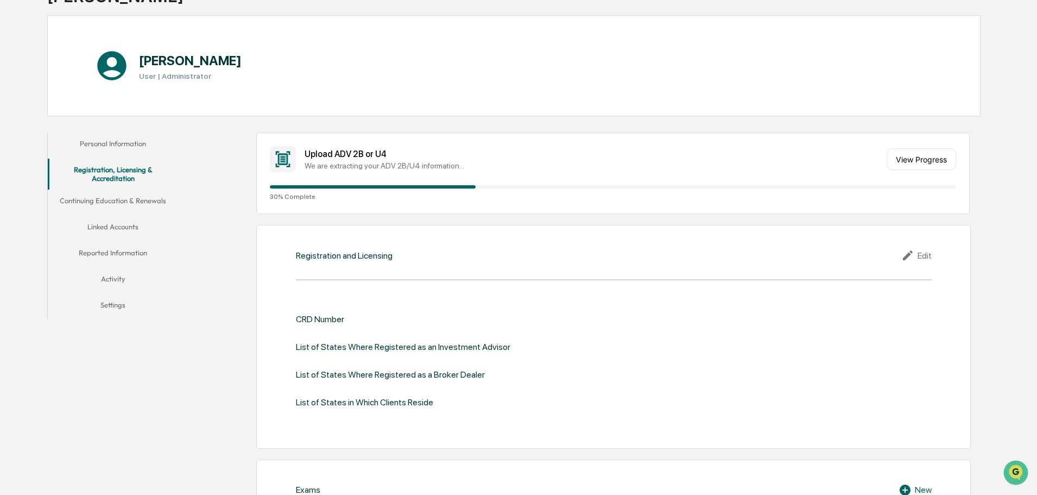
scroll to position [109, 0]
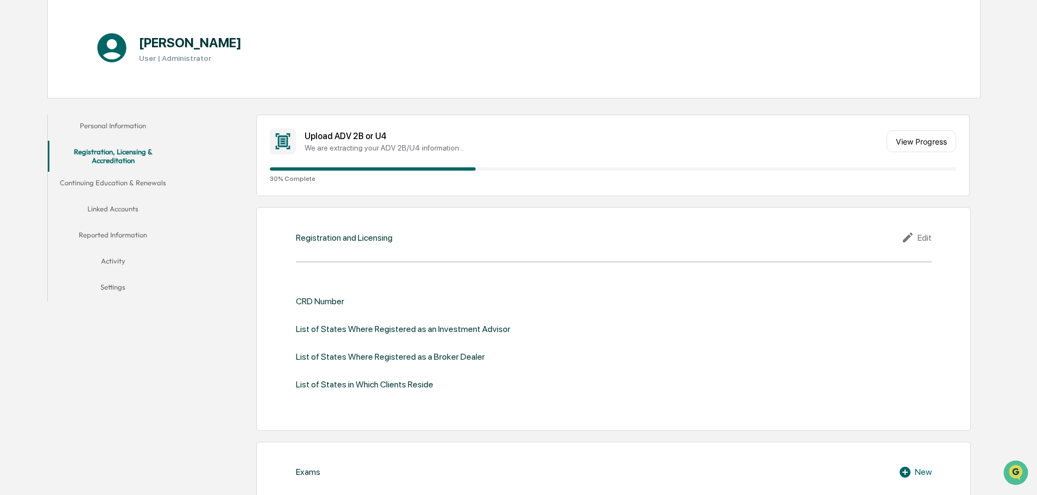
click at [120, 209] on button "Linked Accounts" at bounding box center [113, 211] width 130 height 26
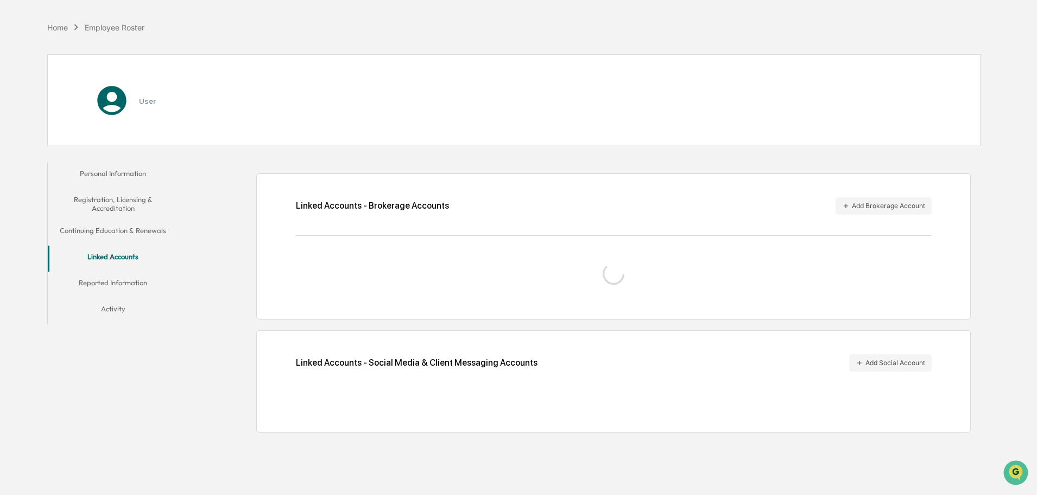
scroll to position [52, 0]
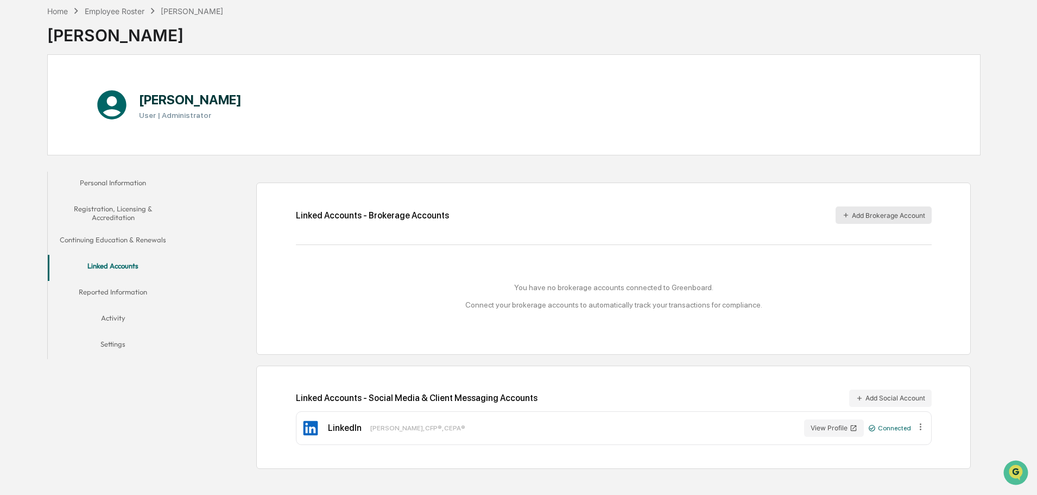
click at [877, 218] on button "Add Brokerage Account" at bounding box center [884, 214] width 96 height 17
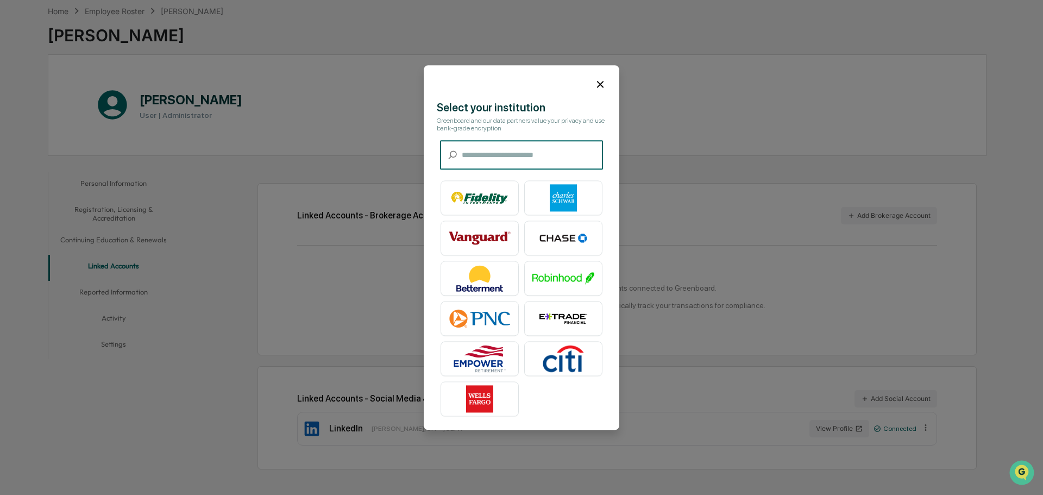
type input "*"
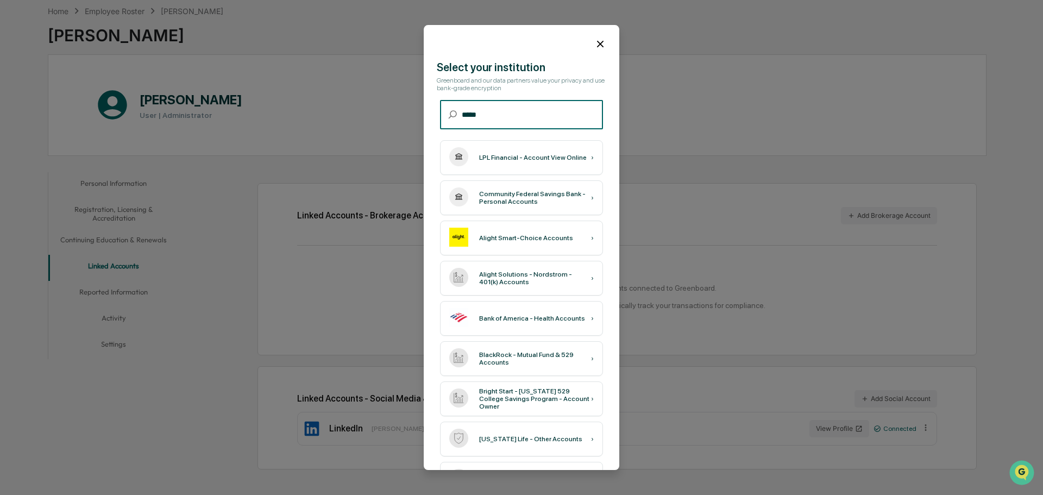
type input "*****"
click at [488, 156] on div "LPL Financial - Account View Online" at bounding box center [533, 158] width 108 height 8
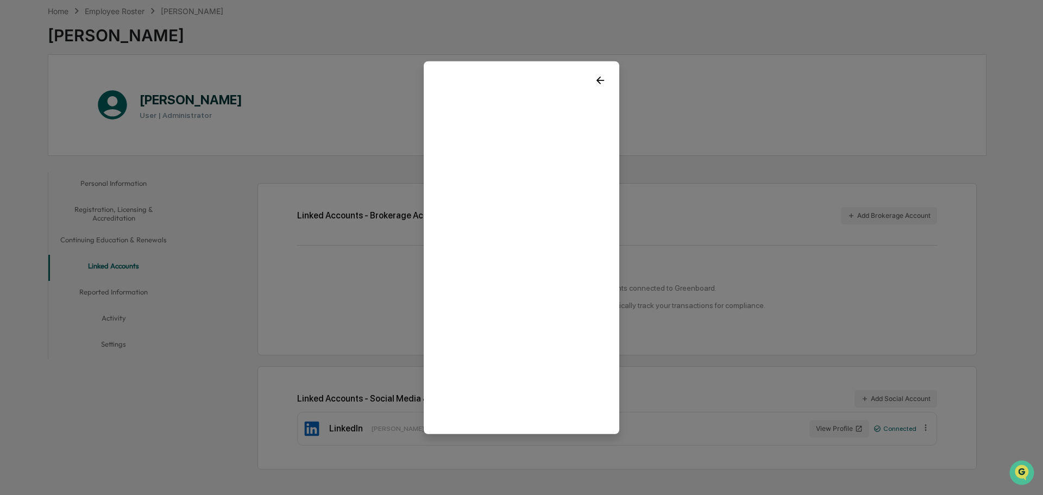
click at [601, 78] on icon at bounding box center [600, 80] width 12 height 12
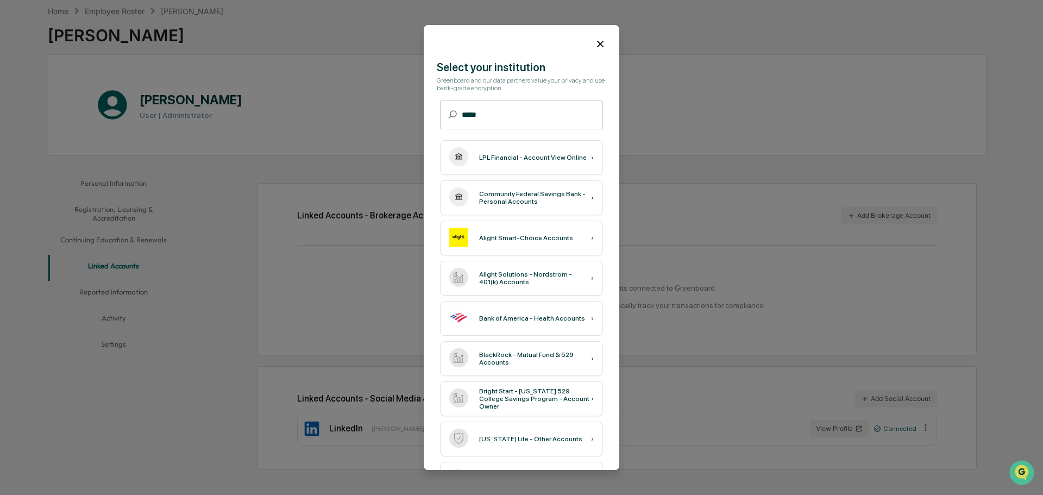
click at [595, 42] on icon at bounding box center [600, 44] width 12 height 12
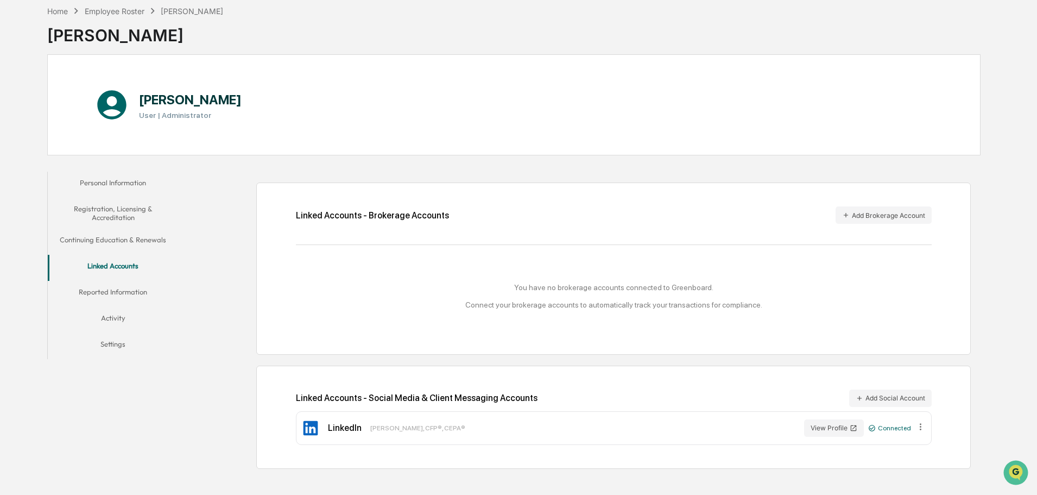
click at [114, 291] on button "Reported Information" at bounding box center [113, 294] width 130 height 26
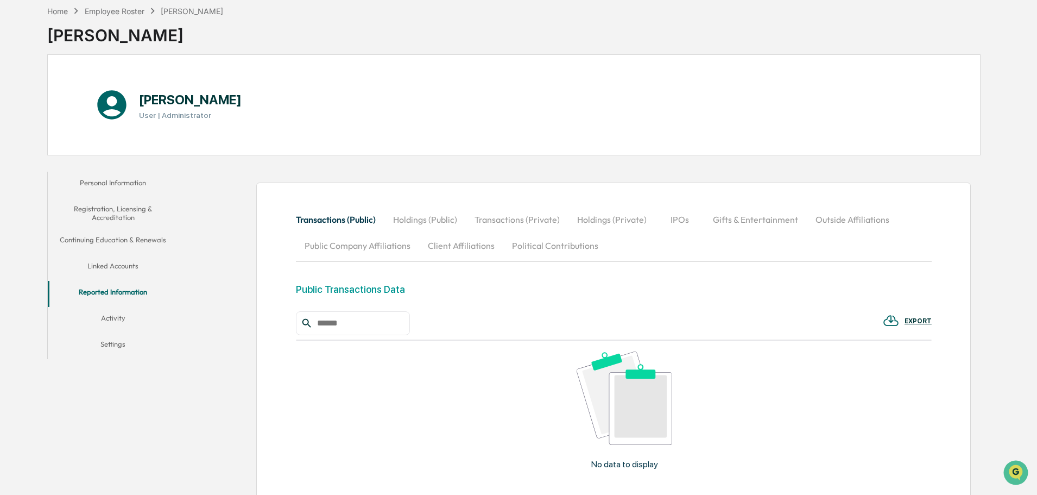
click at [453, 246] on button "Client Affiliations" at bounding box center [461, 245] width 84 height 26
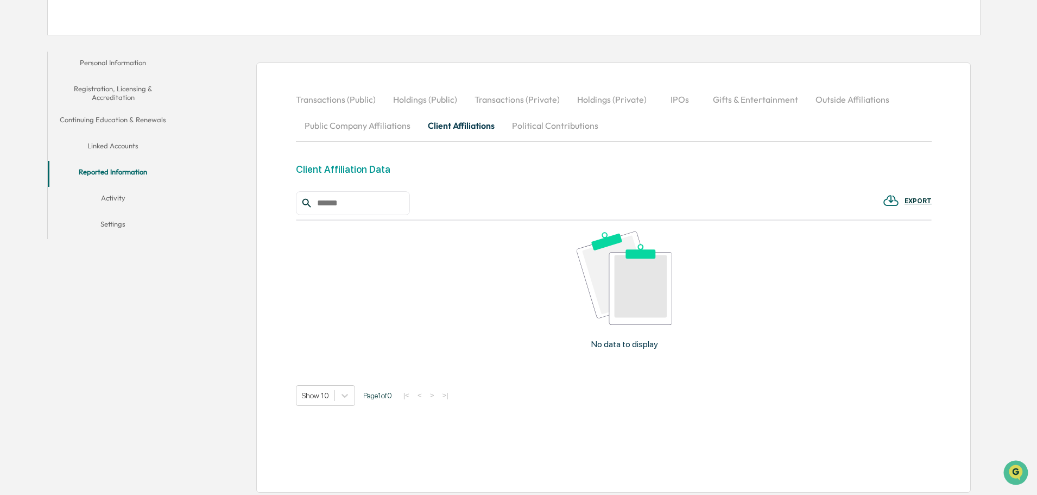
scroll to position [175, 0]
click at [116, 196] on button "Activity" at bounding box center [113, 197] width 130 height 26
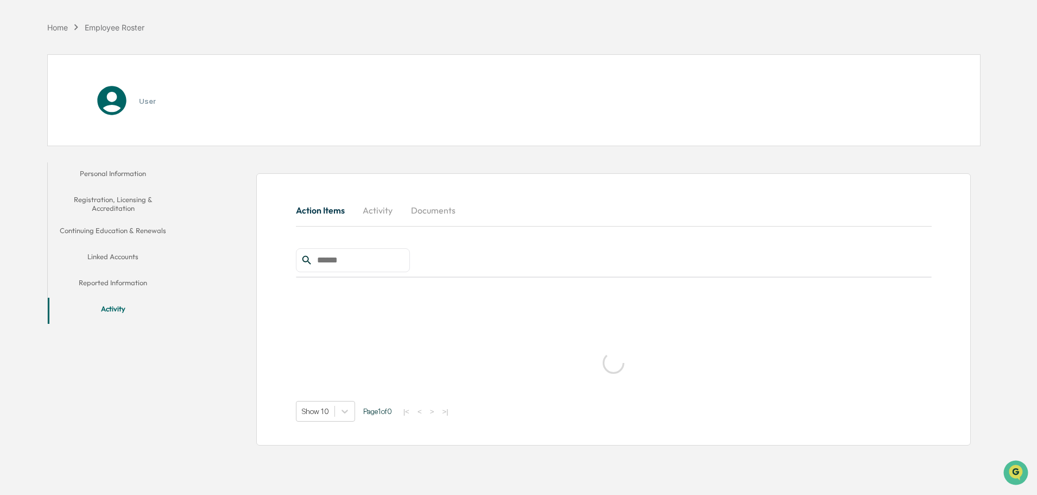
scroll to position [52, 0]
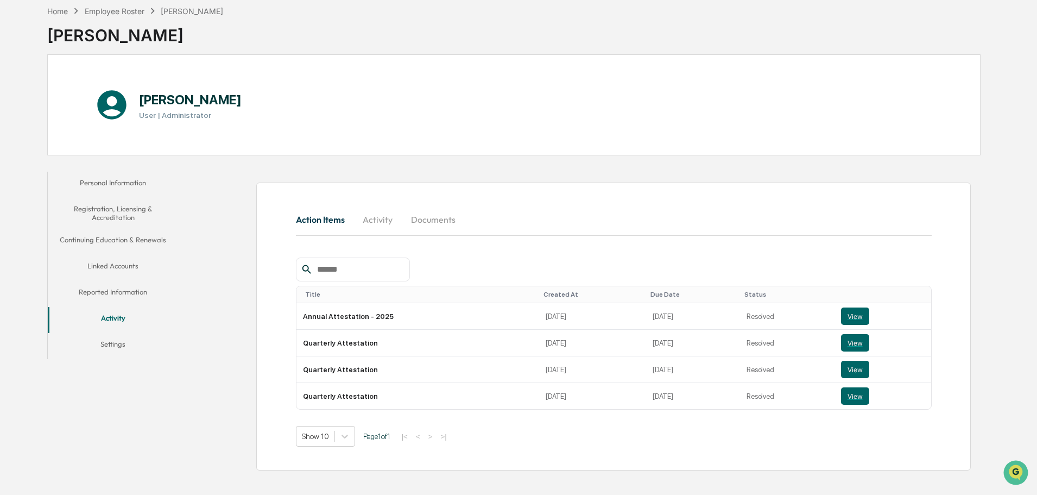
click at [116, 343] on button "Settings" at bounding box center [113, 346] width 130 height 26
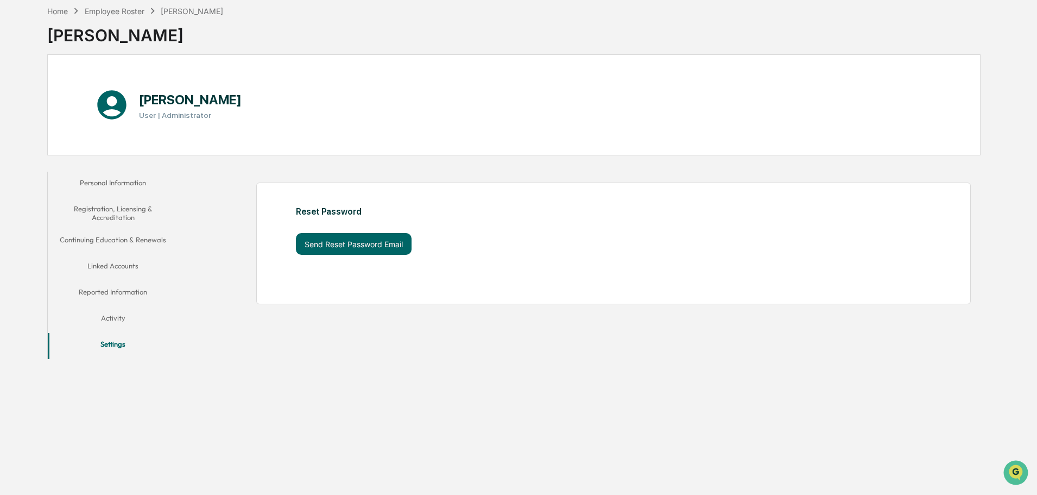
click at [109, 183] on button "Personal Information" at bounding box center [113, 185] width 130 height 26
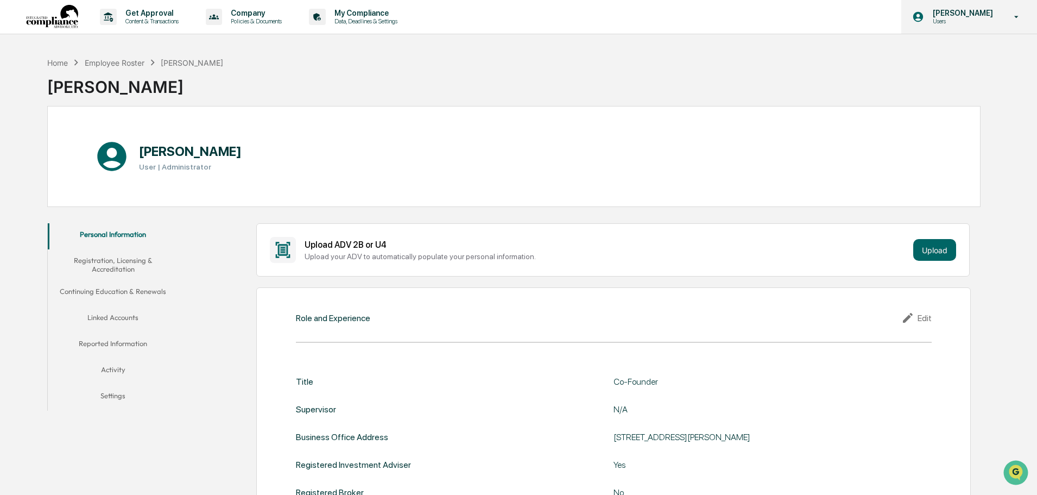
click at [978, 11] on p "[PERSON_NAME]" at bounding box center [961, 13] width 74 height 9
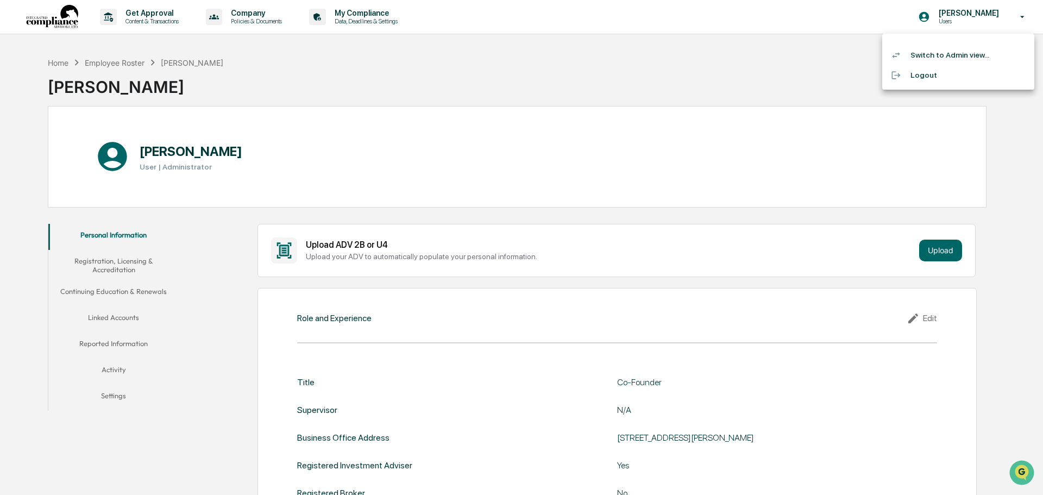
click at [926, 56] on li "Switch to Admin view..." at bounding box center [958, 55] width 152 height 20
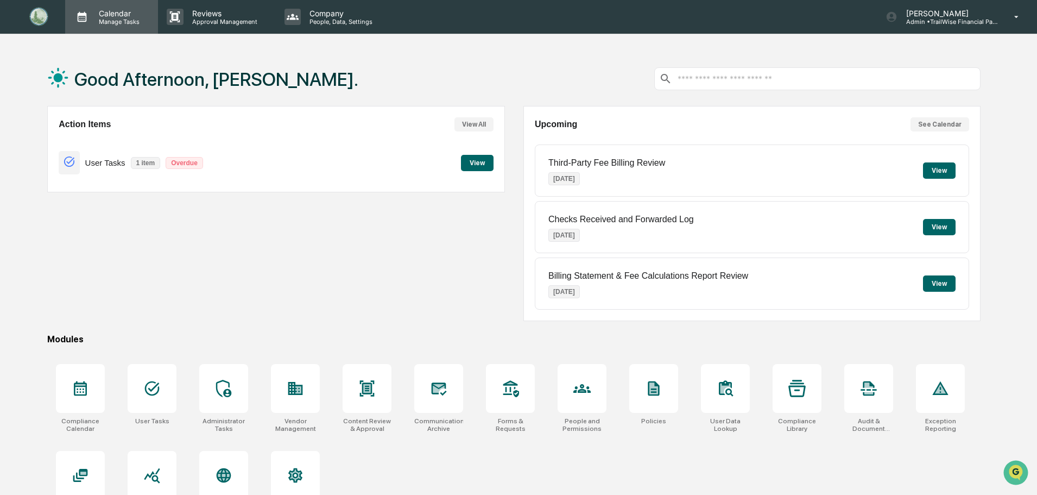
click at [111, 12] on p "Calendar" at bounding box center [117, 13] width 55 height 9
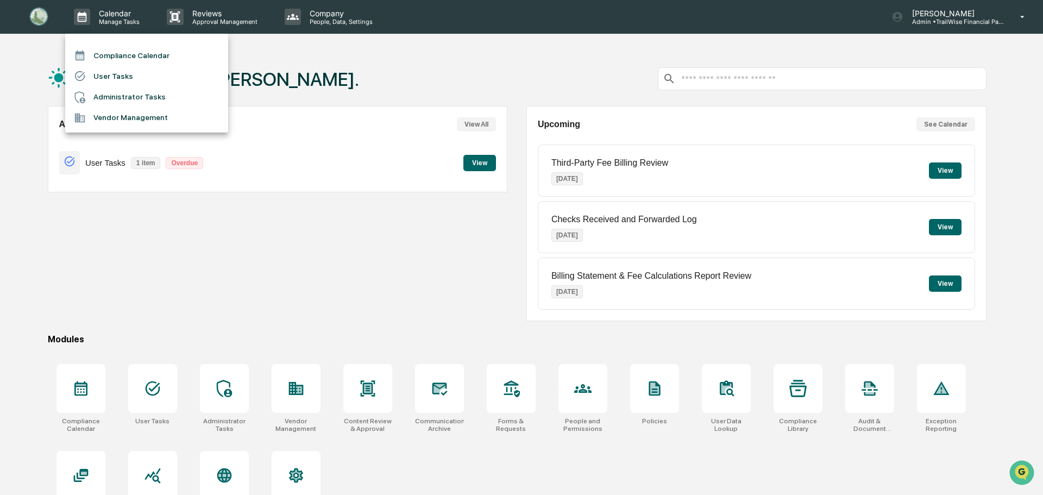
click at [126, 55] on li "Compliance Calendar" at bounding box center [146, 55] width 163 height 21
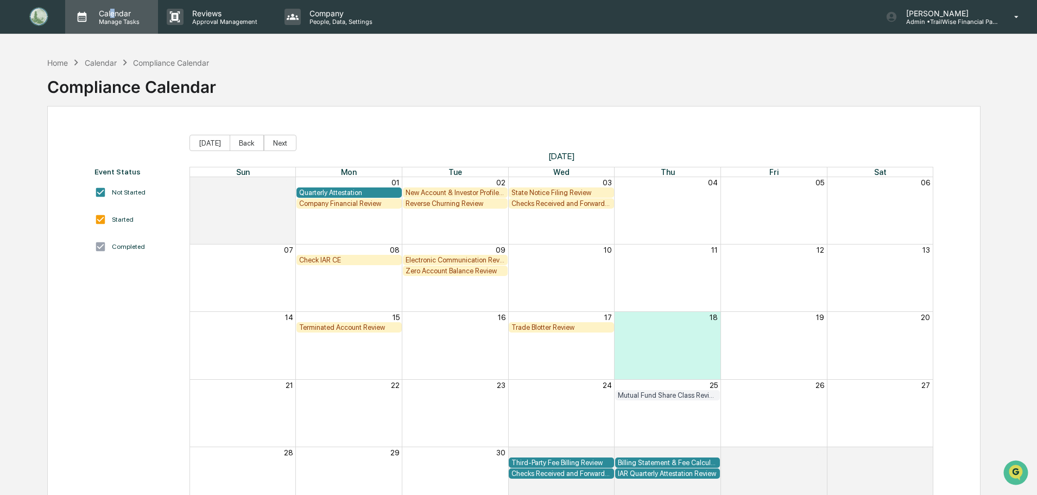
click at [113, 15] on p "Calendar" at bounding box center [117, 13] width 55 height 9
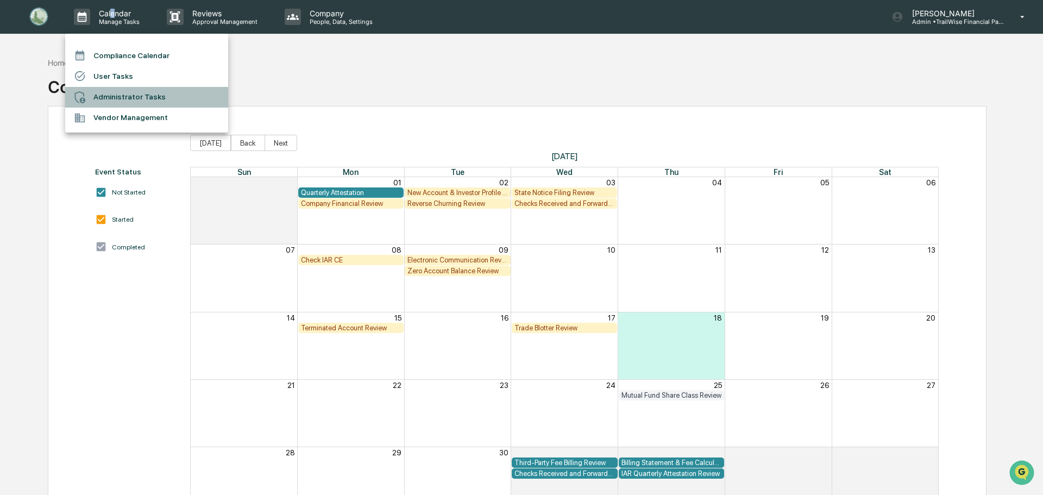
click at [115, 98] on li "Administrator Tasks" at bounding box center [146, 97] width 163 height 21
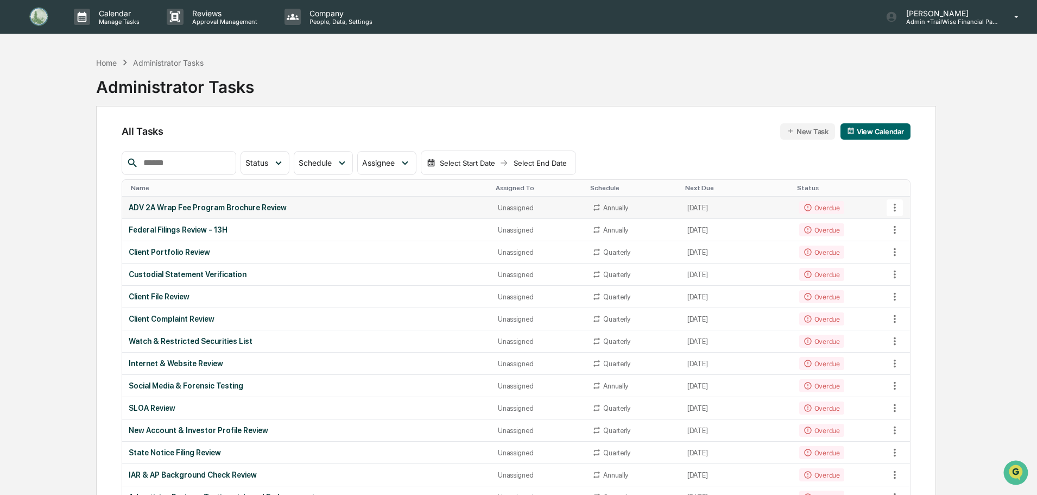
click at [893, 206] on icon at bounding box center [895, 208] width 12 height 12
click at [506, 225] on div at bounding box center [521, 247] width 1043 height 495
click at [254, 208] on div "ADV 2A Wrap Fee Program Brochure Review" at bounding box center [307, 207] width 356 height 9
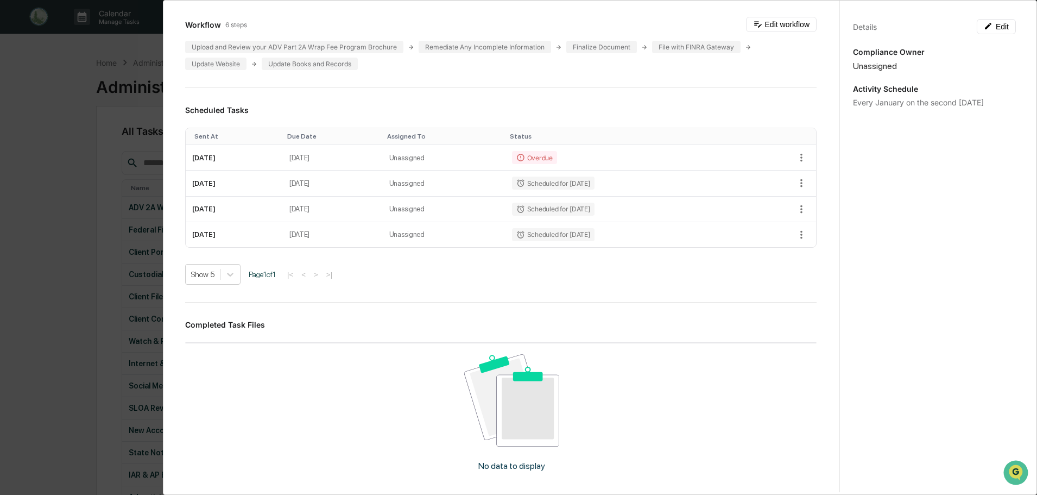
scroll to position [380, 0]
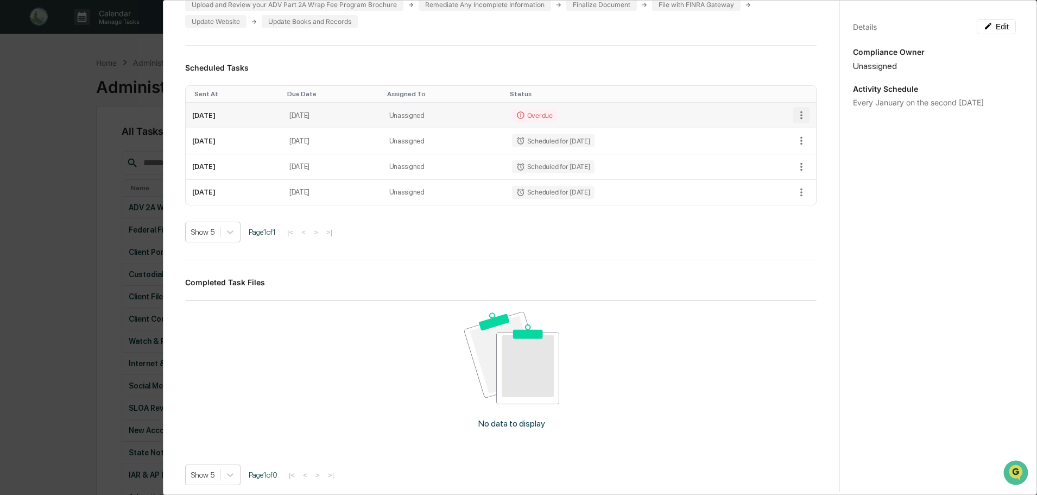
click at [796, 112] on icon "button" at bounding box center [802, 115] width 12 height 12
click at [816, 131] on li "Mark as Completed" at bounding box center [834, 134] width 90 height 20
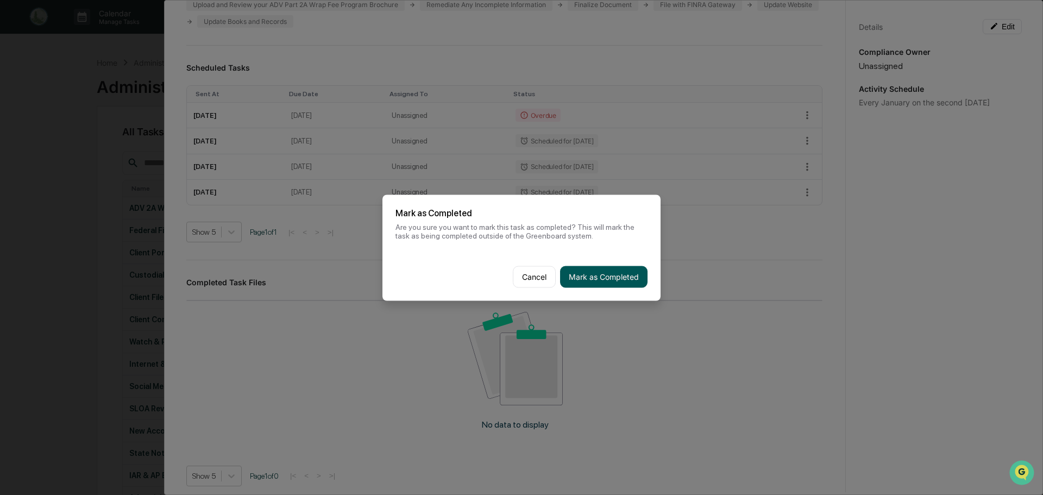
click at [586, 270] on button "Mark as Completed" at bounding box center [603, 277] width 87 height 22
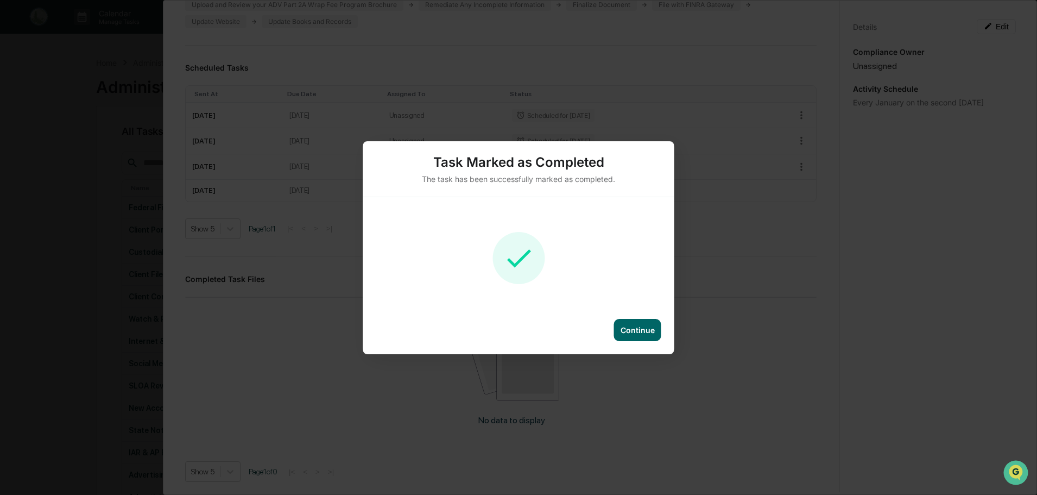
click at [629, 329] on div "Continue" at bounding box center [638, 329] width 34 height 9
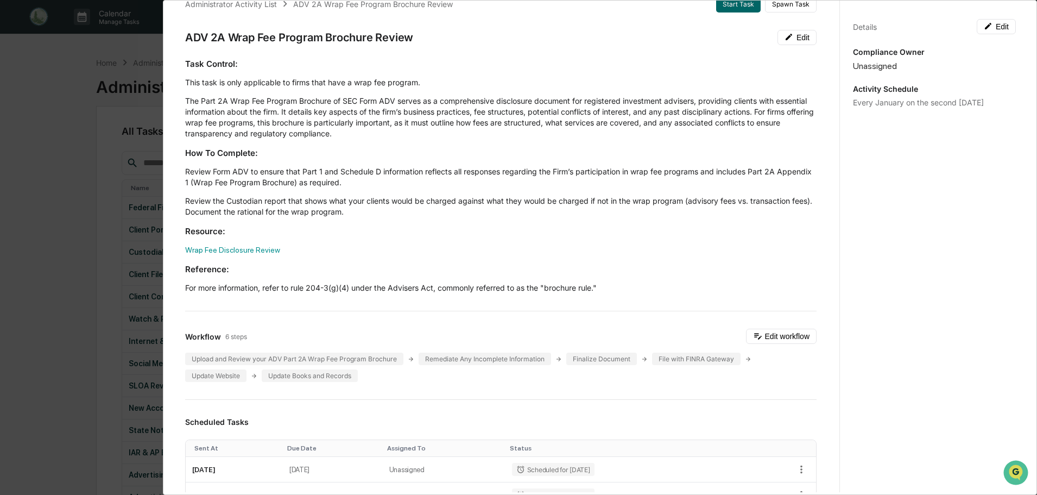
scroll to position [0, 0]
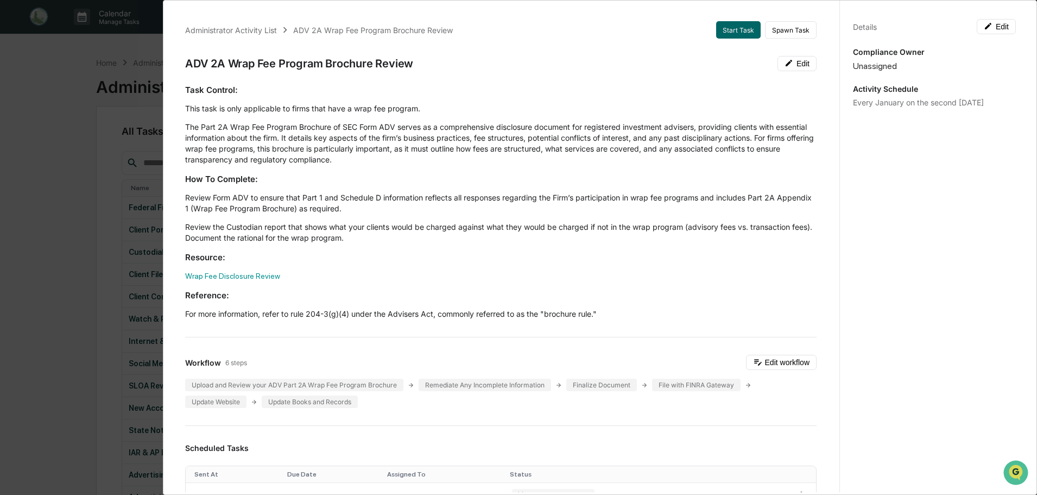
click at [64, 71] on div "Administrator Activity List ADV 2A Wrap Fee Program Brochure Review Start Task …" at bounding box center [518, 247] width 1037 height 495
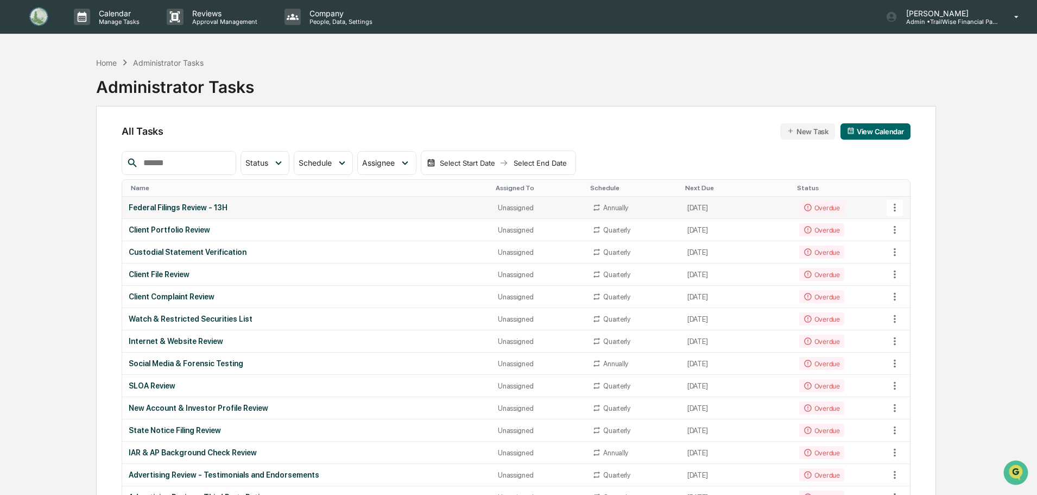
click at [897, 206] on icon at bounding box center [895, 208] width 12 height 12
click at [919, 223] on li "View Task" at bounding box center [935, 227] width 87 height 20
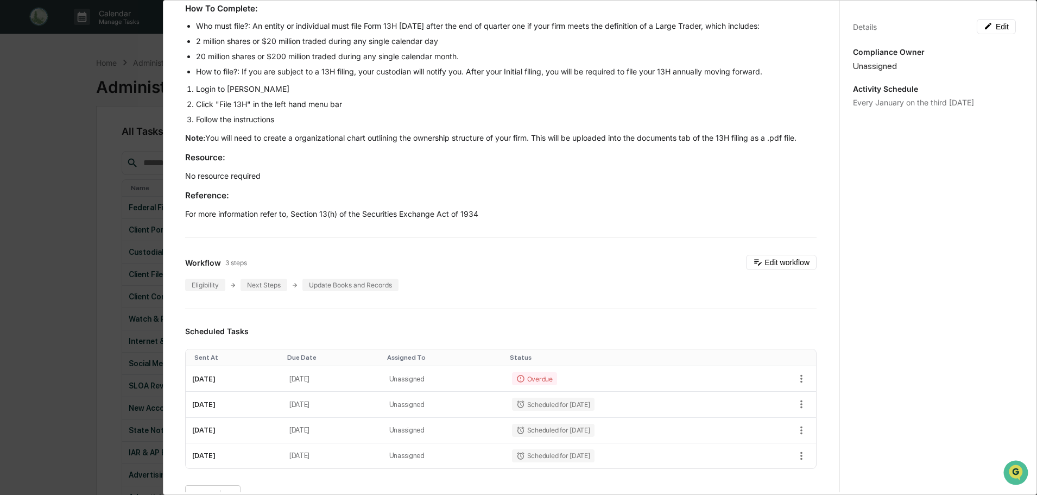
scroll to position [217, 0]
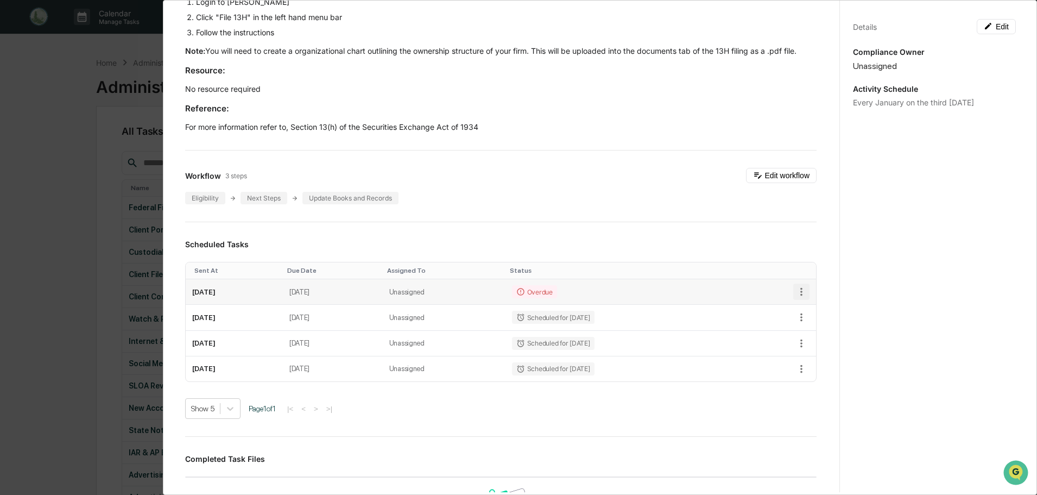
click at [796, 294] on icon "button" at bounding box center [802, 292] width 12 height 12
click at [830, 311] on li "Mark as Completed" at bounding box center [834, 310] width 90 height 20
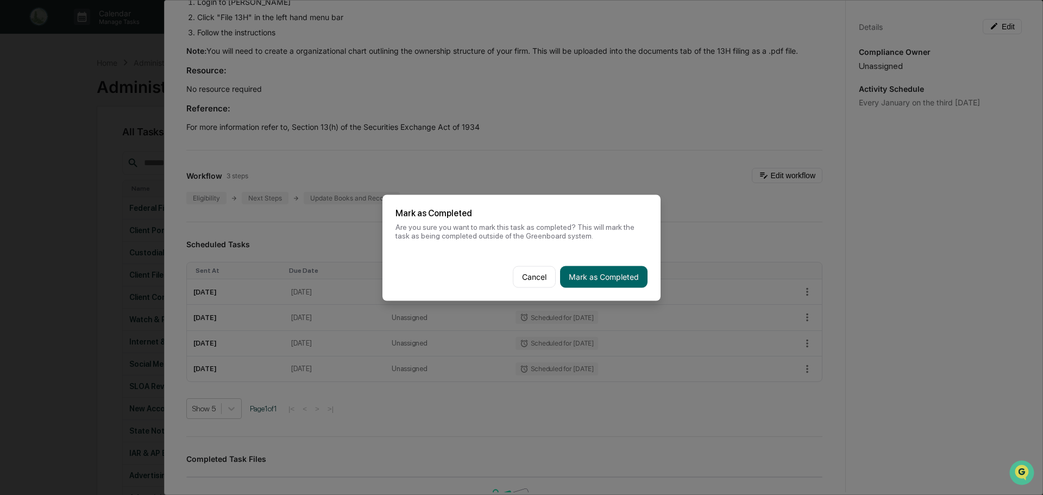
click at [601, 276] on button "Mark as Completed" at bounding box center [603, 277] width 87 height 22
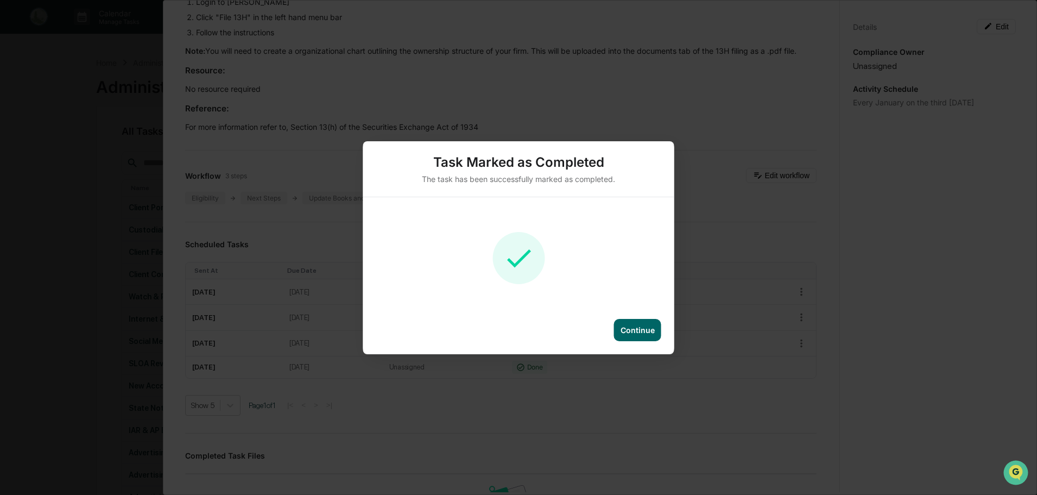
click at [637, 326] on div "Continue" at bounding box center [638, 329] width 34 height 9
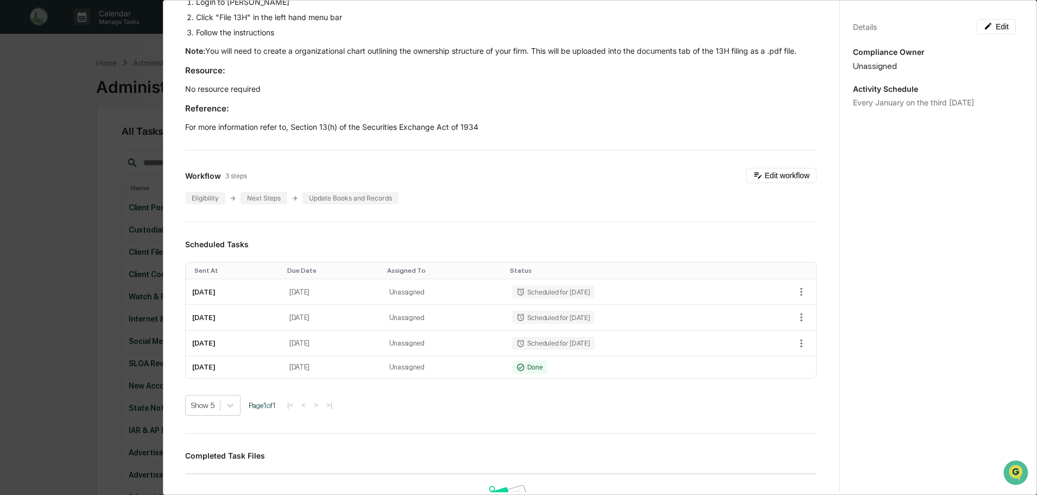
click at [71, 87] on div "Administrator Activity List Federal Filings Review - 13H Start Task Spawn Task …" at bounding box center [518, 247] width 1037 height 495
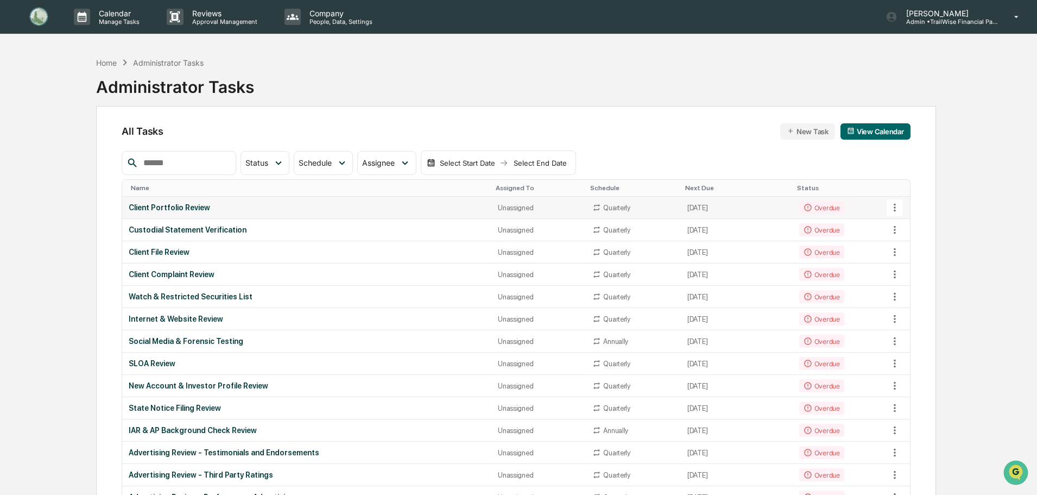
click at [892, 207] on icon at bounding box center [895, 208] width 12 height 12
click at [914, 225] on li "View Task" at bounding box center [935, 227] width 87 height 20
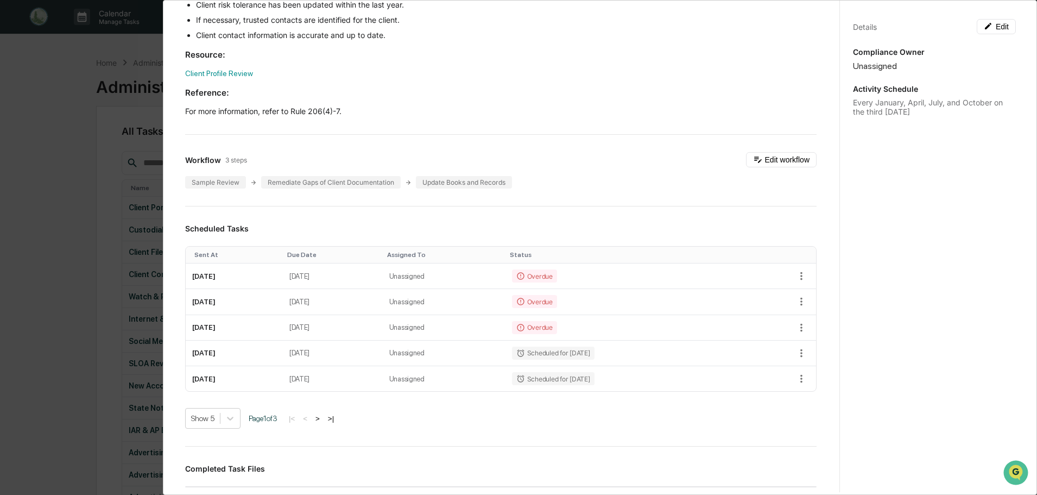
scroll to position [326, 0]
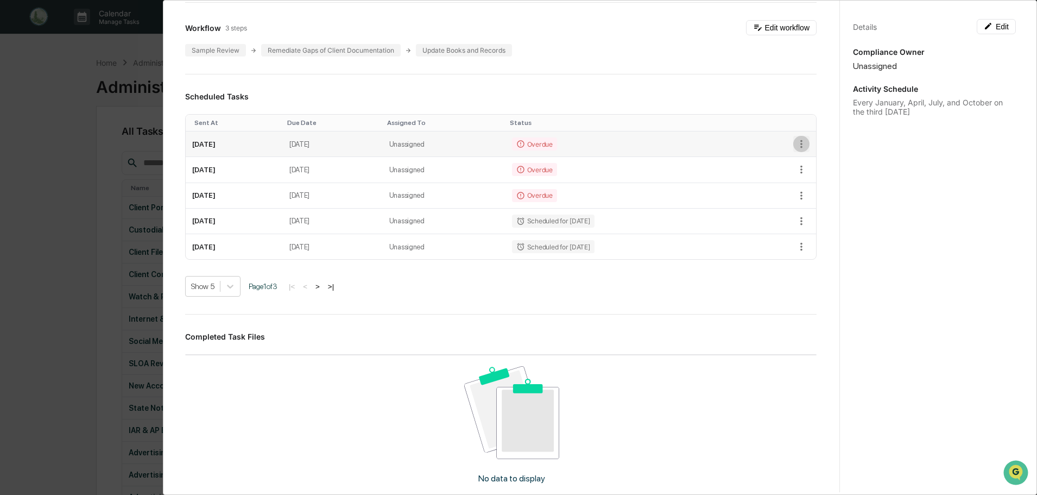
click at [796, 145] on icon "button" at bounding box center [802, 144] width 12 height 12
click at [830, 162] on li "Mark as Completed" at bounding box center [834, 163] width 90 height 20
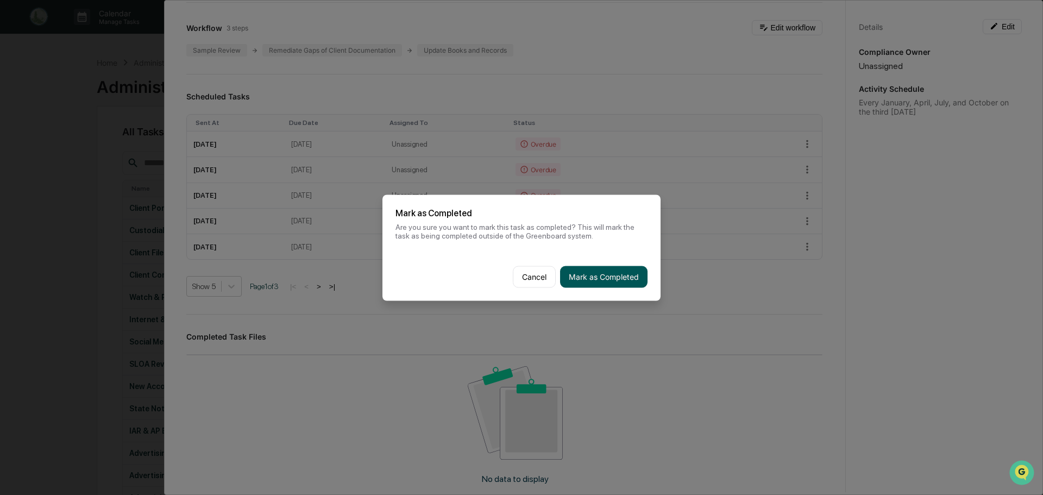
click at [625, 275] on button "Mark as Completed" at bounding box center [603, 277] width 87 height 22
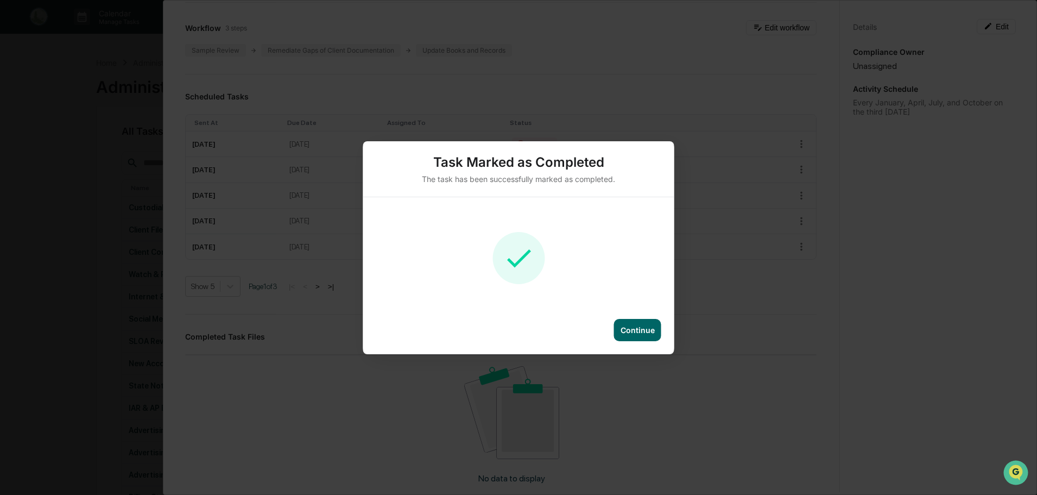
click at [632, 328] on div "Continue" at bounding box center [638, 329] width 34 height 9
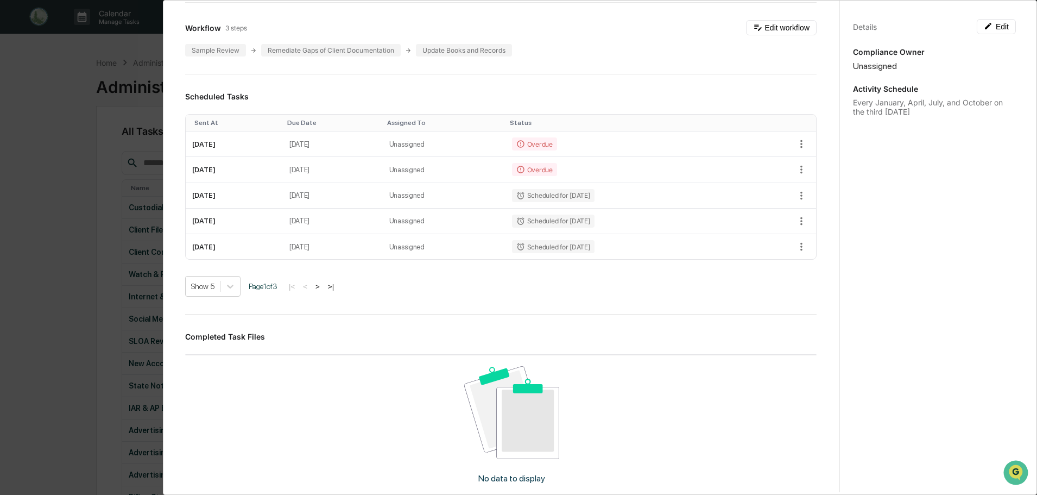
click at [58, 97] on div "Administrator Activity List Client Portfolio Review Continue Task Spawn Task Cl…" at bounding box center [518, 247] width 1037 height 495
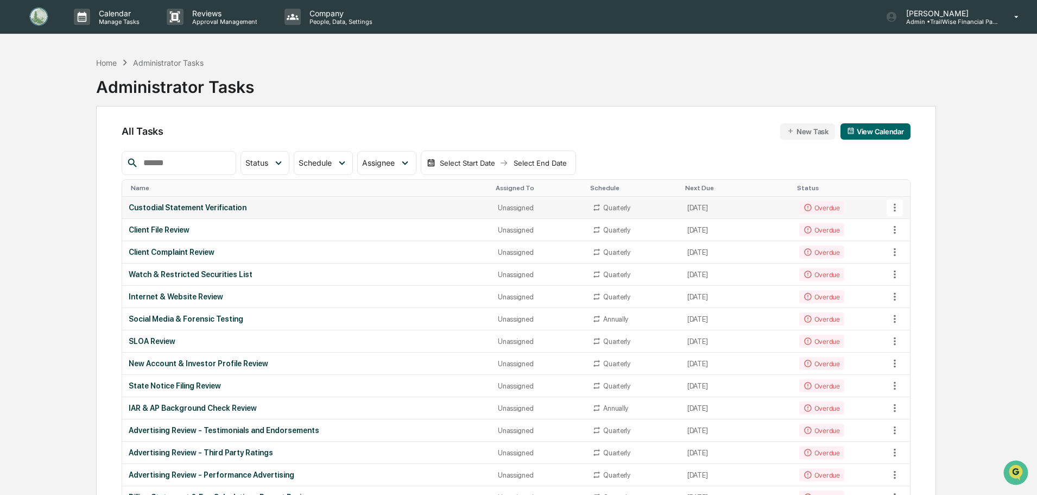
click at [893, 207] on icon at bounding box center [895, 208] width 12 height 12
click at [920, 228] on li "View Task" at bounding box center [935, 227] width 87 height 20
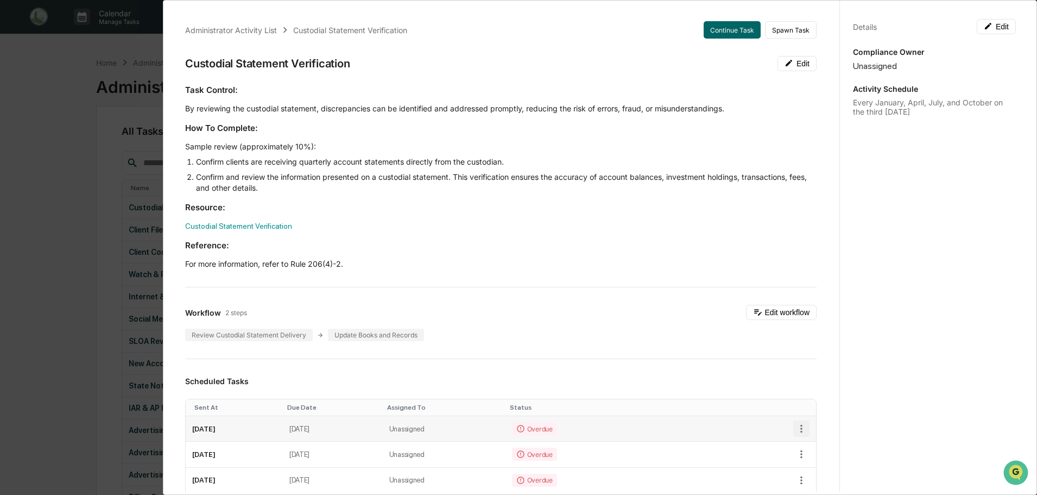
click at [794, 424] on button "button" at bounding box center [802, 428] width 16 height 16
click at [819, 446] on li "Mark as Completed" at bounding box center [834, 447] width 90 height 20
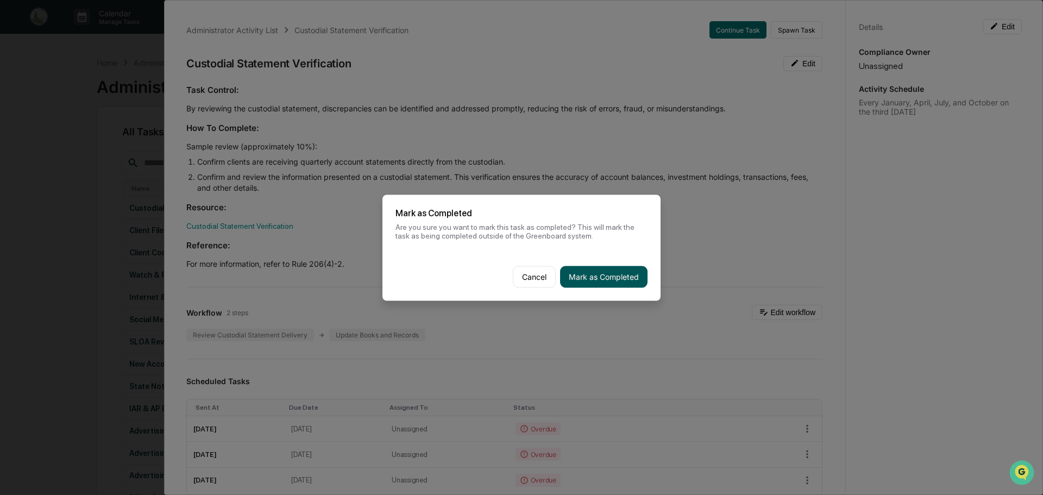
click at [608, 278] on button "Mark as Completed" at bounding box center [603, 277] width 87 height 22
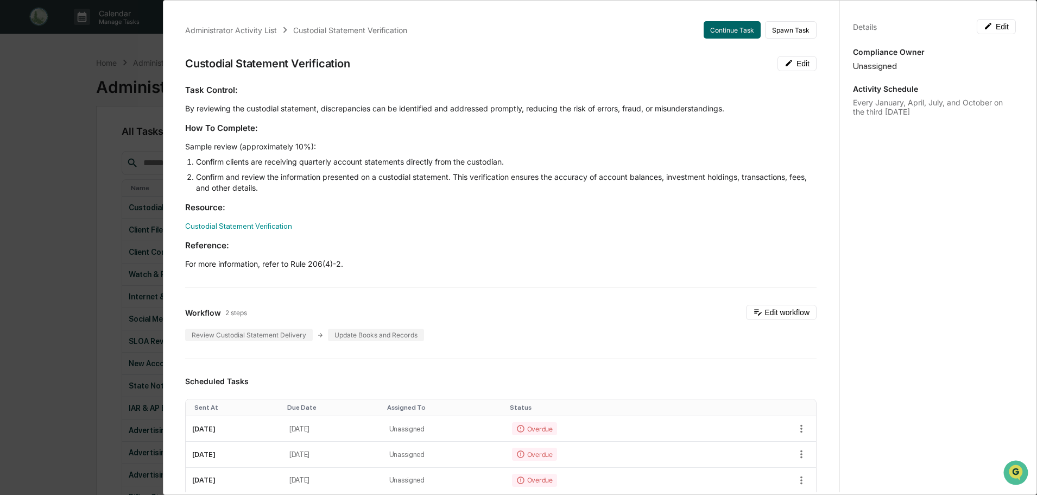
click at [61, 169] on div "Administrator Activity List Custodial Statement Verification Continue Task Spaw…" at bounding box center [518, 247] width 1037 height 495
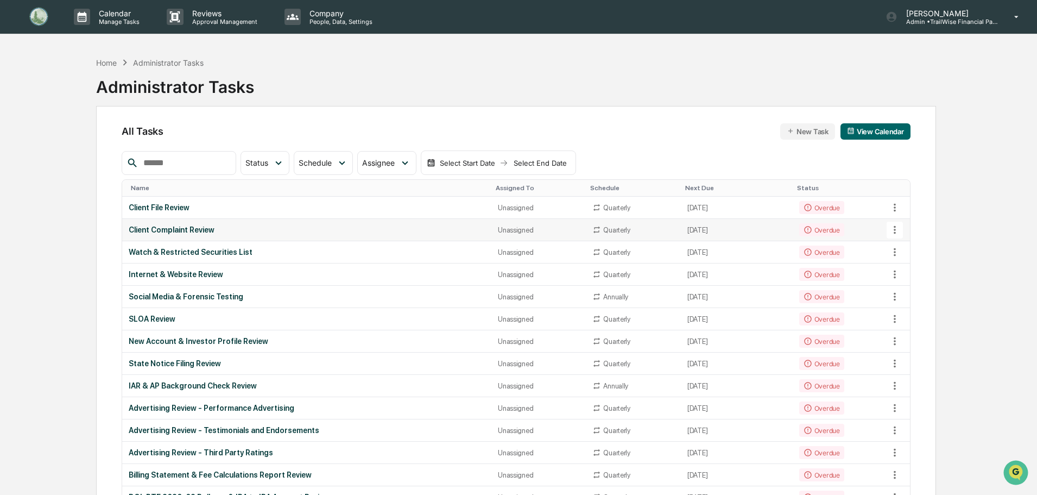
click at [895, 230] on icon at bounding box center [895, 230] width 2 height 8
click at [915, 250] on li "View Task" at bounding box center [935, 249] width 87 height 20
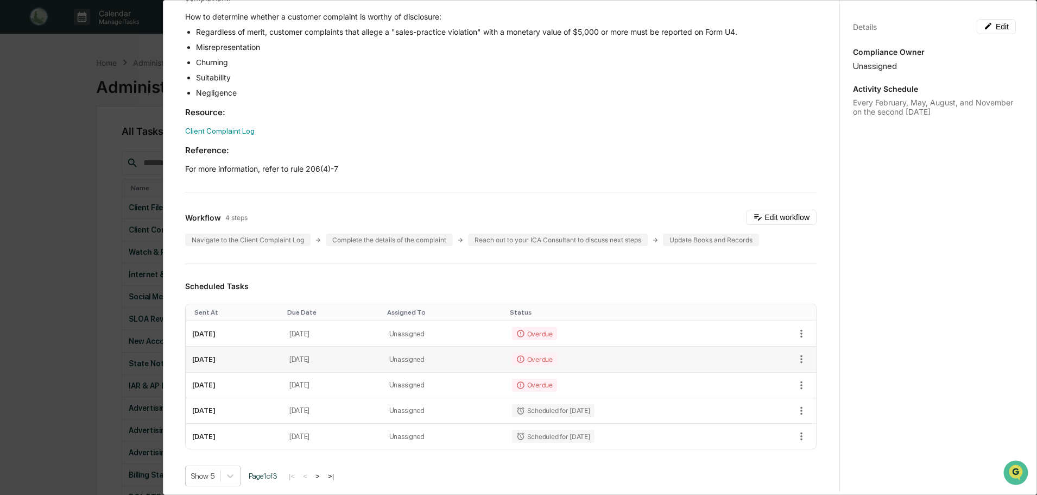
scroll to position [217, 0]
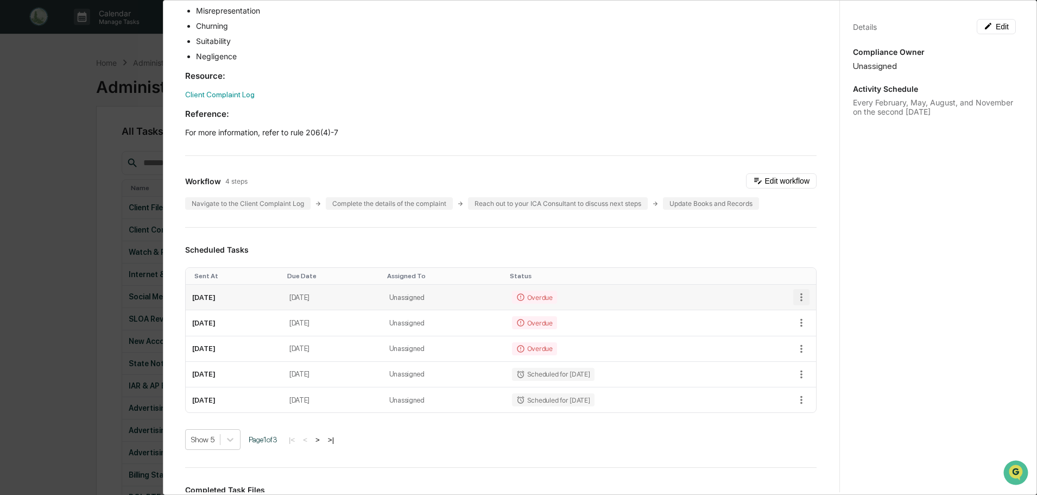
click at [796, 303] on icon "button" at bounding box center [802, 297] width 12 height 12
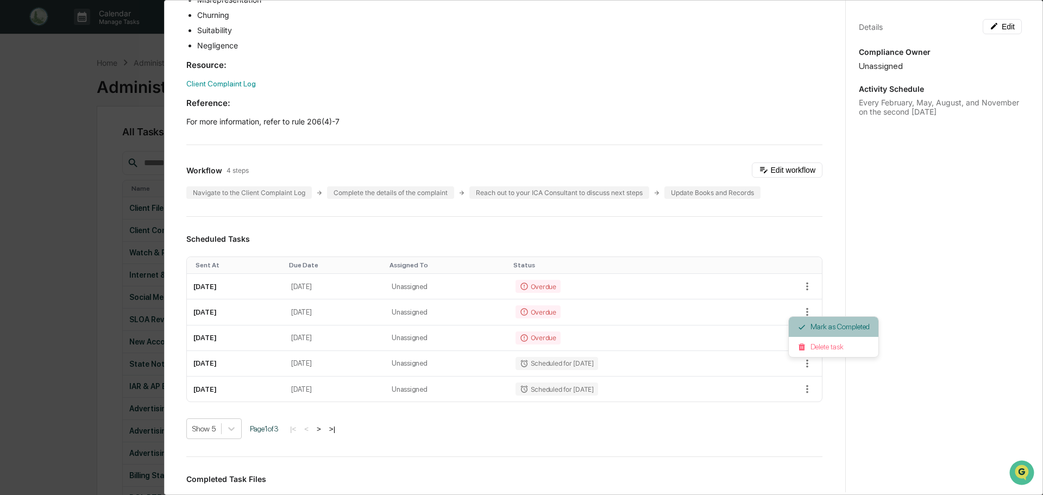
click at [826, 326] on li "Mark as Completed" at bounding box center [834, 327] width 90 height 20
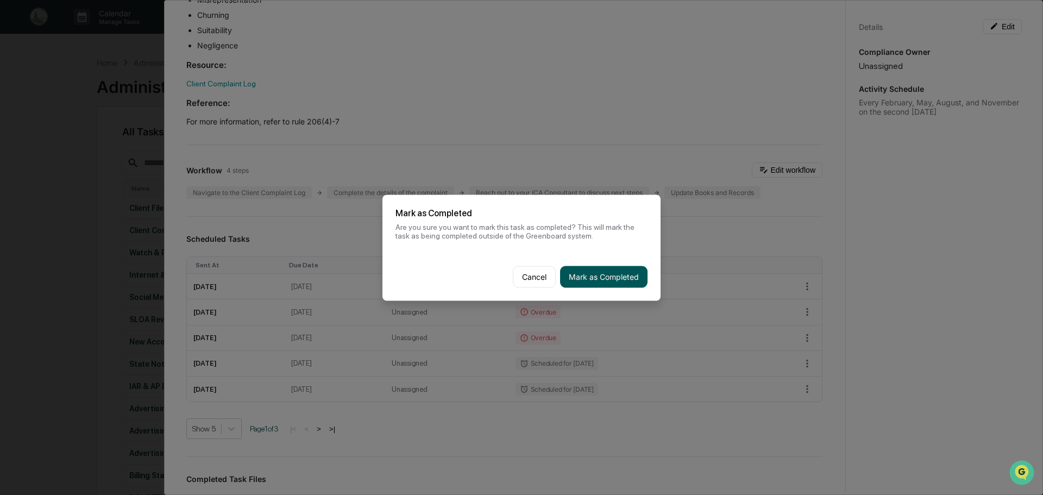
click at [610, 276] on button "Mark as Completed" at bounding box center [603, 277] width 87 height 22
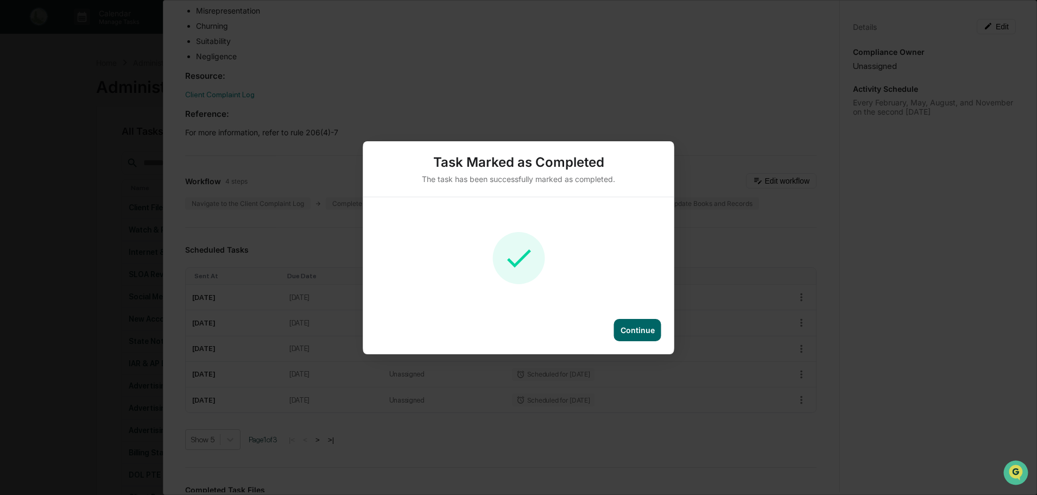
click at [635, 329] on div "Continue" at bounding box center [638, 329] width 34 height 9
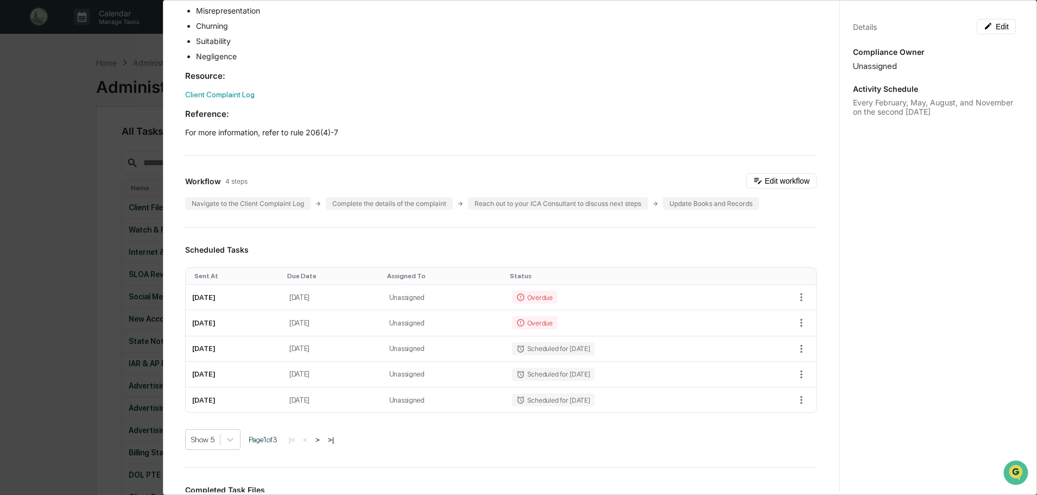
click at [51, 129] on div "Administrator Activity List Client Complaint Review Continue Task Spawn Task Cl…" at bounding box center [518, 247] width 1037 height 495
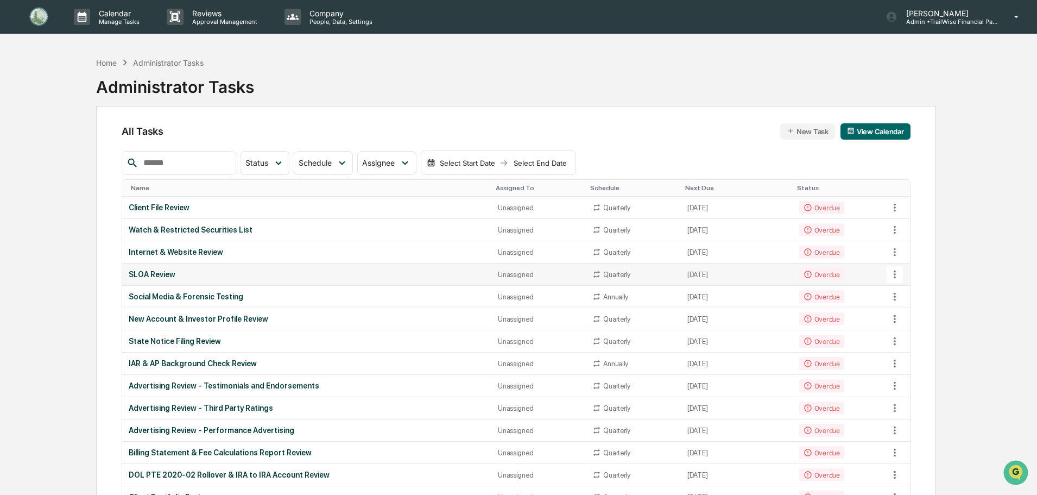
click at [897, 274] on icon at bounding box center [895, 274] width 12 height 12
click at [912, 293] on li "View Task" at bounding box center [935, 294] width 87 height 20
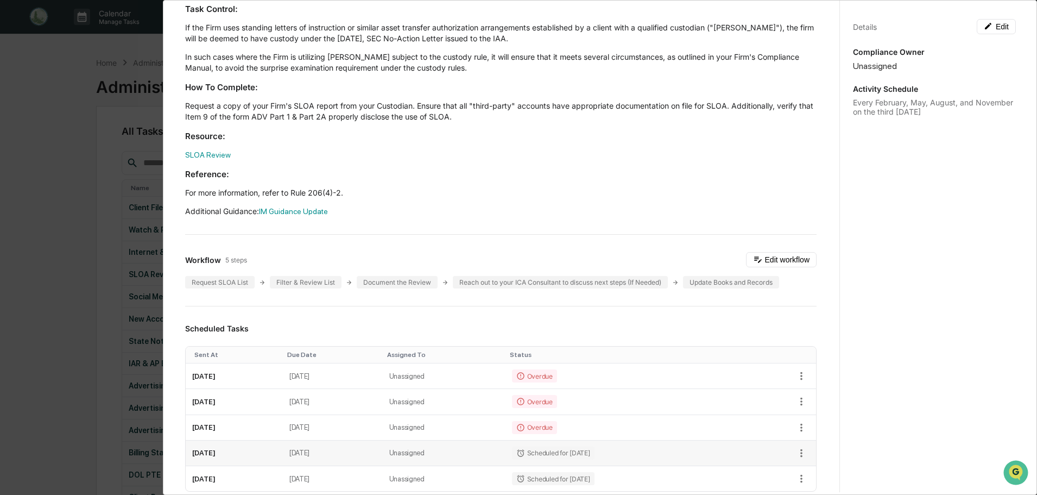
scroll to position [109, 0]
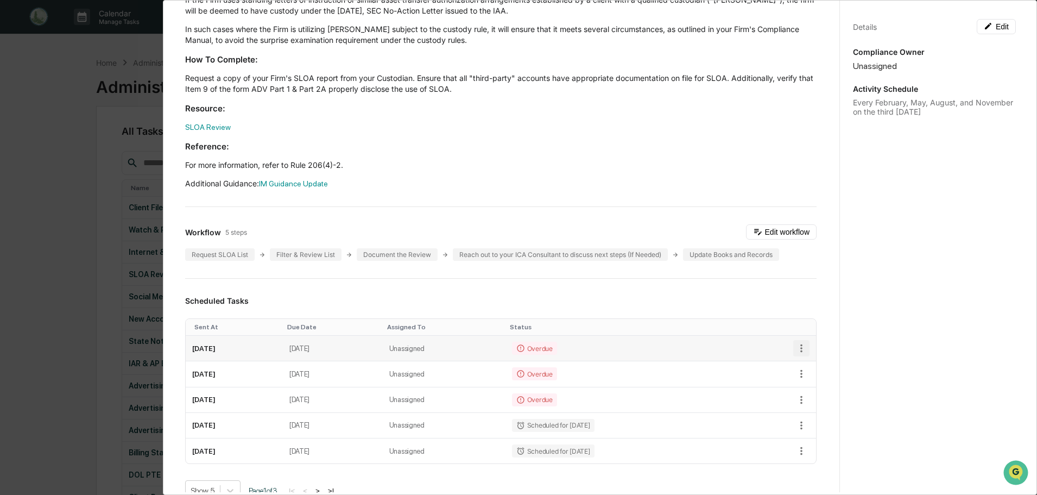
click at [796, 352] on icon "button" at bounding box center [802, 348] width 12 height 12
click at [821, 364] on li "Mark as Completed" at bounding box center [834, 367] width 90 height 20
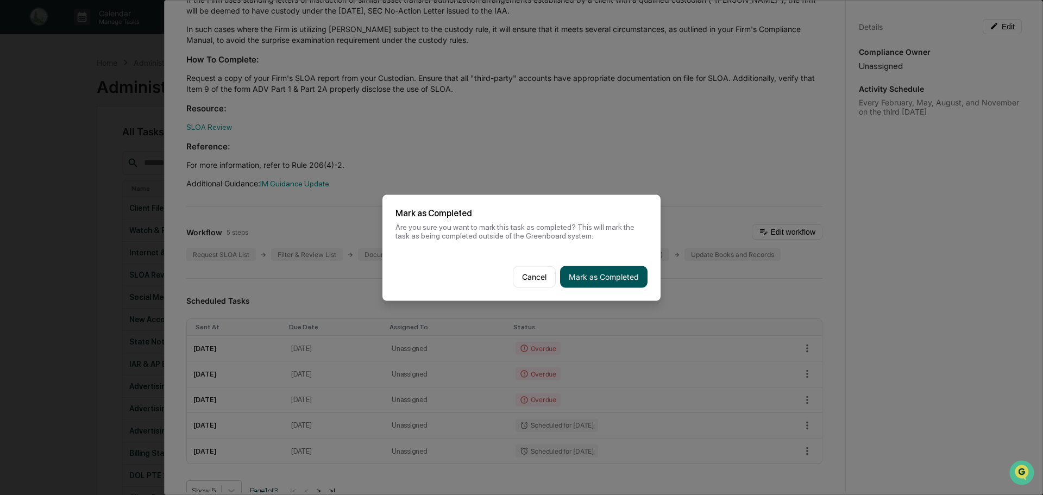
click at [597, 276] on button "Mark as Completed" at bounding box center [603, 277] width 87 height 22
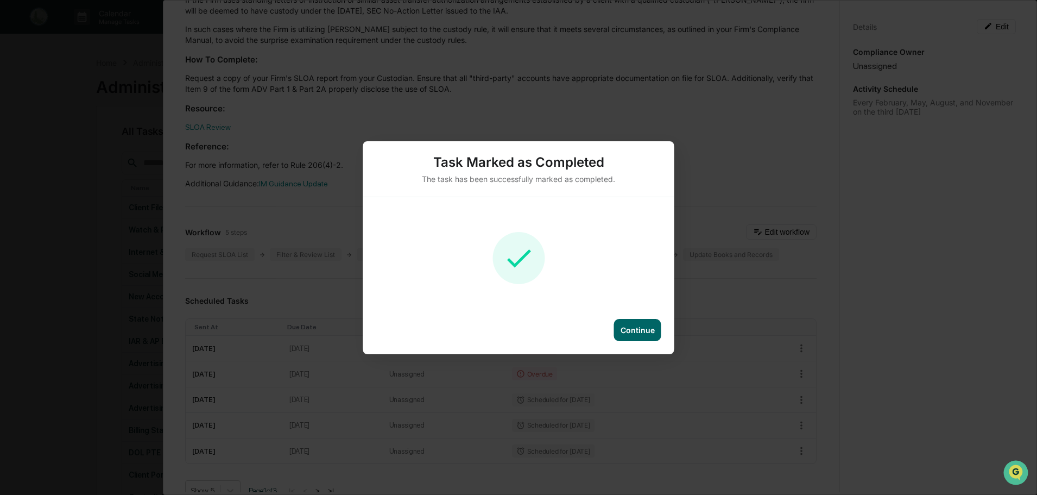
drag, startPoint x: 634, startPoint y: 329, endPoint x: 657, endPoint y: 331, distance: 22.9
click at [634, 330] on div "Continue" at bounding box center [638, 329] width 34 height 9
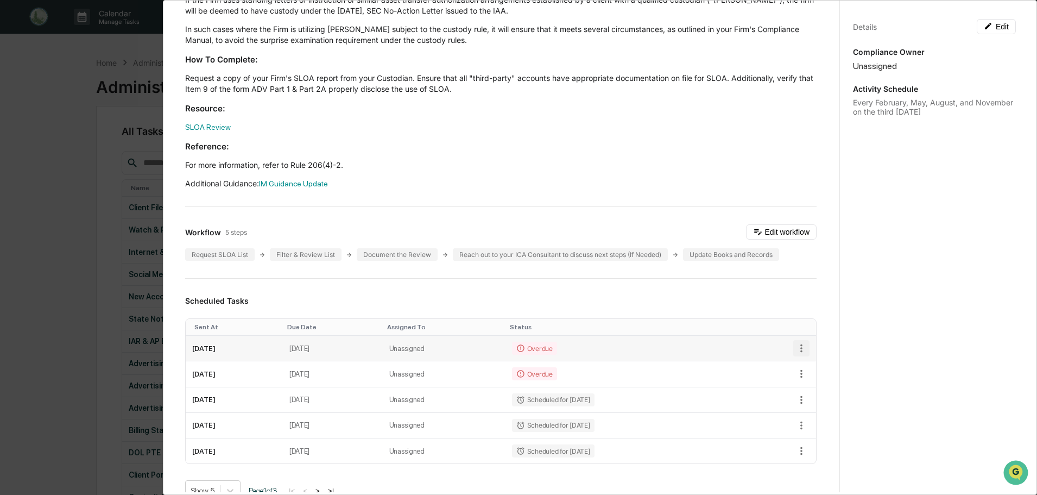
click at [801, 352] on icon "button" at bounding box center [802, 348] width 2 height 8
click at [842, 361] on li "Mark as Completed" at bounding box center [834, 367] width 90 height 20
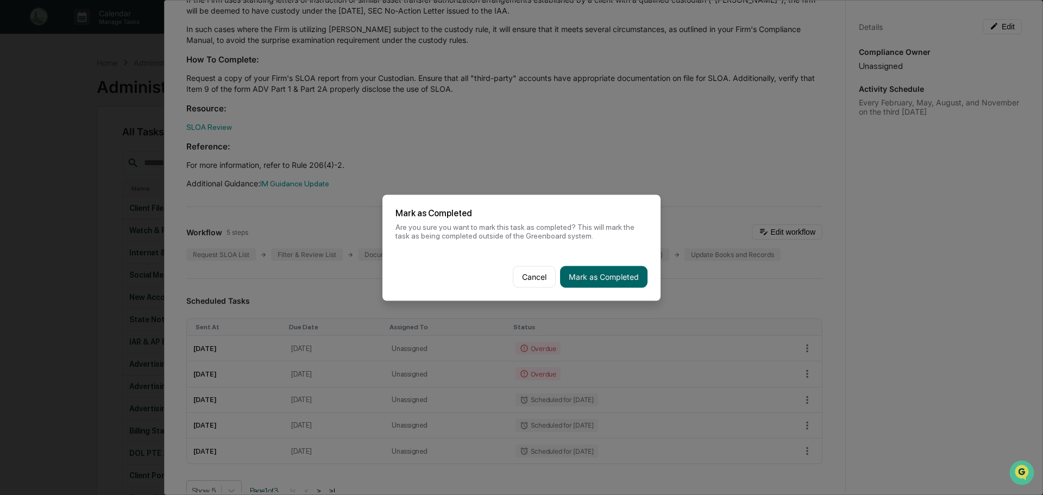
click at [623, 276] on button "Mark as Completed" at bounding box center [603, 277] width 87 height 22
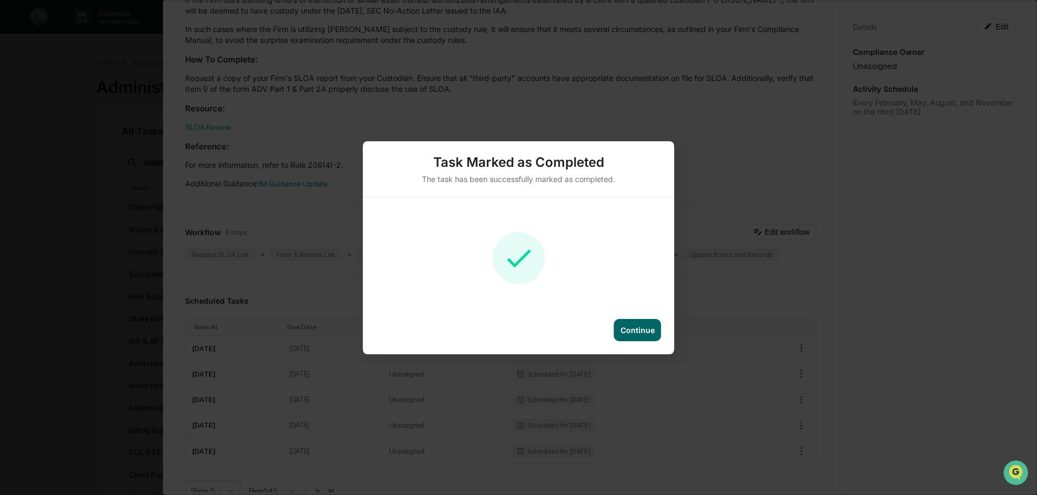
click at [618, 326] on div "Continue" at bounding box center [637, 330] width 47 height 22
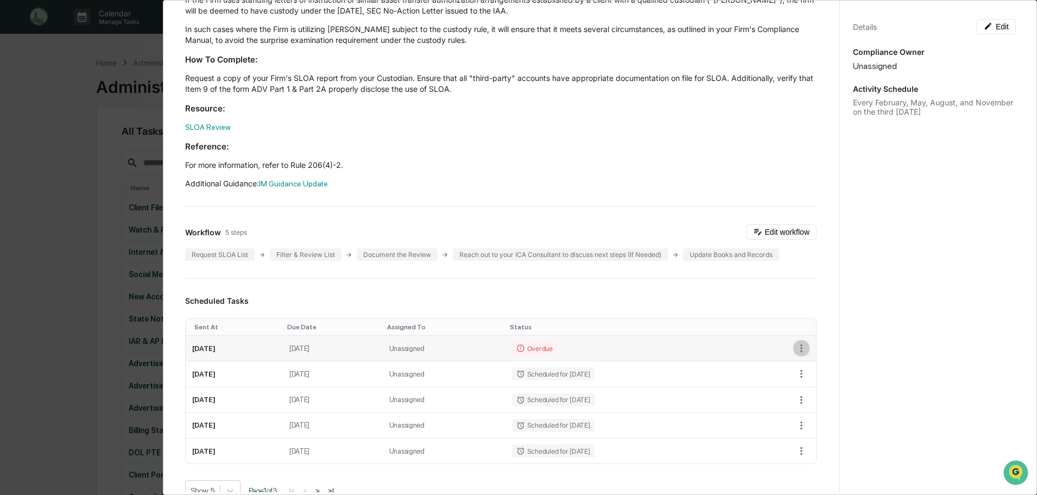
click at [796, 348] on icon "button" at bounding box center [802, 348] width 12 height 12
click at [810, 363] on li "Mark as Completed" at bounding box center [834, 367] width 90 height 20
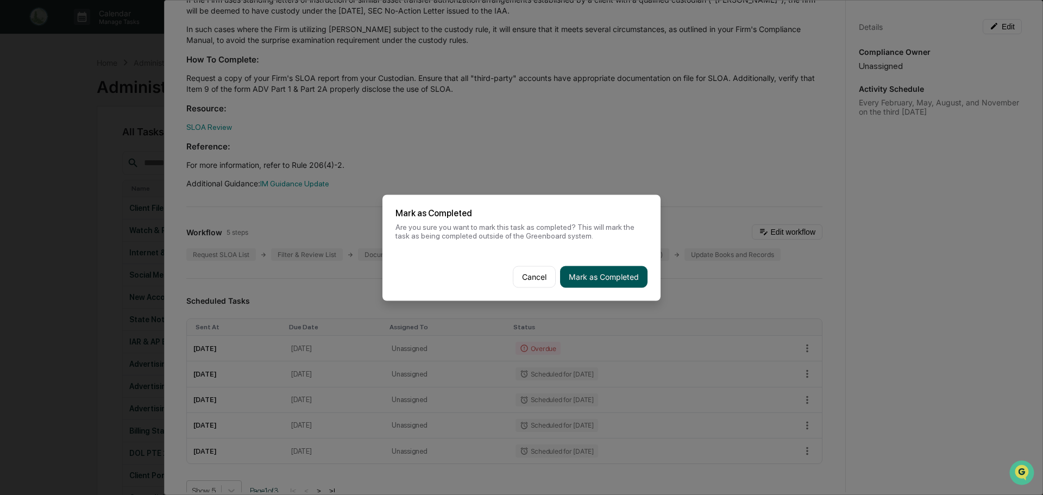
click at [626, 281] on button "Mark as Completed" at bounding box center [603, 277] width 87 height 22
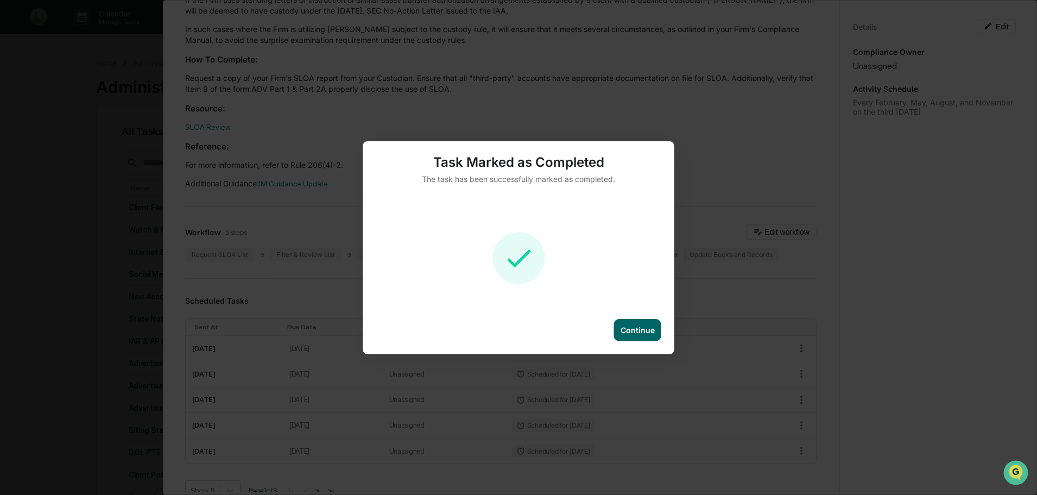
drag, startPoint x: 632, startPoint y: 333, endPoint x: 657, endPoint y: 323, distance: 27.0
click at [633, 333] on div "Continue" at bounding box center [638, 329] width 34 height 9
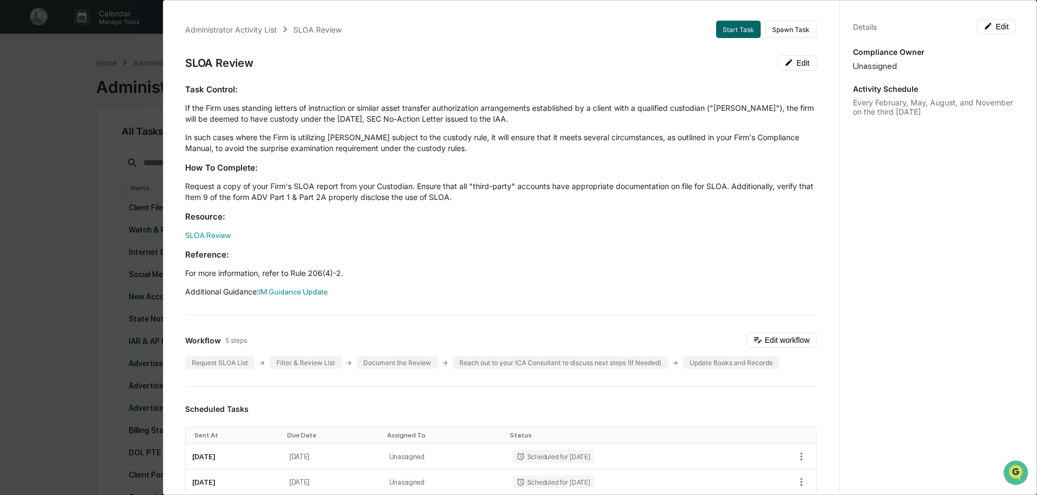
scroll to position [0, 0]
click at [83, 78] on div "Administrator Activity List SLOA Review Start Task Spawn Task SLOA Review Edit …" at bounding box center [518, 247] width 1037 height 495
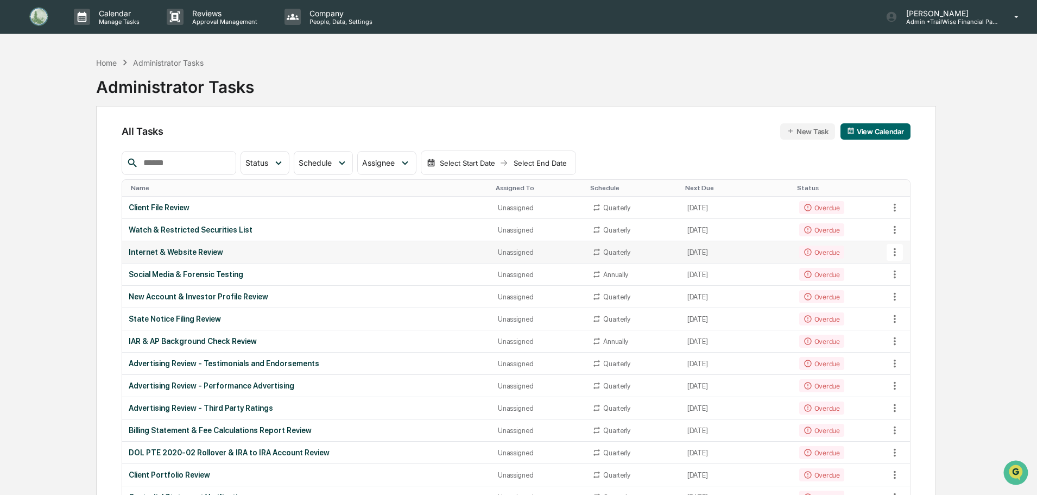
click at [252, 253] on div "Internet & Website Review" at bounding box center [307, 252] width 356 height 9
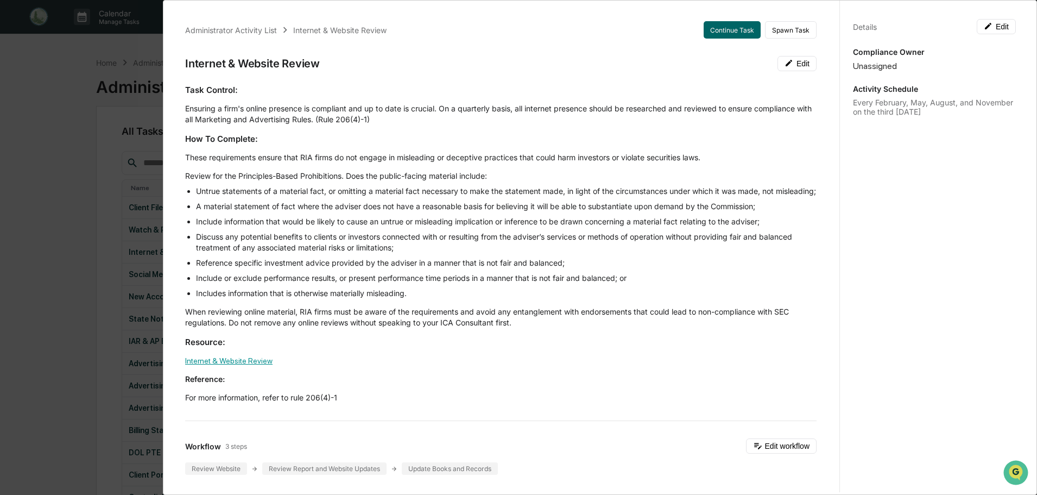
click at [241, 365] on link "Internet & Website Review" at bounding box center [228, 360] width 87 height 9
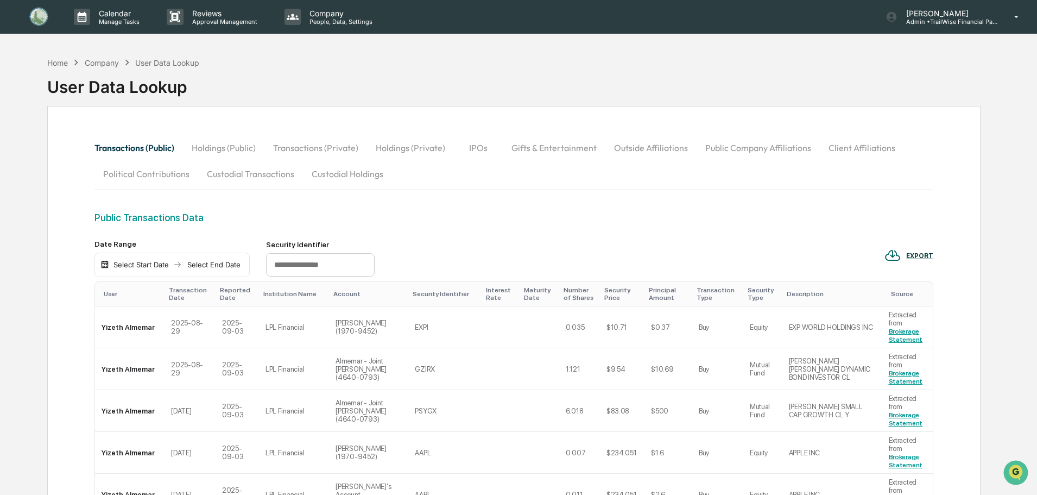
click at [228, 145] on button "Holdings (Public)" at bounding box center [223, 148] width 81 height 26
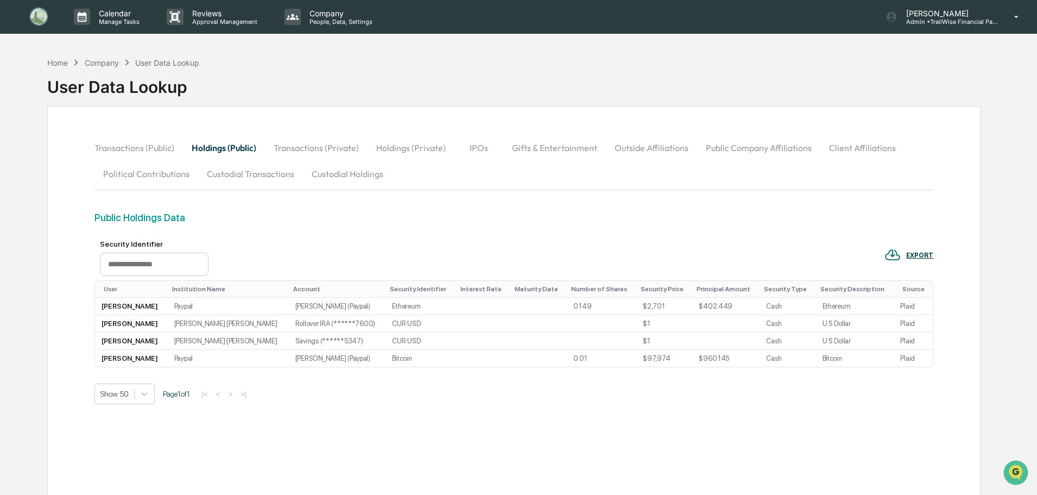
click at [297, 149] on button "Transactions (Private)" at bounding box center [316, 148] width 103 height 26
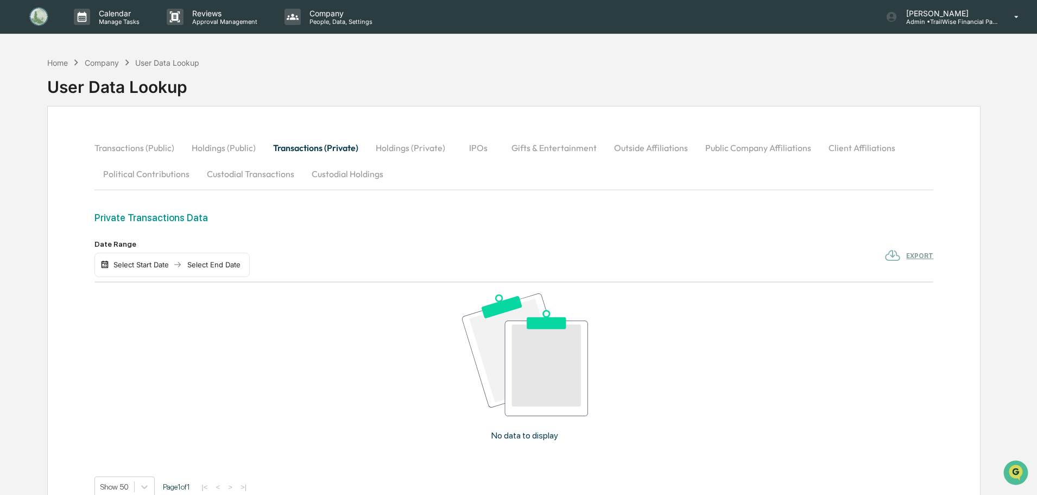
click at [411, 148] on button "Holdings (Private)" at bounding box center [410, 148] width 87 height 26
click at [480, 147] on button "IPOs" at bounding box center [479, 148] width 49 height 26
click at [562, 151] on button "Gifts & Entertainment" at bounding box center [554, 148] width 103 height 26
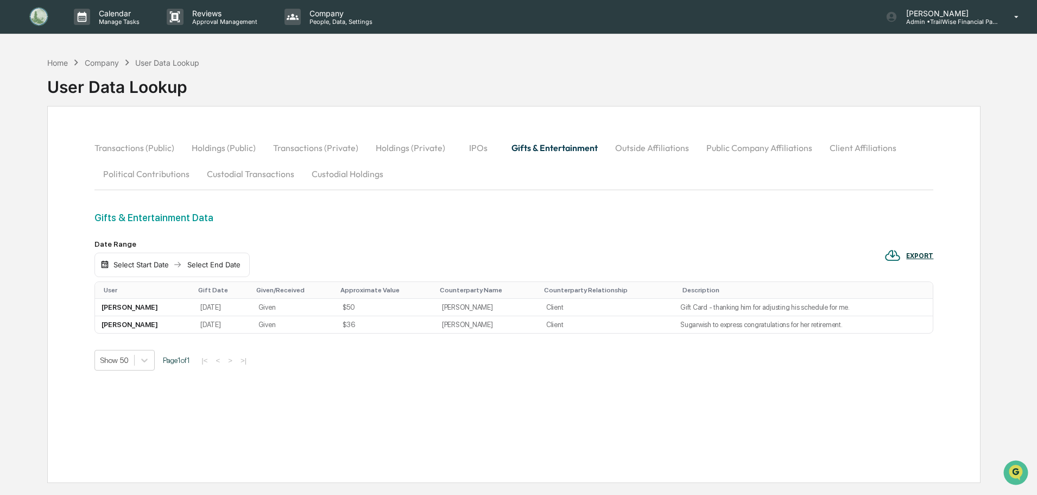
click at [644, 148] on button "Outside Affiliations" at bounding box center [652, 148] width 91 height 26
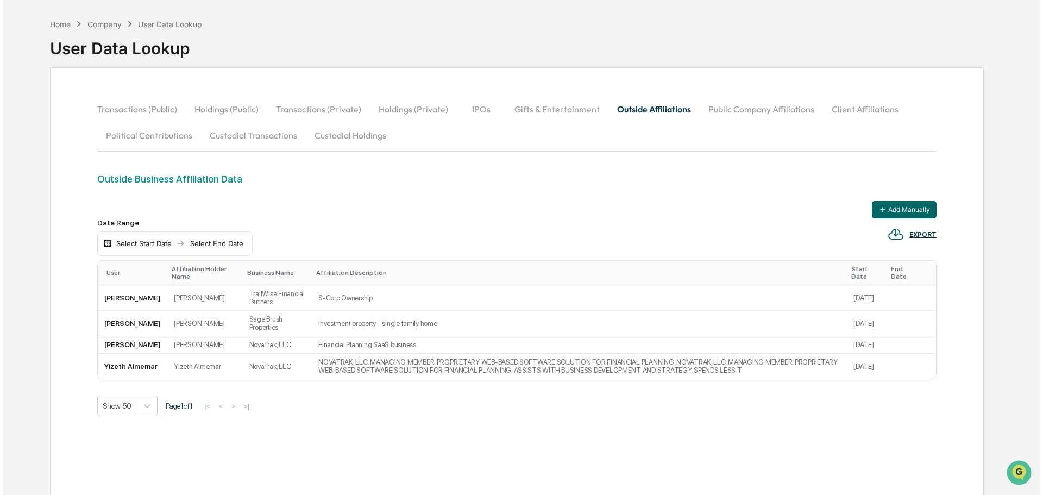
scroll to position [54, 0]
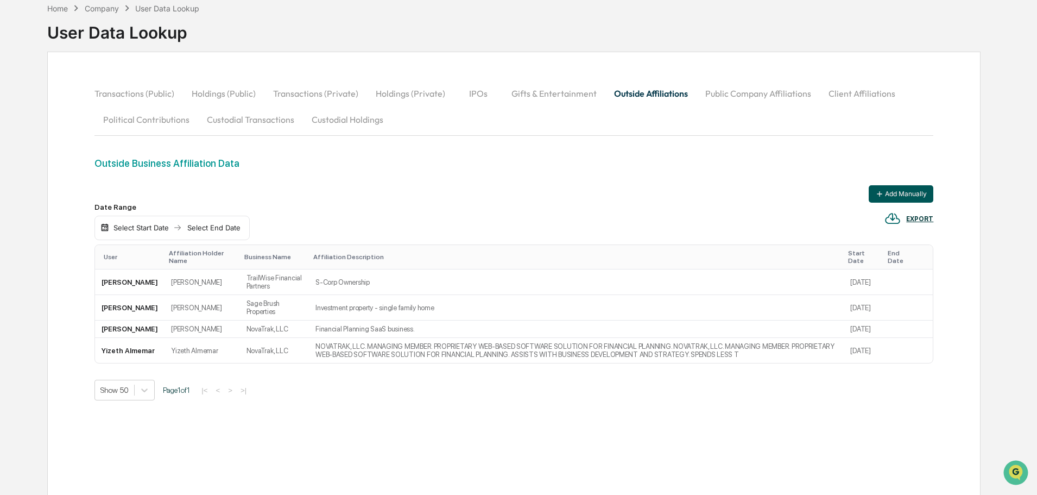
click at [894, 192] on button "Add Manually" at bounding box center [901, 193] width 65 height 17
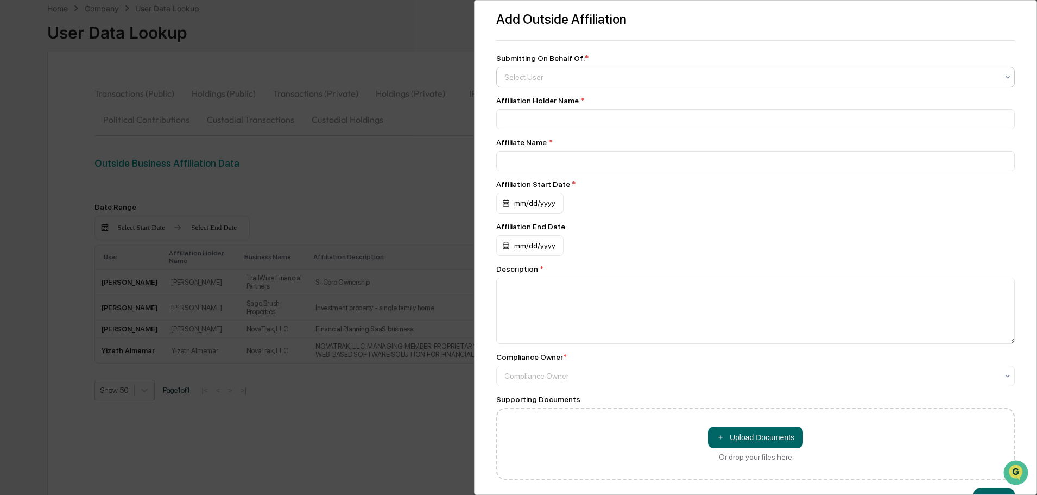
click at [566, 77] on div at bounding box center [752, 77] width 494 height 11
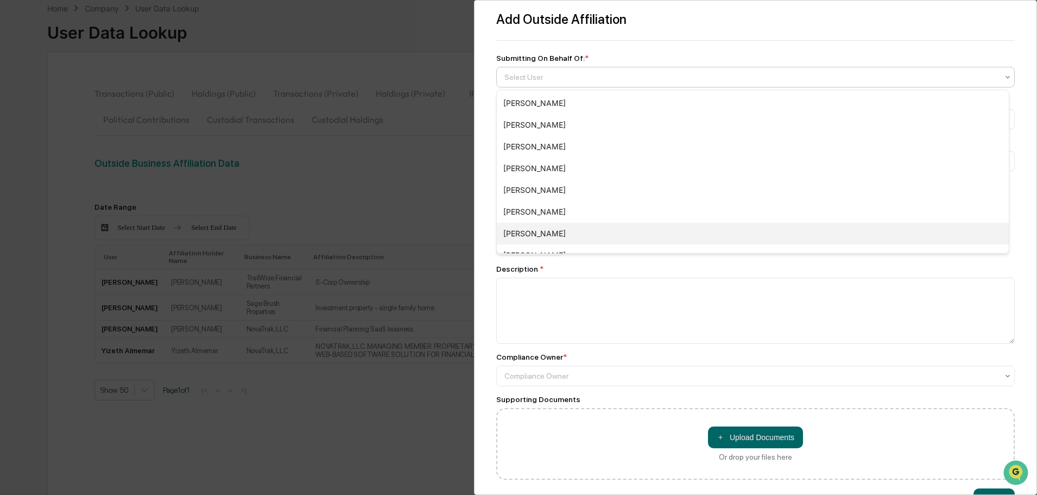
click at [540, 233] on div "[PERSON_NAME]" at bounding box center [753, 234] width 512 height 22
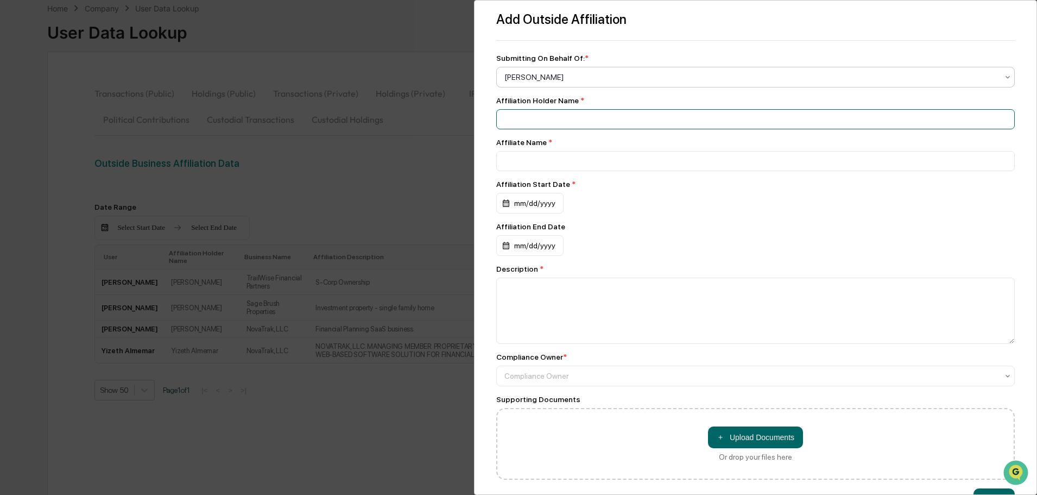
click at [520, 119] on input at bounding box center [755, 119] width 519 height 20
type input "**********"
click at [525, 210] on div "mm/dd/yyyy" at bounding box center [529, 203] width 67 height 21
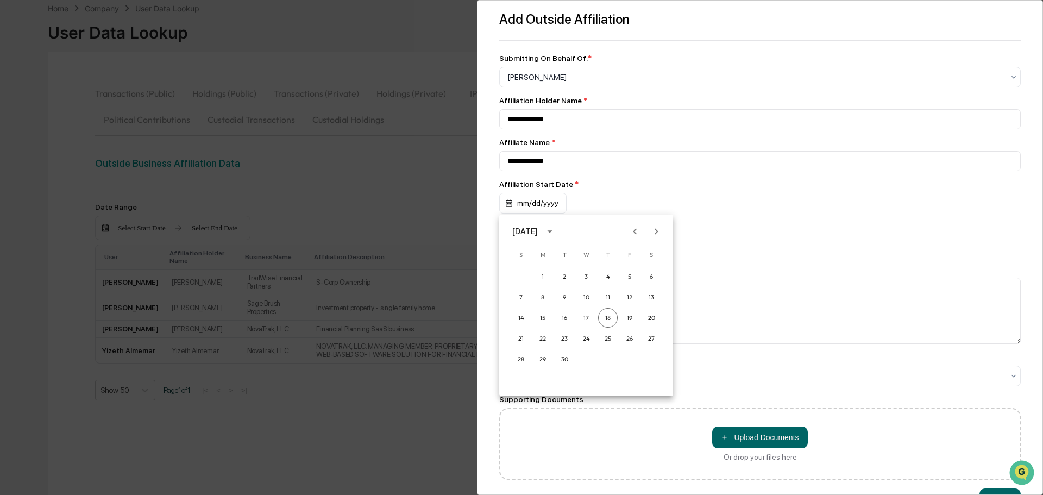
click at [538, 233] on div "[DATE]" at bounding box center [525, 231] width 26 height 12
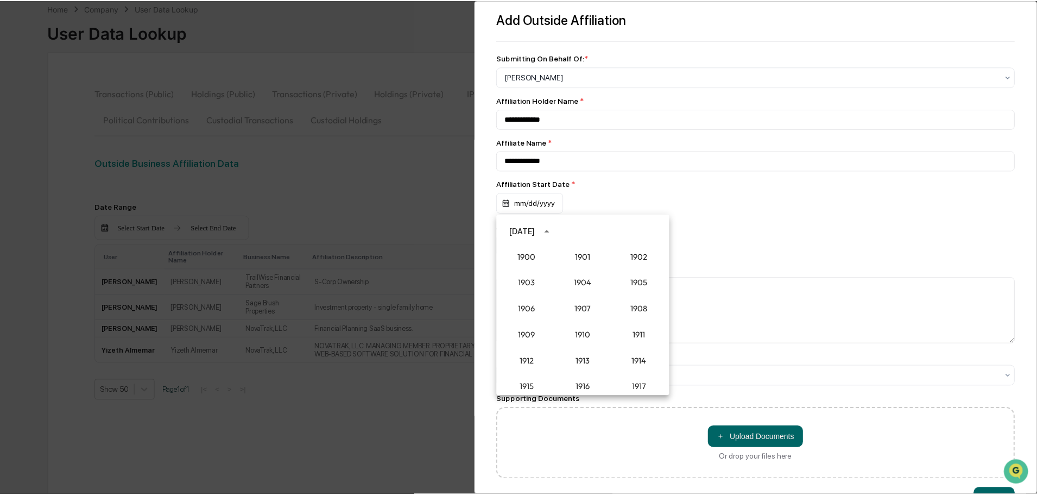
scroll to position [1006, 0]
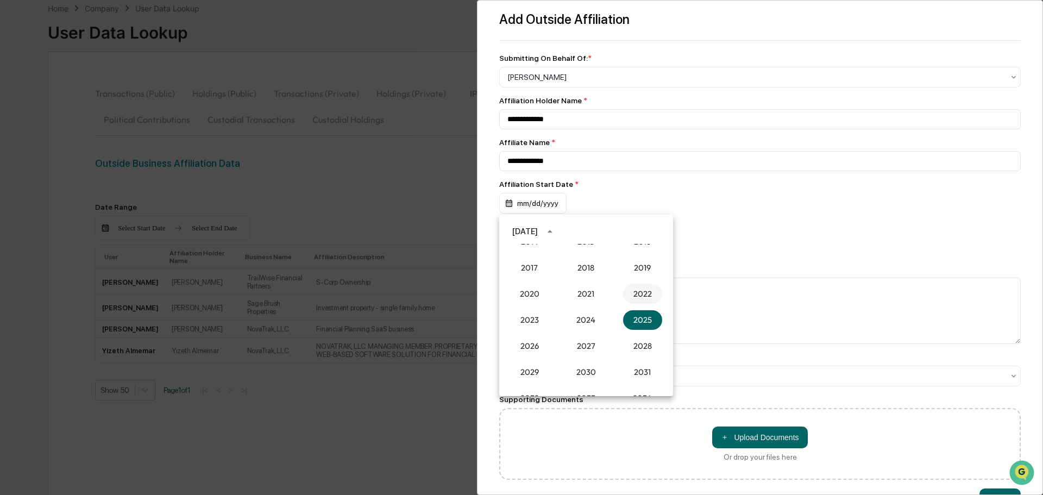
click at [631, 290] on button "2022" at bounding box center [642, 294] width 39 height 20
click at [527, 286] on button "Apr" at bounding box center [529, 286] width 39 height 20
click at [546, 337] on button "18" at bounding box center [543, 339] width 20 height 20
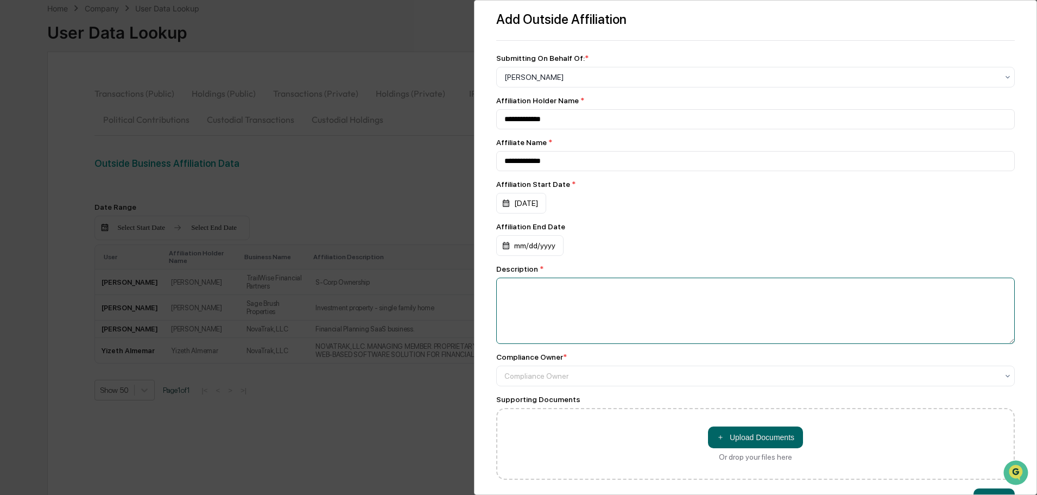
click at [520, 291] on textarea at bounding box center [755, 311] width 519 height 66
type textarea "**********"
click at [579, 372] on div at bounding box center [752, 375] width 494 height 11
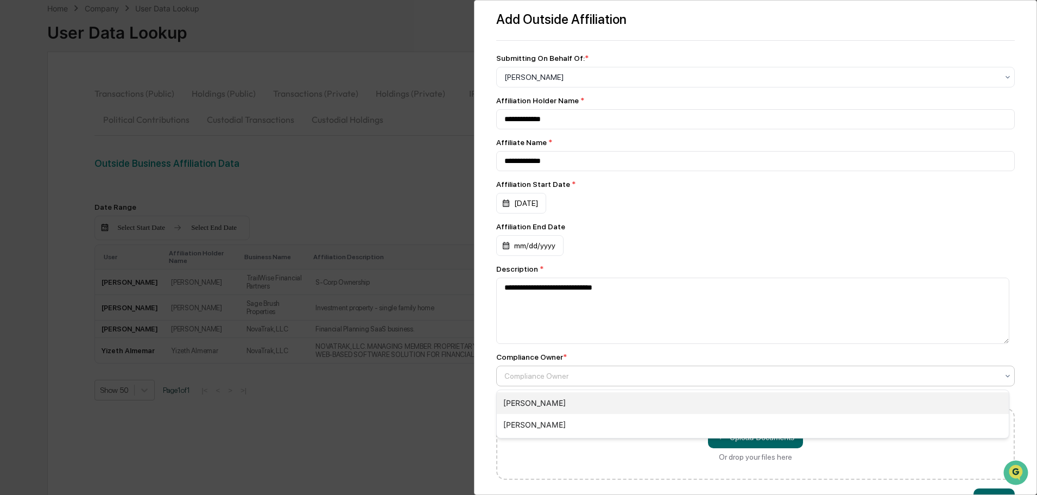
click at [543, 410] on div "[PERSON_NAME]" at bounding box center [753, 403] width 512 height 22
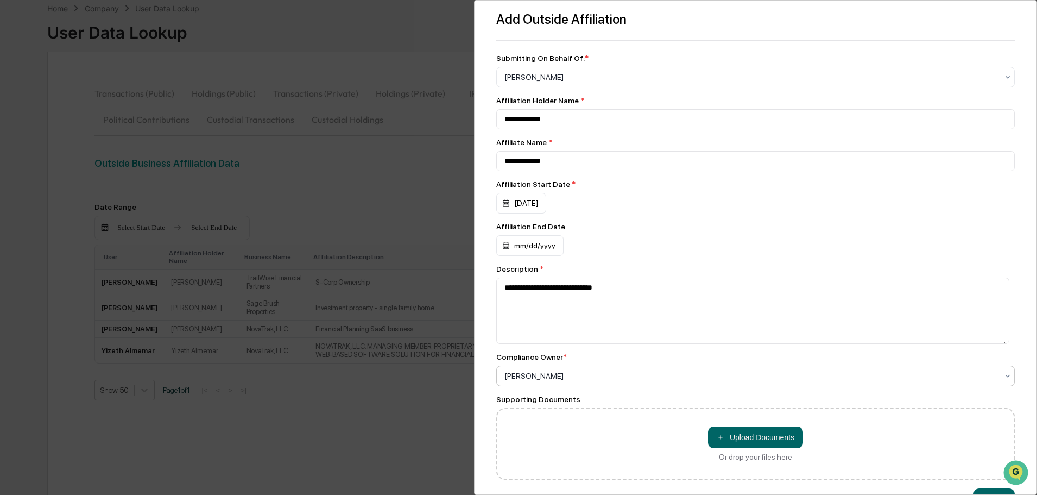
scroll to position [39, 0]
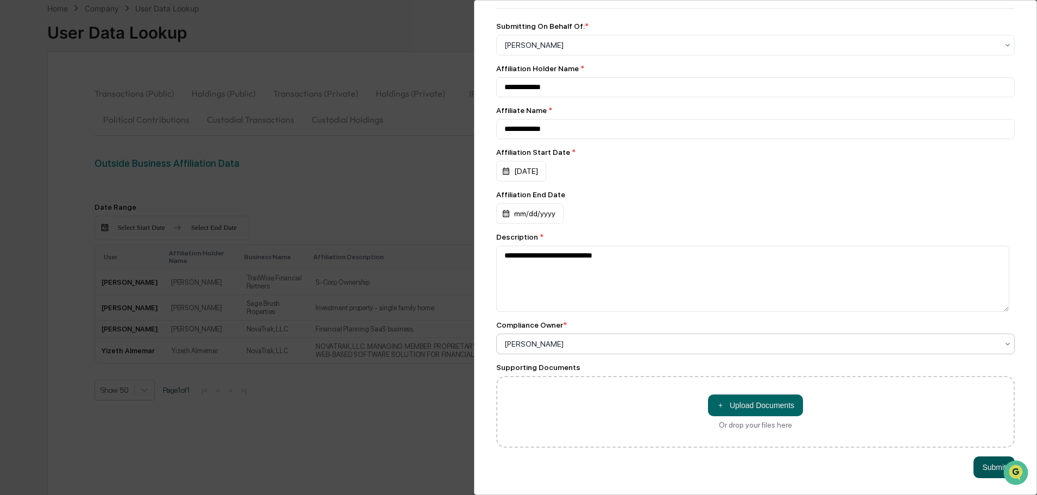
click at [981, 462] on button "Submit" at bounding box center [994, 467] width 41 height 22
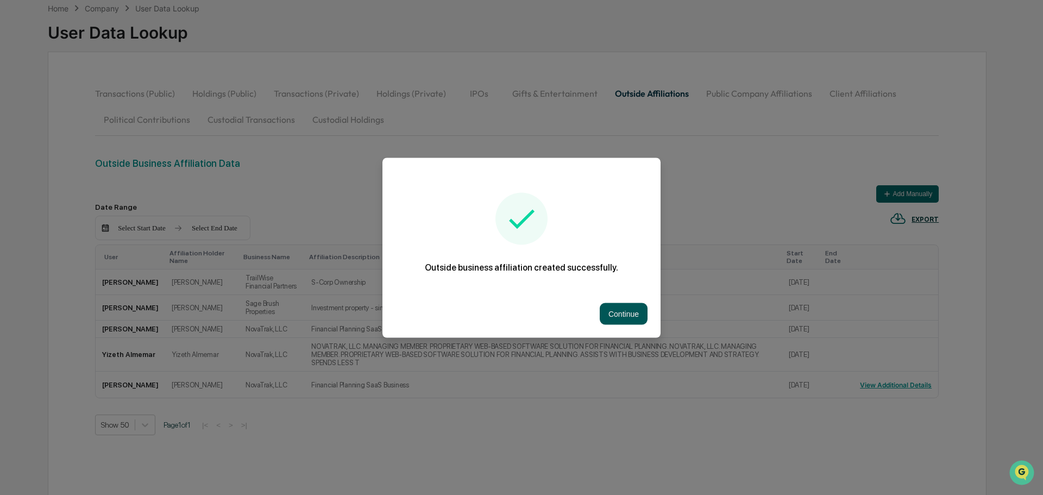
click at [633, 314] on button "Continue" at bounding box center [624, 314] width 48 height 22
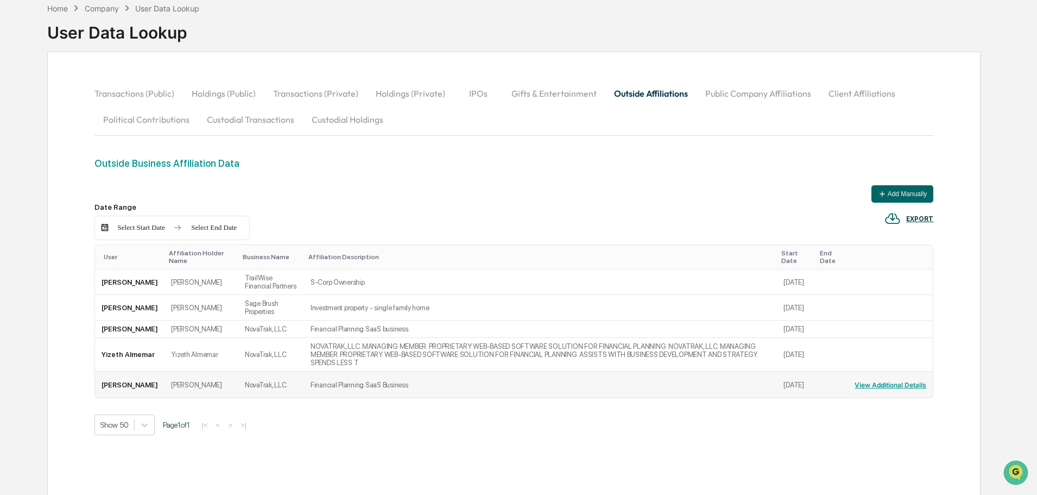
click at [333, 385] on td "Financial Planning SaaS Business" at bounding box center [541, 385] width 474 height 26
drag, startPoint x: 231, startPoint y: 385, endPoint x: 171, endPoint y: 383, distance: 60.9
click at [238, 387] on td "NovaTrak, LLC" at bounding box center [271, 385] width 66 height 26
click at [165, 382] on td "[PERSON_NAME]" at bounding box center [202, 385] width 74 height 26
click at [900, 386] on button "View Additional Details" at bounding box center [891, 384] width 72 height 17
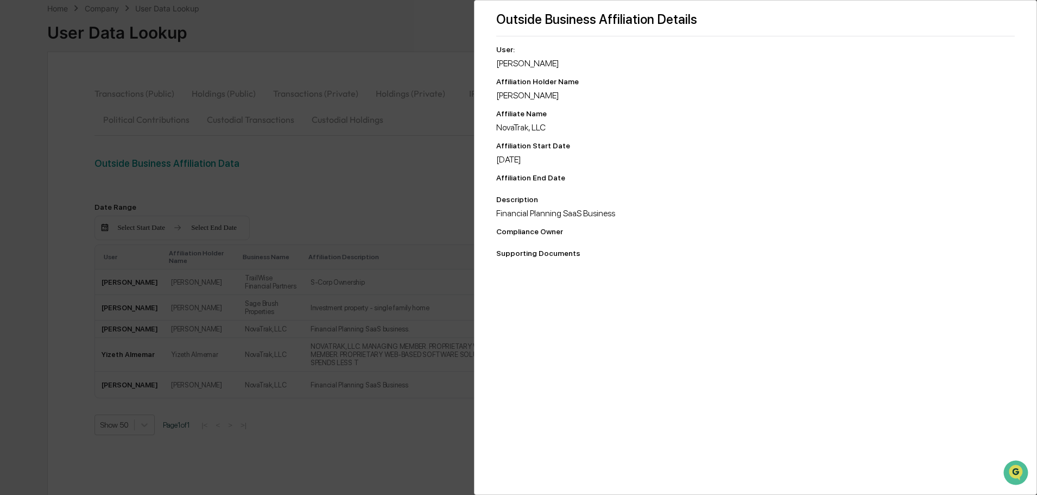
click at [428, 433] on div "Outside Business Affiliation Details User: [PERSON_NAME] Affiliation Holder Nam…" at bounding box center [518, 247] width 1037 height 495
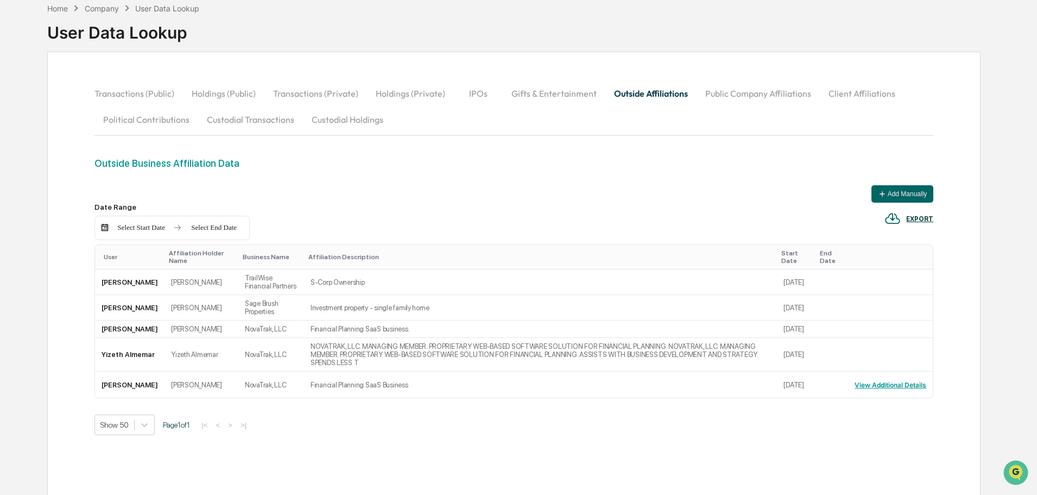
click at [723, 94] on button "Public Company Affiliations" at bounding box center [758, 93] width 123 height 26
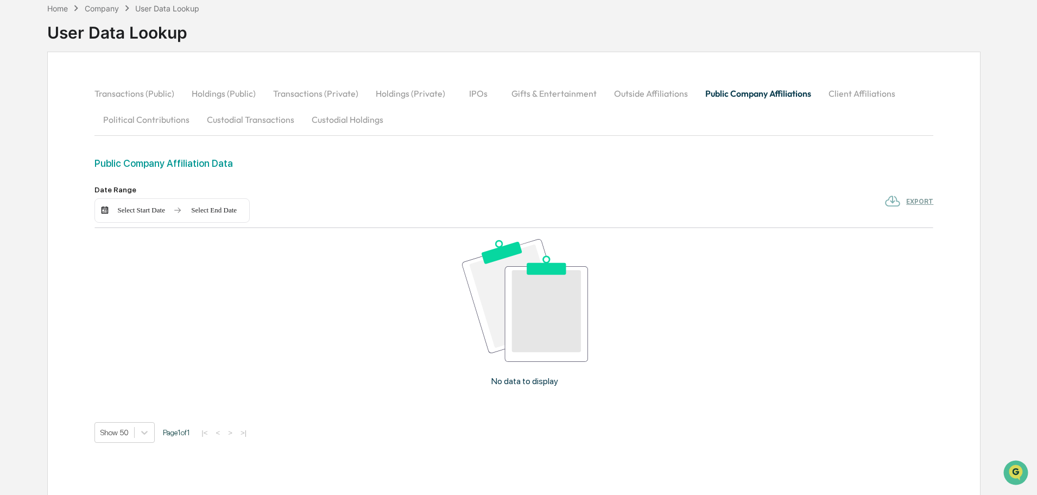
click at [842, 92] on button "Client Affiliations" at bounding box center [862, 93] width 84 height 26
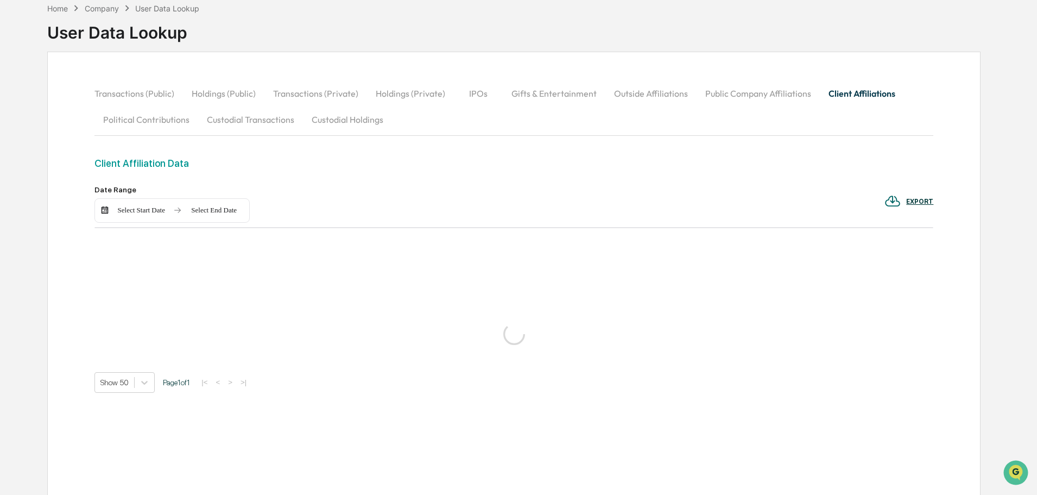
scroll to position [52, 0]
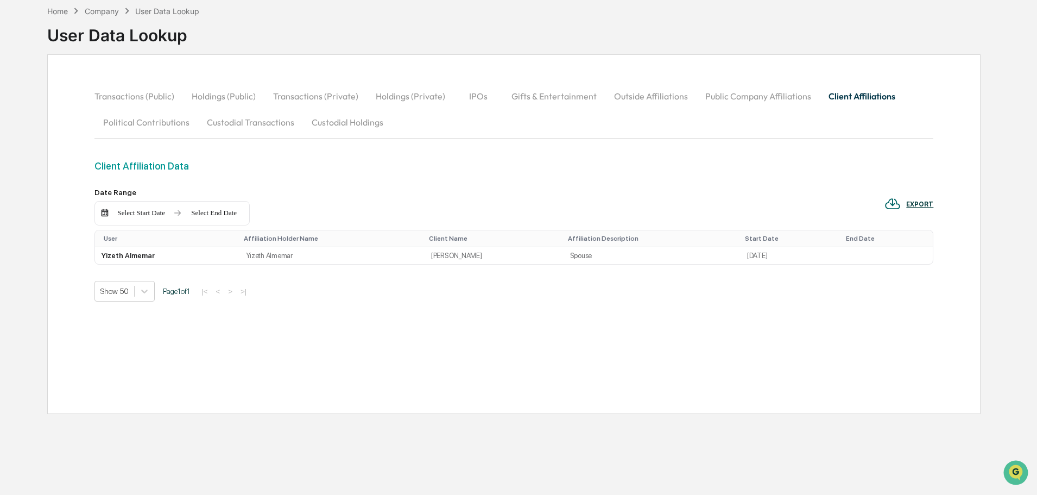
click at [139, 123] on button "Political Contributions" at bounding box center [147, 122] width 104 height 26
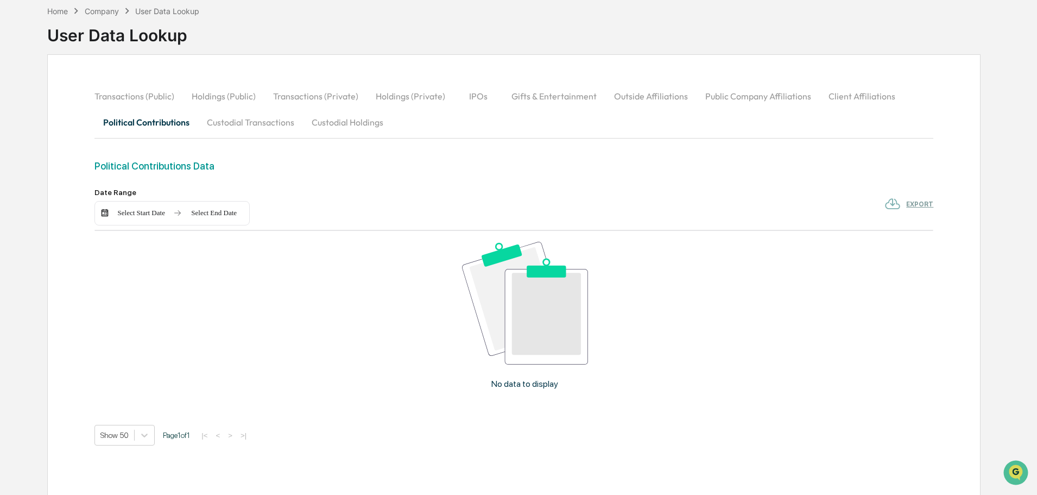
click at [237, 127] on button "Custodial Transactions" at bounding box center [250, 122] width 105 height 26
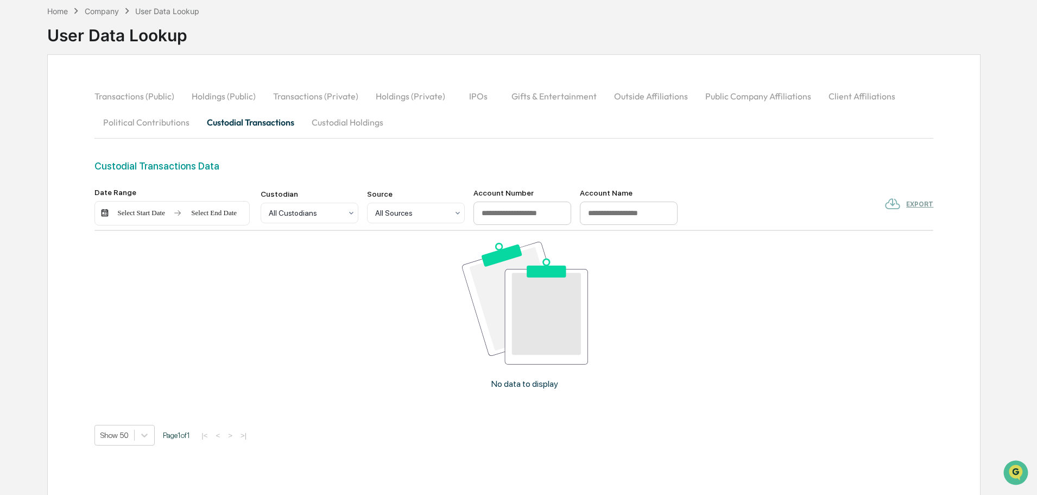
click at [356, 127] on button "Custodial Holdings" at bounding box center [347, 122] width 89 height 26
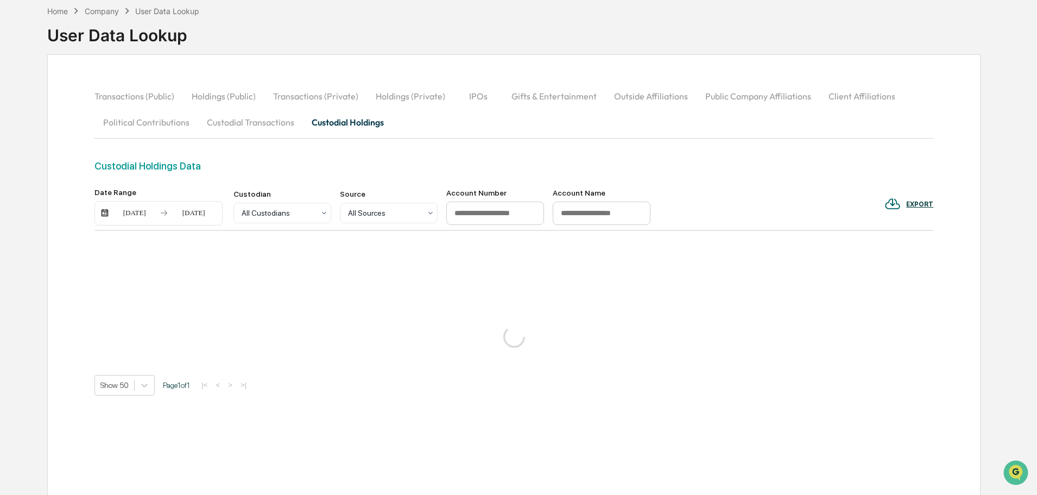
click at [528, 225] on nordpass-icon at bounding box center [495, 225] width 98 height 0
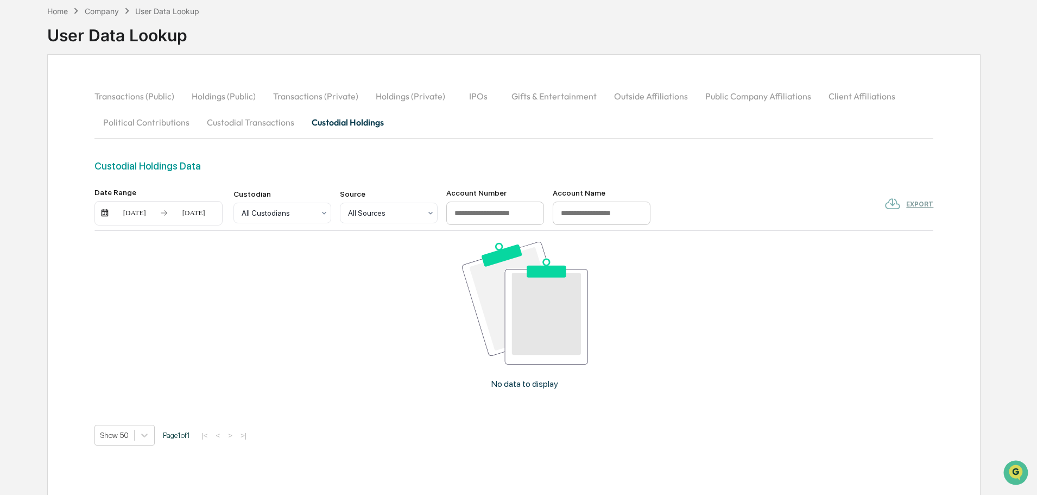
click at [765, 296] on div "No data to display" at bounding box center [525, 320] width 861 height 178
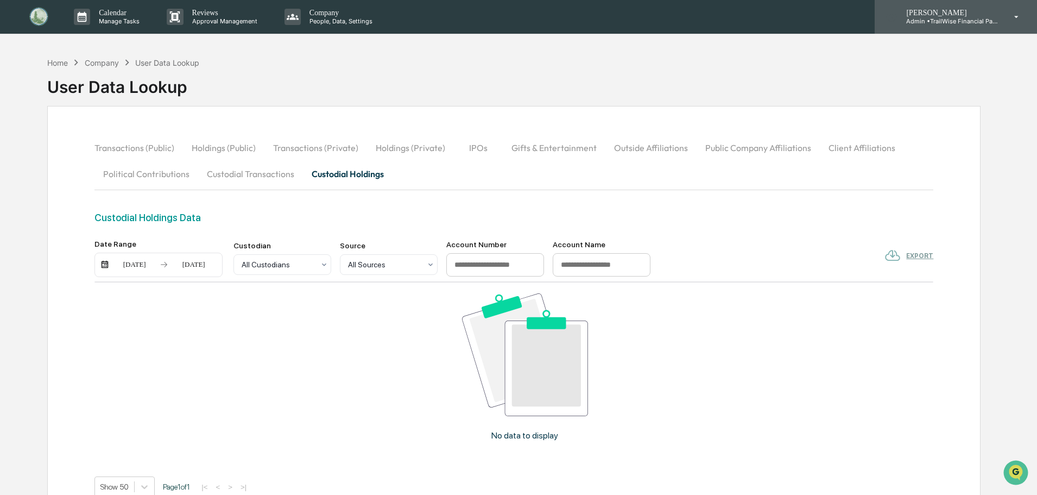
click at [1012, 18] on icon at bounding box center [1017, 17] width 19 height 10
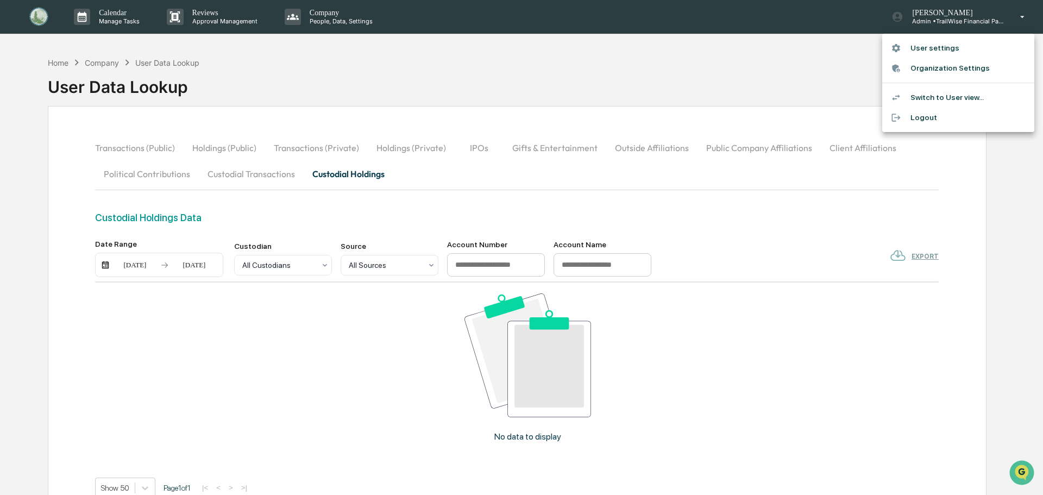
click at [928, 67] on li "Organization Settings" at bounding box center [958, 68] width 152 height 20
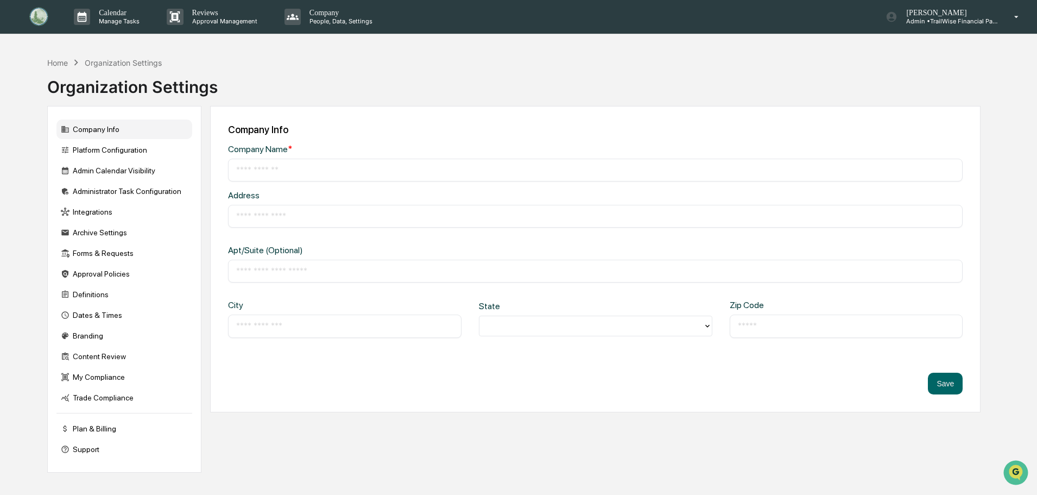
type input "**********"
type input "*********"
type input "******"
type input "*****"
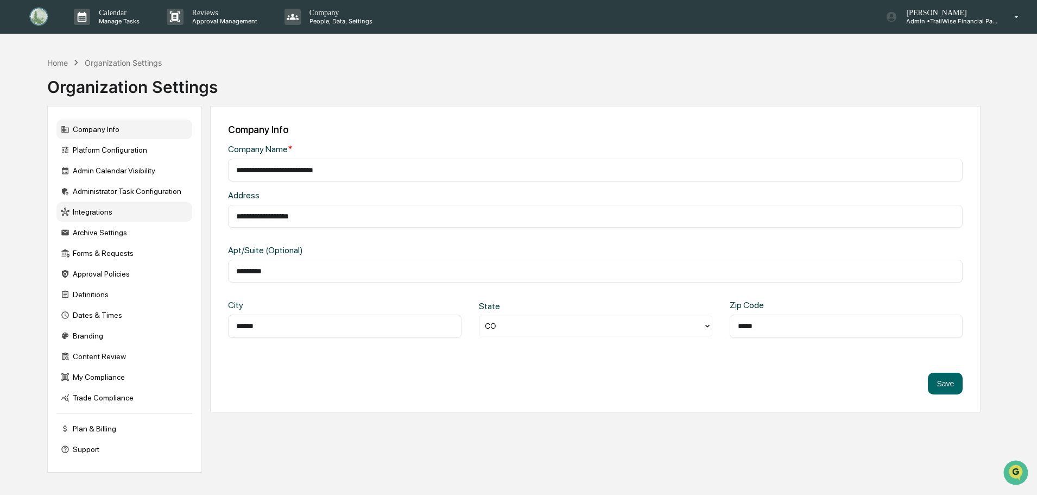
click at [106, 211] on div "Integrations" at bounding box center [124, 212] width 136 height 20
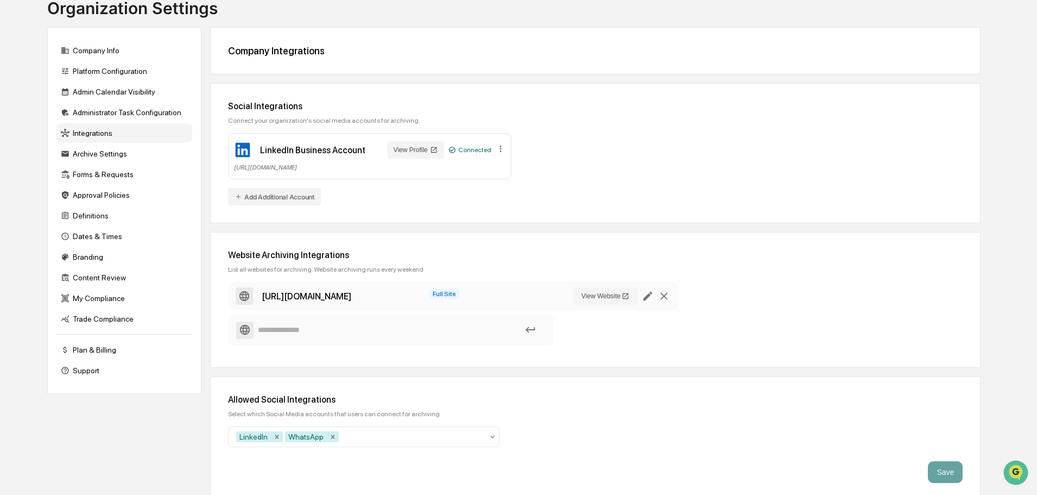
scroll to position [85, 0]
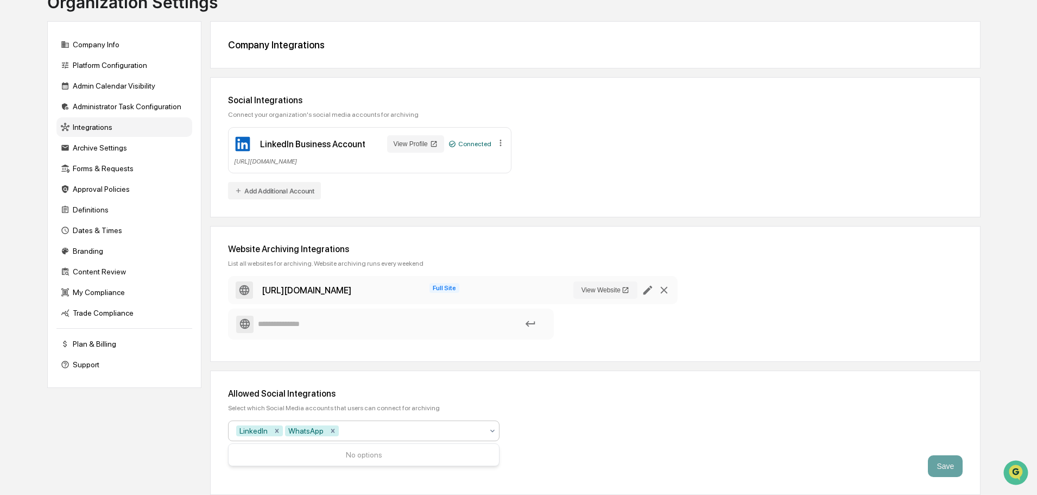
click at [490, 430] on icon at bounding box center [492, 430] width 9 height 9
click at [90, 147] on div "Archive Settings" at bounding box center [124, 148] width 136 height 20
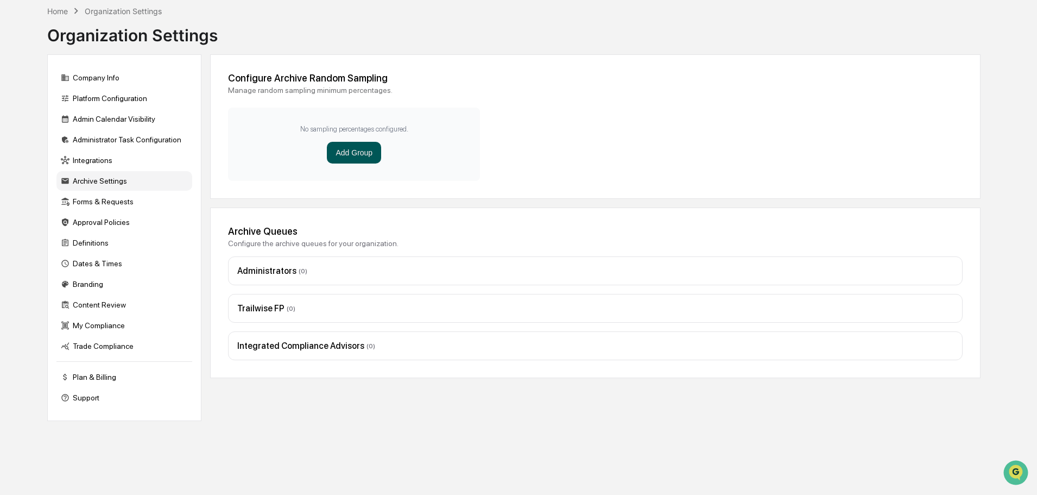
drag, startPoint x: 345, startPoint y: 155, endPoint x: 350, endPoint y: 151, distance: 5.8
click at [350, 151] on button "Add Group" at bounding box center [354, 153] width 54 height 22
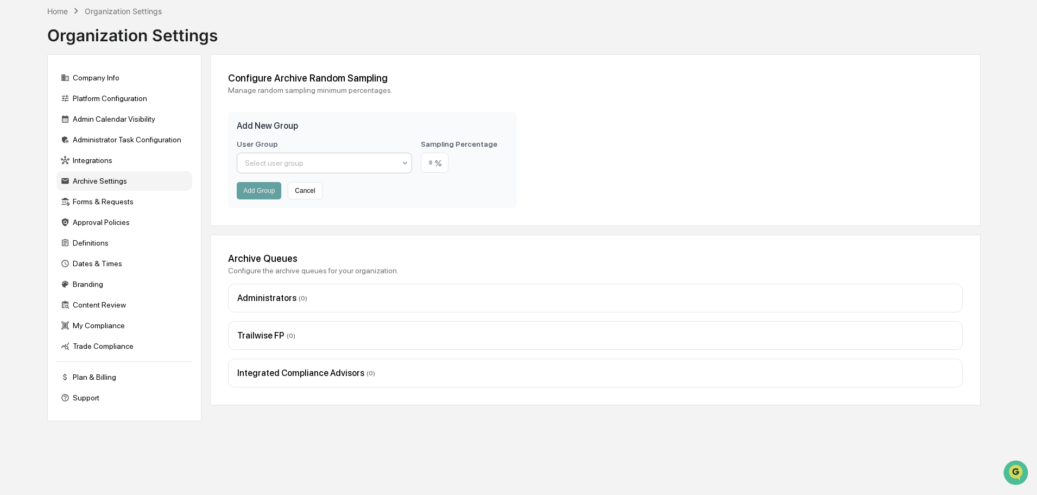
click at [300, 162] on div at bounding box center [320, 163] width 150 height 11
click at [258, 232] on div "Users" at bounding box center [324, 233] width 174 height 22
click at [438, 156] on input "number" at bounding box center [435, 163] width 28 height 20
type input "**"
click at [261, 194] on button "Add Group" at bounding box center [259, 190] width 45 height 17
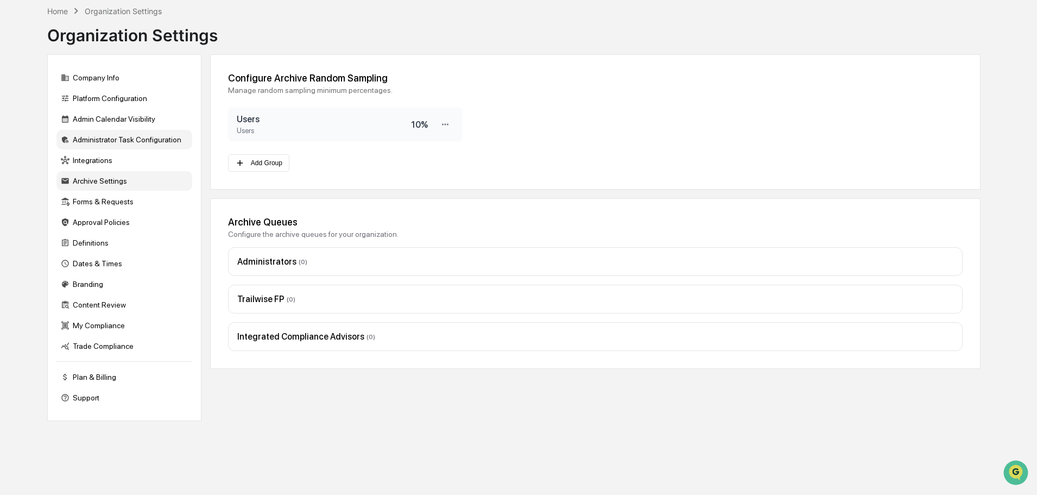
click at [97, 141] on div "Administrator Task Configuration" at bounding box center [124, 140] width 136 height 20
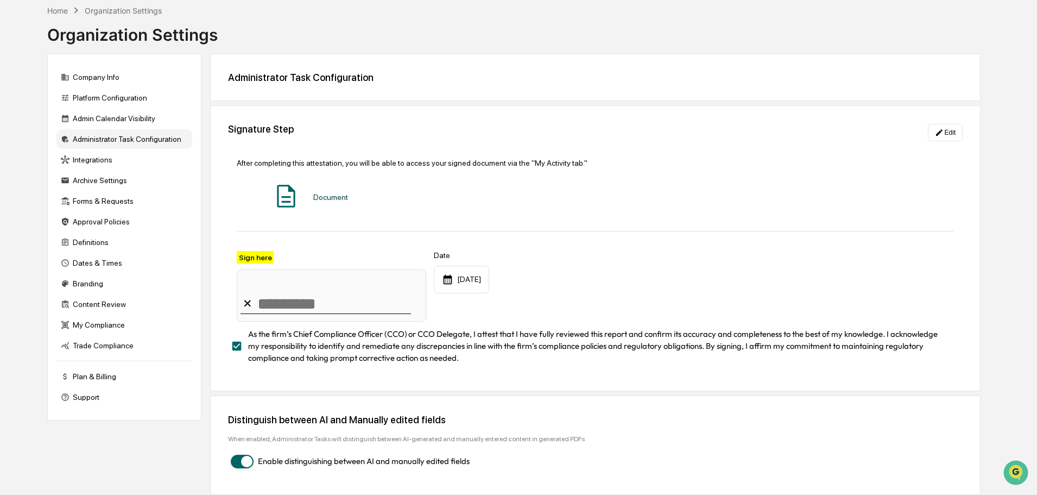
scroll to position [55, 0]
click at [94, 299] on div "Content Review" at bounding box center [124, 304] width 136 height 20
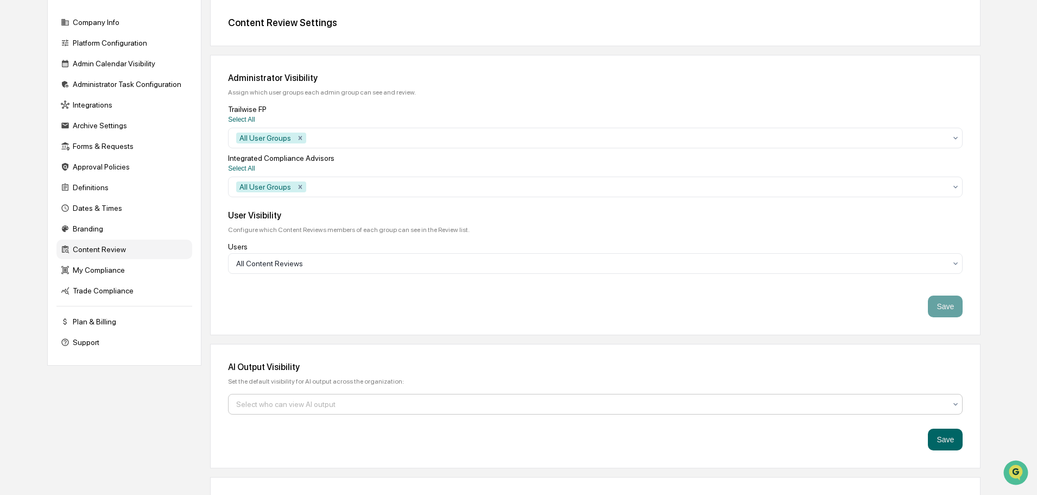
scroll to position [164, 0]
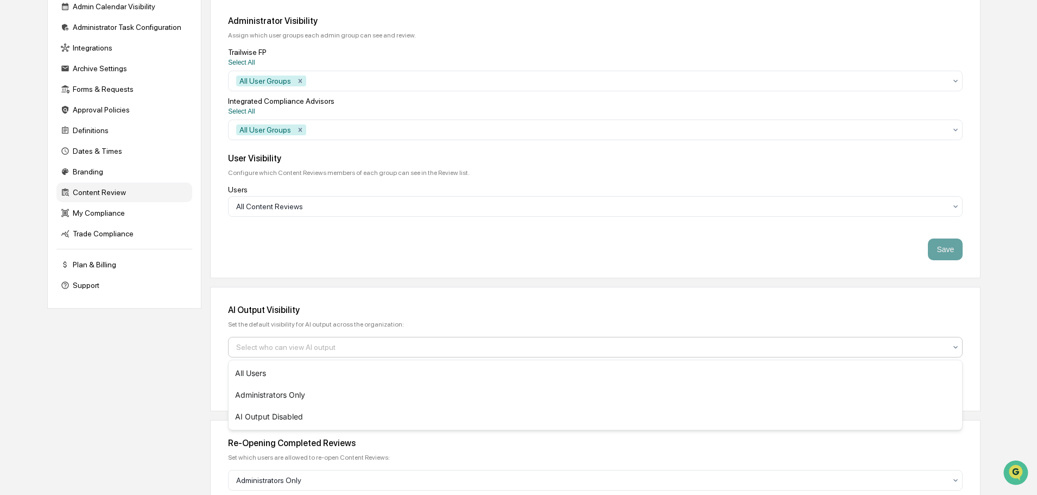
click at [278, 344] on div at bounding box center [591, 347] width 710 height 11
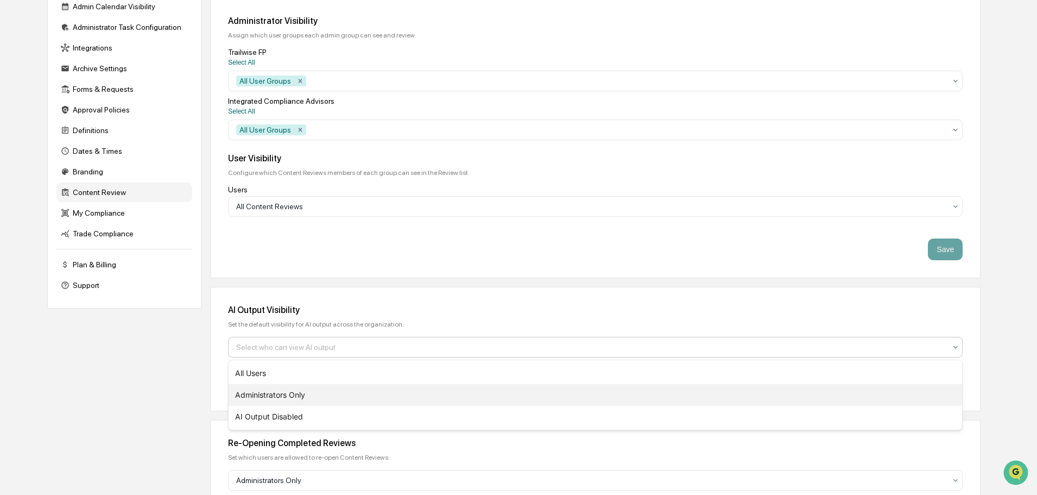
click at [273, 390] on div "Administrators Only" at bounding box center [596, 395] width 734 height 22
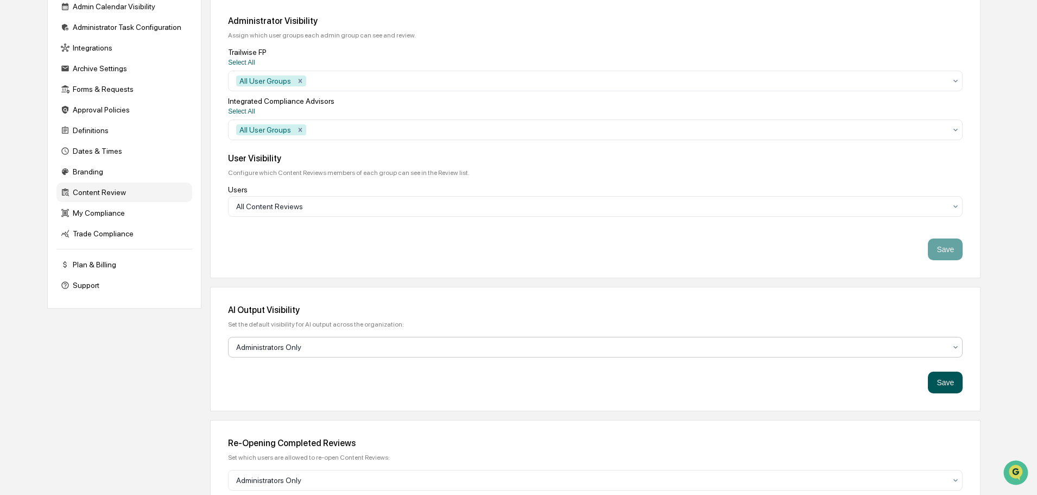
click at [951, 382] on button "Save" at bounding box center [945, 383] width 35 height 22
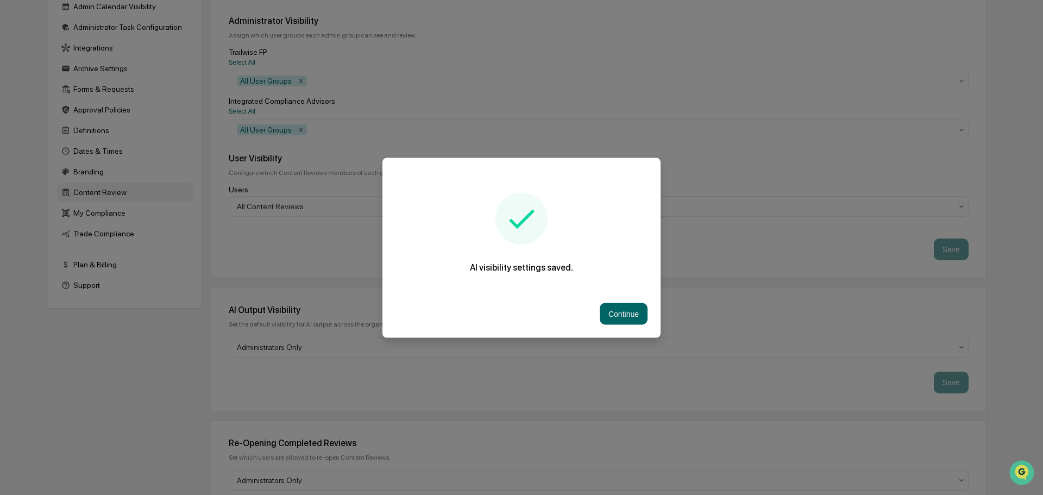
click at [614, 313] on button "Continue" at bounding box center [624, 314] width 48 height 22
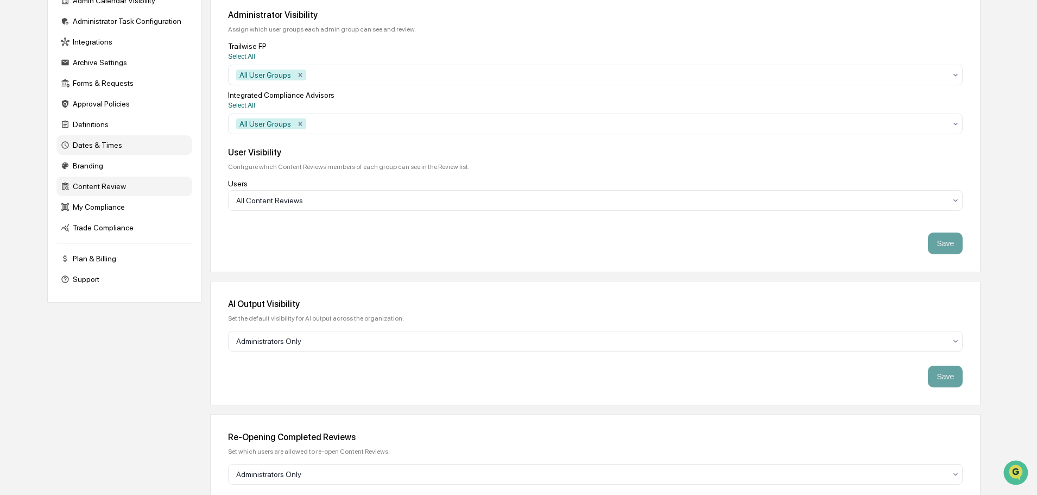
scroll to position [73, 0]
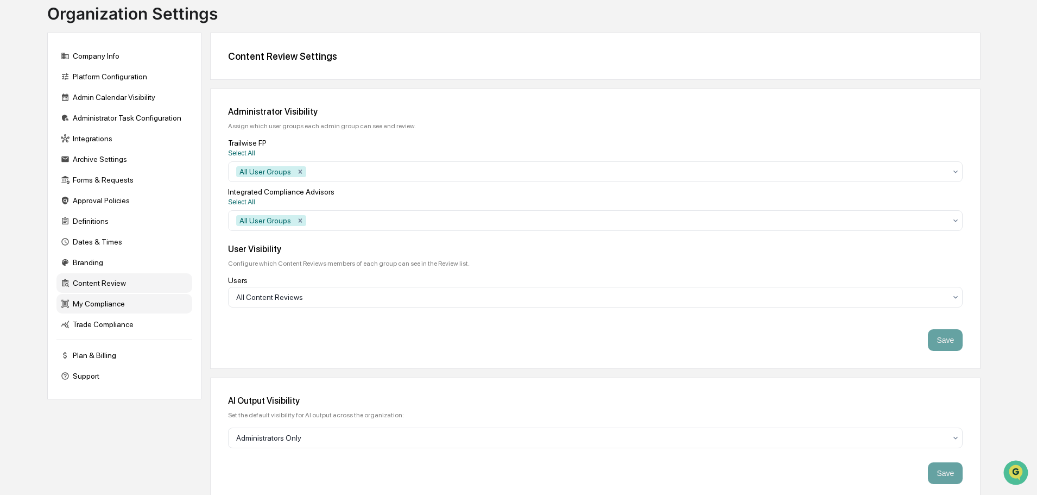
click at [106, 304] on div "My Compliance" at bounding box center [124, 304] width 136 height 20
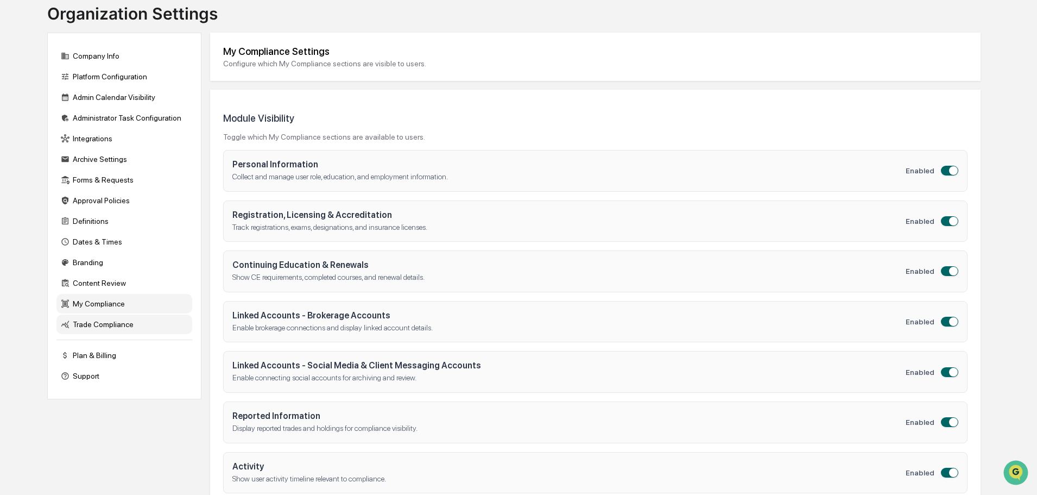
click at [95, 325] on div "Trade Compliance" at bounding box center [124, 324] width 136 height 20
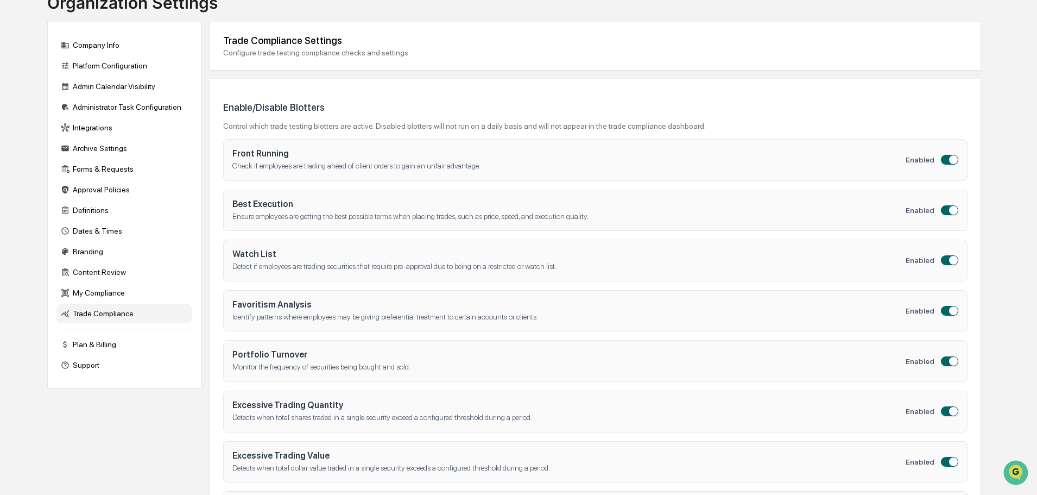
scroll to position [0, 0]
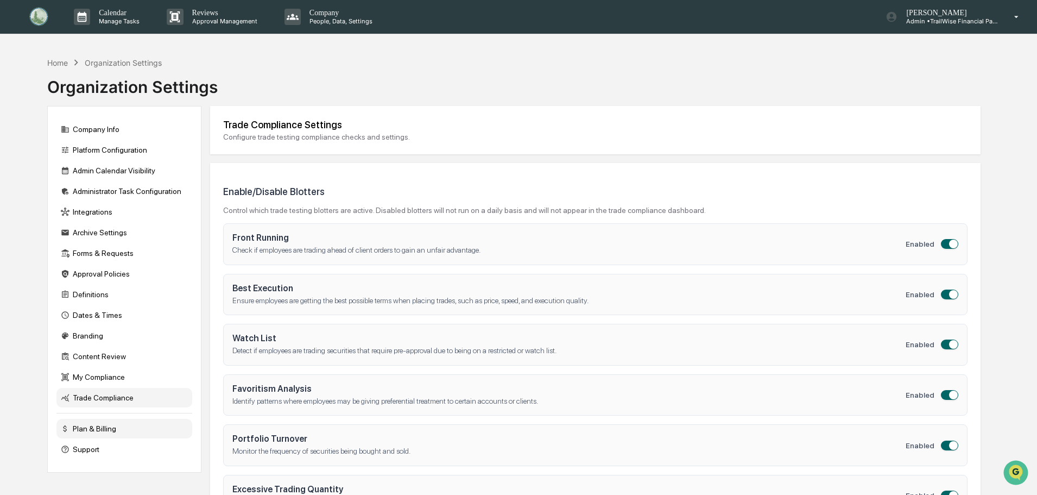
click at [90, 429] on div "Plan & Billing" at bounding box center [124, 429] width 136 height 20
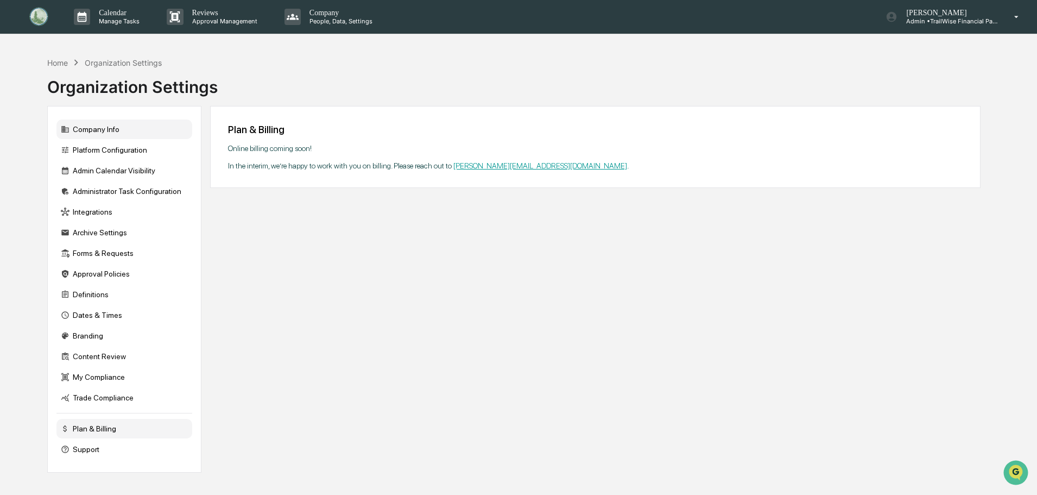
click at [115, 130] on div "Company Info" at bounding box center [124, 129] width 136 height 20
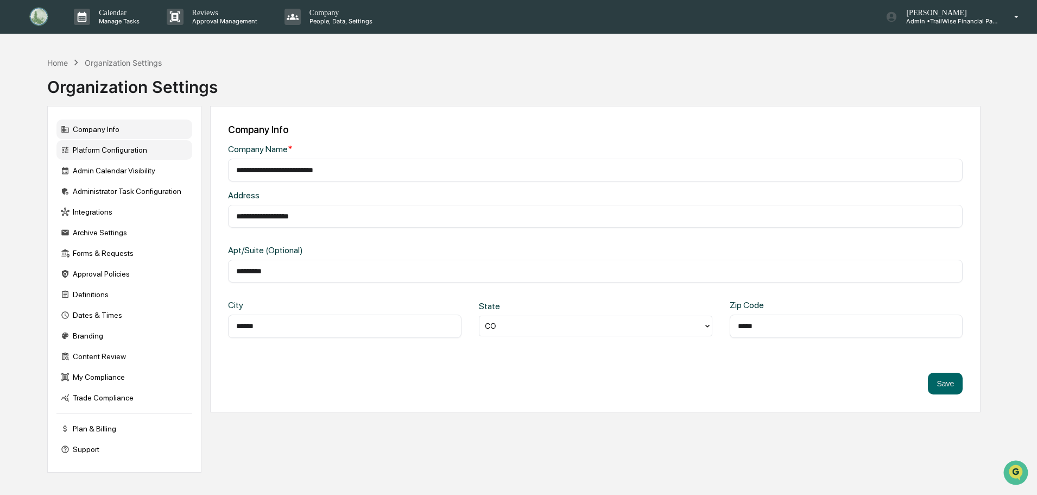
click at [103, 142] on div "Platform Configuration" at bounding box center [124, 150] width 136 height 20
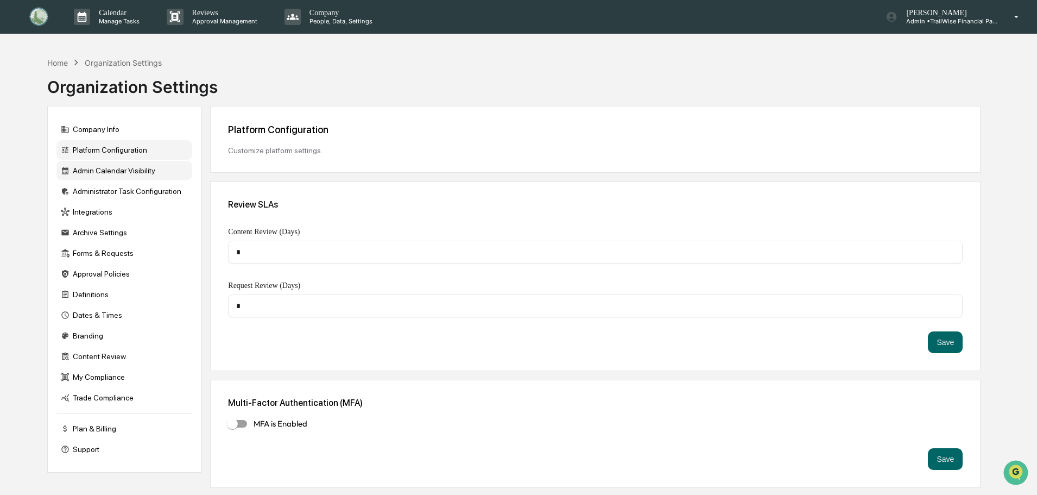
click at [102, 173] on div "Admin Calendar Visibility" at bounding box center [124, 171] width 136 height 20
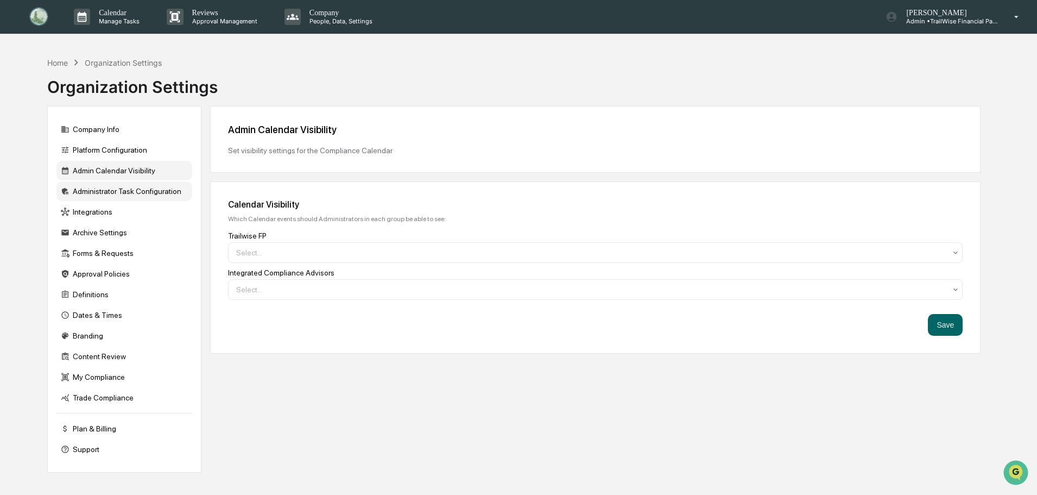
click at [100, 192] on div "Administrator Task Configuration" at bounding box center [124, 191] width 136 height 20
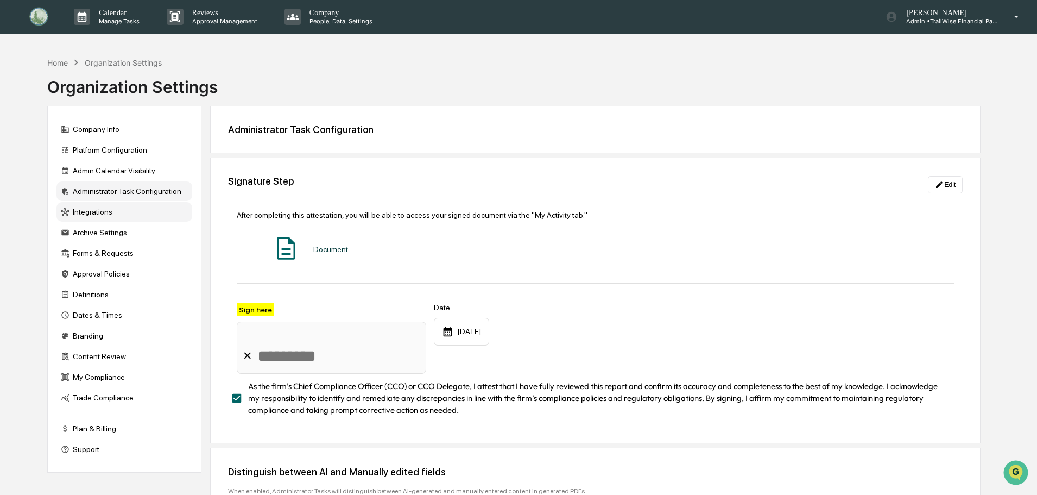
click at [91, 213] on div "Integrations" at bounding box center [124, 212] width 136 height 20
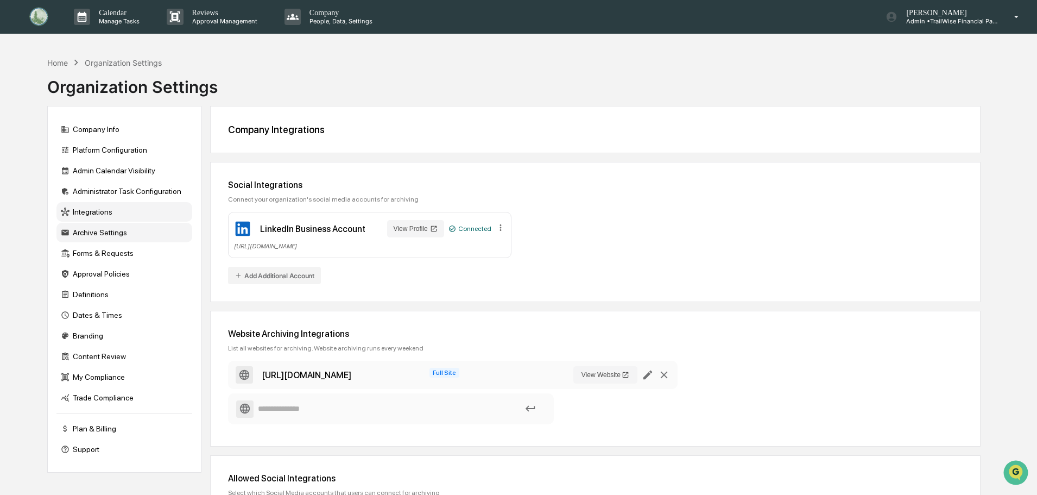
click at [109, 232] on div "Archive Settings" at bounding box center [124, 233] width 136 height 20
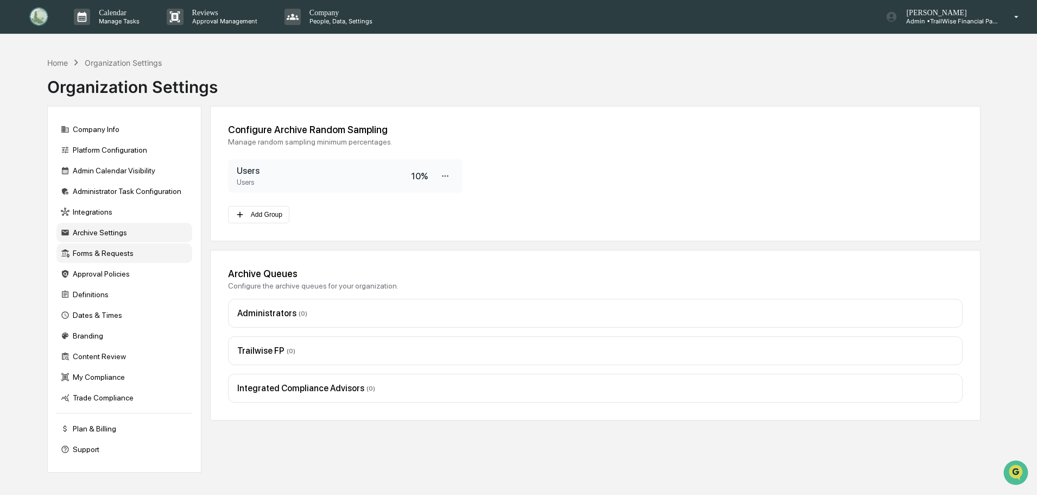
click at [106, 256] on div "Forms & Requests" at bounding box center [124, 253] width 136 height 20
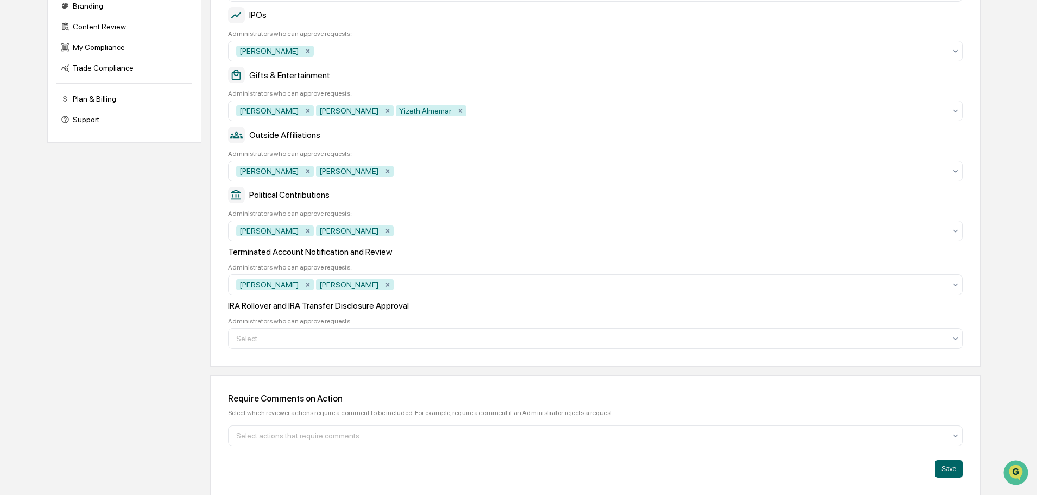
scroll to position [330, 0]
click at [251, 335] on div at bounding box center [591, 337] width 710 height 11
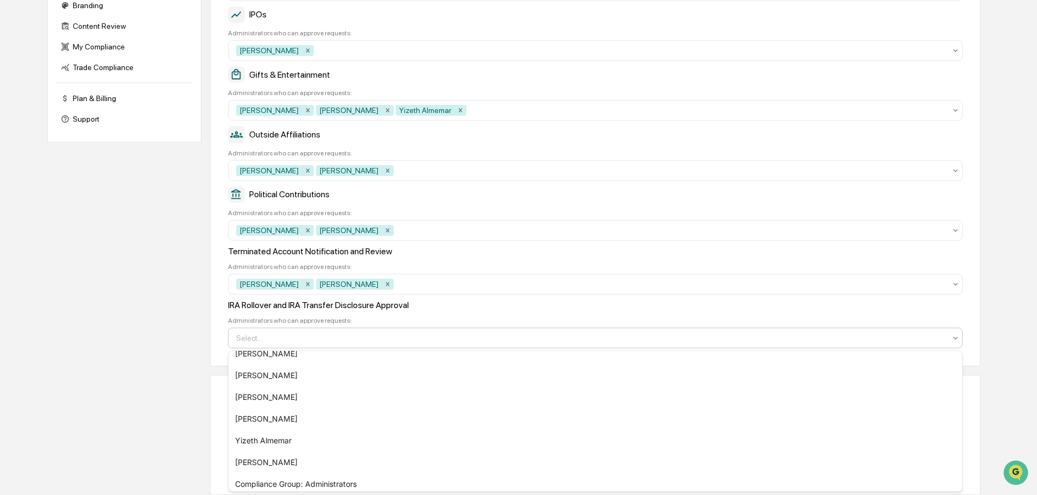
scroll to position [109, 0]
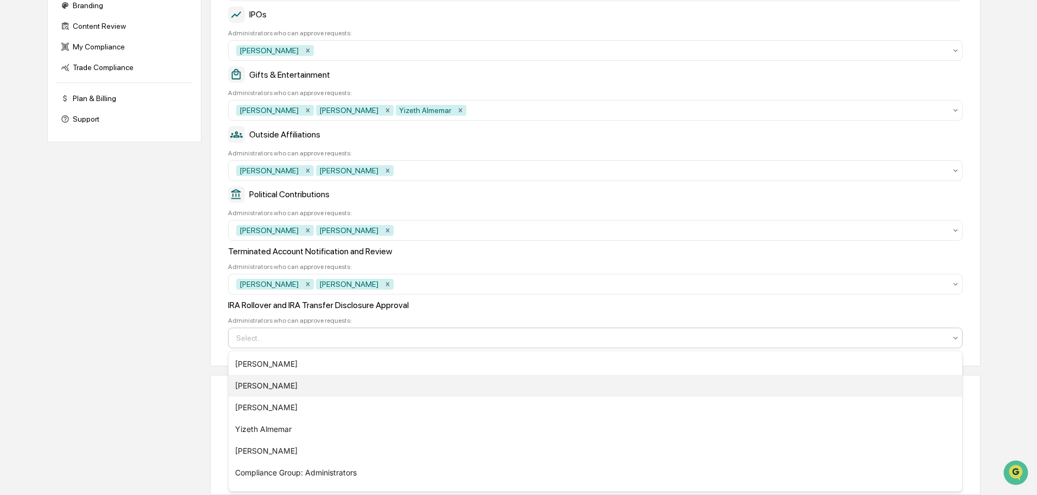
click at [260, 389] on div "[PERSON_NAME]" at bounding box center [596, 386] width 734 height 22
click at [257, 389] on div "[PERSON_NAME]" at bounding box center [596, 386] width 734 height 22
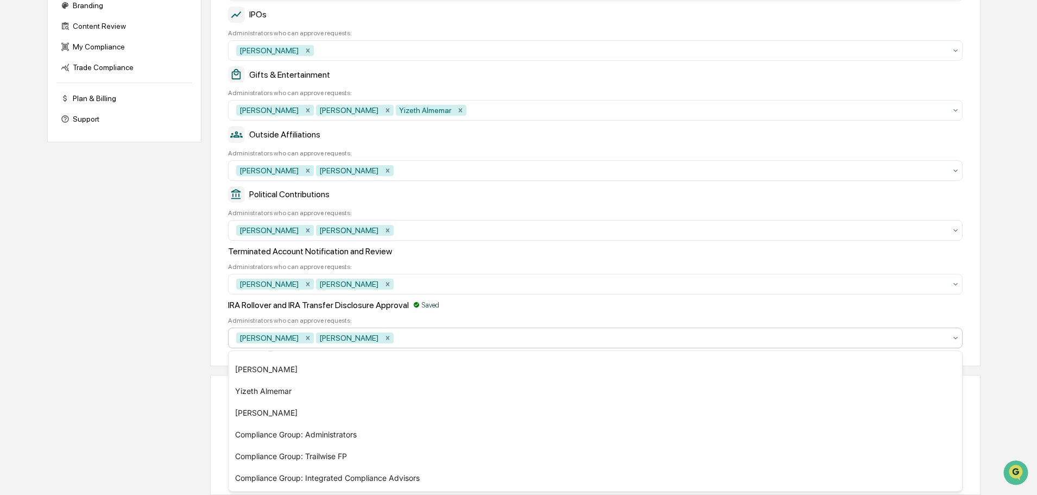
click at [221, 333] on div "Approval Roles Determine a set of users who are allowed to approve requests bas…" at bounding box center [595, 71] width 771 height 590
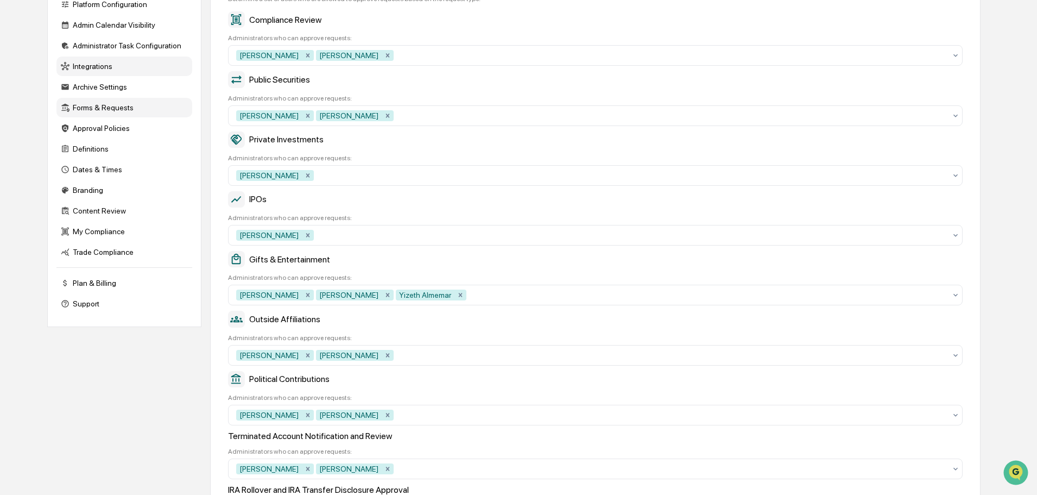
scroll to position [113, 0]
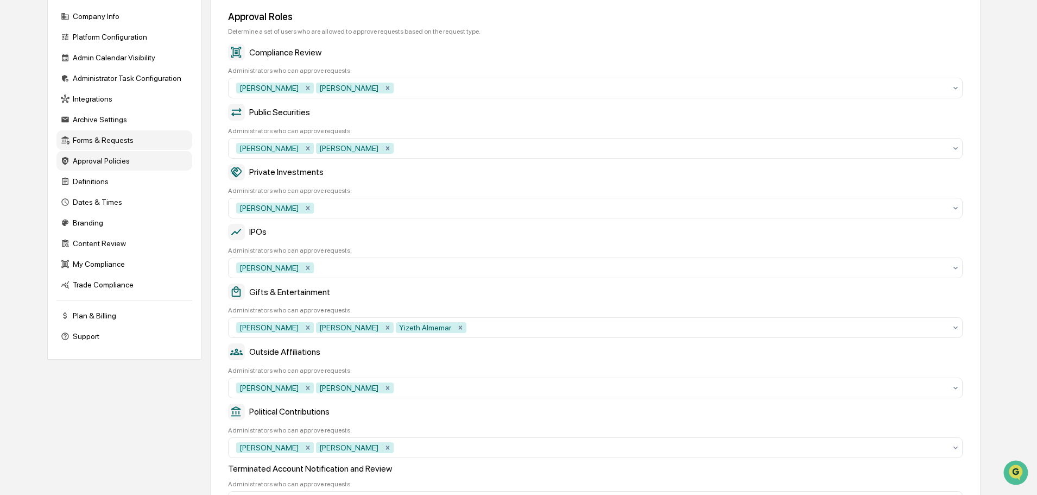
click at [96, 163] on div "Approval Policies" at bounding box center [124, 161] width 136 height 20
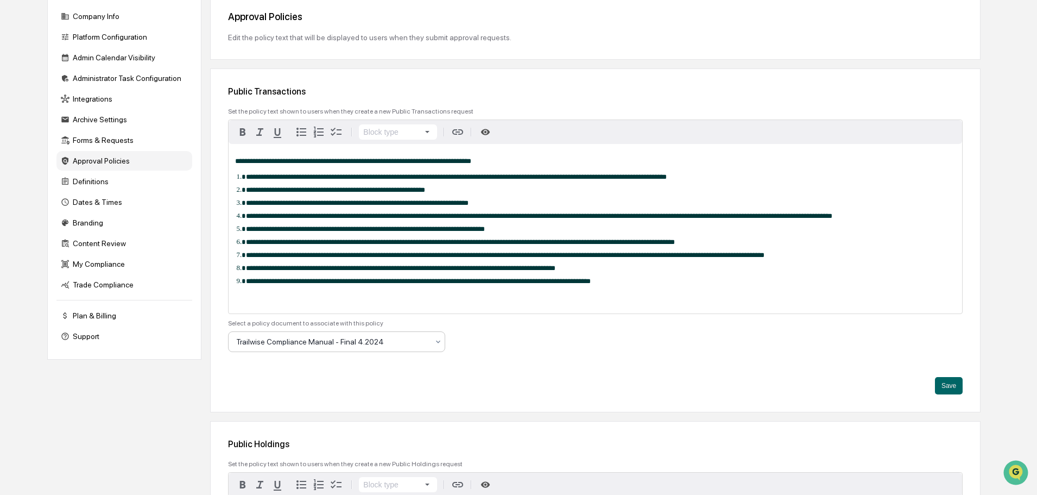
click at [422, 343] on div at bounding box center [332, 341] width 192 height 11
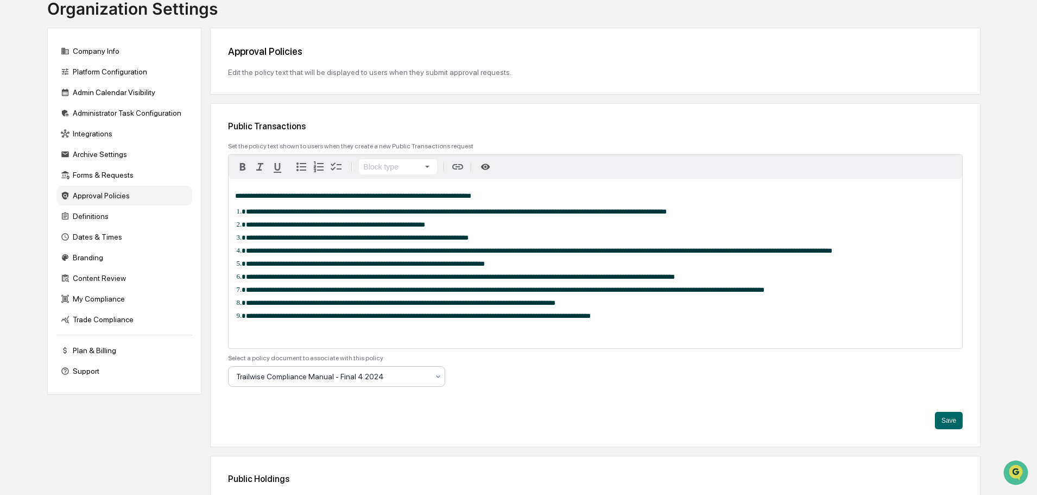
scroll to position [0, 0]
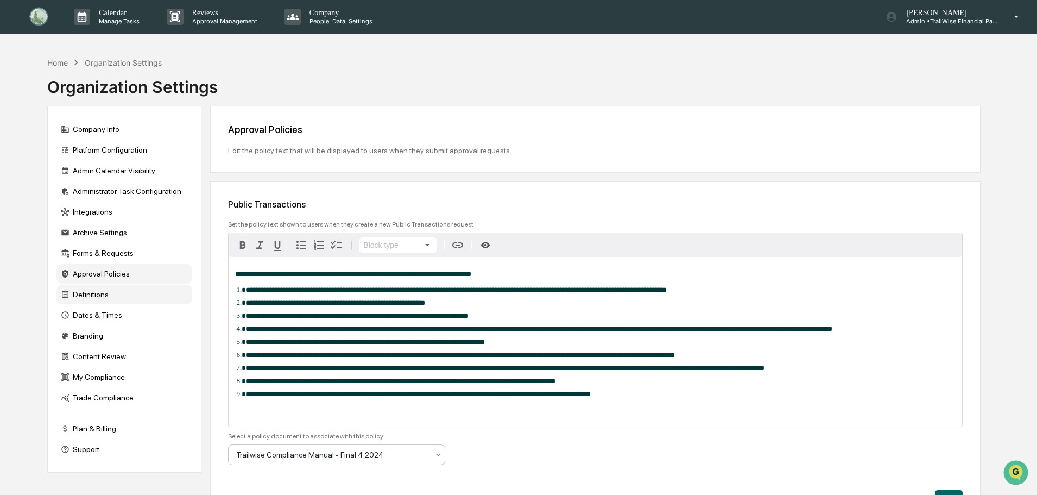
click at [93, 294] on div "Definitions" at bounding box center [124, 295] width 136 height 20
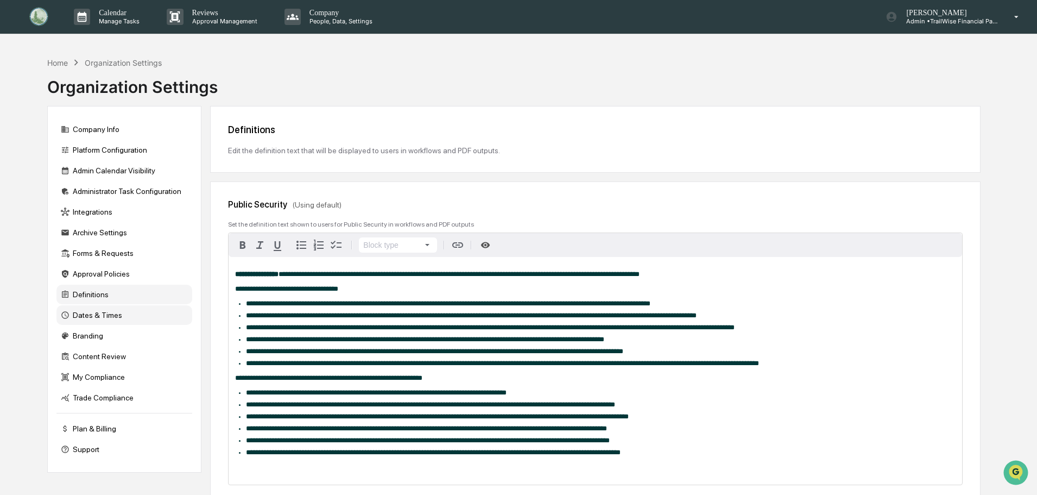
click at [88, 318] on div "Dates & Times" at bounding box center [124, 315] width 136 height 20
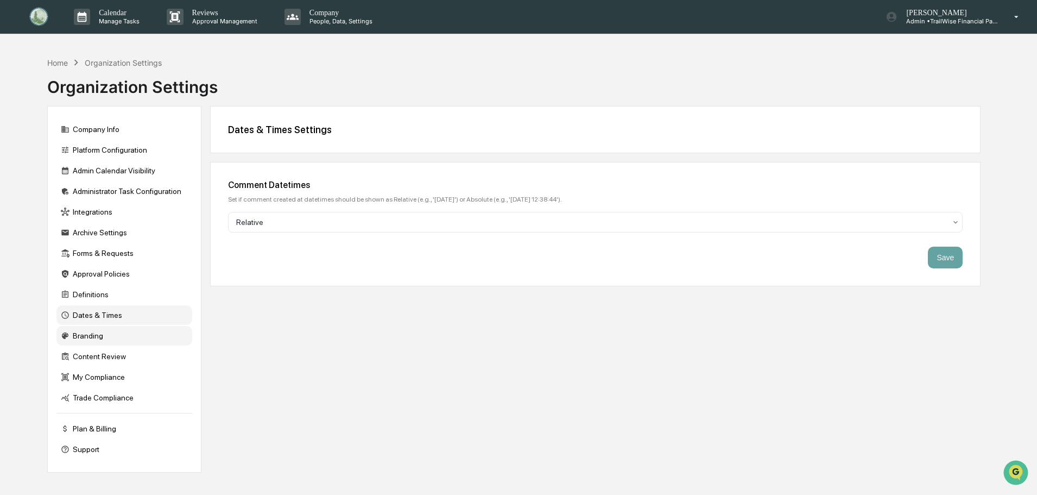
click at [90, 338] on div "Branding" at bounding box center [124, 336] width 136 height 20
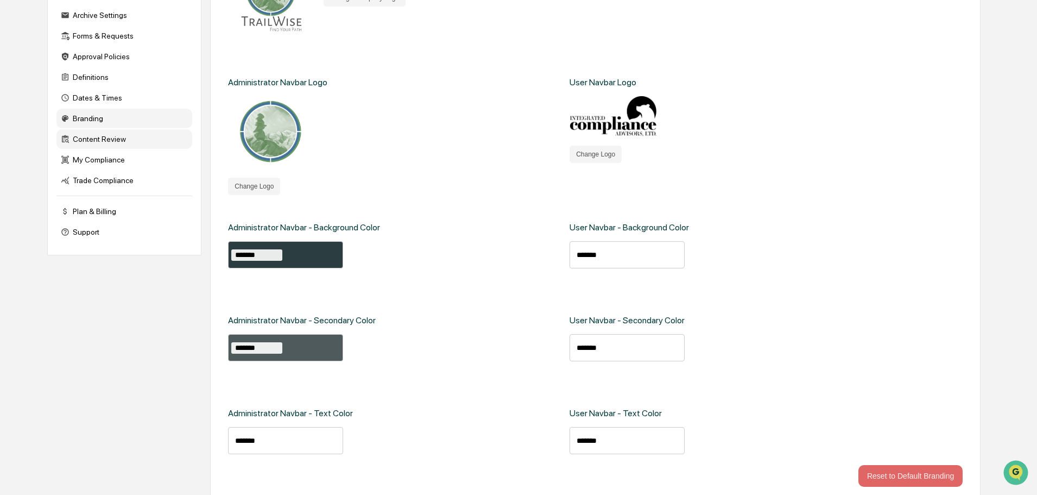
click at [103, 144] on div "Content Review" at bounding box center [124, 139] width 136 height 20
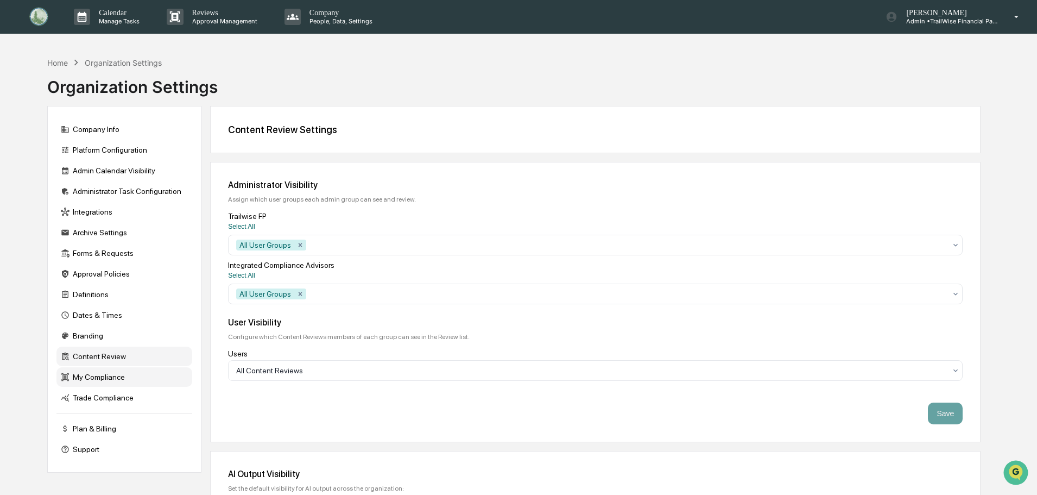
click at [101, 380] on div "My Compliance" at bounding box center [124, 377] width 136 height 20
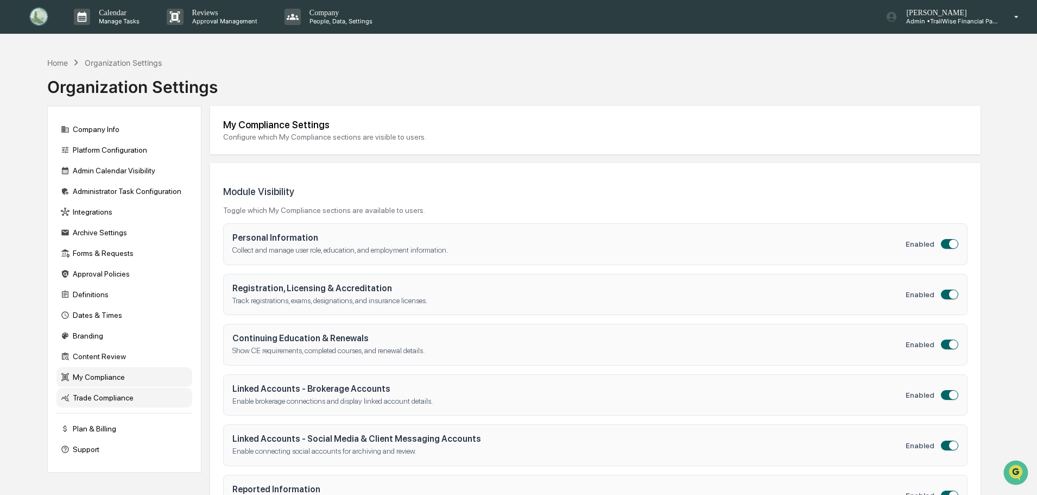
click at [95, 398] on div "Trade Compliance" at bounding box center [124, 398] width 136 height 20
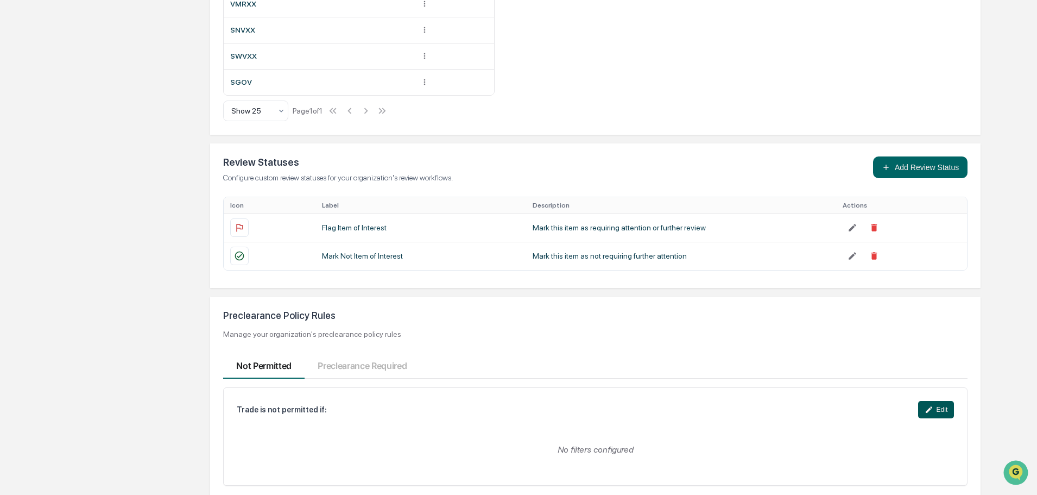
scroll to position [1022, 0]
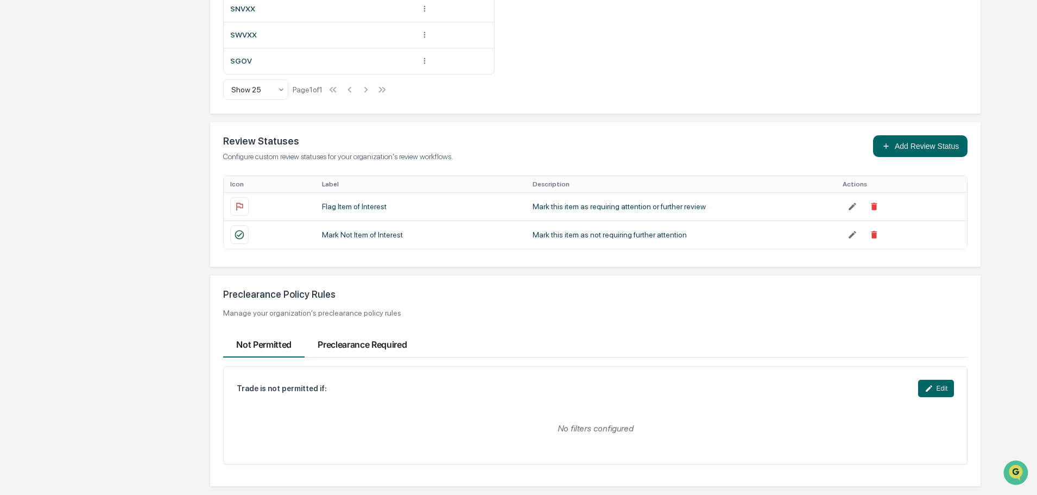
click at [348, 348] on button "Preclearance Required" at bounding box center [362, 342] width 115 height 32
click at [251, 343] on button "Not Permitted" at bounding box center [263, 342] width 81 height 32
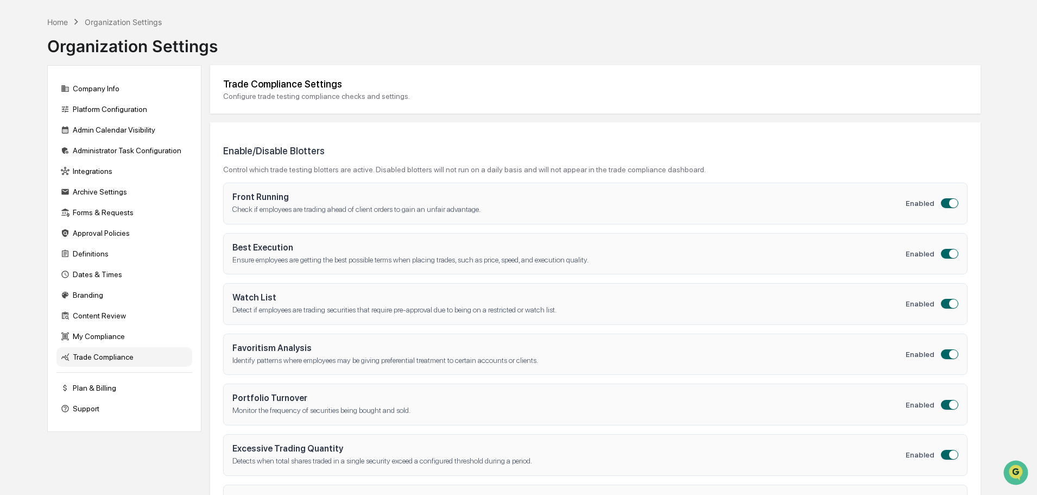
scroll to position [0, 0]
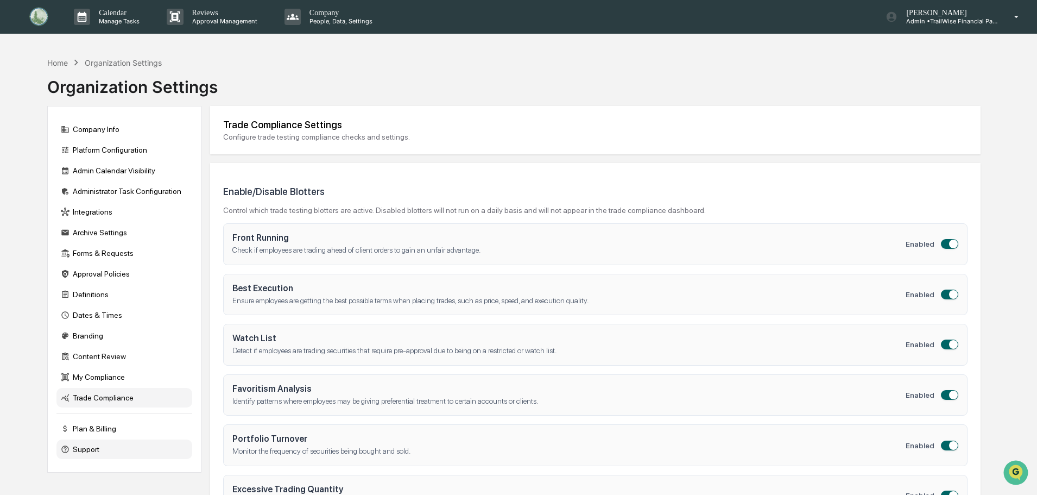
click at [78, 448] on div "Support" at bounding box center [124, 449] width 136 height 20
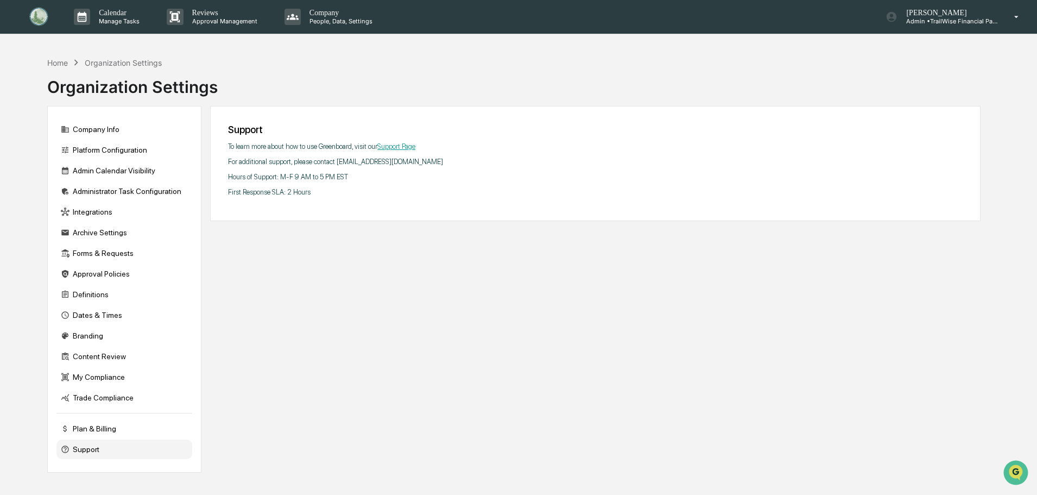
click at [407, 146] on link "Support Page" at bounding box center [396, 146] width 38 height 8
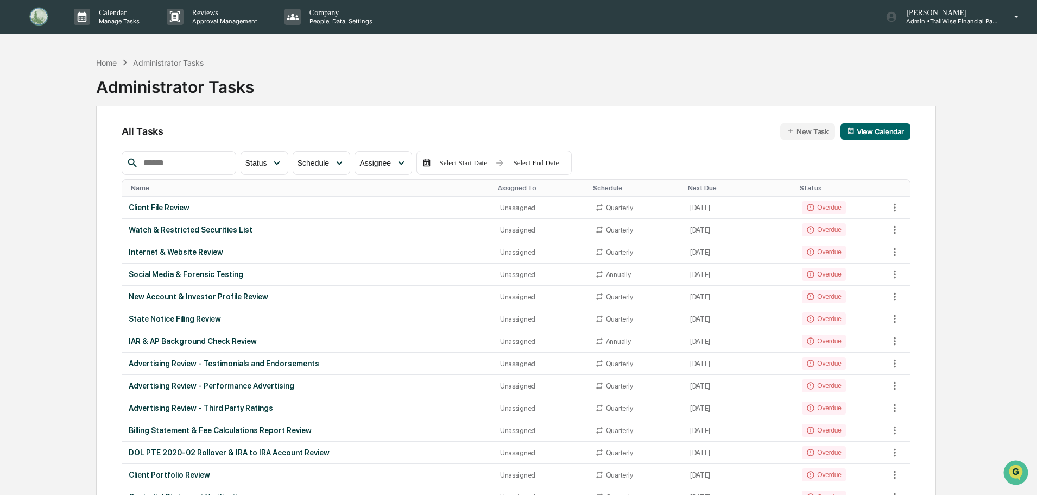
click at [191, 252] on div "Internet & Website Review" at bounding box center [308, 252] width 358 height 9
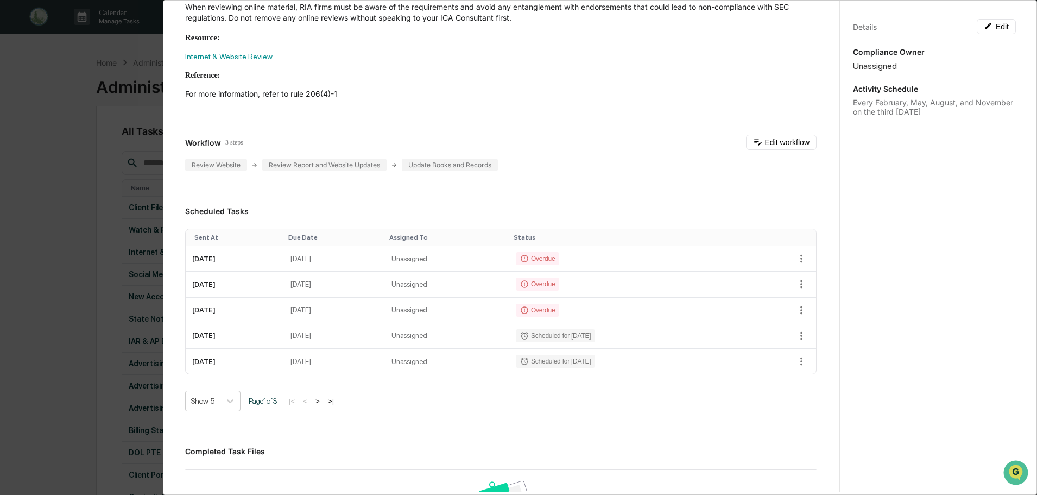
scroll to position [326, 0]
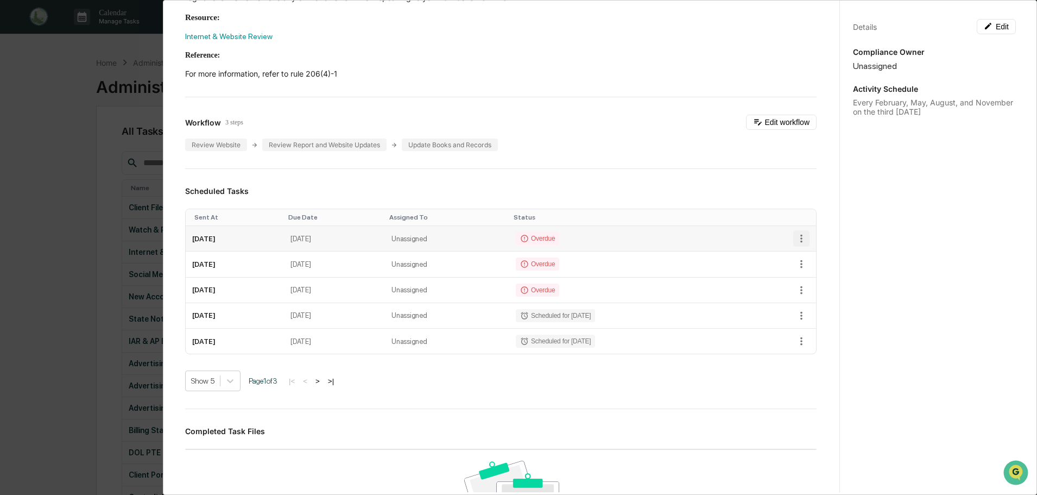
click at [796, 244] on icon "button" at bounding box center [802, 238] width 12 height 12
click at [828, 265] on li "Mark as Completed" at bounding box center [834, 266] width 90 height 20
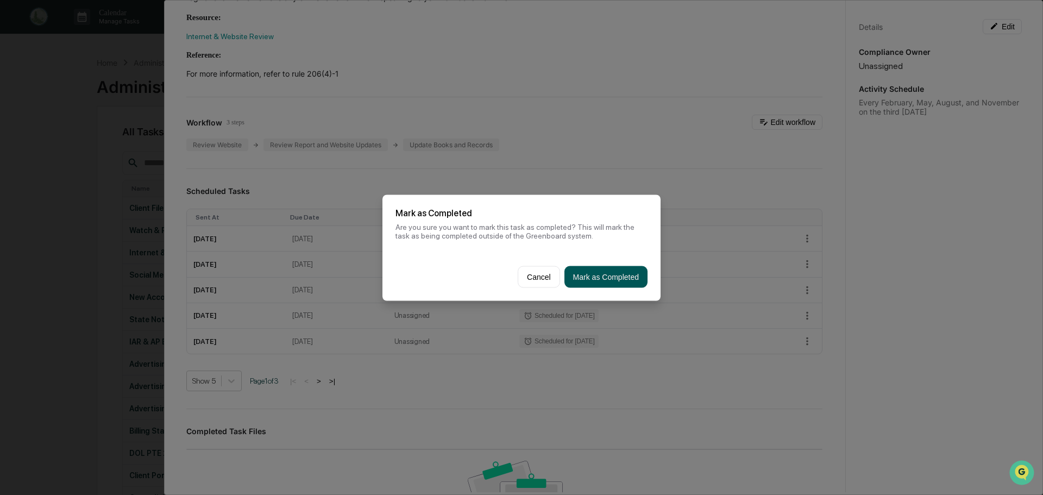
click at [611, 268] on button "Mark as Completed" at bounding box center [605, 277] width 83 height 22
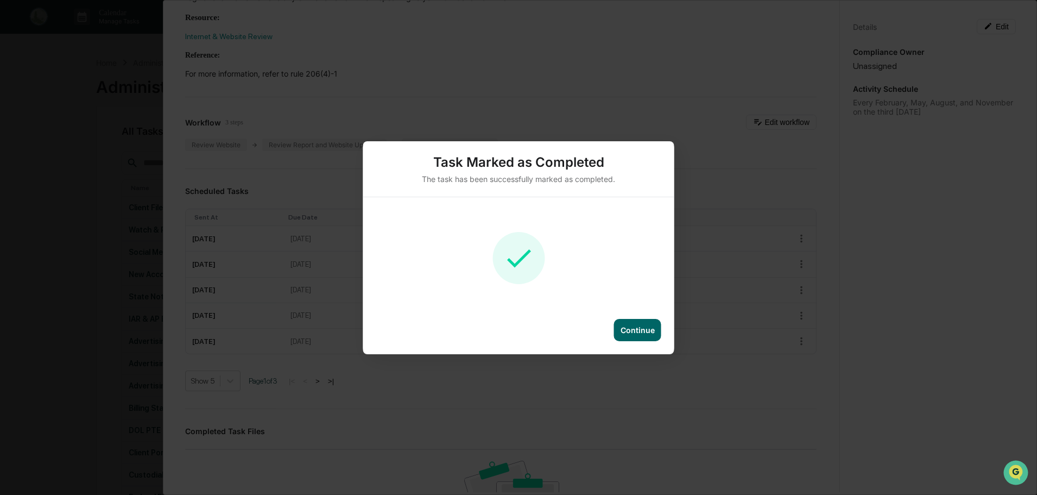
click at [643, 326] on div "Continue" at bounding box center [638, 329] width 34 height 9
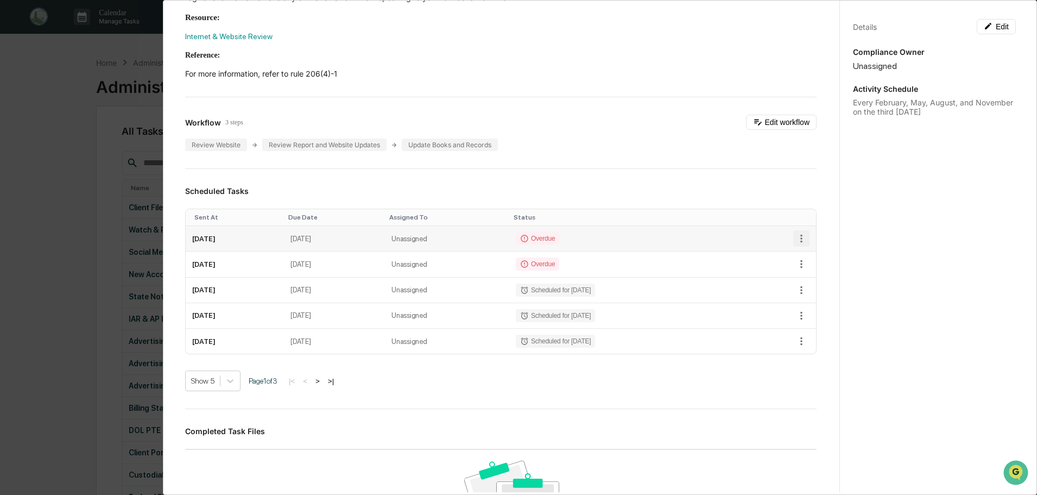
click at [796, 244] on icon "button" at bounding box center [802, 238] width 12 height 12
click at [836, 266] on li "Mark as Completed" at bounding box center [834, 266] width 90 height 20
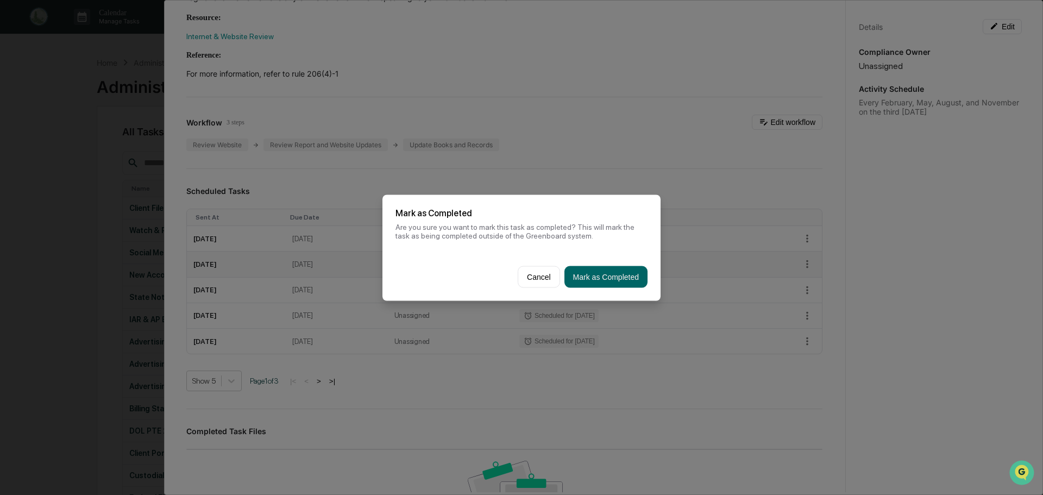
click at [618, 274] on button "Mark as Completed" at bounding box center [605, 277] width 83 height 22
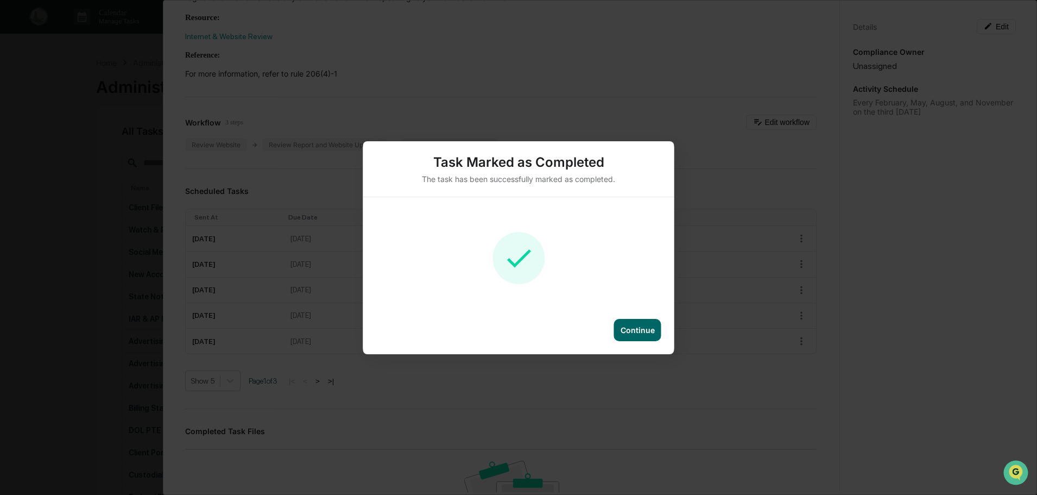
click at [640, 335] on div "Continue" at bounding box center [637, 330] width 47 height 22
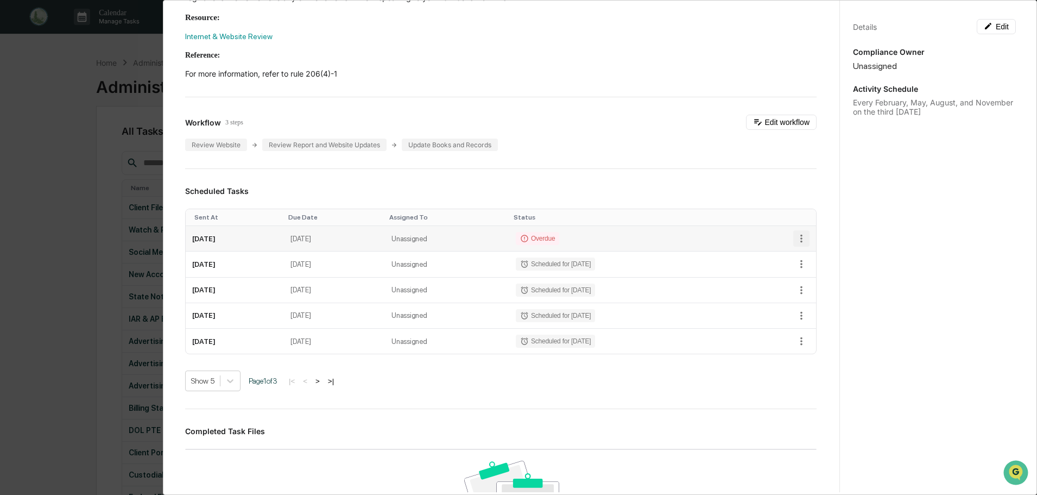
click at [801, 243] on icon "button" at bounding box center [802, 239] width 2 height 8
click at [828, 266] on li "Mark as Completed" at bounding box center [834, 266] width 90 height 20
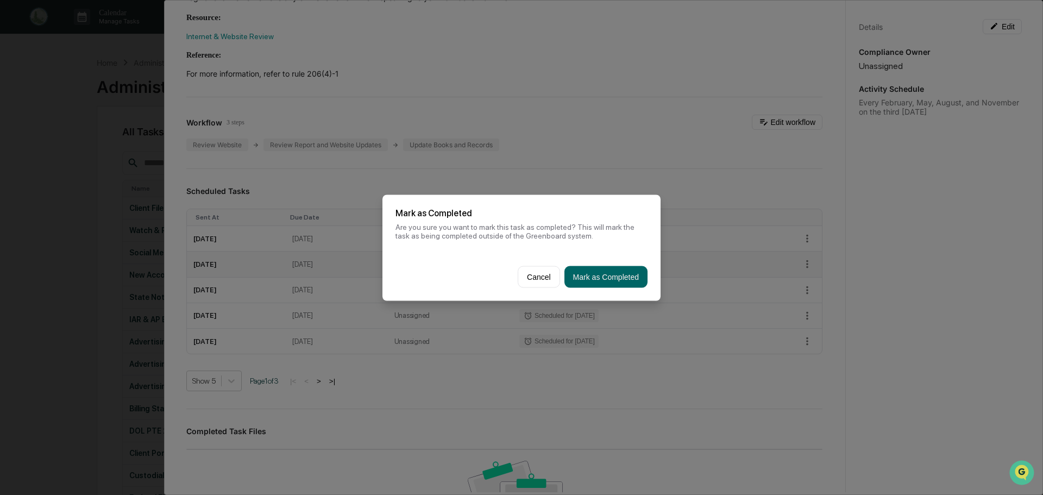
click at [630, 284] on button "Mark as Completed" at bounding box center [605, 277] width 83 height 22
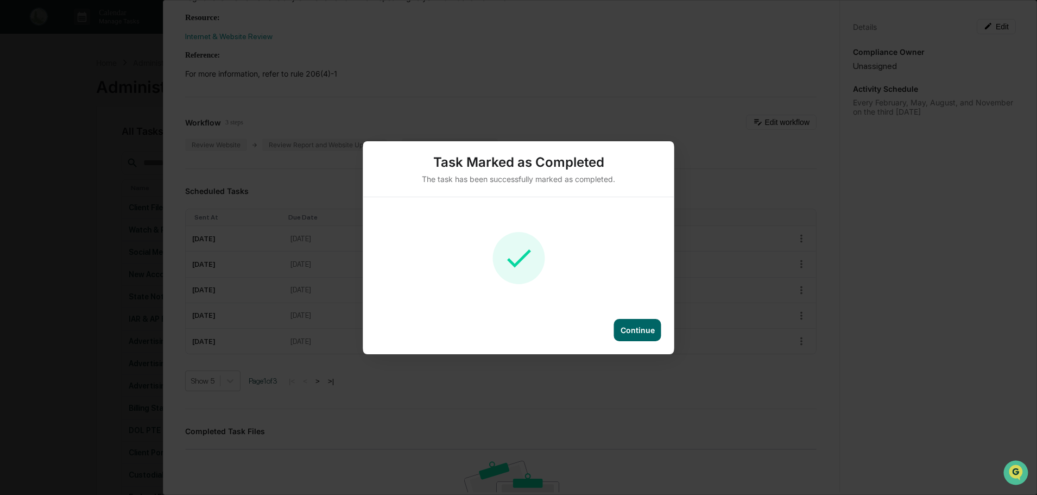
drag, startPoint x: 637, startPoint y: 331, endPoint x: 643, endPoint y: 307, distance: 25.3
click at [637, 331] on div "Continue" at bounding box center [638, 329] width 34 height 9
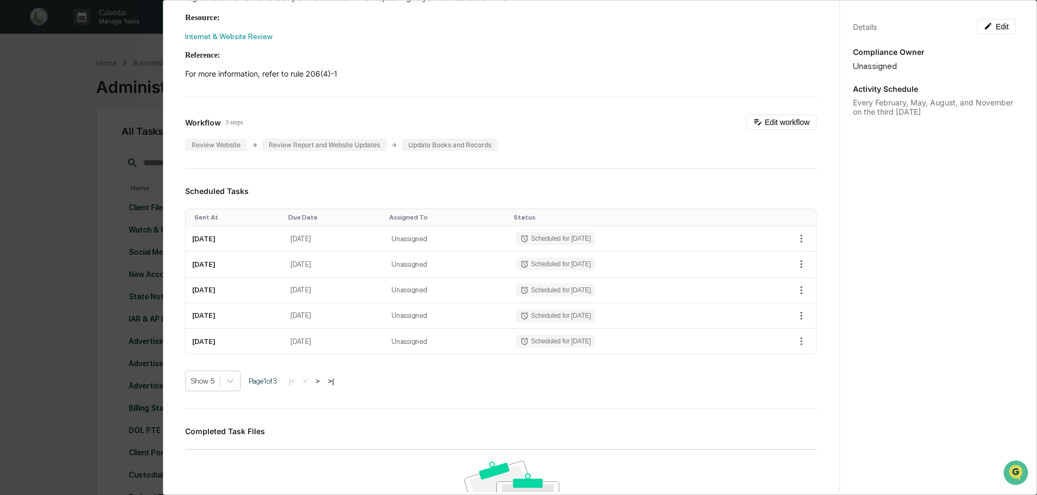
click at [62, 97] on div "Administrator Activity List Internet & Website Review Start Task Spawn Task Int…" at bounding box center [518, 247] width 1037 height 495
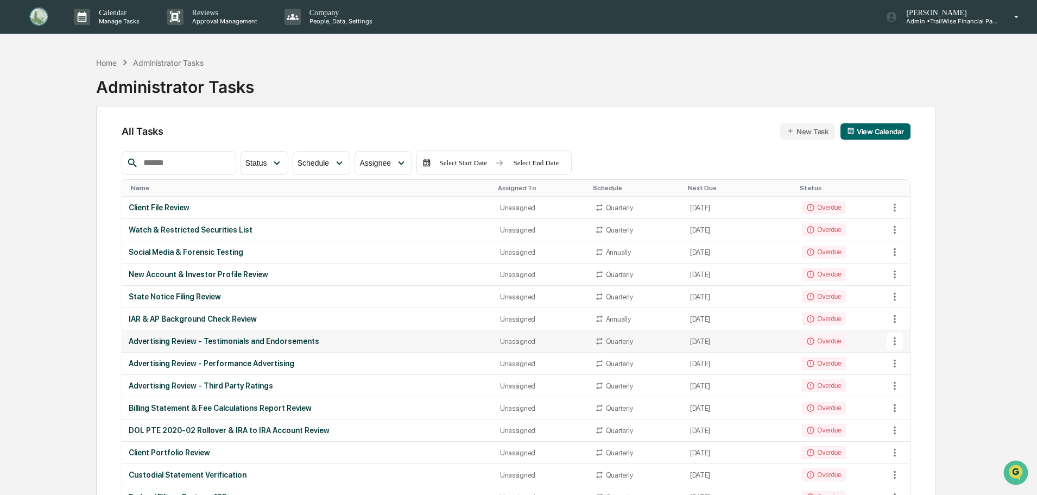
click at [895, 342] on icon at bounding box center [895, 341] width 2 height 8
click at [916, 357] on li "View Task" at bounding box center [935, 360] width 87 height 20
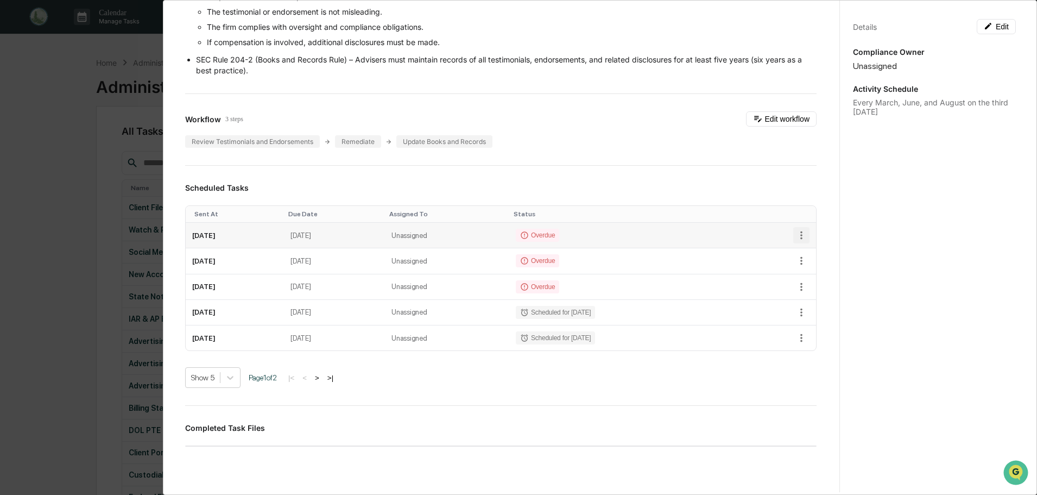
click at [796, 230] on icon "button" at bounding box center [802, 235] width 12 height 12
click at [819, 252] on li "Mark as Completed" at bounding box center [834, 252] width 90 height 20
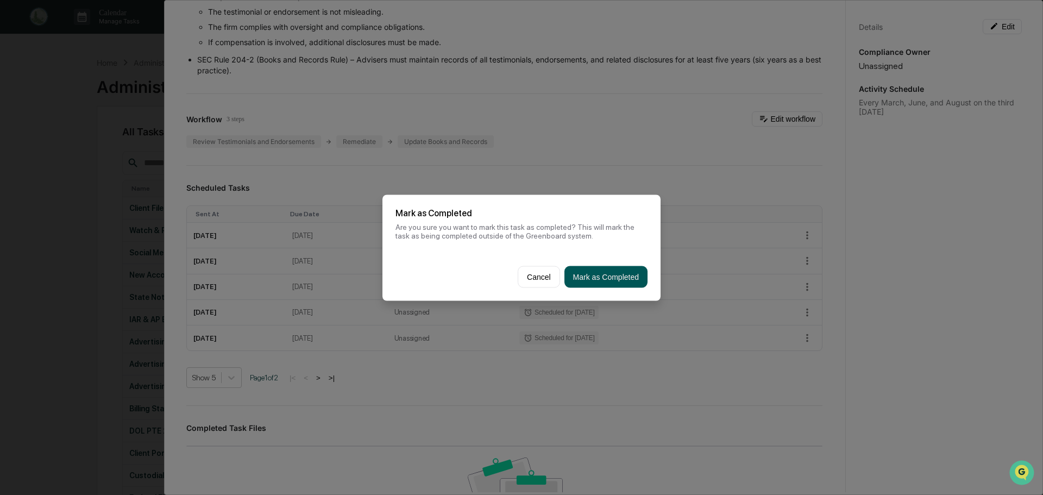
click at [599, 279] on button "Mark as Completed" at bounding box center [605, 277] width 83 height 22
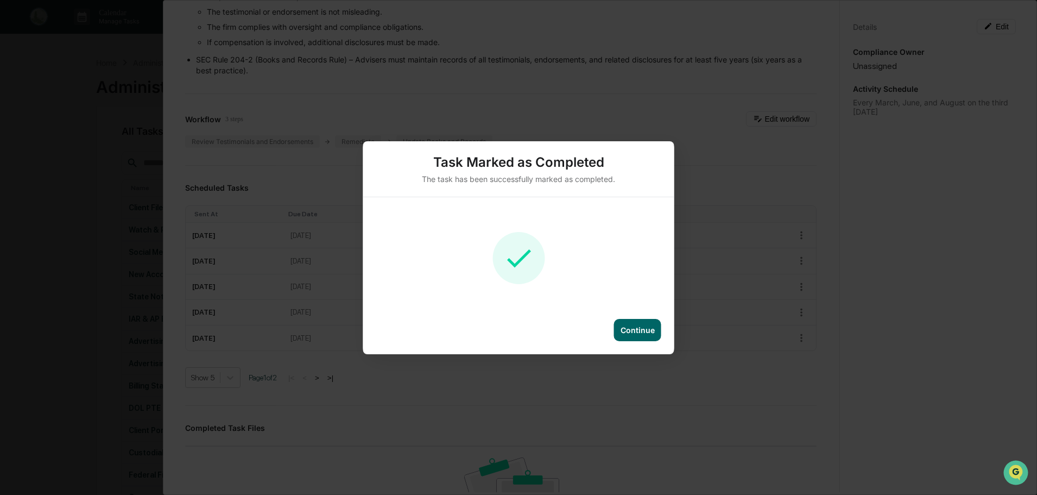
click at [626, 324] on div "Continue" at bounding box center [637, 330] width 47 height 22
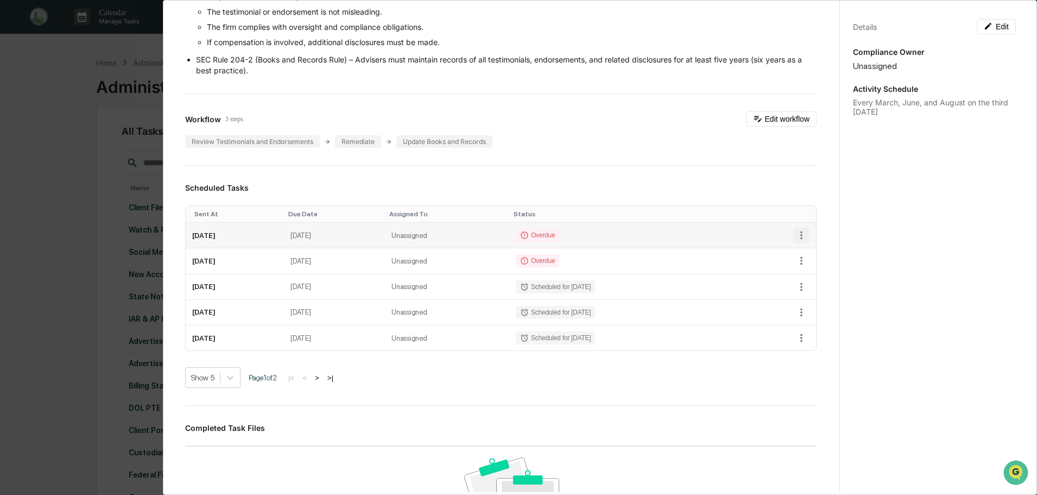
click at [796, 235] on icon "button" at bounding box center [802, 235] width 12 height 12
click at [835, 253] on li "Mark as Completed" at bounding box center [834, 252] width 90 height 20
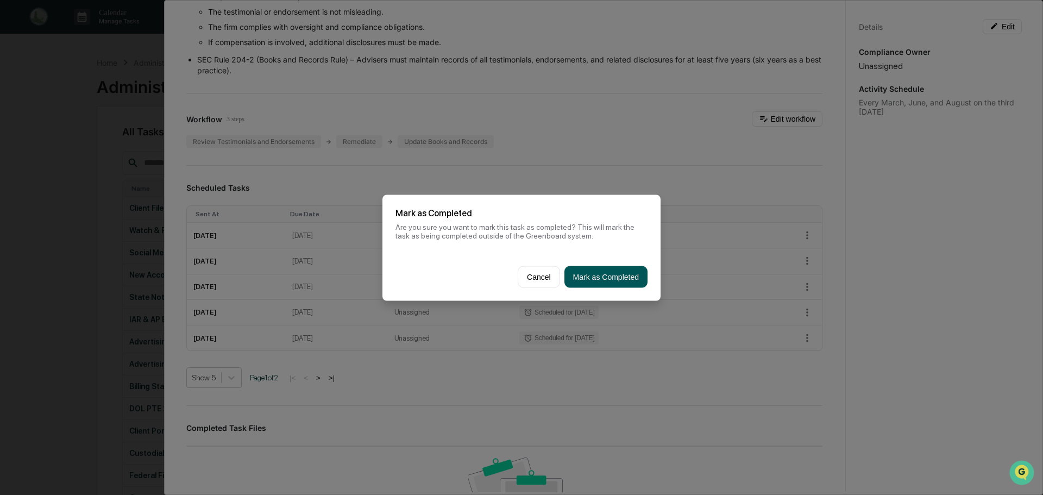
click at [606, 273] on button "Mark as Completed" at bounding box center [605, 277] width 83 height 22
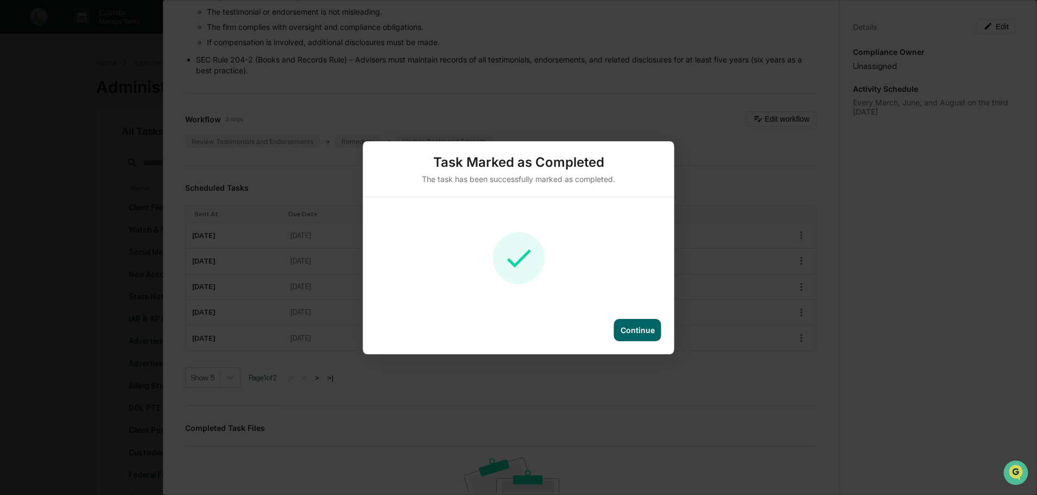
click at [640, 332] on div "Continue" at bounding box center [638, 329] width 34 height 9
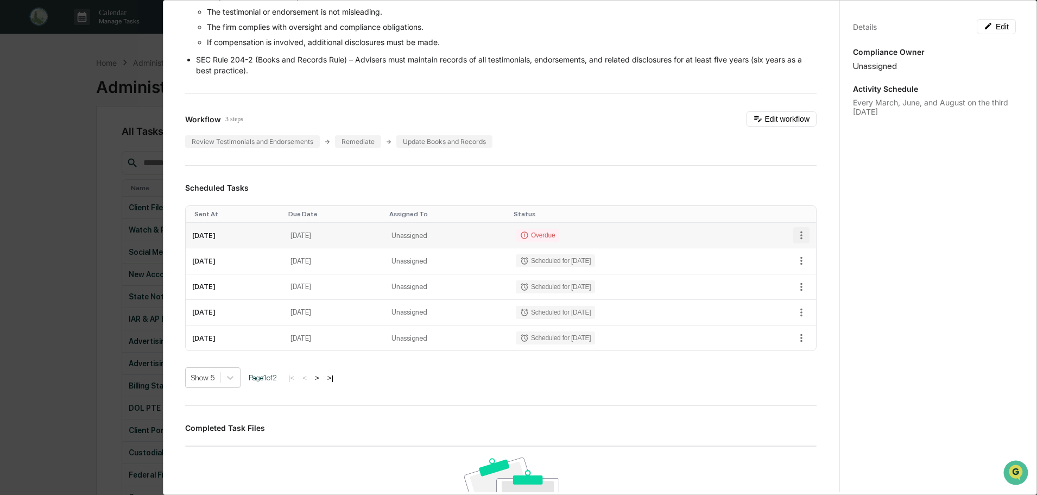
click at [796, 239] on icon "button" at bounding box center [802, 235] width 12 height 12
click at [816, 251] on li "Mark as Completed" at bounding box center [834, 252] width 90 height 20
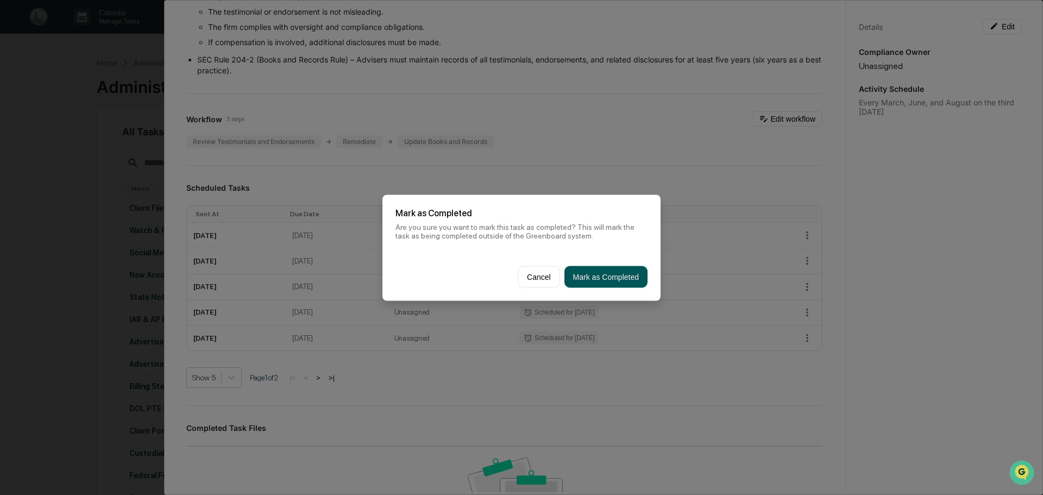
click at [637, 276] on button "Mark as Completed" at bounding box center [605, 277] width 83 height 22
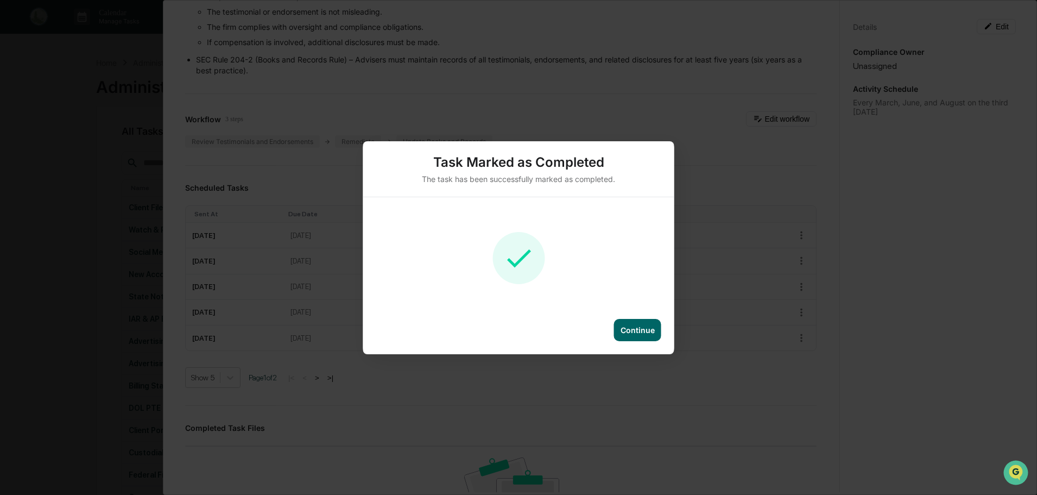
click at [640, 331] on div "Continue" at bounding box center [638, 329] width 34 height 9
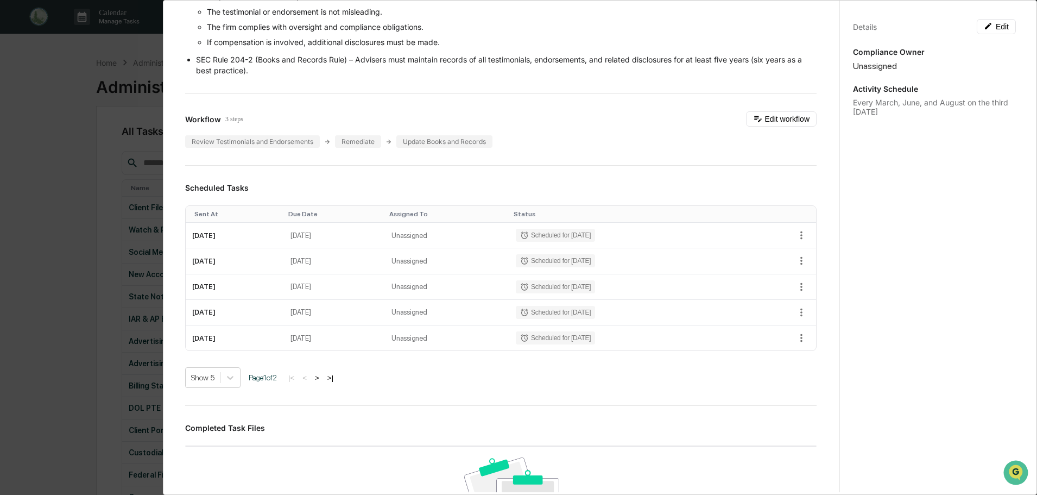
click at [45, 98] on div "Administrator Activity List Advertising Review - Testimonials and Endorsements …" at bounding box center [518, 247] width 1037 height 495
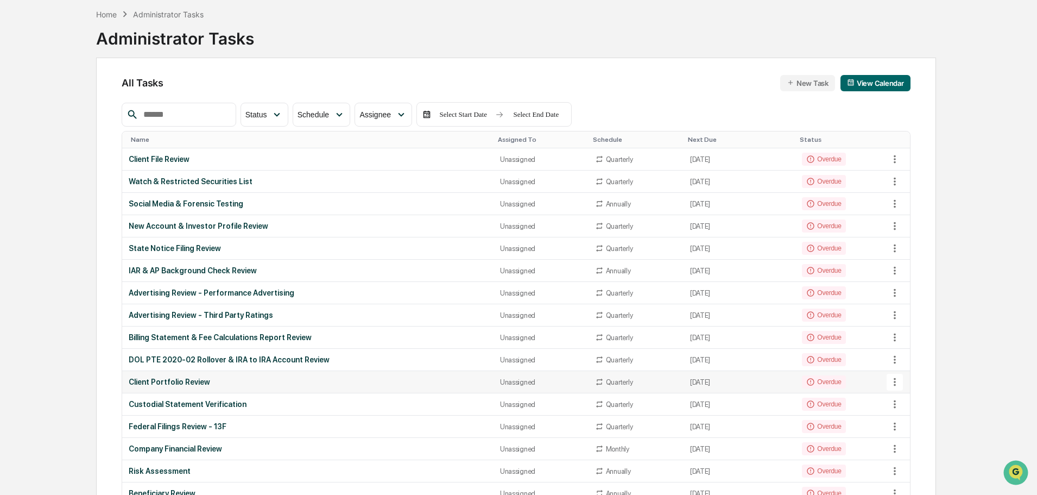
scroll to position [163, 0]
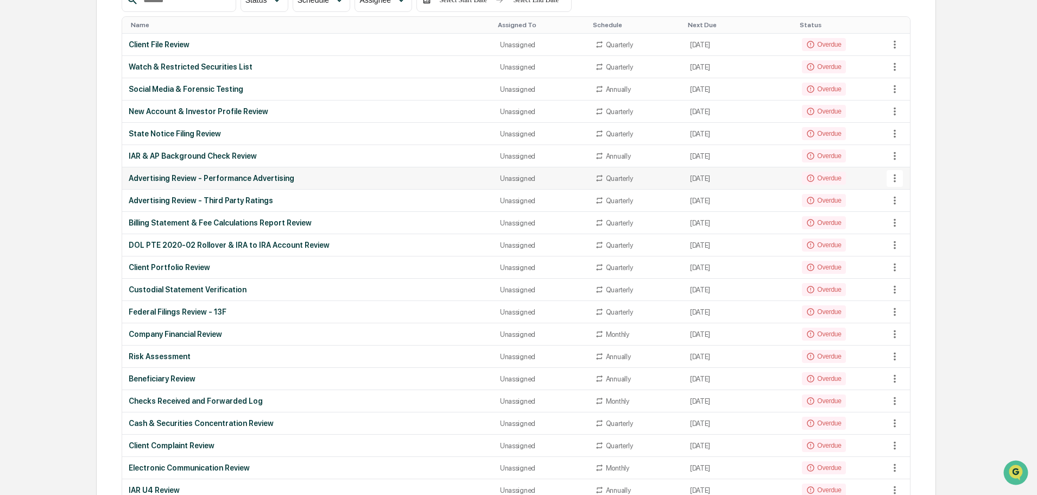
click at [898, 177] on icon at bounding box center [895, 178] width 12 height 12
click at [922, 200] on li "View Task" at bounding box center [935, 197] width 87 height 20
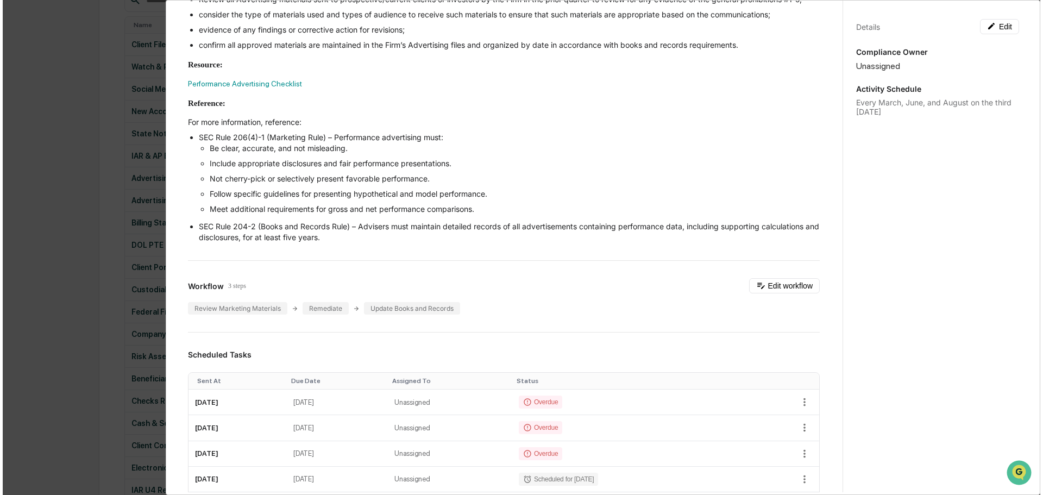
scroll to position [326, 0]
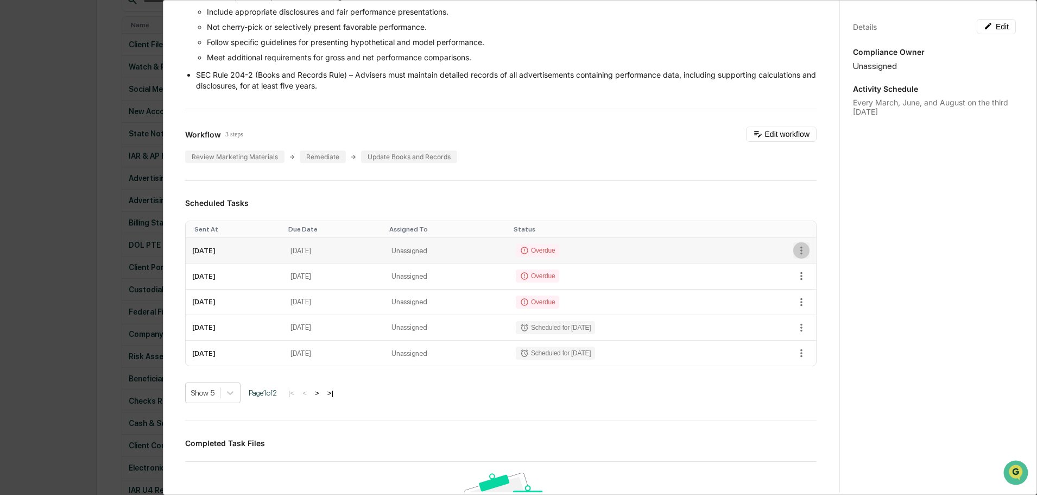
click at [801, 255] on icon "button" at bounding box center [802, 251] width 2 height 8
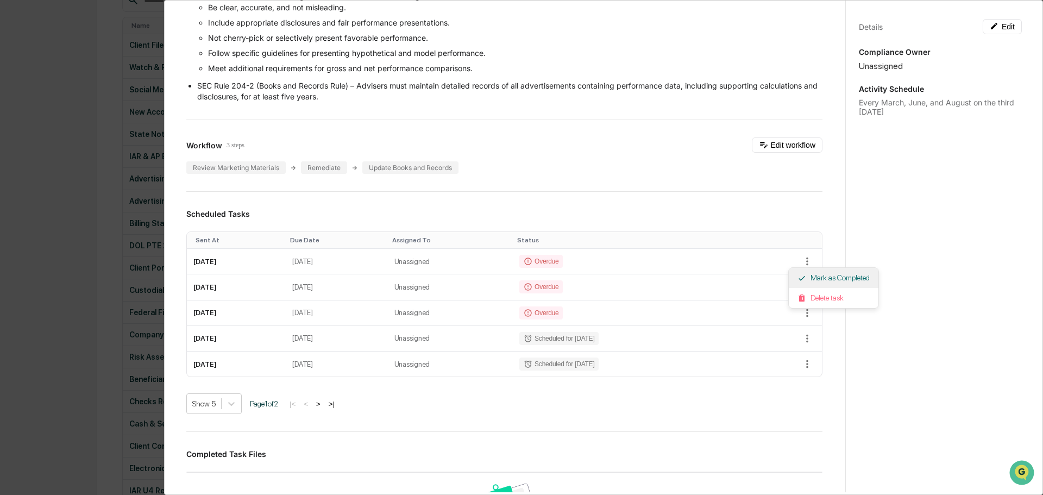
click at [822, 277] on li "Mark as Completed" at bounding box center [834, 278] width 90 height 20
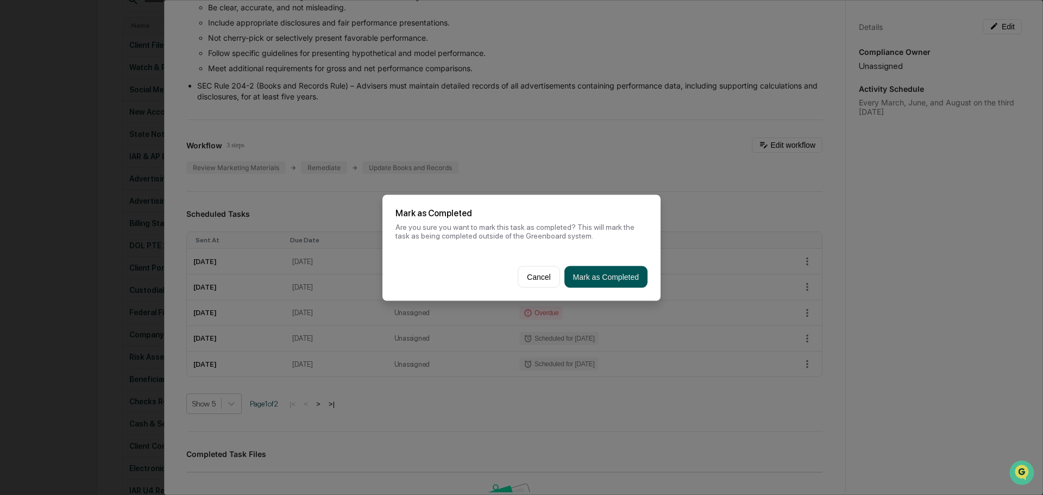
click at [613, 278] on button "Mark as Completed" at bounding box center [605, 277] width 83 height 22
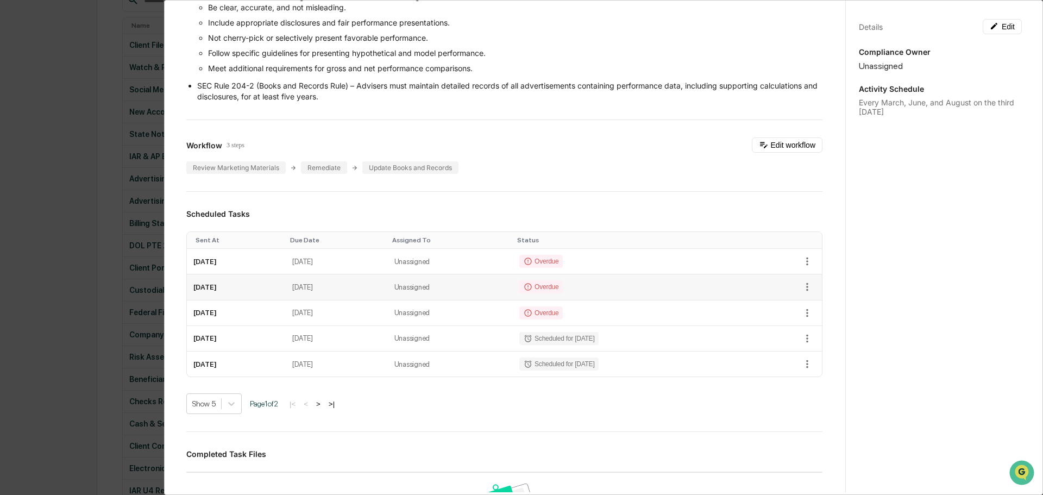
scroll to position [326, 0]
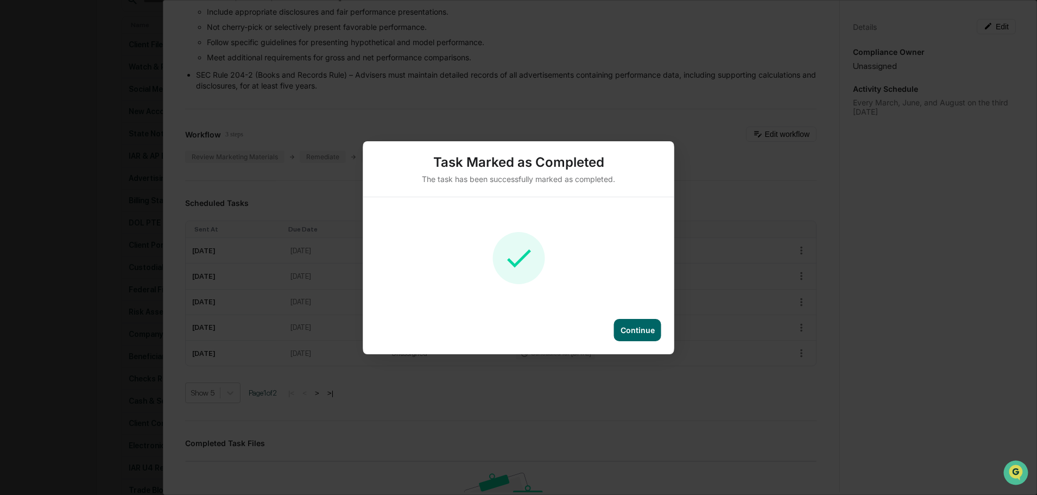
click at [660, 331] on div "Continue" at bounding box center [637, 330] width 47 height 22
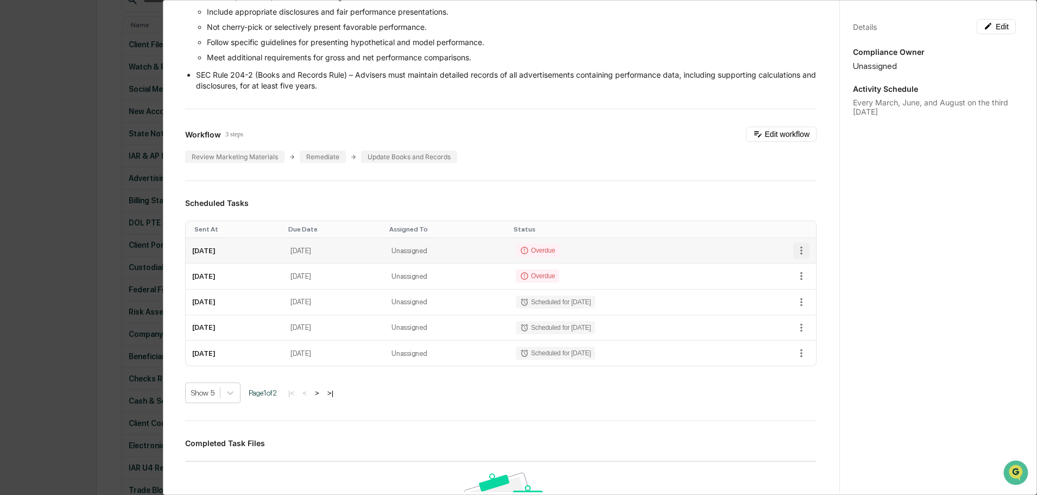
click at [796, 256] on icon "button" at bounding box center [802, 250] width 12 height 12
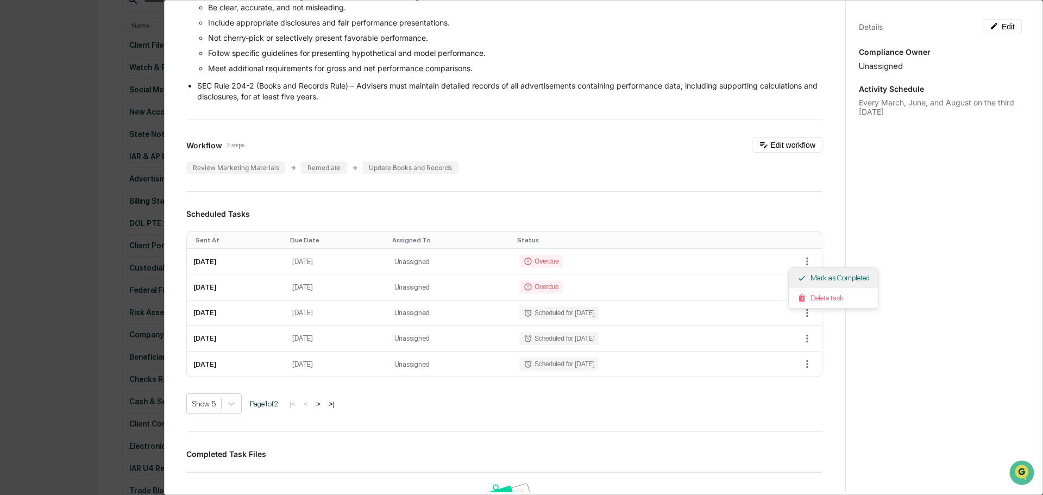
click at [827, 275] on li "Mark as Completed" at bounding box center [834, 278] width 90 height 20
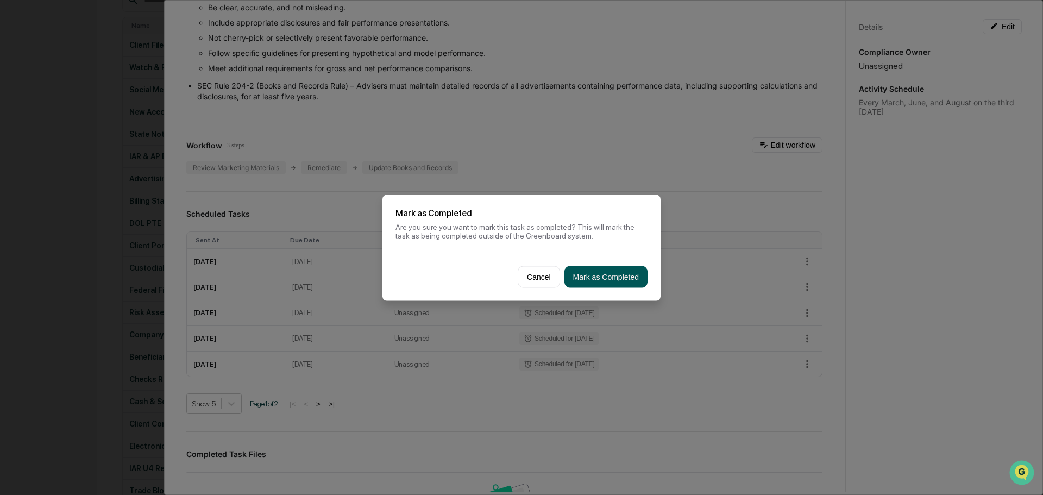
click at [633, 270] on button "Mark as Completed" at bounding box center [605, 277] width 83 height 22
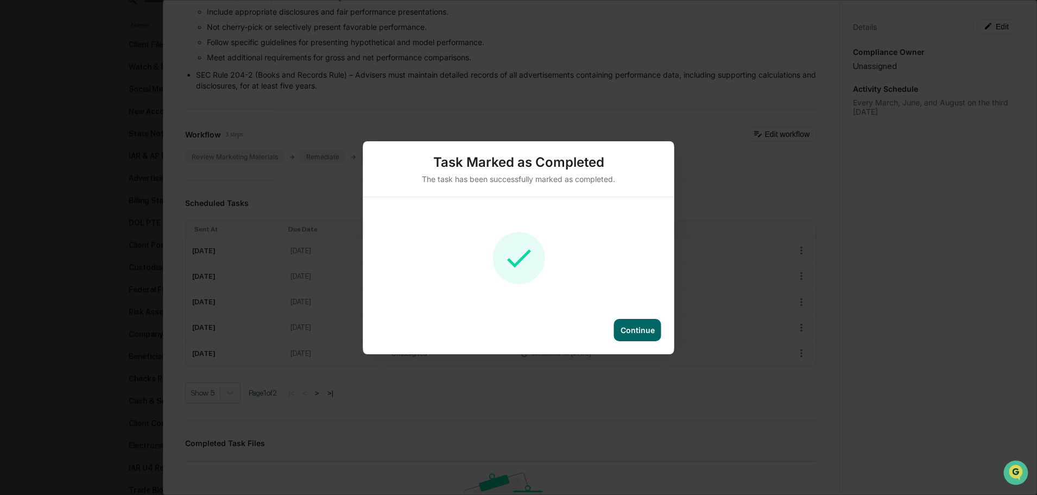
click at [625, 336] on div "Continue" at bounding box center [637, 330] width 47 height 22
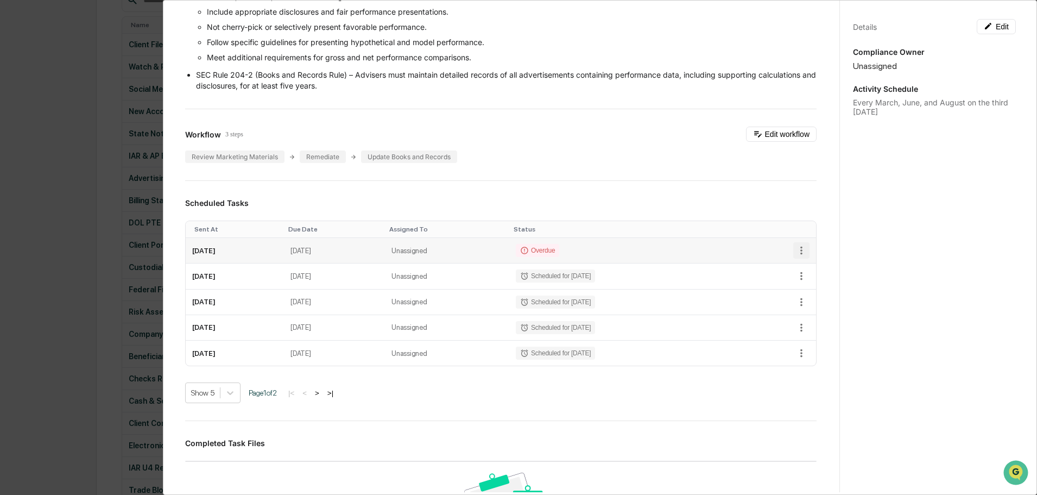
click at [796, 256] on icon "button" at bounding box center [802, 250] width 12 height 12
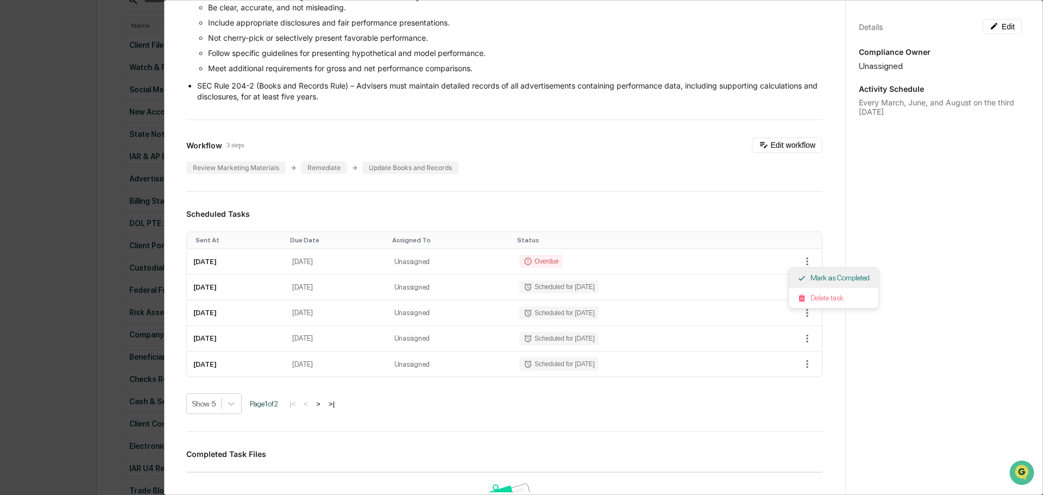
click at [827, 278] on li "Mark as Completed" at bounding box center [834, 278] width 90 height 20
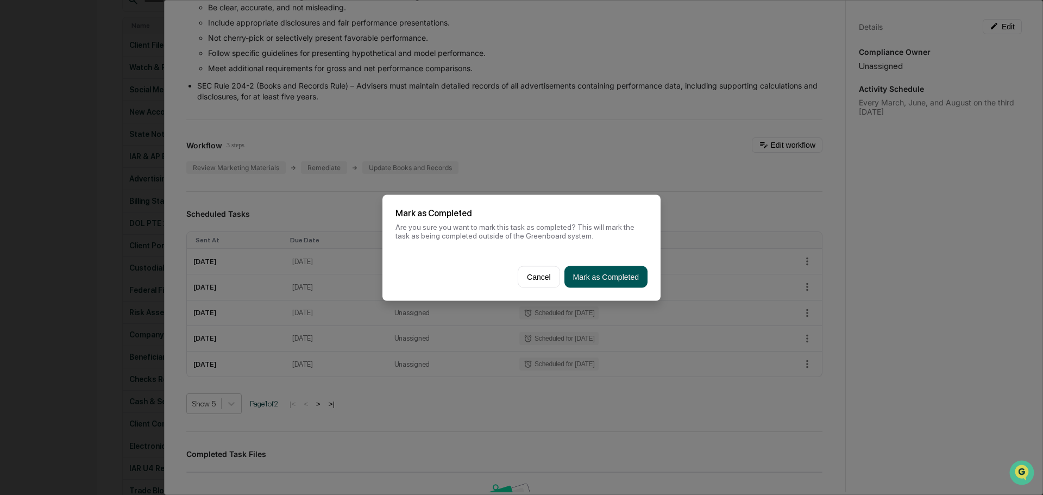
click at [613, 282] on button "Mark as Completed" at bounding box center [605, 277] width 83 height 22
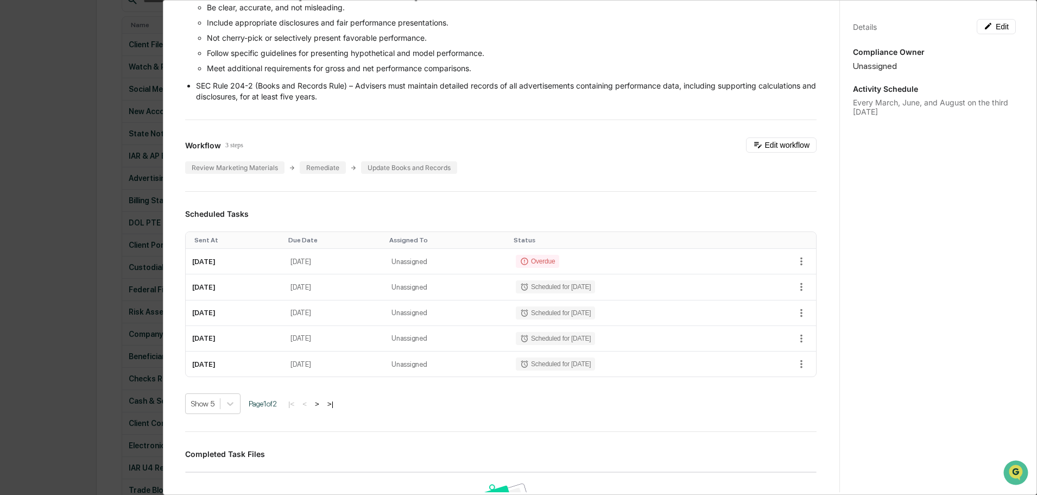
scroll to position [326, 0]
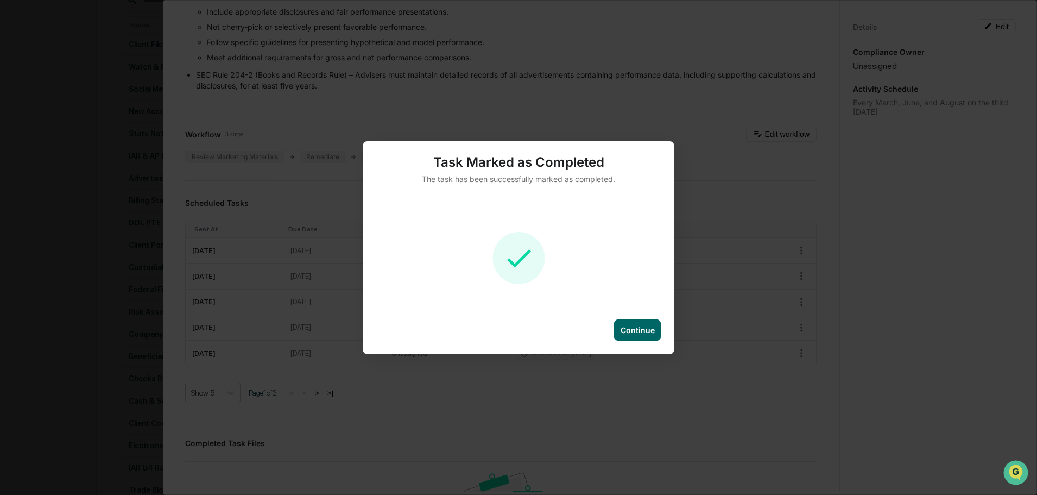
click at [636, 330] on div "Continue" at bounding box center [638, 329] width 34 height 9
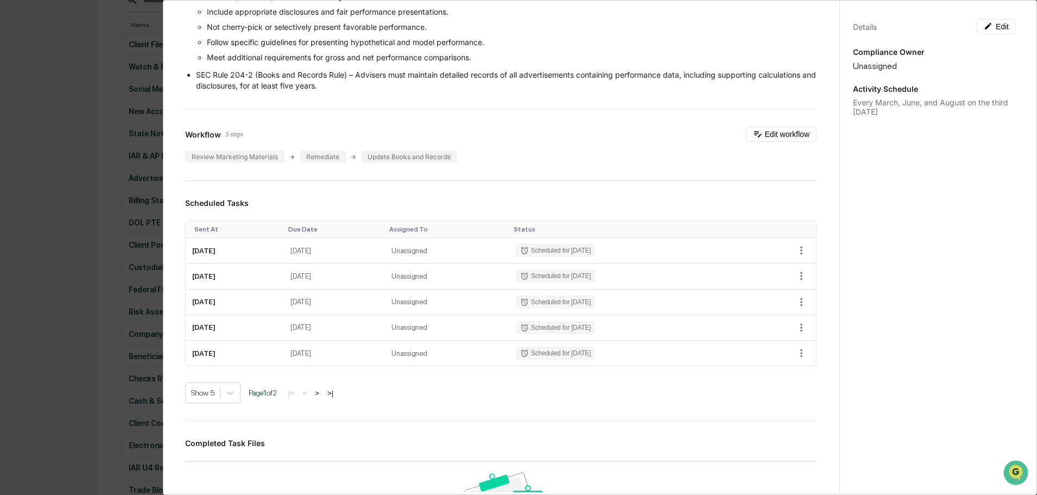
click at [50, 166] on div "Administrator Activity List Advertising Review - Performance Advertising Start …" at bounding box center [518, 247] width 1037 height 495
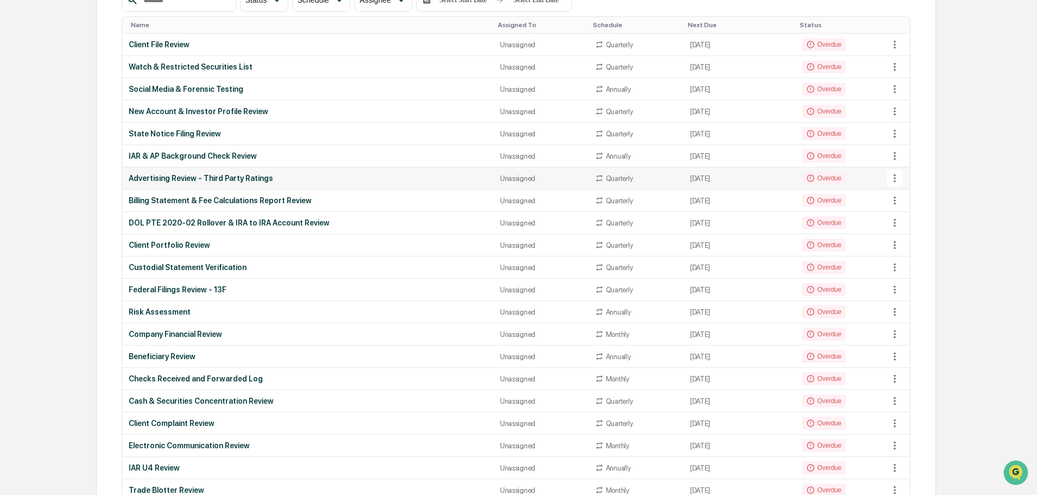
click at [897, 178] on icon at bounding box center [895, 178] width 12 height 12
click at [915, 197] on li "View Task" at bounding box center [935, 197] width 87 height 20
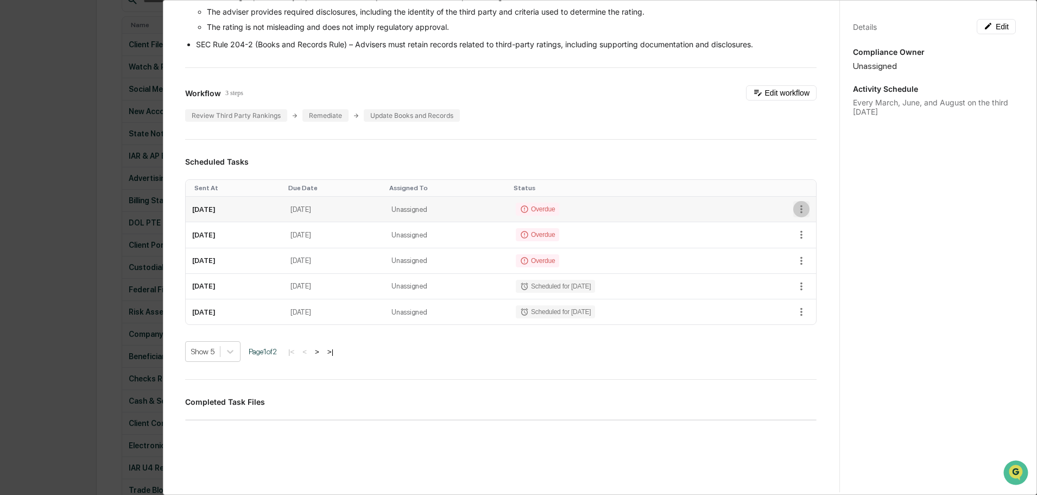
click at [796, 205] on icon "button" at bounding box center [802, 209] width 12 height 12
click at [808, 225] on li "Mark as Completed" at bounding box center [834, 226] width 90 height 20
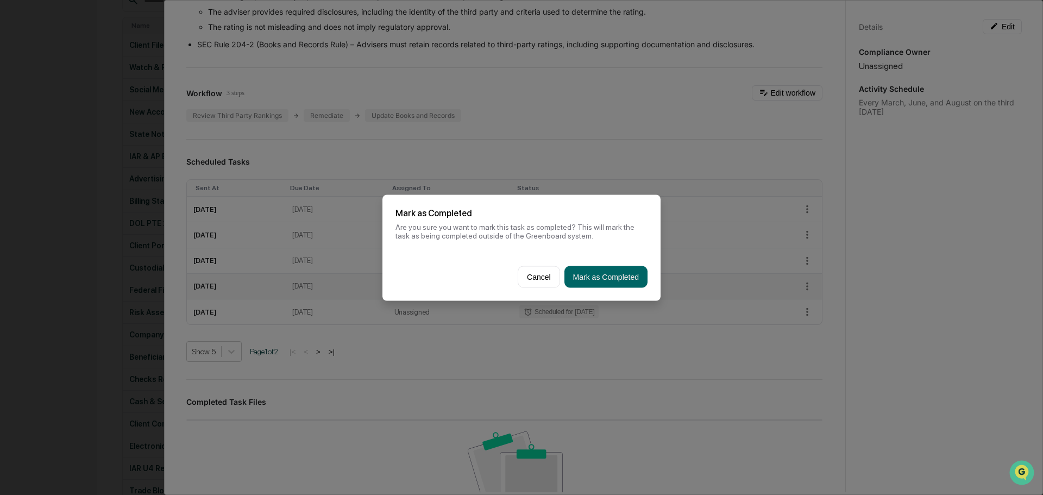
click at [625, 276] on button "Mark as Completed" at bounding box center [605, 277] width 83 height 22
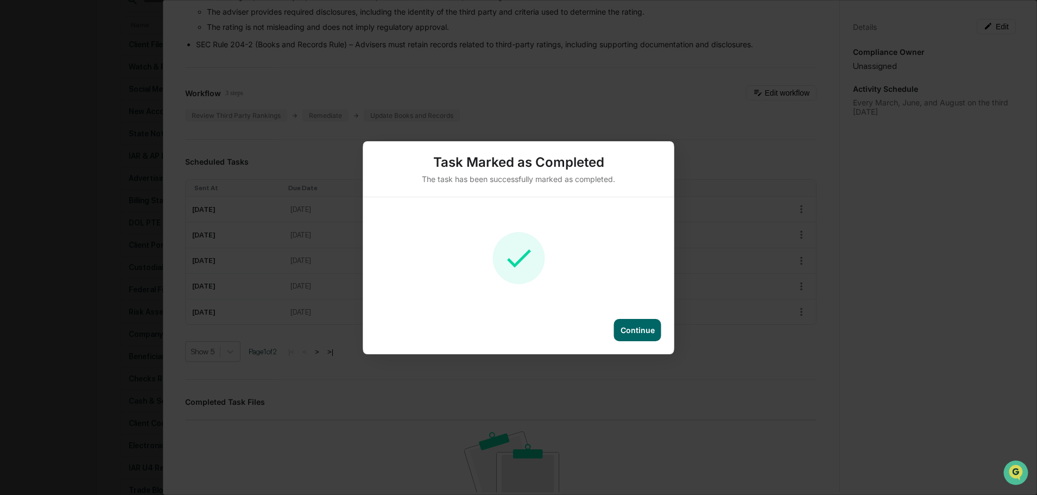
click at [639, 328] on div "Continue" at bounding box center [638, 329] width 34 height 9
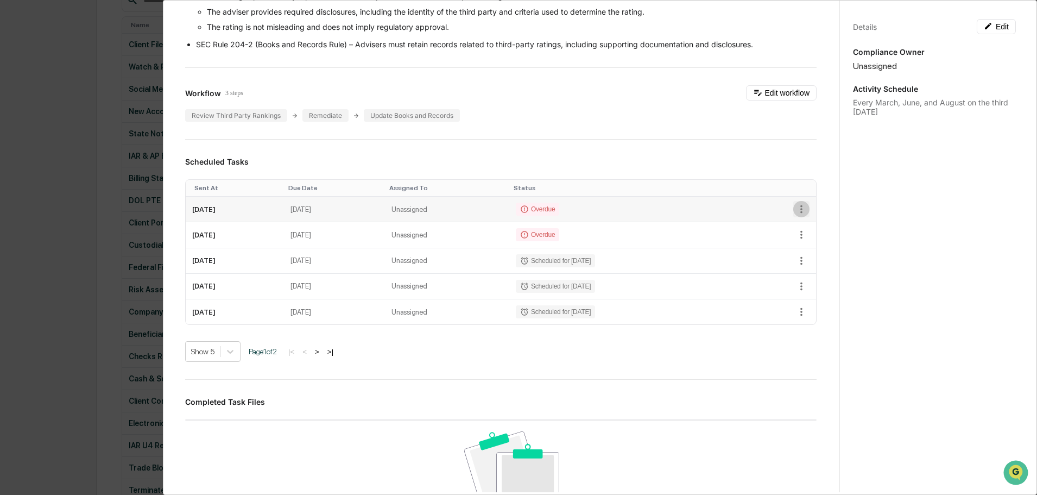
click at [796, 210] on icon "button" at bounding box center [802, 209] width 12 height 12
click at [815, 225] on li "Mark as Completed" at bounding box center [834, 226] width 90 height 20
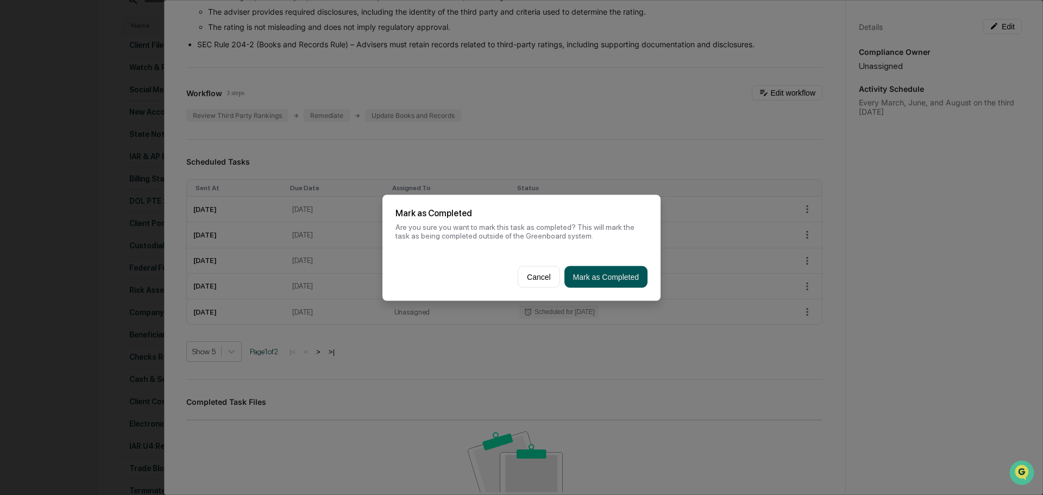
click at [619, 277] on button "Mark as Completed" at bounding box center [605, 277] width 83 height 22
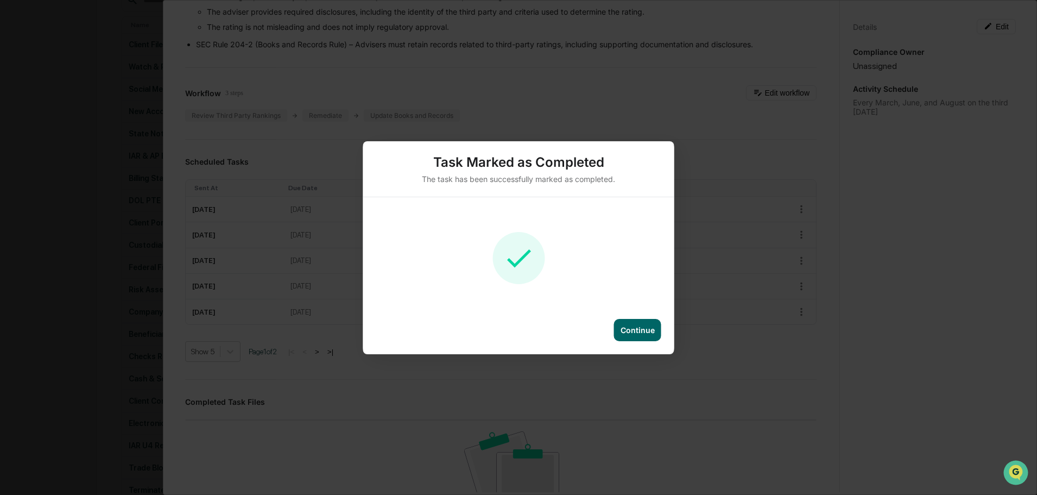
click at [624, 326] on div "Continue" at bounding box center [638, 329] width 34 height 9
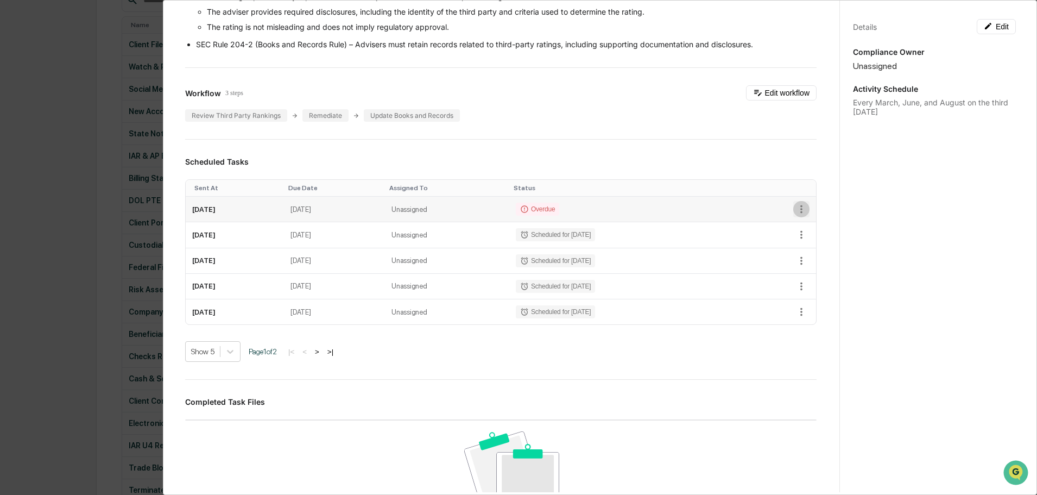
click at [796, 207] on icon "button" at bounding box center [802, 209] width 12 height 12
click at [837, 223] on li "Mark as Completed" at bounding box center [834, 226] width 90 height 20
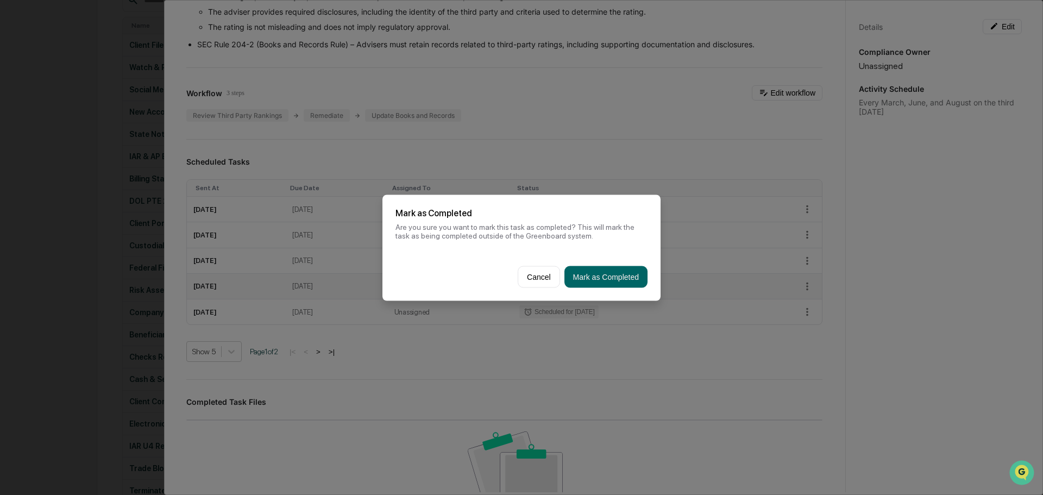
click at [627, 280] on button "Mark as Completed" at bounding box center [605, 277] width 83 height 22
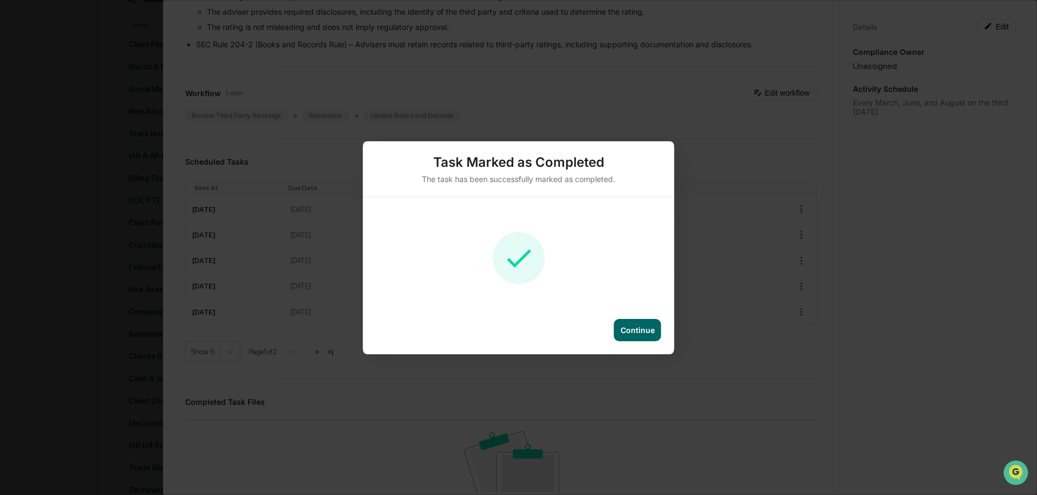
click at [646, 336] on div "Continue" at bounding box center [637, 330] width 47 height 22
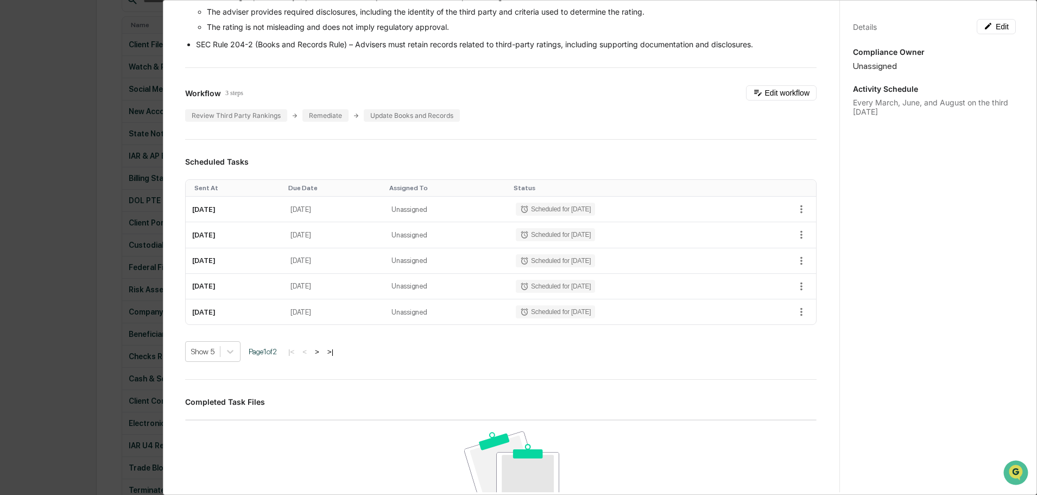
click at [86, 217] on div "Administrator Activity List Advertising Review - Third Party Ratings Start Task…" at bounding box center [518, 247] width 1037 height 495
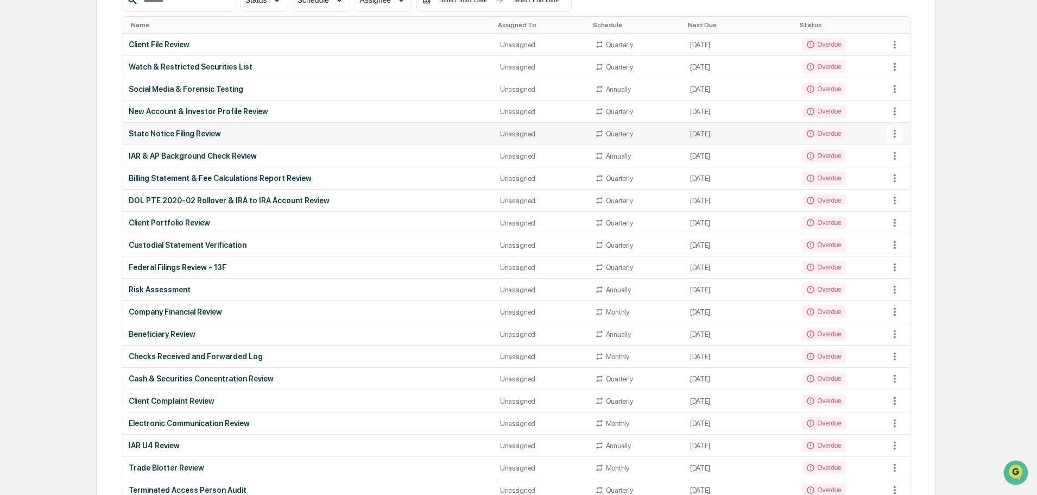
click at [196, 133] on div "State Notice Filing Review" at bounding box center [308, 133] width 358 height 9
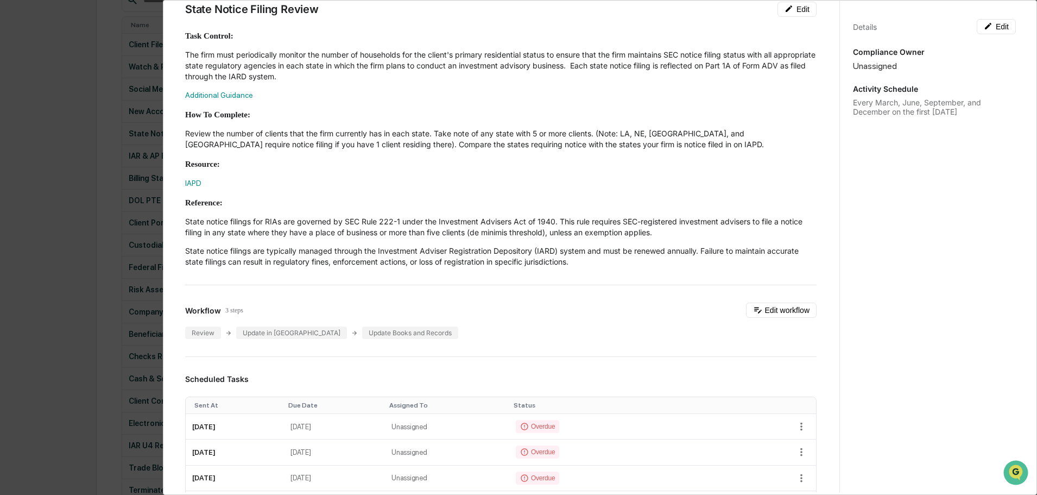
scroll to position [109, 0]
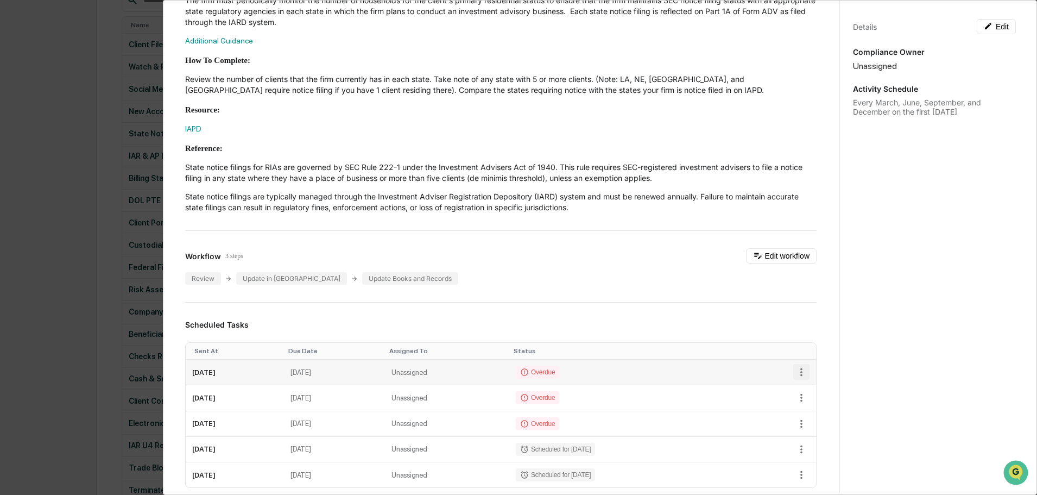
click at [801, 369] on icon "button" at bounding box center [802, 372] width 2 height 8
click at [817, 387] on li "Mark as Completed" at bounding box center [834, 389] width 90 height 20
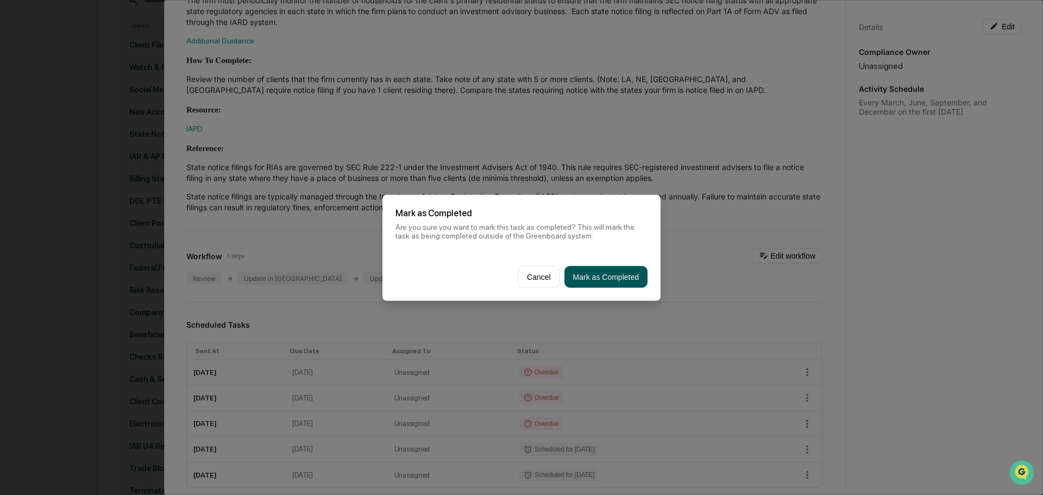
click at [626, 283] on button "Mark as Completed" at bounding box center [605, 277] width 83 height 22
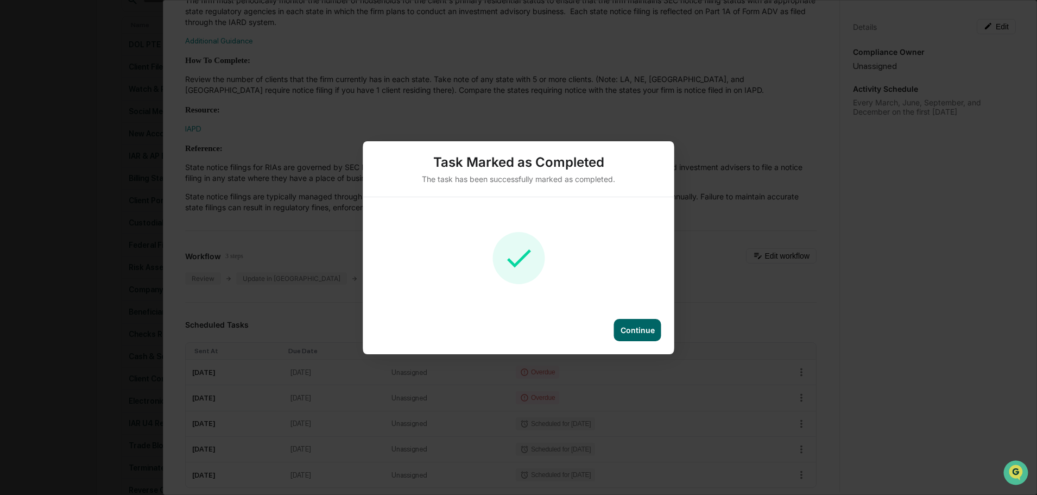
click at [626, 328] on div "Continue" at bounding box center [638, 329] width 34 height 9
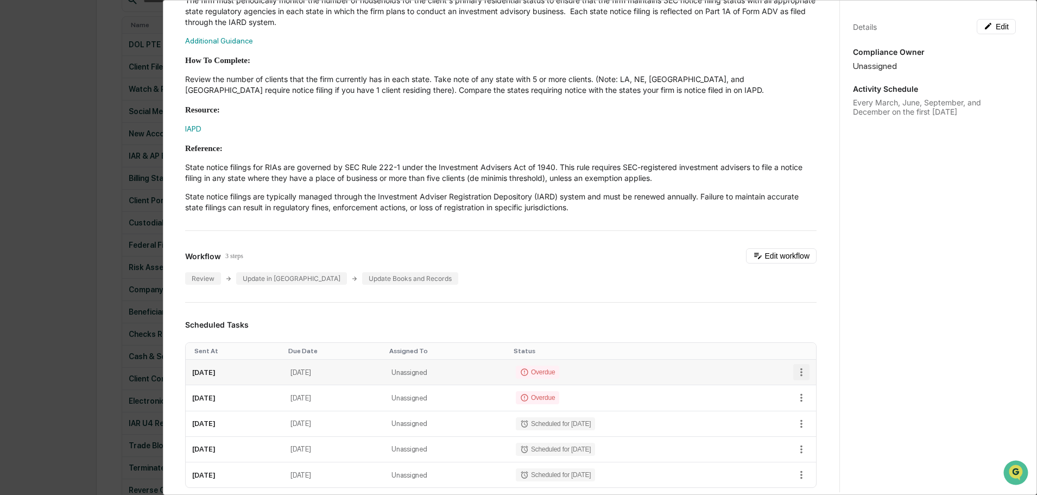
click at [796, 372] on icon "button" at bounding box center [802, 372] width 12 height 12
click at [830, 384] on li "Mark as Completed" at bounding box center [834, 389] width 90 height 20
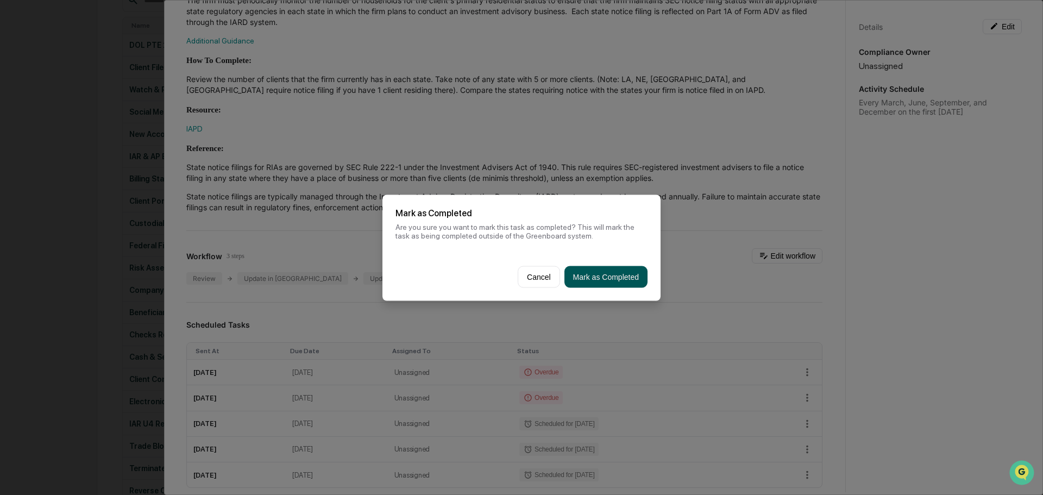
click at [619, 283] on button "Mark as Completed" at bounding box center [605, 277] width 83 height 22
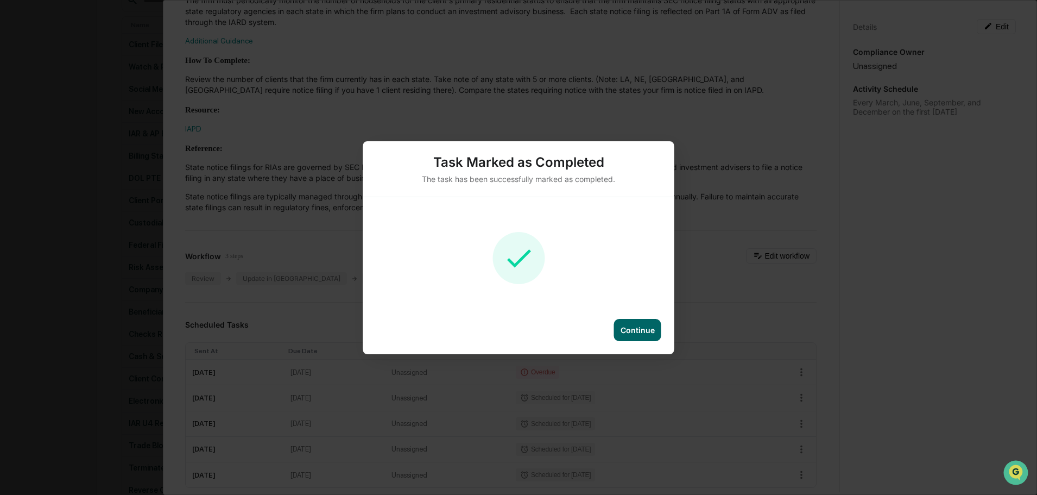
click at [643, 333] on div "Continue" at bounding box center [638, 329] width 34 height 9
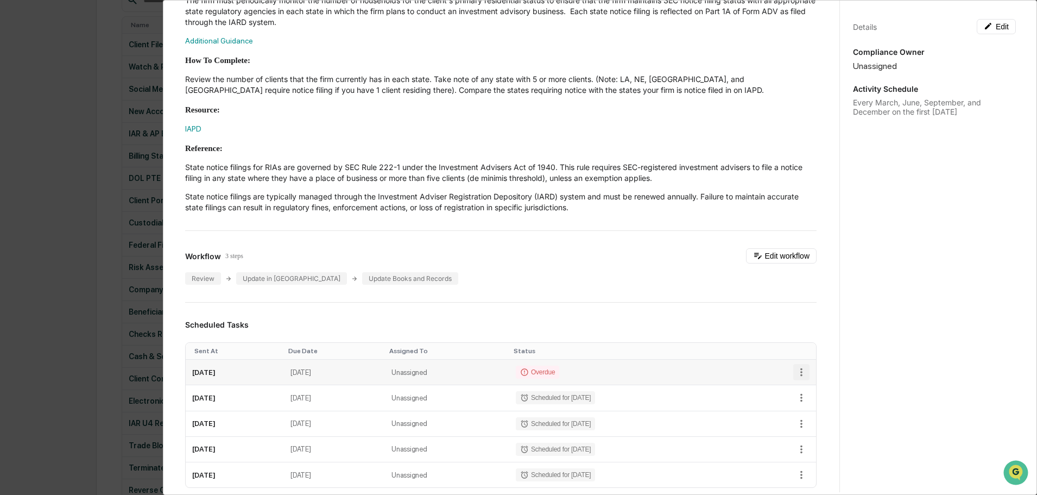
click at [796, 369] on icon "button" at bounding box center [802, 372] width 12 height 12
click at [843, 386] on li "Mark as Completed" at bounding box center [834, 389] width 90 height 20
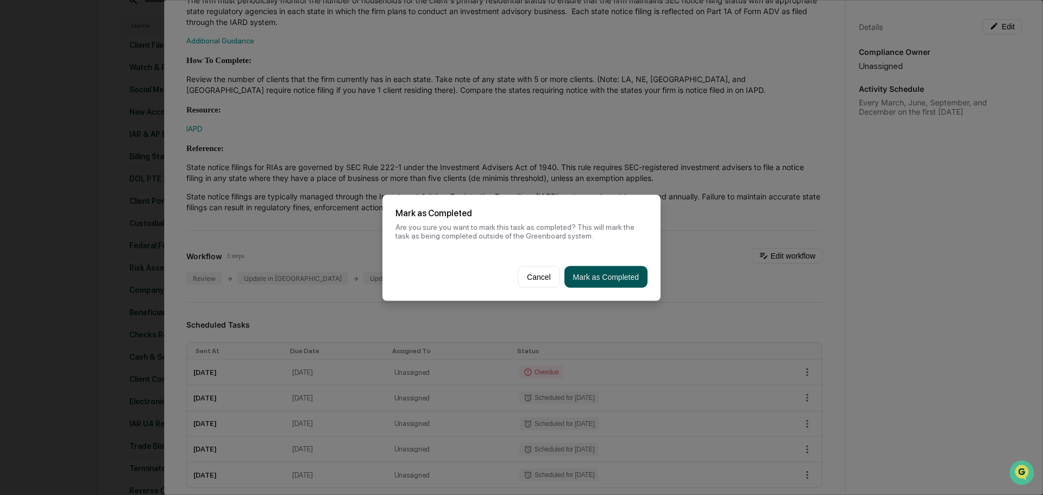
click at [611, 278] on button "Mark as Completed" at bounding box center [605, 277] width 83 height 22
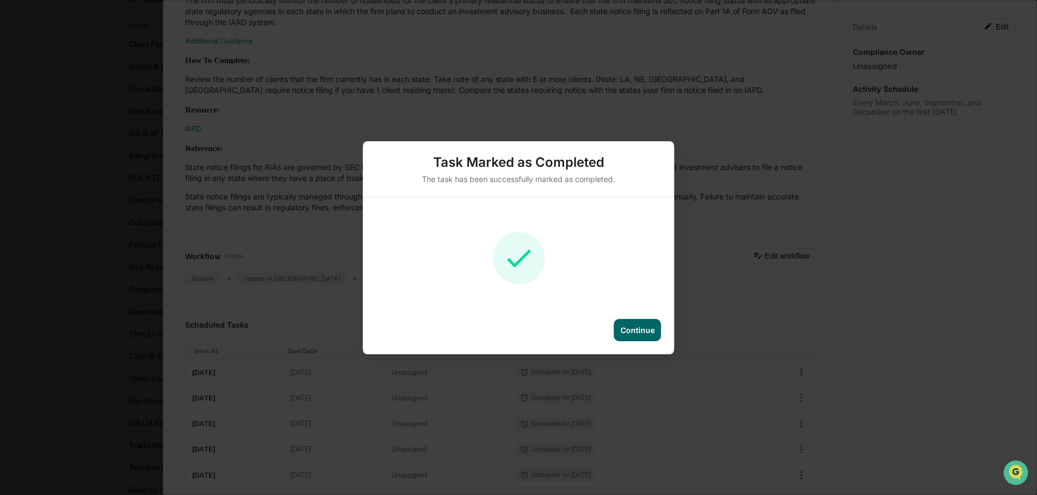
click at [644, 331] on div "Continue" at bounding box center [638, 329] width 34 height 9
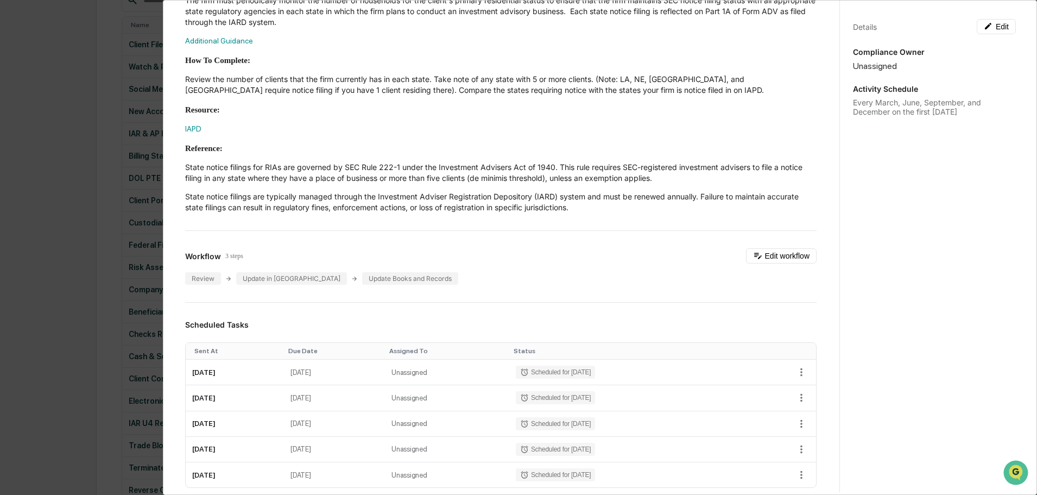
click at [40, 236] on div "Administrator Activity List State Notice Filing Review Start Task Spawn Task St…" at bounding box center [518, 247] width 1037 height 495
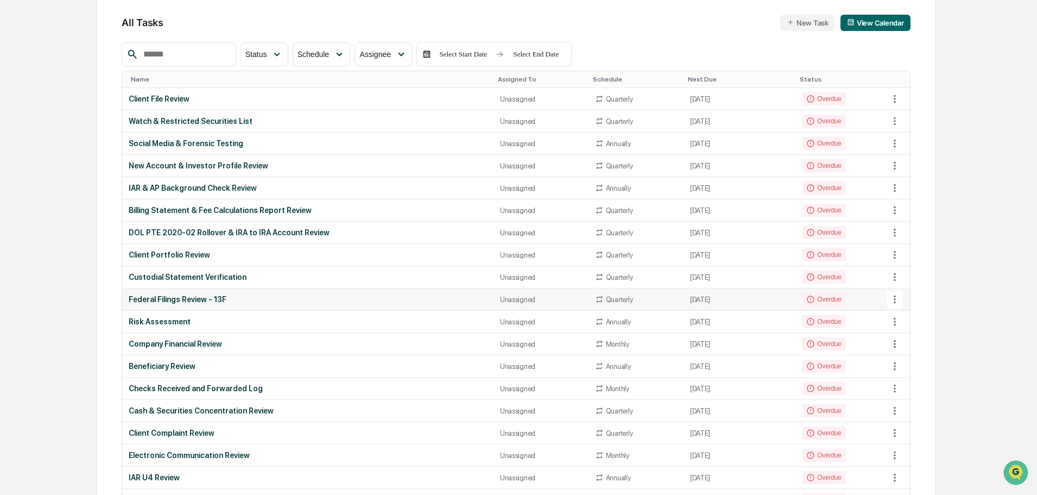
click at [898, 301] on icon at bounding box center [895, 299] width 12 height 12
click at [912, 316] on li "View Task" at bounding box center [935, 319] width 87 height 20
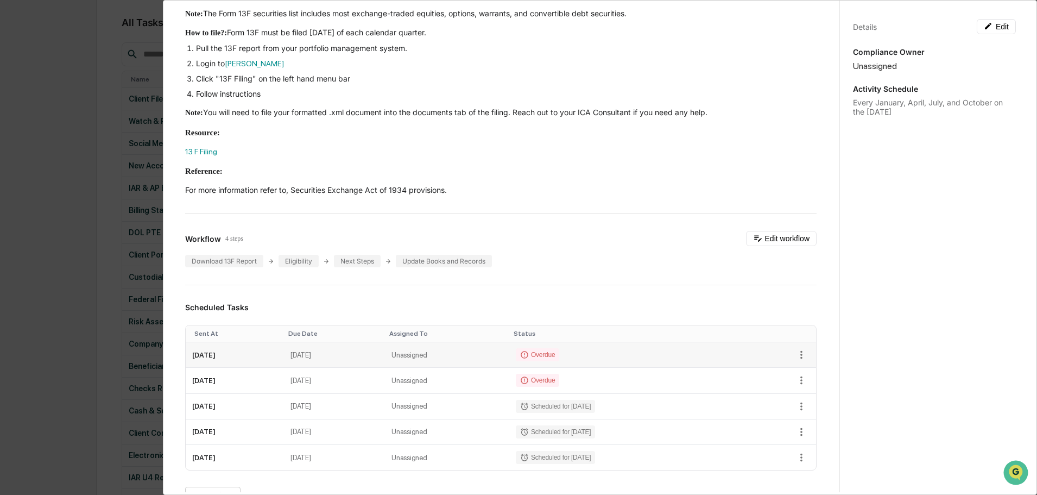
scroll to position [217, 0]
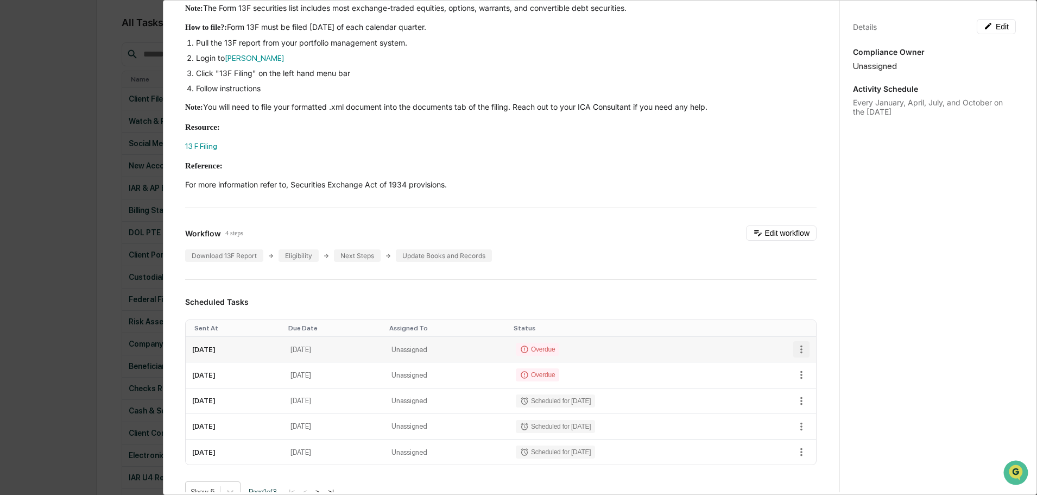
click at [796, 348] on icon "button" at bounding box center [802, 349] width 12 height 12
click at [820, 363] on li "Mark as Completed" at bounding box center [834, 364] width 90 height 20
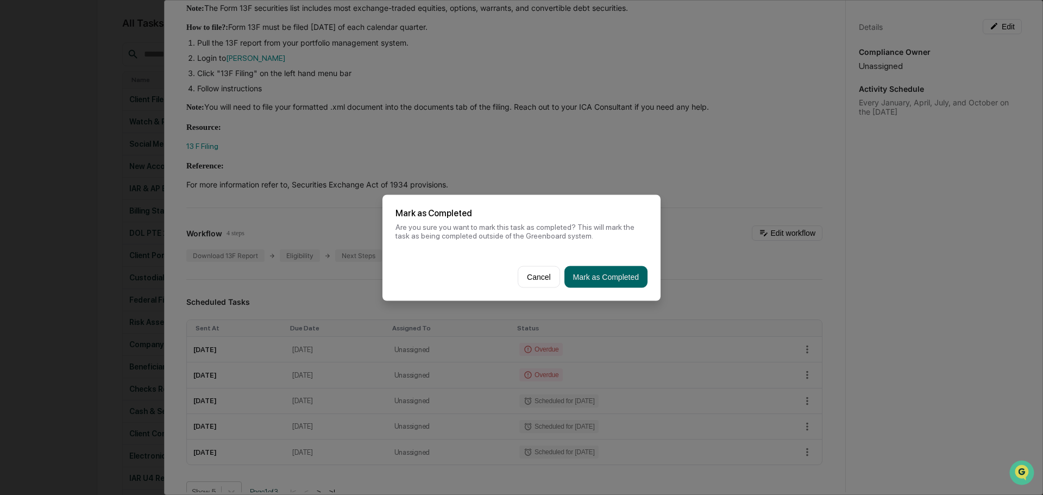
click at [608, 275] on button "Mark as Completed" at bounding box center [605, 277] width 83 height 22
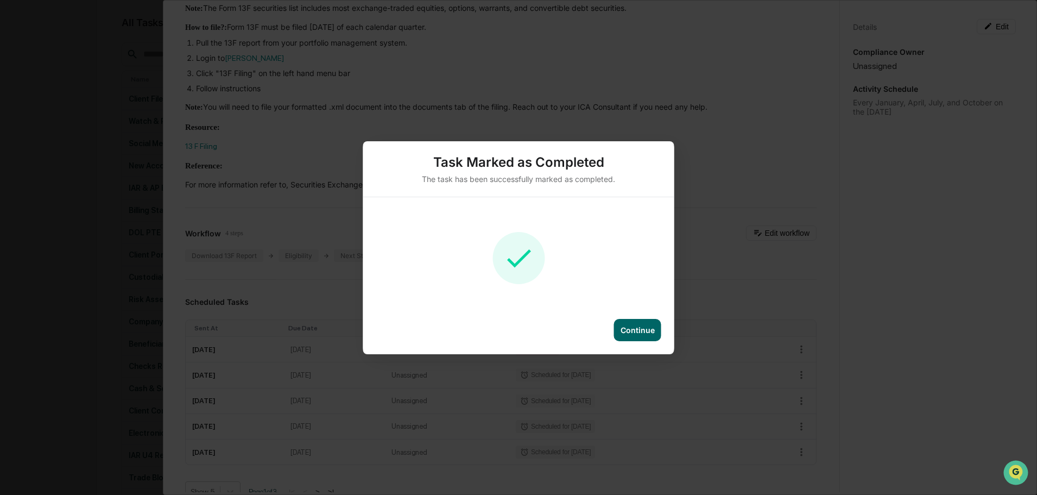
click at [641, 329] on div "Continue" at bounding box center [638, 329] width 34 height 9
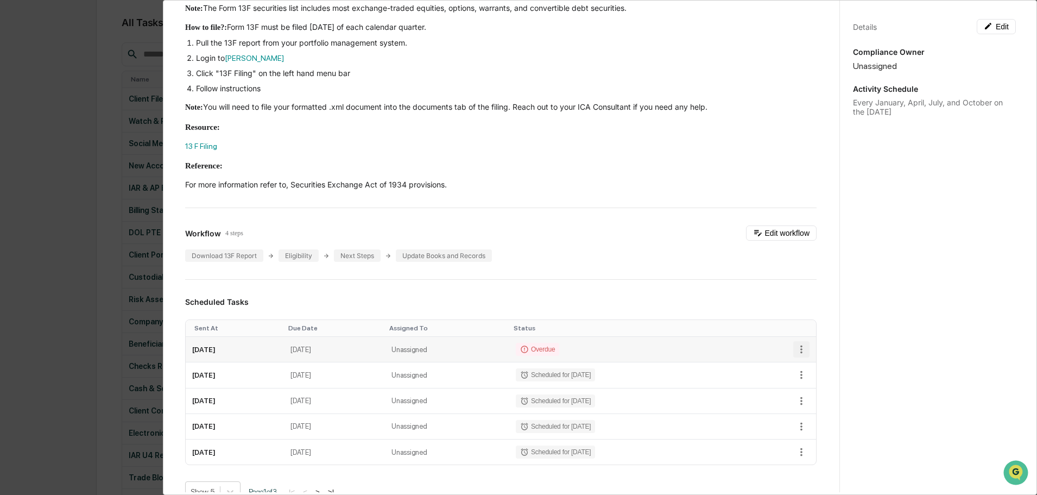
click at [796, 344] on icon "button" at bounding box center [802, 349] width 12 height 12
click at [834, 362] on li "Mark as Completed" at bounding box center [834, 364] width 90 height 20
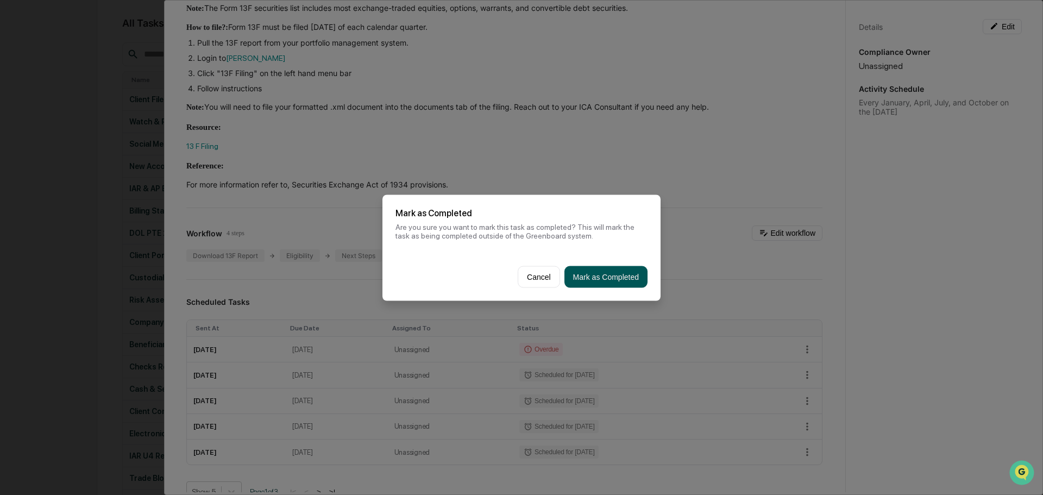
click at [619, 275] on button "Mark as Completed" at bounding box center [605, 277] width 83 height 22
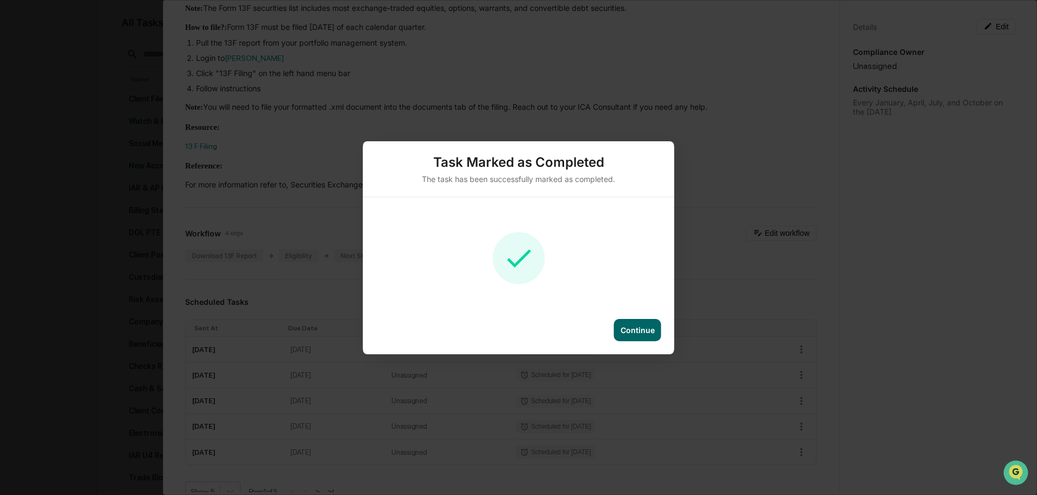
click at [645, 328] on div "Continue" at bounding box center [638, 329] width 34 height 9
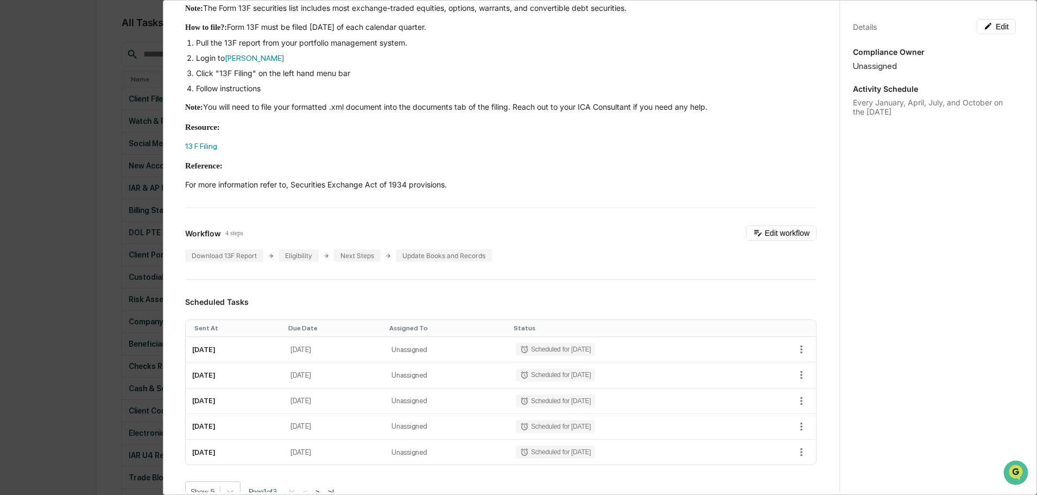
click at [71, 316] on div "Administrator Activity List Federal Filings Review - 13F Start Task Spawn Task …" at bounding box center [518, 247] width 1037 height 495
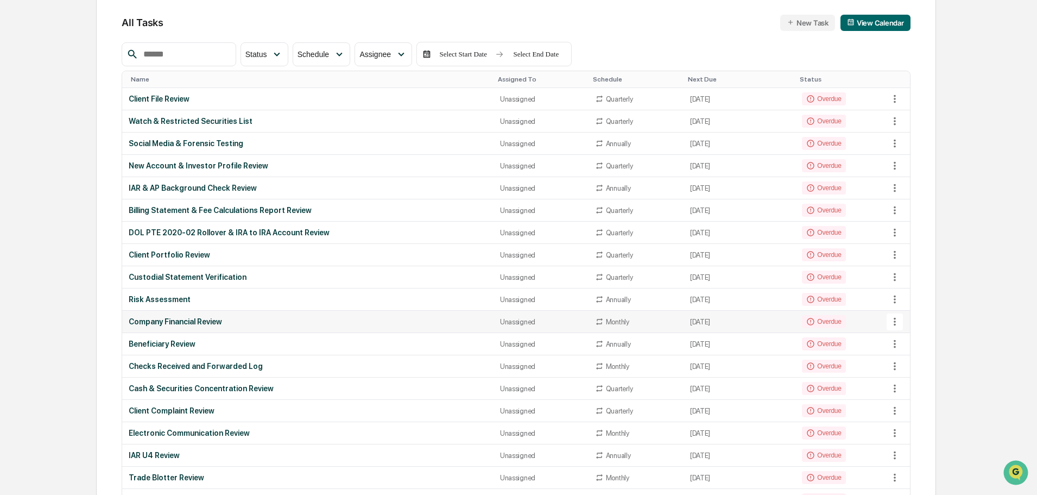
click at [166, 323] on div "Company Financial Review" at bounding box center [308, 321] width 358 height 9
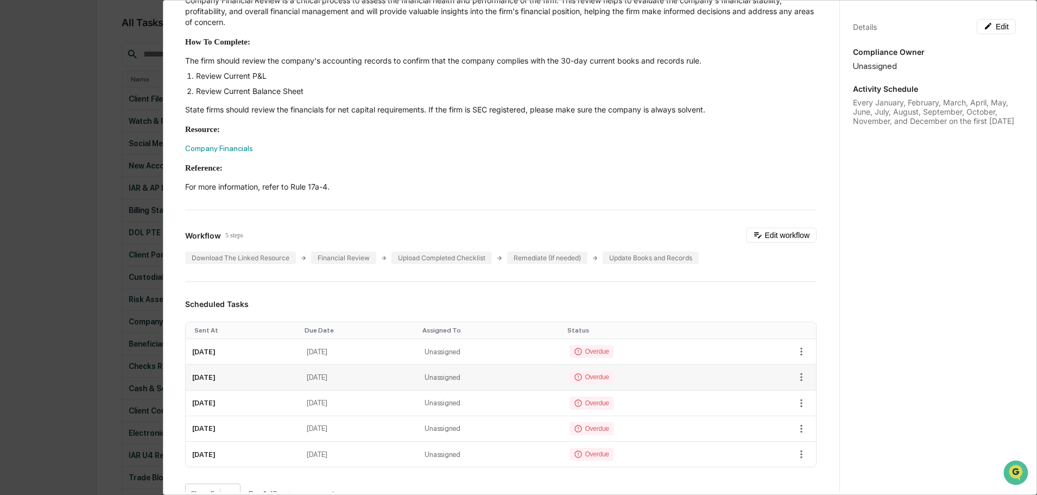
scroll to position [163, 0]
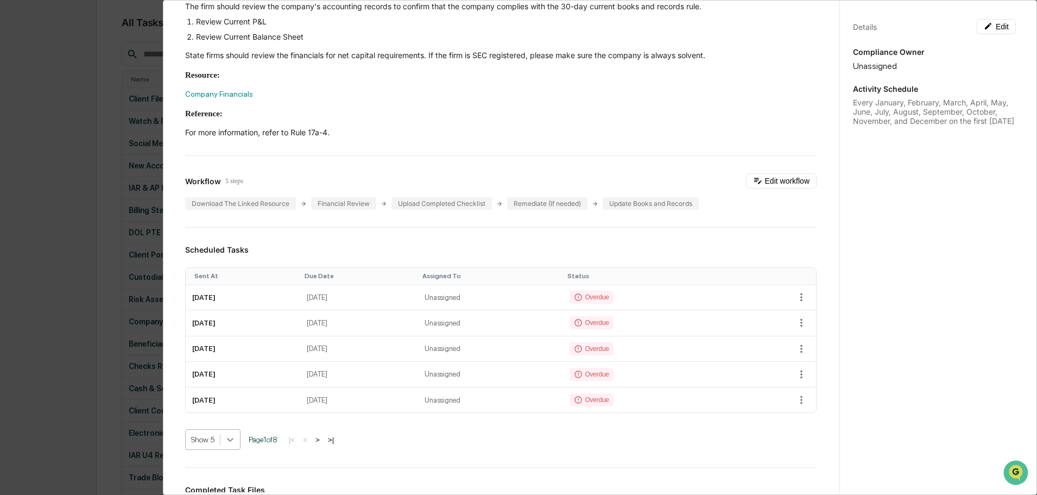
click at [232, 434] on icon at bounding box center [230, 439] width 11 height 11
click at [217, 476] on div "Show 10" at bounding box center [213, 474] width 56 height 17
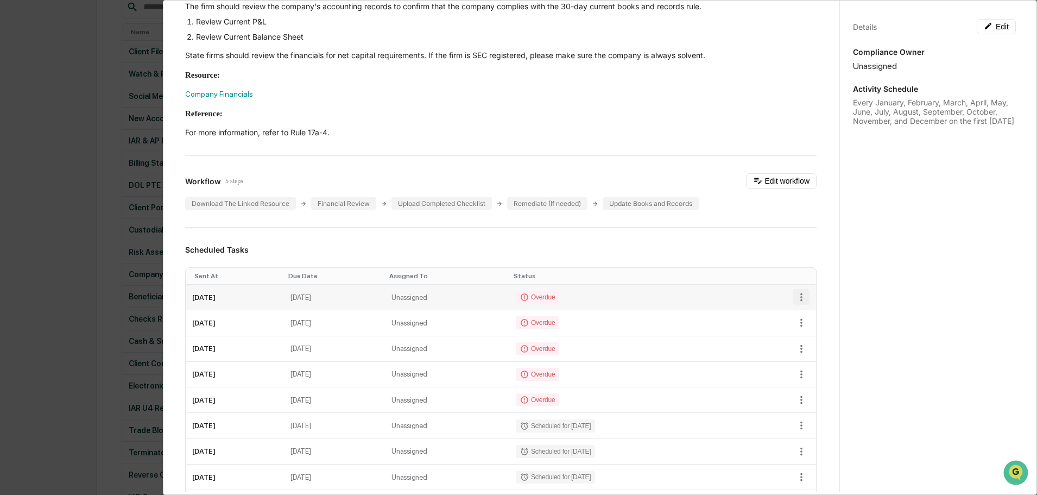
click at [796, 292] on icon "button" at bounding box center [802, 297] width 12 height 12
click at [828, 312] on li "Mark as Completed" at bounding box center [834, 308] width 90 height 20
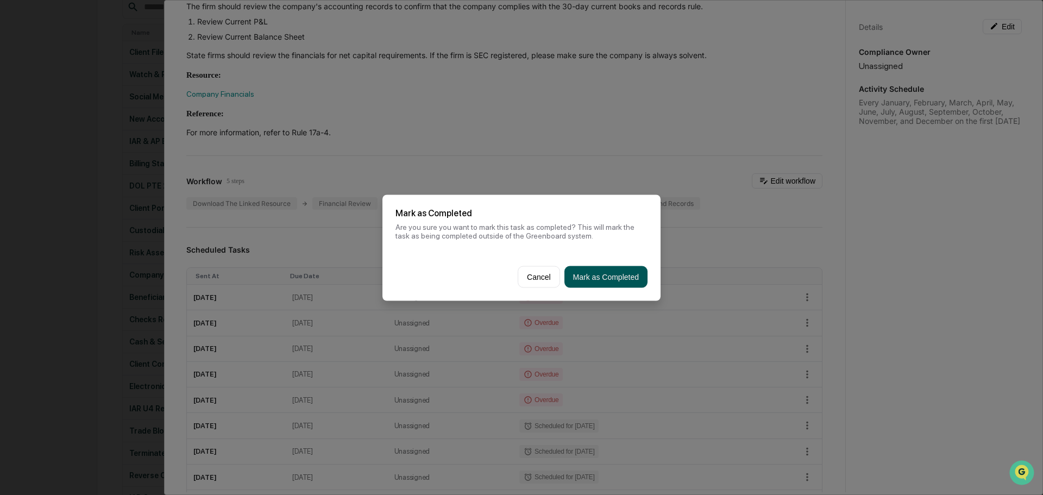
click at [621, 279] on button "Mark as Completed" at bounding box center [605, 277] width 83 height 22
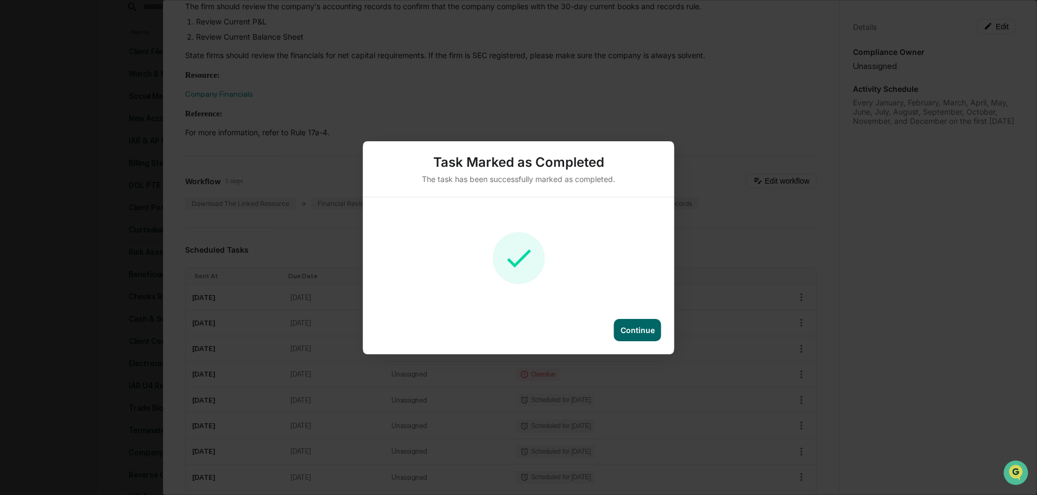
click at [641, 336] on div "Continue" at bounding box center [637, 330] width 47 height 22
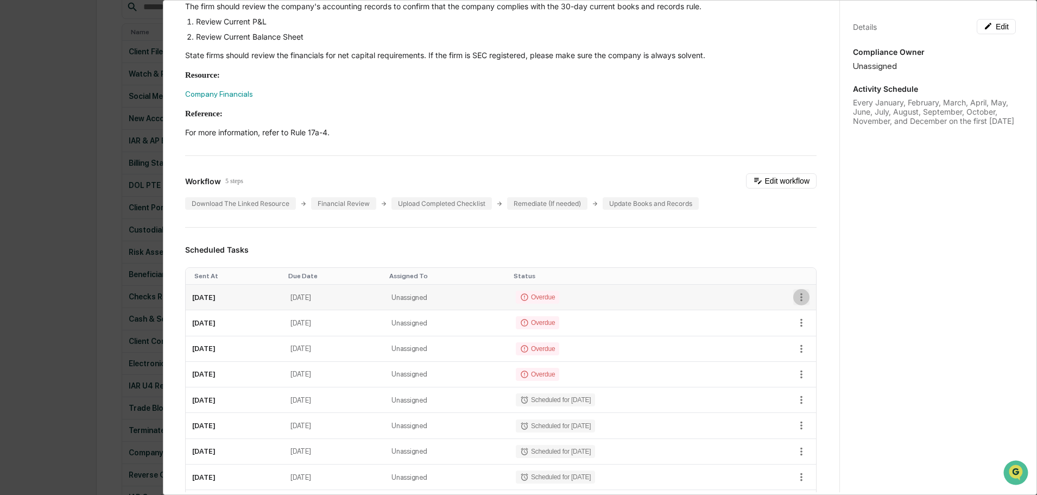
click at [796, 291] on icon "button" at bounding box center [802, 297] width 12 height 12
click at [823, 300] on li "Mark as Completed" at bounding box center [834, 308] width 90 height 20
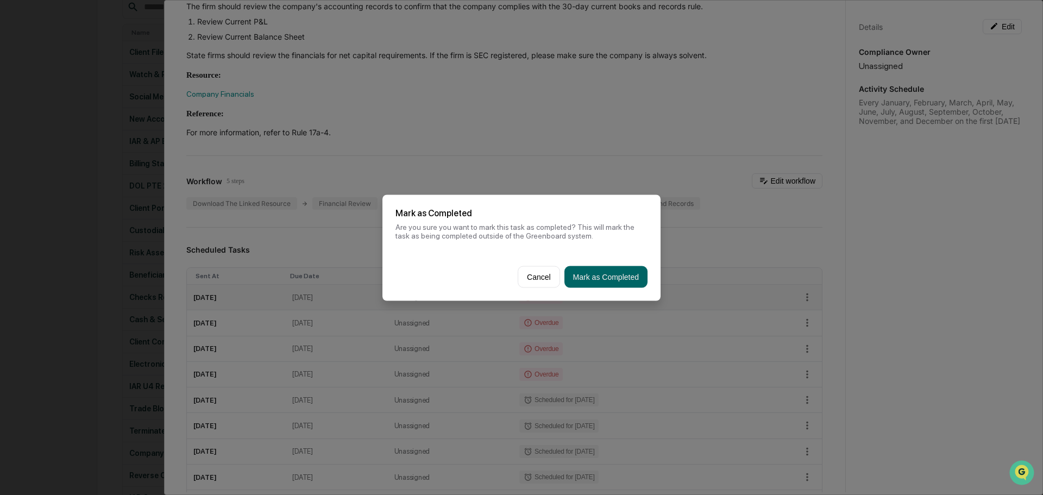
drag, startPoint x: 600, startPoint y: 279, endPoint x: 612, endPoint y: 279, distance: 11.4
click at [600, 280] on button "Mark as Completed" at bounding box center [605, 277] width 83 height 22
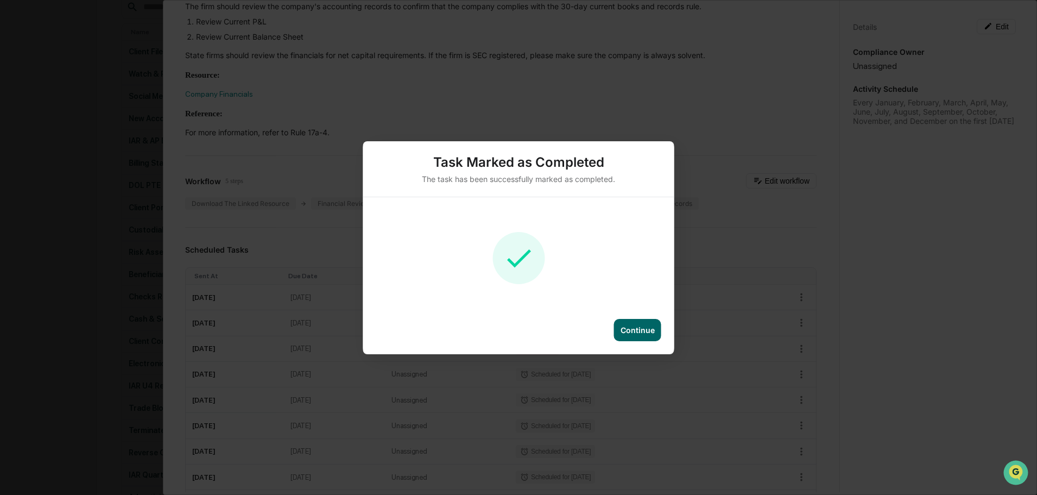
click at [638, 329] on div "Continue" at bounding box center [638, 329] width 34 height 9
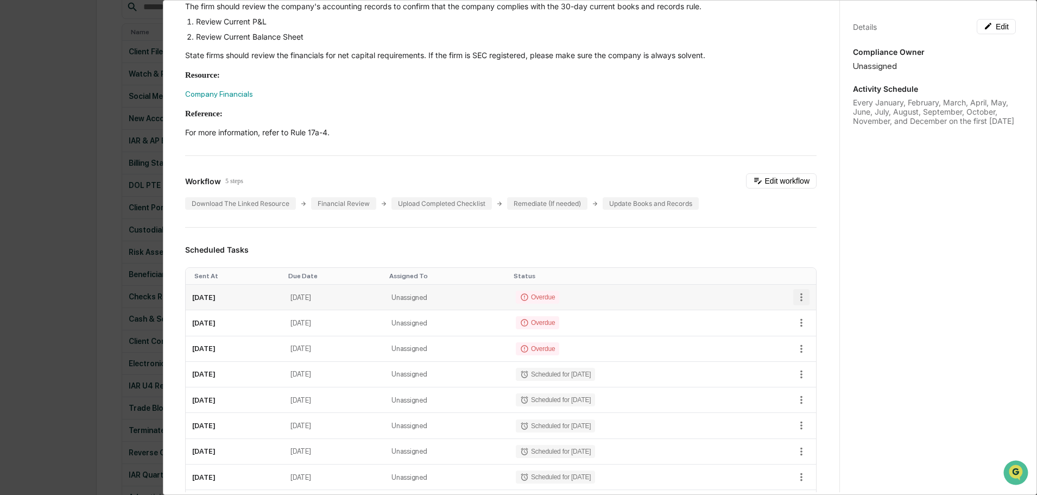
click at [796, 291] on icon "button" at bounding box center [802, 297] width 12 height 12
click at [817, 305] on li "Mark as Completed" at bounding box center [834, 308] width 90 height 20
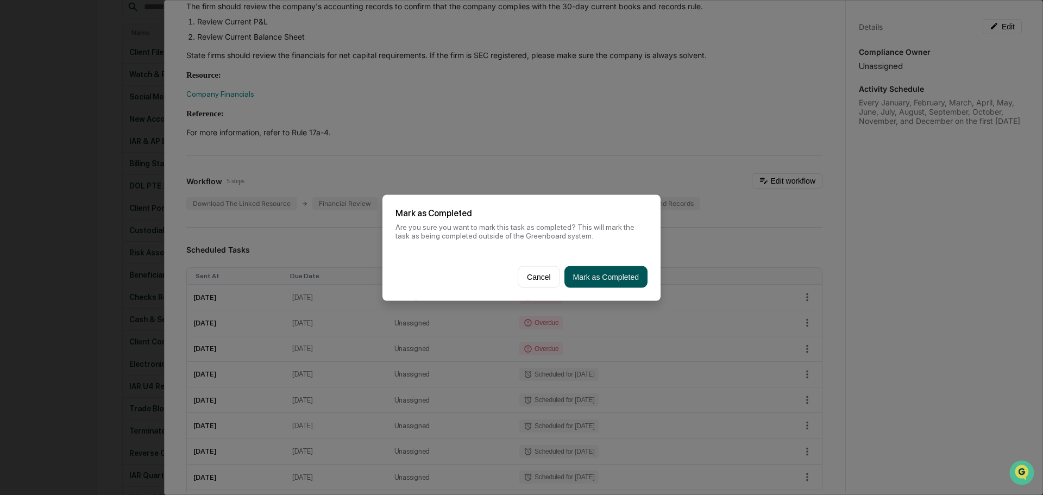
click at [619, 279] on button "Mark as Completed" at bounding box center [605, 277] width 83 height 22
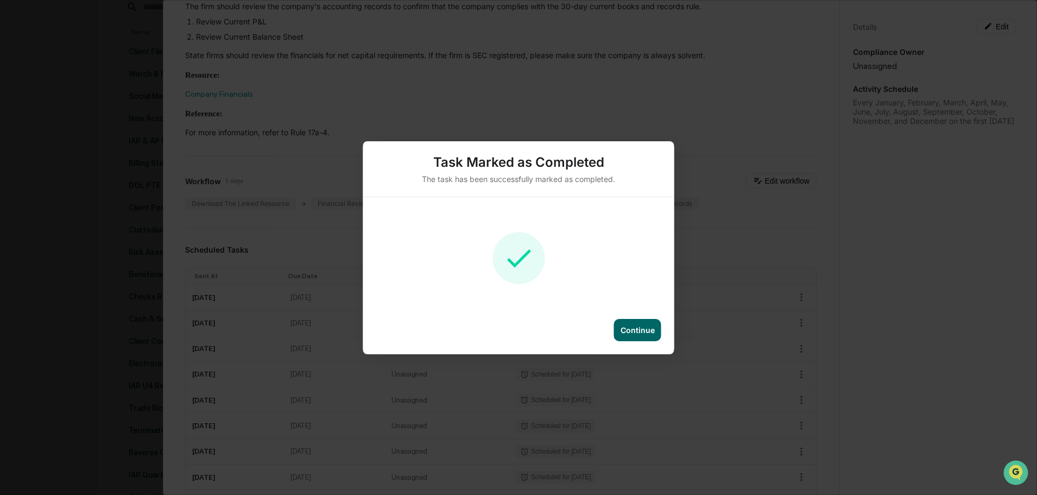
click at [645, 328] on div "Continue" at bounding box center [638, 329] width 34 height 9
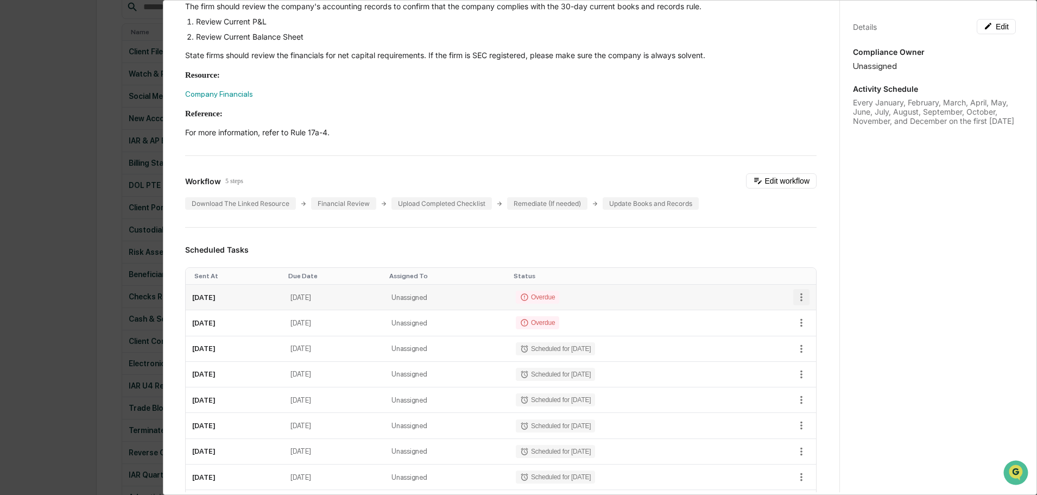
click at [796, 291] on icon "button" at bounding box center [802, 297] width 12 height 12
click at [827, 305] on li "Mark as Completed" at bounding box center [834, 308] width 90 height 20
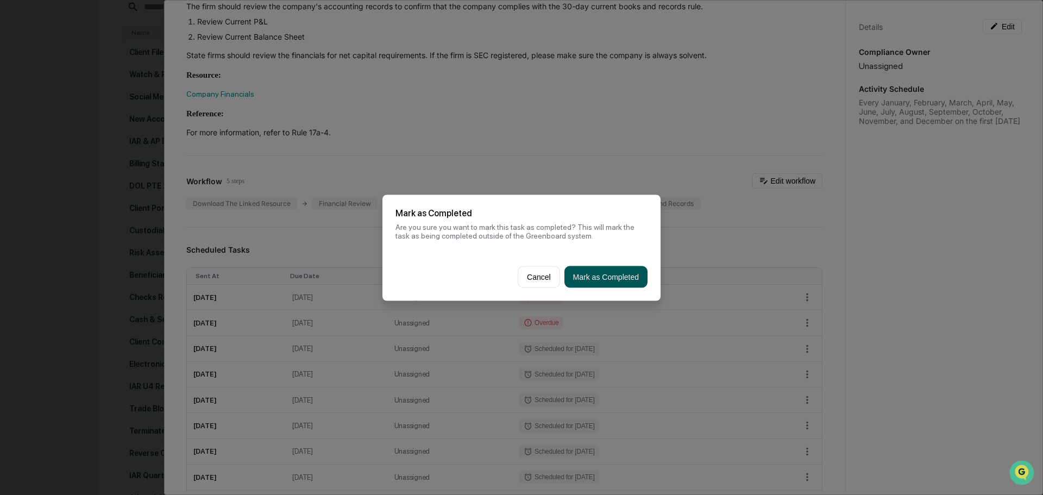
click at [612, 282] on button "Mark as Completed" at bounding box center [605, 277] width 83 height 22
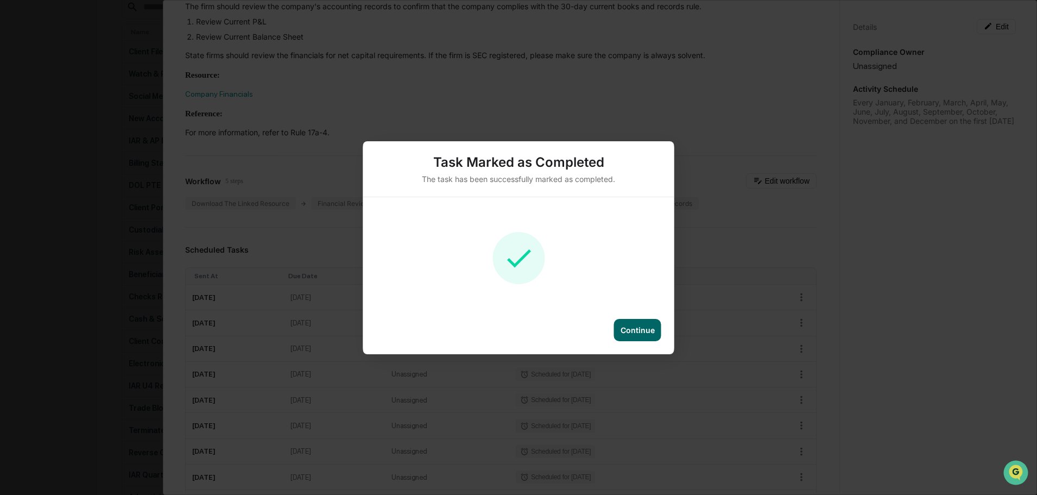
click at [640, 328] on div "Continue" at bounding box center [638, 329] width 34 height 9
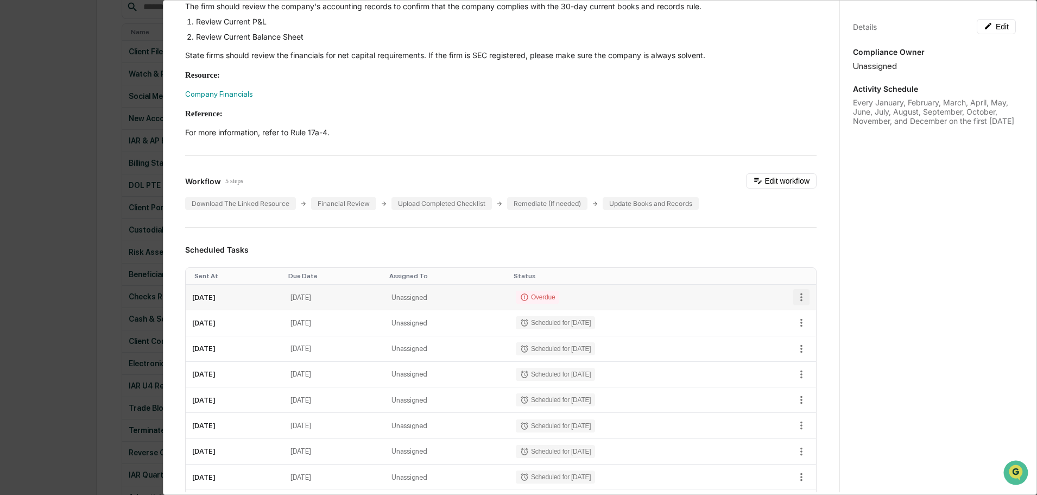
click at [801, 293] on icon "button" at bounding box center [802, 297] width 2 height 8
click at [824, 309] on li "Mark as Completed" at bounding box center [834, 308] width 90 height 20
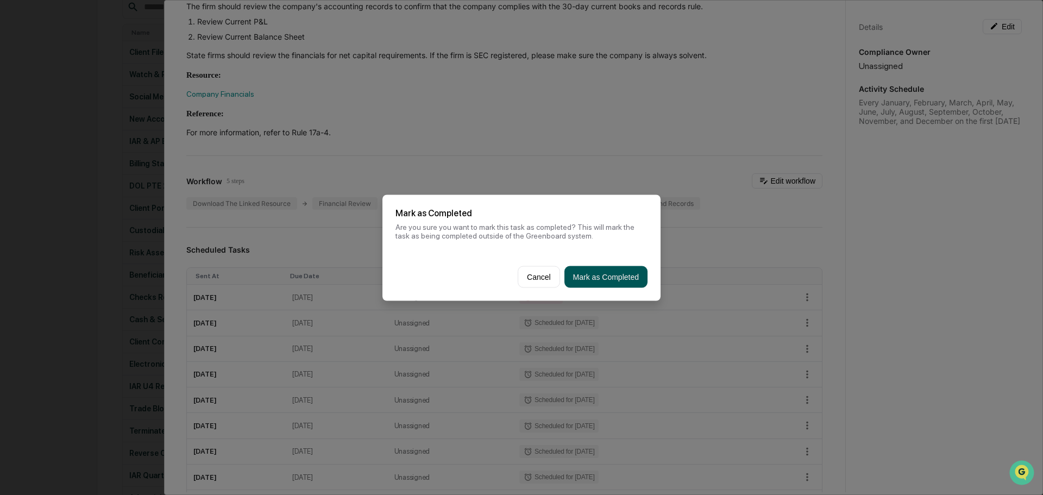
click at [596, 282] on button "Mark as Completed" at bounding box center [605, 277] width 83 height 22
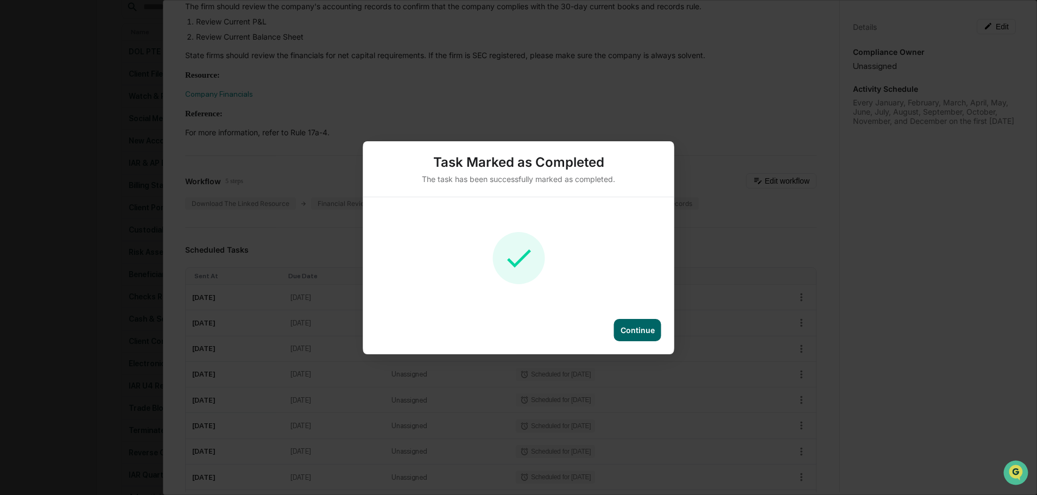
click at [637, 327] on div "Continue" at bounding box center [638, 329] width 34 height 9
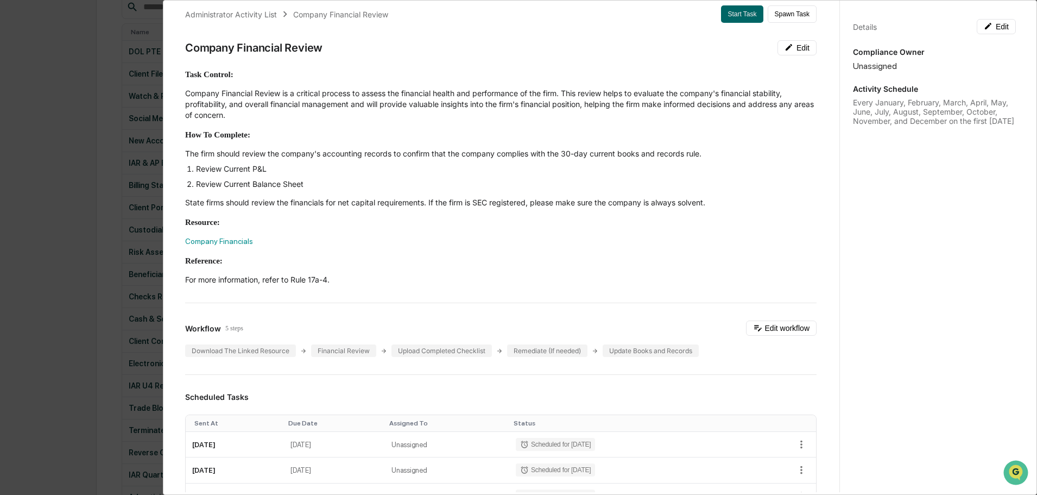
scroll to position [0, 0]
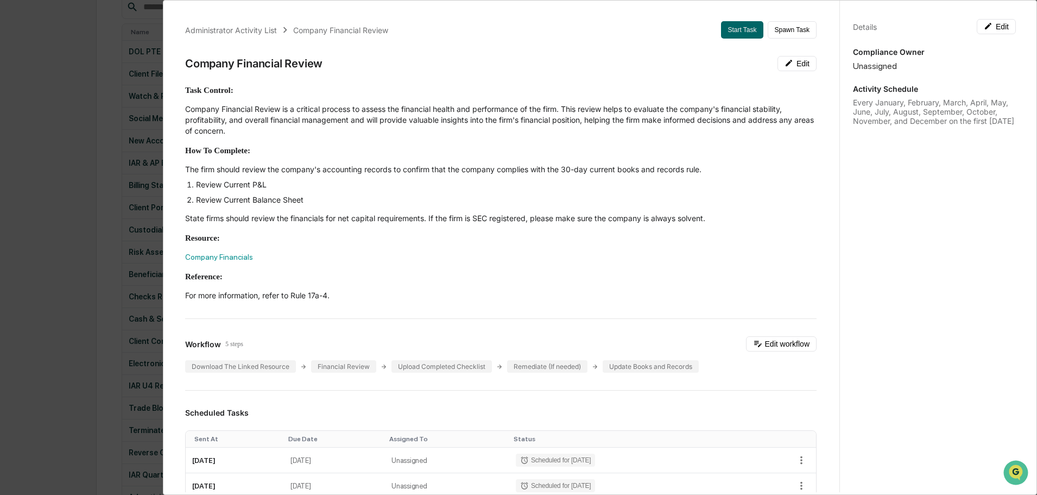
drag, startPoint x: 40, startPoint y: 99, endPoint x: 51, endPoint y: 102, distance: 11.2
click at [40, 100] on div "Administrator Activity List Company Financial Review Start Task Spawn Task Comp…" at bounding box center [518, 247] width 1037 height 495
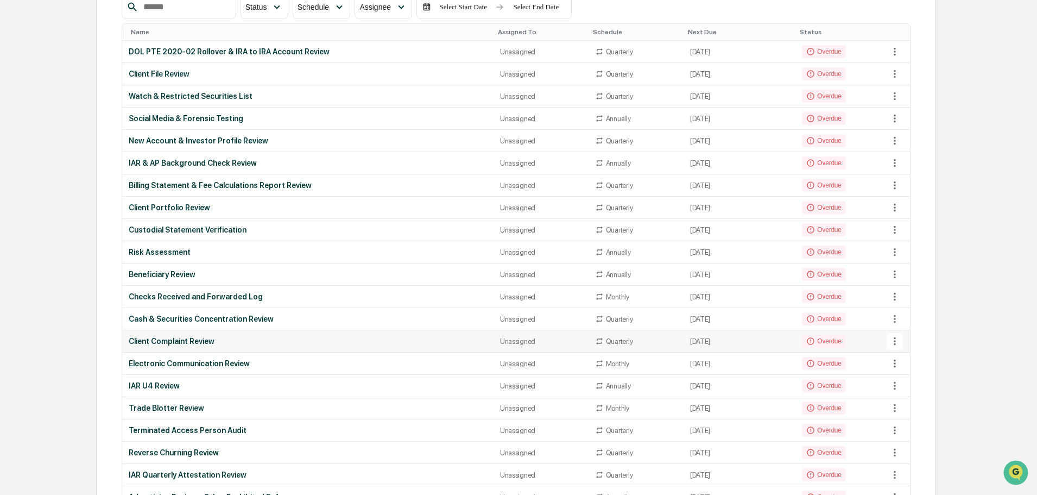
click at [188, 342] on div "Client Complaint Review" at bounding box center [308, 341] width 358 height 9
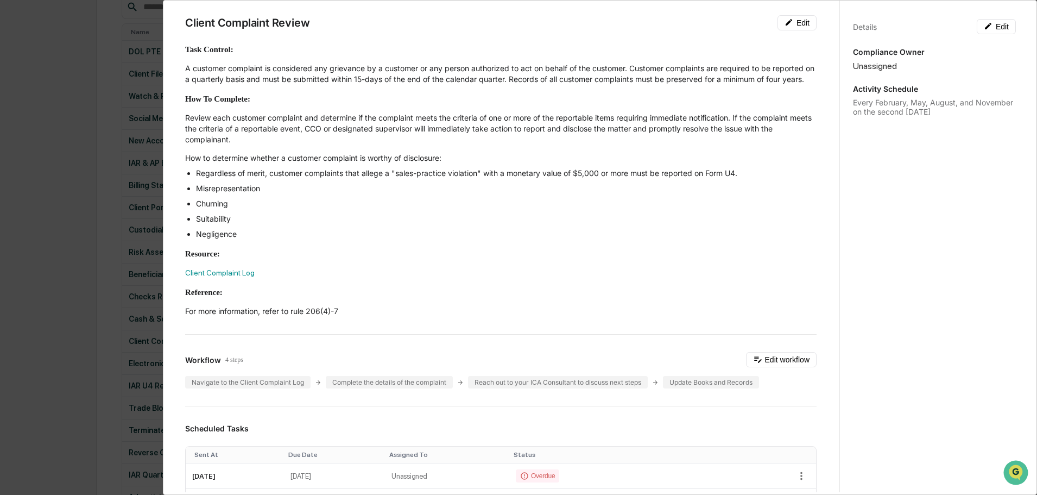
scroll to position [272, 0]
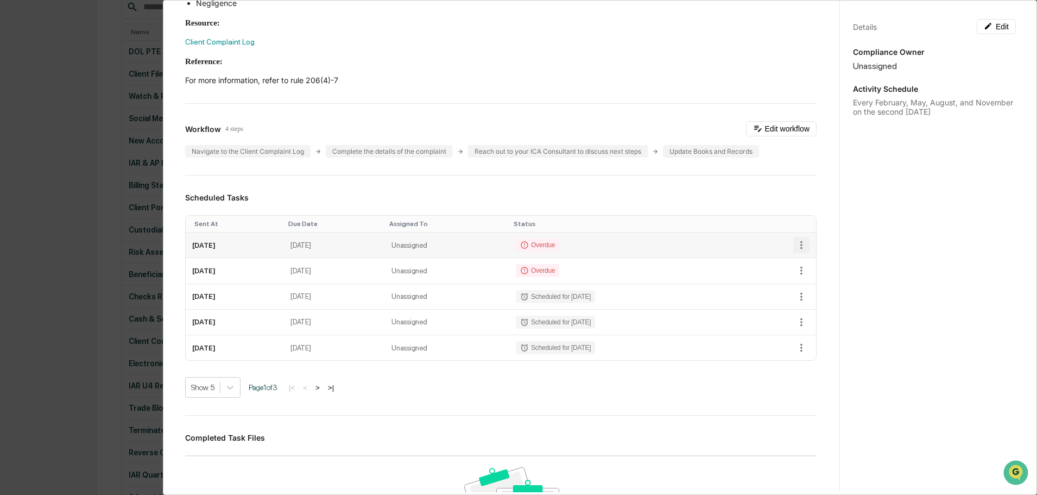
click at [796, 250] on icon "button" at bounding box center [802, 245] width 12 height 12
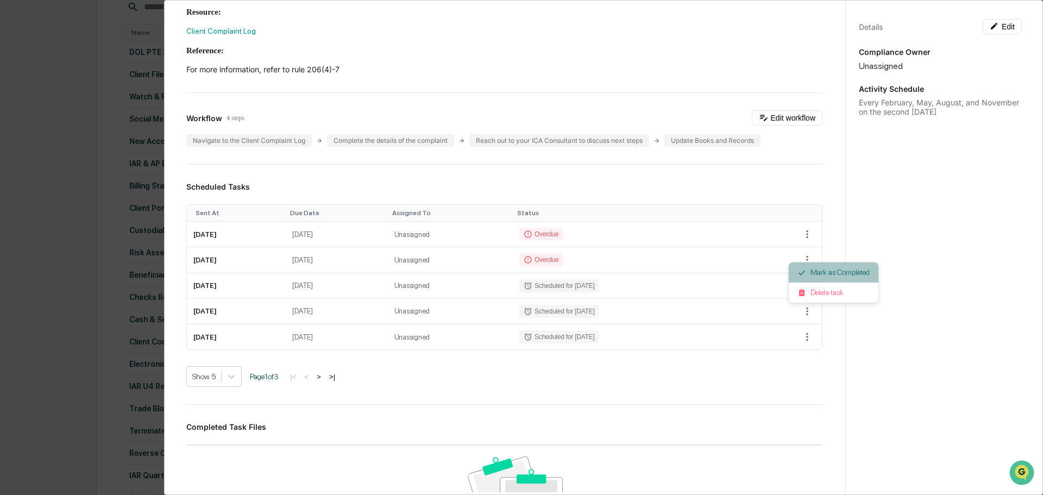
click at [822, 272] on li "Mark as Completed" at bounding box center [834, 272] width 90 height 20
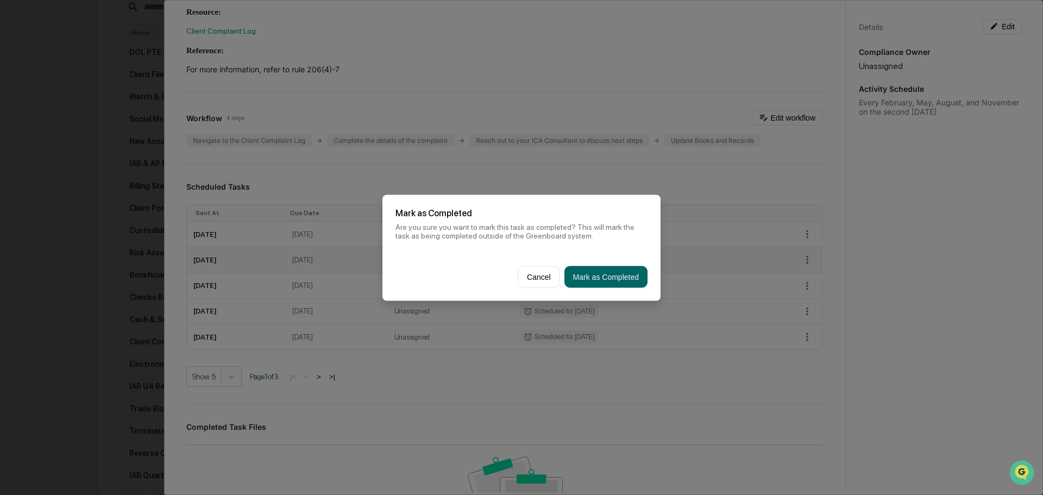
click at [608, 273] on button "Mark as Completed" at bounding box center [605, 277] width 83 height 22
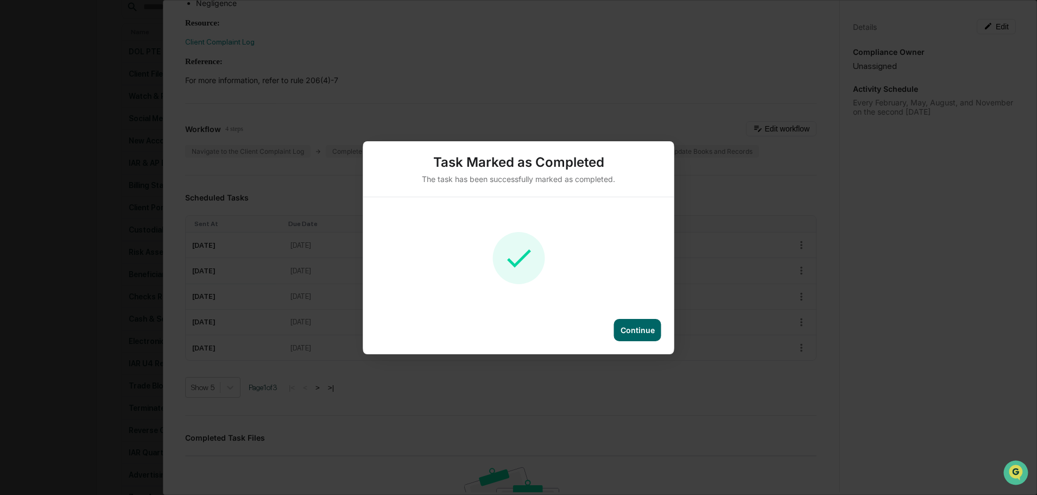
click at [643, 329] on div "Continue" at bounding box center [638, 329] width 34 height 9
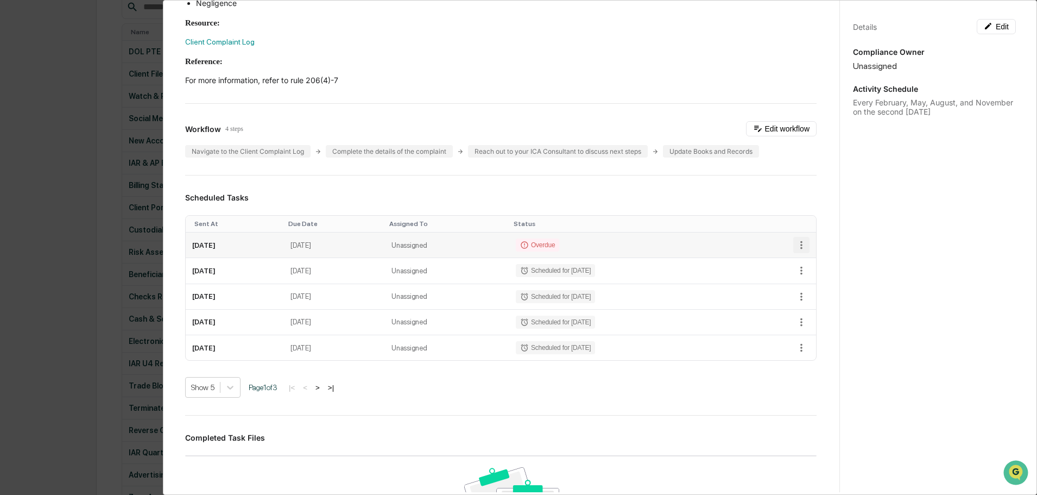
click at [796, 251] on icon "button" at bounding box center [802, 245] width 12 height 12
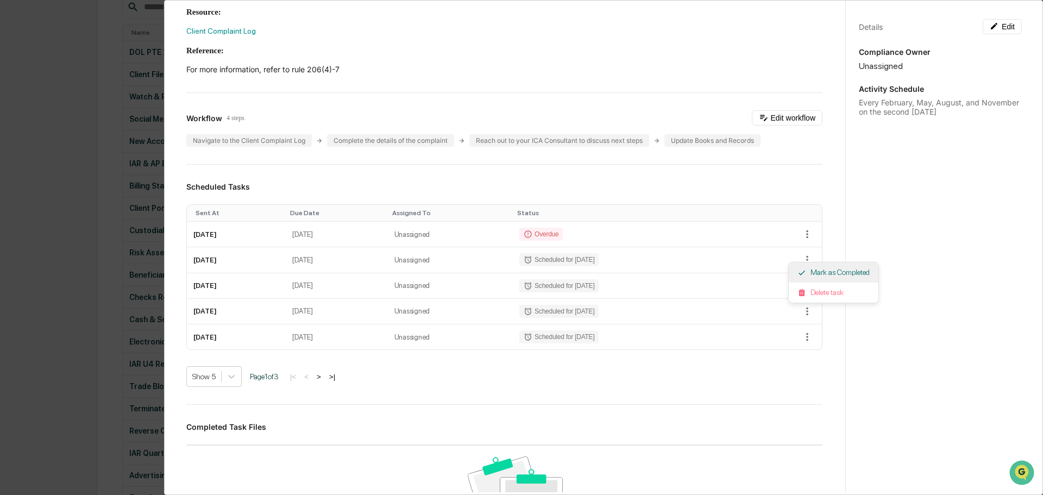
click at [809, 273] on li "Mark as Completed" at bounding box center [834, 272] width 90 height 20
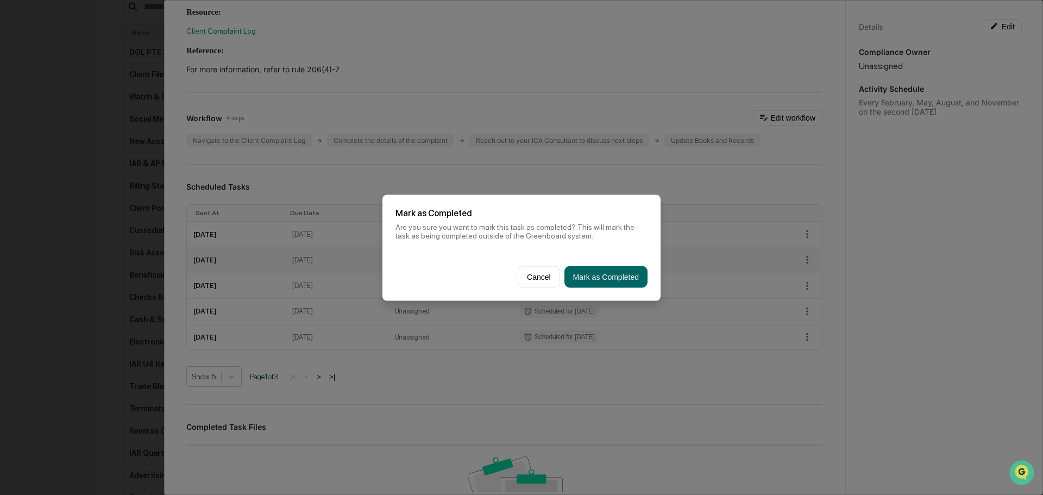
drag, startPoint x: 593, startPoint y: 274, endPoint x: 600, endPoint y: 271, distance: 7.1
click at [594, 274] on button "Mark as Completed" at bounding box center [605, 277] width 83 height 22
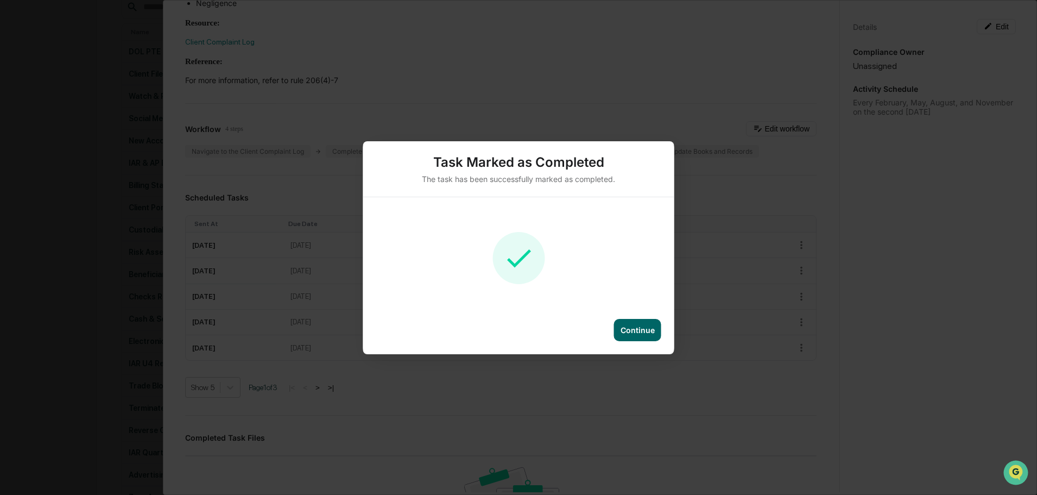
click at [629, 329] on div "Continue" at bounding box center [638, 329] width 34 height 9
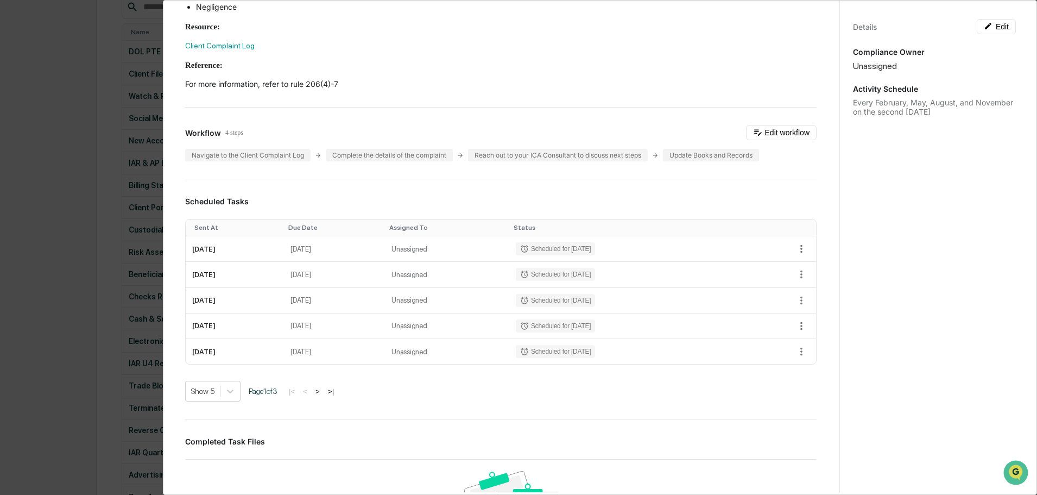
scroll to position [165, 0]
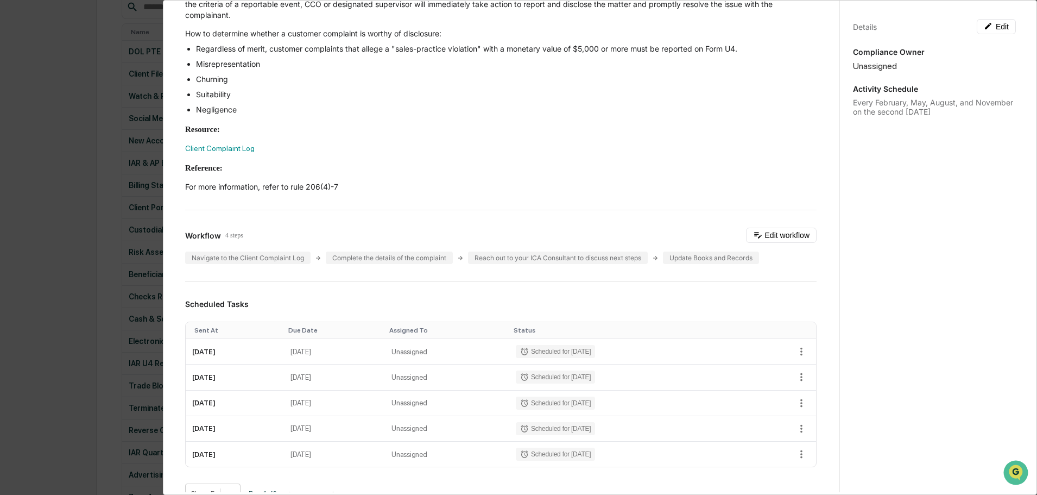
click at [60, 180] on div "Administrator Activity List Client Complaint Review Start Task Spawn Task Clien…" at bounding box center [518, 247] width 1037 height 495
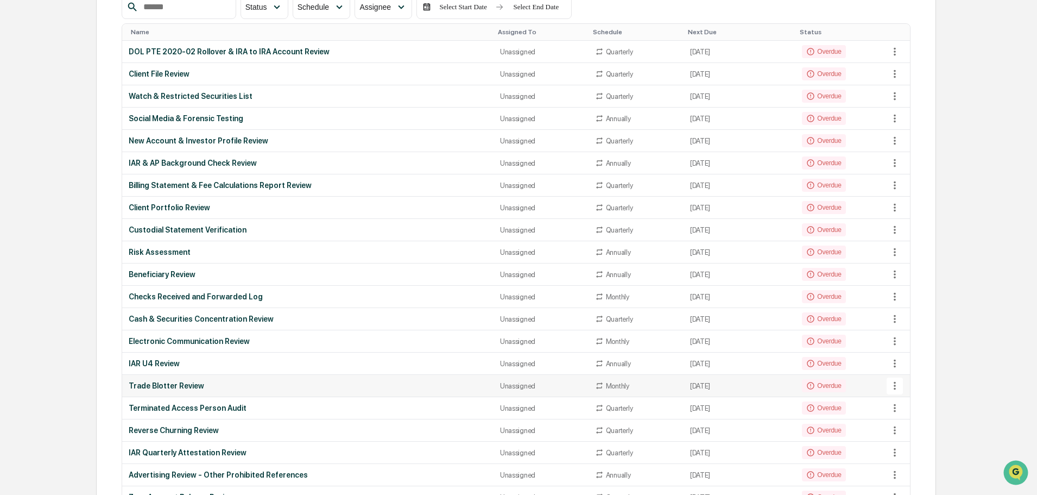
click at [201, 387] on div "Trade Blotter Review" at bounding box center [308, 385] width 358 height 9
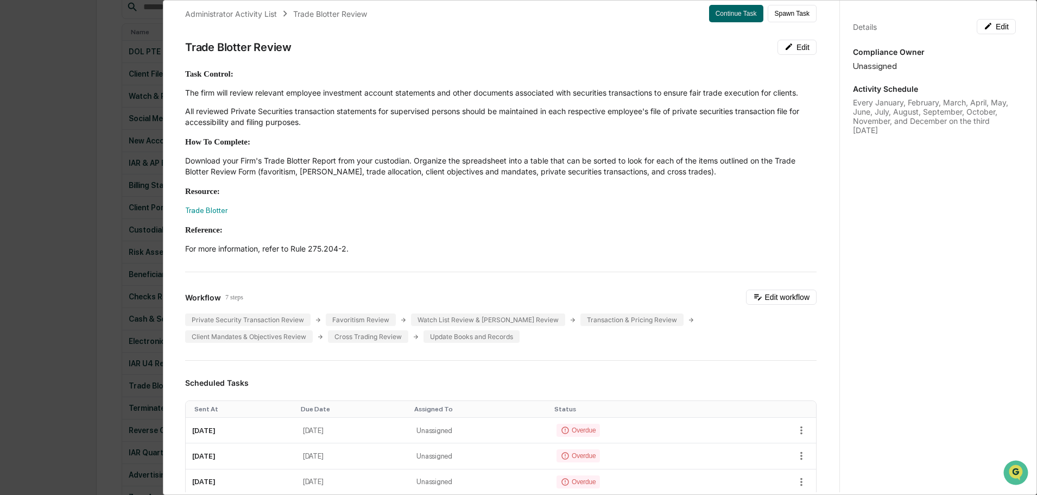
scroll to position [0, 0]
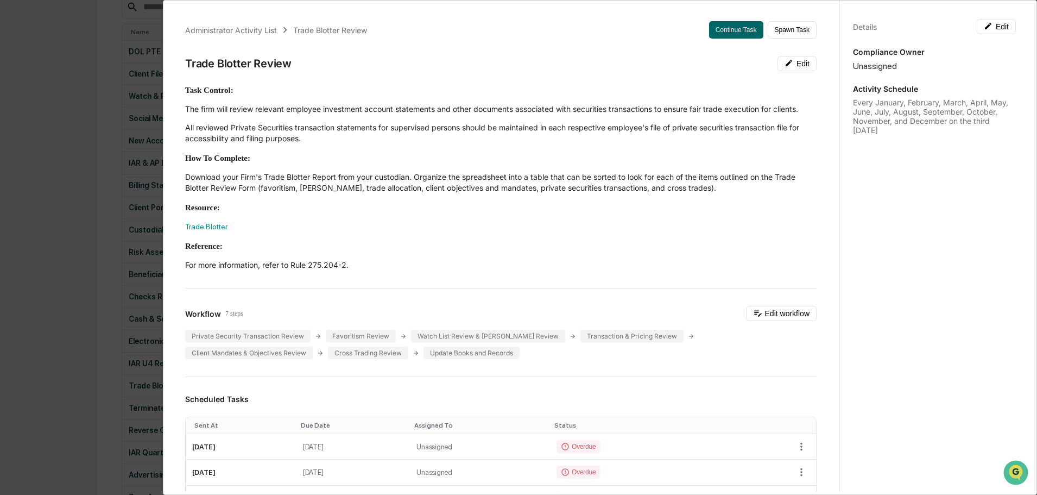
click at [64, 91] on div "Administrator Activity List Trade Blotter Review Continue Task Spawn Task Trade…" at bounding box center [518, 247] width 1037 height 495
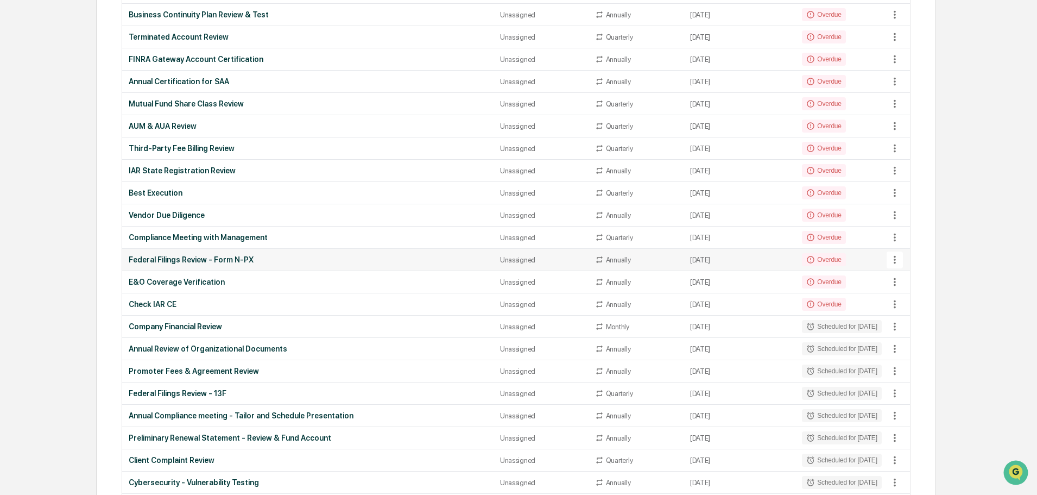
scroll to position [699, 0]
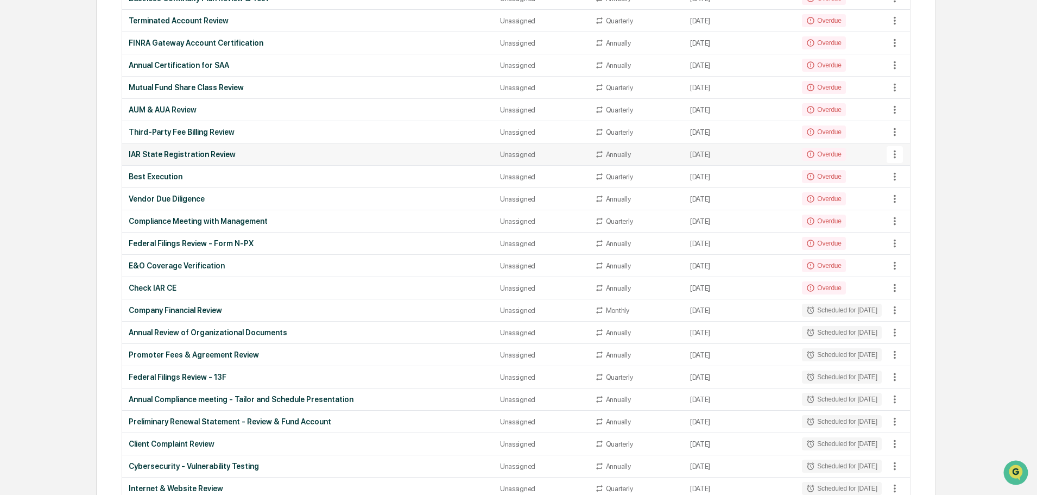
click at [197, 152] on div "IAR State Registration Review" at bounding box center [308, 154] width 358 height 9
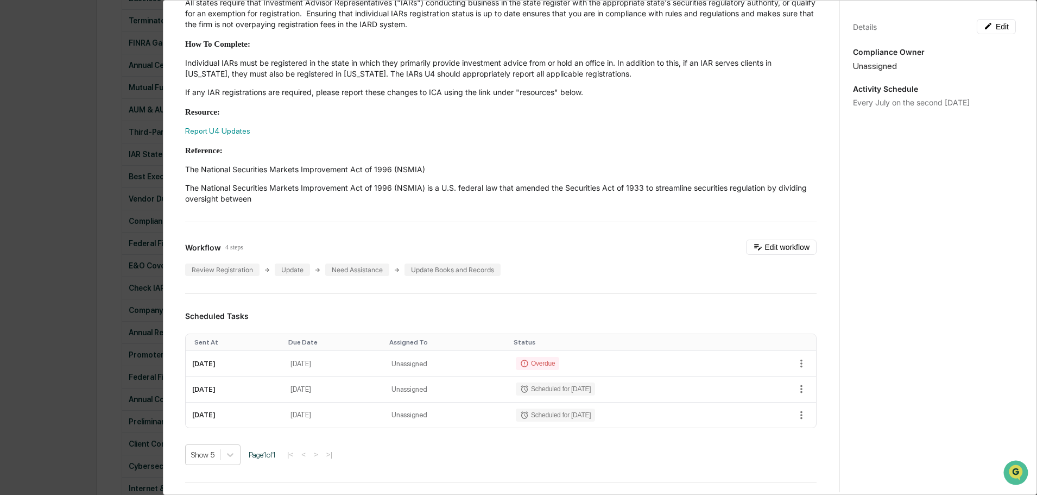
scroll to position [109, 0]
click at [796, 358] on icon "button" at bounding box center [802, 361] width 12 height 12
click at [801, 362] on icon "button" at bounding box center [802, 361] width 2 height 8
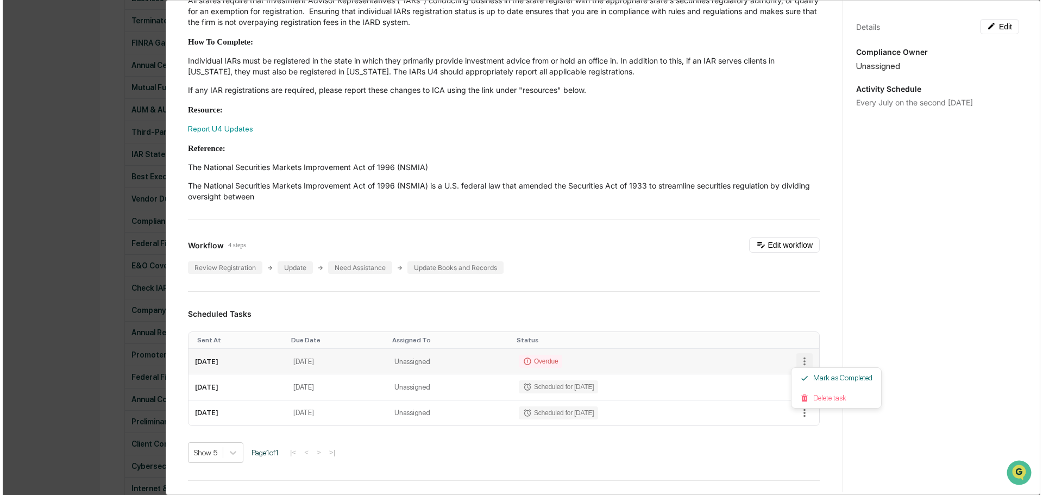
scroll to position [700, 0]
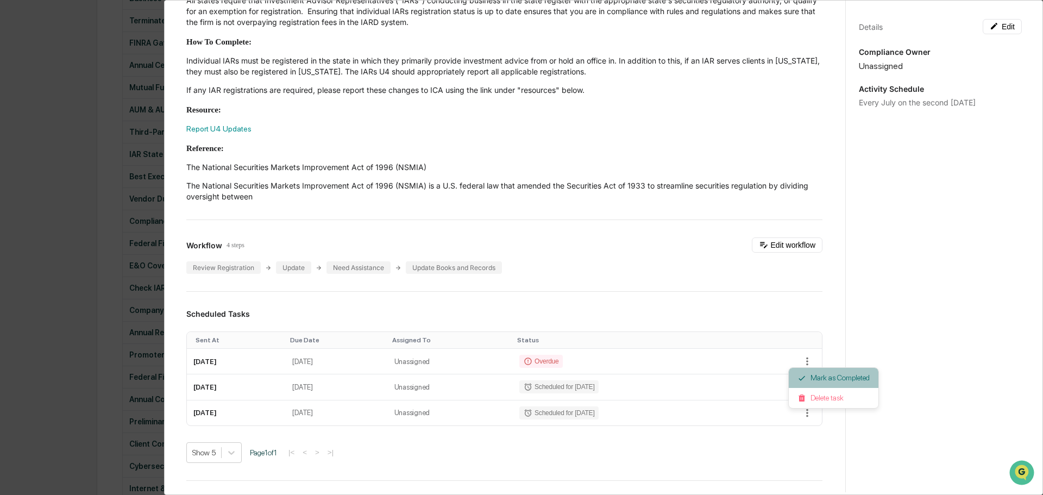
click at [805, 370] on li "Mark as Completed" at bounding box center [834, 378] width 90 height 20
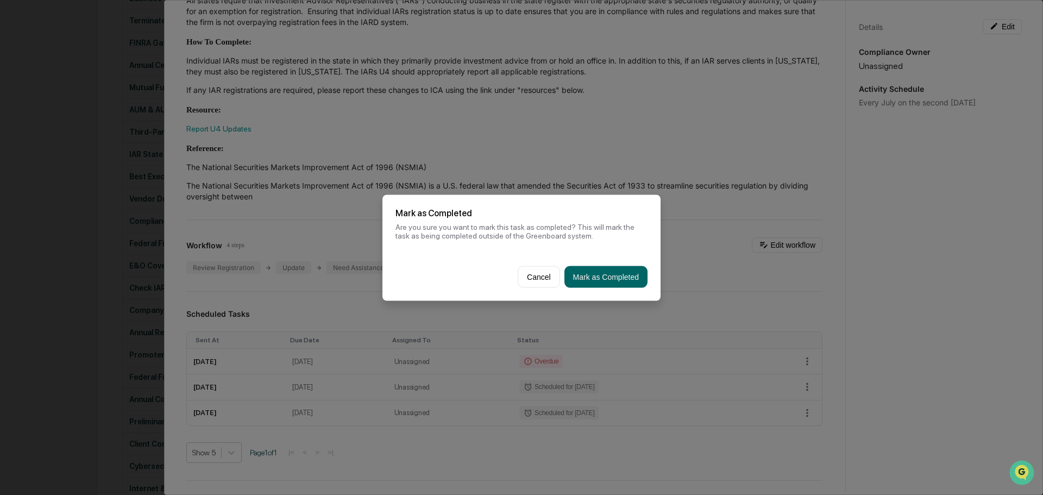
click at [614, 281] on button "Mark as Completed" at bounding box center [605, 277] width 83 height 22
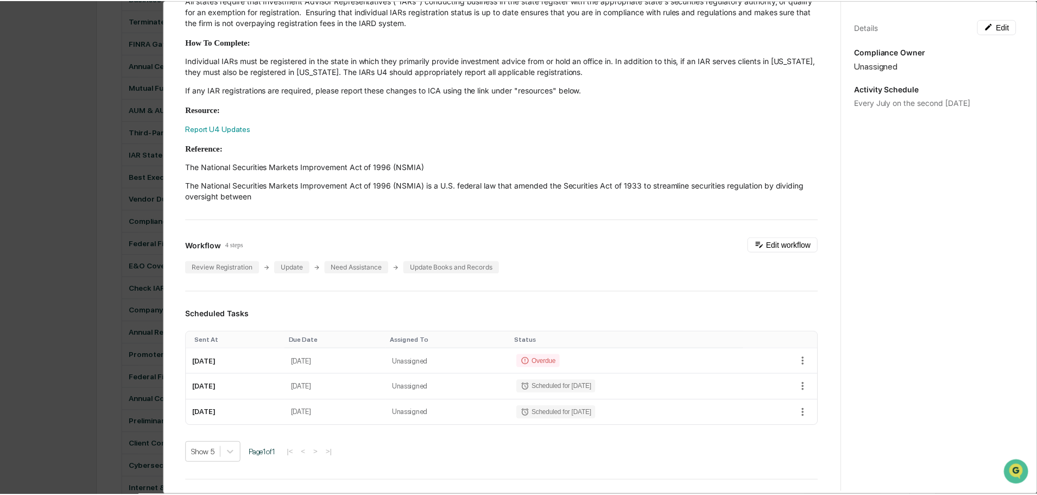
scroll to position [699, 0]
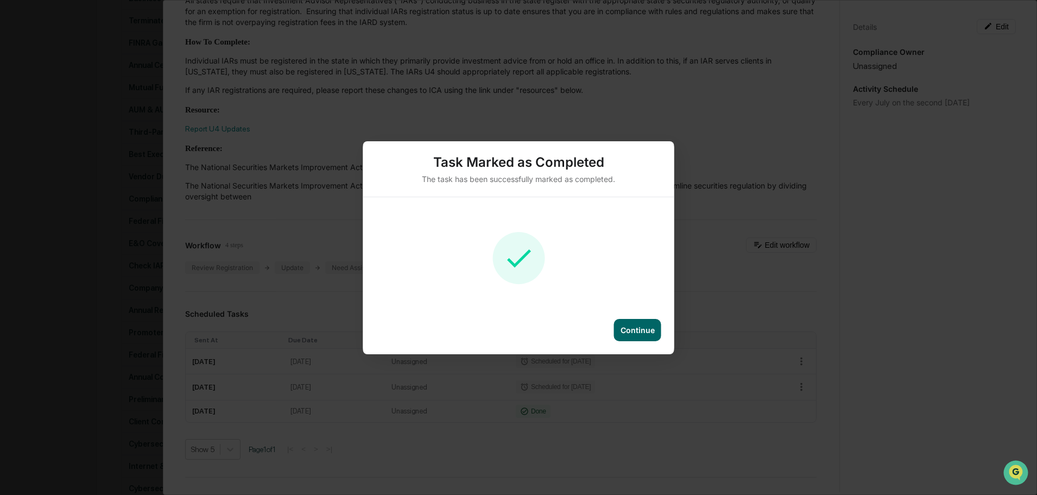
click at [635, 332] on div "Continue" at bounding box center [638, 329] width 34 height 9
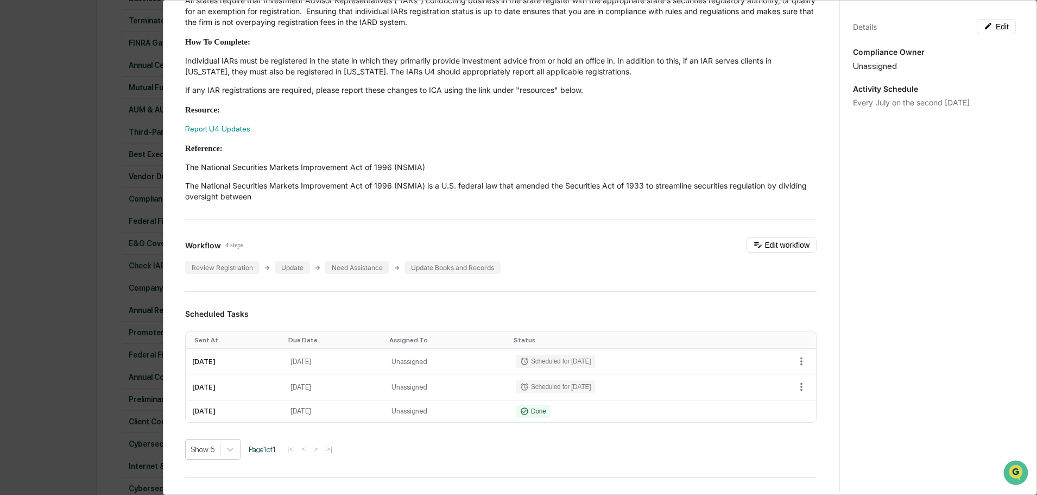
click at [87, 131] on div "Administrator Activity List IAR State Registration Review Start Task Spawn Task…" at bounding box center [518, 247] width 1037 height 495
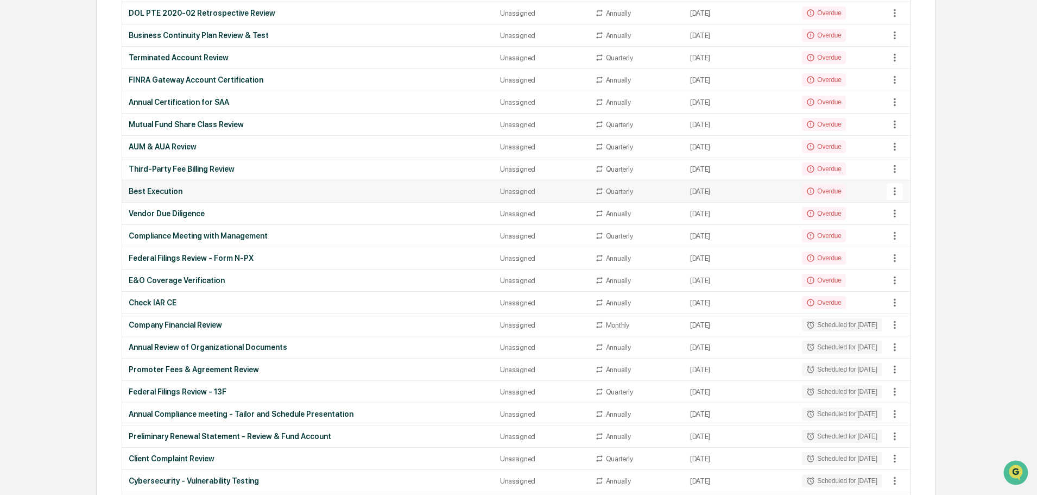
scroll to position [645, 0]
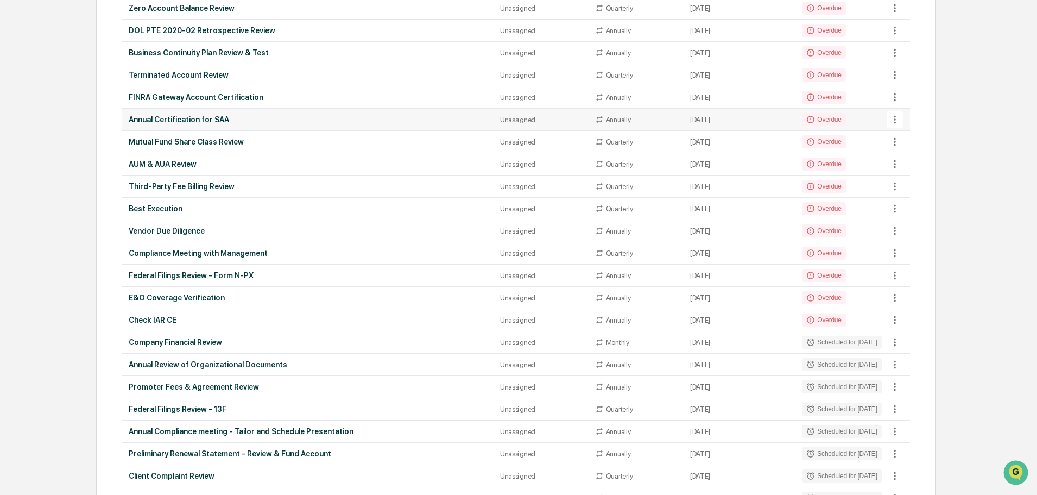
click at [181, 121] on div "Annual Certification for SAA" at bounding box center [308, 119] width 358 height 9
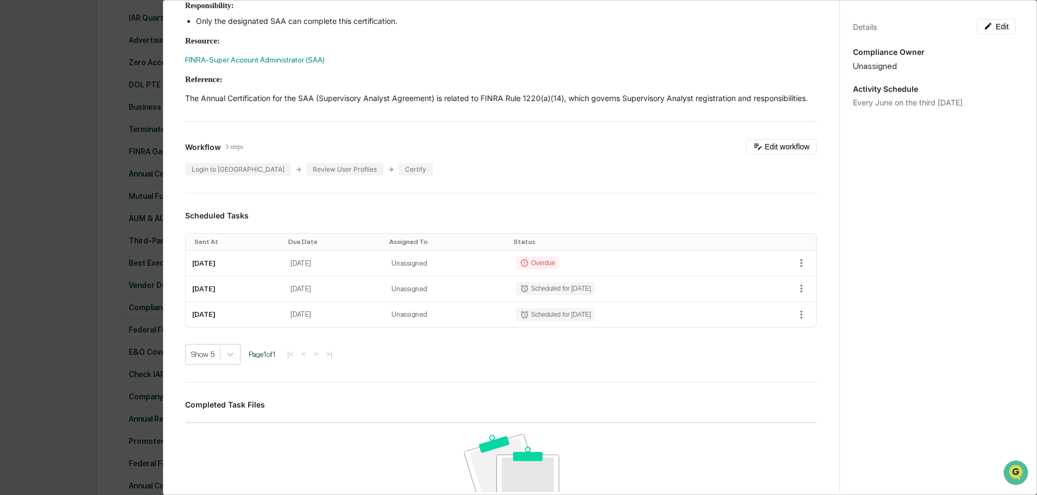
scroll to position [380, 0]
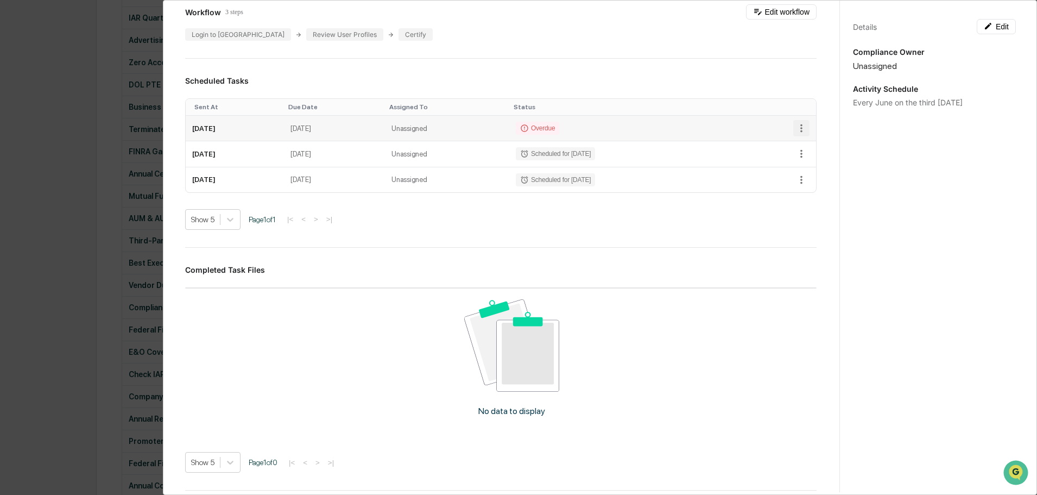
click at [801, 133] on icon "button" at bounding box center [802, 128] width 2 height 8
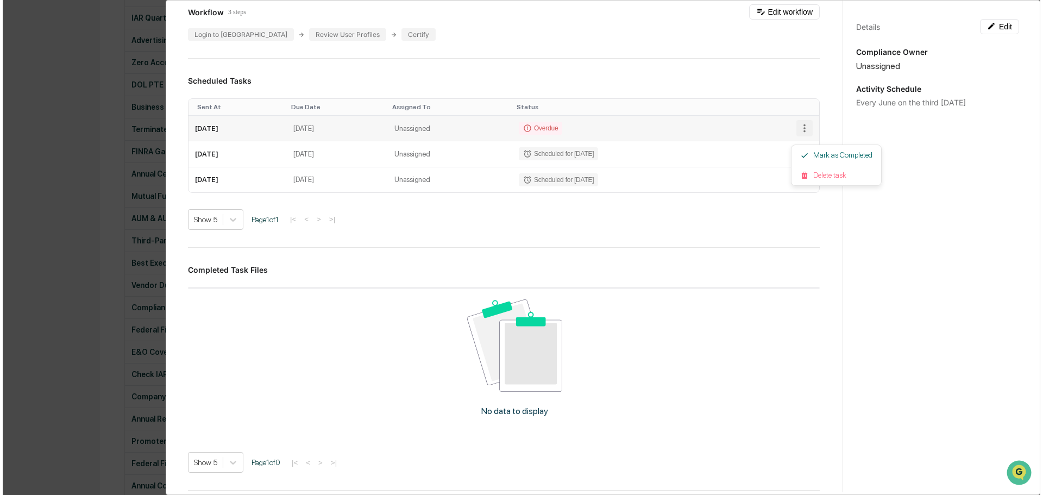
scroll to position [591, 0]
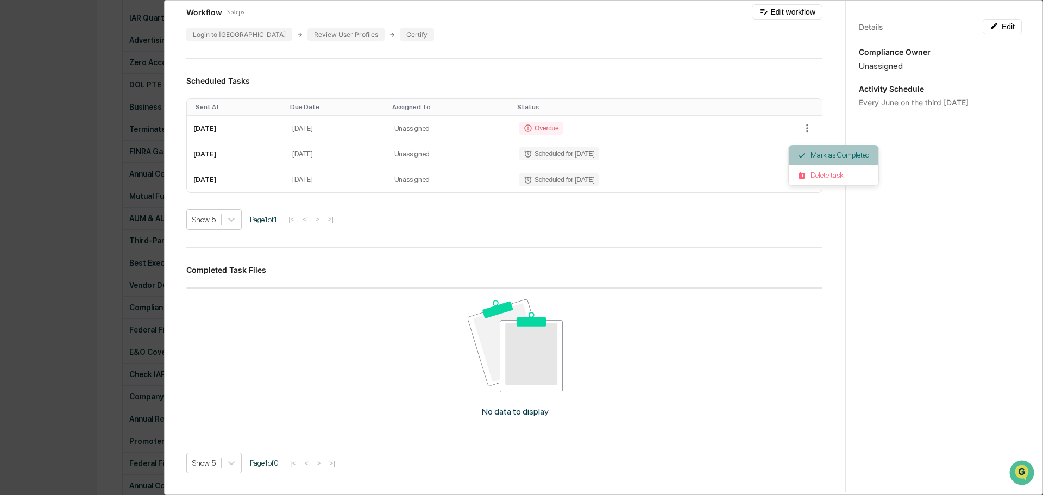
click at [822, 152] on li "Mark as Completed" at bounding box center [834, 155] width 90 height 20
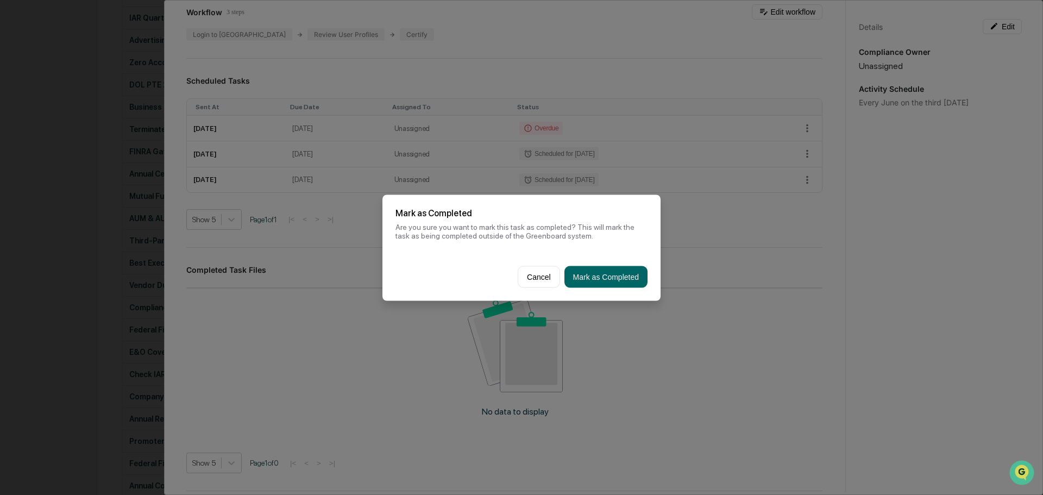
drag, startPoint x: 592, startPoint y: 272, endPoint x: 596, endPoint y: 280, distance: 9.2
click at [593, 272] on button "Mark as Completed" at bounding box center [605, 277] width 83 height 22
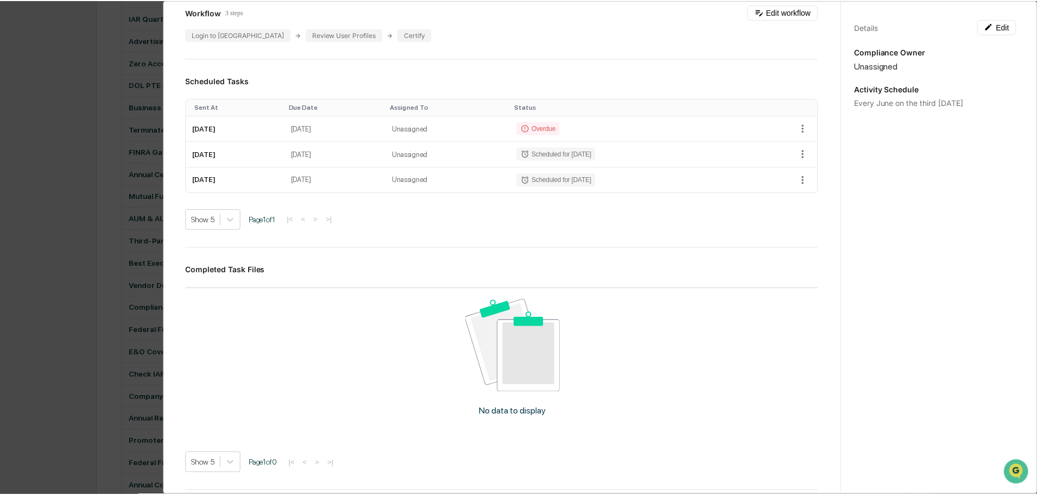
scroll to position [590, 0]
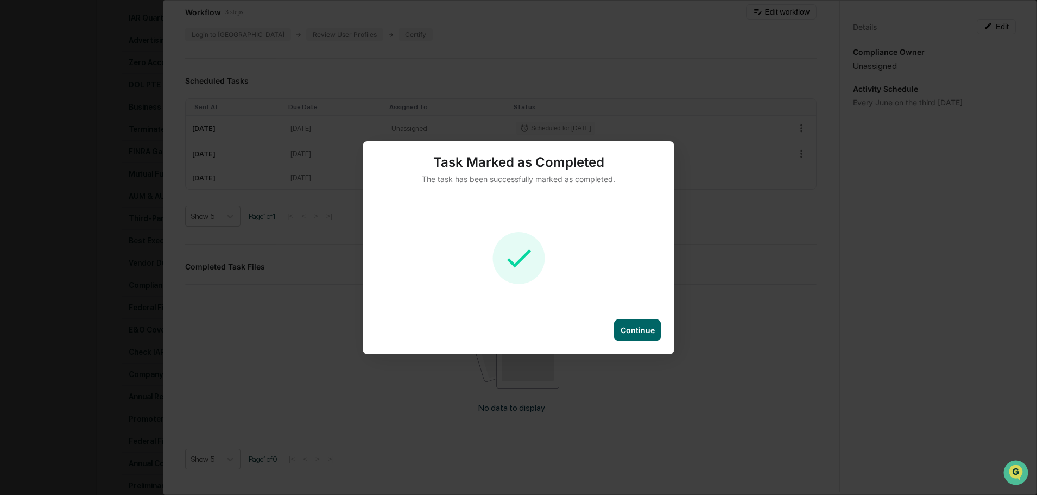
click at [625, 328] on div "Continue" at bounding box center [638, 329] width 34 height 9
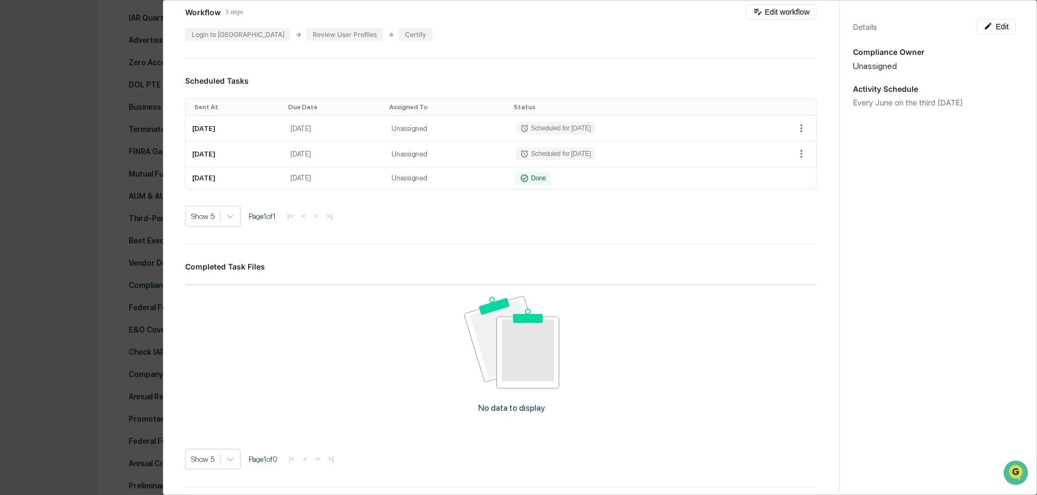
click at [60, 190] on div "Administrator Activity List Annual Certification for SAA Start Task Spawn Task …" at bounding box center [518, 247] width 1037 height 495
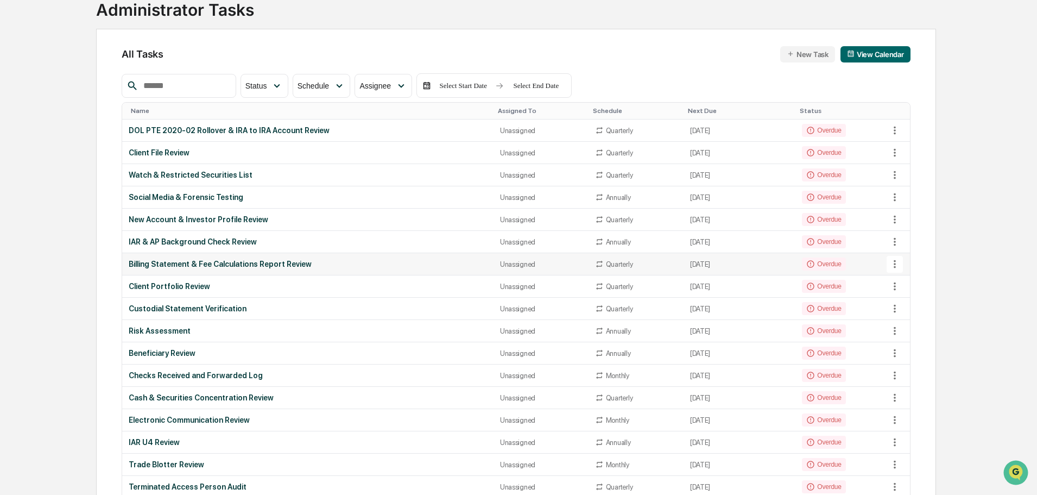
scroll to position [109, 0]
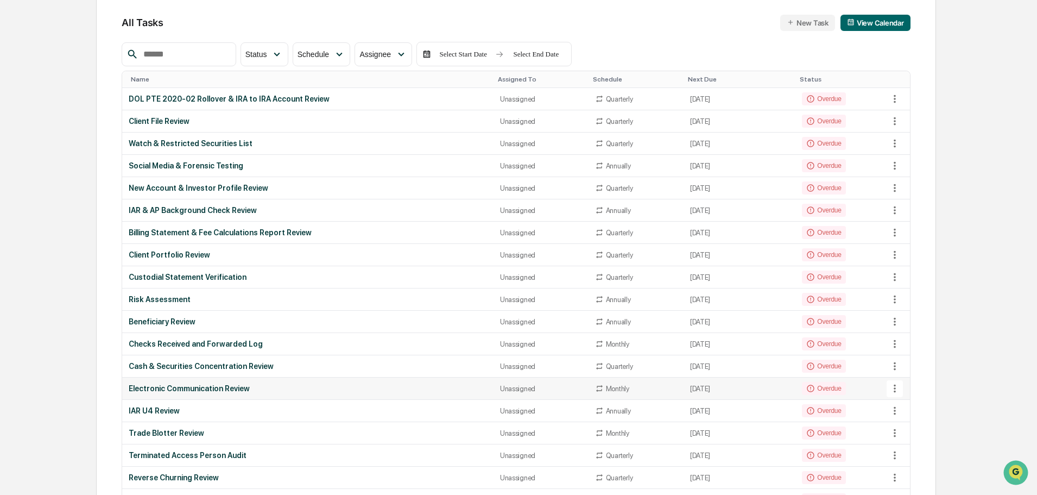
click at [894, 388] on icon at bounding box center [895, 389] width 2 height 8
click at [811, 392] on div at bounding box center [521, 247] width 1043 height 495
click at [893, 386] on icon at bounding box center [895, 388] width 12 height 12
click at [916, 405] on li "View Task" at bounding box center [935, 408] width 87 height 20
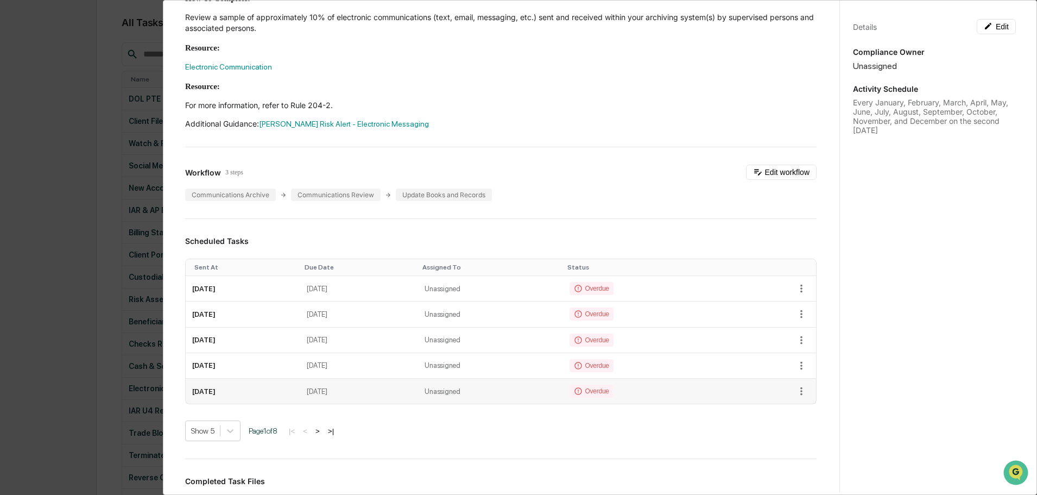
scroll to position [217, 0]
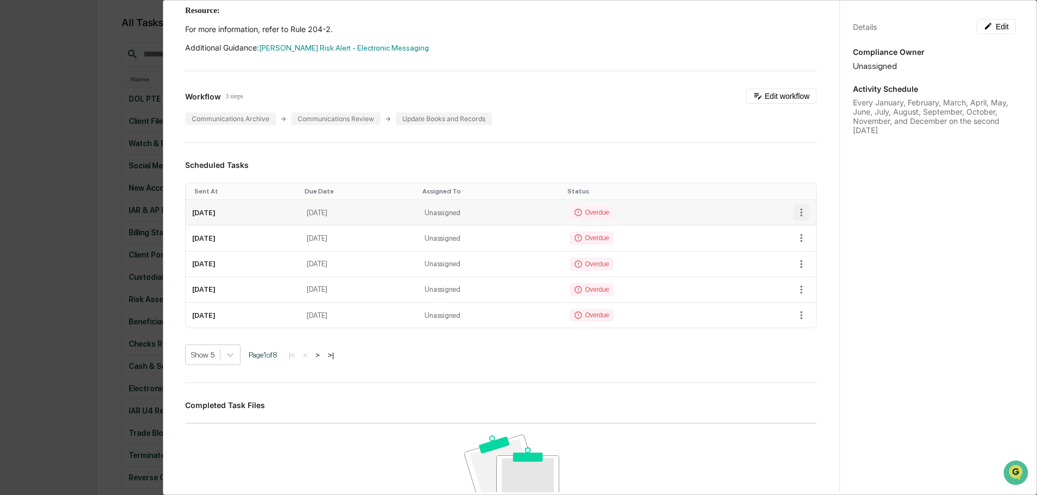
click at [796, 210] on icon "button" at bounding box center [802, 212] width 12 height 12
click at [815, 231] on li "Mark as Completed" at bounding box center [834, 229] width 90 height 20
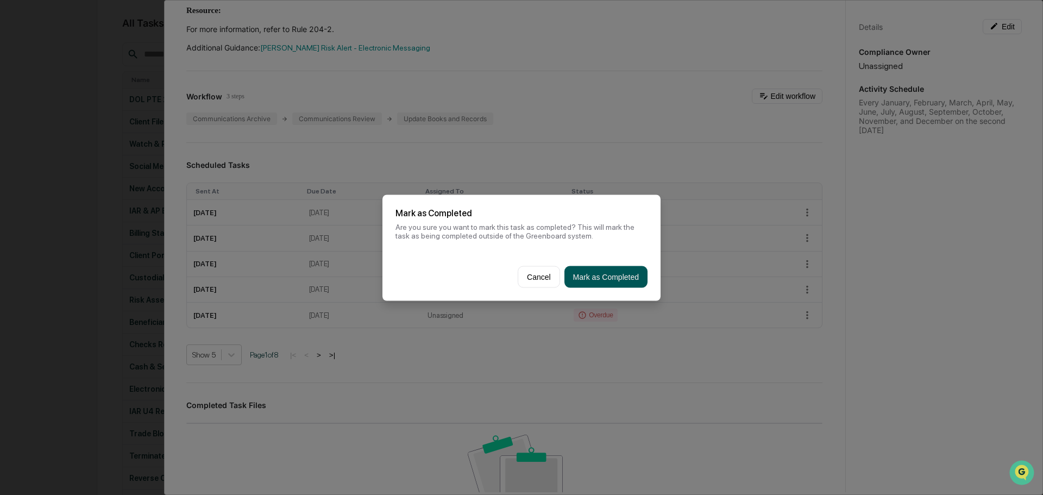
click at [611, 273] on button "Mark as Completed" at bounding box center [605, 277] width 83 height 22
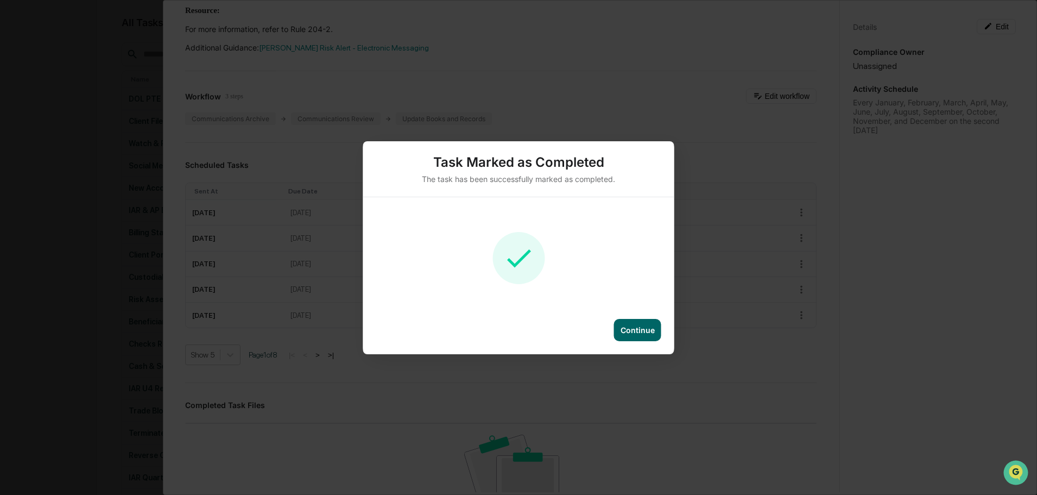
click at [629, 337] on div "Continue" at bounding box center [637, 330] width 47 height 22
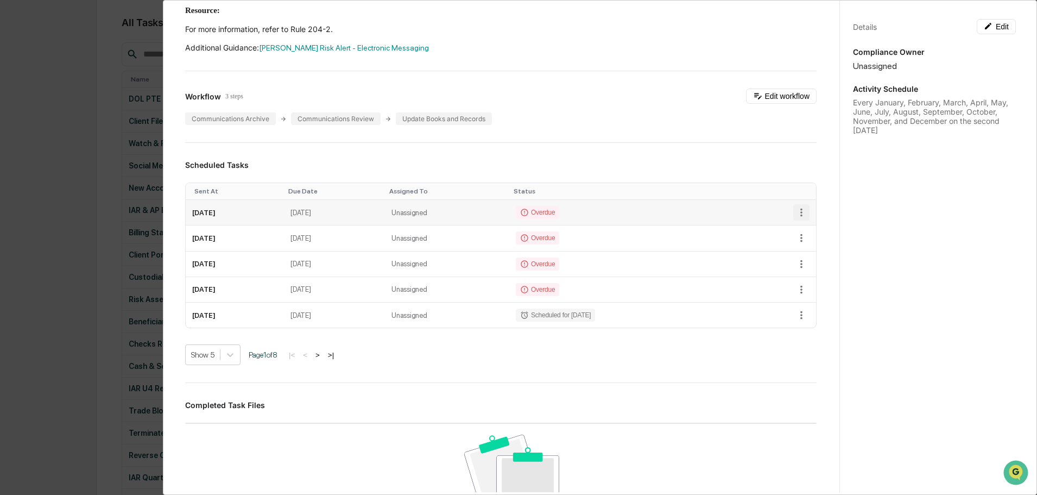
click at [801, 211] on icon "button" at bounding box center [802, 213] width 2 height 8
click at [829, 228] on li "Mark as Completed" at bounding box center [834, 229] width 90 height 20
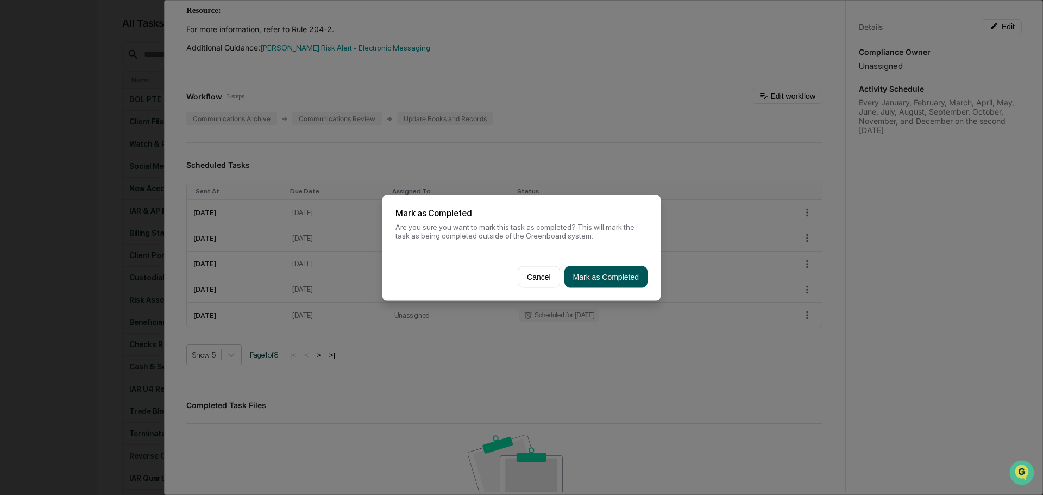
click at [609, 282] on button "Mark as Completed" at bounding box center [605, 277] width 83 height 22
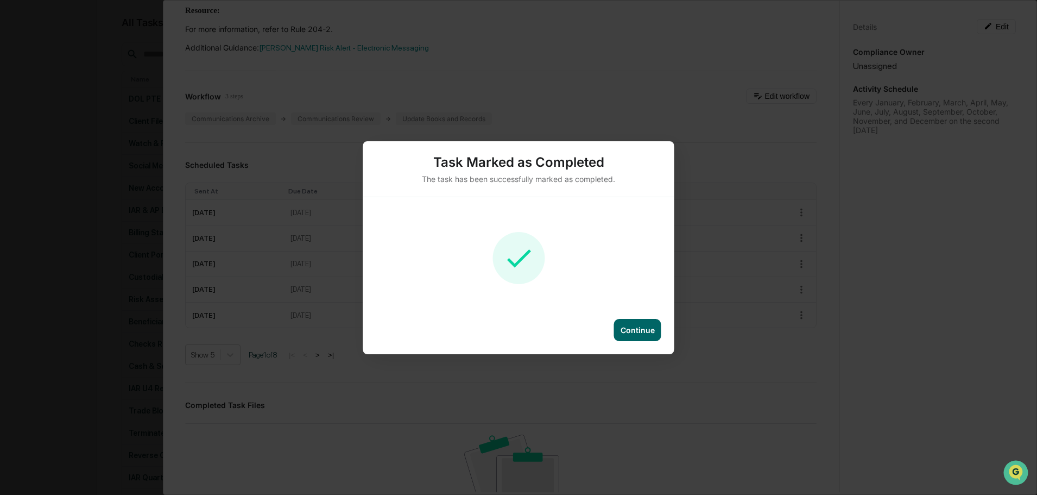
click at [639, 330] on div "Continue" at bounding box center [638, 329] width 34 height 9
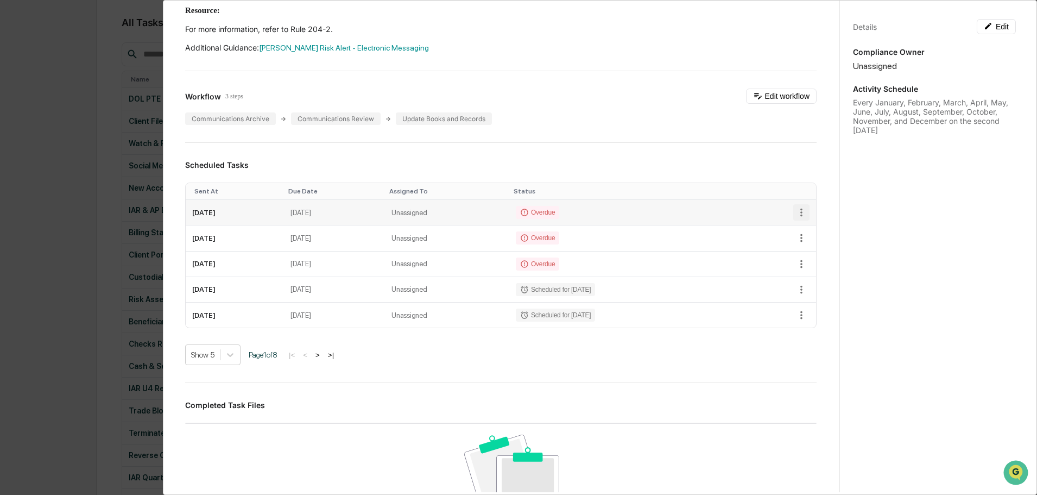
click at [796, 216] on icon "button" at bounding box center [802, 212] width 12 height 12
click at [812, 232] on li "Mark as Completed" at bounding box center [834, 229] width 90 height 20
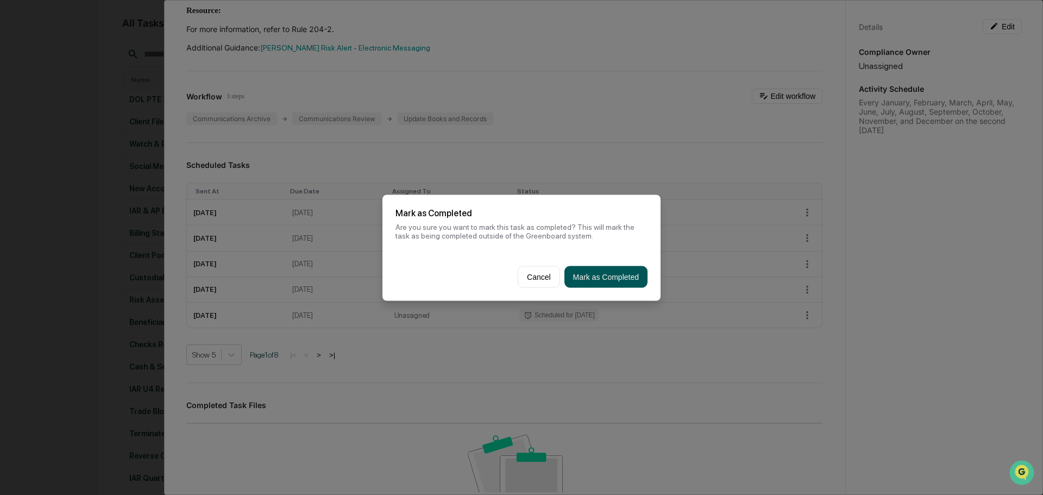
click at [629, 275] on button "Mark as Completed" at bounding box center [605, 277] width 83 height 22
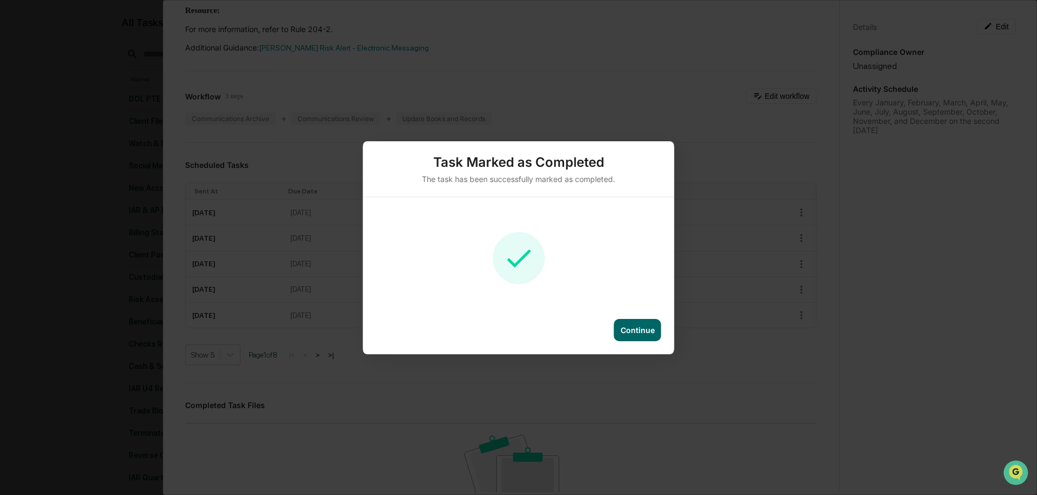
drag, startPoint x: 639, startPoint y: 330, endPoint x: 726, endPoint y: 273, distance: 104.7
click at [639, 330] on div "Continue" at bounding box center [638, 329] width 34 height 9
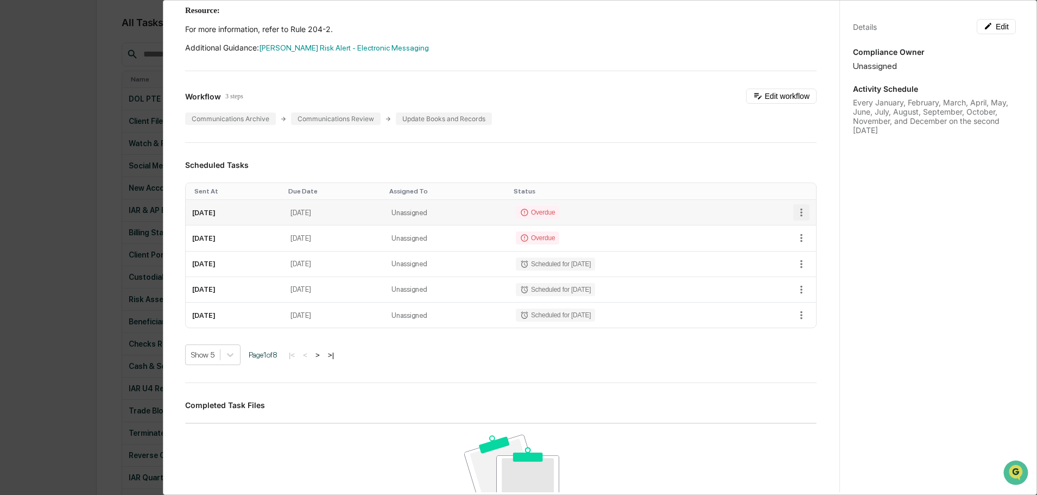
click at [796, 210] on icon "button" at bounding box center [802, 212] width 12 height 12
click at [830, 228] on li "Mark as Completed" at bounding box center [834, 229] width 90 height 20
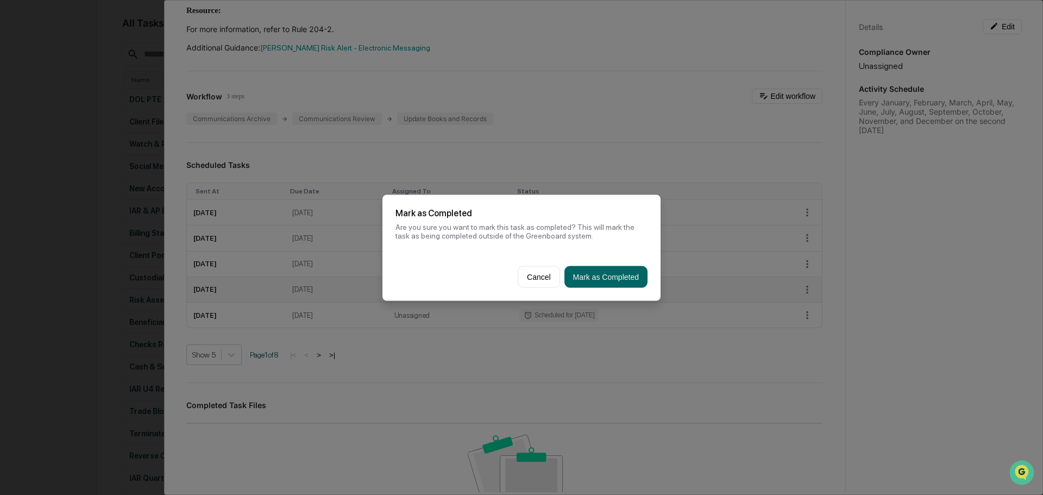
click at [619, 278] on button "Mark as Completed" at bounding box center [605, 277] width 83 height 22
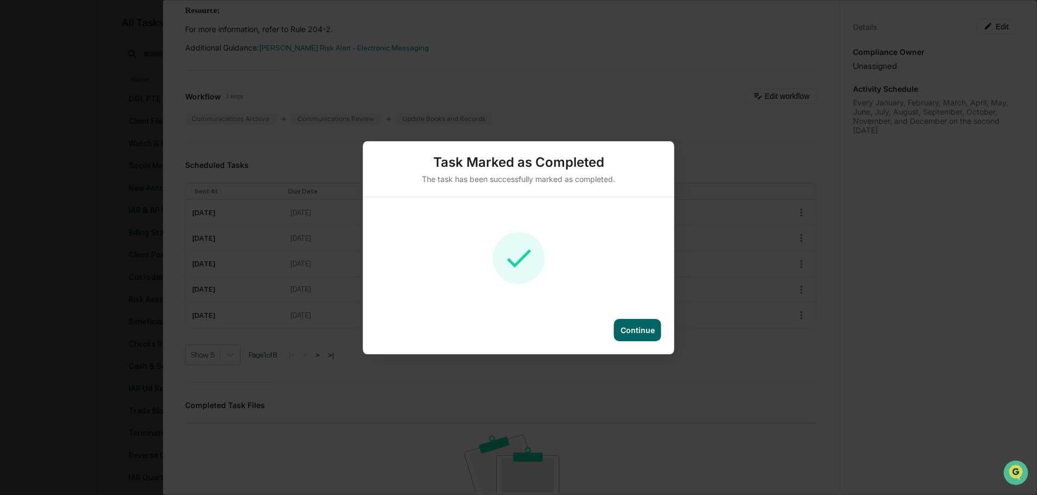
click at [631, 328] on div "Continue" at bounding box center [638, 329] width 34 height 9
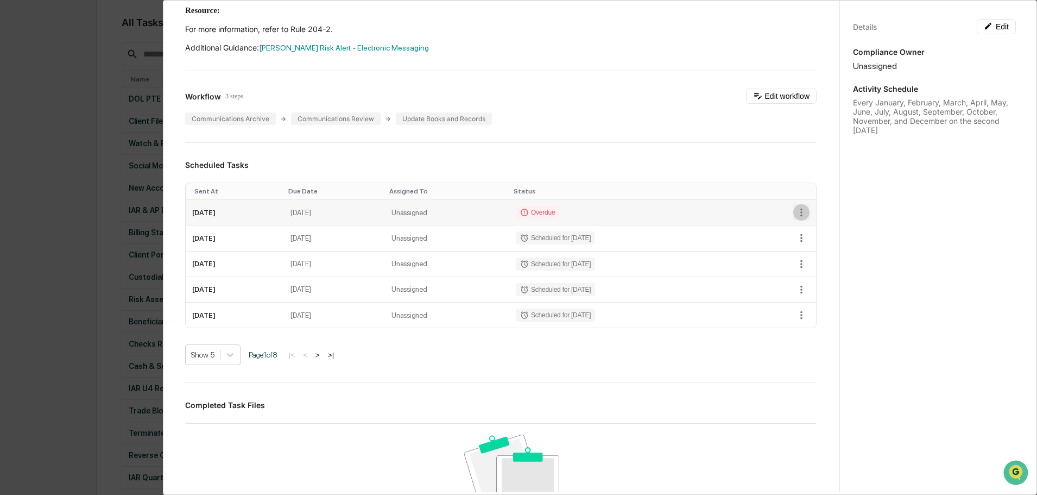
click at [796, 212] on icon "button" at bounding box center [802, 212] width 12 height 12
click at [811, 230] on li "Mark as Completed" at bounding box center [834, 229] width 90 height 20
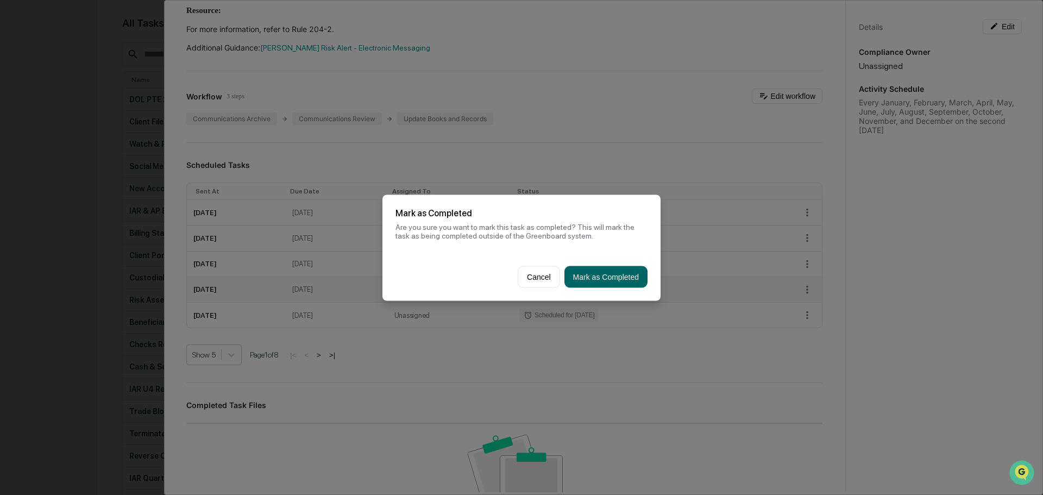
click at [585, 277] on button "Mark as Completed" at bounding box center [605, 277] width 83 height 22
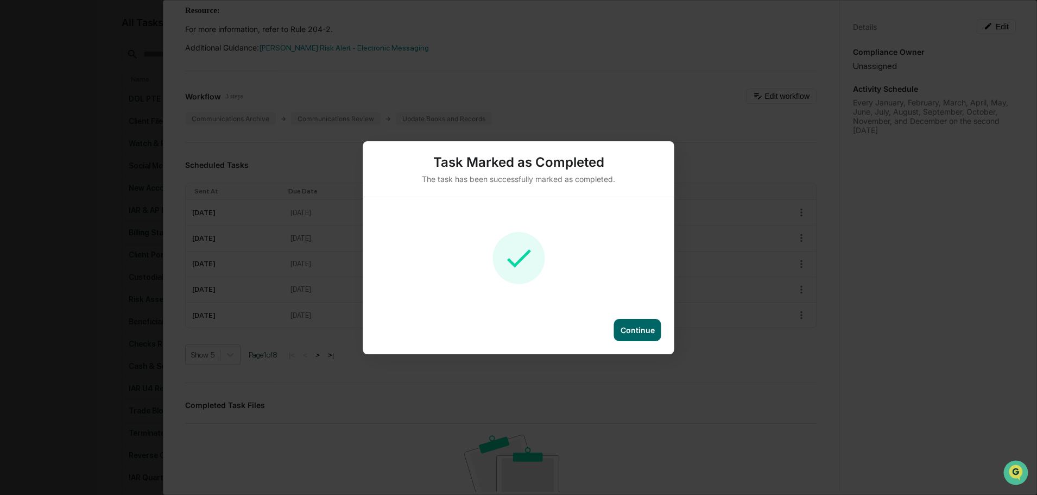
click at [639, 328] on div "Continue" at bounding box center [638, 329] width 34 height 9
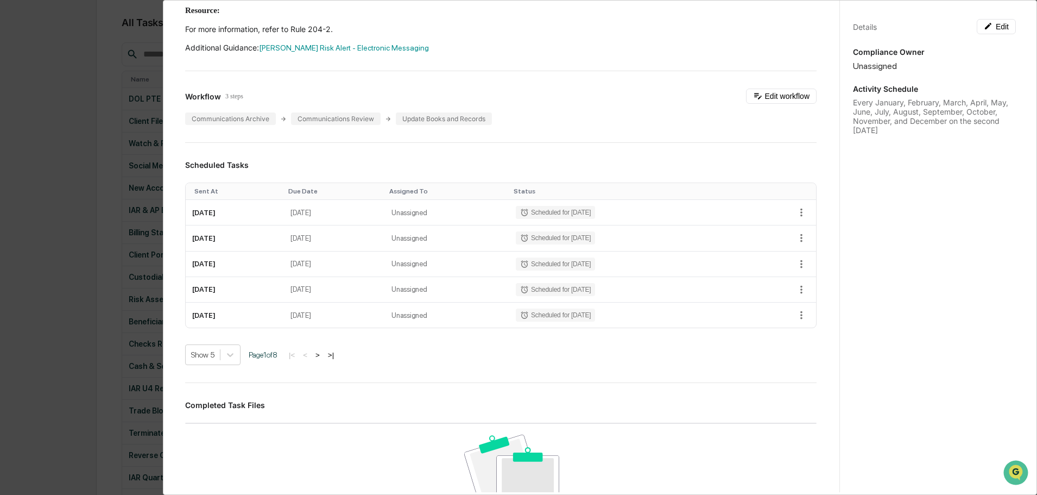
click at [84, 175] on div "Administrator Activity List Electronic Communication Review Start Task Spawn Ta…" at bounding box center [518, 247] width 1037 height 495
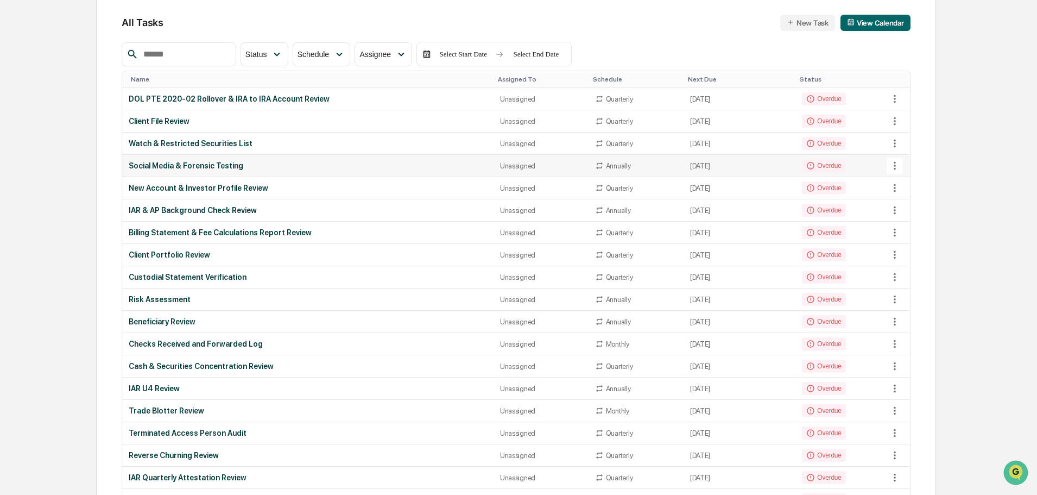
click at [187, 165] on div "Social Media & Forensic Testing" at bounding box center [308, 165] width 358 height 9
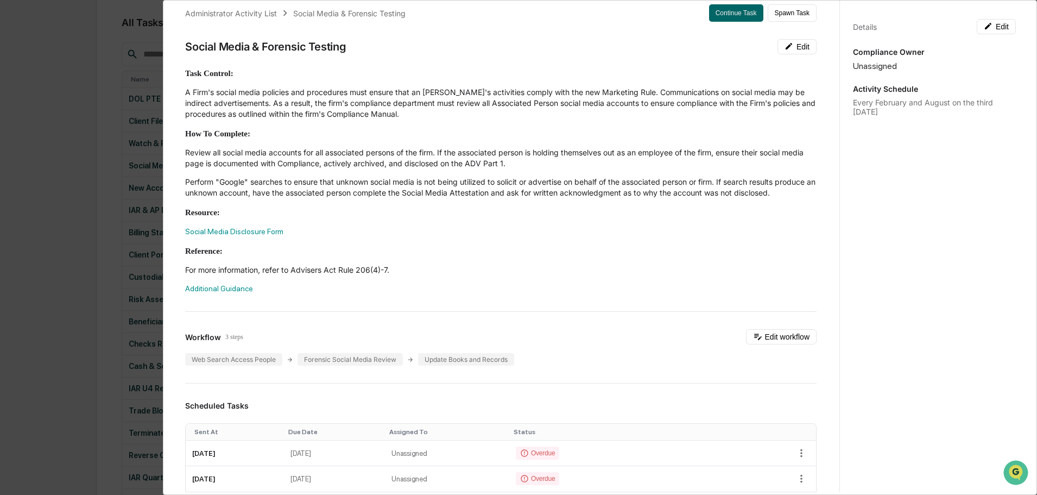
scroll to position [0, 0]
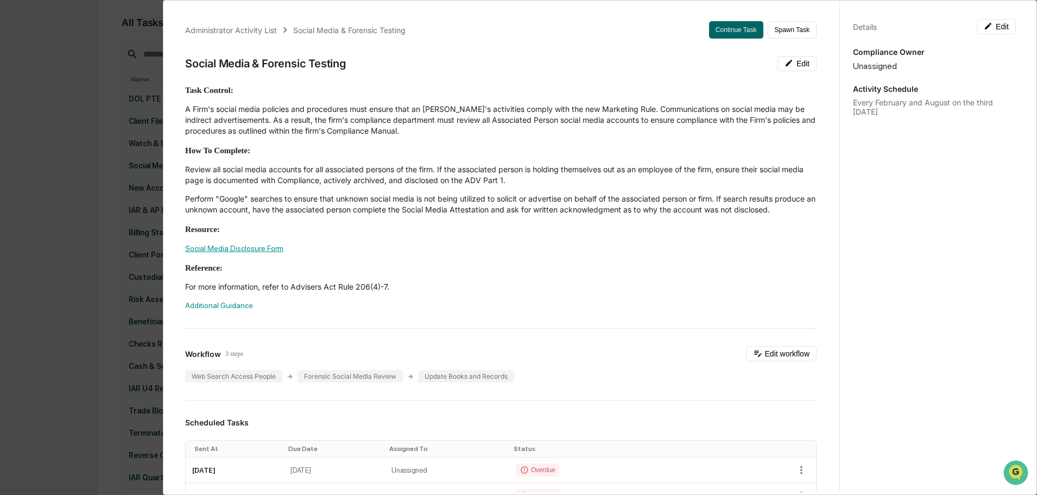
click at [250, 253] on link "Social Media Disclosure Form" at bounding box center [234, 248] width 98 height 9
